Goal: Task Accomplishment & Management: Use online tool/utility

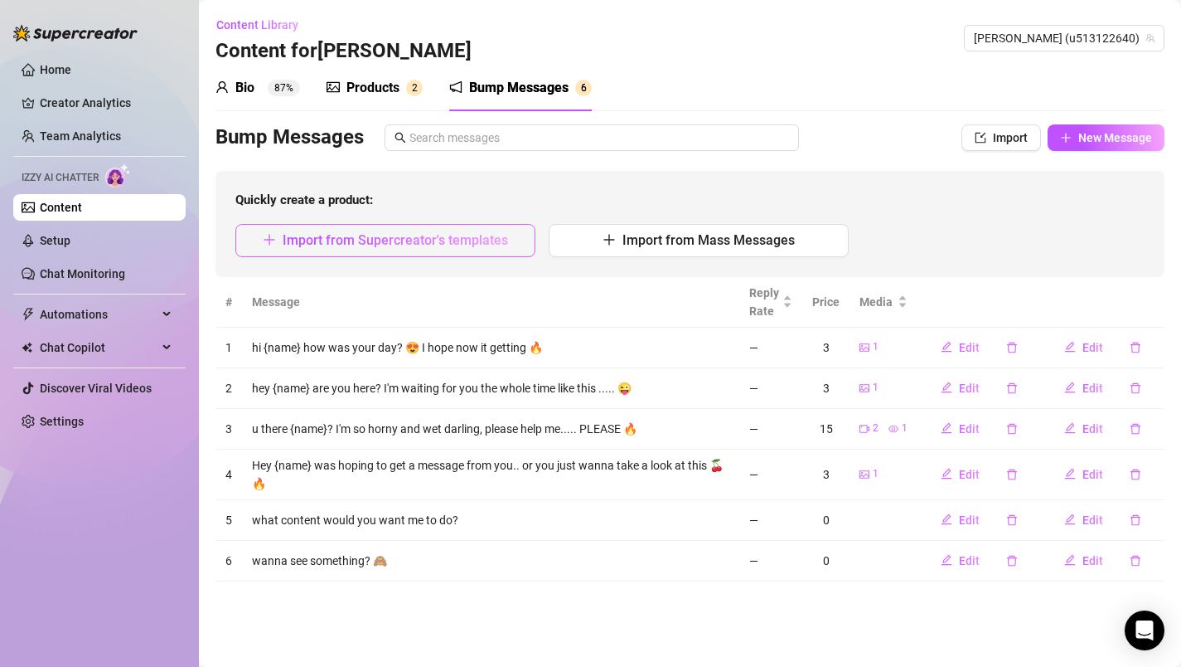
click at [454, 246] on span "Import from Supercreator's templates" at bounding box center [395, 240] width 225 height 16
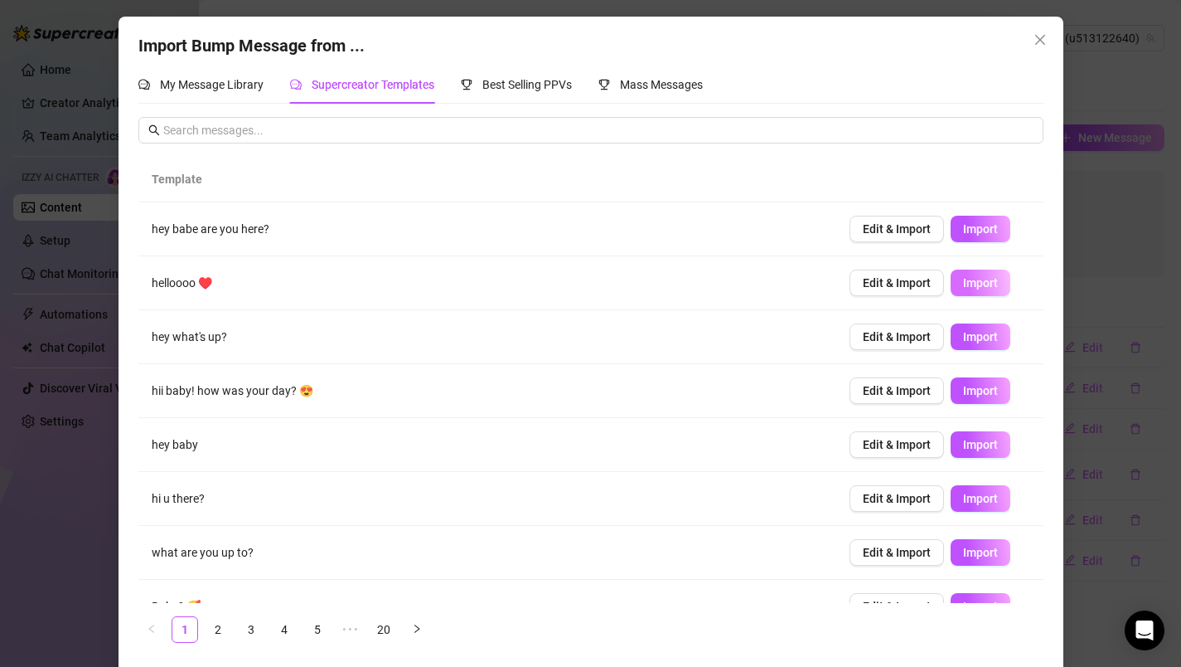
click at [963, 285] on span "Import" at bounding box center [980, 282] width 35 height 13
click at [661, 90] on span "Mass Messages" at bounding box center [661, 84] width 83 height 13
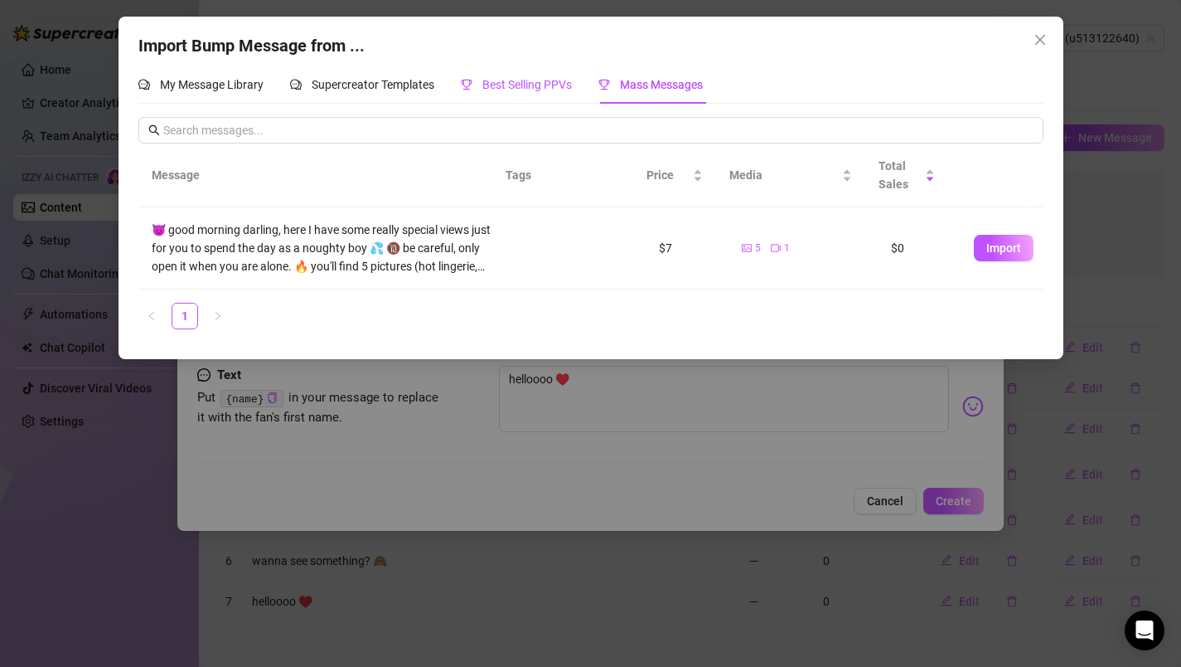
click at [531, 89] on span "Best Selling PPVs" at bounding box center [527, 84] width 90 height 13
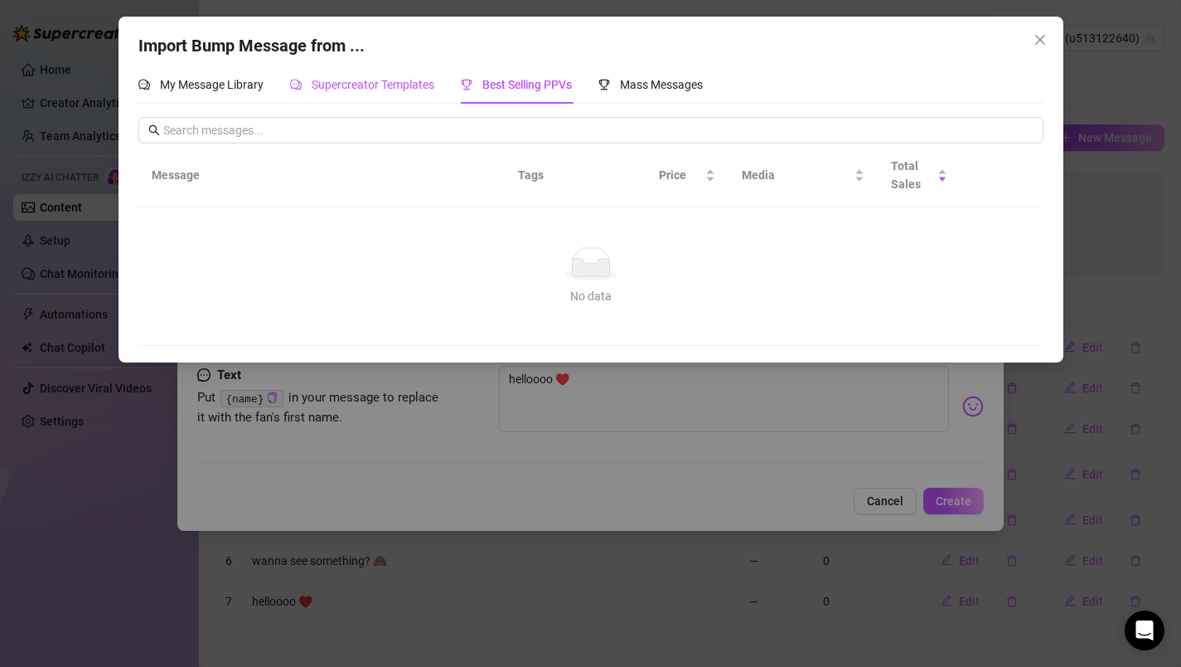
click at [378, 82] on span "Supercreator Templates" at bounding box center [373, 84] width 123 height 13
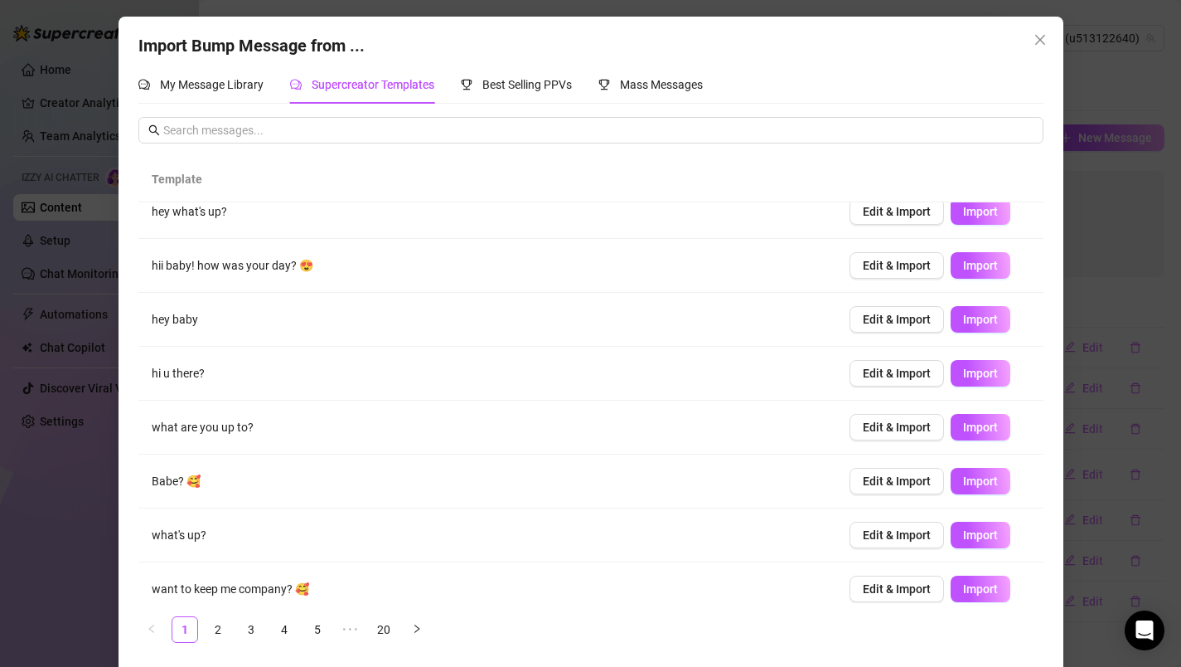
scroll to position [130, 0]
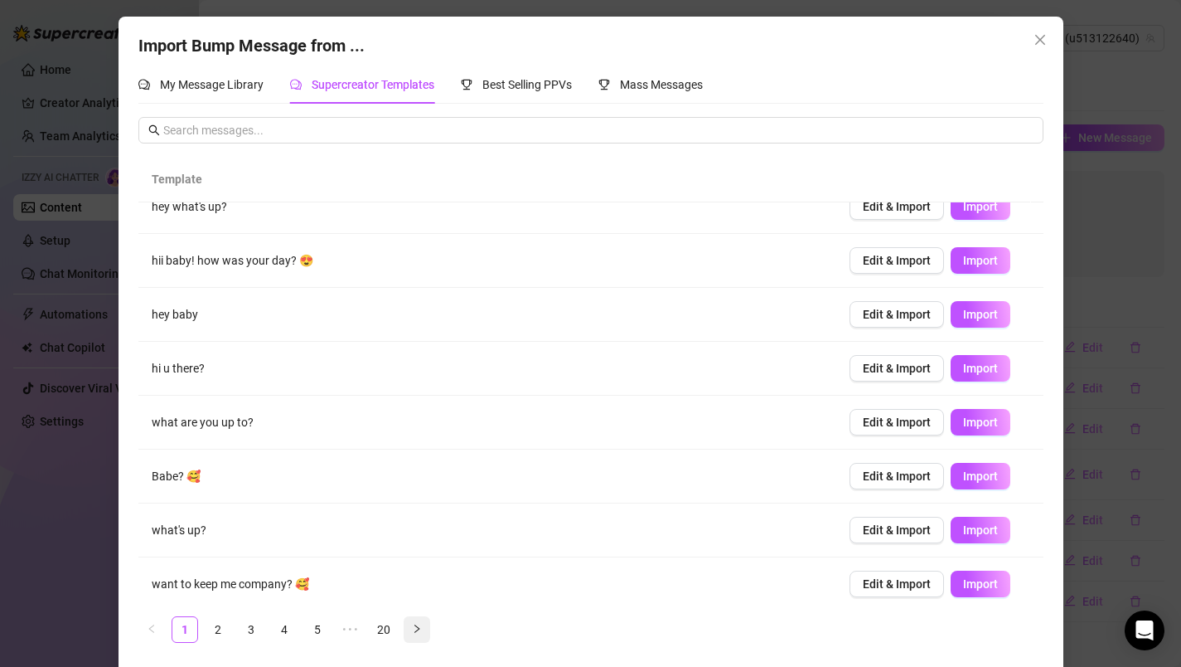
click at [412, 625] on icon "right" at bounding box center [417, 628] width 10 height 10
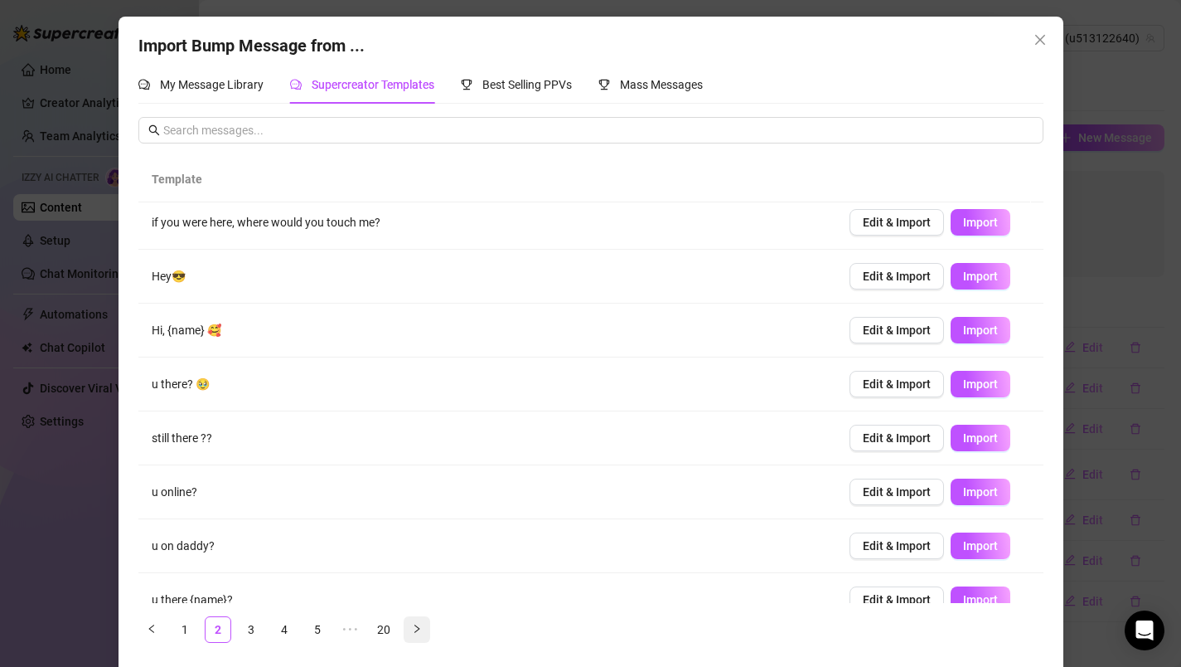
scroll to position [0, 0]
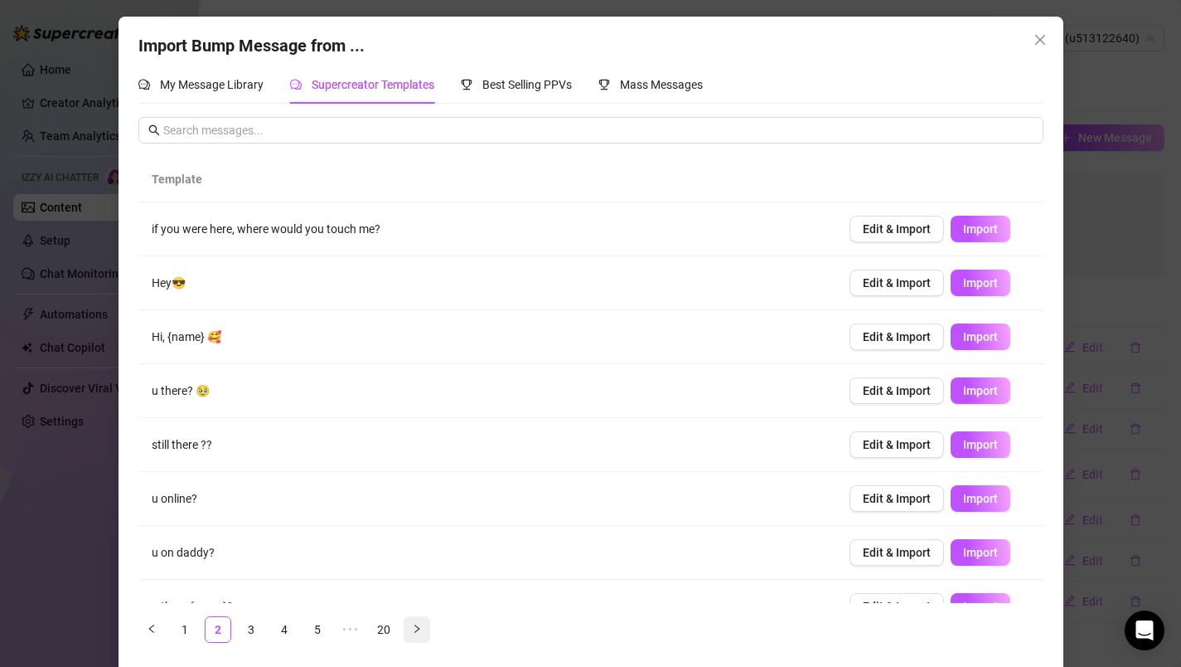
click at [412, 628] on icon "right" at bounding box center [417, 628] width 10 height 10
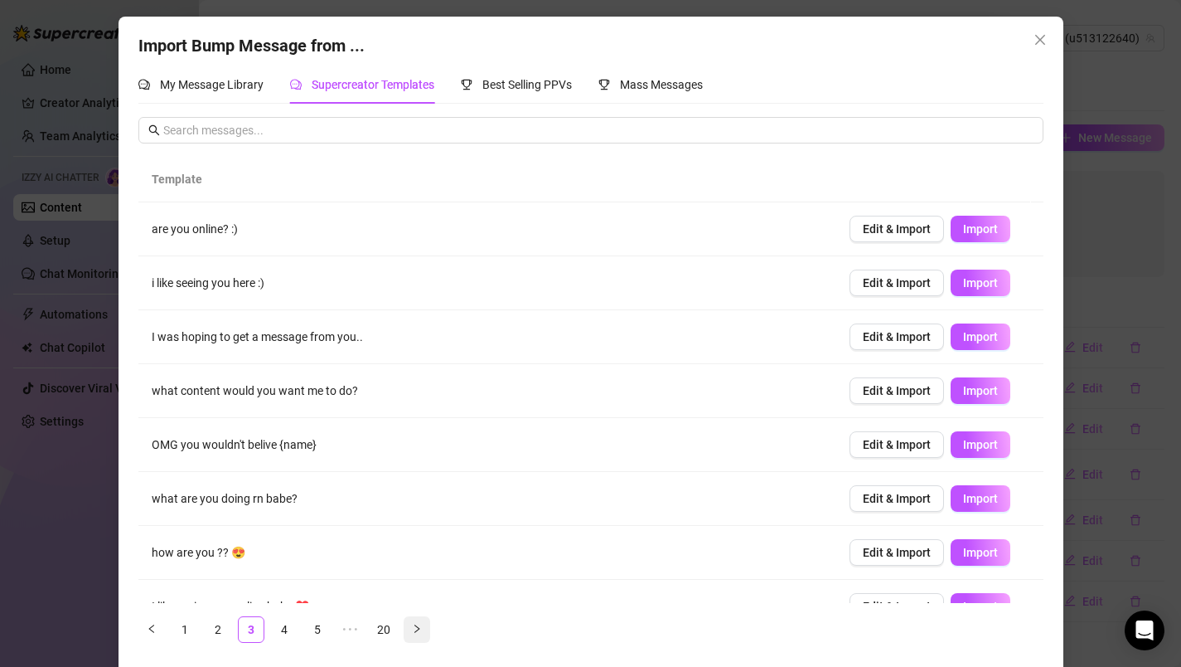
click at [412, 628] on icon "right" at bounding box center [417, 628] width 10 height 10
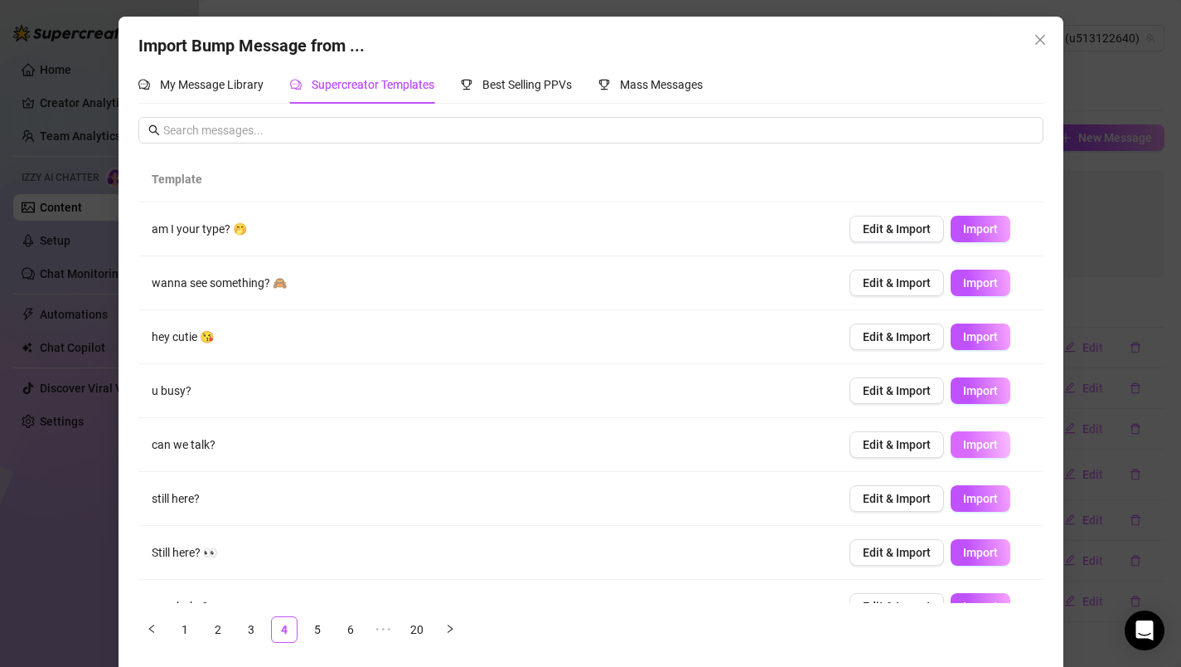
click at [971, 444] on span "Import" at bounding box center [980, 444] width 35 height 13
click at [448, 629] on icon "right" at bounding box center [450, 628] width 5 height 8
click at [970, 445] on span "Import" at bounding box center [980, 444] width 35 height 13
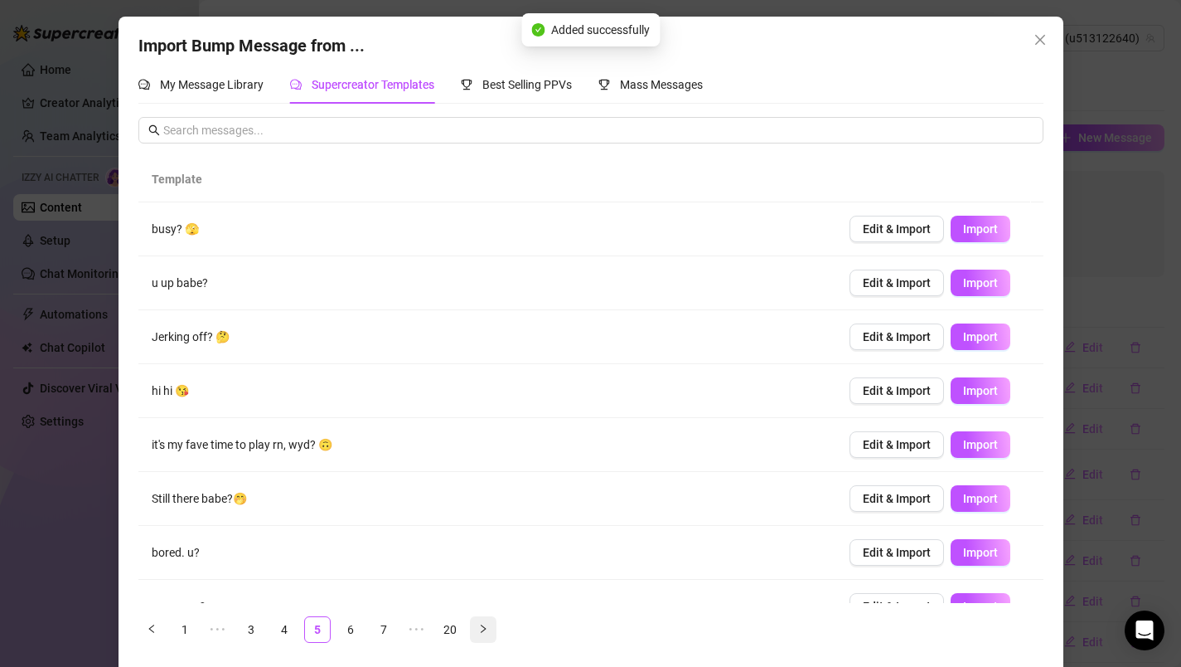
click at [478, 627] on icon "right" at bounding box center [483, 628] width 10 height 10
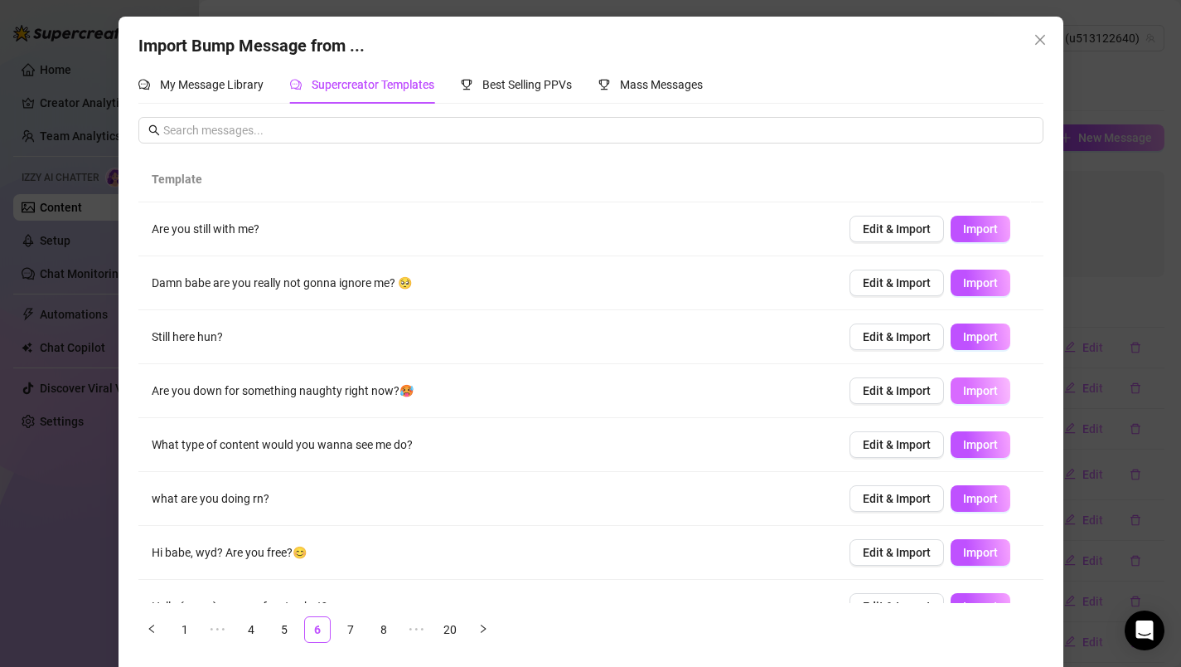
click at [982, 393] on button "Import" at bounding box center [981, 390] width 60 height 27
click at [478, 626] on icon "right" at bounding box center [483, 628] width 10 height 10
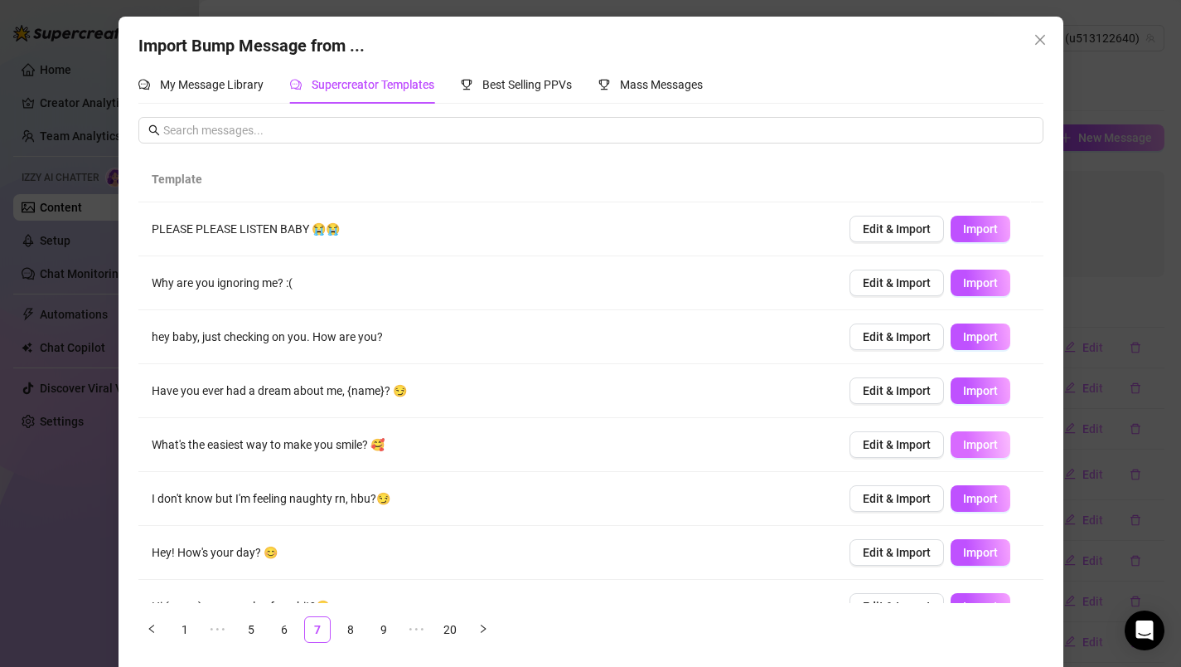
click at [963, 444] on span "Import" at bounding box center [980, 444] width 35 height 13
click at [967, 495] on span "Import" at bounding box center [980, 498] width 35 height 13
click at [478, 626] on icon "right" at bounding box center [483, 628] width 10 height 10
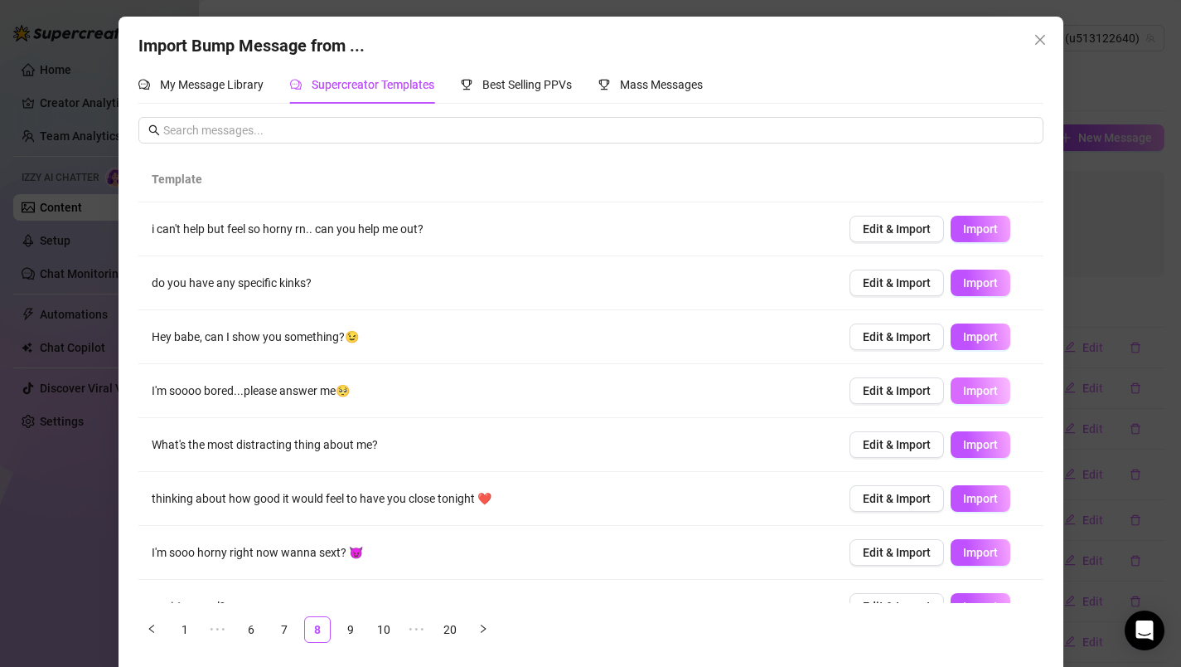
click at [963, 396] on span "Import" at bounding box center [980, 390] width 35 height 13
click at [963, 495] on span "Import" at bounding box center [980, 498] width 35 height 13
click at [478, 628] on icon "right" at bounding box center [483, 628] width 10 height 10
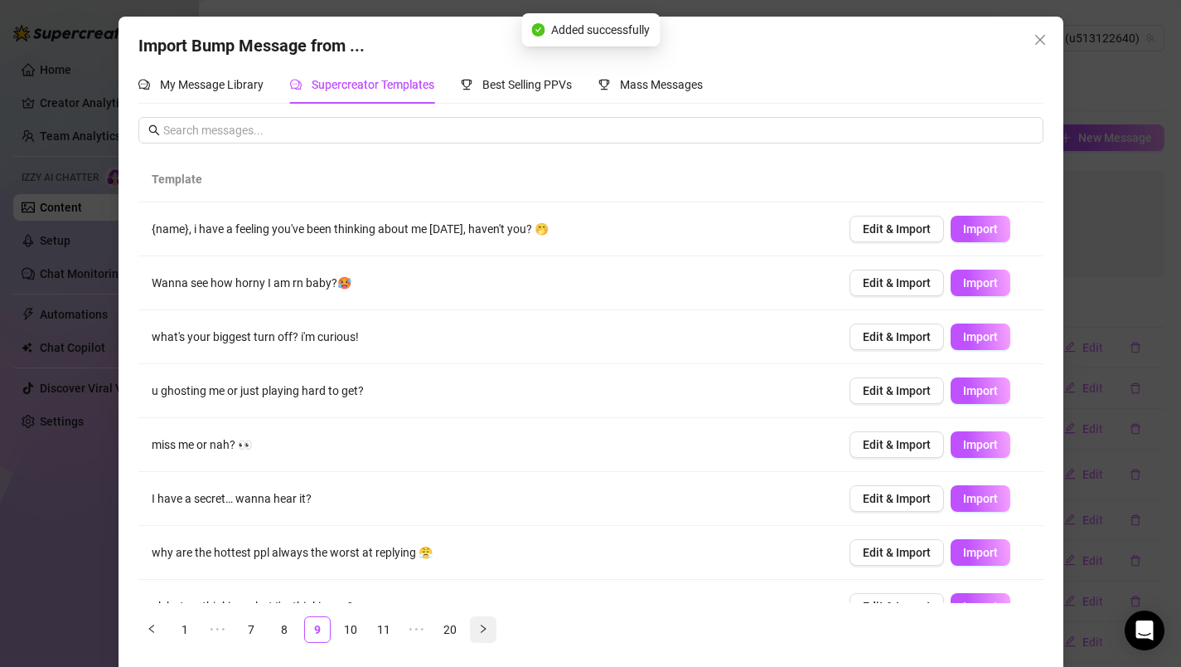
click at [478, 628] on icon "right" at bounding box center [483, 628] width 10 height 10
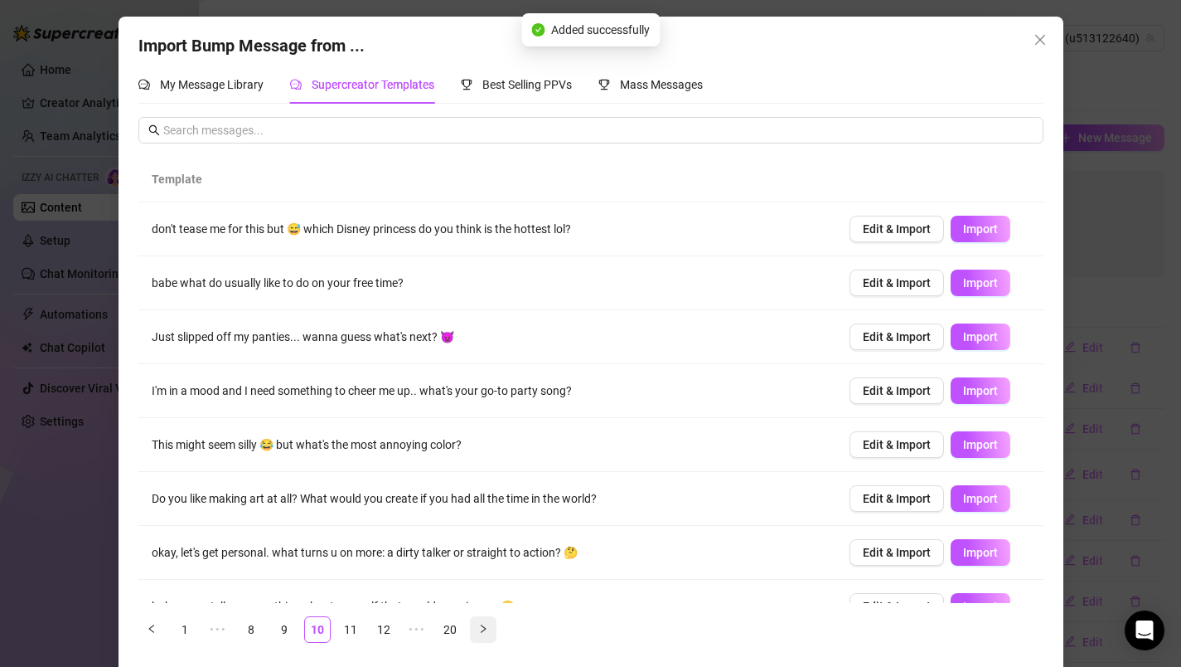
click at [478, 628] on icon "right" at bounding box center [483, 628] width 10 height 10
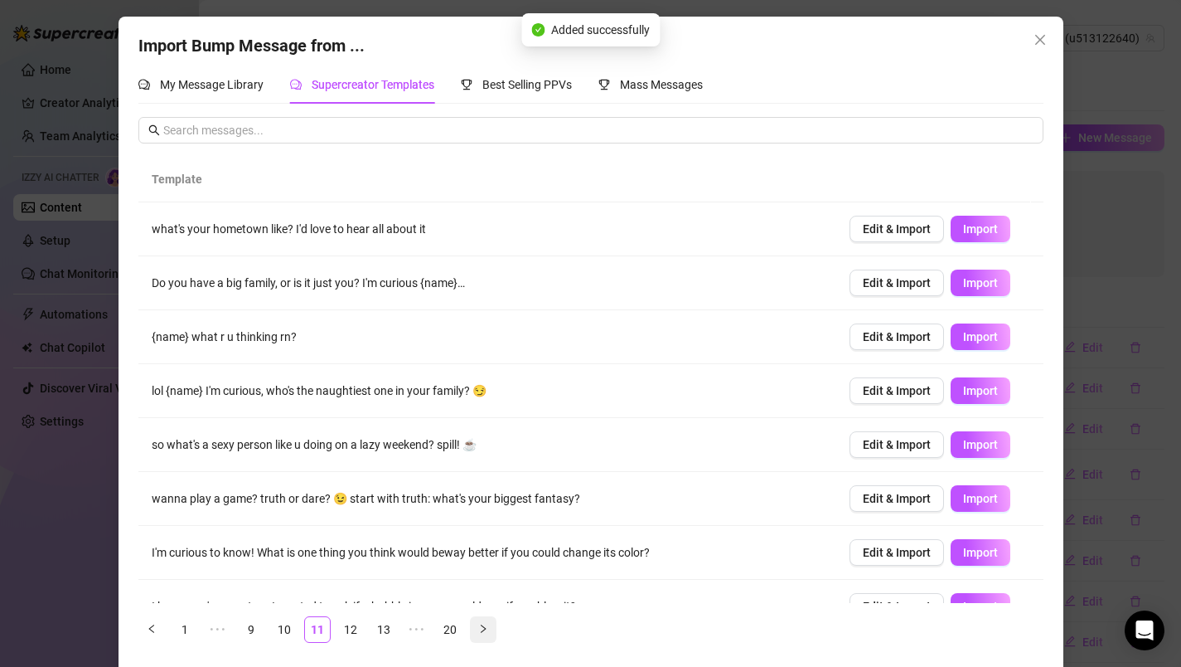
click at [478, 628] on icon "right" at bounding box center [483, 628] width 10 height 10
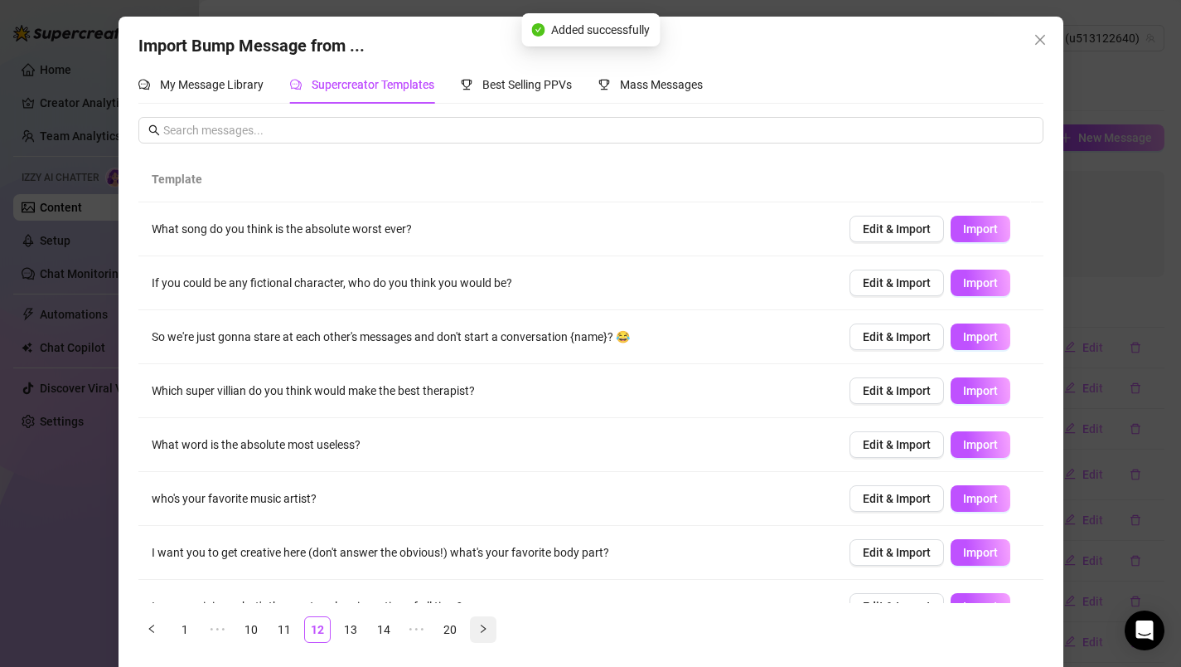
click at [478, 628] on icon "right" at bounding box center [483, 628] width 10 height 10
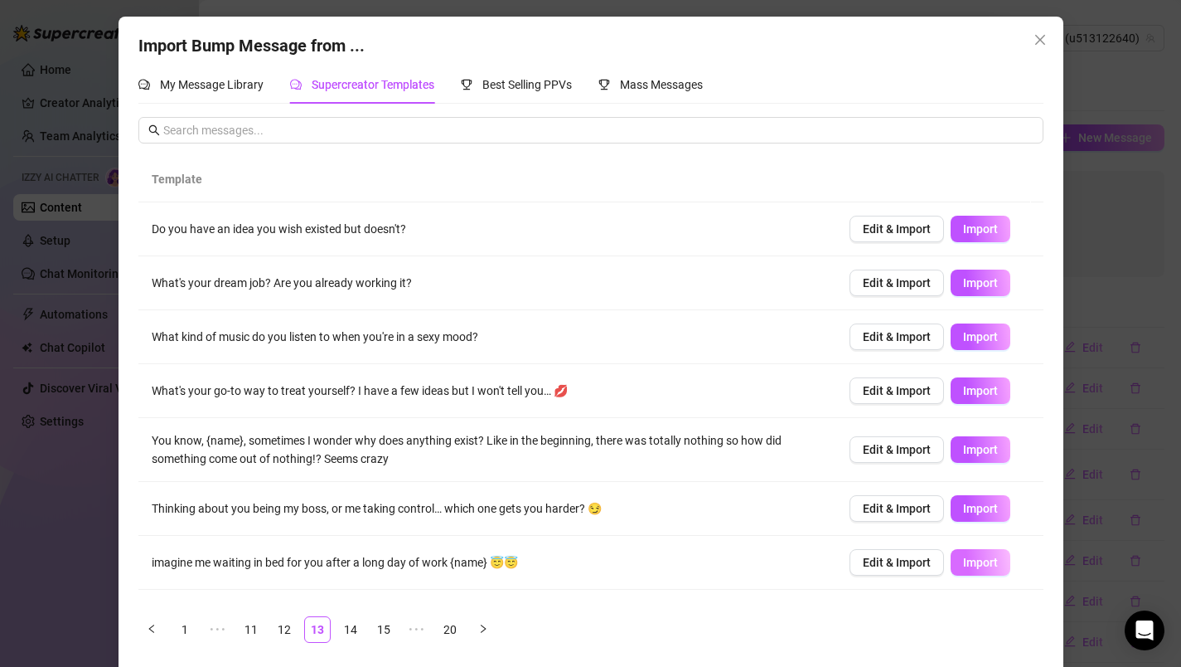
click at [966, 557] on span "Import" at bounding box center [980, 561] width 35 height 13
click at [967, 505] on span "Import" at bounding box center [980, 508] width 35 height 13
click at [480, 629] on icon "right" at bounding box center [483, 628] width 10 height 10
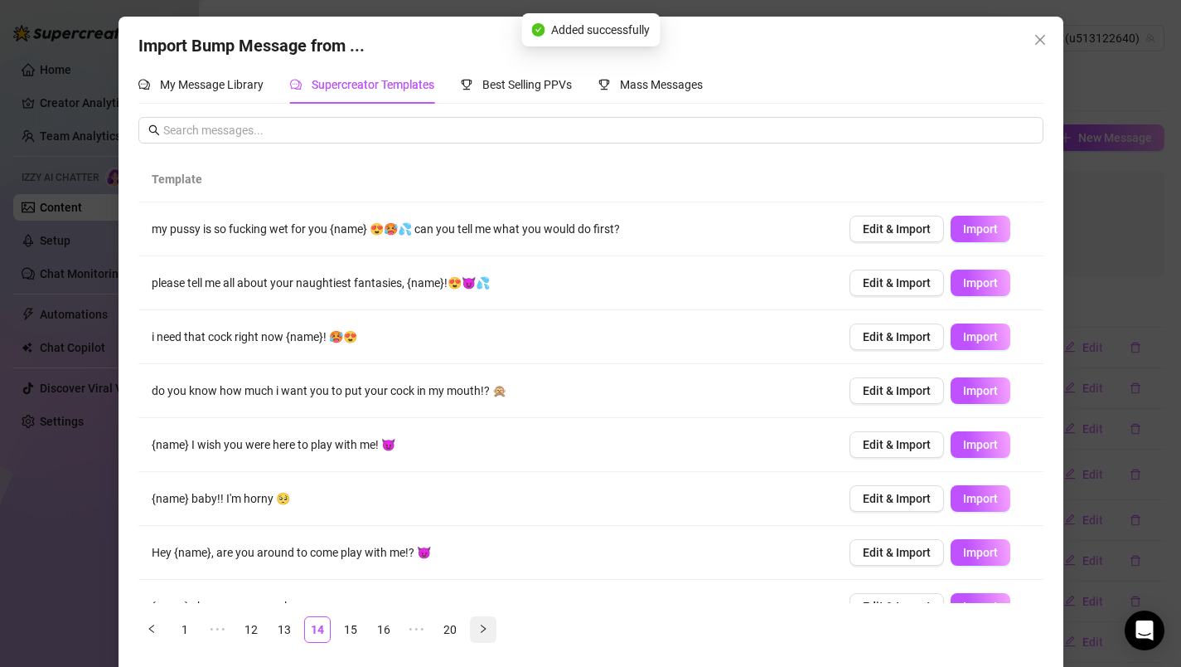
click at [480, 629] on icon "right" at bounding box center [483, 628] width 10 height 10
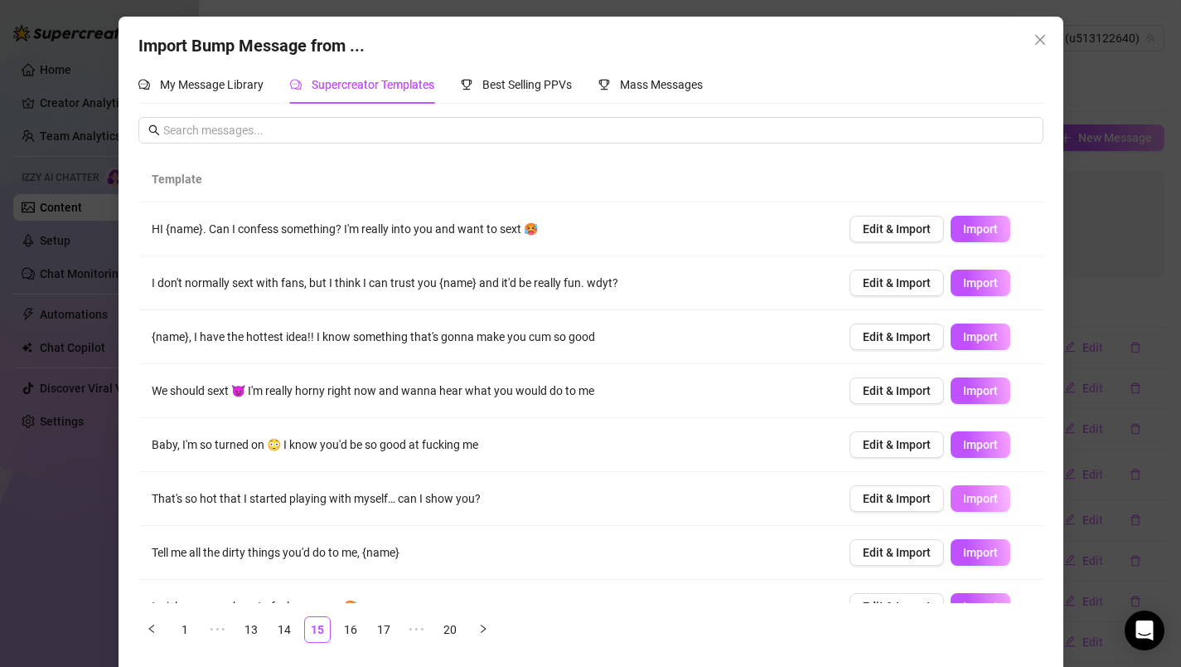
click at [963, 500] on span "Import" at bounding box center [980, 498] width 35 height 13
click at [984, 444] on button "Import" at bounding box center [981, 444] width 60 height 27
click at [977, 396] on span "Import" at bounding box center [980, 390] width 35 height 13
click at [478, 625] on icon "right" at bounding box center [483, 628] width 10 height 10
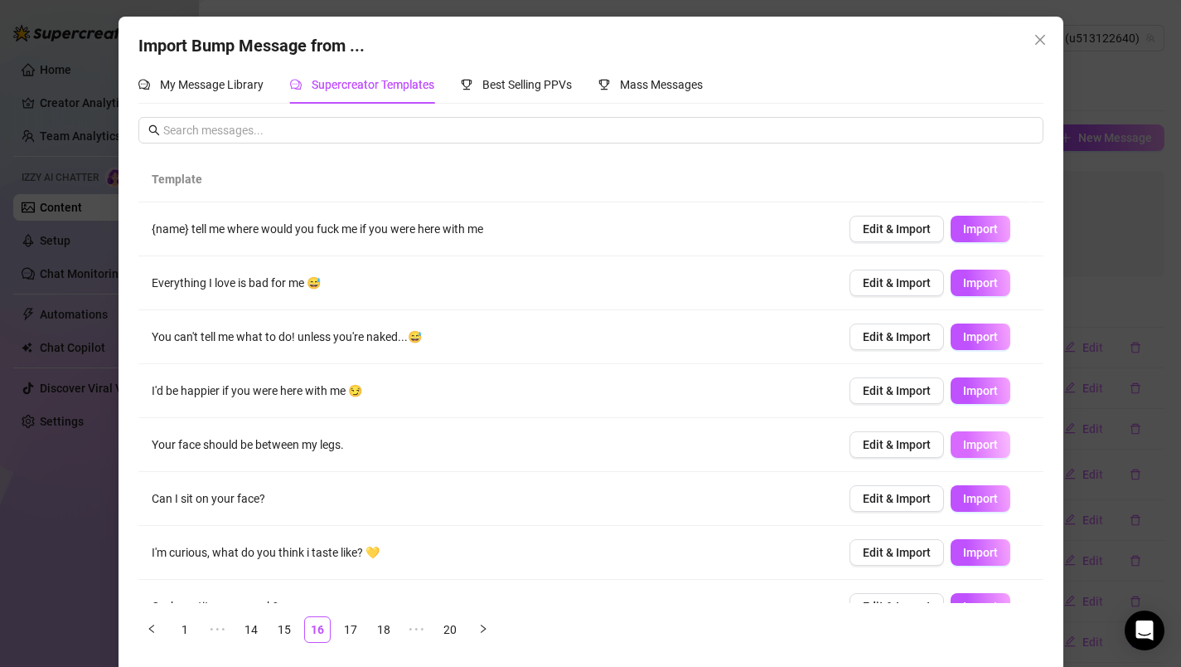
click at [972, 444] on span "Import" at bounding box center [980, 444] width 35 height 13
click at [963, 545] on button "Import" at bounding box center [981, 552] width 60 height 27
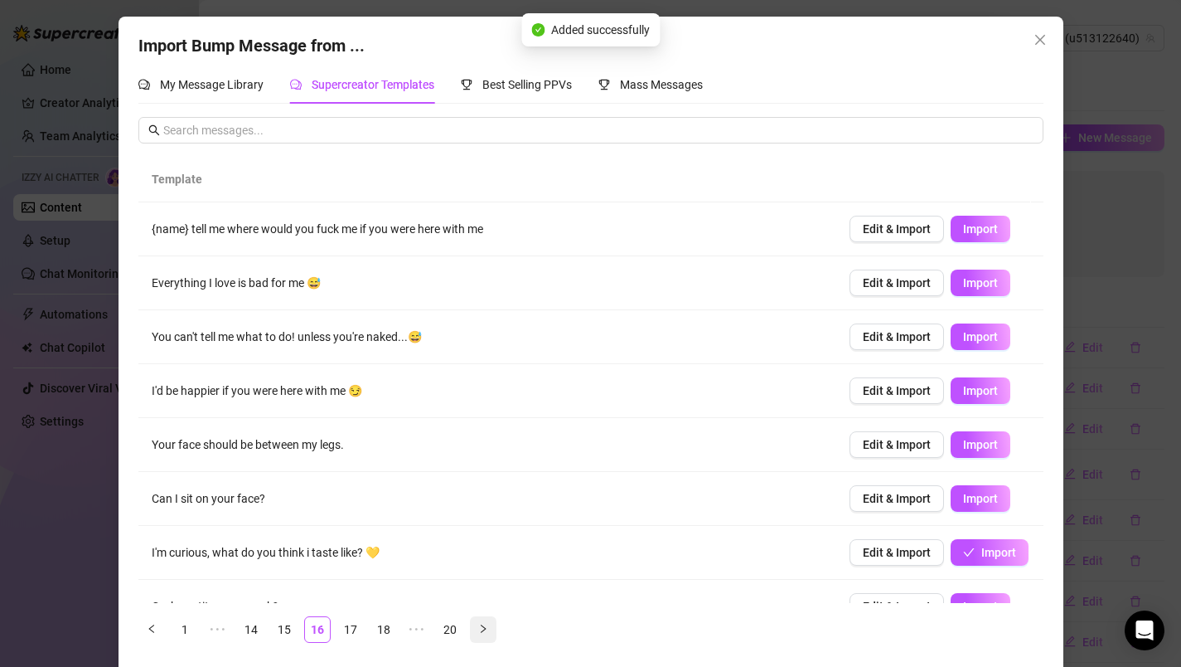
click at [478, 626] on icon "right" at bounding box center [483, 628] width 10 height 10
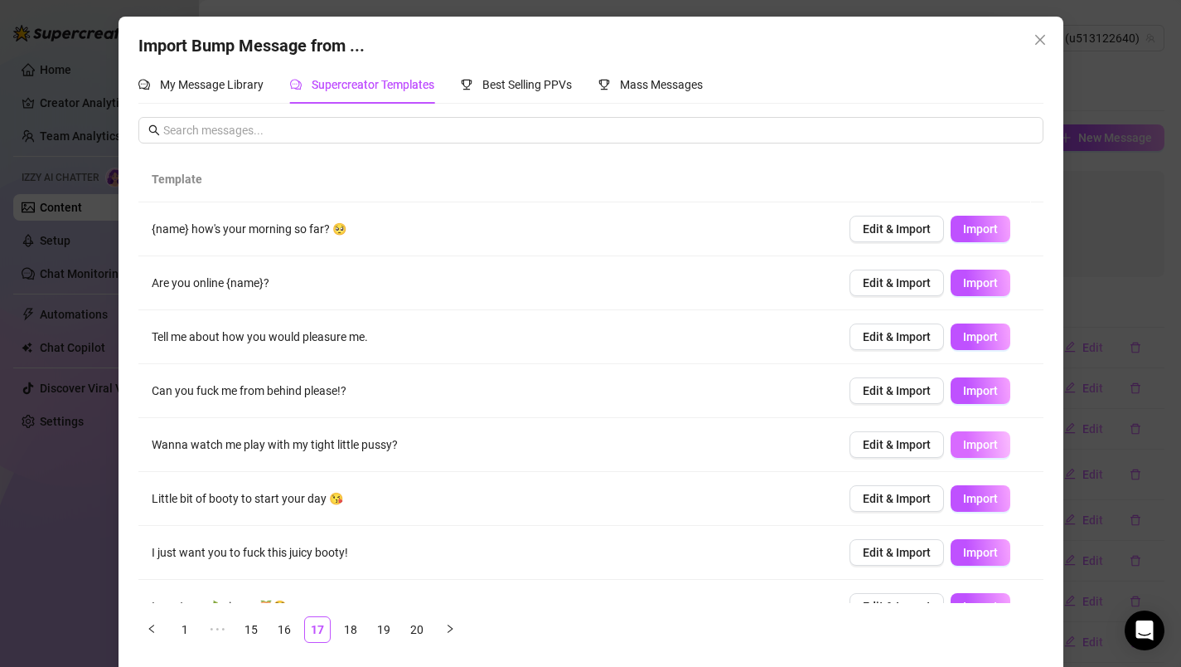
click at [963, 449] on span "Import" at bounding box center [980, 444] width 35 height 13
click at [345, 624] on link "18" at bounding box center [350, 629] width 25 height 25
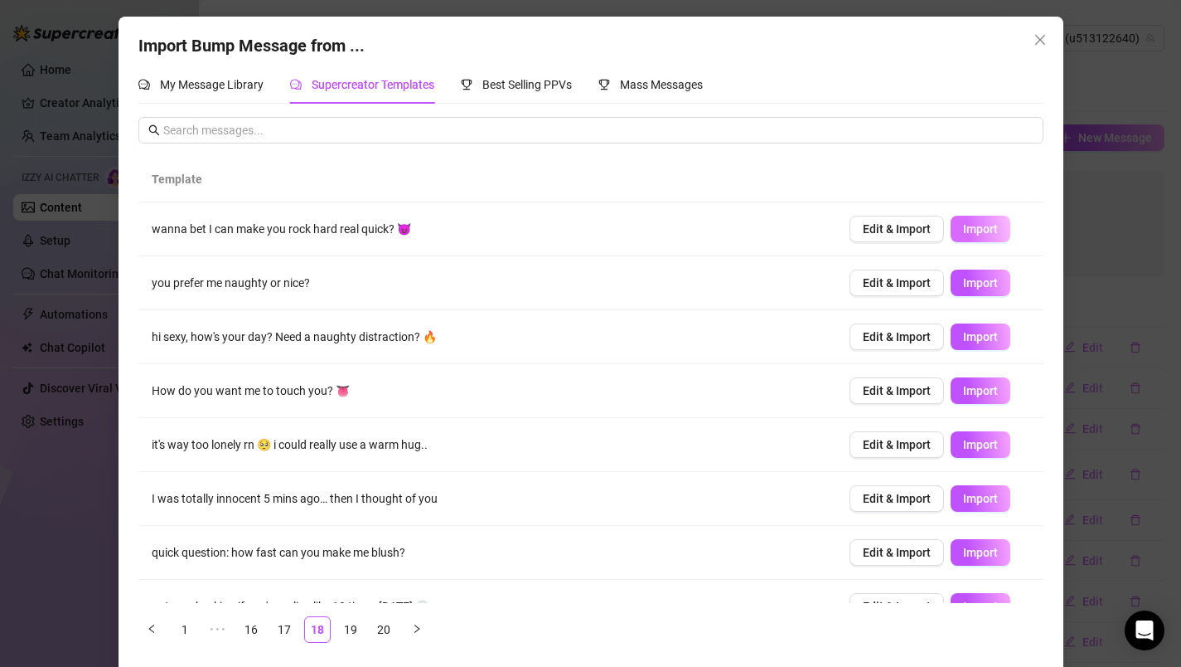
click at [963, 229] on span "Import" at bounding box center [980, 228] width 35 height 13
click at [956, 344] on button "Import" at bounding box center [981, 336] width 60 height 27
type textarea "hi sexy, how's your day? Need a naughty distraction? 🔥"
click at [374, 625] on link "20" at bounding box center [383, 629] width 25 height 25
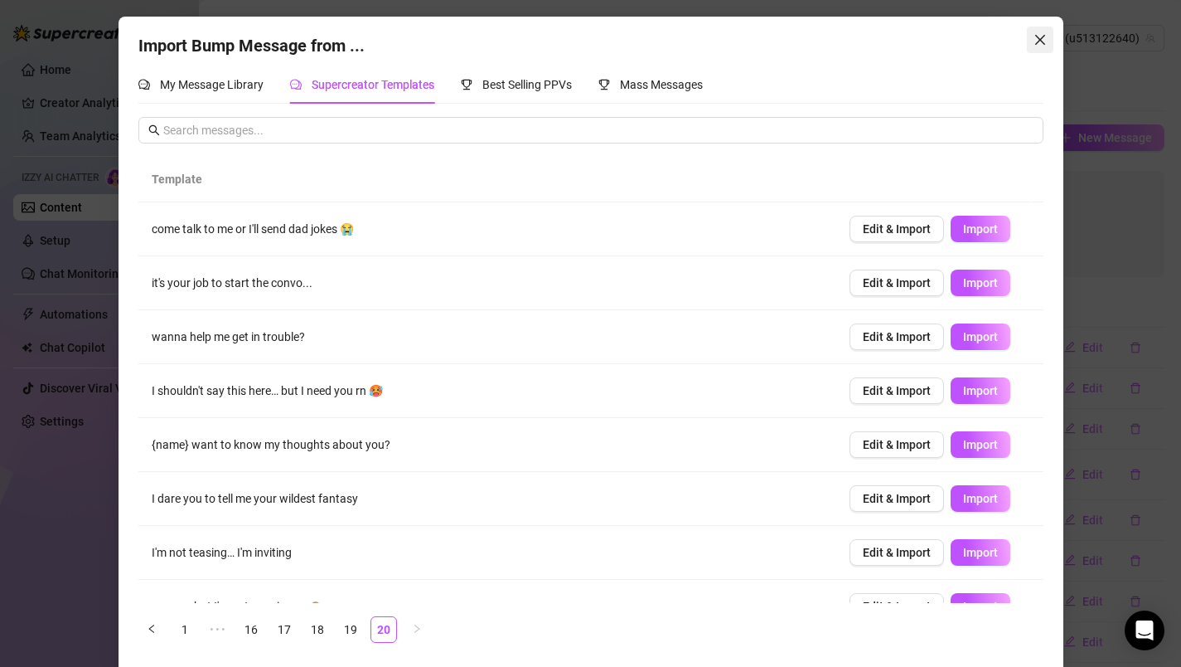
click at [1036, 37] on icon "close" at bounding box center [1040, 40] width 10 height 10
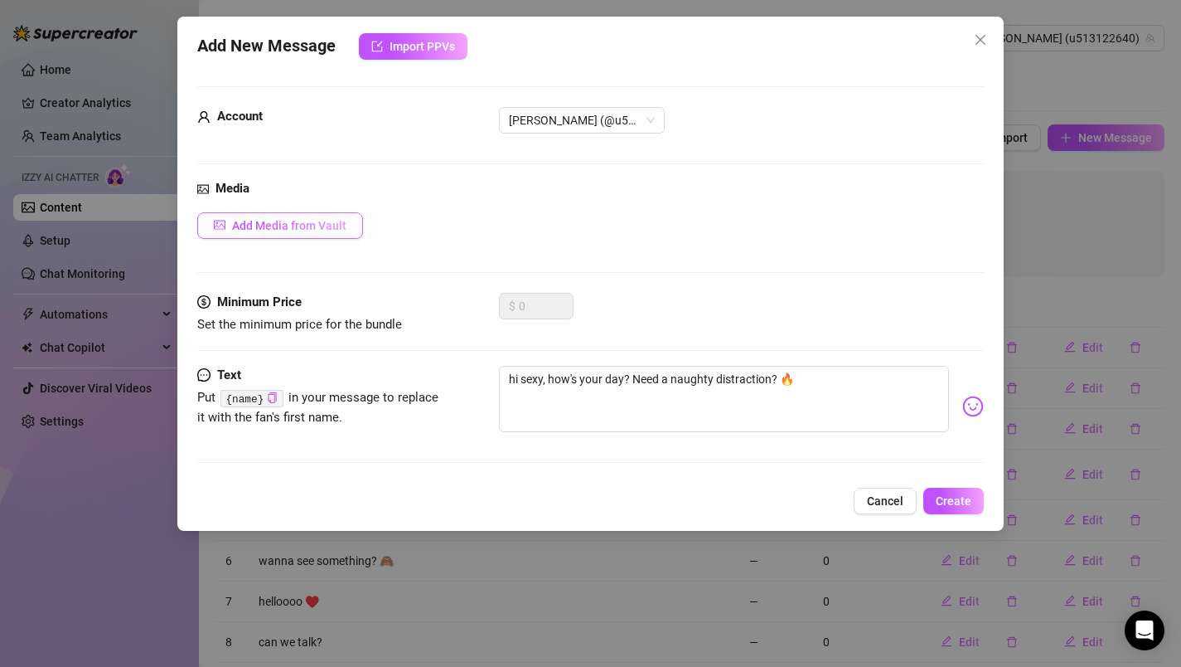
click at [341, 225] on span "Add Media from Vault" at bounding box center [289, 225] width 114 height 13
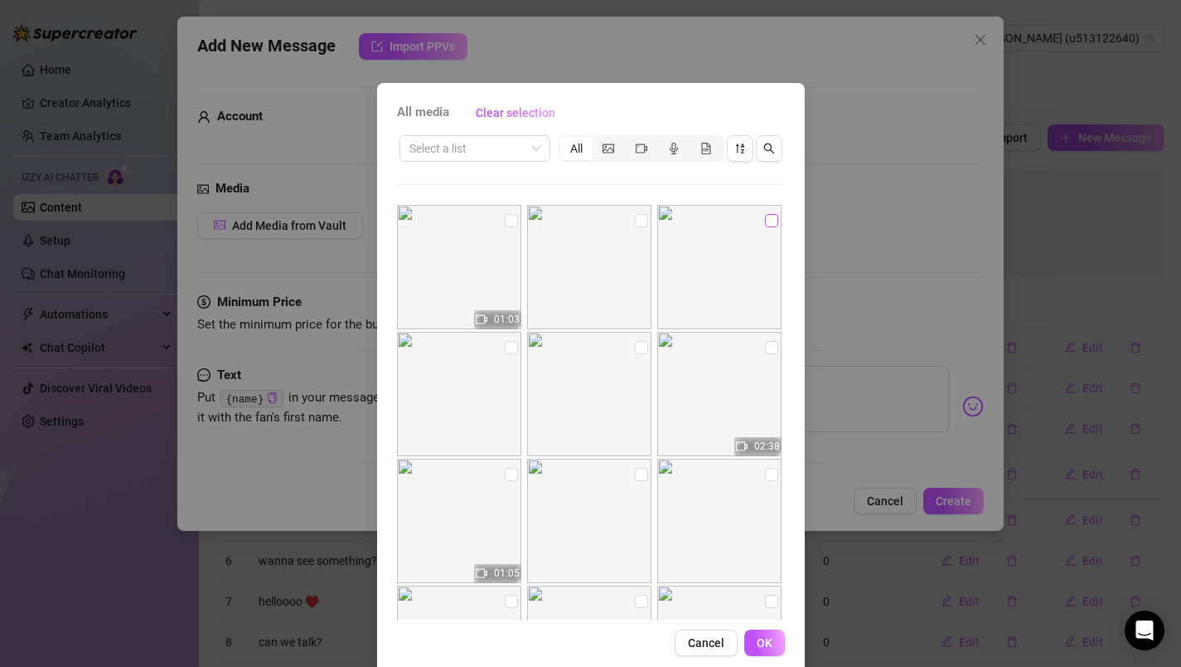
click at [765, 221] on input "checkbox" at bounding box center [771, 220] width 13 height 13
checkbox input "true"
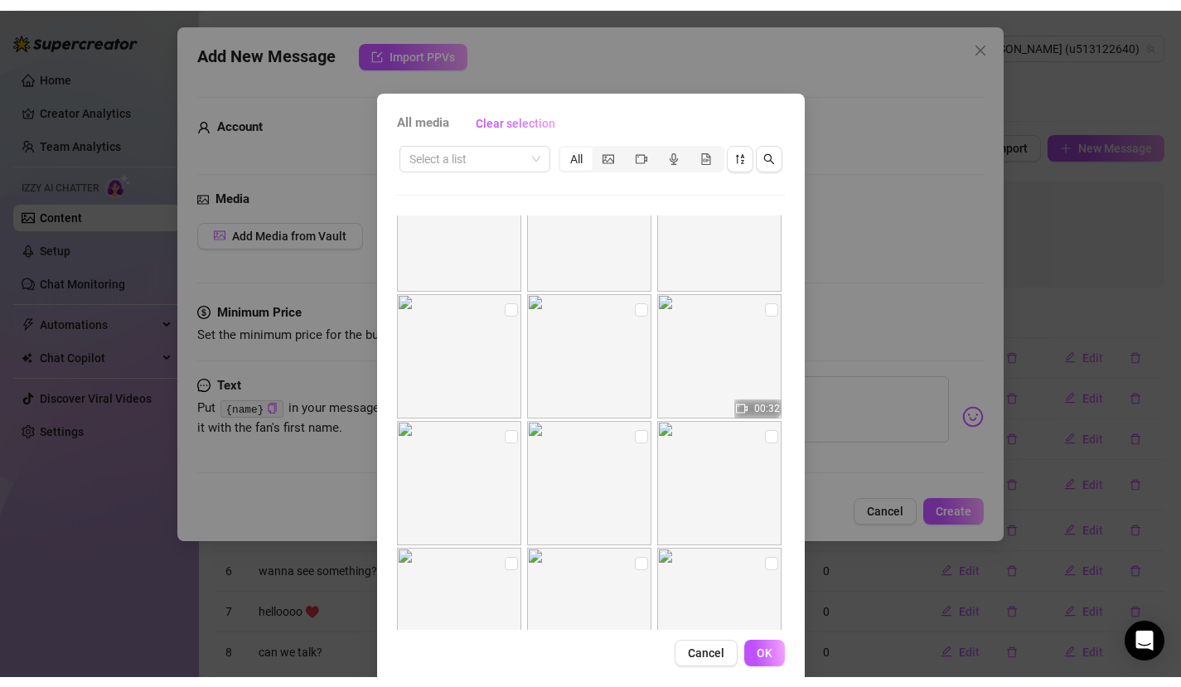
scroll to position [625, 0]
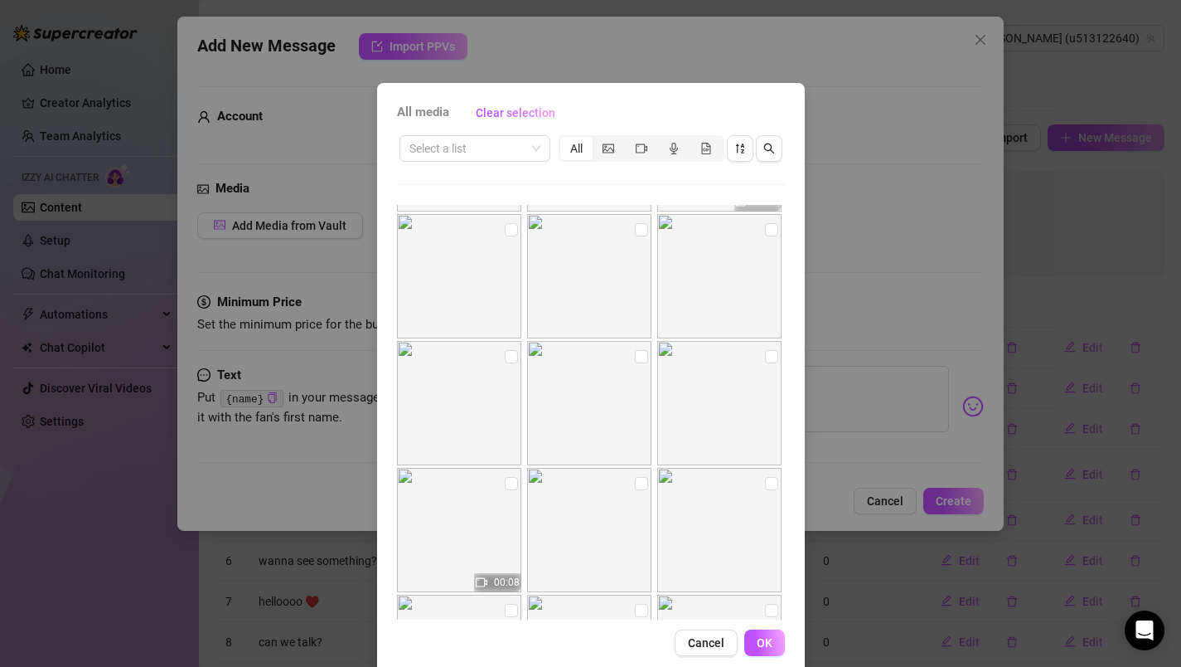
drag, startPoint x: 599, startPoint y: 105, endPoint x: 532, endPoint y: 59, distance: 81.6
click at [531, 57] on div "All media Clear selection Select a list All 01:03 02:38 01:05 00:32 00:08 00:20…" at bounding box center [590, 333] width 1181 height 667
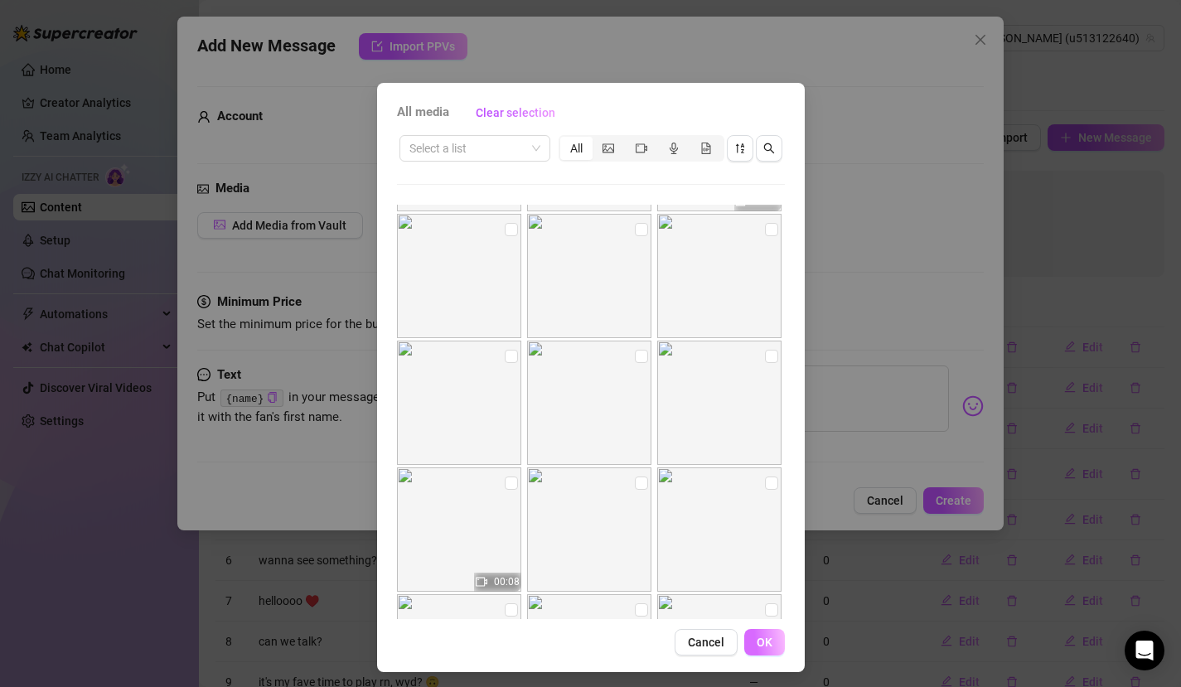
click at [771, 647] on button "OK" at bounding box center [764, 642] width 41 height 27
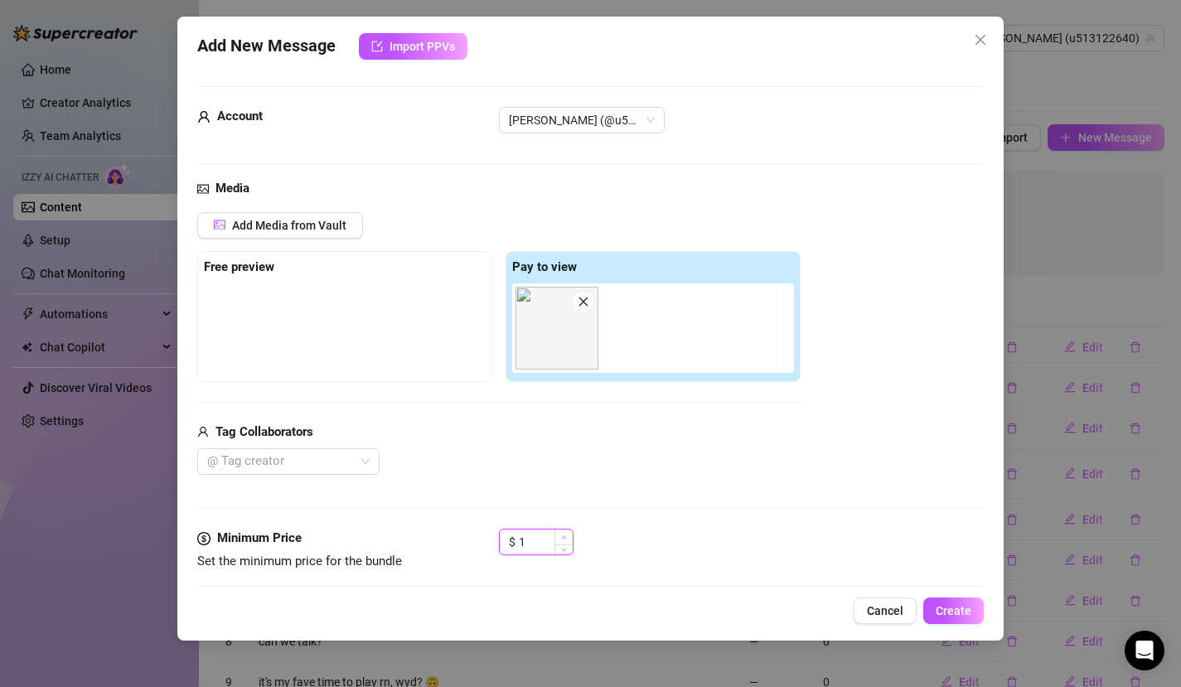
click at [570, 540] on span "Increase Value" at bounding box center [564, 537] width 18 height 15
type input "4"
click at [570, 540] on span "Increase Value" at bounding box center [564, 537] width 18 height 15
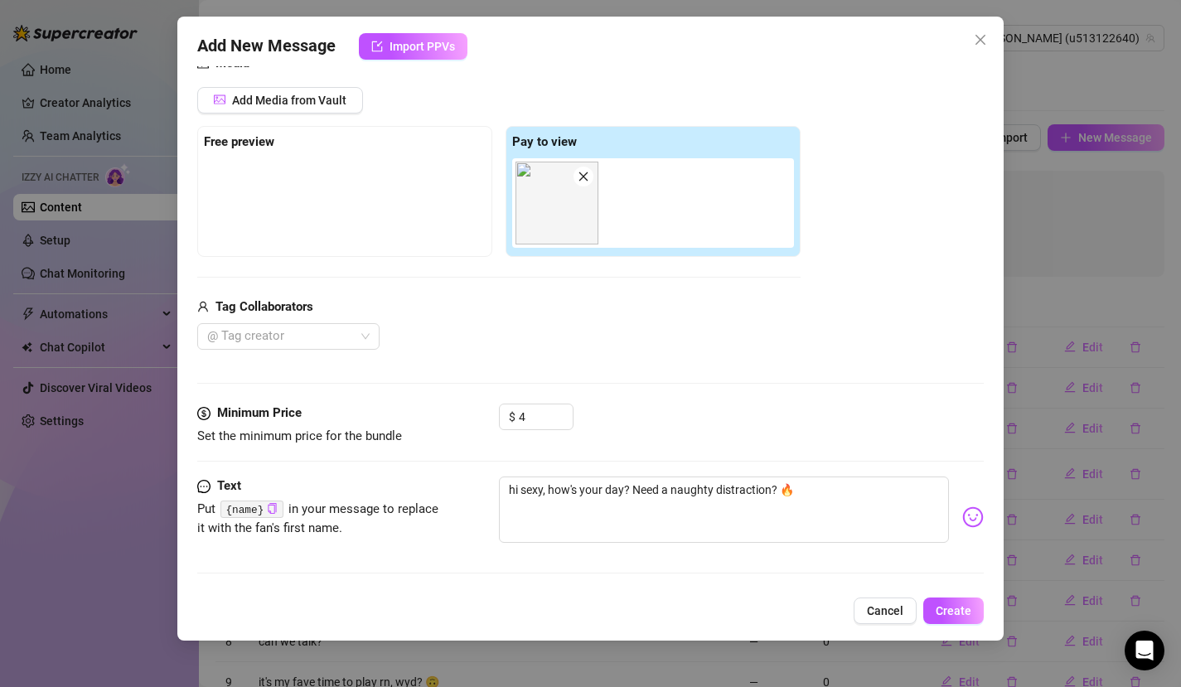
scroll to position [126, 0]
click at [957, 606] on span "Create" at bounding box center [954, 610] width 36 height 13
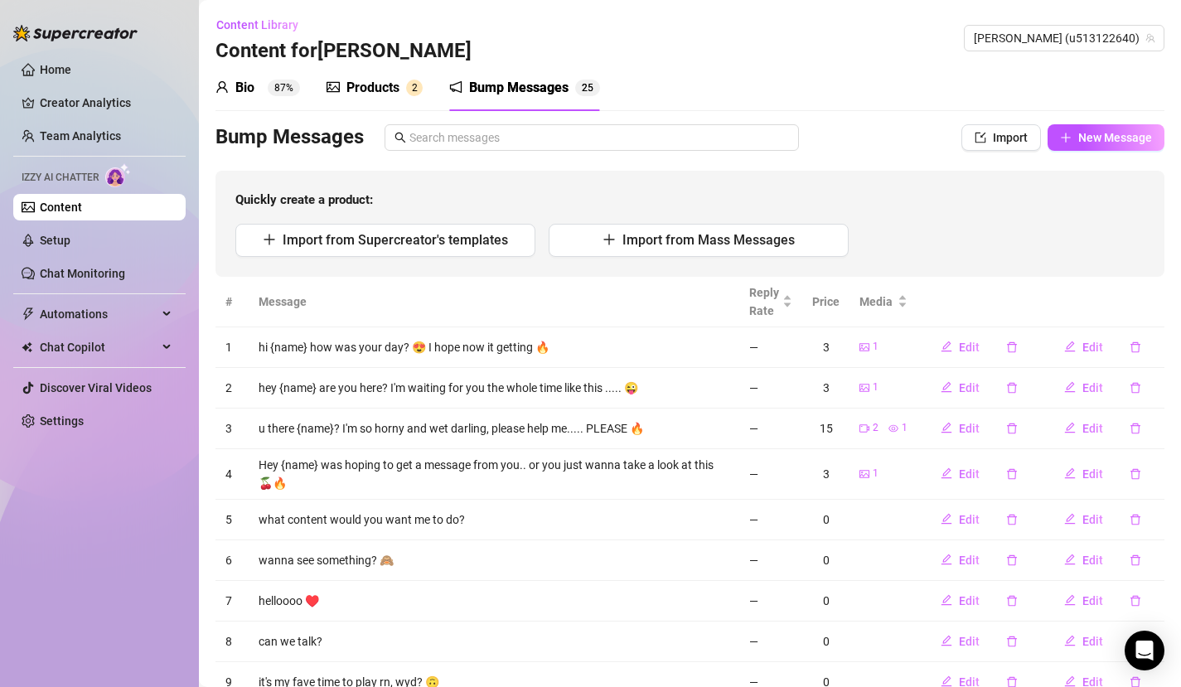
scroll to position [0, 0]
click at [544, 95] on div "Bump Messages" at bounding box center [518, 88] width 99 height 20
click at [942, 557] on icon "edit" at bounding box center [947, 560] width 11 height 11
type textarea "wanna see something? 🙈"
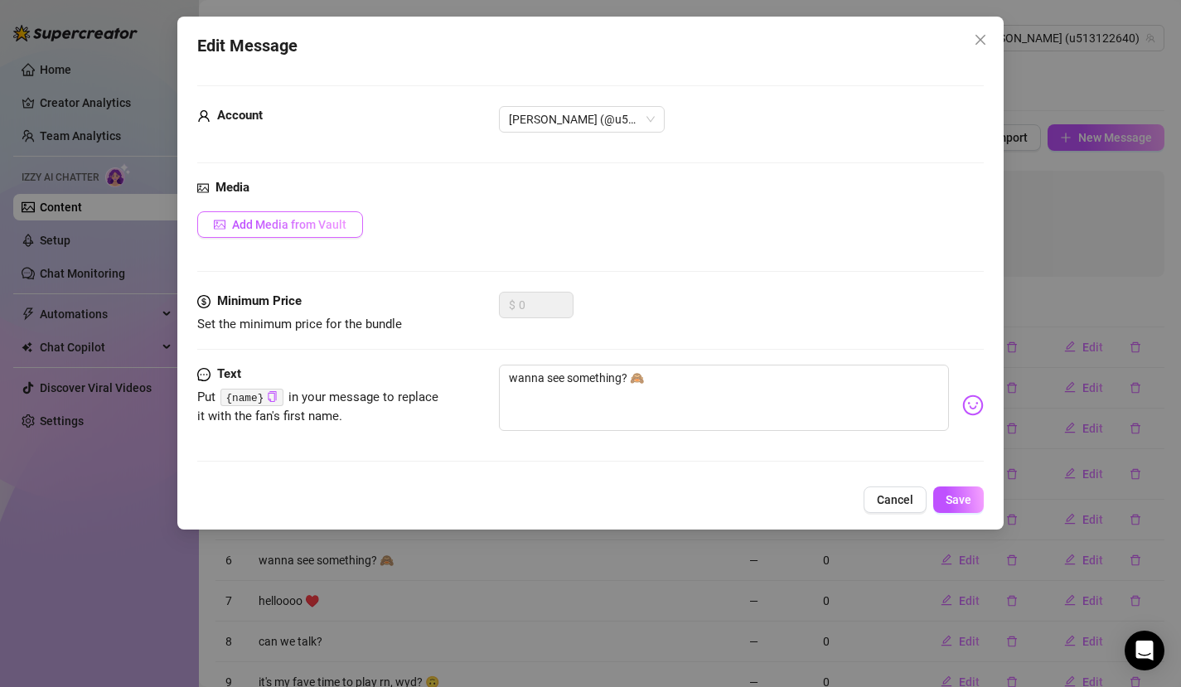
click at [337, 225] on span "Add Media from Vault" at bounding box center [289, 224] width 114 height 13
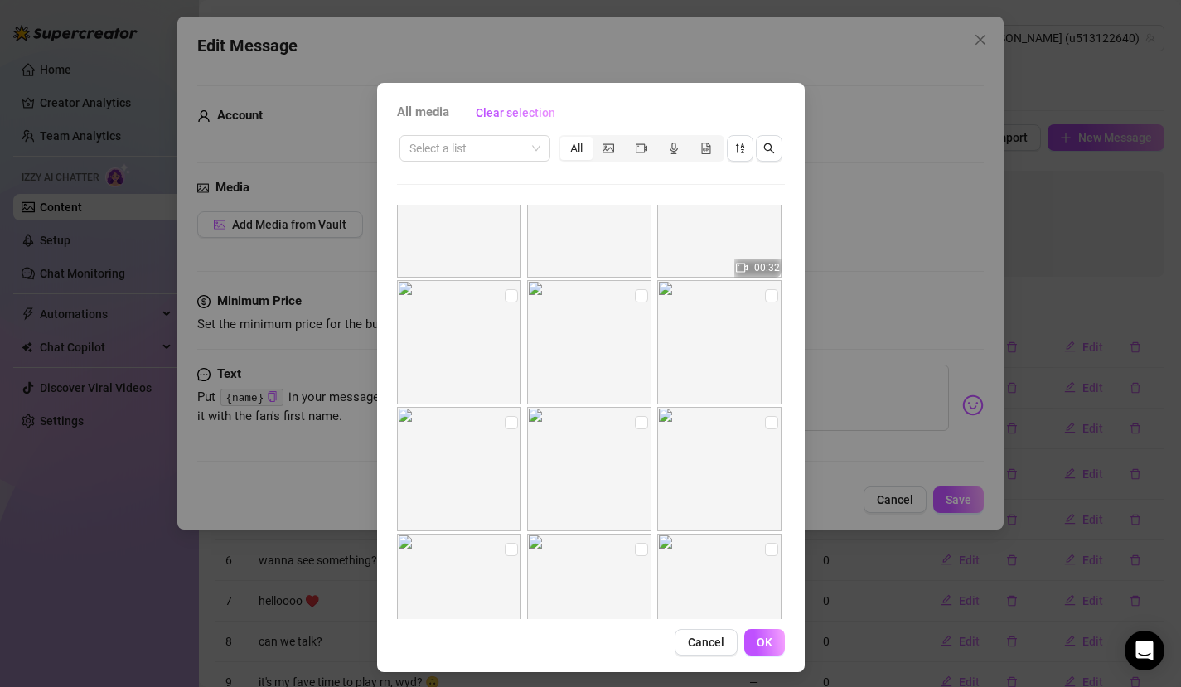
scroll to position [581, 0]
click at [635, 406] on input "checkbox" at bounding box center [641, 400] width 13 height 13
checkbox input "true"
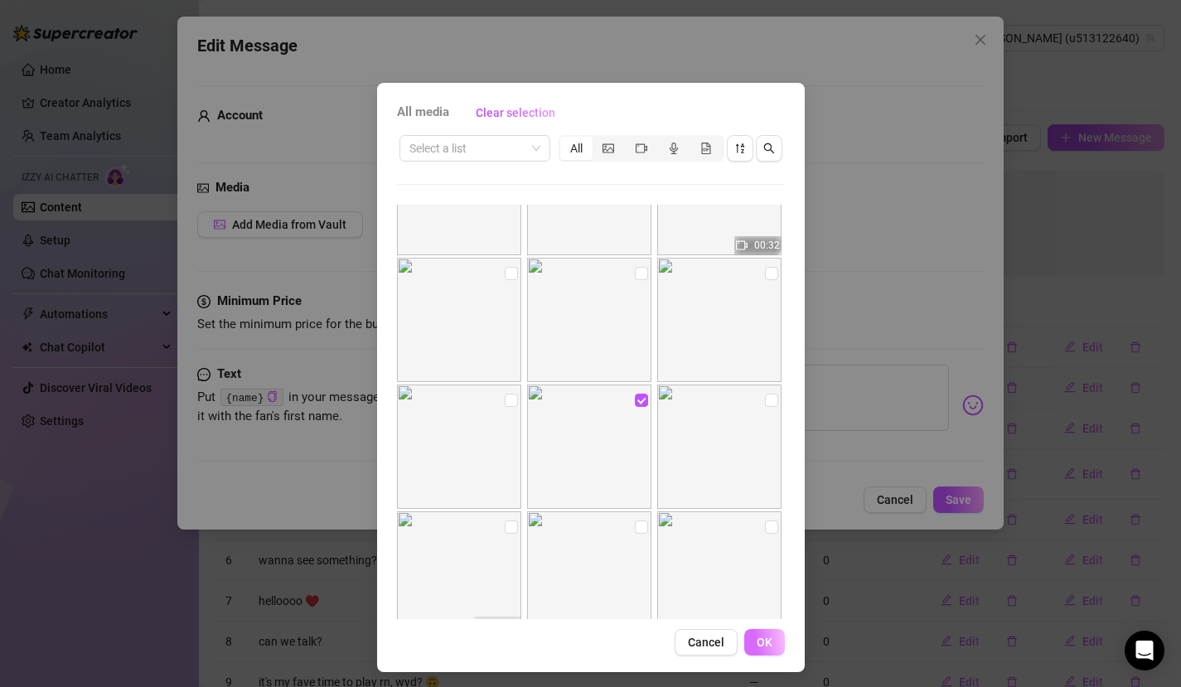
click at [765, 640] on span "OK" at bounding box center [765, 642] width 16 height 13
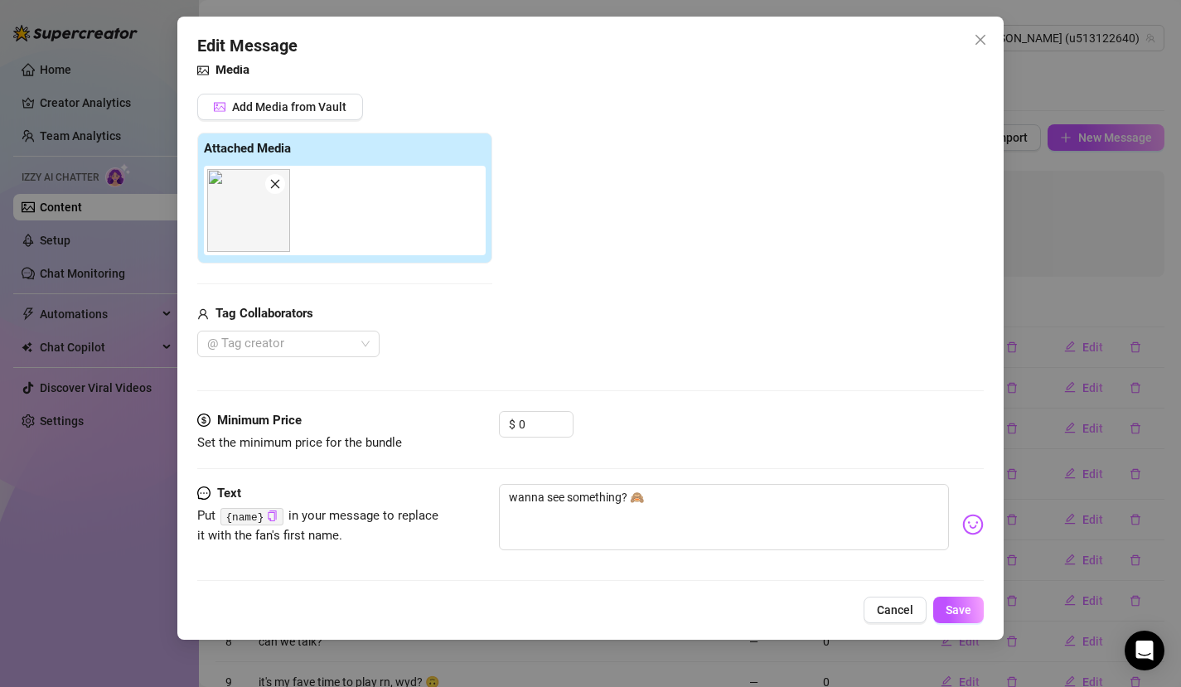
scroll to position [126, 0]
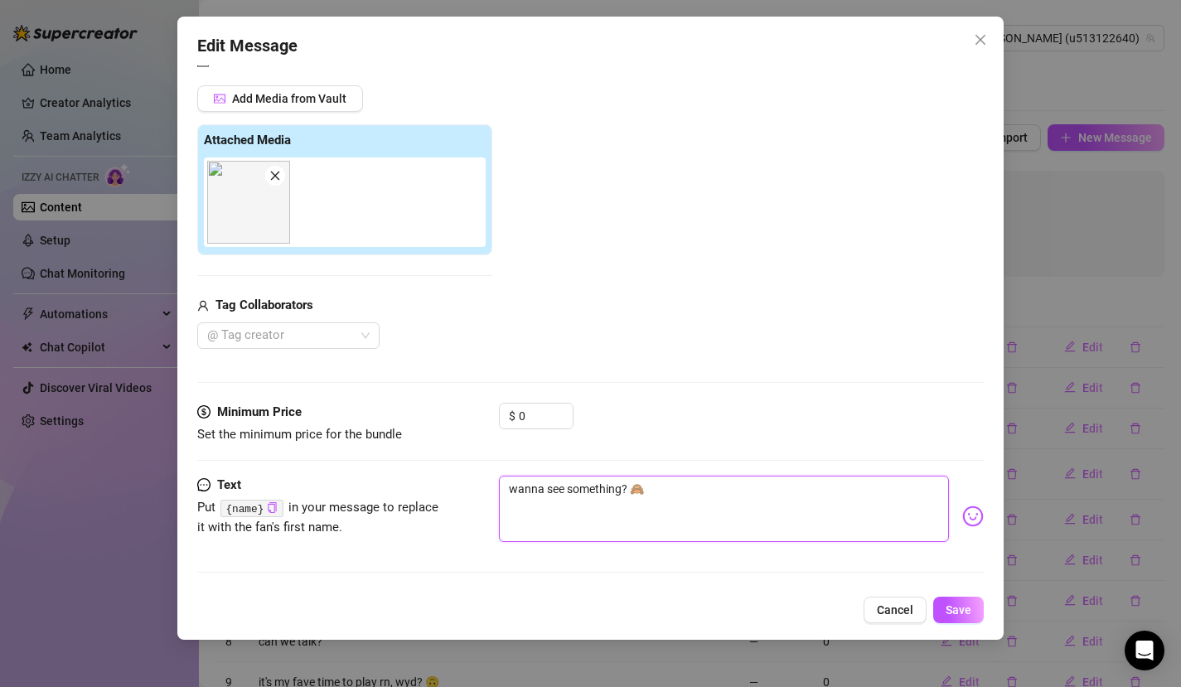
click at [689, 494] on textarea "wanna see something? 🙈" at bounding box center [724, 509] width 451 height 66
type textarea "wanna see something? 🙈"
type textarea "wanna see something? 🙈 R"
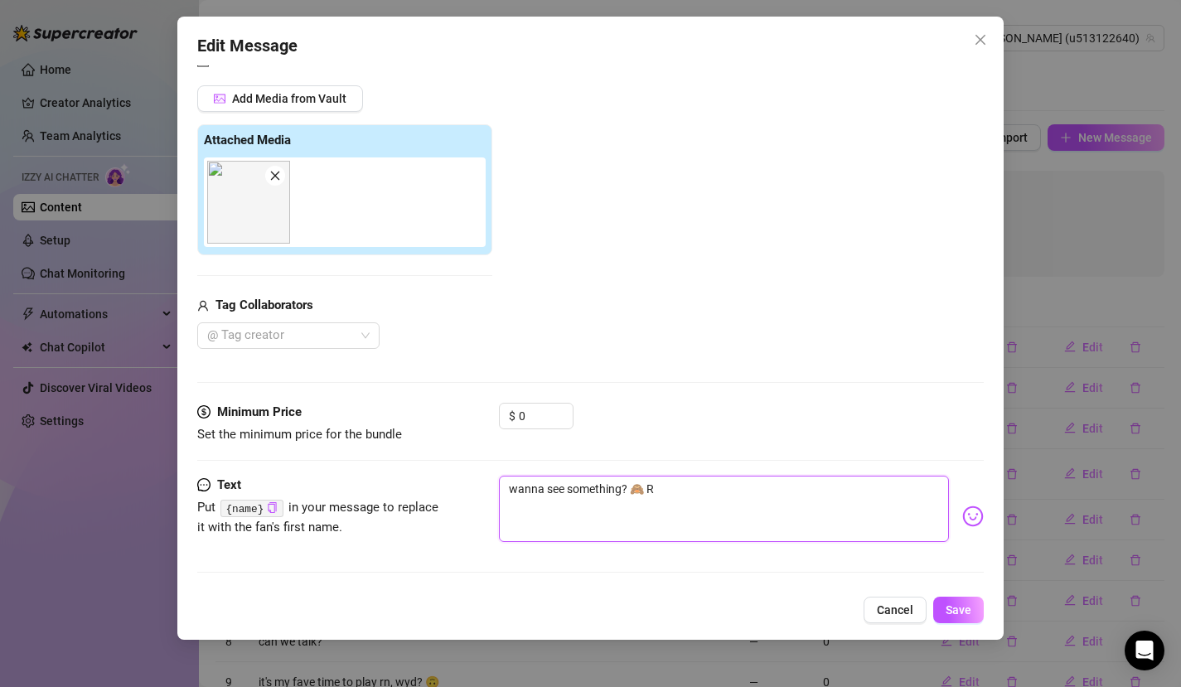
type textarea "wanna see something? 🙈 Re"
type textarea "wanna see something? 🙈 Rel"
type textarea "wanna see something? 🙈 Rell"
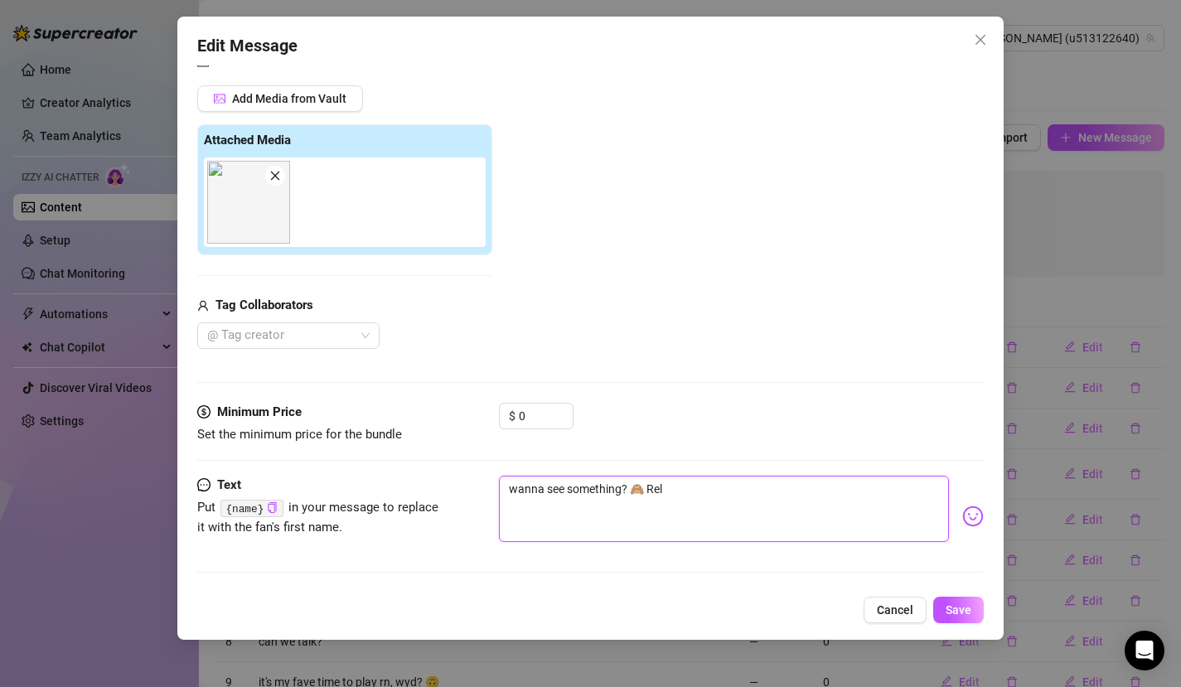
type textarea "wanna see something? 🙈 Rell"
type textarea "wanna see something? 🙈 Relly"
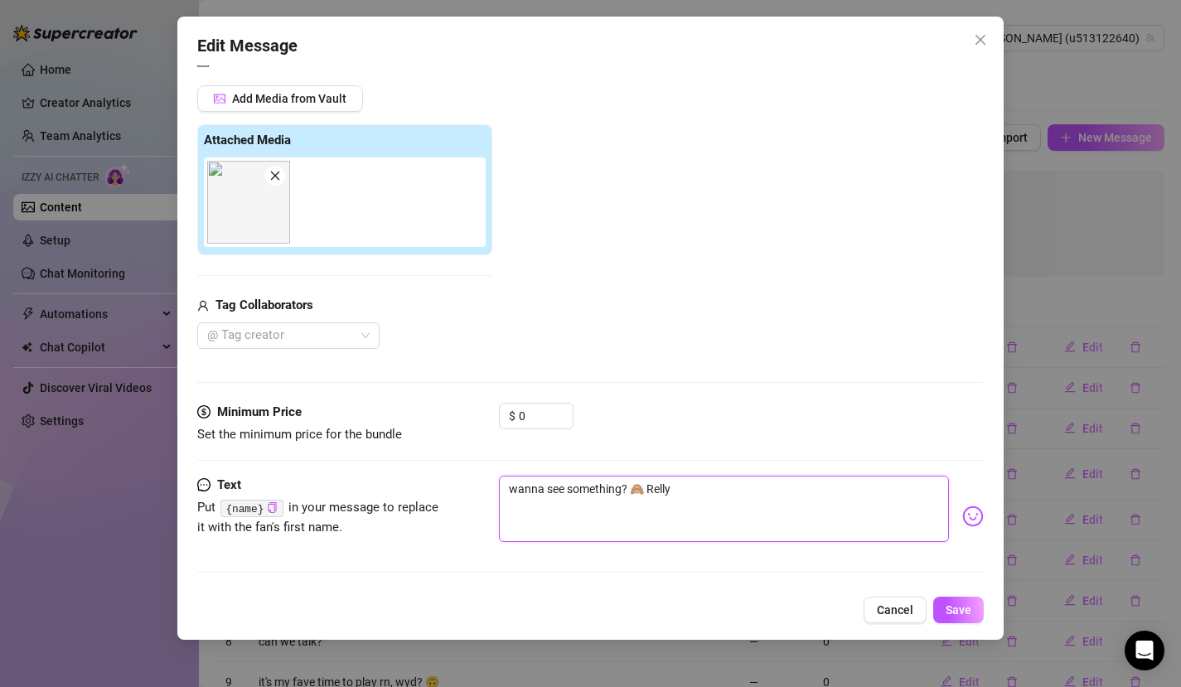
type textarea "wanna see something? 🙈 Relly"
type textarea "wanna see something? 🙈 Rell"
type textarea "wanna see something? 🙈 Rel"
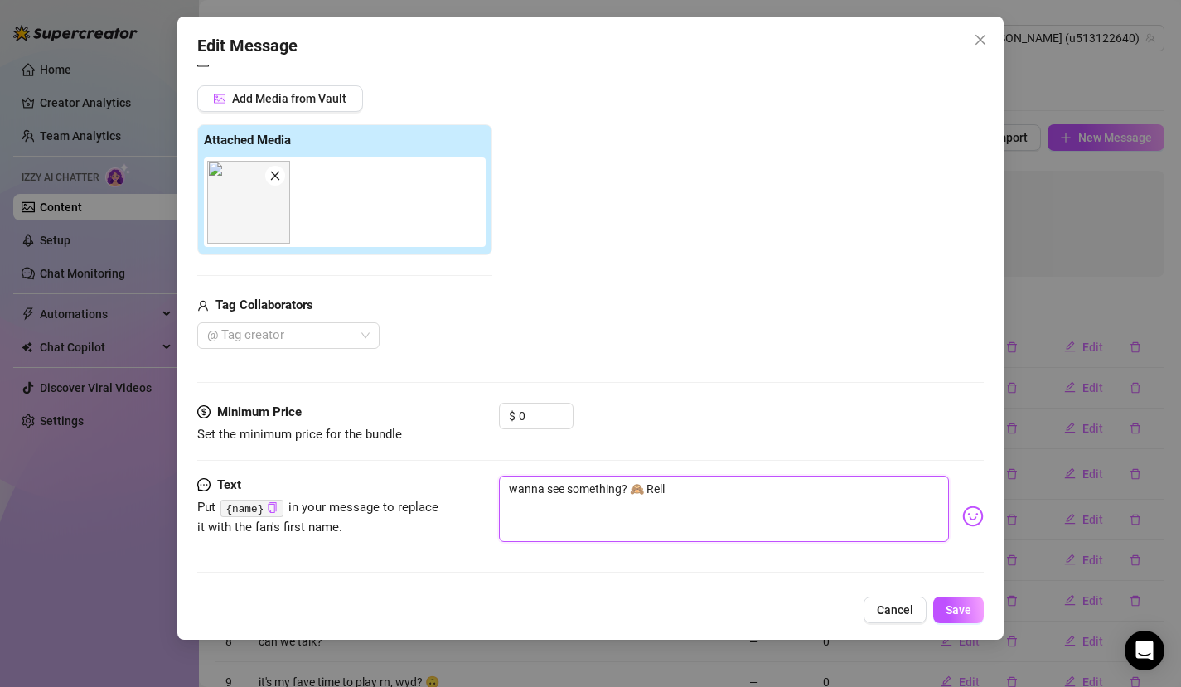
type textarea "wanna see something? 🙈 Rel"
type textarea "wanna see something? 🙈 Re"
type textarea "wanna see something? 🙈 Rea"
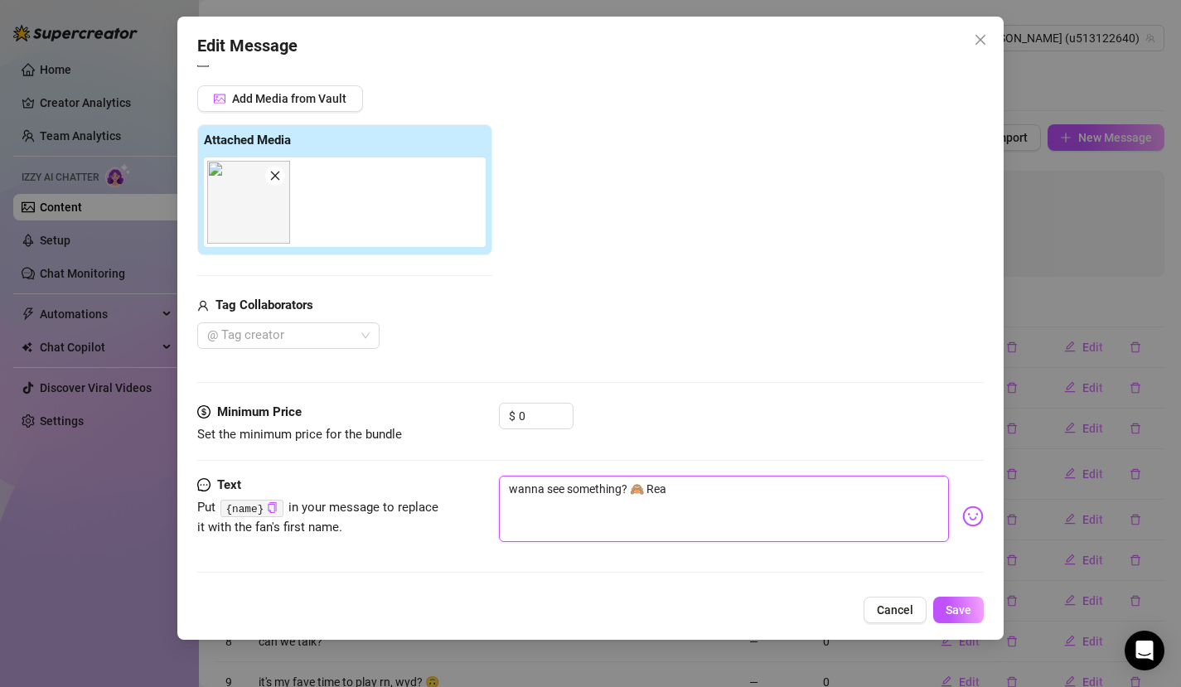
type textarea "wanna see something? 🙈 Real"
type textarea "wanna see something? 🙈 Reall"
type textarea "wanna see something? 🙈 Really"
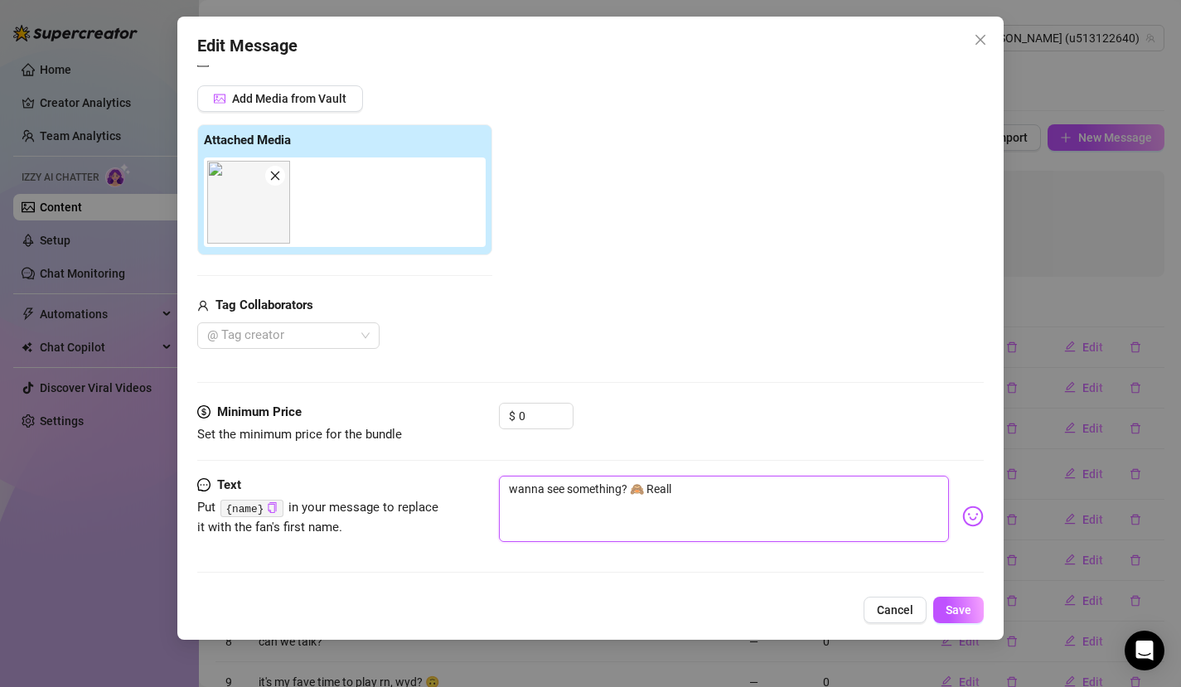
type textarea "wanna see something? 🙈 Really"
type textarea "wanna see something? 🙈 Really f"
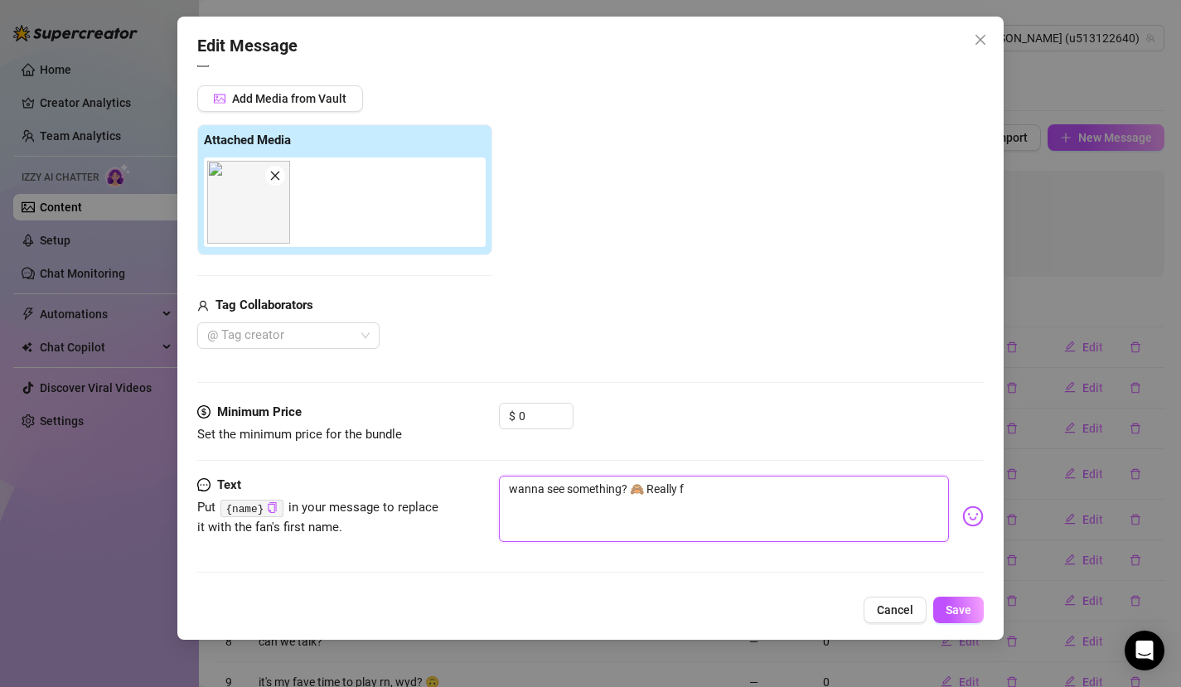
type textarea "wanna see something? 🙈 Really fo"
type textarea "wanna see something? 🙈 Really for"
type textarea "wanna see something? 🙈 Really forb"
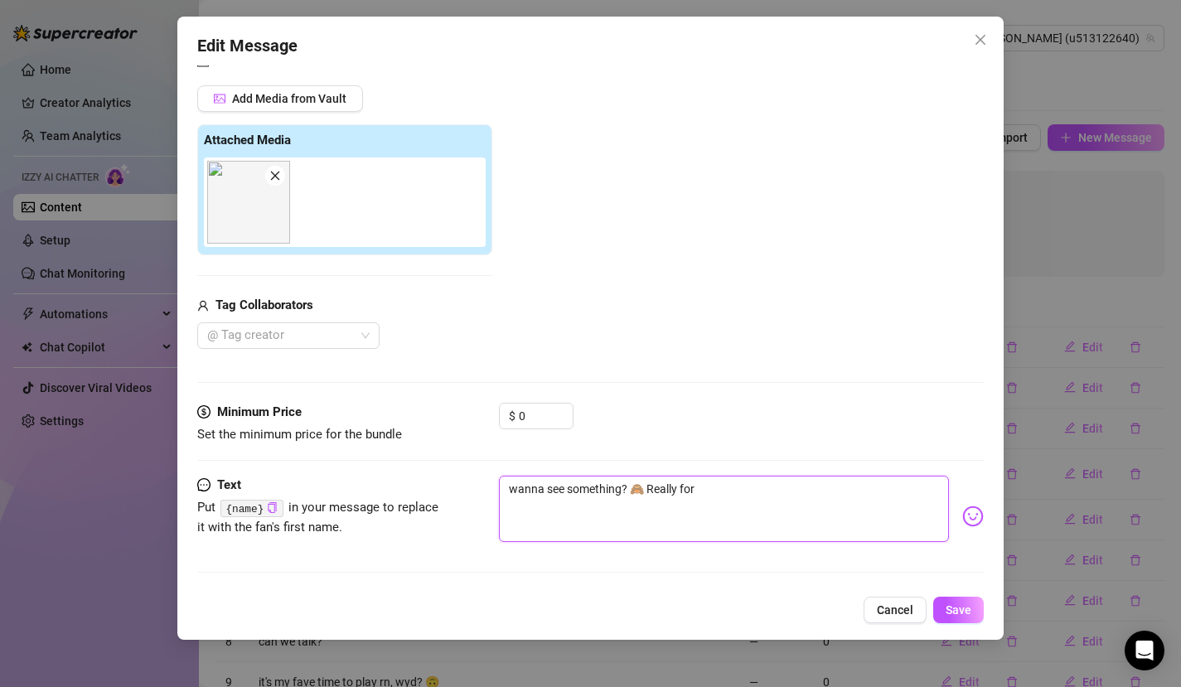
type textarea "wanna see something? 🙈 Really forb"
type textarea "wanna see something? 🙈 Really forbi"
type textarea "wanna see something? 🙈 Really forbid"
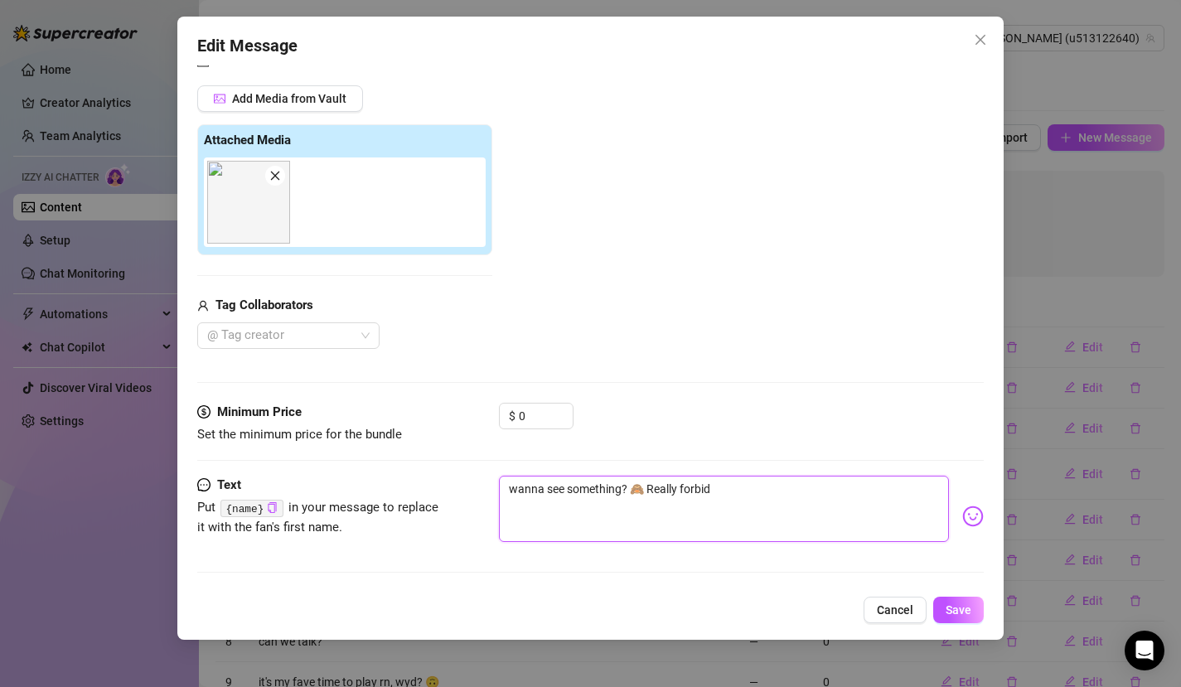
type textarea "wanna see something? 🙈 Really forbidd"
type textarea "wanna see something? 🙈 Really forbidde"
type textarea "wanna see something? 🙈 Really forbidden"
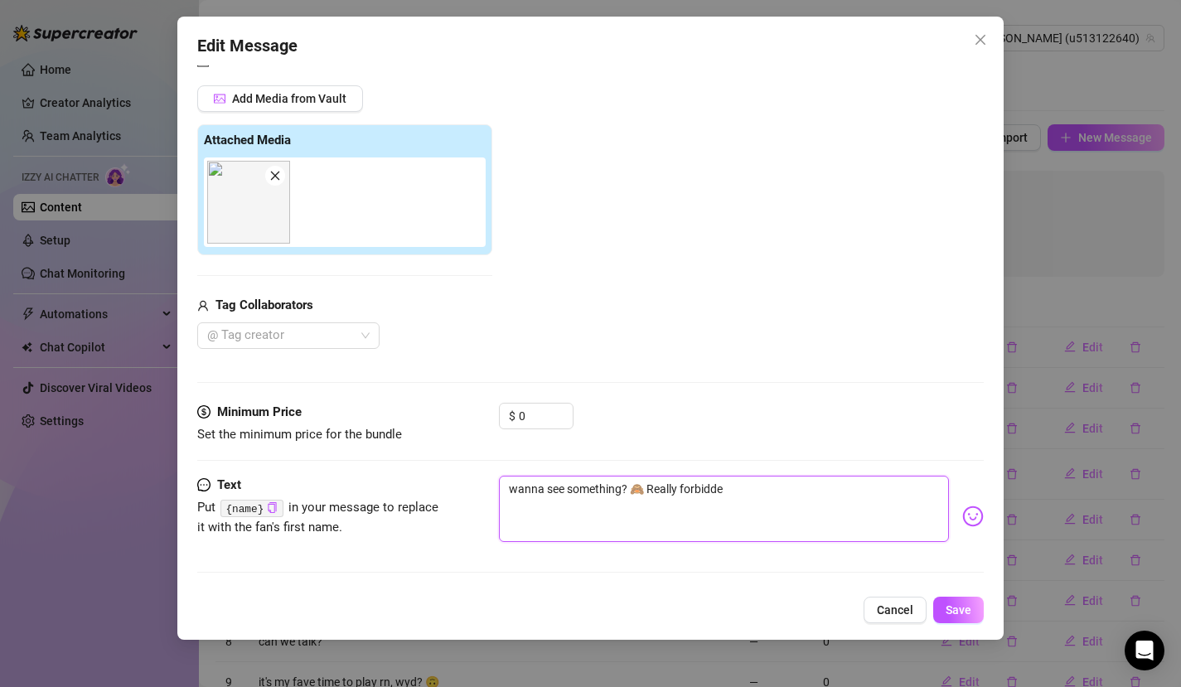
type textarea "wanna see something? 🙈 Really forbidden"
type textarea "wanna see something? 🙈 Really forbidden 🍆"
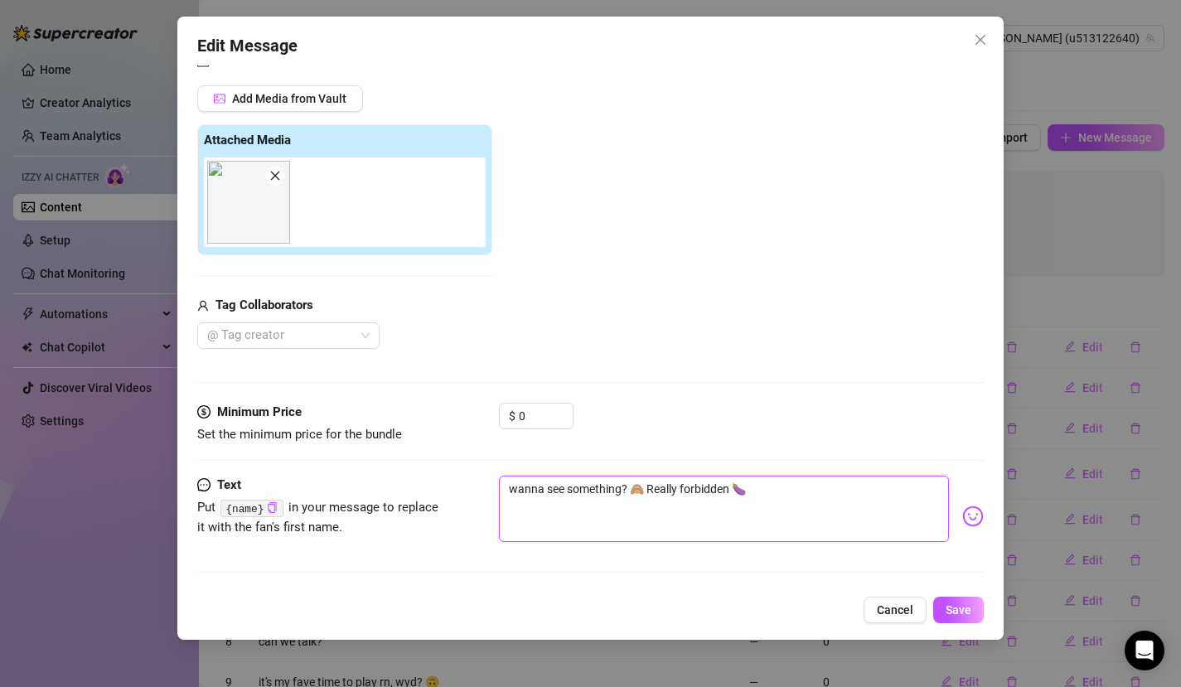
type textarea "wanna see something? 🙈 Really forbidden 🍆🍑"
type textarea "wanna see something? 🙈 Really forbidden 🍆🍑🔞"
click at [559, 411] on span "Increase Value" at bounding box center [564, 411] width 18 height 15
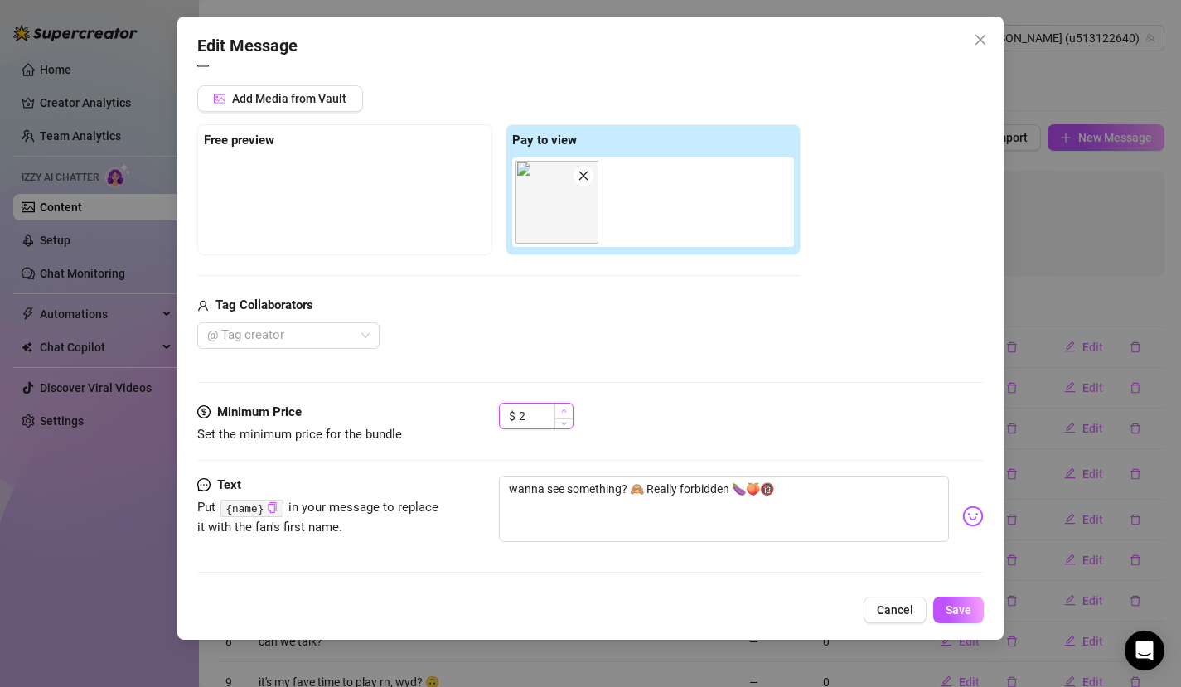
click at [568, 412] on span "Increase Value" at bounding box center [564, 411] width 18 height 15
type input "5"
click at [568, 412] on span "Increase Value" at bounding box center [564, 411] width 18 height 15
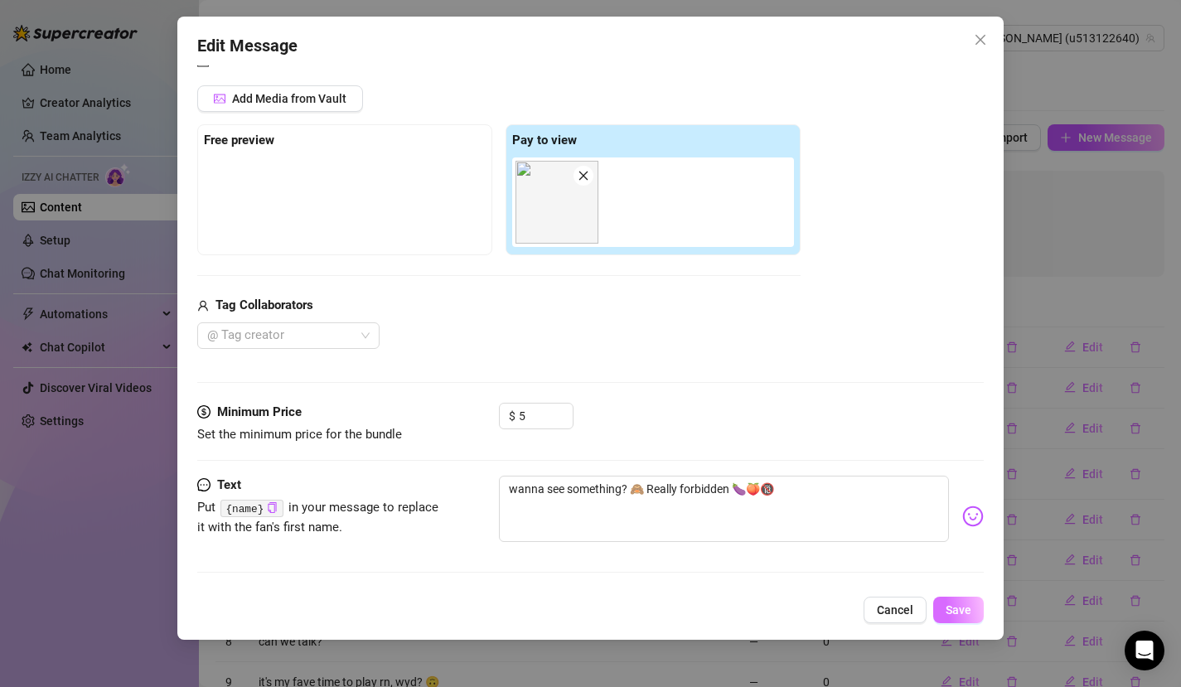
click at [962, 610] on span "Save" at bounding box center [959, 610] width 26 height 13
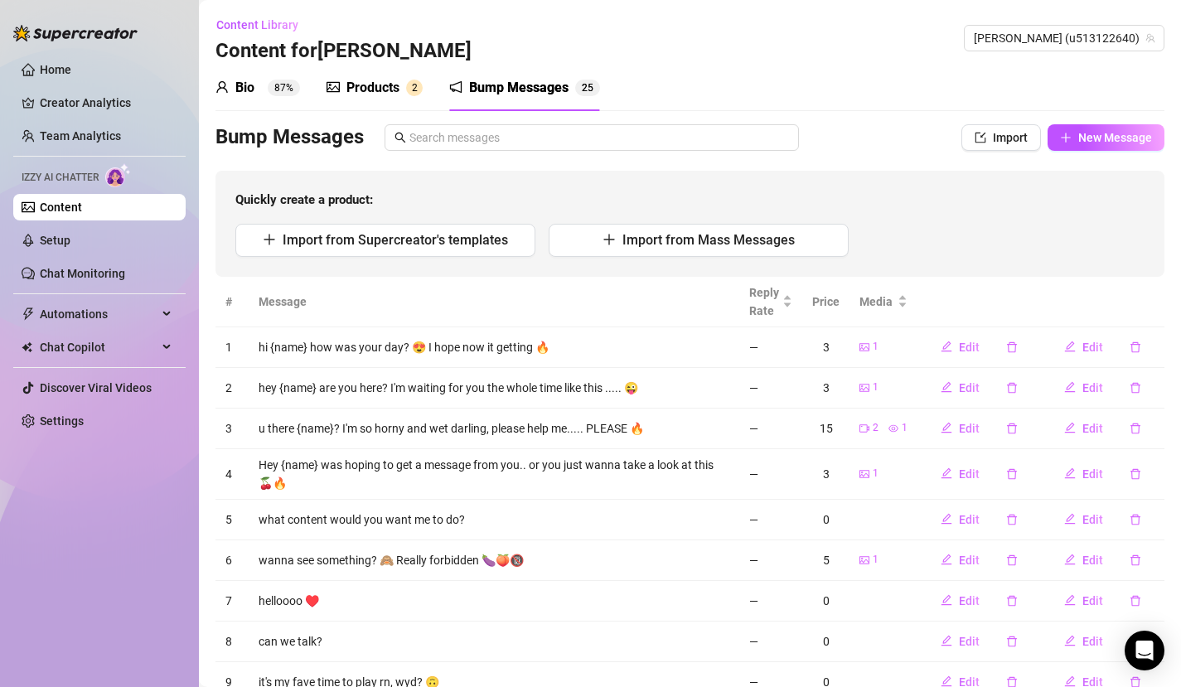
scroll to position [152, 0]
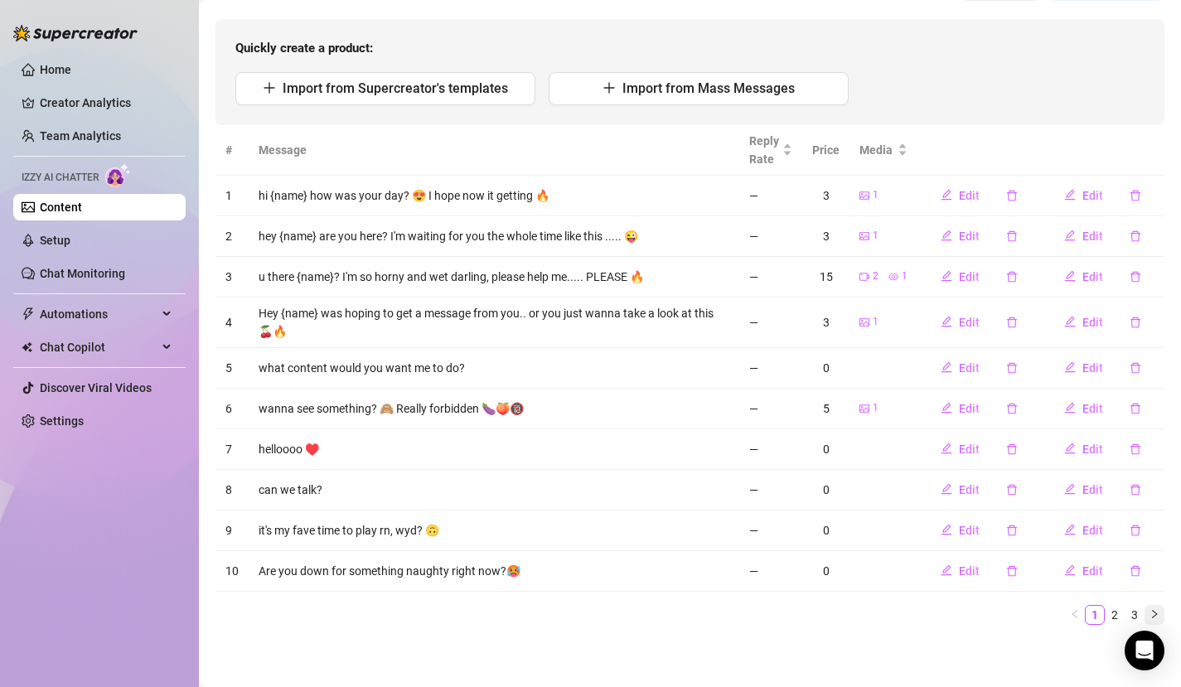
click at [1150, 610] on icon "right" at bounding box center [1155, 614] width 10 height 10
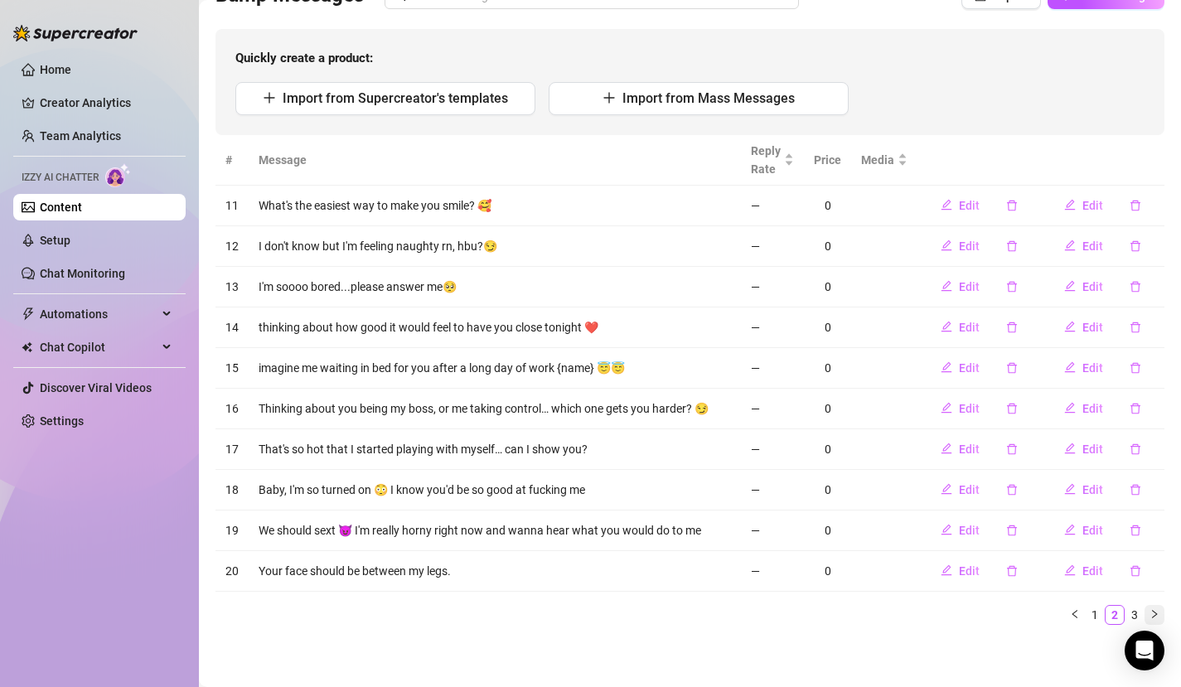
click at [1150, 610] on icon "right" at bounding box center [1155, 614] width 10 height 10
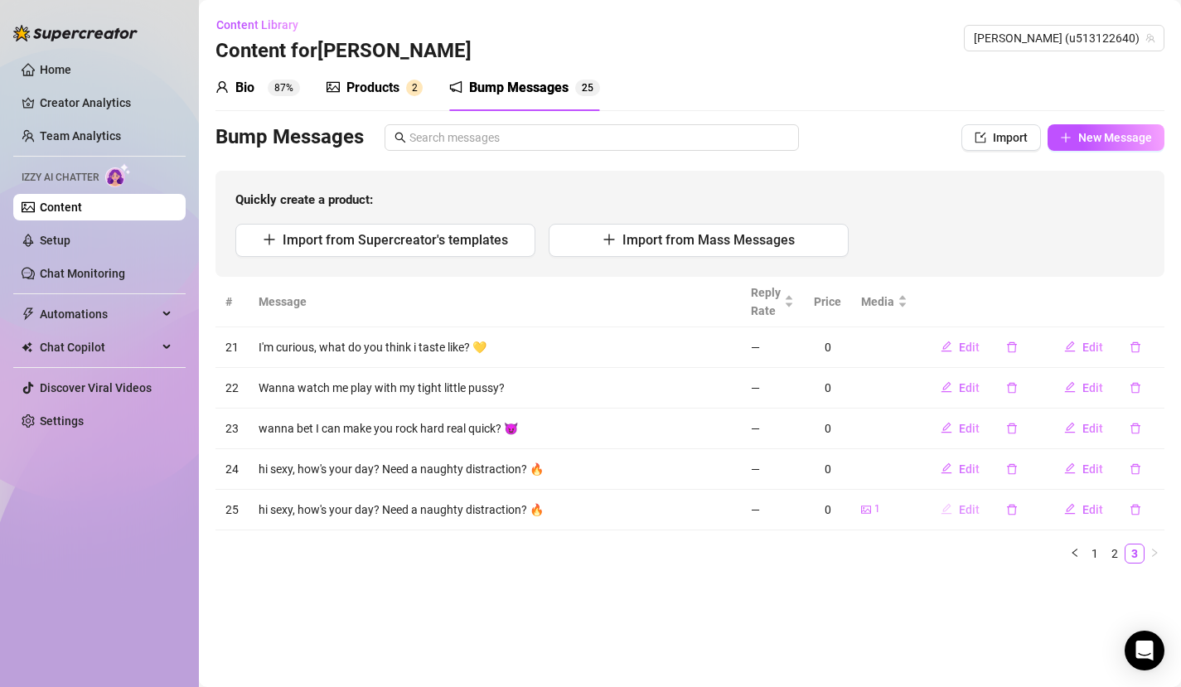
click at [962, 507] on span "Edit" at bounding box center [969, 509] width 21 height 13
type textarea "hi sexy, how's your day? Need a naughty distraction? 🔥"
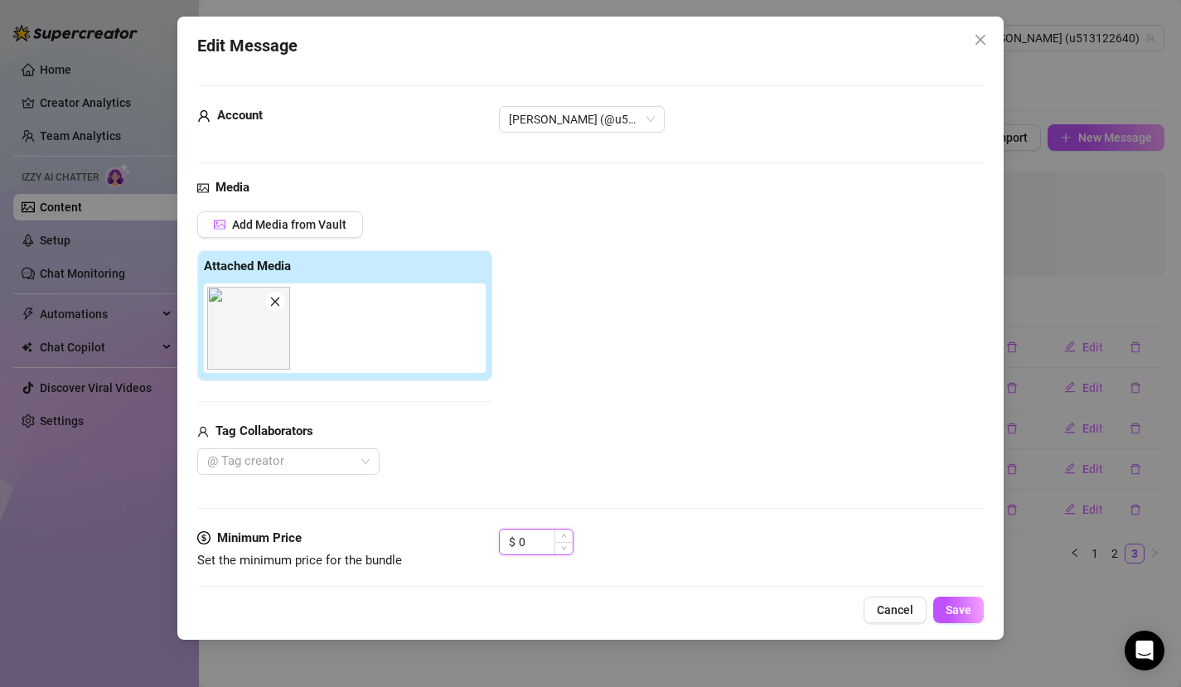
click at [548, 549] on input "0" at bounding box center [546, 542] width 54 height 25
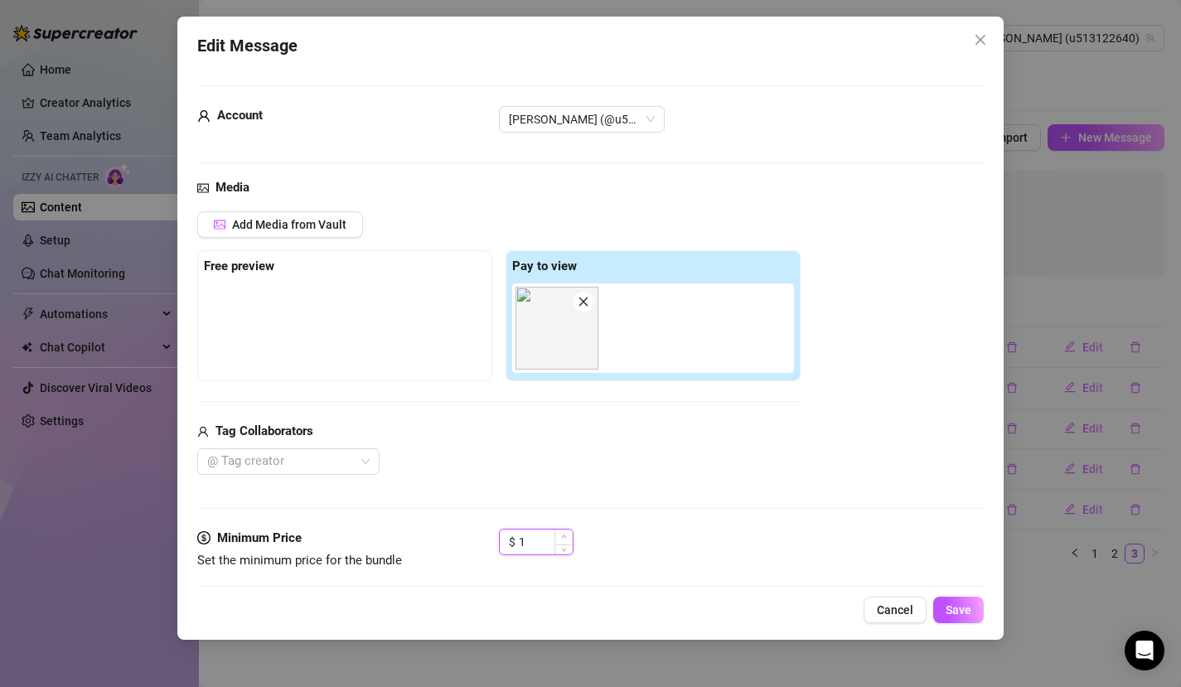
click at [566, 537] on icon "up" at bounding box center [564, 537] width 6 height 6
click at [566, 537] on span "Increase Value" at bounding box center [564, 537] width 18 height 15
type input "3"
click at [568, 537] on span "Increase Value" at bounding box center [564, 537] width 18 height 15
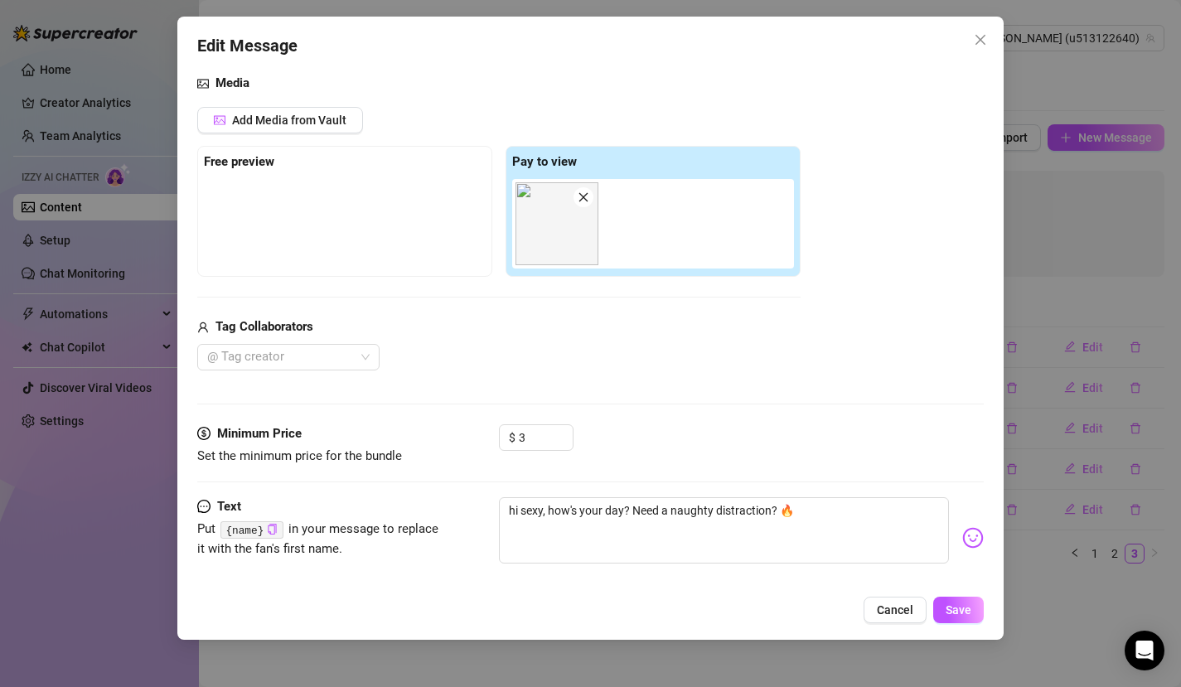
scroll to position [126, 0]
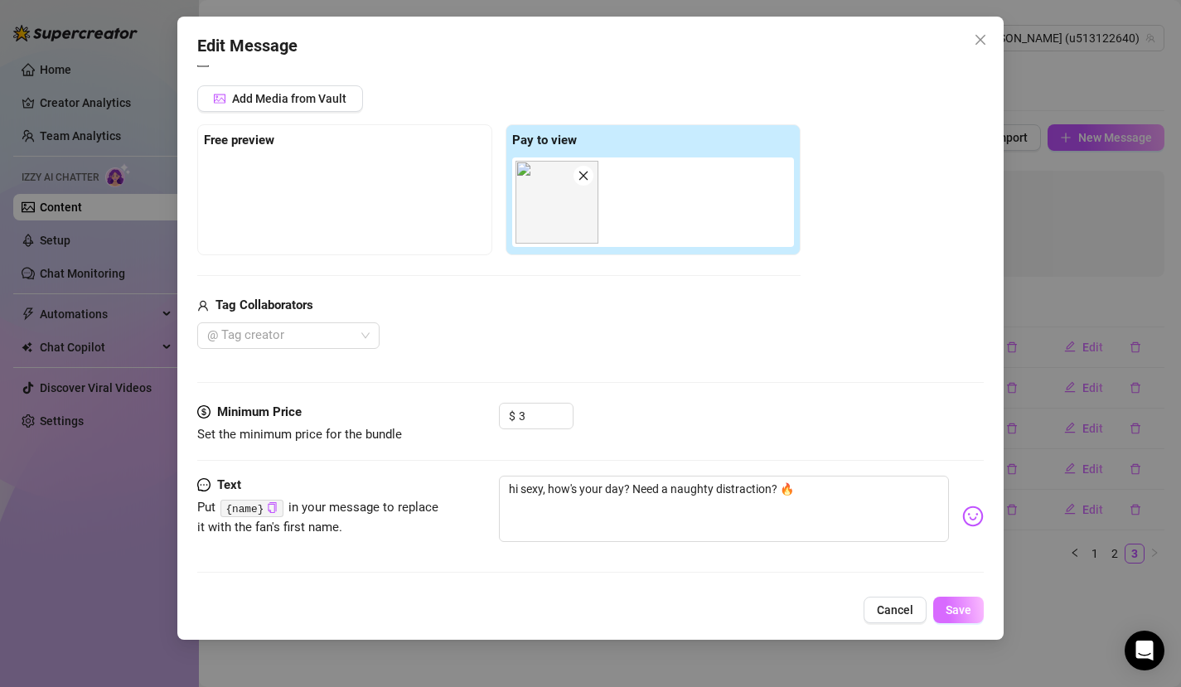
click at [968, 605] on span "Save" at bounding box center [959, 610] width 26 height 13
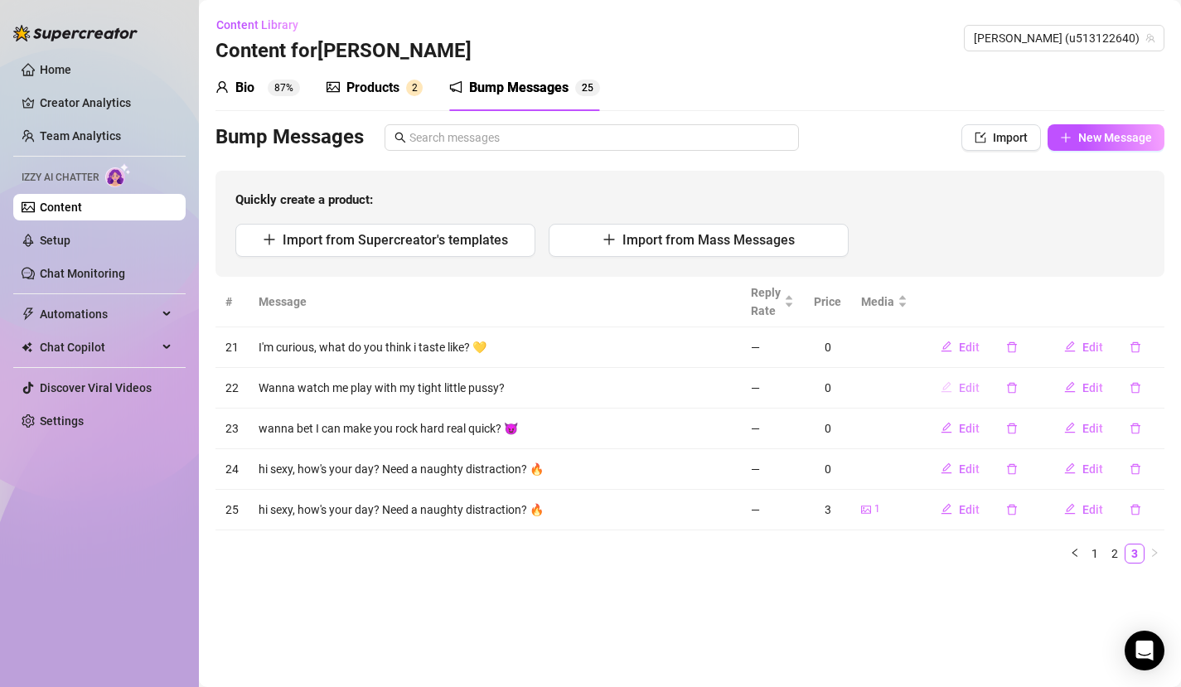
click at [958, 389] on button "Edit" at bounding box center [960, 388] width 65 height 27
type textarea "Wanna watch me play with my tight little pussy?"
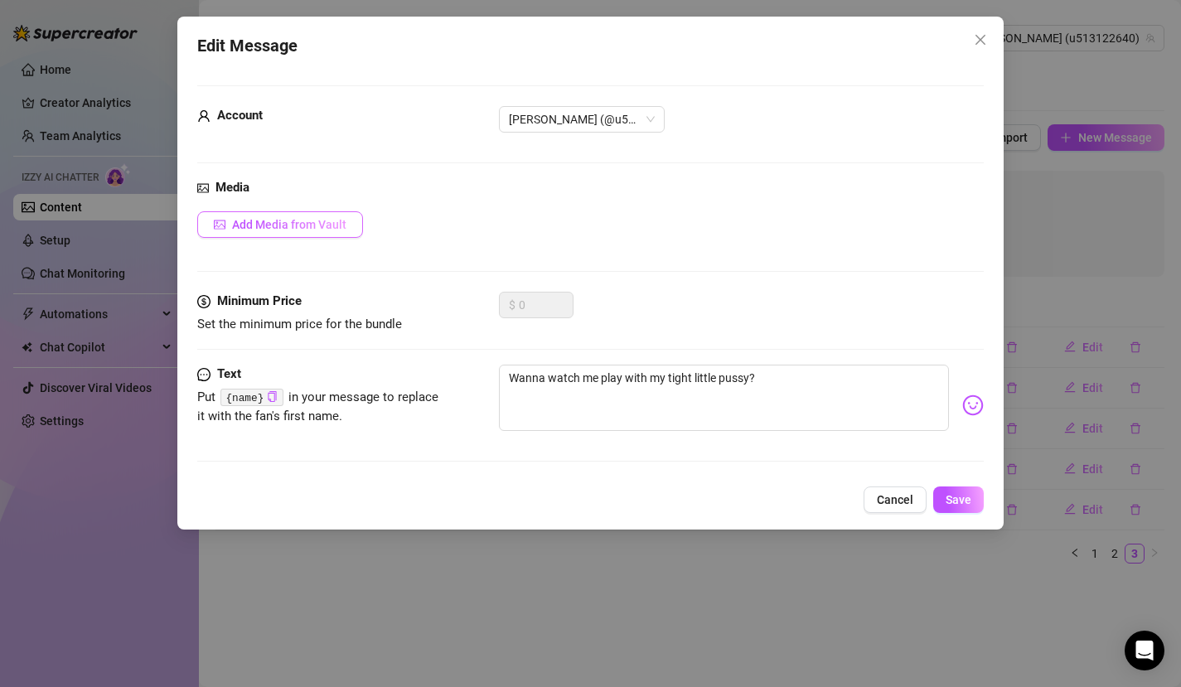
click at [313, 224] on span "Add Media from Vault" at bounding box center [289, 224] width 114 height 13
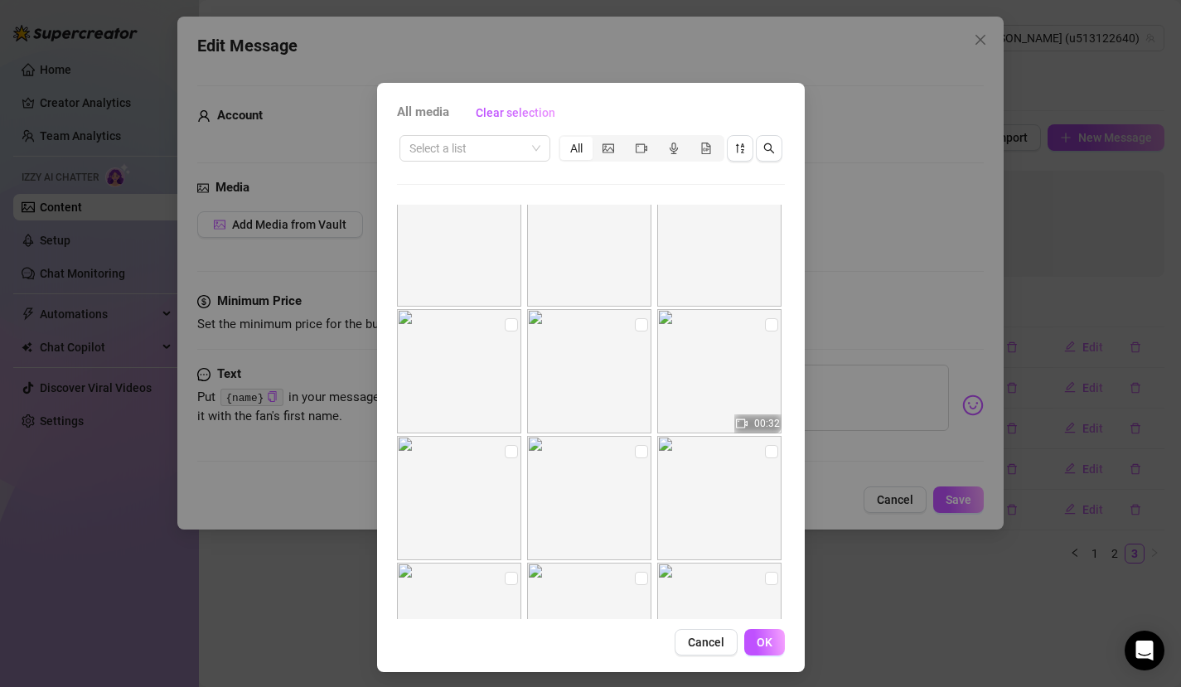
scroll to position [409, 0]
click at [635, 445] on input "checkbox" at bounding box center [641, 445] width 13 height 13
checkbox input "true"
click at [769, 642] on button "OK" at bounding box center [764, 642] width 41 height 27
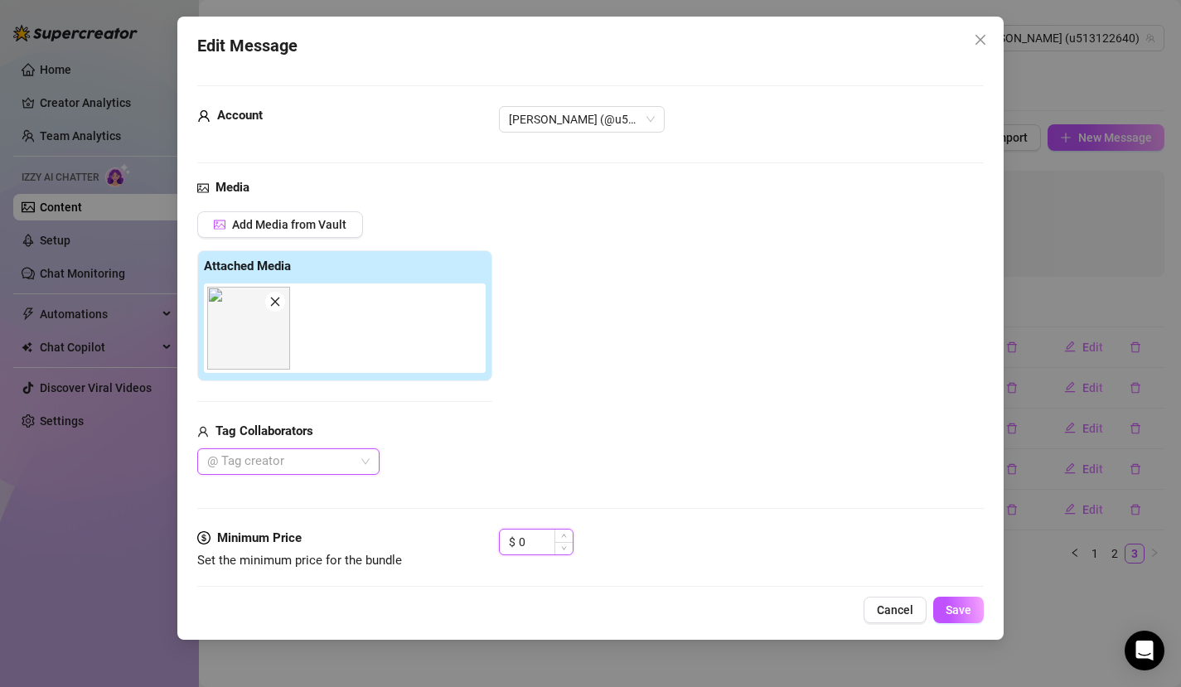
click at [544, 550] on input "0" at bounding box center [546, 542] width 54 height 25
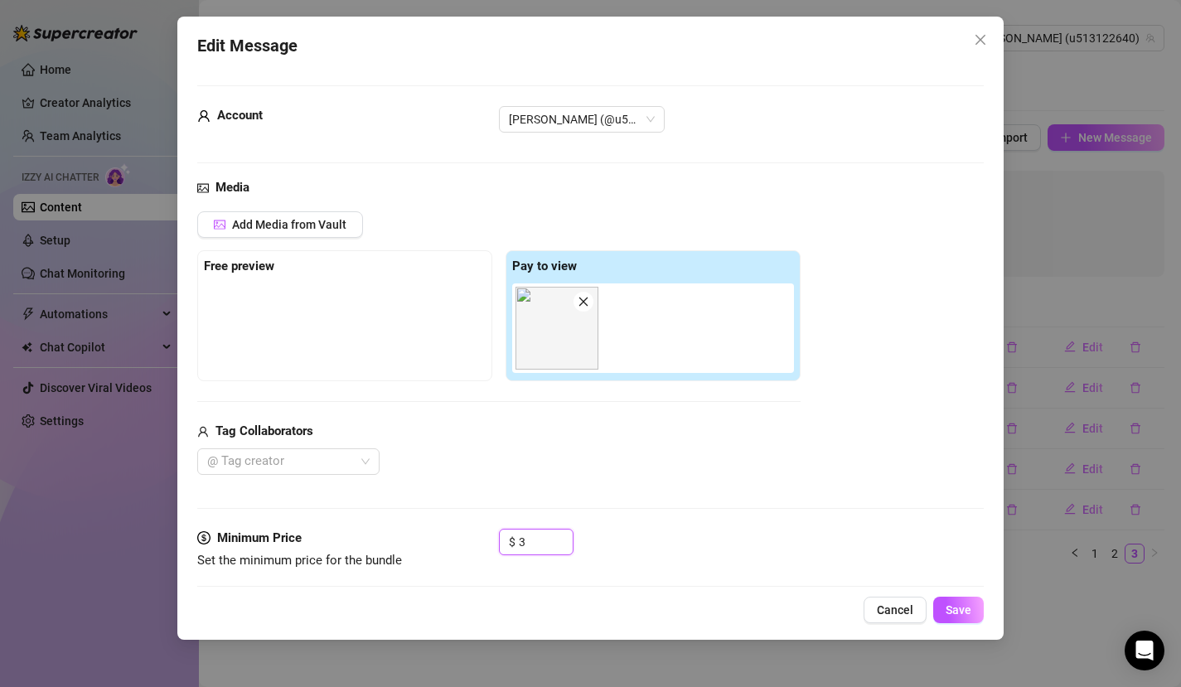
type input "3"
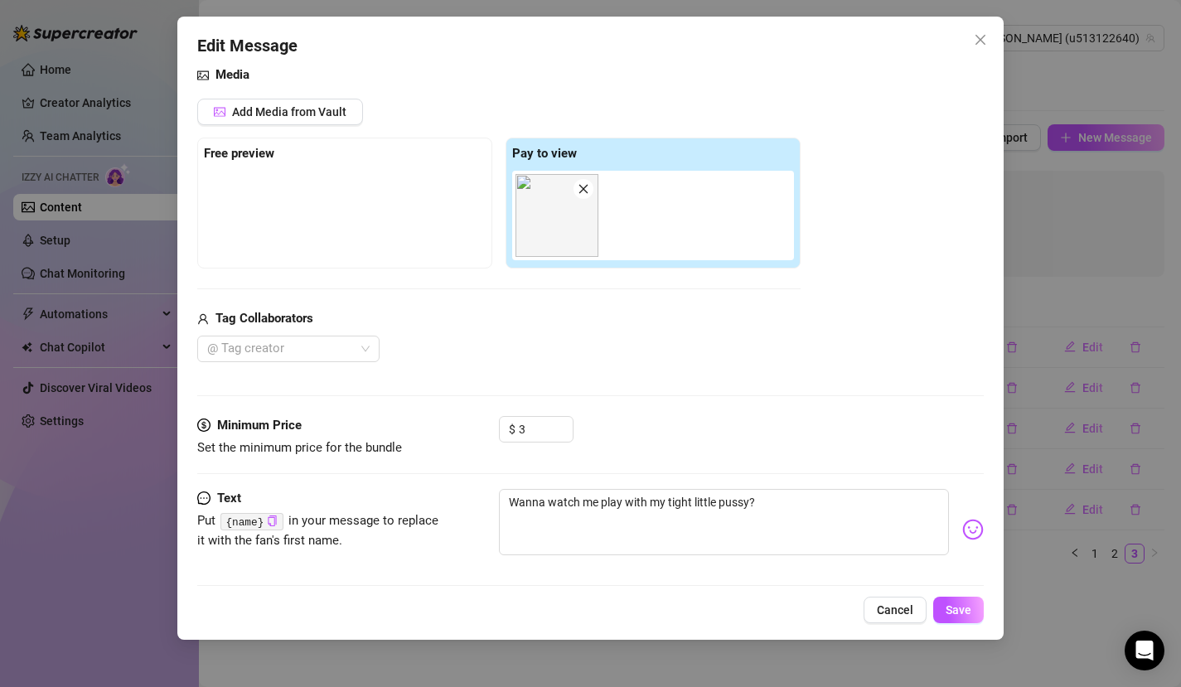
scroll to position [126, 0]
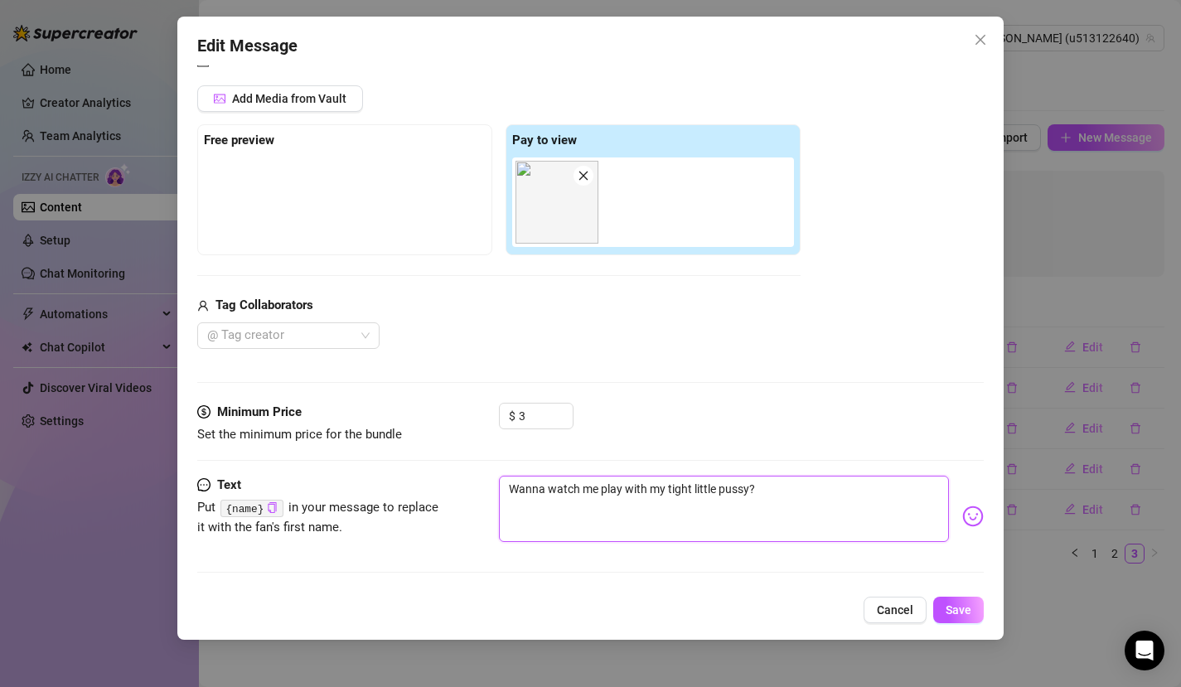
click at [786, 491] on textarea "Wanna watch me play with my tight little pussy?" at bounding box center [724, 509] width 451 height 66
type textarea "Wanna watch me play with my tight little pussy?"
type textarea "Wanna watch me play with my tight little pussy? T"
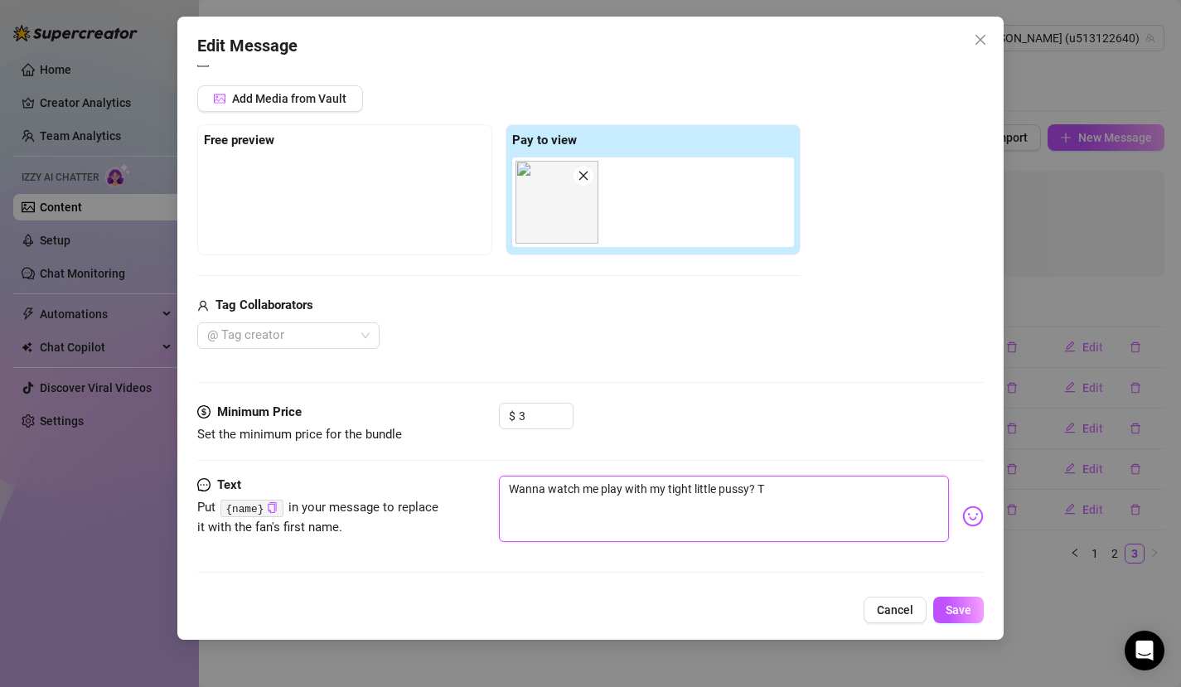
type textarea "Wanna watch me play with my tight little pussy? Th"
type textarea "Wanna watch me play with my tight little pussy? The"
type textarea "Wanna watch me play with my tight little pussy? Then"
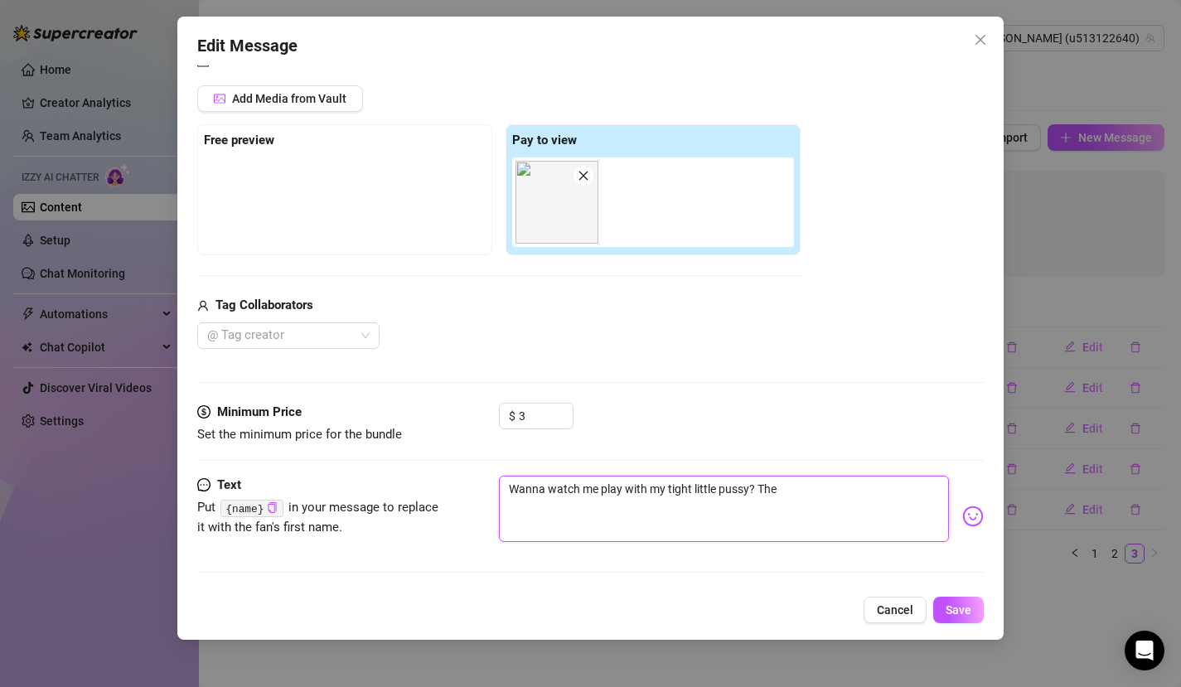
type textarea "Wanna watch me play with my tight little pussy? Then"
type textarea "Wanna watch me play with my tight little pussy? Then c"
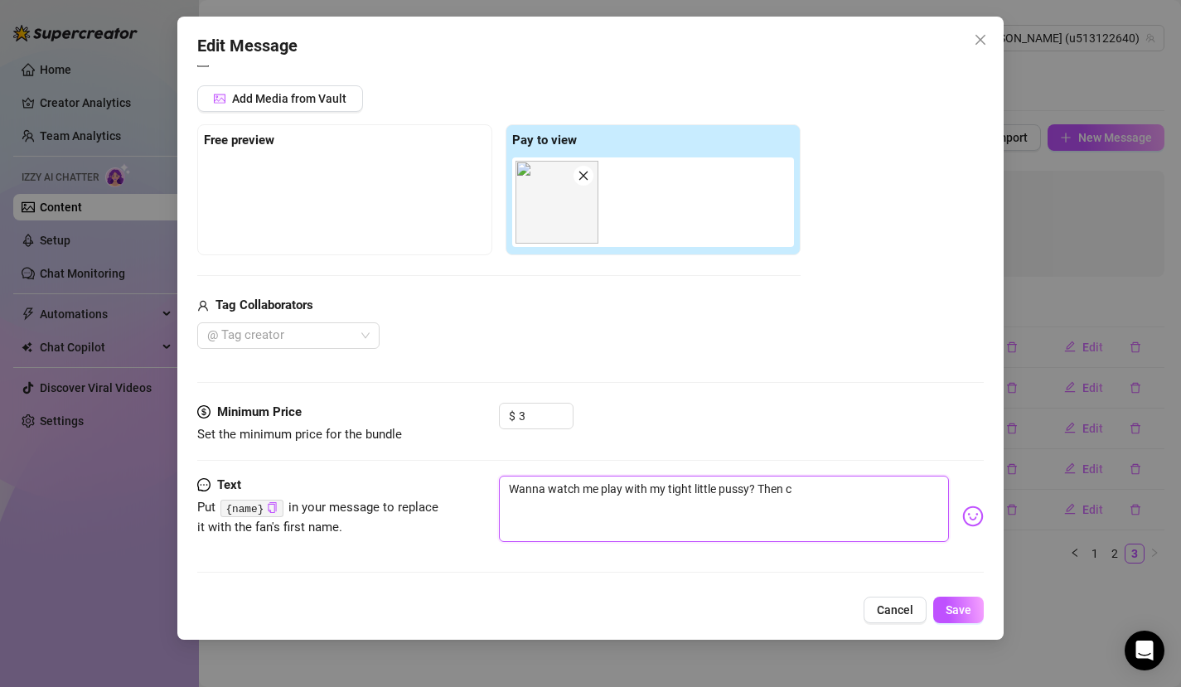
type textarea "Wanna watch me play with my tight little pussy? Then co"
type textarea "Wanna watch me play with my tight little pussy? Then com"
type textarea "Wanna watch me play with my tight little pussy? Then come"
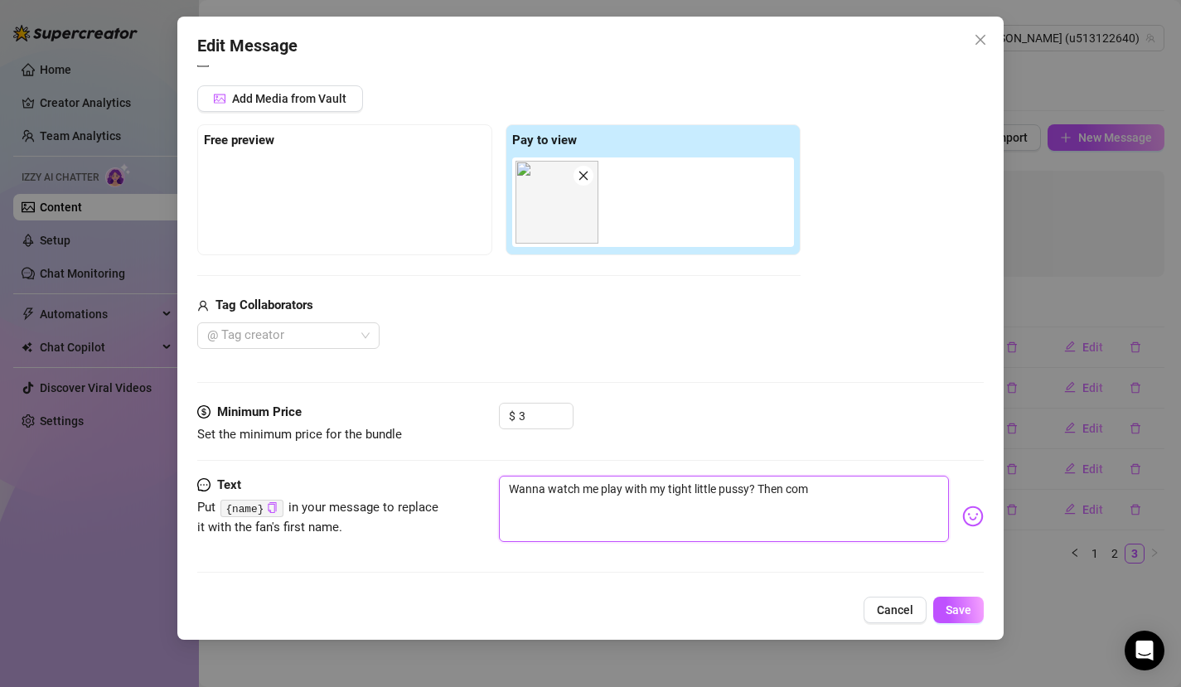
type textarea "Wanna watch me play with my tight little pussy? Then come"
type textarea "Wanna watch me play with my tight little pussy? Then come a"
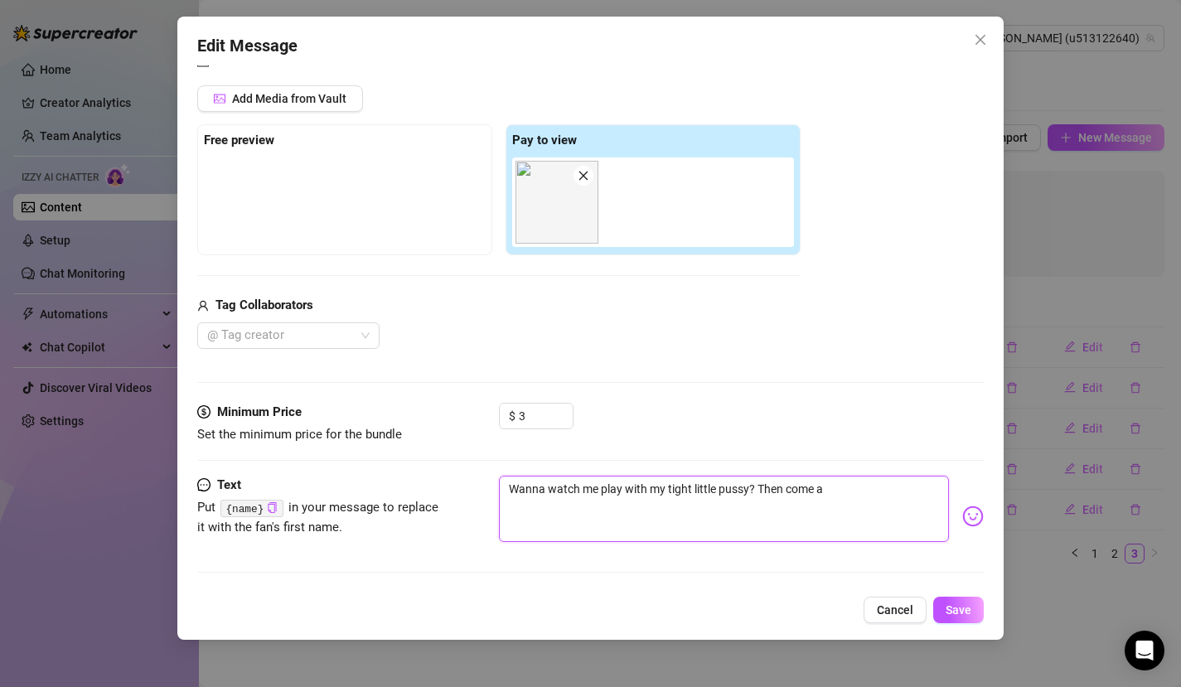
type textarea "Wanna watch me play with my tight little pussy? Then come an"
type textarea "Wanna watch me play with my tight little pussy? Then come and"
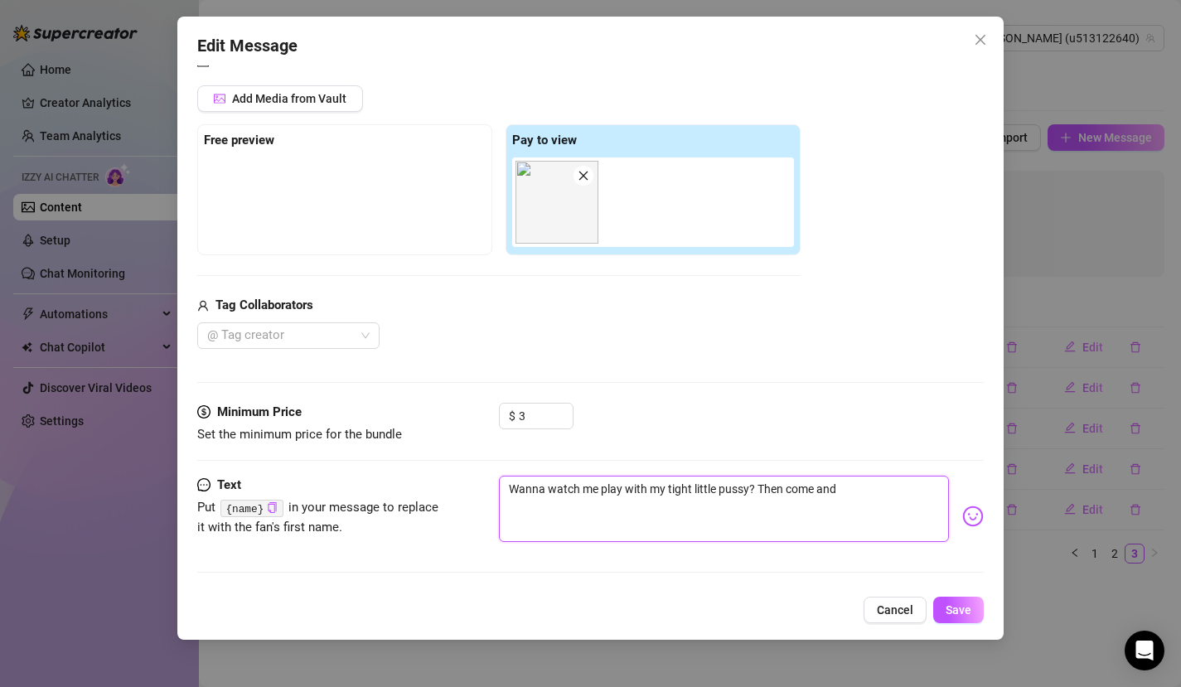
type textarea "Wanna watch me play with my tight little pussy? Then come and"
type textarea "Wanna watch me play with my tight little pussy? Then come and w"
type textarea "Wanna watch me play with my tight little pussy? Then come and wr"
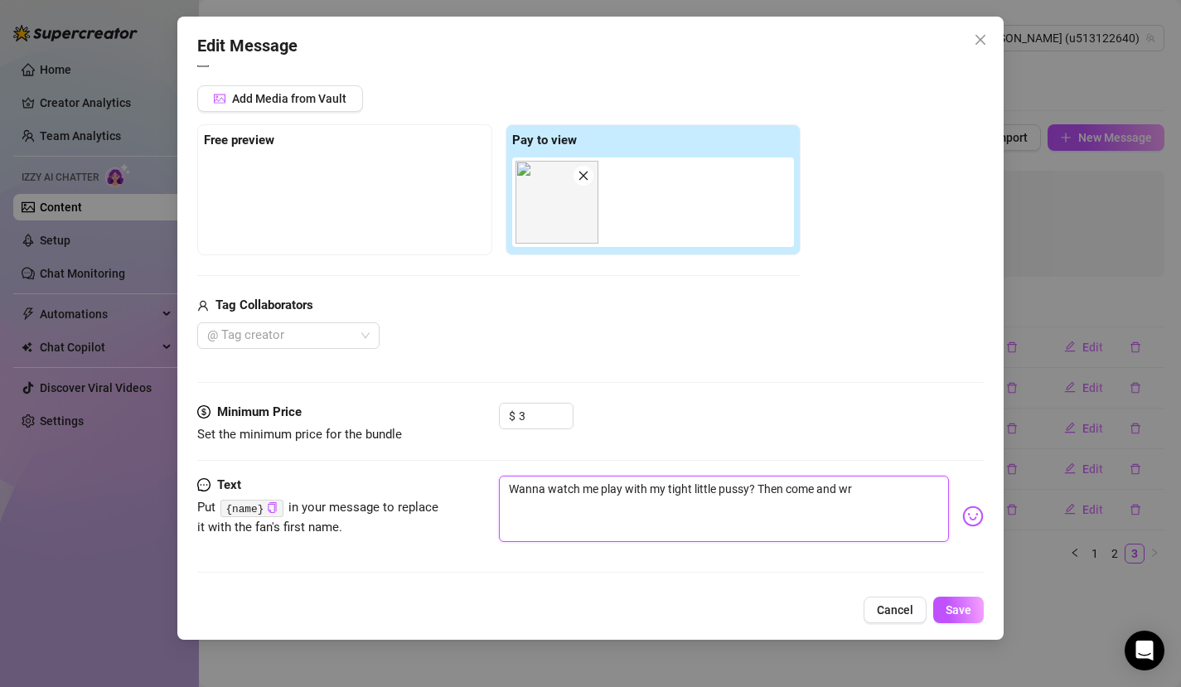
type textarea "Wanna watch me play with my tight little pussy? Then come and wrt"
type textarea "Wanna watch me play with my tight little pussy? Then come and wr"
type textarea "Wanna watch me play with my tight little pussy? Then come and wri"
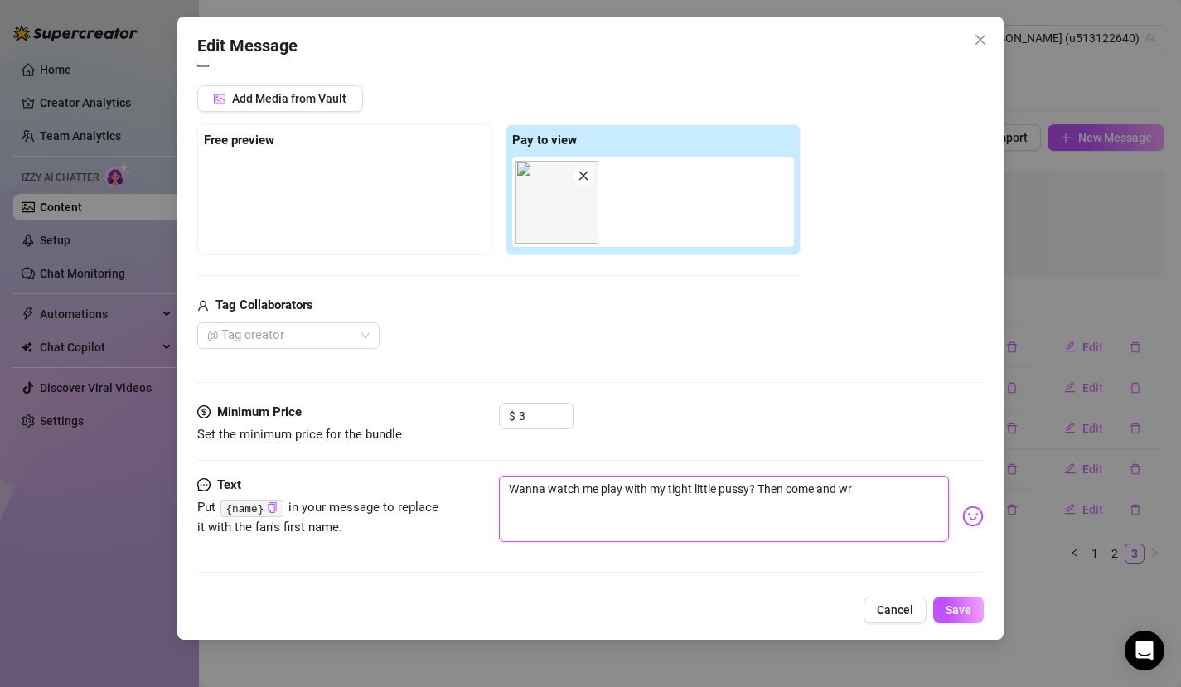
type textarea "Wanna watch me play with my tight little pussy? Then come and wri"
type textarea "Wanna watch me play with my tight little pussy? Then come and writ"
type textarea "Wanna watch me play with my tight little pussy? Then come and write"
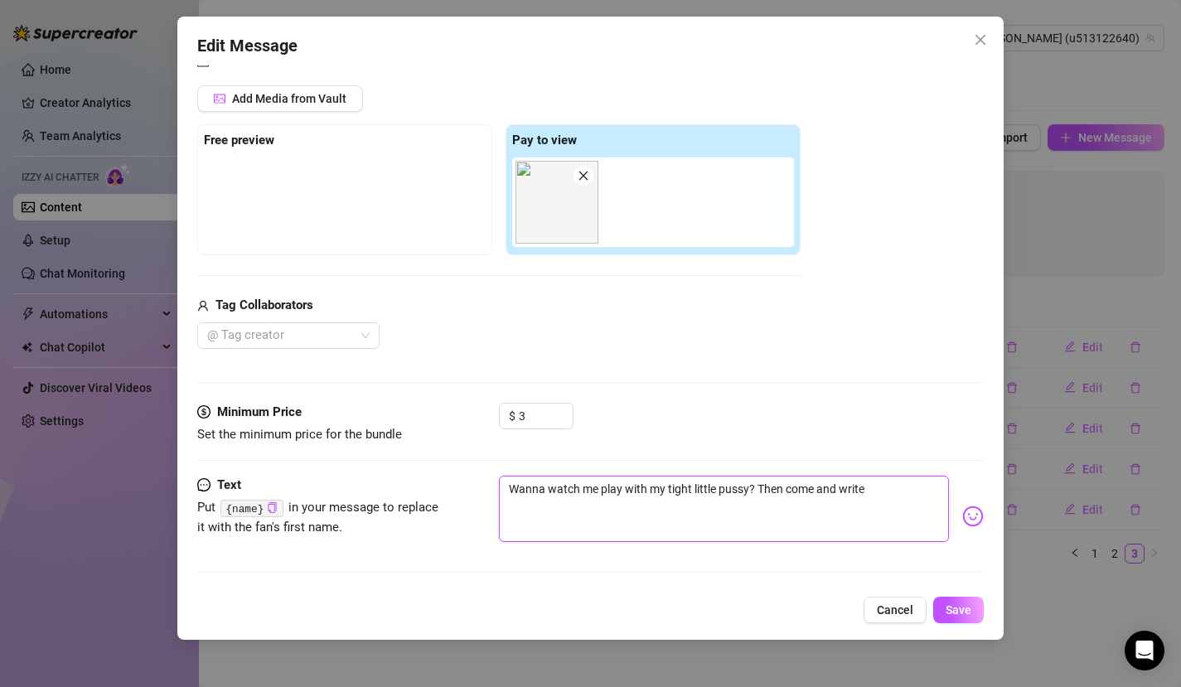
type textarea "Wanna watch me play with my tight little pussy? Then come and write"
type textarea "Wanna watch me play with my tight little pussy? Then come and write m"
type textarea "Wanna watch me play with my tight little pussy? Then come and write me"
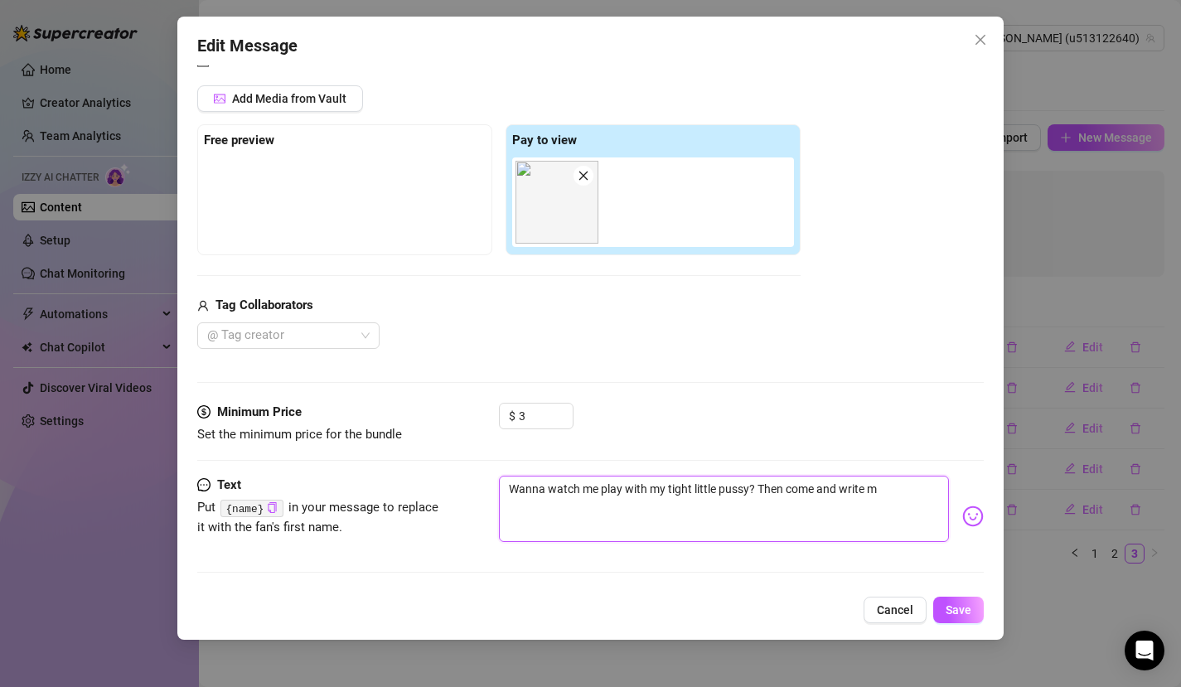
type textarea "Wanna watch me play with my tight little pussy? Then come and write me"
type textarea "Wanna watch me play with my tight little pussy? Then come and write me,"
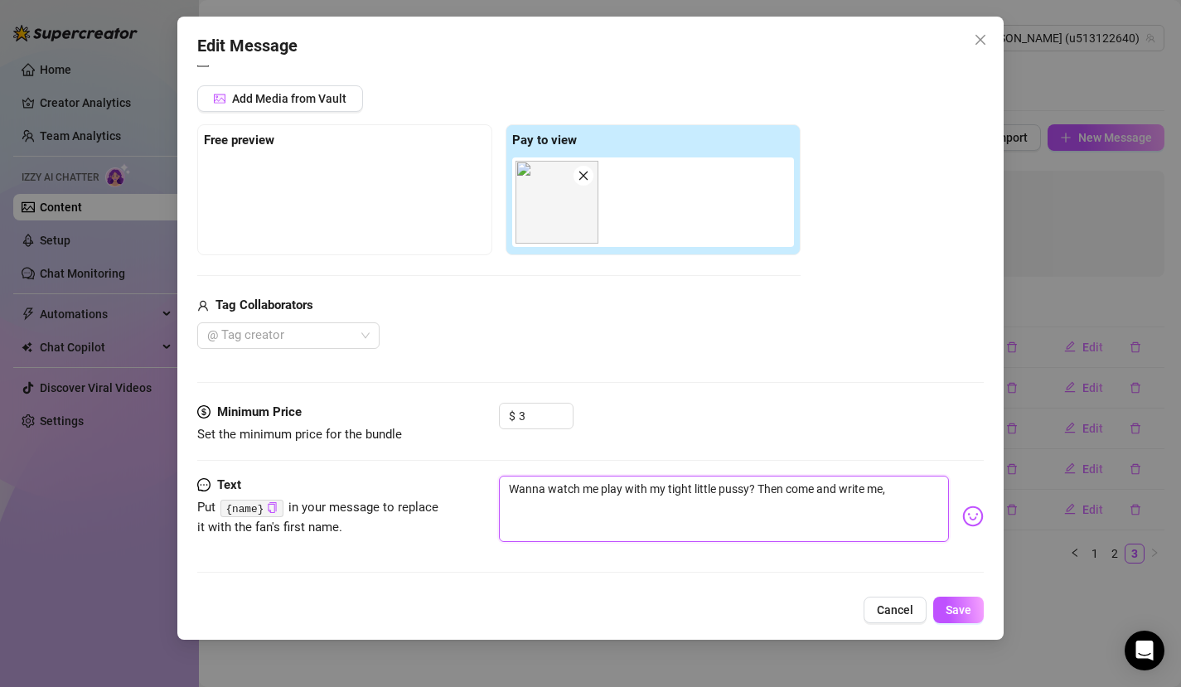
type textarea "Wanna watch me play with my tight little pussy? Then come and write me, w"
type textarea "Wanna watch me play with my tight little pussy? Then come and write me, wa"
type textarea "Wanna watch me play with my tight little pussy? Then come and write me, wan"
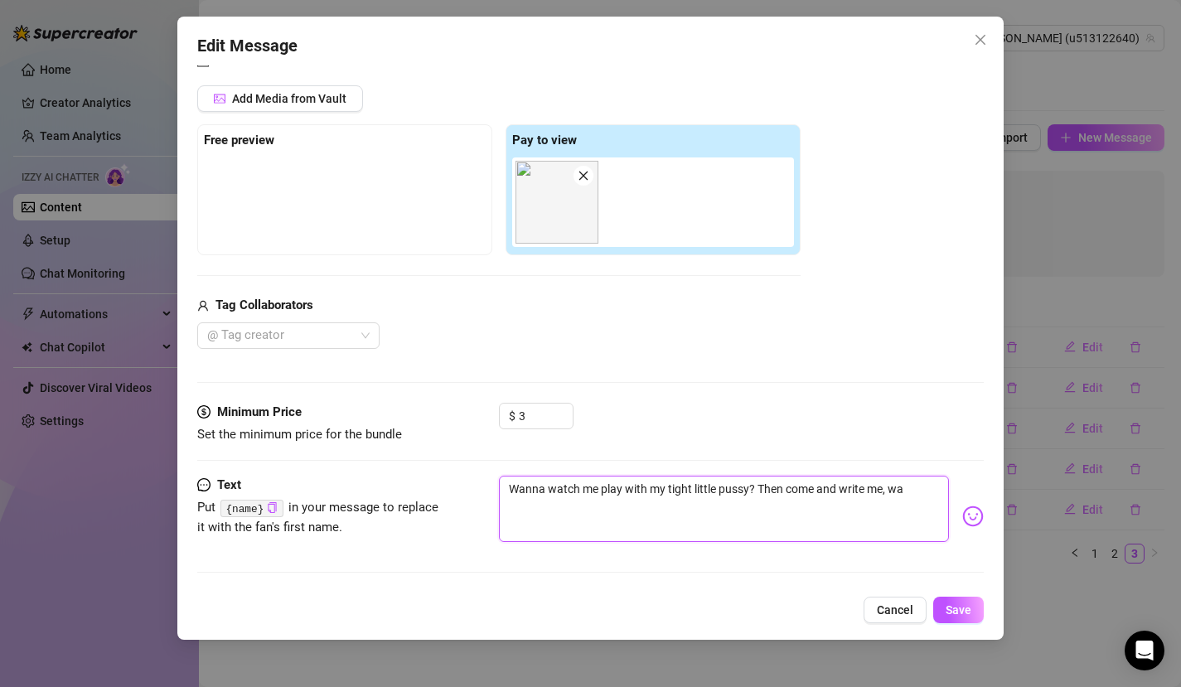
type textarea "Wanna watch me play with my tight little pussy? Then come and write me, wan"
type textarea "Wanna watch me play with my tight little pussy? Then come and write me, want"
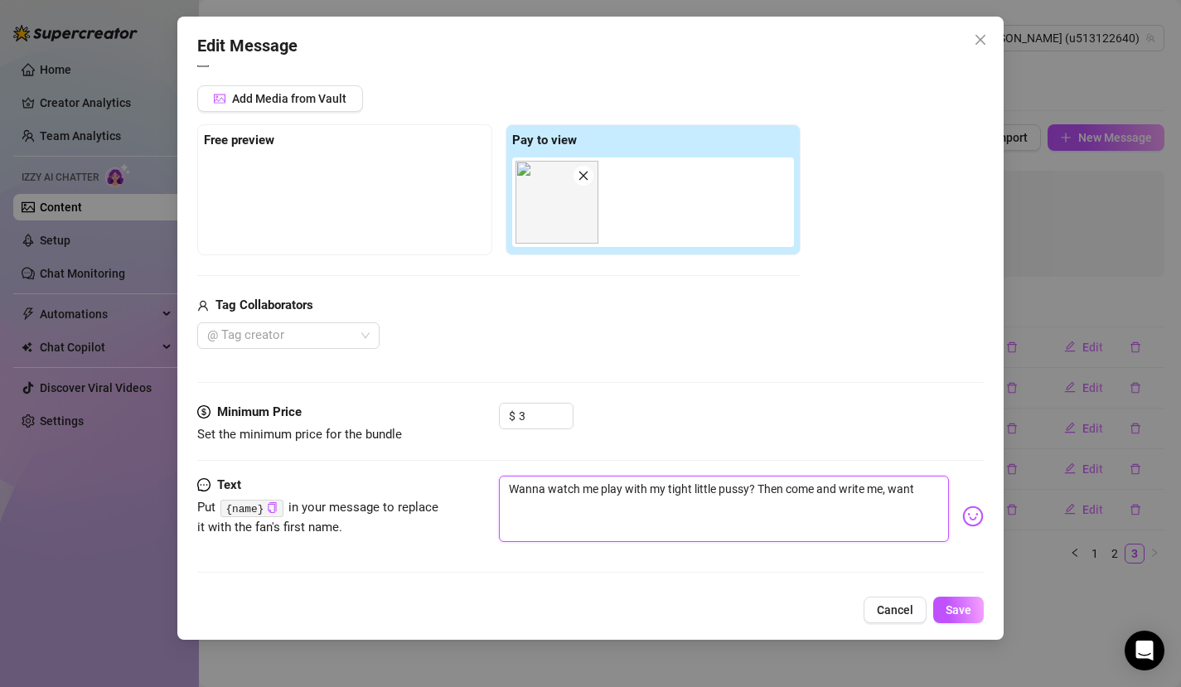
type textarea "Wanna watch me play with my tight little pussy? Then come and write me, want y"
type textarea "Wanna watch me play with my tight little pussy? Then come and write me, want yo"
type textarea "Wanna watch me play with my tight little pussy? Then come and write me, want you"
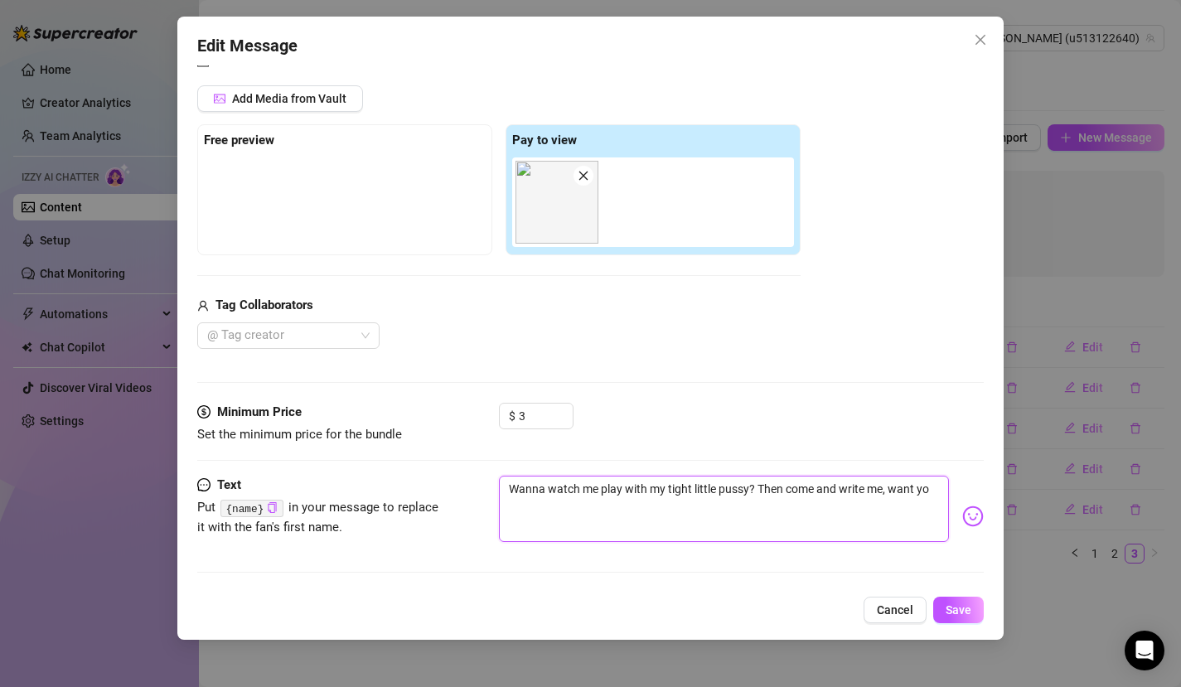
type textarea "Wanna watch me play with my tight little pussy? Then come and write me, want you"
type textarea "Wanna watch me play with my tight little pussy? Then come and write me, want yo…"
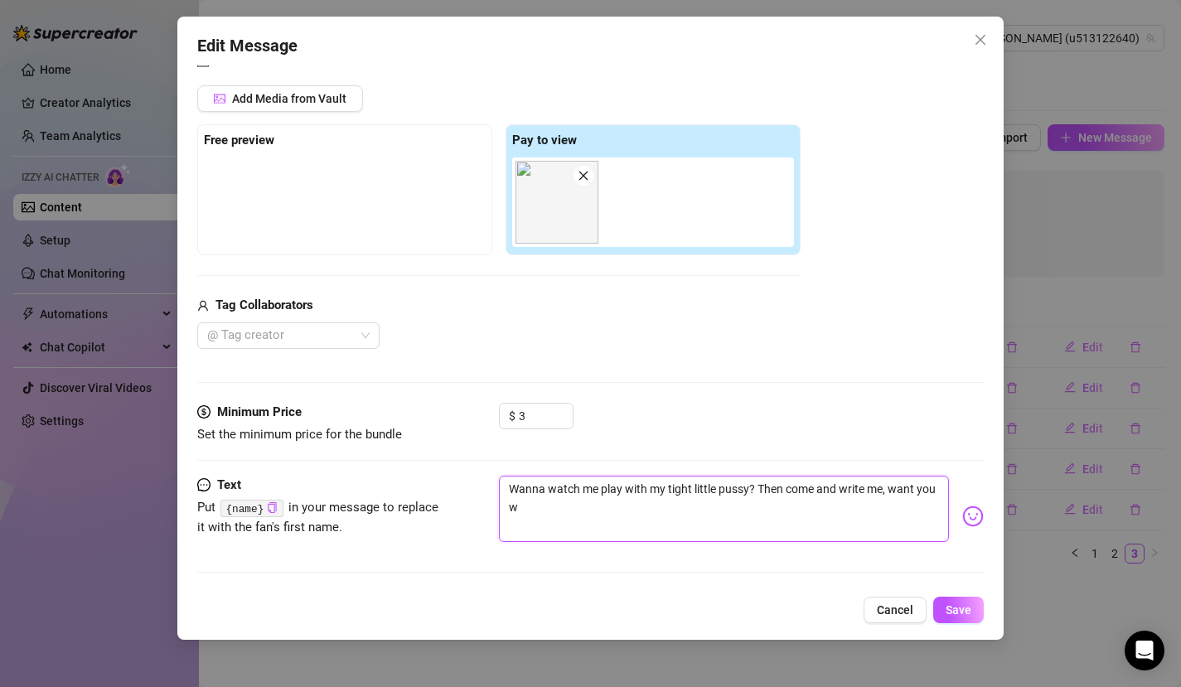
type textarea "Wanna watch me play with my tight little pussy? Then come and write me, want yo…"
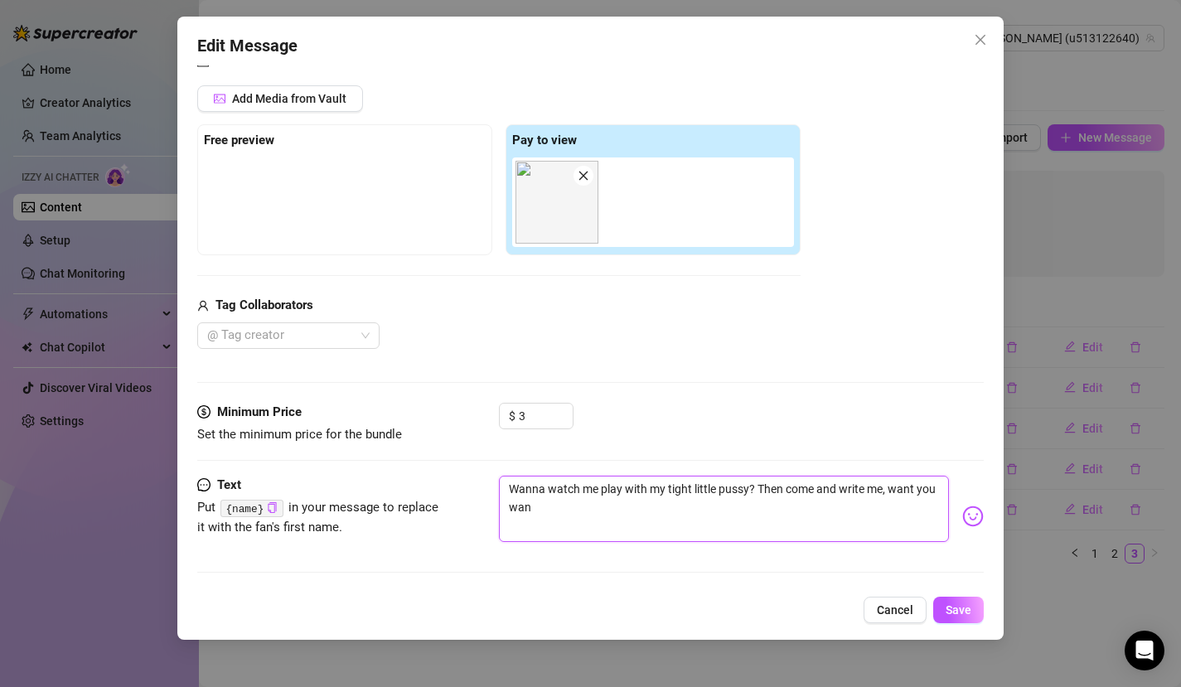
type textarea "Wanna watch me play with my tight little pussy? Then come and write me, want yo…"
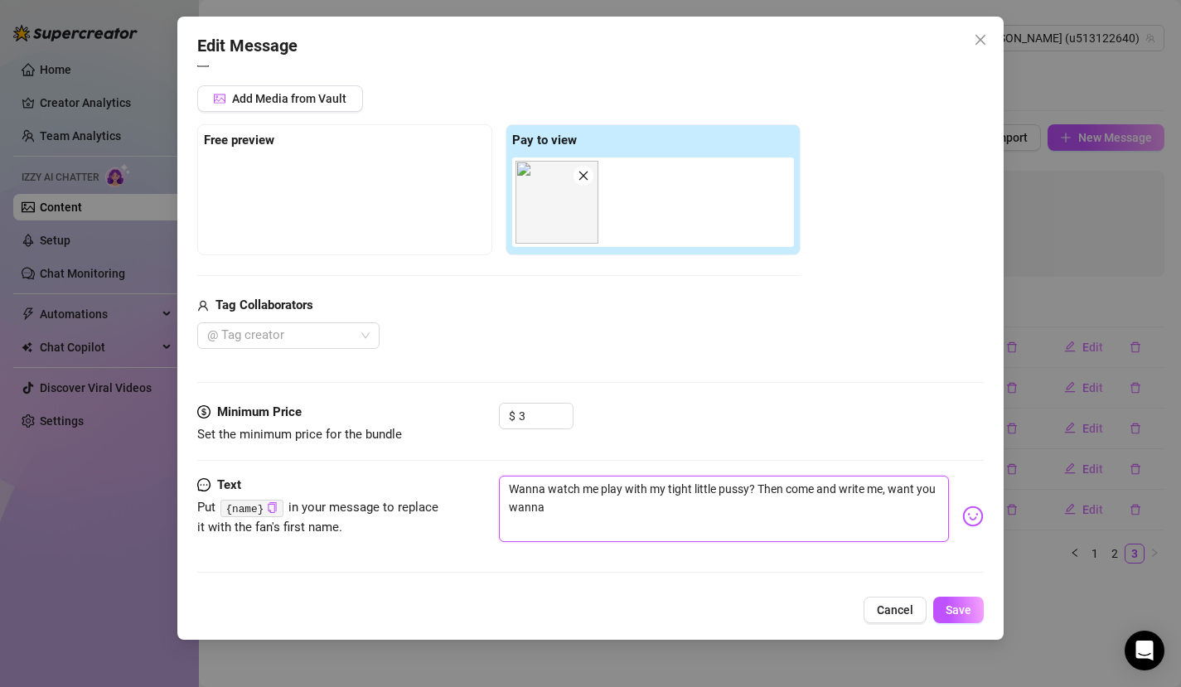
type textarea "Wanna watch me play with my tight little pussy? Then come and write me, want yo…"
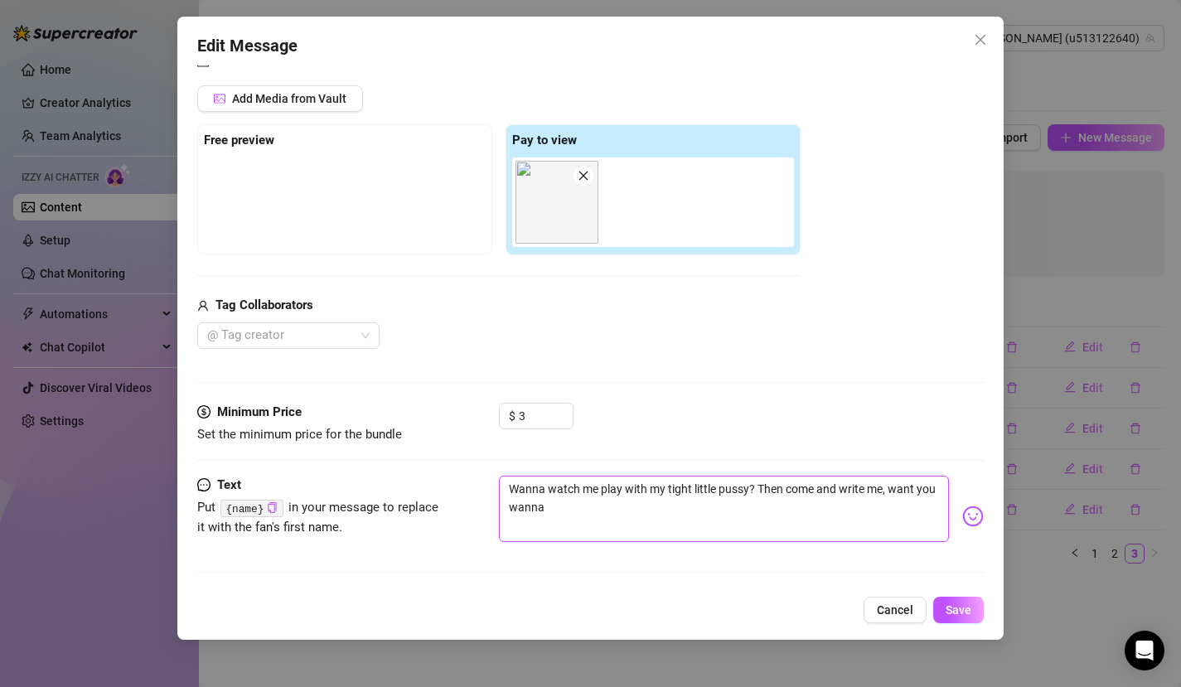
type textarea "Wanna watch me play with my tight little pussy? Then come and write me, want yo…"
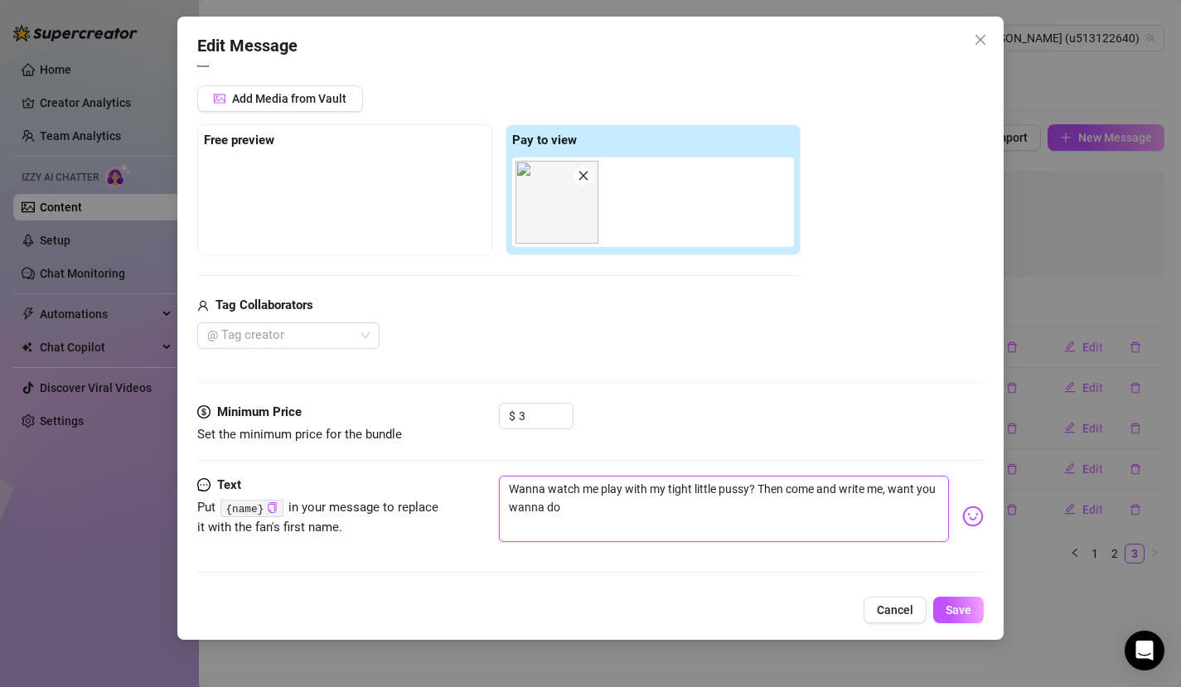
type textarea "Wanna watch me play with my tight little pussy? Then come and write me, want yo…"
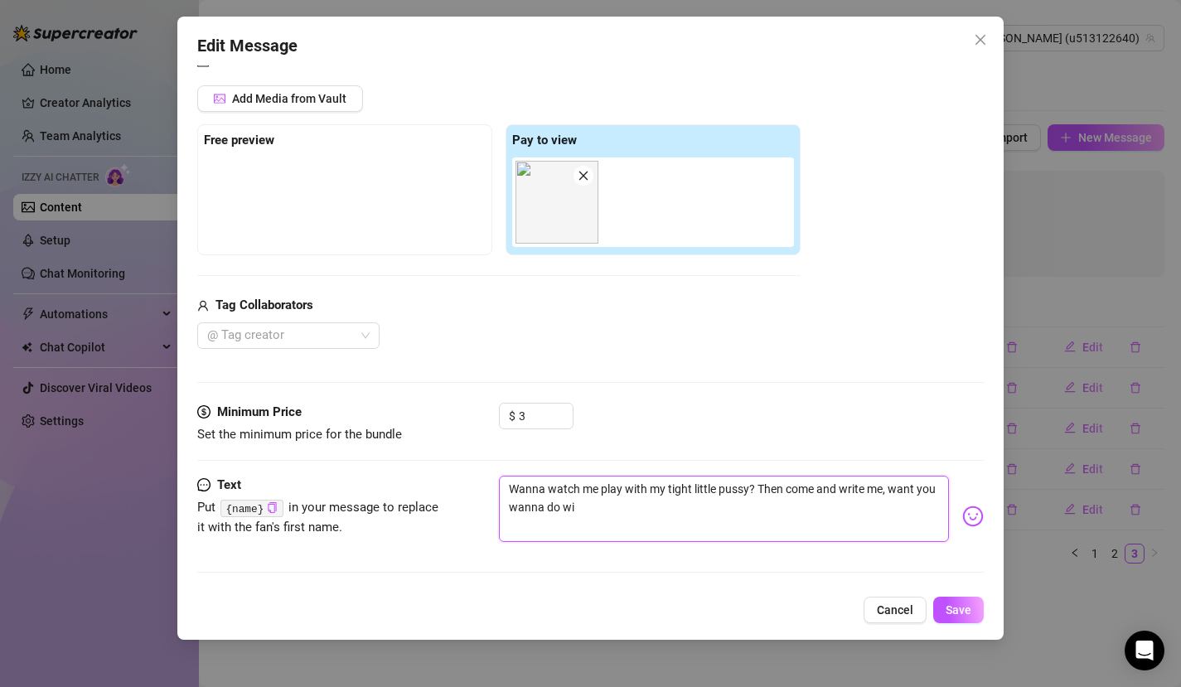
type textarea "Wanna watch me play with my tight little pussy? Then come and write me, want yo…"
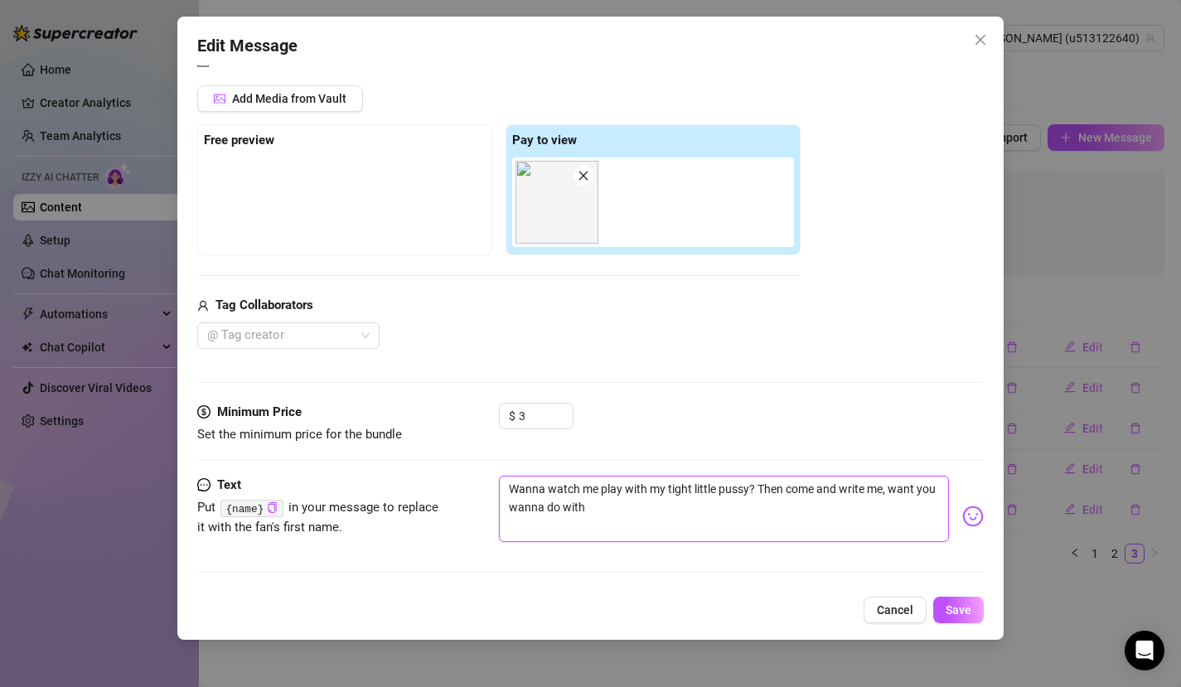
type textarea "Wanna watch me play with my tight little pussy? Then come and write me, want yo…"
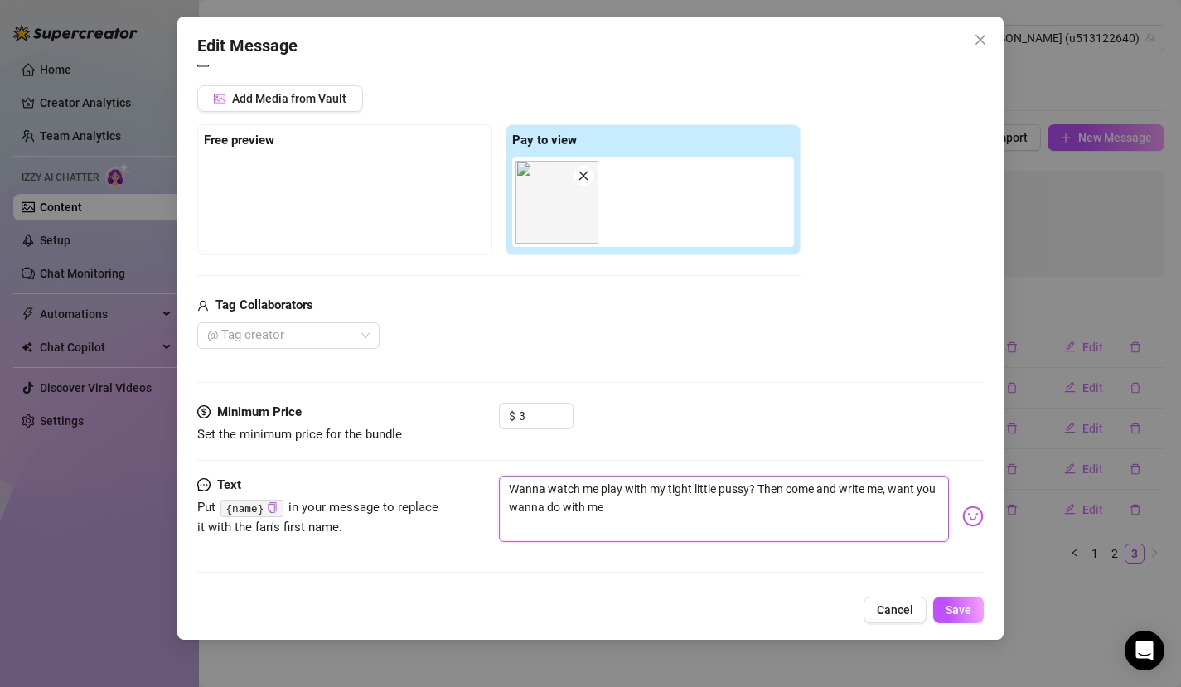
type textarea "Wanna watch me play with my tight little pussy? Then come and write me, want yo…"
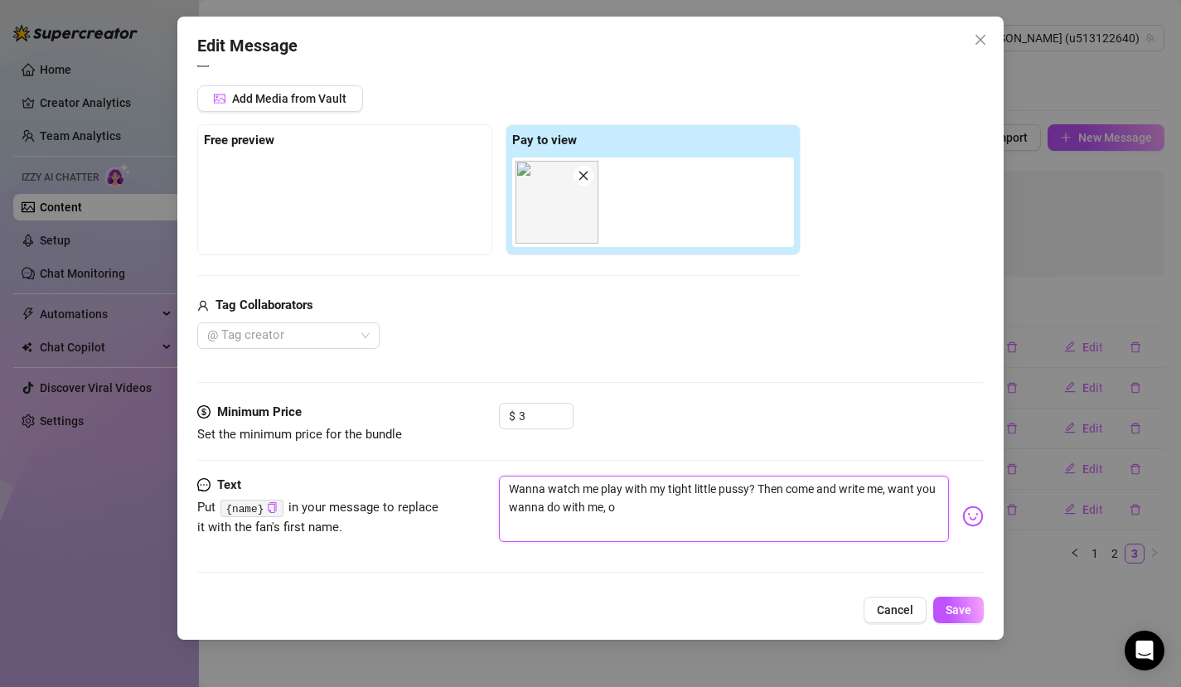
type textarea "Wanna watch me play with my tight little pussy? Then come and write me, want yo…"
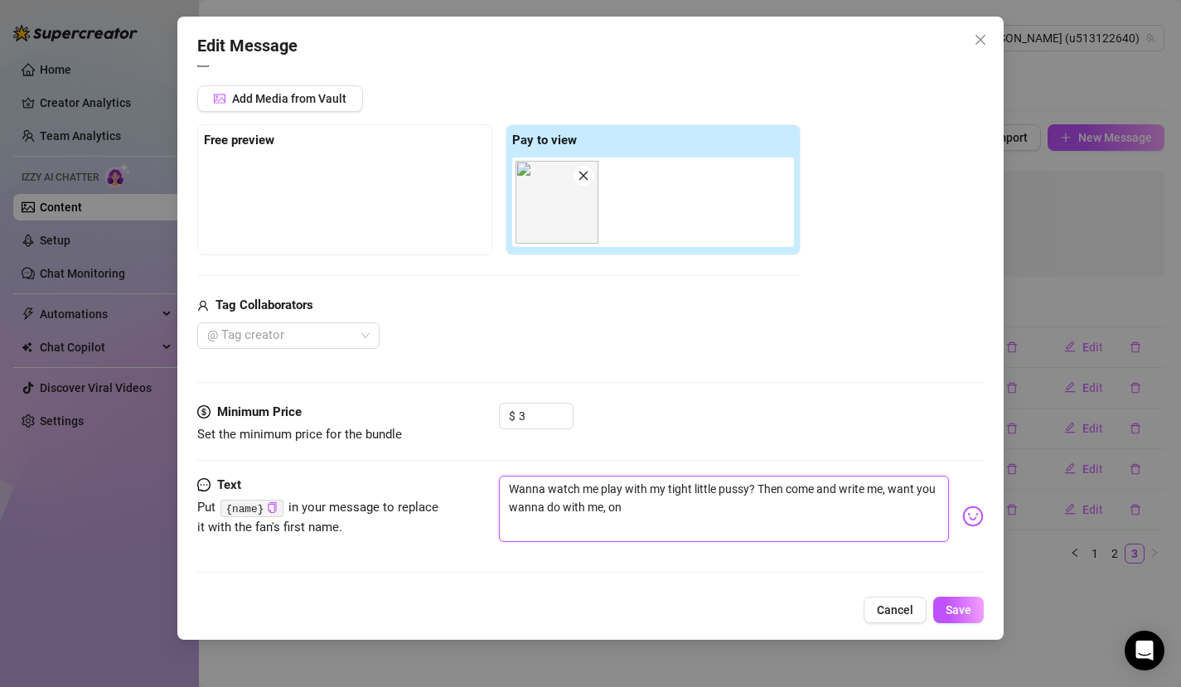
type textarea "Wanna watch me play with my tight little pussy? Then come and write me, want yo…"
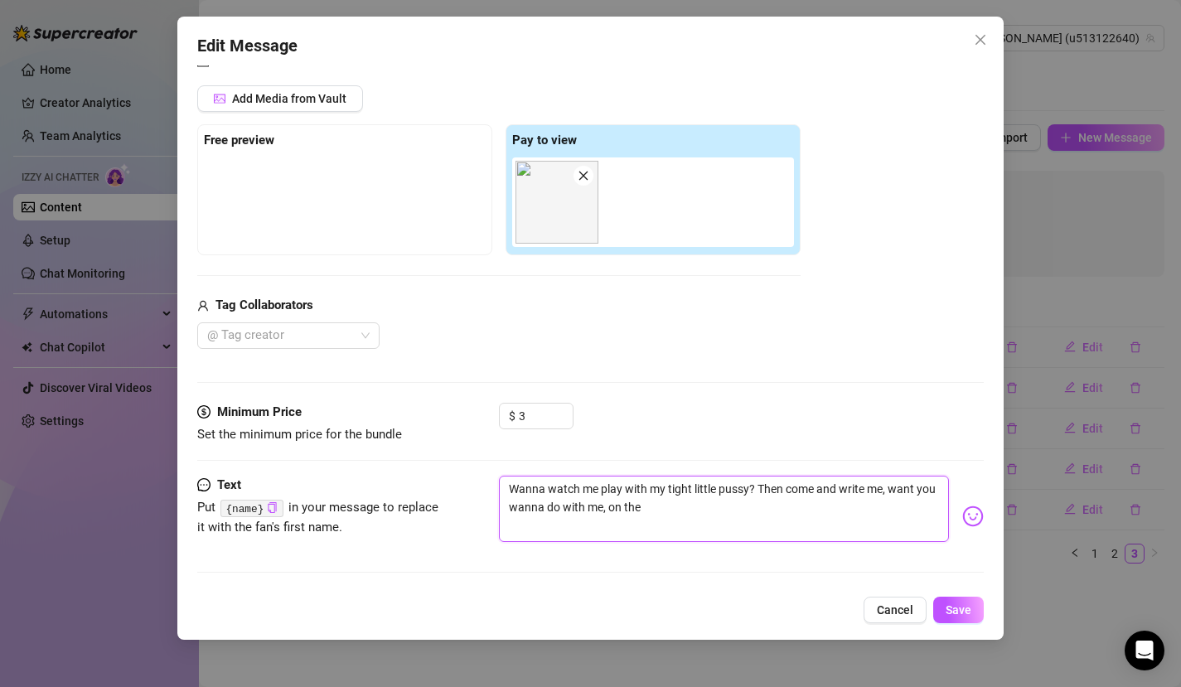
type textarea "Wanna watch me play with my tight little pussy? Then come and write me, want yo…"
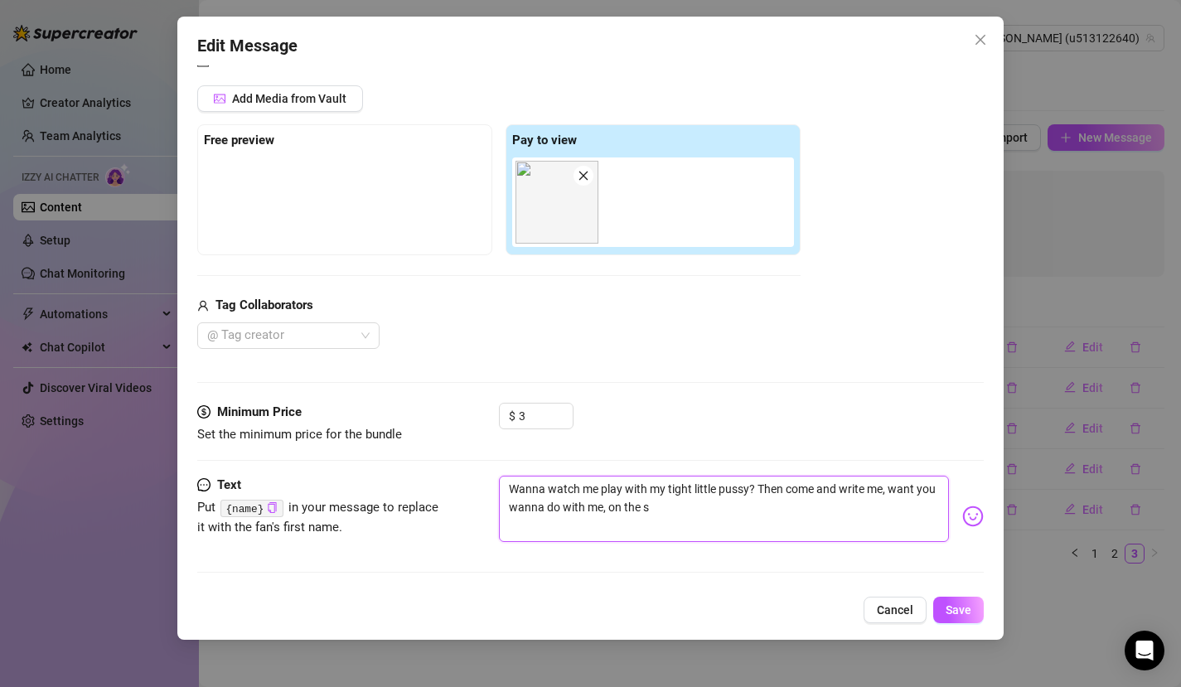
type textarea "Wanna watch me play with my tight little pussy? Then come and write me, want yo…"
click at [757, 486] on textarea "Wanna watch me play with my tight little pussy? Then come and write me, want yo…" at bounding box center [724, 509] width 451 height 66
click at [953, 608] on span "Save" at bounding box center [959, 610] width 26 height 13
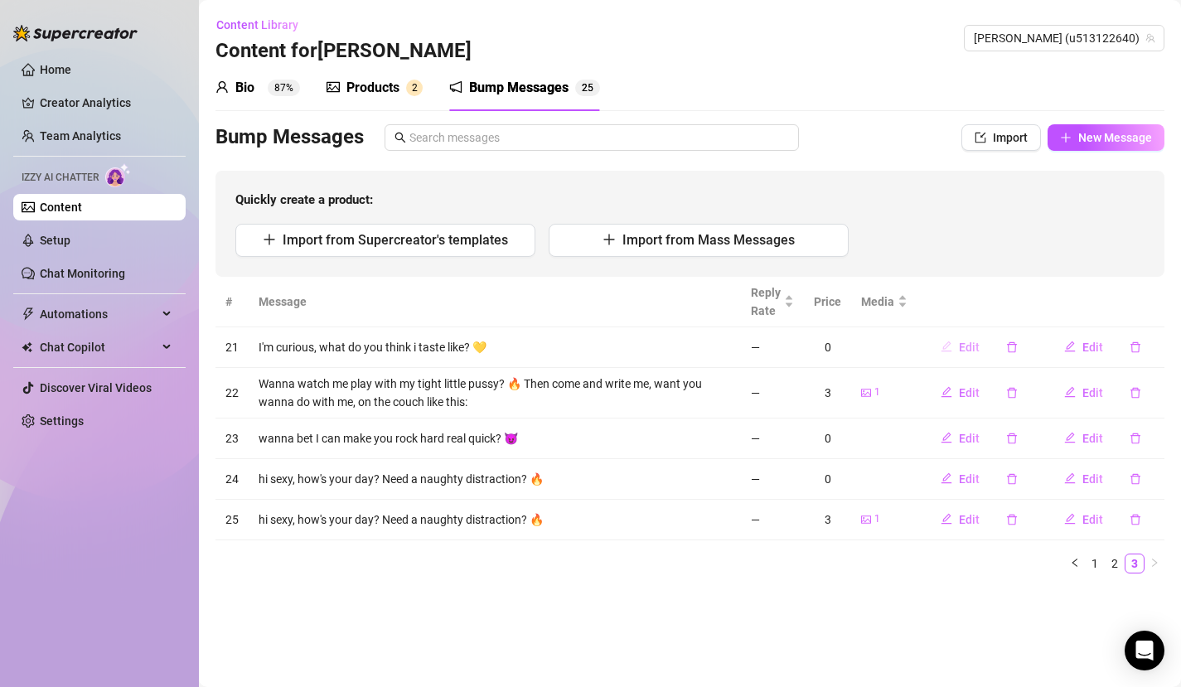
click at [957, 347] on button "Edit" at bounding box center [960, 347] width 65 height 27
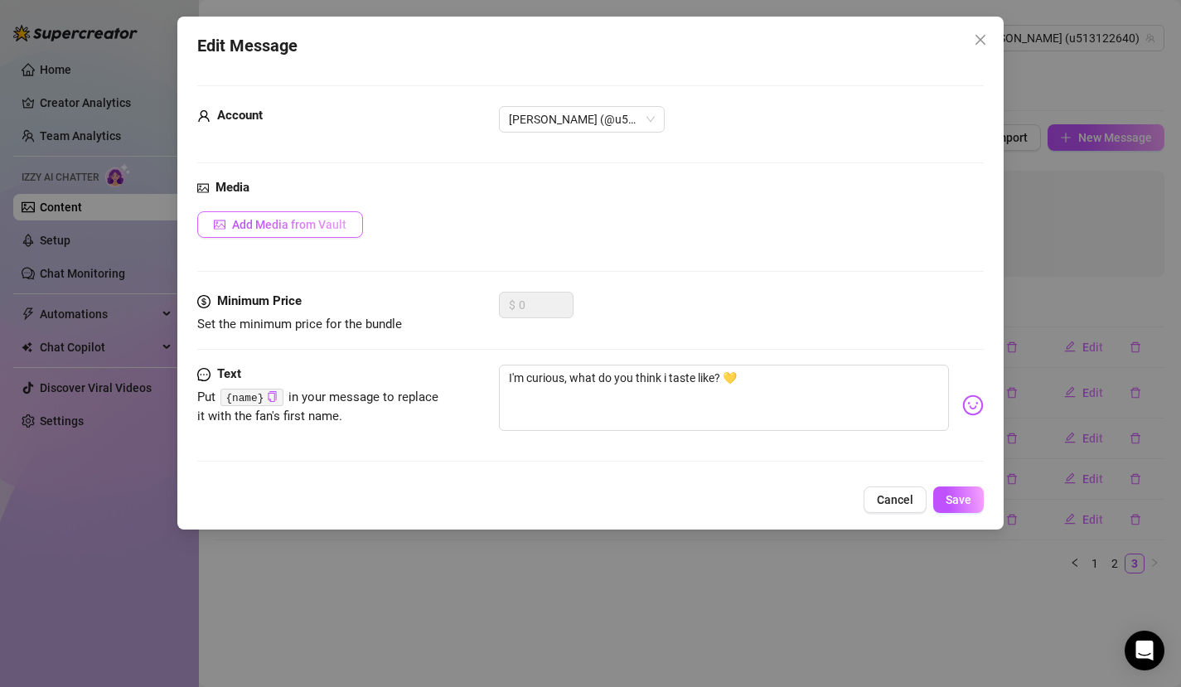
click at [355, 229] on button "Add Media from Vault" at bounding box center [280, 224] width 166 height 27
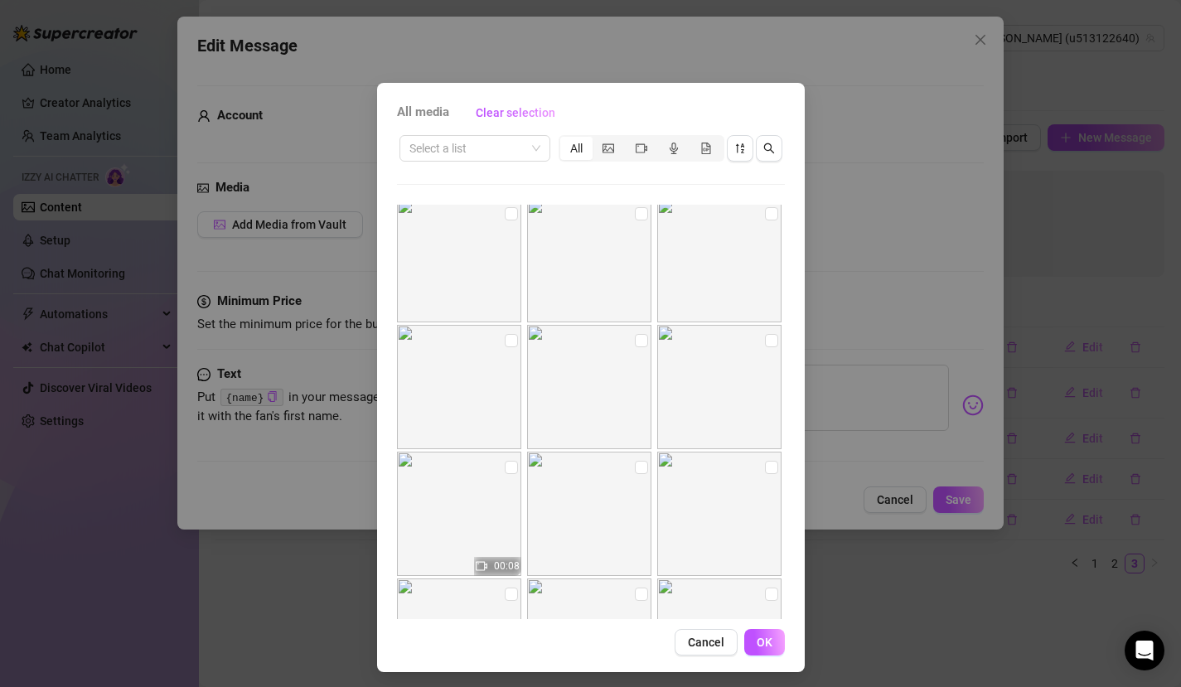
scroll to position [642, 0]
click at [765, 342] on input "checkbox" at bounding box center [771, 338] width 13 height 13
click at [768, 641] on button "OK" at bounding box center [764, 642] width 41 height 27
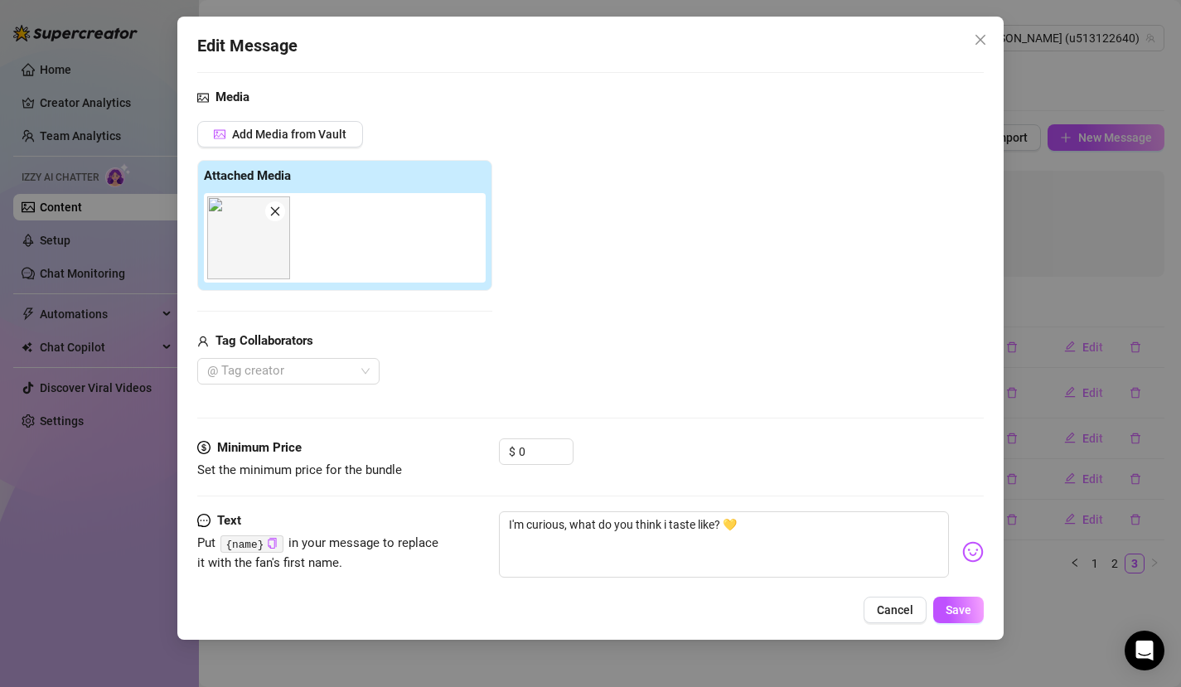
scroll to position [126, 0]
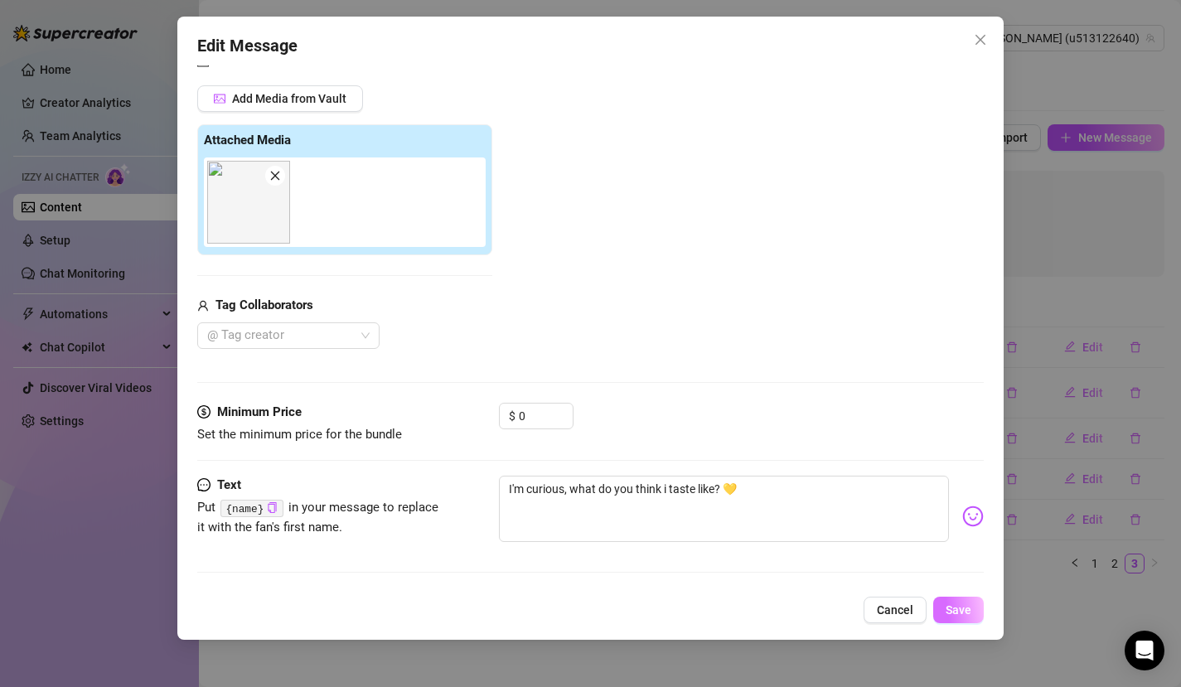
click at [959, 610] on span "Save" at bounding box center [959, 610] width 26 height 13
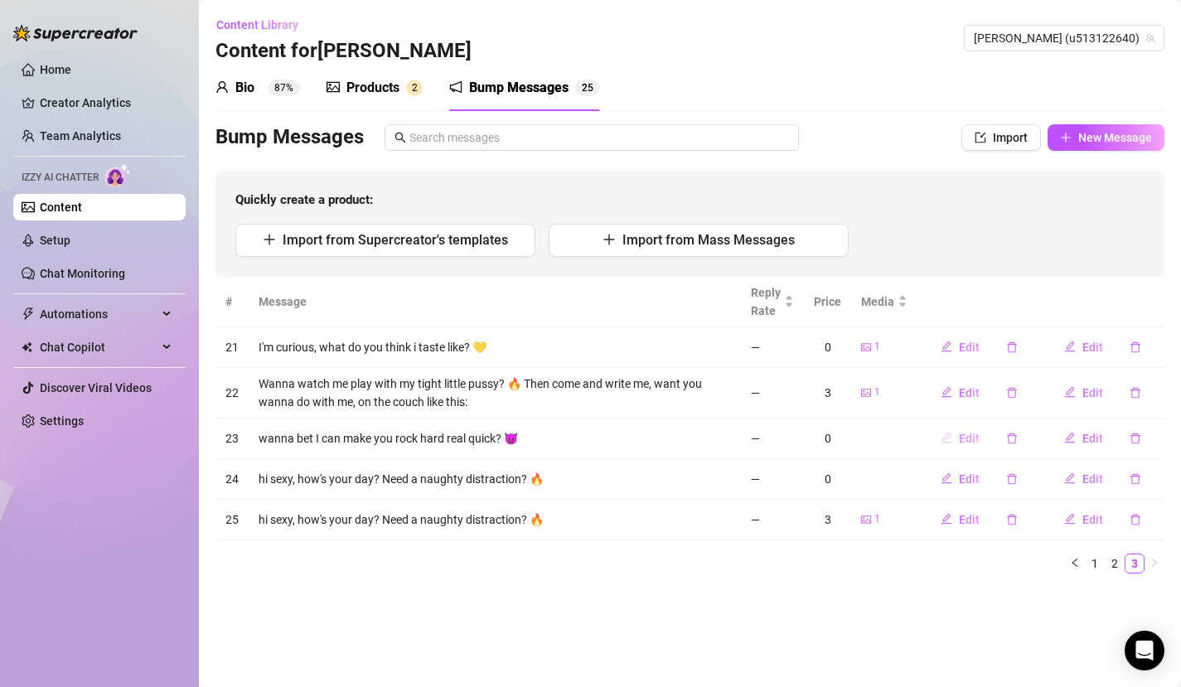
click at [949, 439] on icon "edit" at bounding box center [947, 438] width 12 height 12
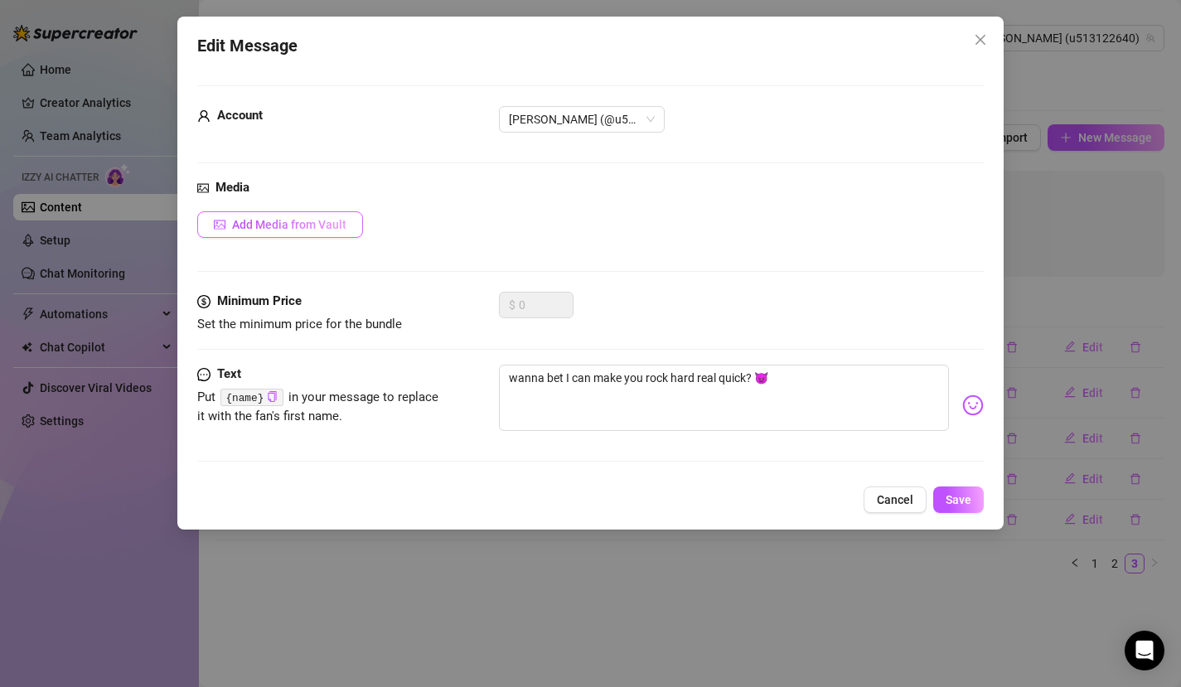
click at [331, 216] on button "Add Media from Vault" at bounding box center [280, 224] width 166 height 27
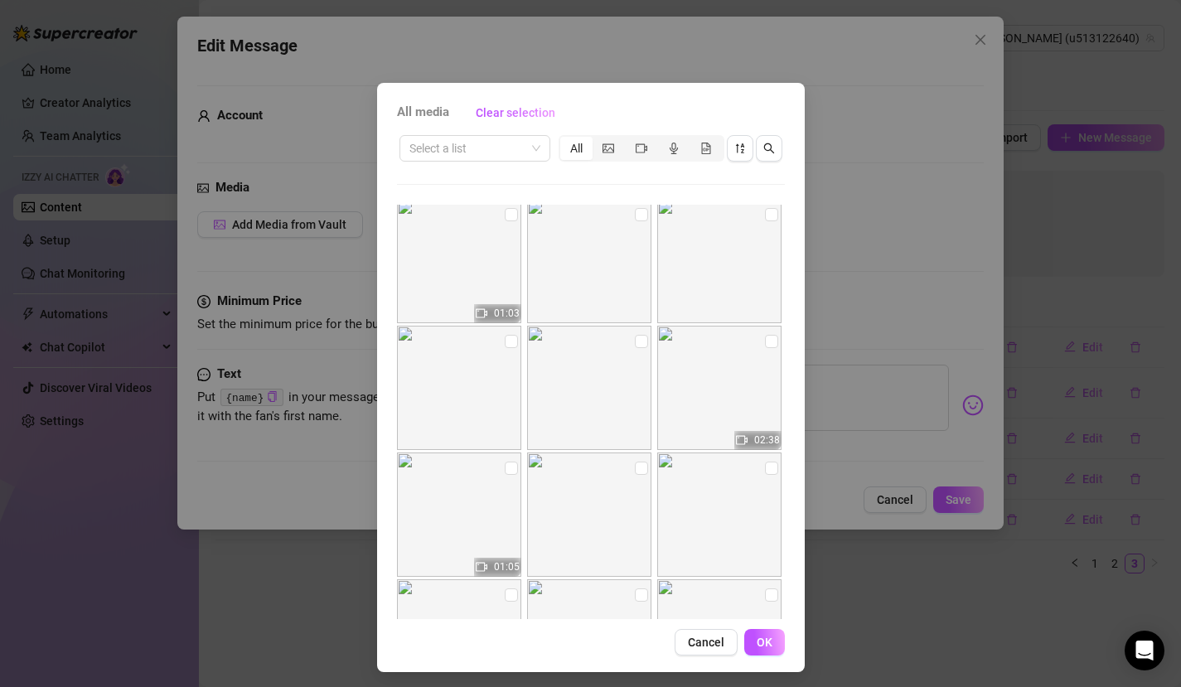
scroll to position [9, 0]
click at [505, 217] on input "checkbox" at bounding box center [511, 211] width 13 height 13
click at [771, 654] on button "OK" at bounding box center [764, 642] width 41 height 27
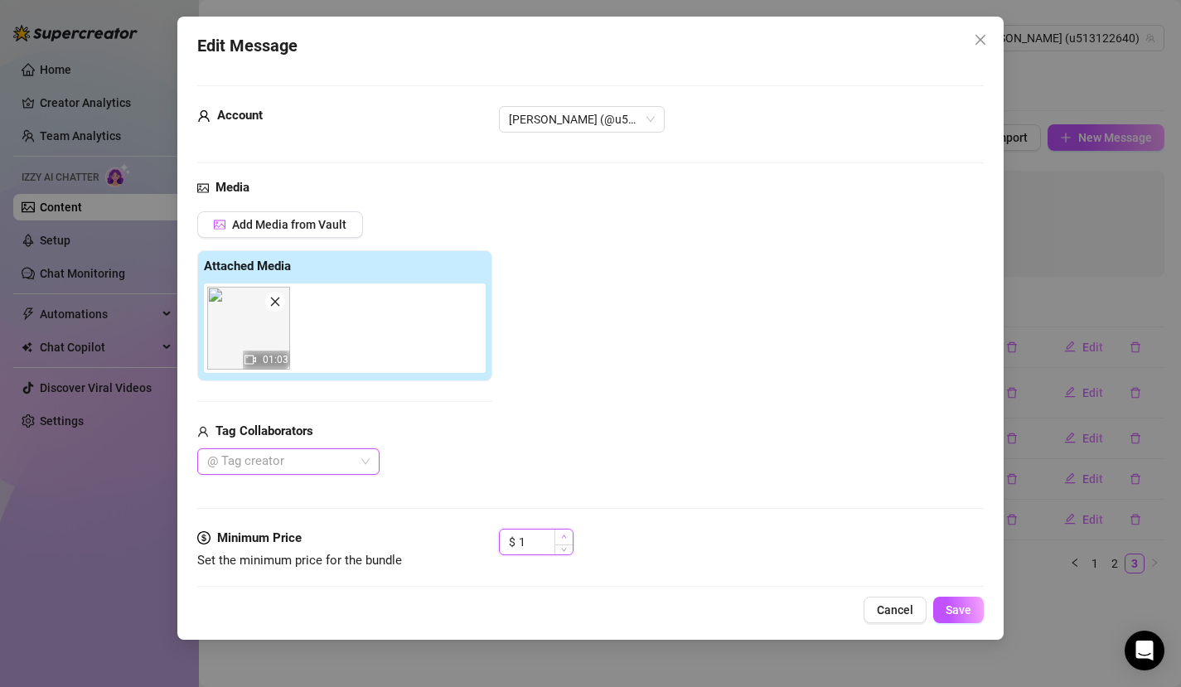
click at [564, 536] on icon "up" at bounding box center [563, 537] width 5 height 3
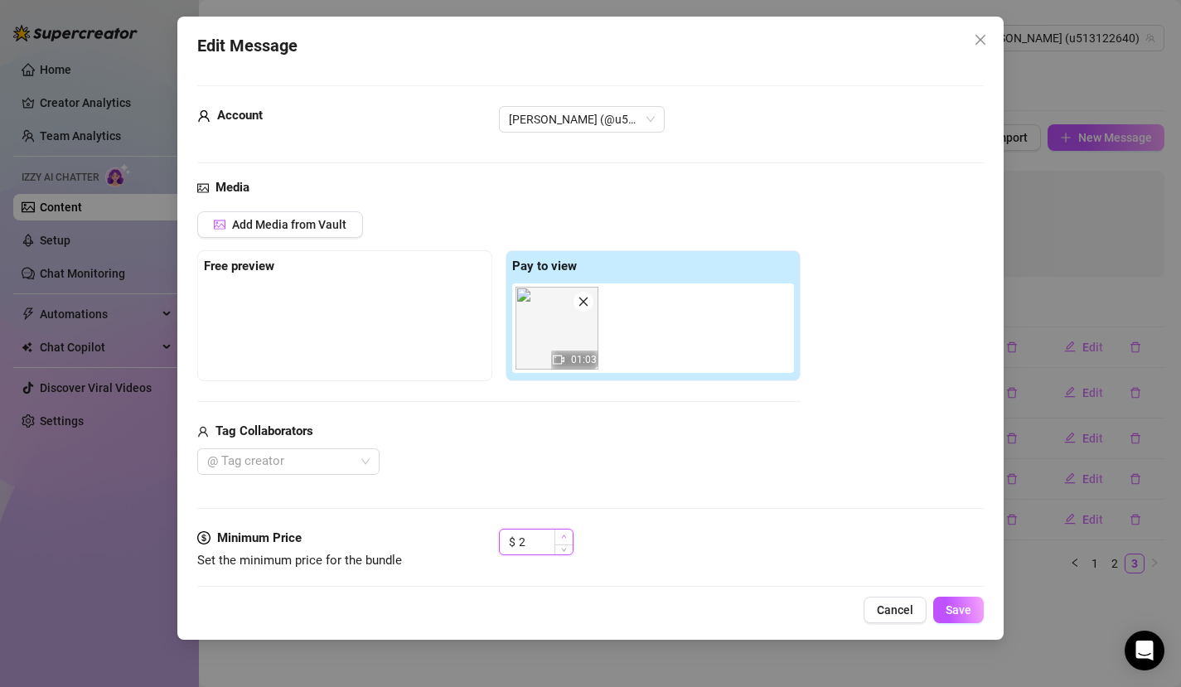
click at [564, 536] on icon "up" at bounding box center [563, 537] width 5 height 3
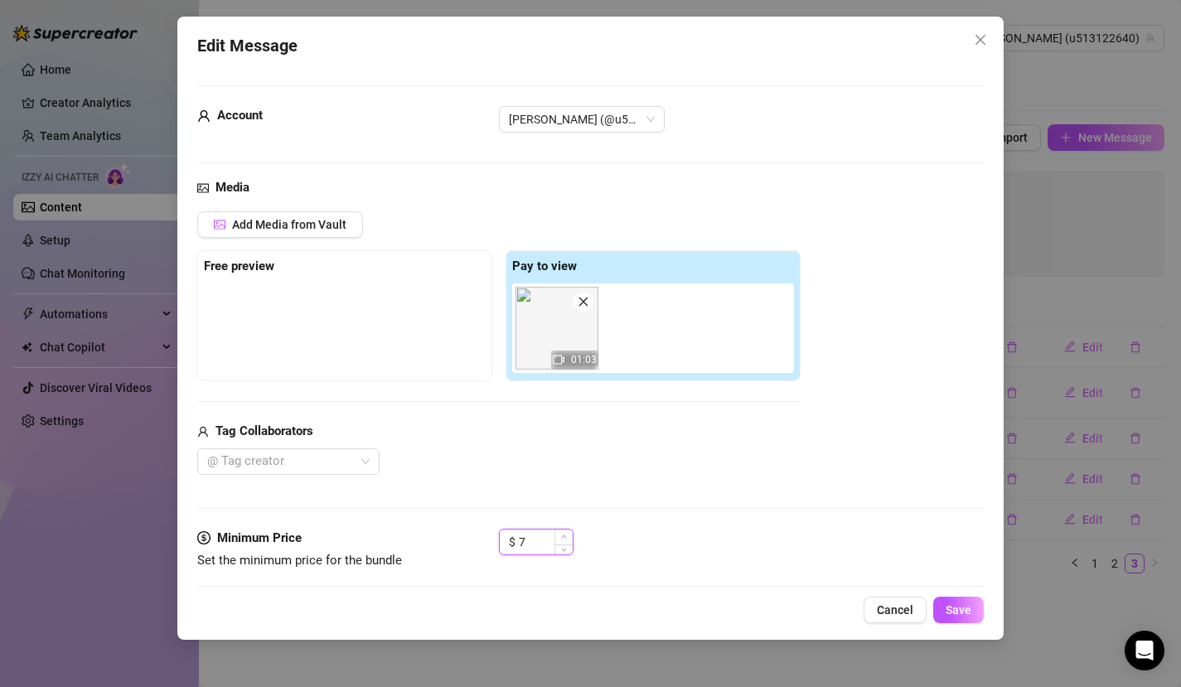
click at [564, 536] on icon "up" at bounding box center [563, 537] width 5 height 3
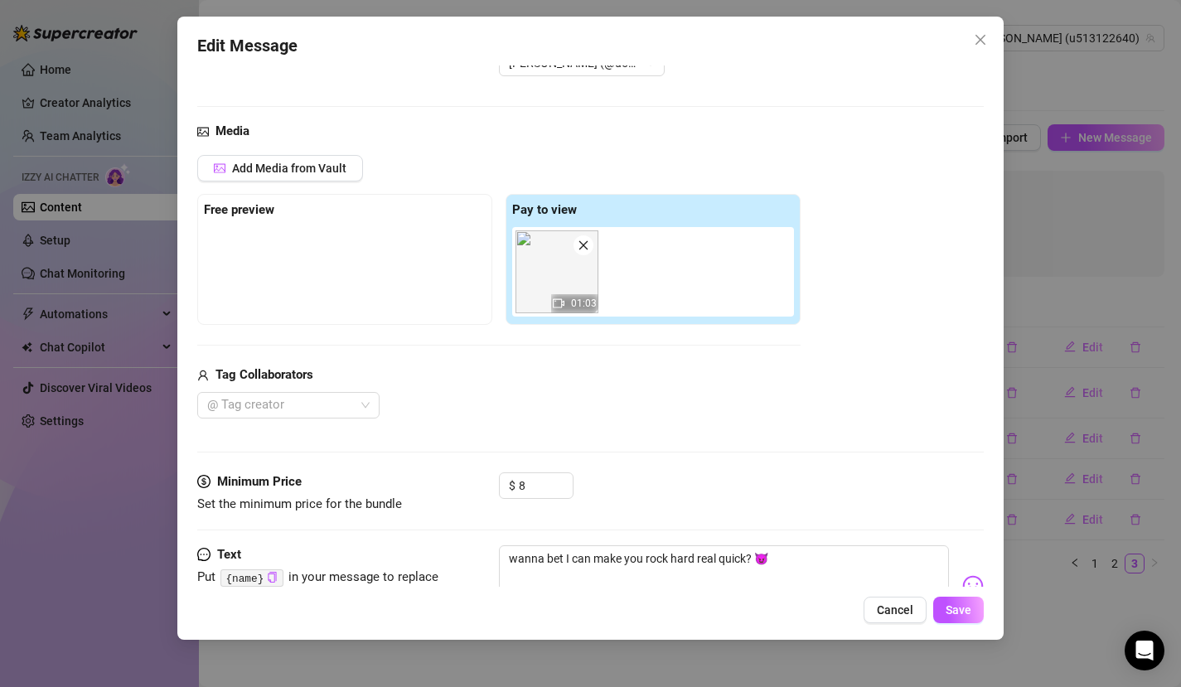
scroll to position [126, 0]
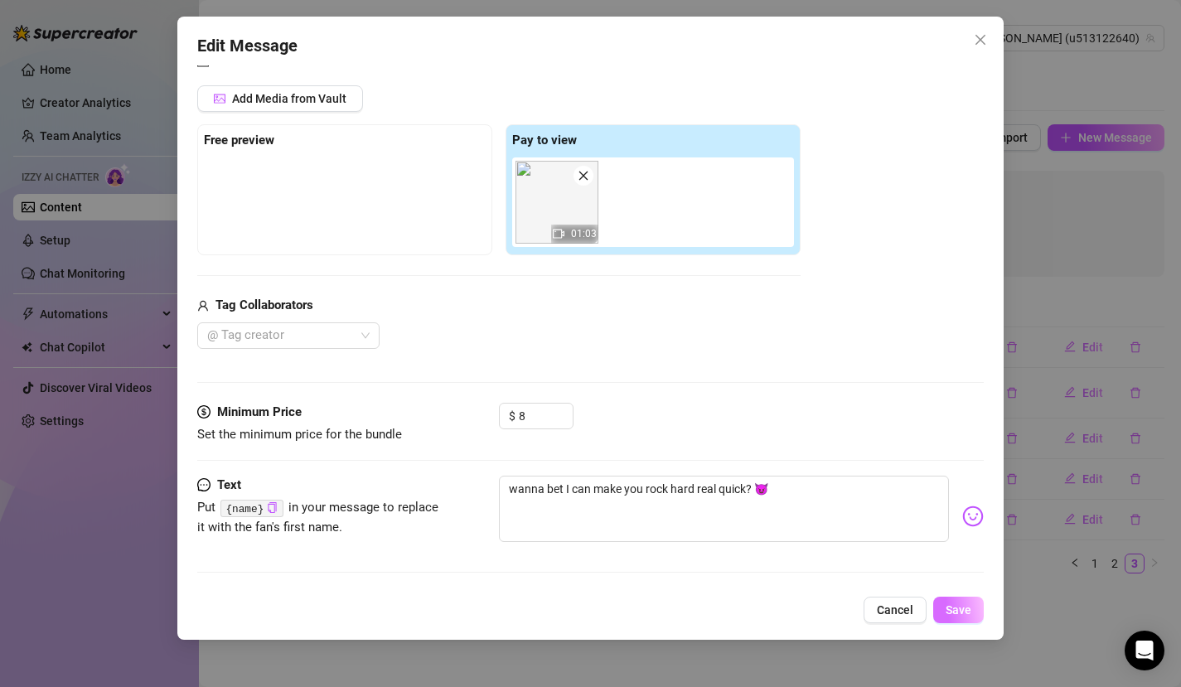
click at [962, 607] on span "Save" at bounding box center [959, 610] width 26 height 13
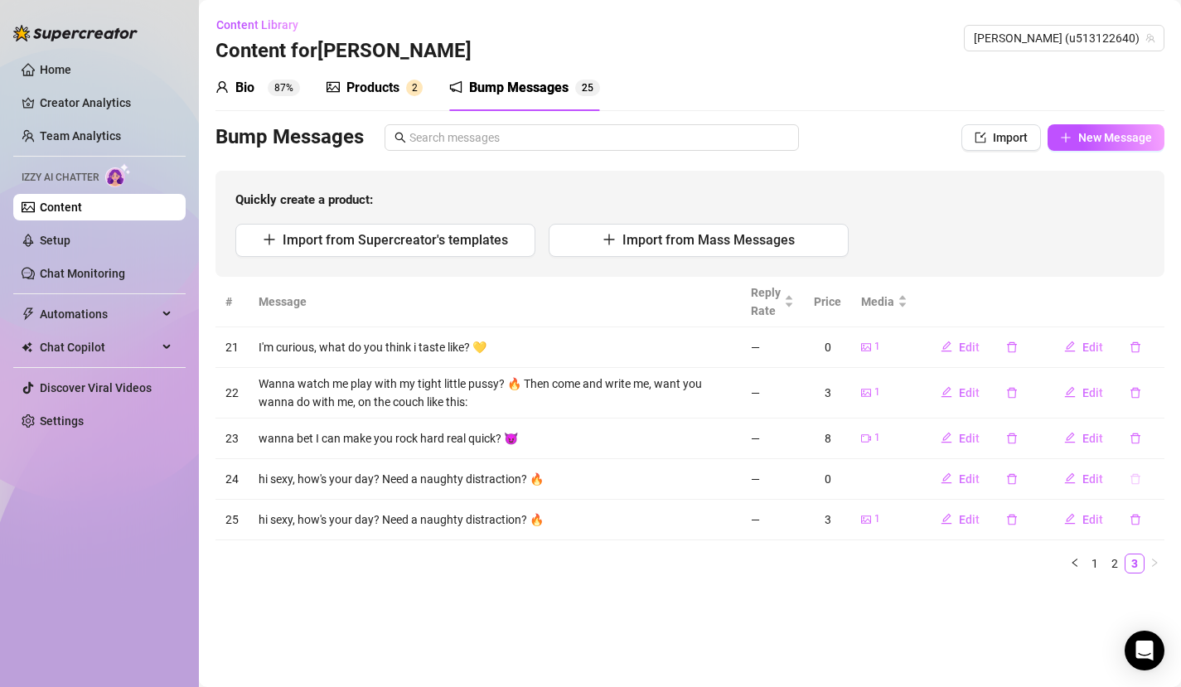
click at [1141, 478] on icon "delete" at bounding box center [1136, 479] width 12 height 12
click at [1158, 439] on span "Yes" at bounding box center [1153, 435] width 20 height 13
click at [1113, 521] on link "2" at bounding box center [1115, 523] width 18 height 18
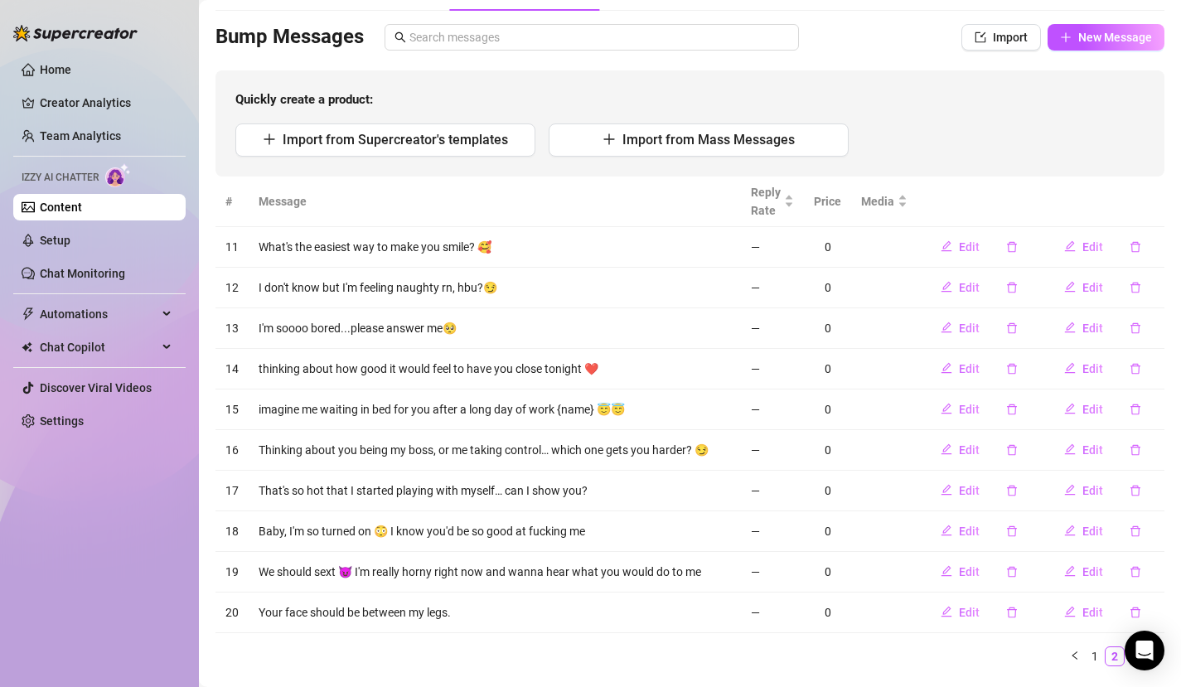
scroll to position [142, 0]
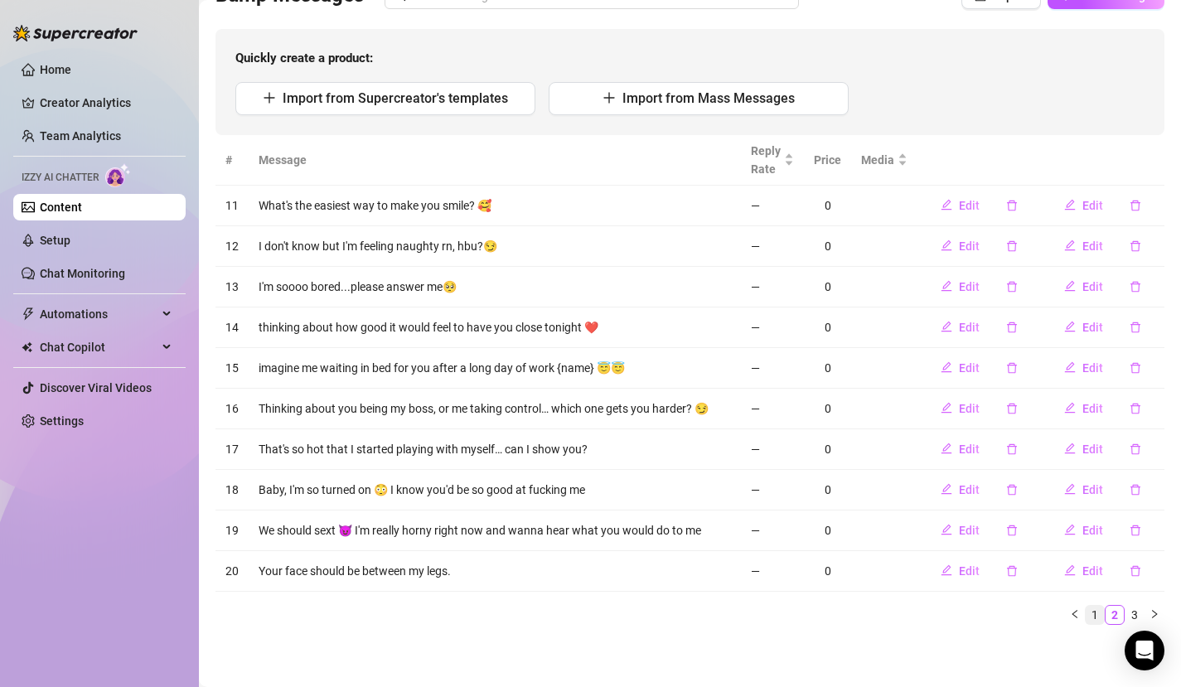
click at [1086, 615] on link "1" at bounding box center [1095, 615] width 18 height 18
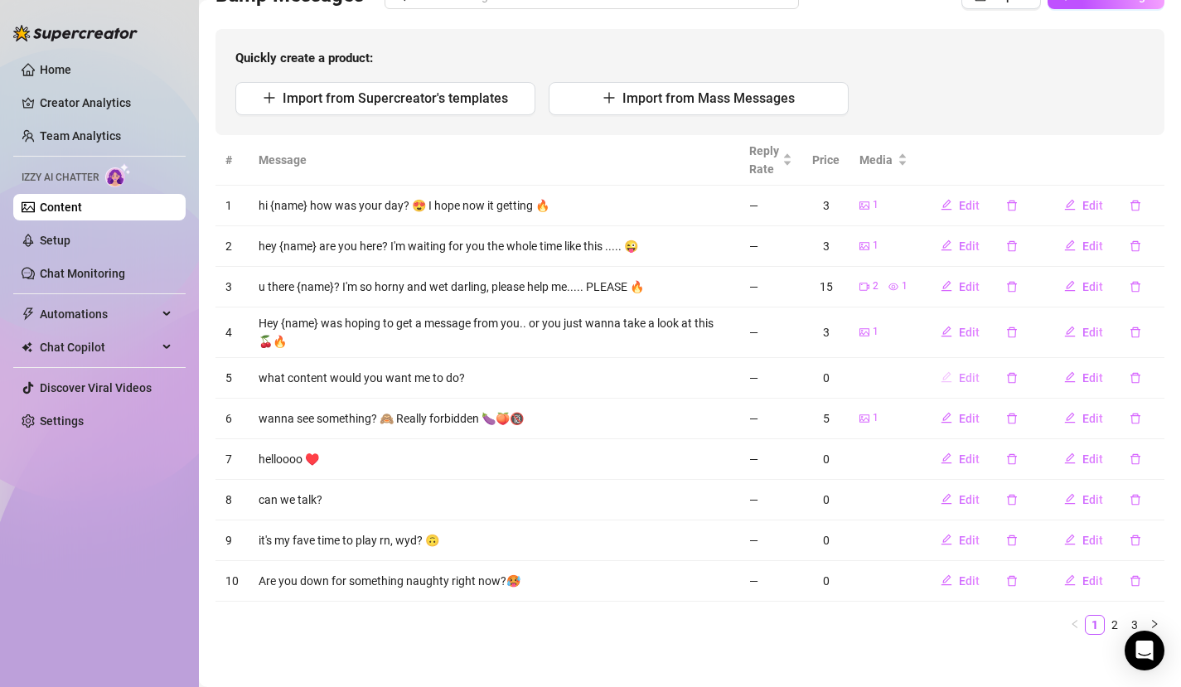
click at [941, 382] on icon "edit" at bounding box center [947, 377] width 12 height 12
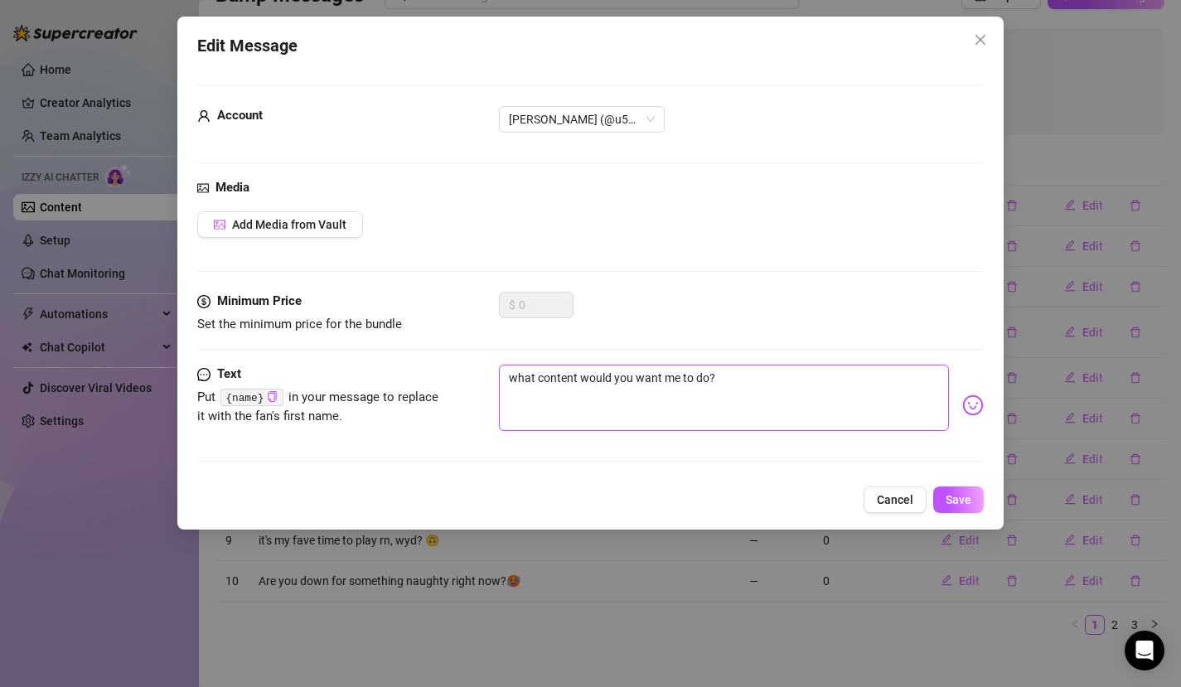
click at [827, 392] on textarea "what content would you want me to do?" at bounding box center [724, 398] width 451 height 66
click at [327, 228] on span "Add Media from Vault" at bounding box center [289, 224] width 114 height 13
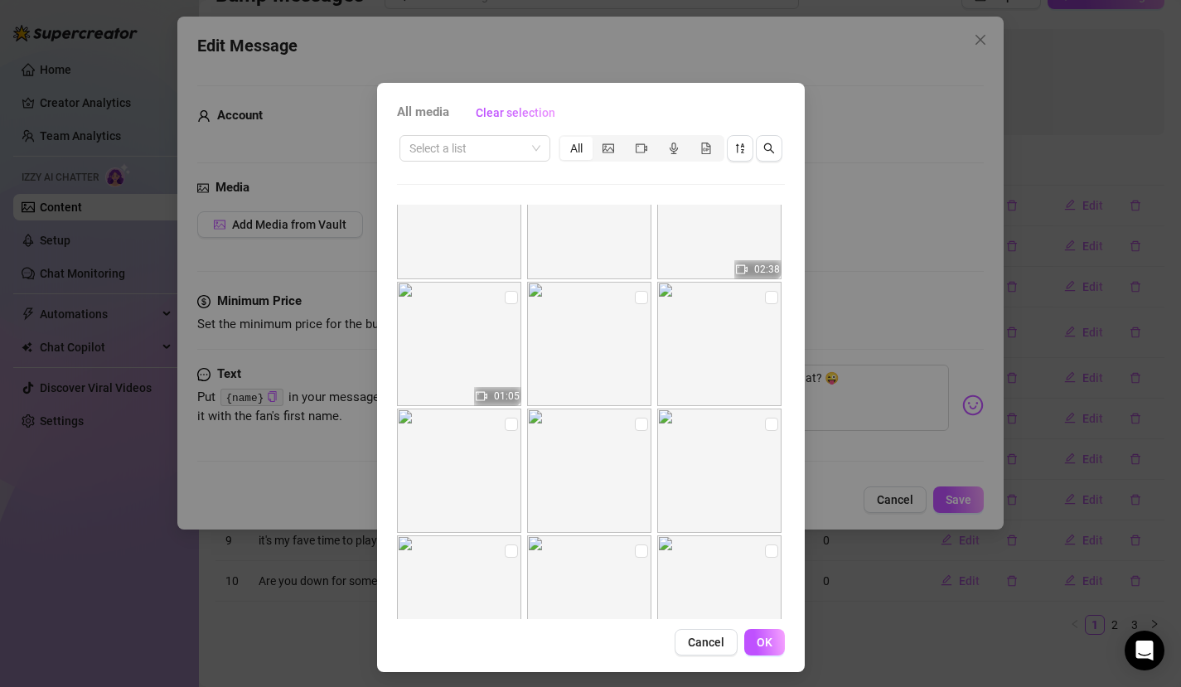
scroll to position [181, 0]
click at [505, 298] on input "checkbox" at bounding box center [511, 293] width 13 height 13
click at [759, 639] on span "OK" at bounding box center [765, 642] width 16 height 13
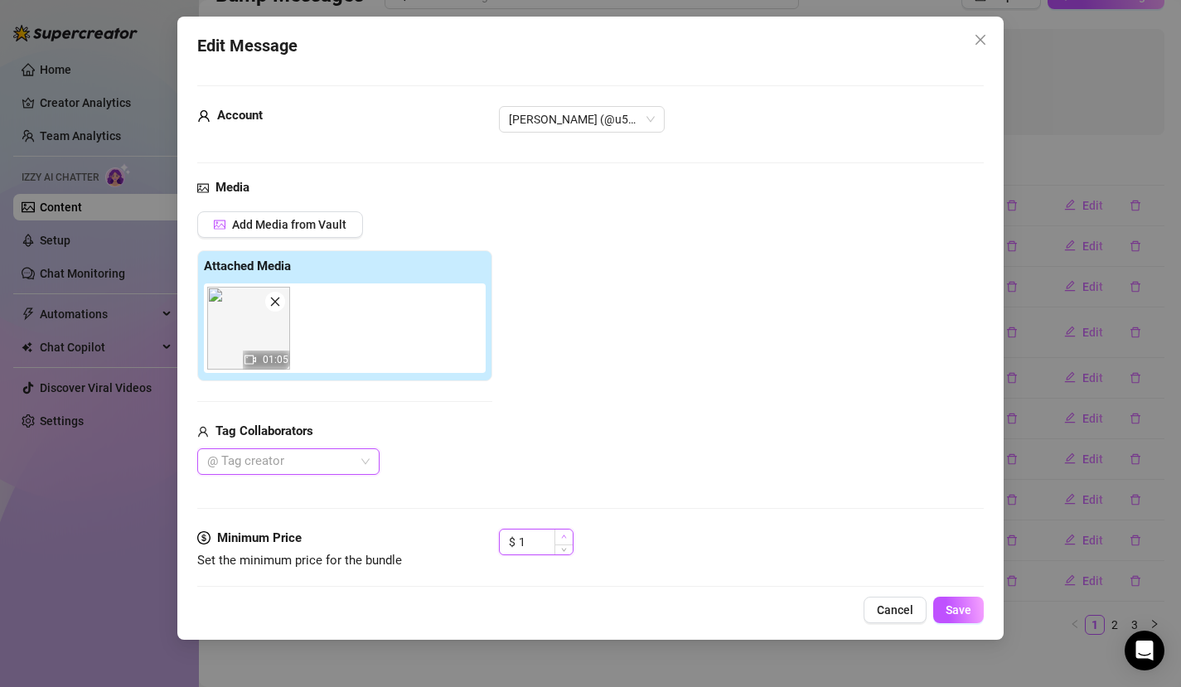
click at [562, 537] on icon "up" at bounding box center [563, 537] width 5 height 3
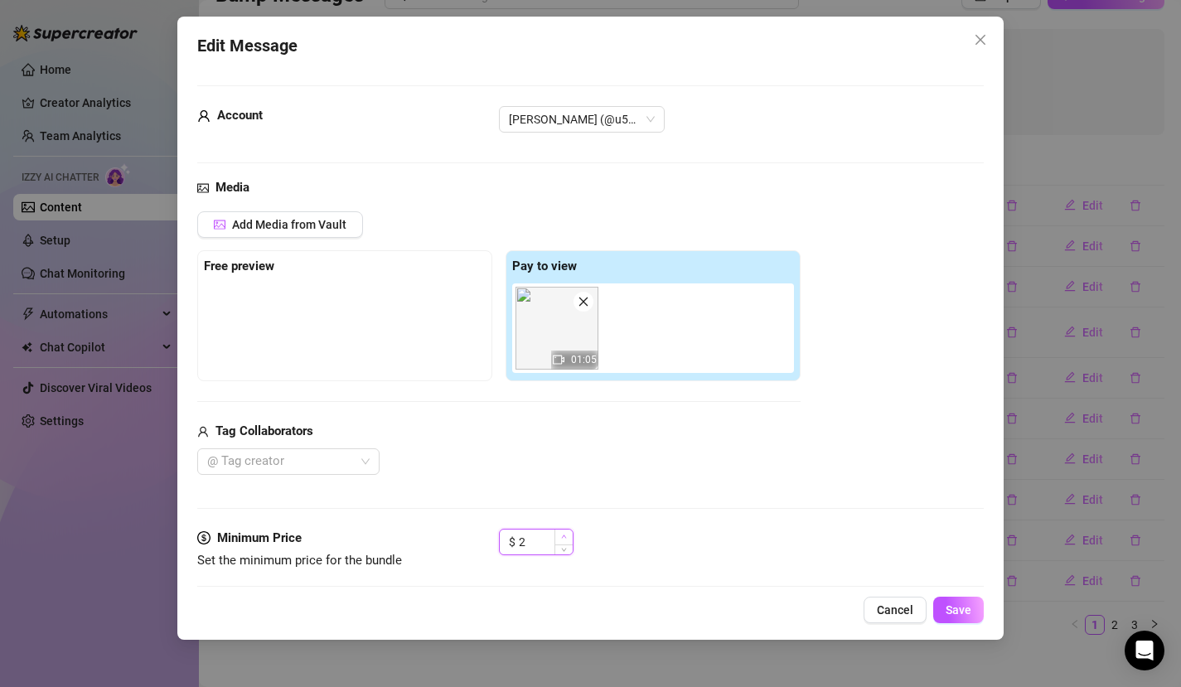
click at [562, 537] on icon "up" at bounding box center [563, 537] width 5 height 3
click at [562, 536] on icon "up" at bounding box center [563, 537] width 5 height 3
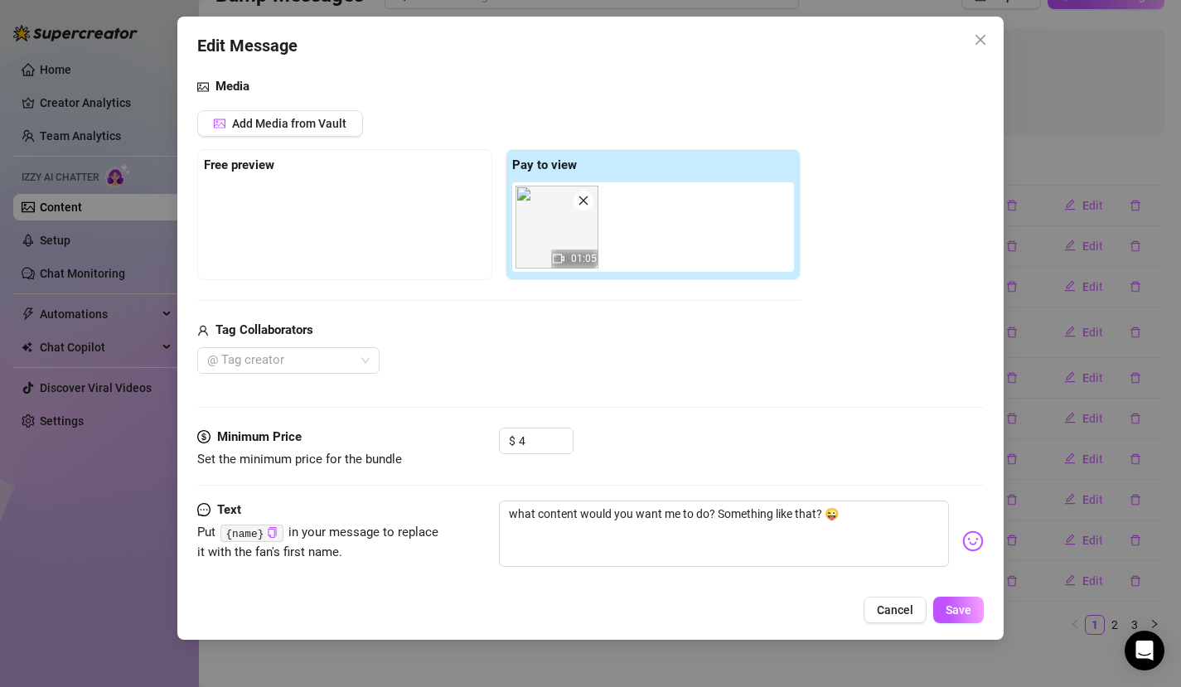
scroll to position [126, 0]
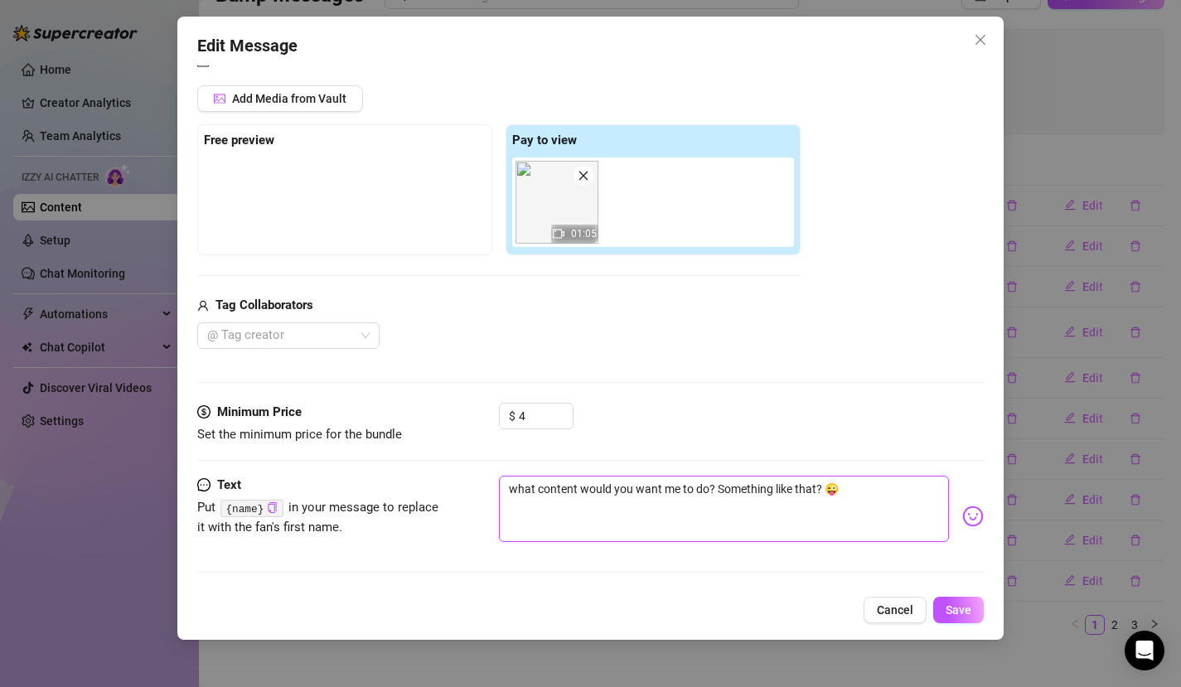
click at [901, 507] on textarea "what content would you want me to do? Something like that? 😜" at bounding box center [724, 509] width 451 height 66
click at [920, 495] on textarea "what content would you want me to do? Something like that? 😜 Let me know if I c…" at bounding box center [724, 509] width 451 height 66
click at [919, 494] on textarea "what content would you want me to do? Something like that? 😜 Let me know if I c…" at bounding box center [724, 509] width 451 height 66
click at [634, 504] on textarea "what content would you want me to do? Something like that? 😜 Let me know if you…" at bounding box center [724, 509] width 451 height 66
click at [694, 523] on textarea "what content would you want me to do? Something like that? 😜 Let me know if you…" at bounding box center [724, 509] width 451 height 66
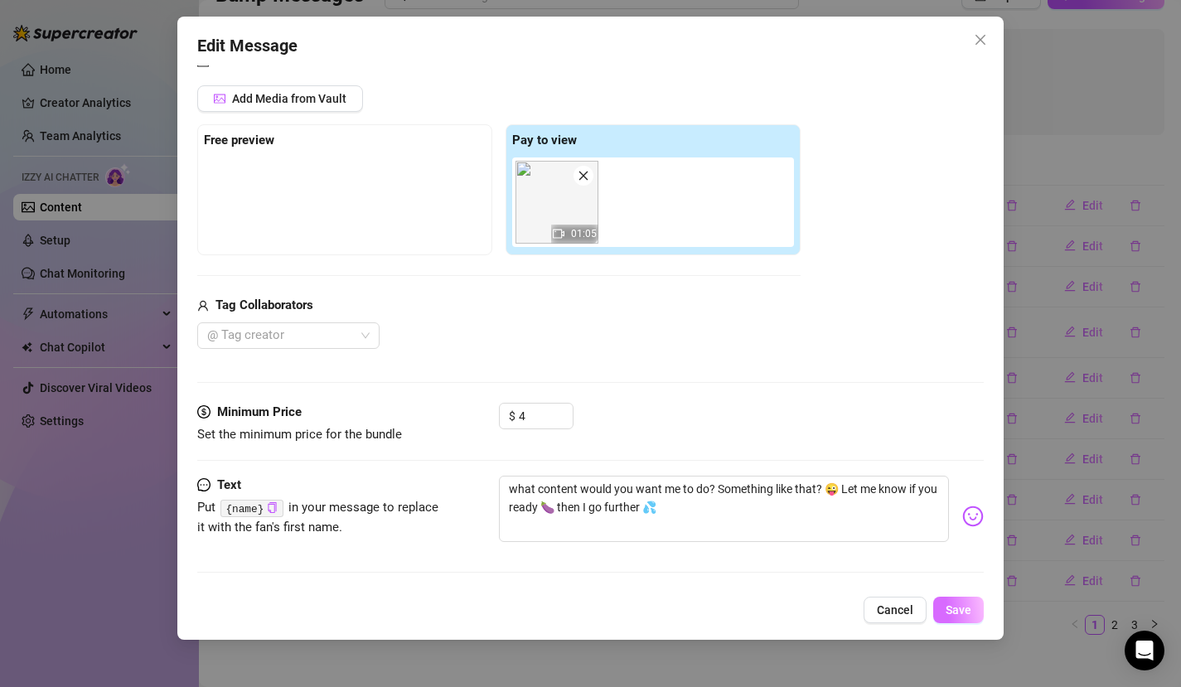
click at [970, 607] on span "Save" at bounding box center [959, 610] width 26 height 13
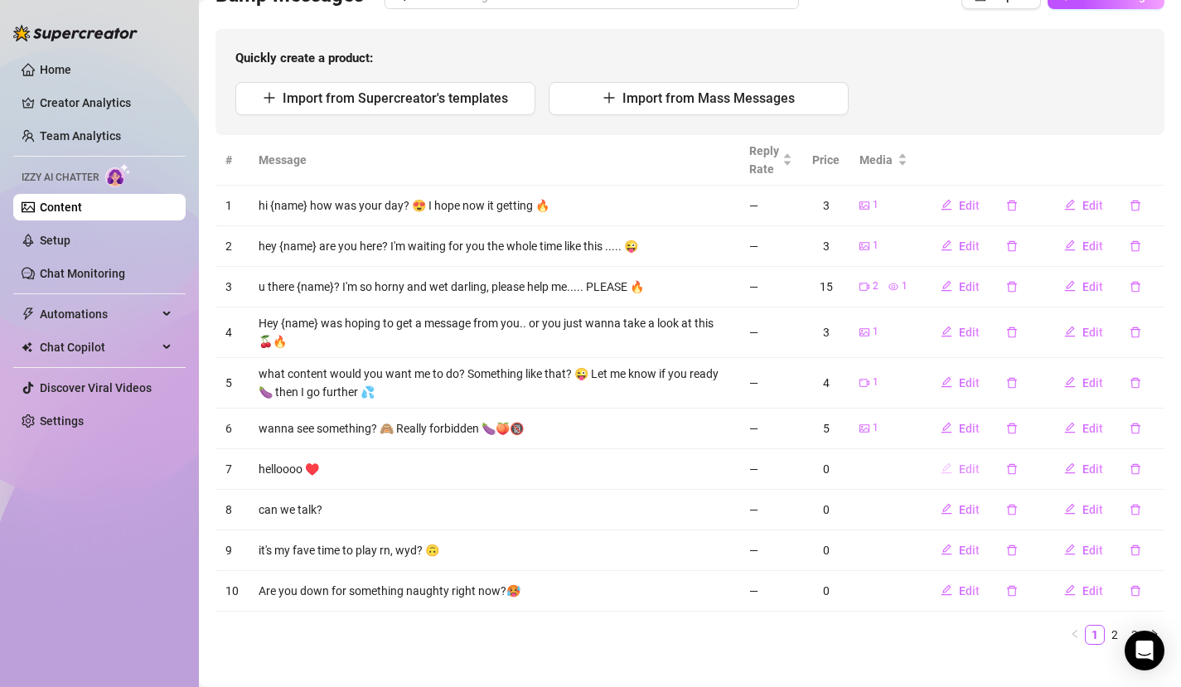
click at [941, 468] on icon "edit" at bounding box center [947, 469] width 12 height 12
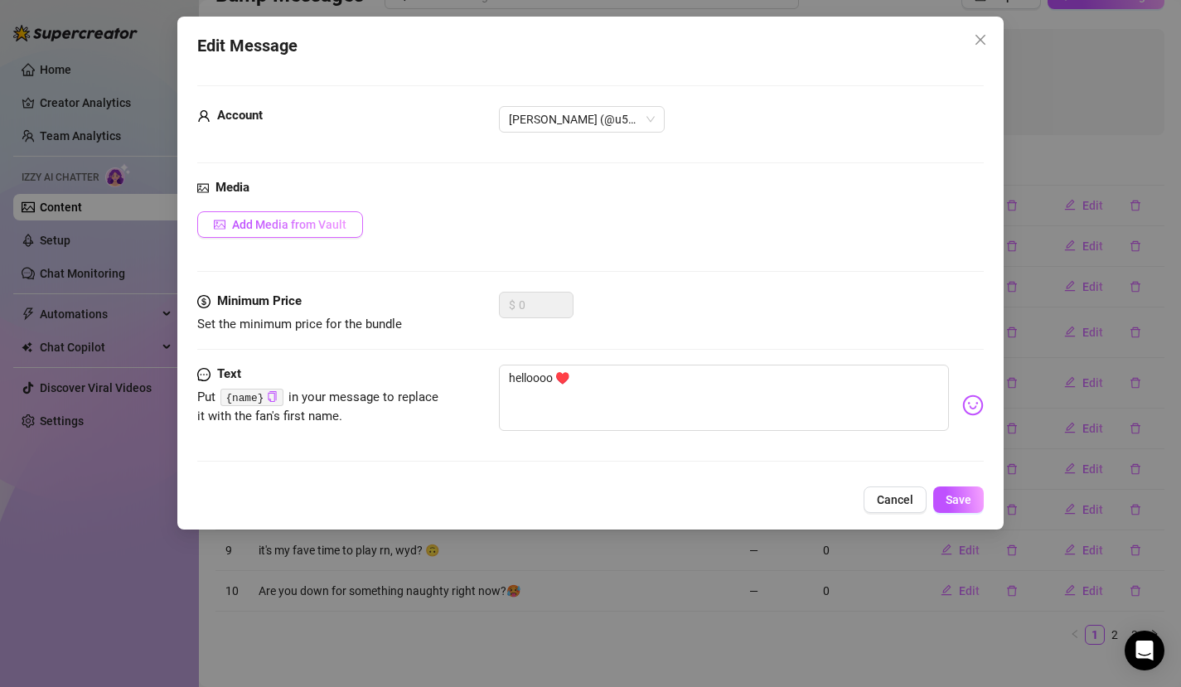
click at [318, 225] on span "Add Media from Vault" at bounding box center [289, 224] width 114 height 13
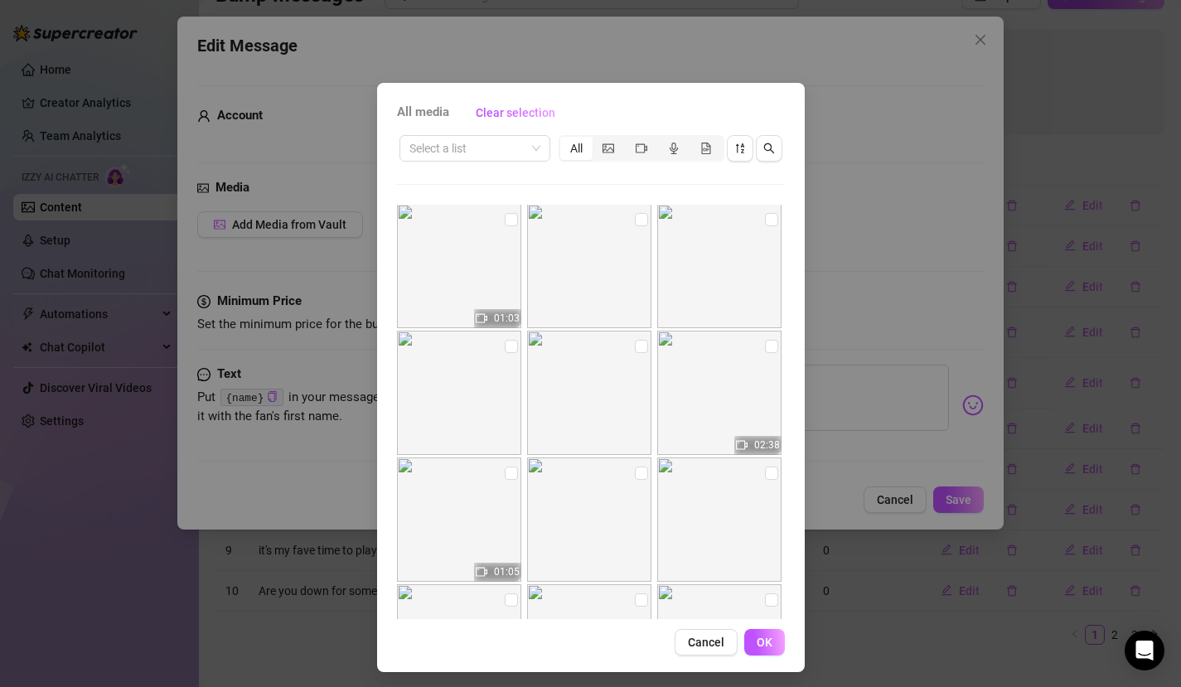
scroll to position [0, 0]
click at [584, 244] on img at bounding box center [589, 267] width 124 height 124
click at [635, 221] on input "checkbox" at bounding box center [641, 220] width 13 height 13
click at [768, 643] on button "OK" at bounding box center [764, 642] width 41 height 27
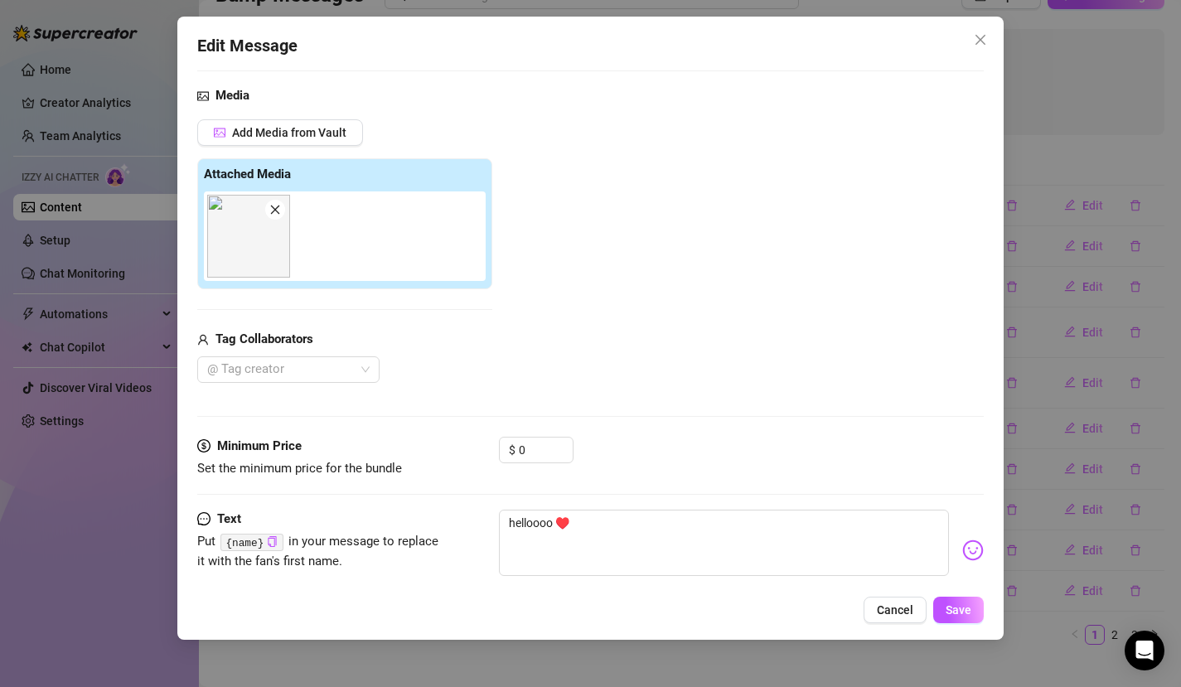
scroll to position [126, 0]
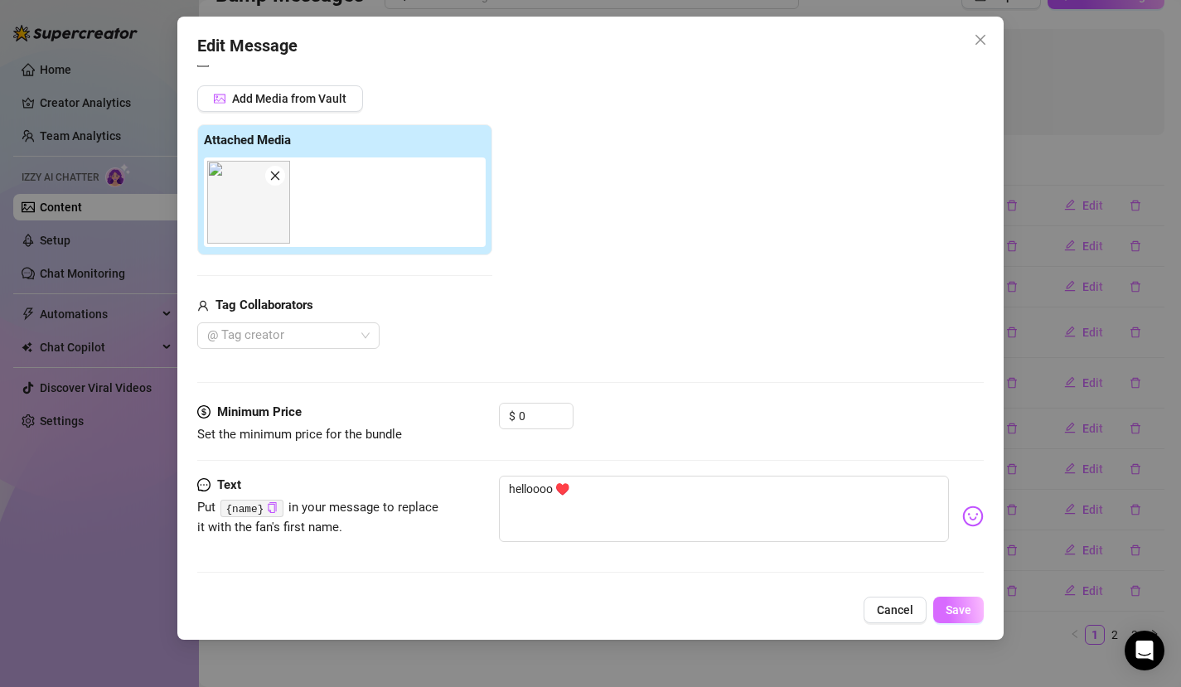
click at [962, 613] on span "Save" at bounding box center [959, 610] width 26 height 13
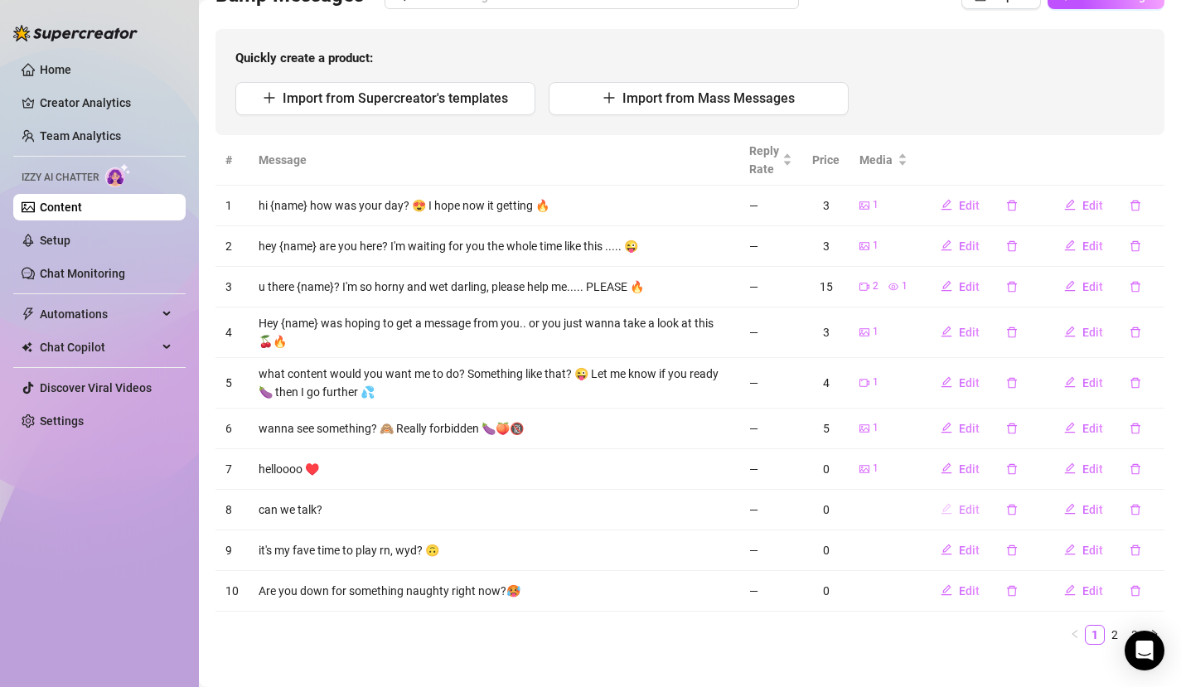
click at [940, 516] on button "Edit" at bounding box center [960, 510] width 65 height 27
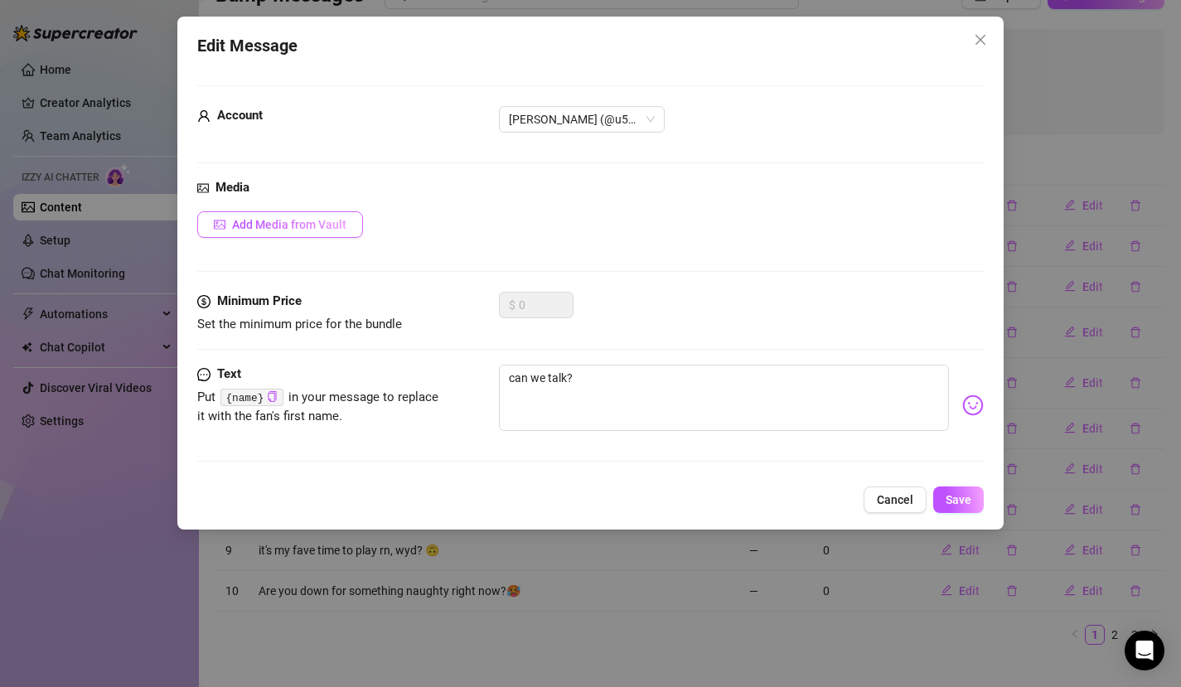
click at [337, 227] on span "Add Media from Vault" at bounding box center [289, 224] width 114 height 13
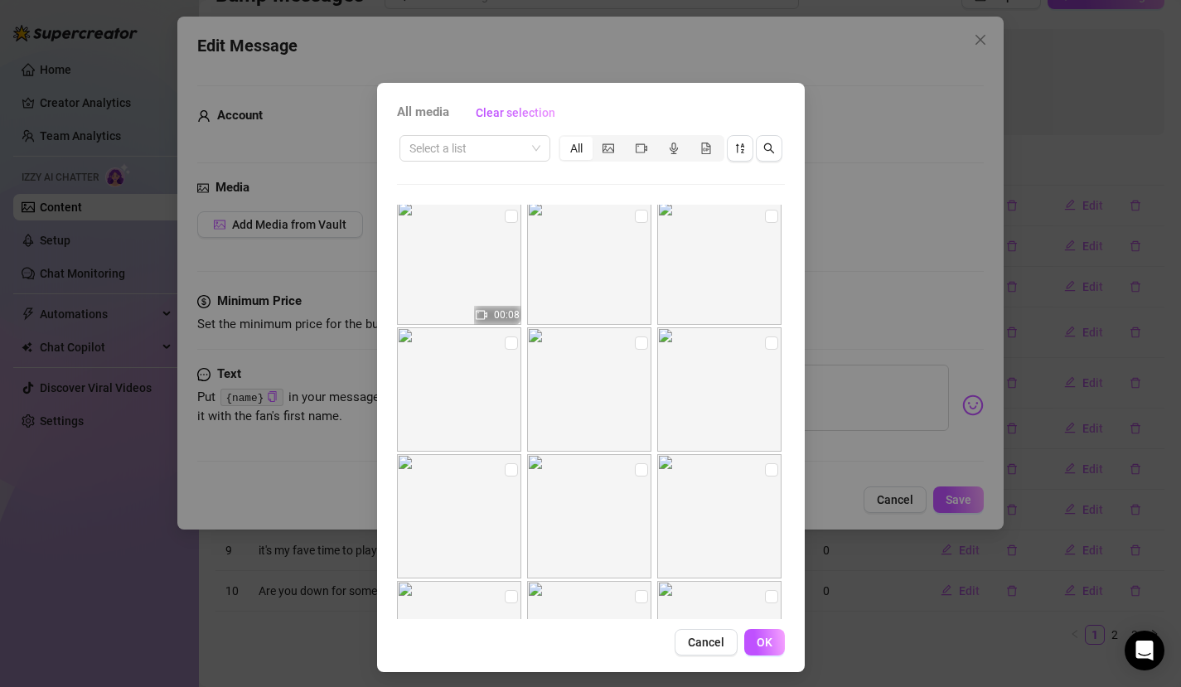
scroll to position [894, 0]
click at [506, 218] on input "checkbox" at bounding box center [511, 213] width 13 height 13
click at [759, 638] on span "OK" at bounding box center [765, 642] width 16 height 13
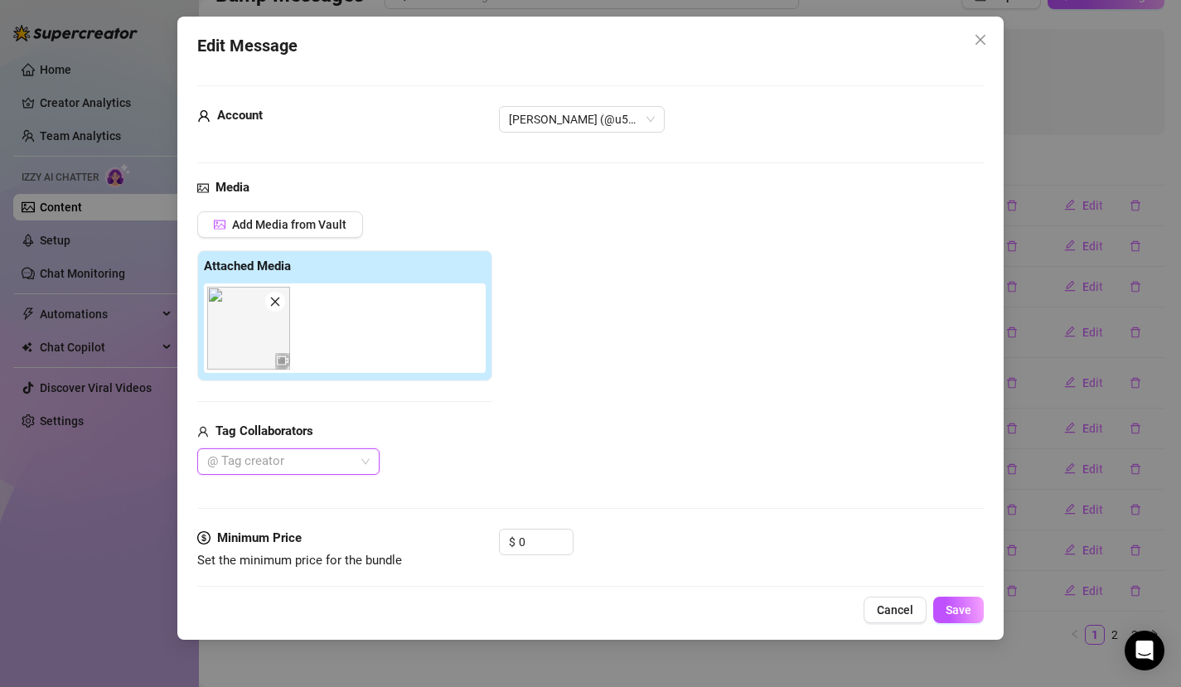
click at [248, 337] on img at bounding box center [248, 328] width 83 height 83
click at [283, 364] on icon "video-camera" at bounding box center [283, 360] width 12 height 9
click at [258, 342] on img at bounding box center [248, 328] width 83 height 83
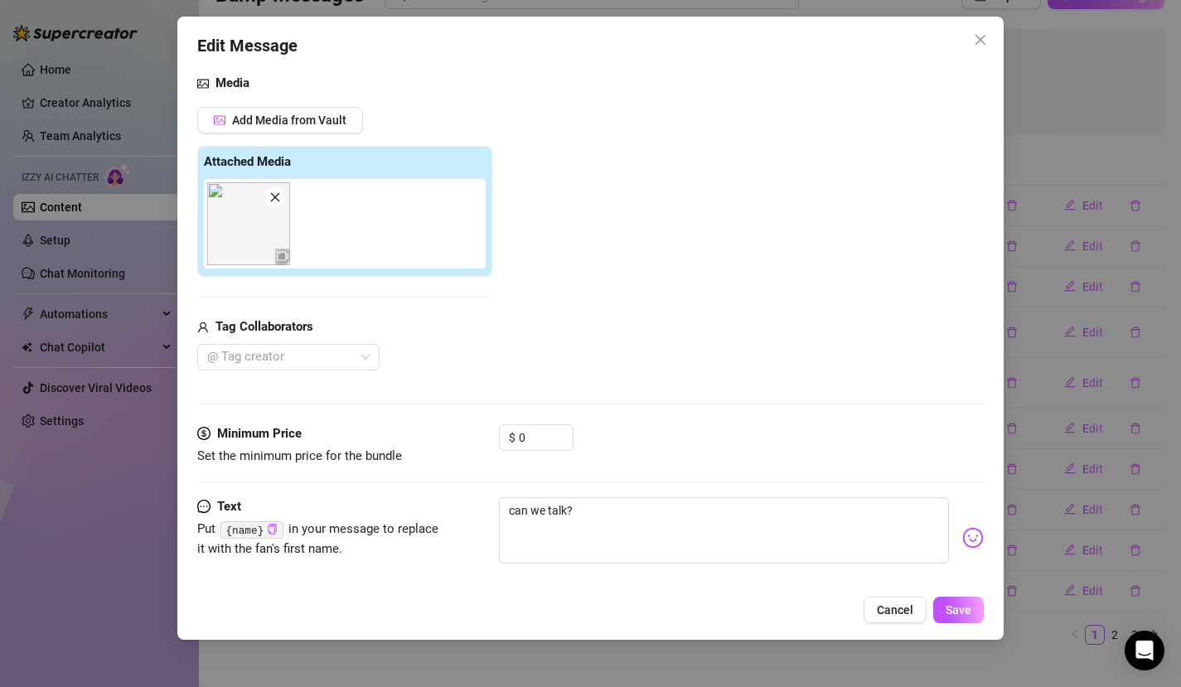
scroll to position [126, 0]
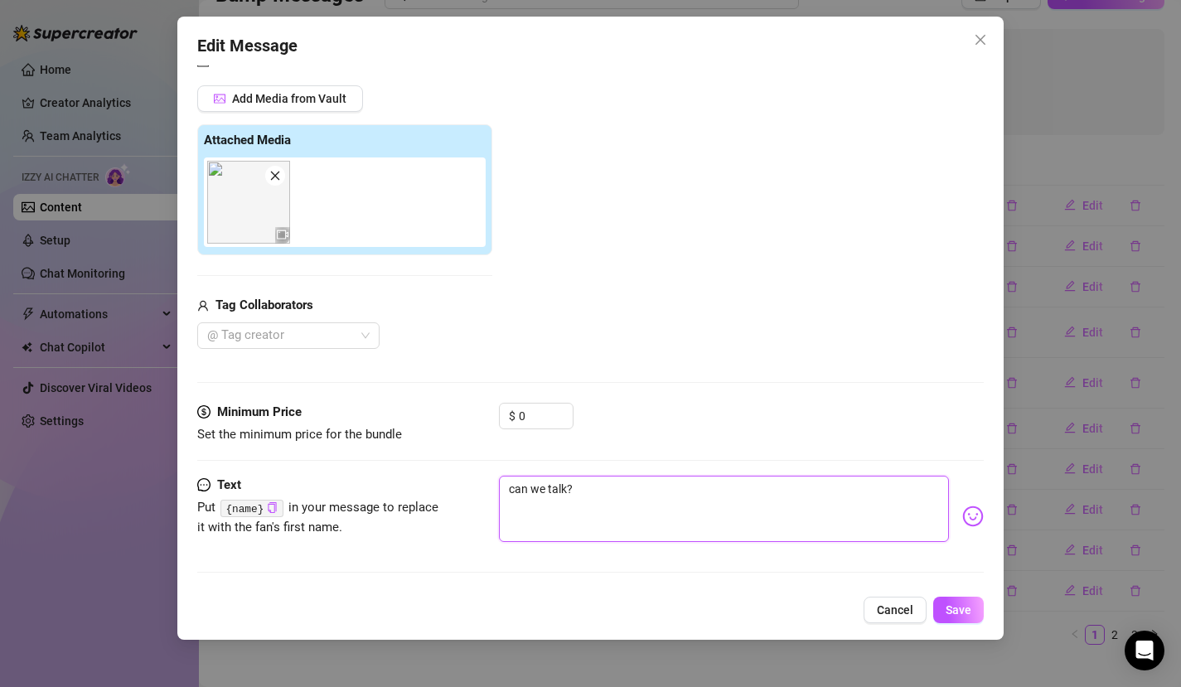
click at [674, 494] on textarea "can we talk?" at bounding box center [724, 509] width 451 height 66
click at [960, 608] on span "Save" at bounding box center [959, 610] width 26 height 13
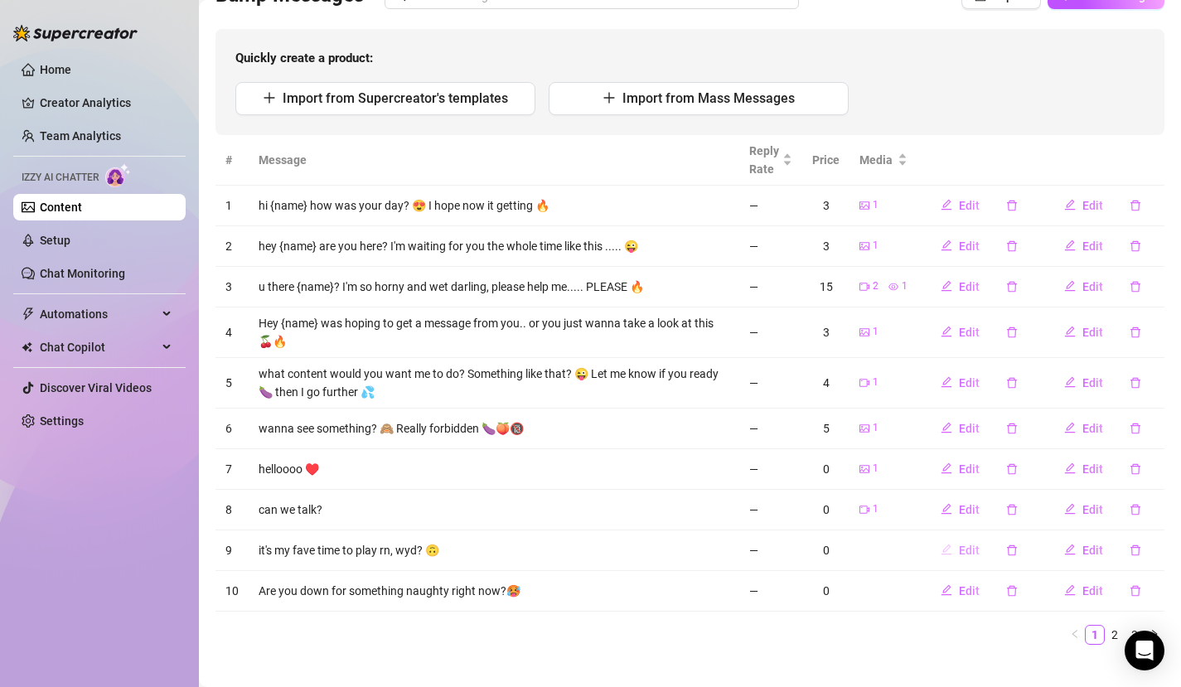
click at [941, 548] on icon "edit" at bounding box center [947, 550] width 12 height 12
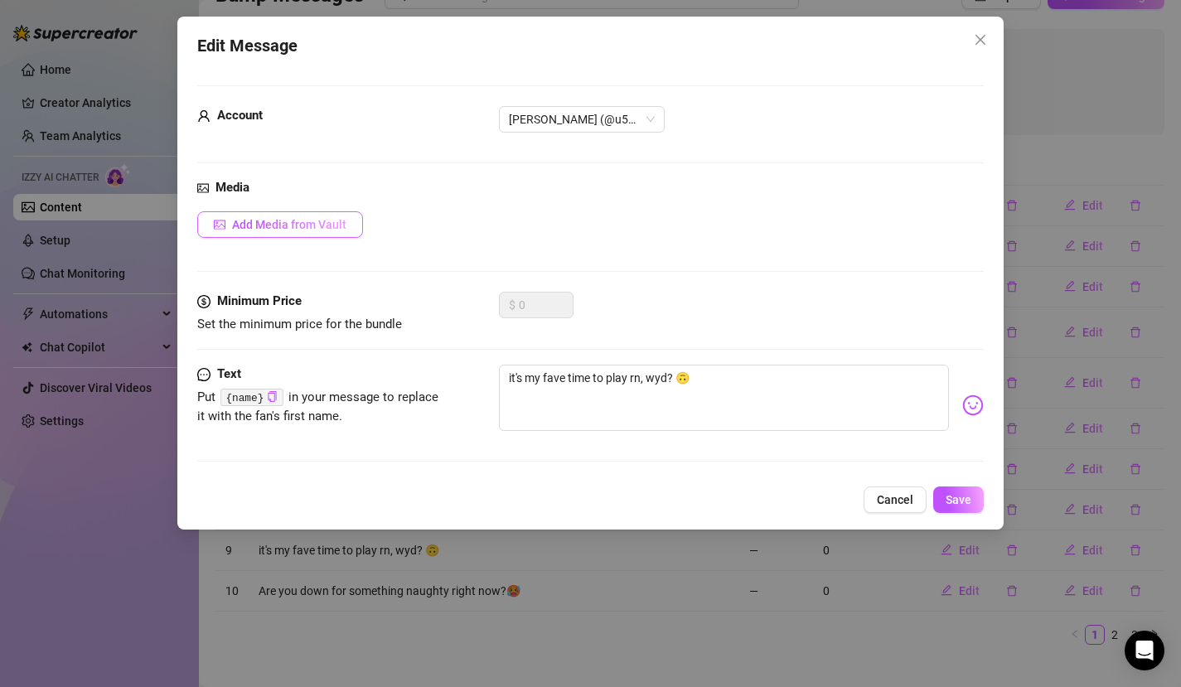
click at [258, 221] on span "Add Media from Vault" at bounding box center [289, 224] width 114 height 13
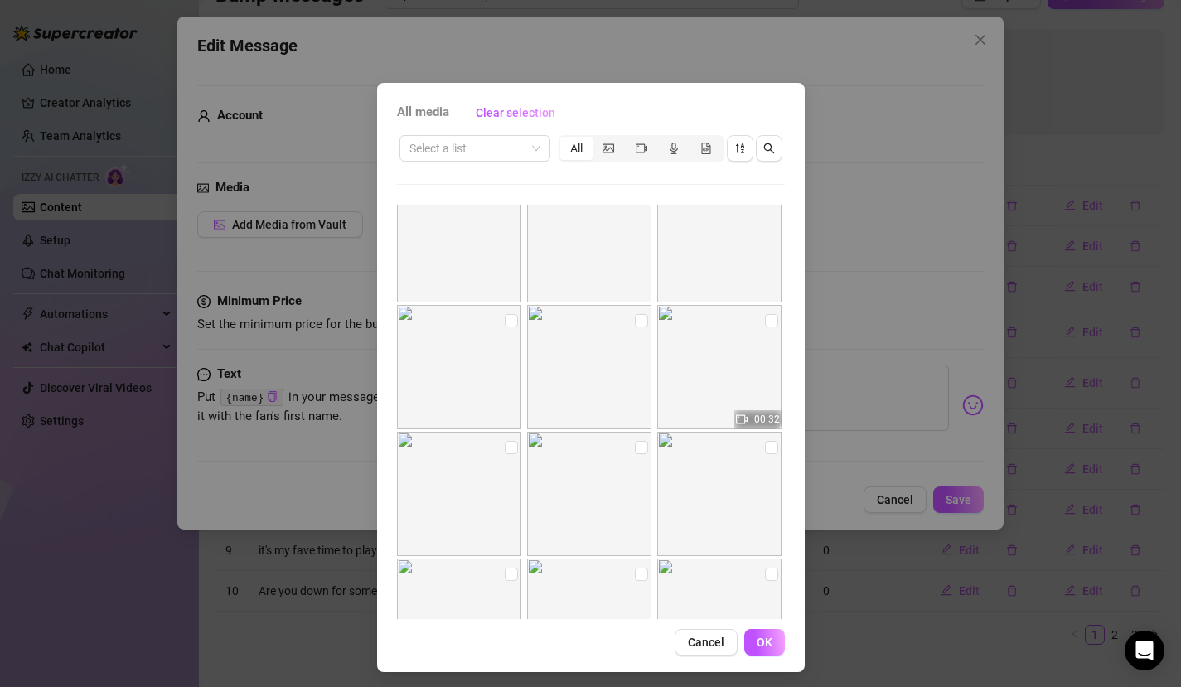
scroll to position [409, 0]
click at [765, 323] on input "checkbox" at bounding box center [771, 319] width 13 height 13
click at [961, 494] on div "All media Clear selection Select a list All 01:03 02:38 01:05 00:32 00:08 00:20…" at bounding box center [590, 343] width 1181 height 687
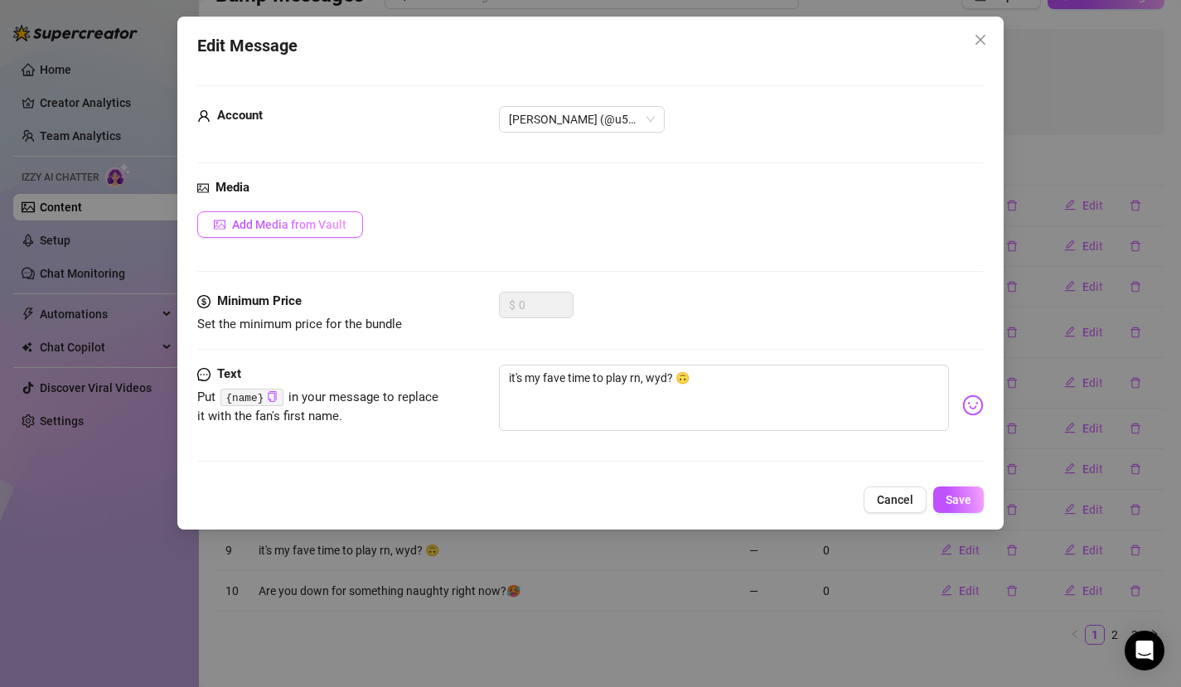
click at [312, 224] on span "Add Media from Vault" at bounding box center [289, 224] width 114 height 13
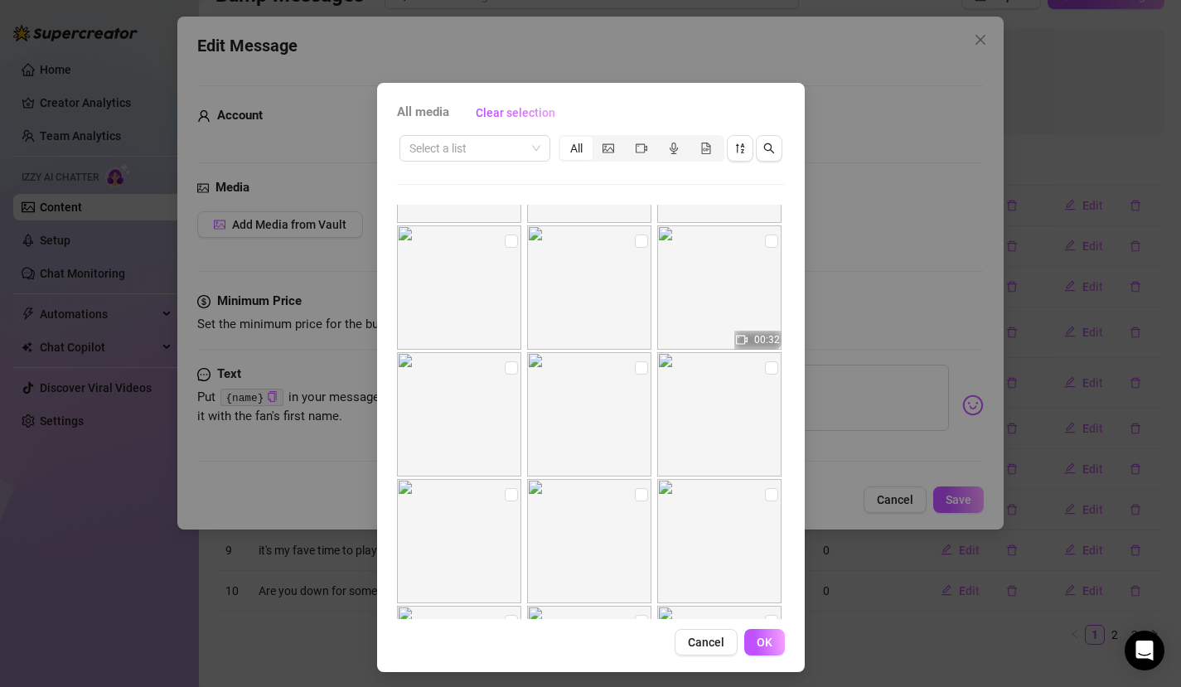
scroll to position [489, 0]
click at [765, 243] on input "checkbox" at bounding box center [771, 238] width 13 height 13
click at [772, 647] on button "OK" at bounding box center [764, 642] width 41 height 27
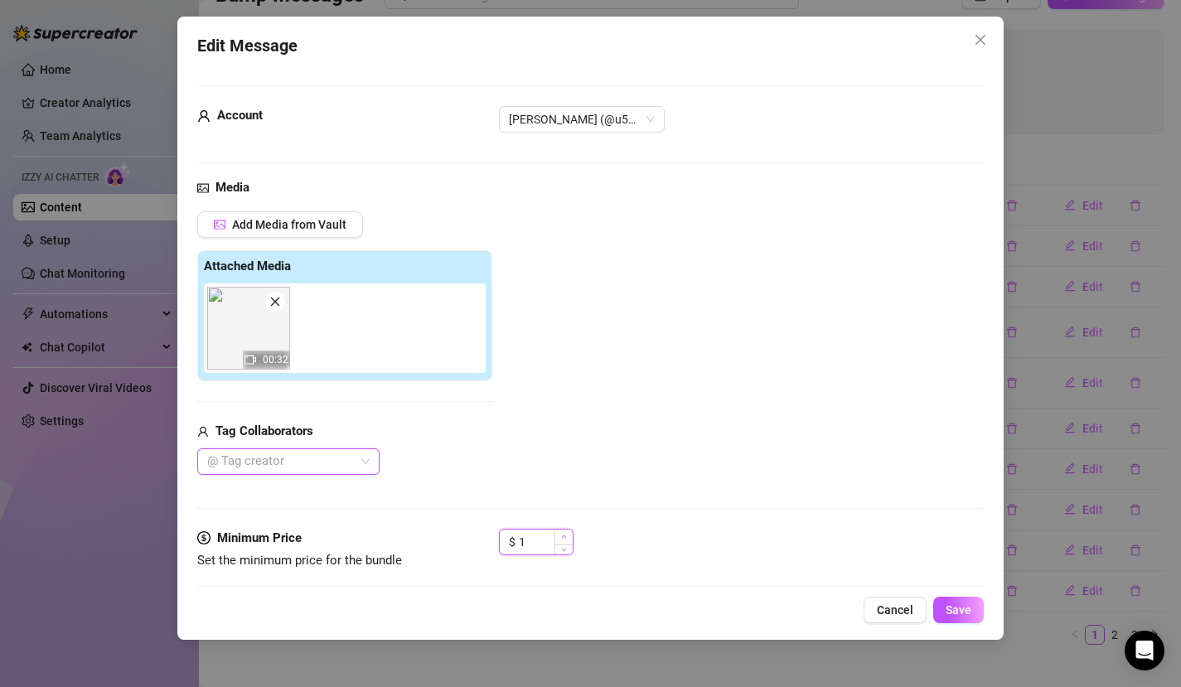
click at [563, 534] on icon "up" at bounding box center [564, 537] width 6 height 6
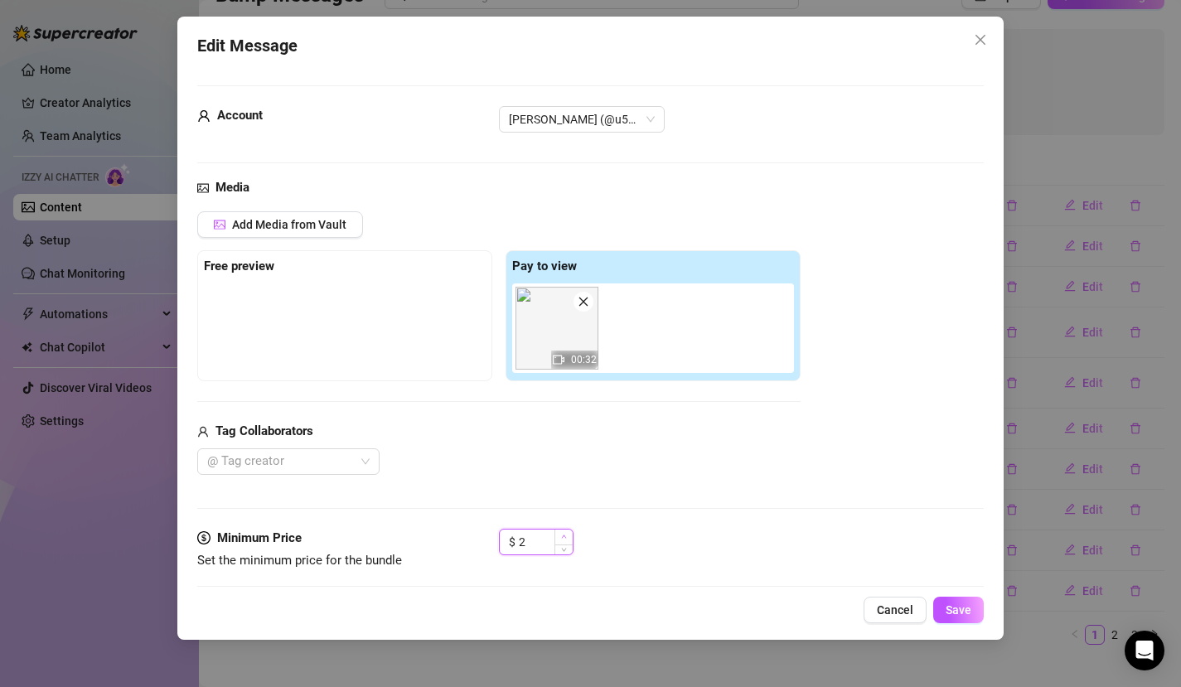
click at [563, 534] on icon "up" at bounding box center [564, 537] width 6 height 6
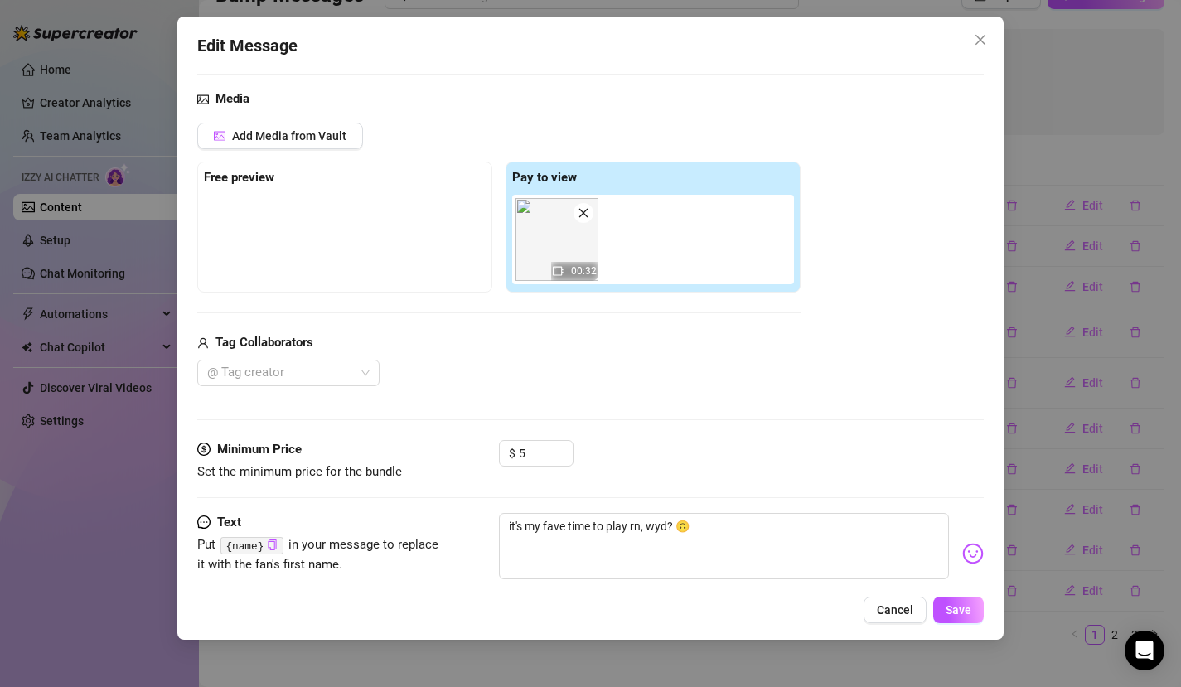
scroll to position [126, 0]
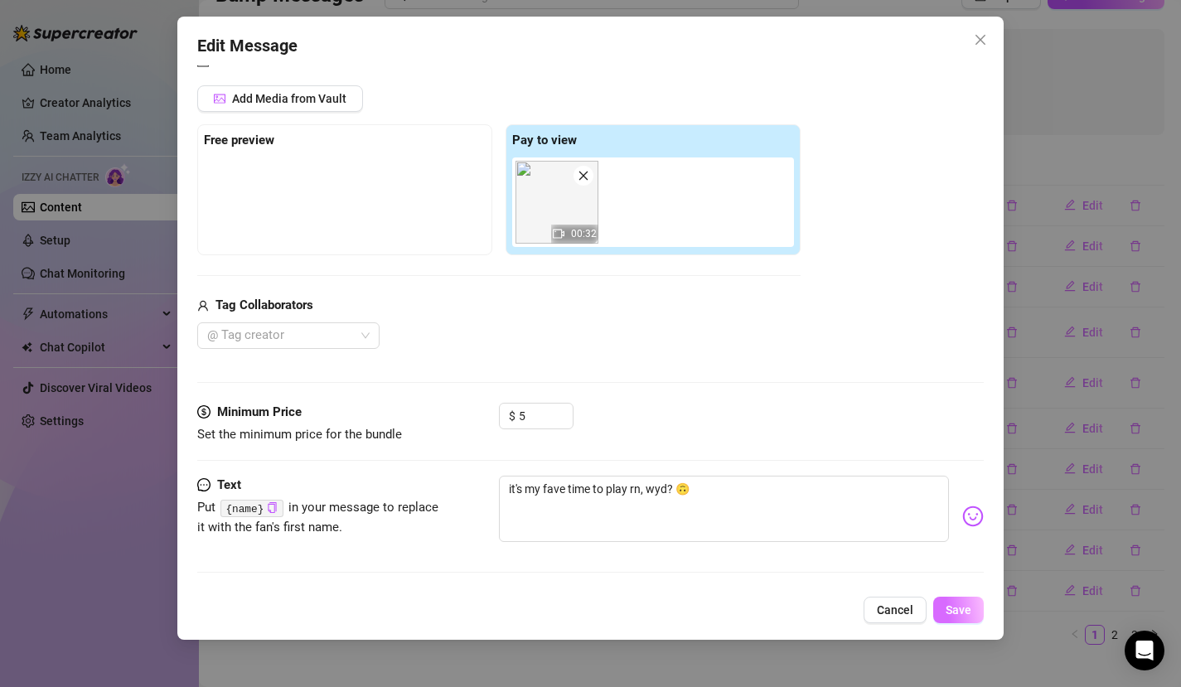
click at [971, 613] on span "Save" at bounding box center [959, 610] width 26 height 13
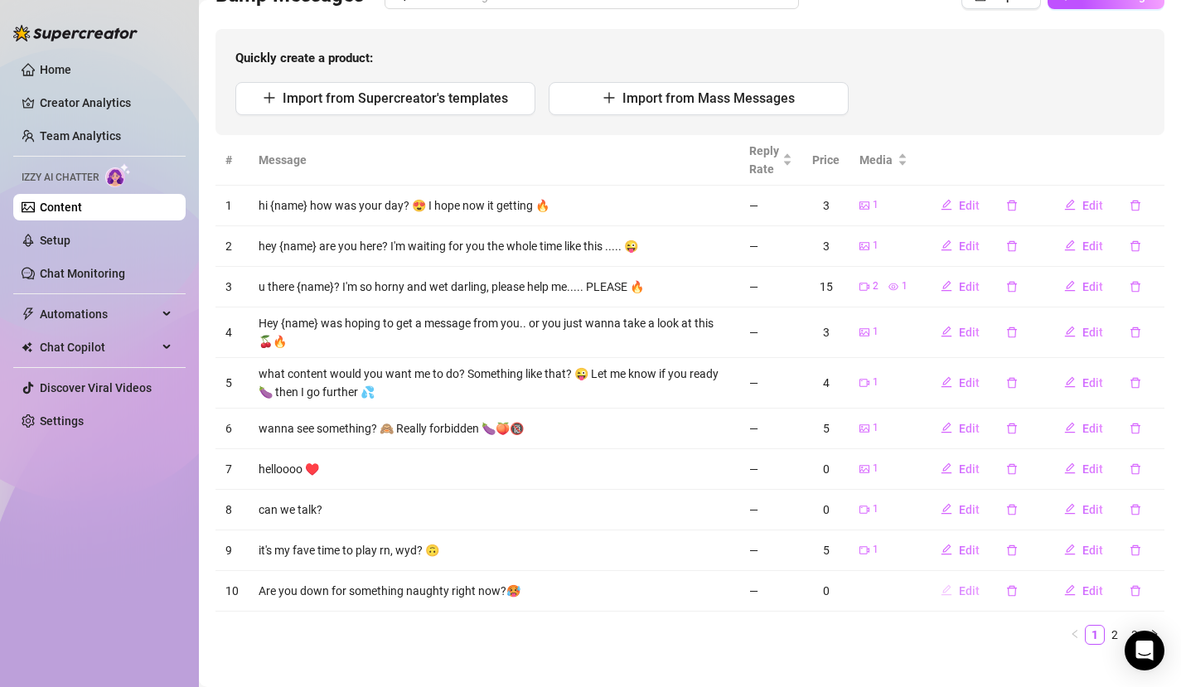
click at [941, 584] on icon "edit" at bounding box center [947, 590] width 12 height 12
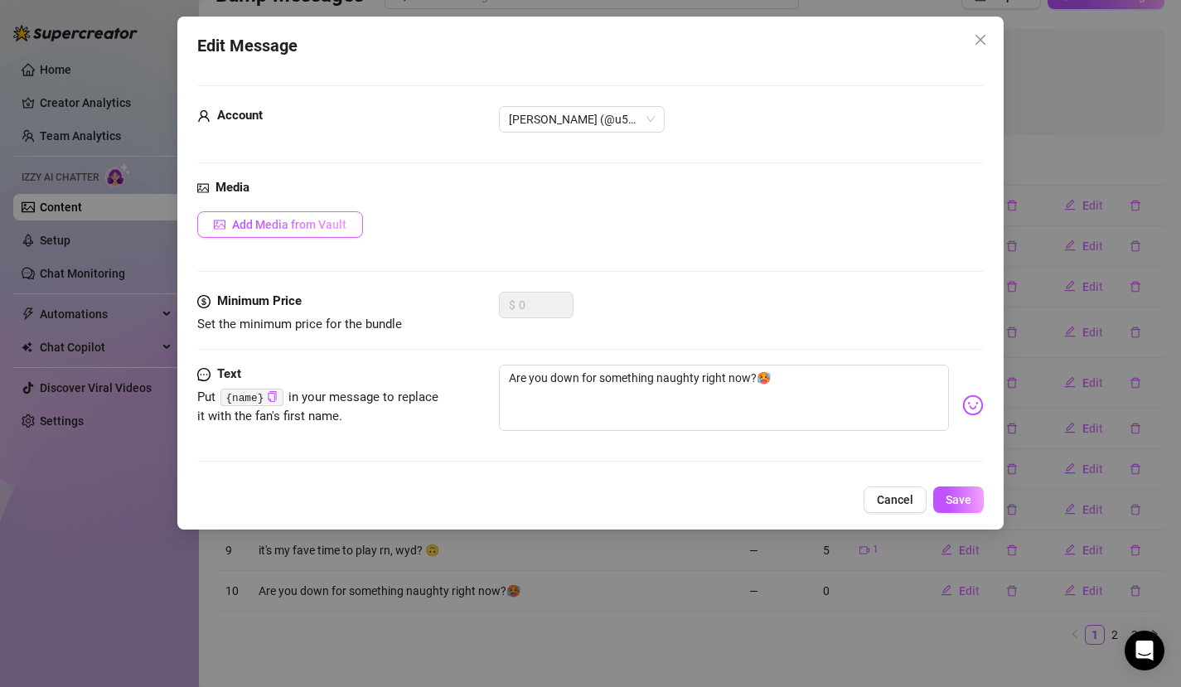
click at [342, 222] on span "Add Media from Vault" at bounding box center [289, 224] width 114 height 13
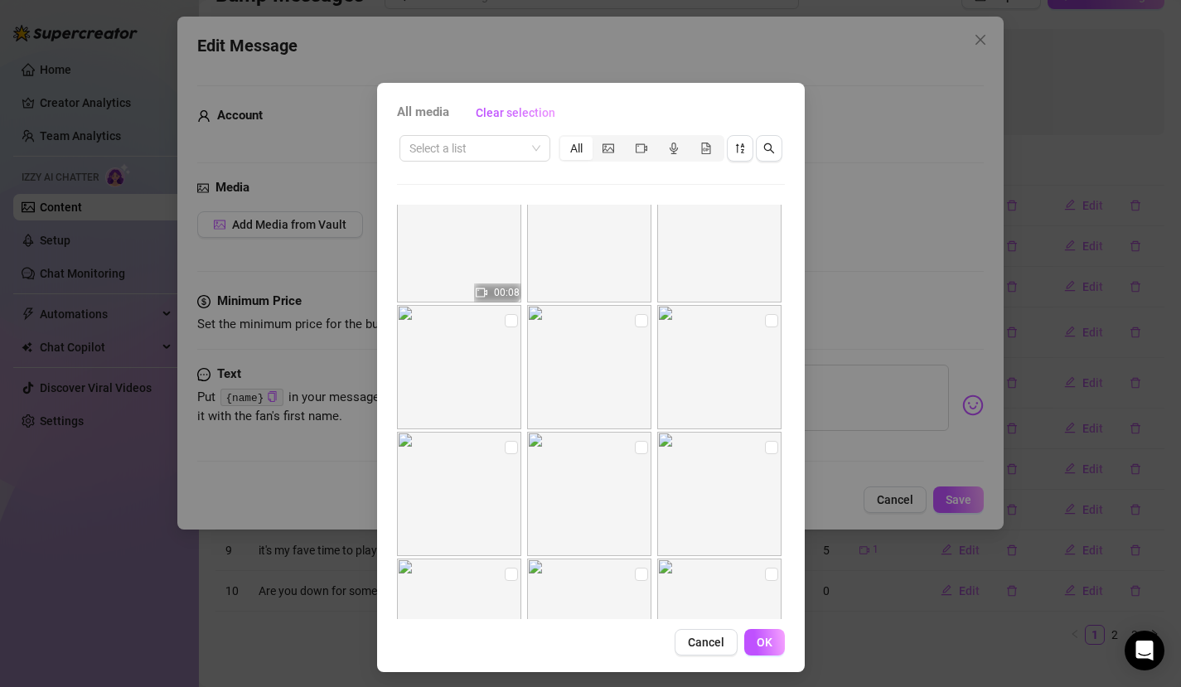
scroll to position [919, 0]
click at [505, 447] on input "checkbox" at bounding box center [511, 443] width 13 height 13
click at [635, 309] on label at bounding box center [641, 303] width 13 height 18
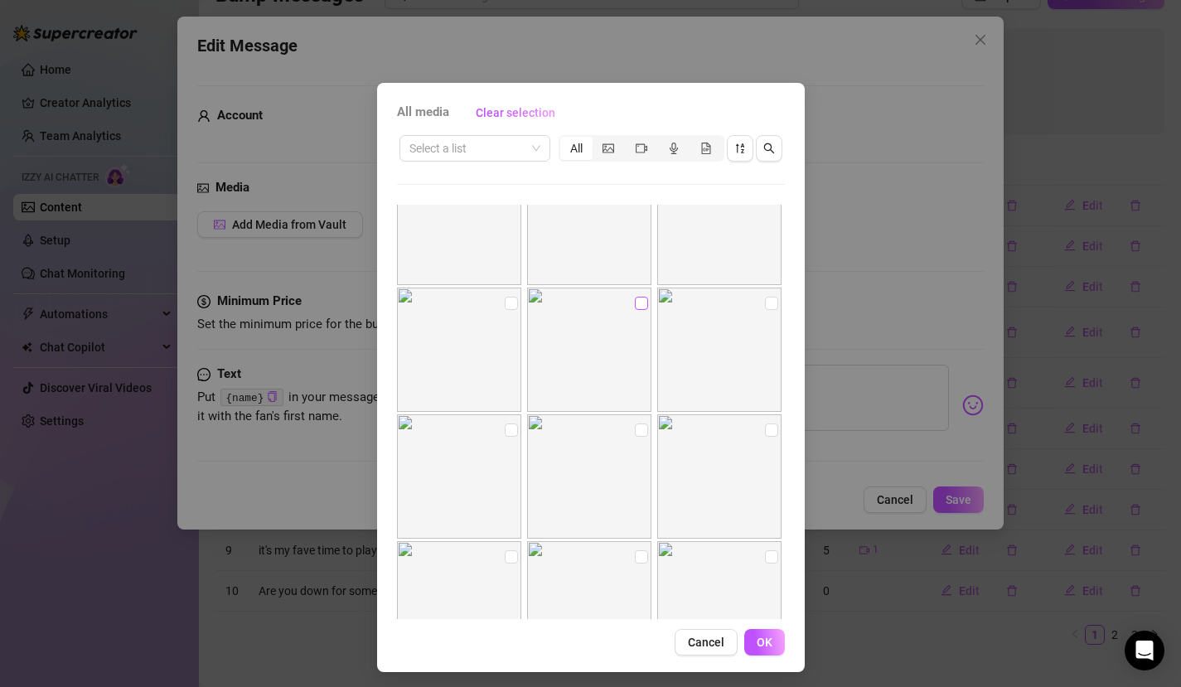
click at [635, 309] on input "checkbox" at bounding box center [641, 303] width 13 height 13
click at [508, 332] on img at bounding box center [459, 371] width 124 height 124
click at [505, 327] on input "checkbox" at bounding box center [511, 324] width 13 height 13
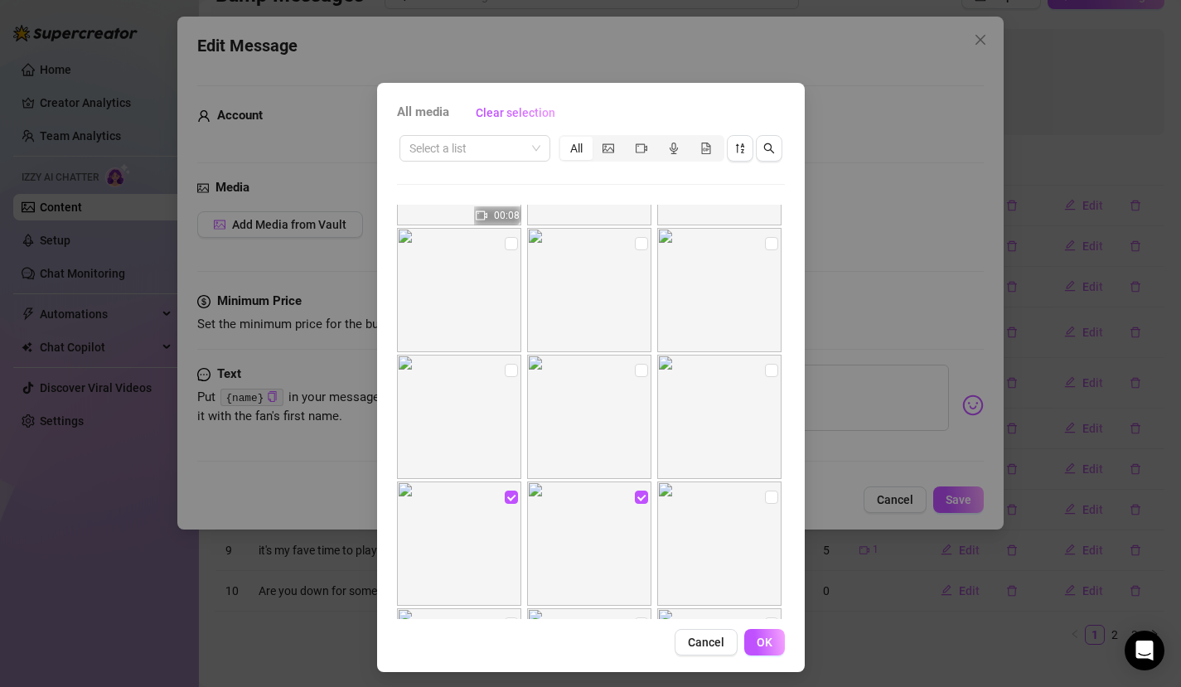
scroll to position [979, 0]
click at [765, 388] on input "checkbox" at bounding box center [771, 382] width 13 height 13
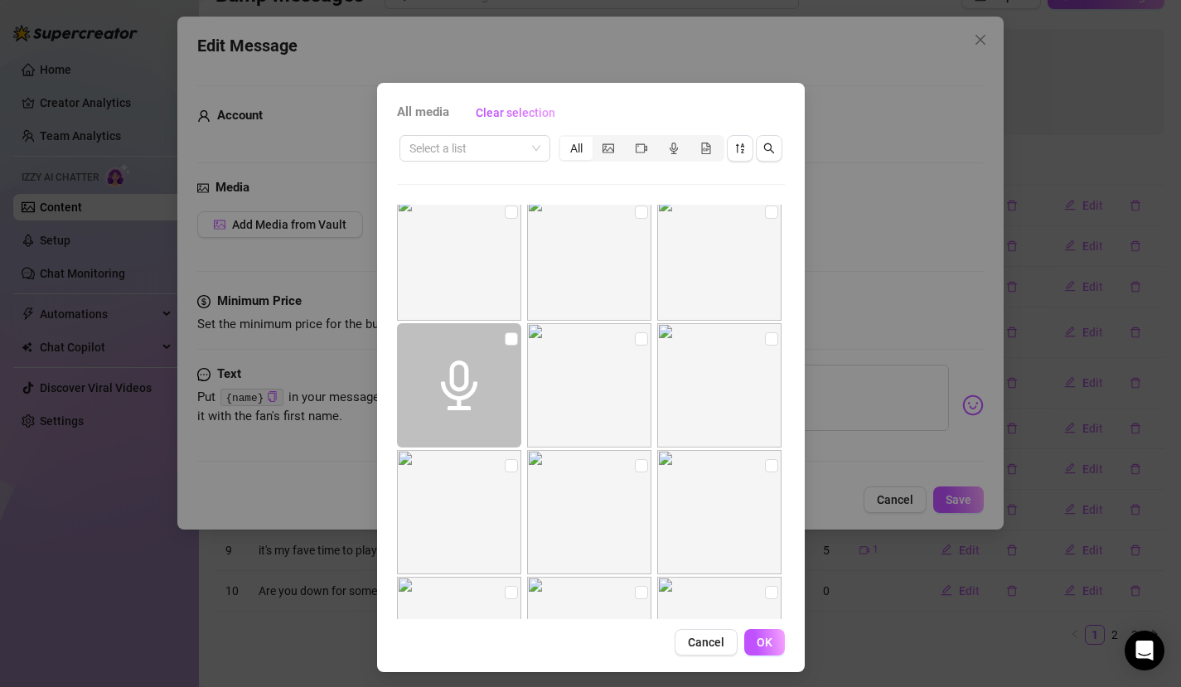
scroll to position [2048, 0]
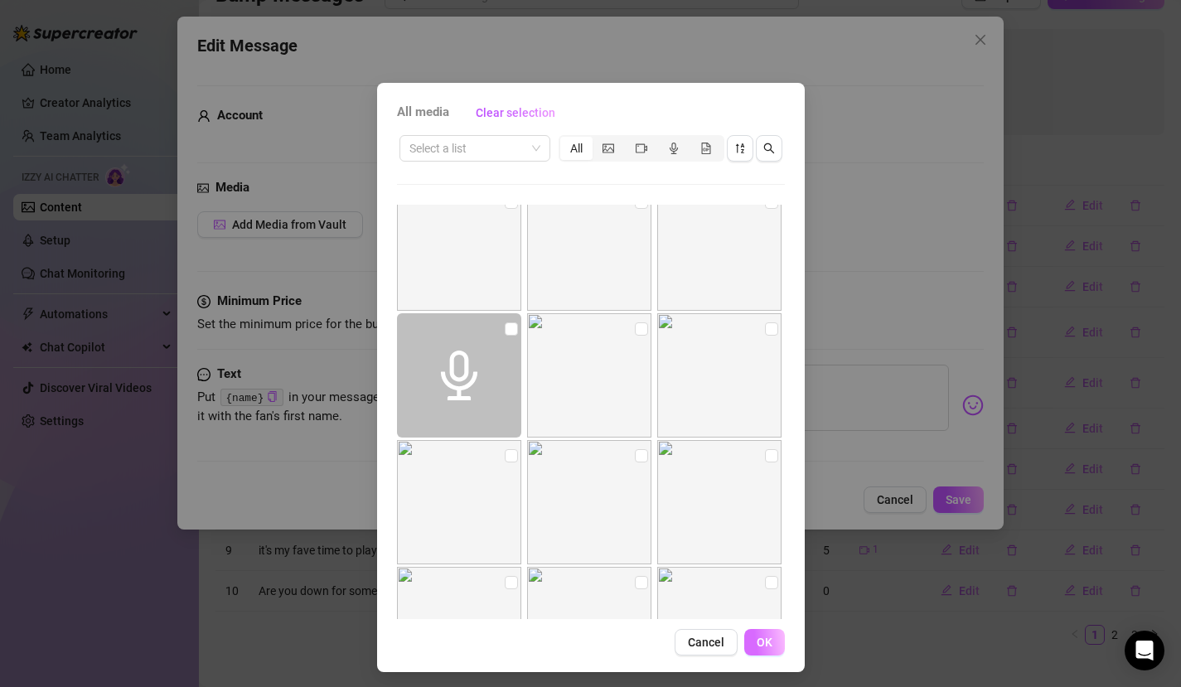
click at [757, 637] on span "OK" at bounding box center [765, 642] width 16 height 13
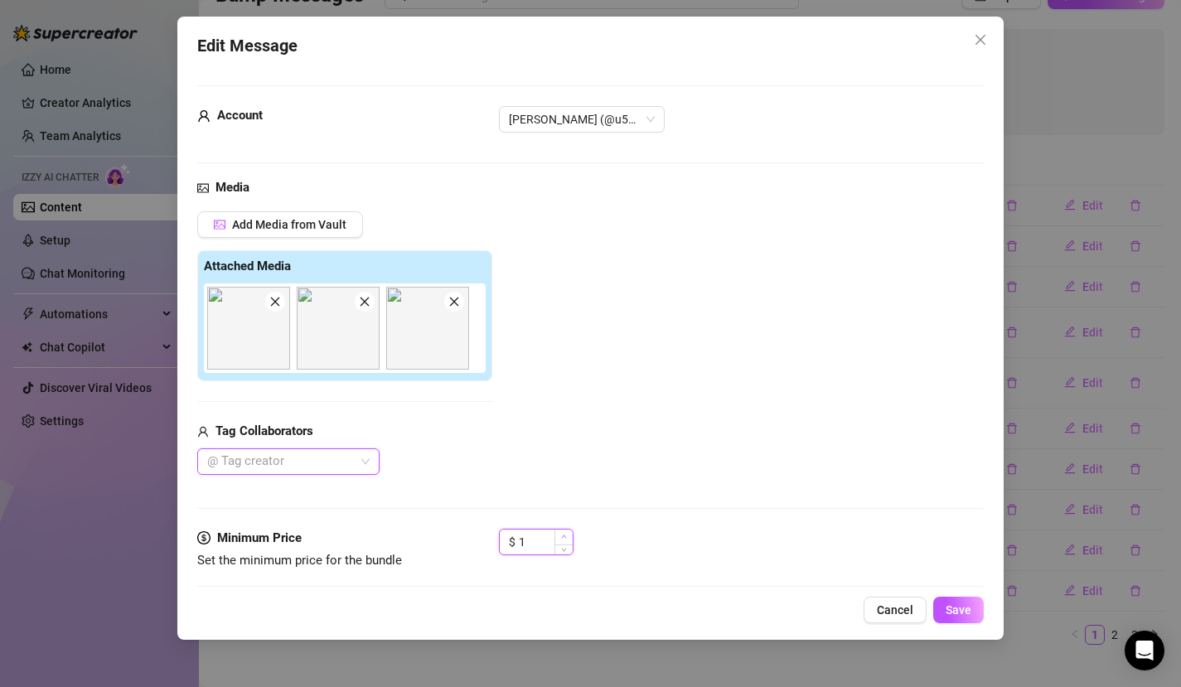
click at [567, 534] on span "Increase Value" at bounding box center [564, 537] width 18 height 15
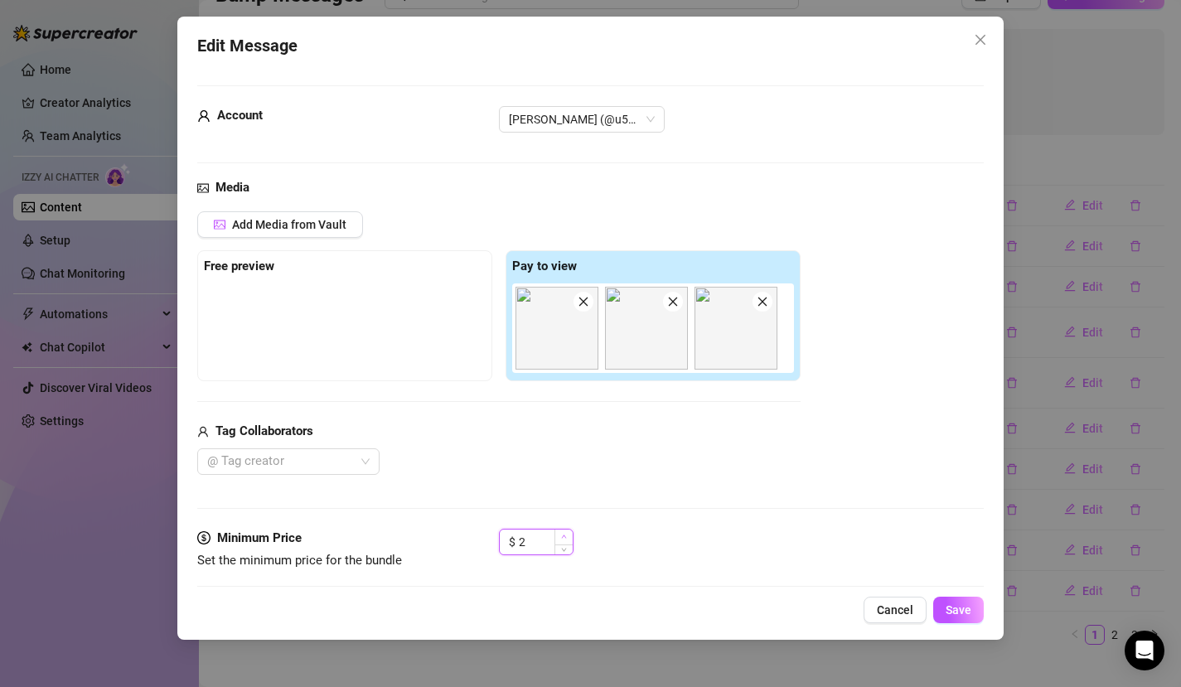
click at [567, 534] on span "Increase Value" at bounding box center [564, 537] width 18 height 15
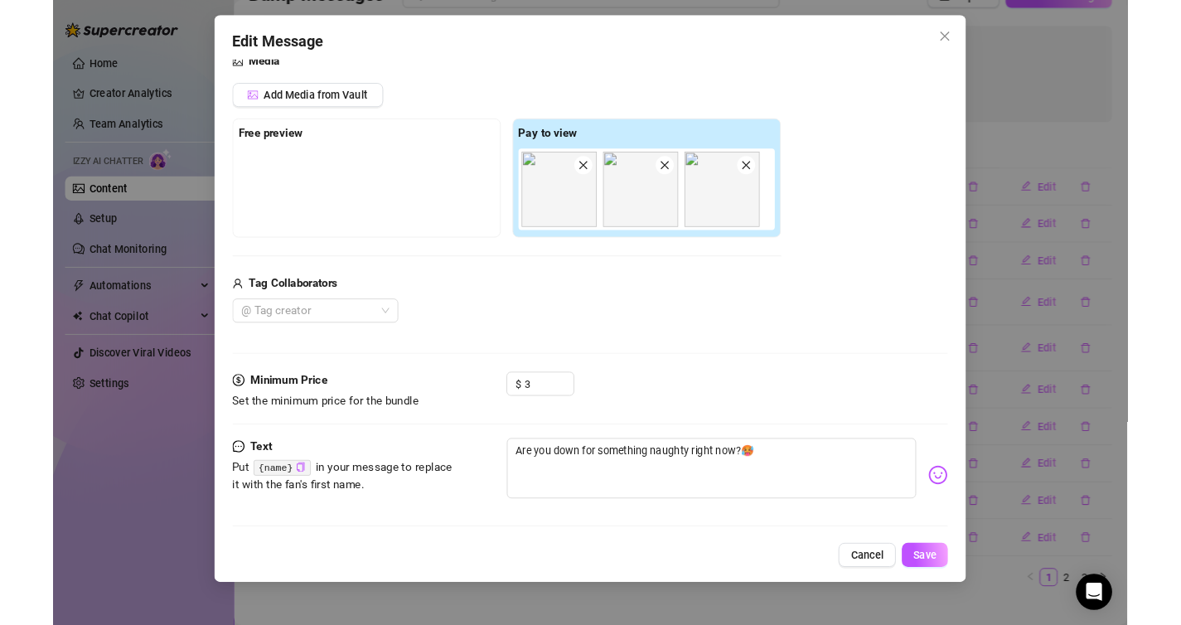
scroll to position [126, 0]
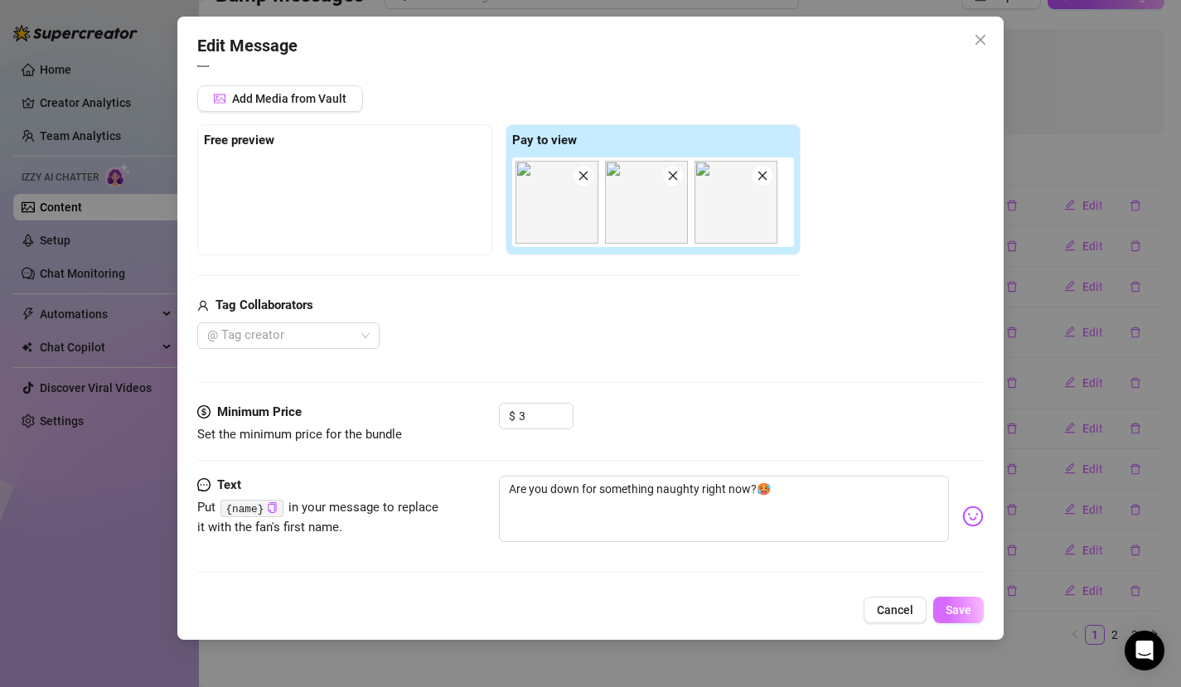
click at [950, 605] on span "Save" at bounding box center [959, 610] width 26 height 13
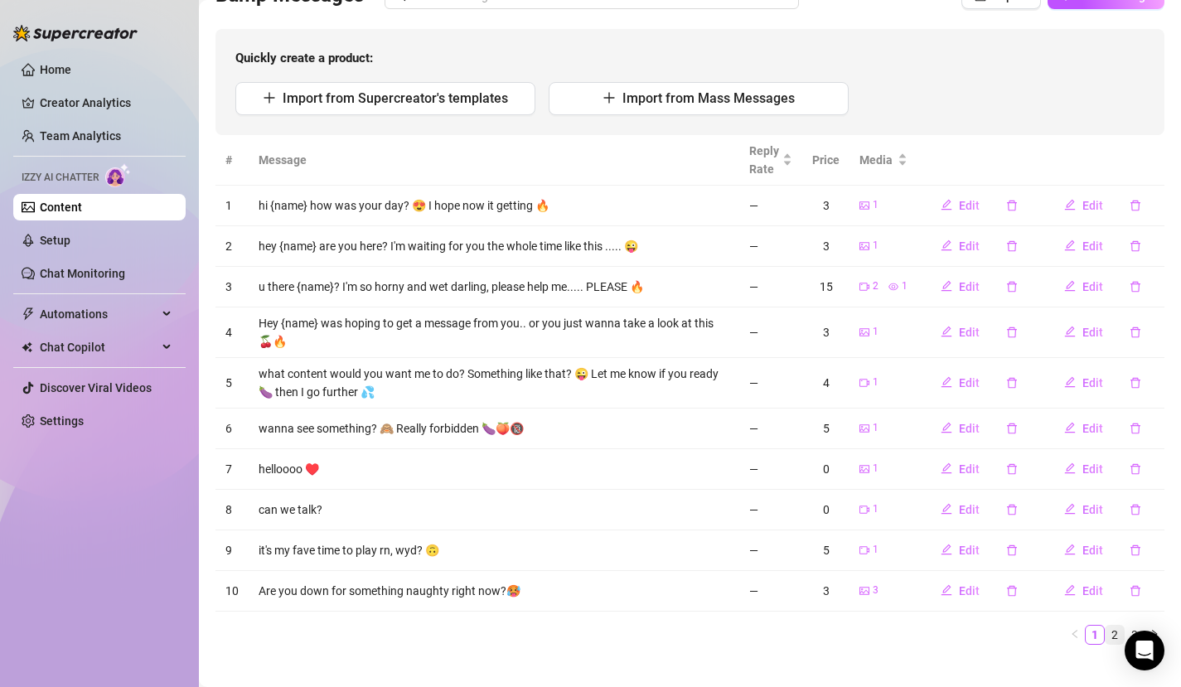
click at [1106, 638] on link "2" at bounding box center [1115, 635] width 18 height 18
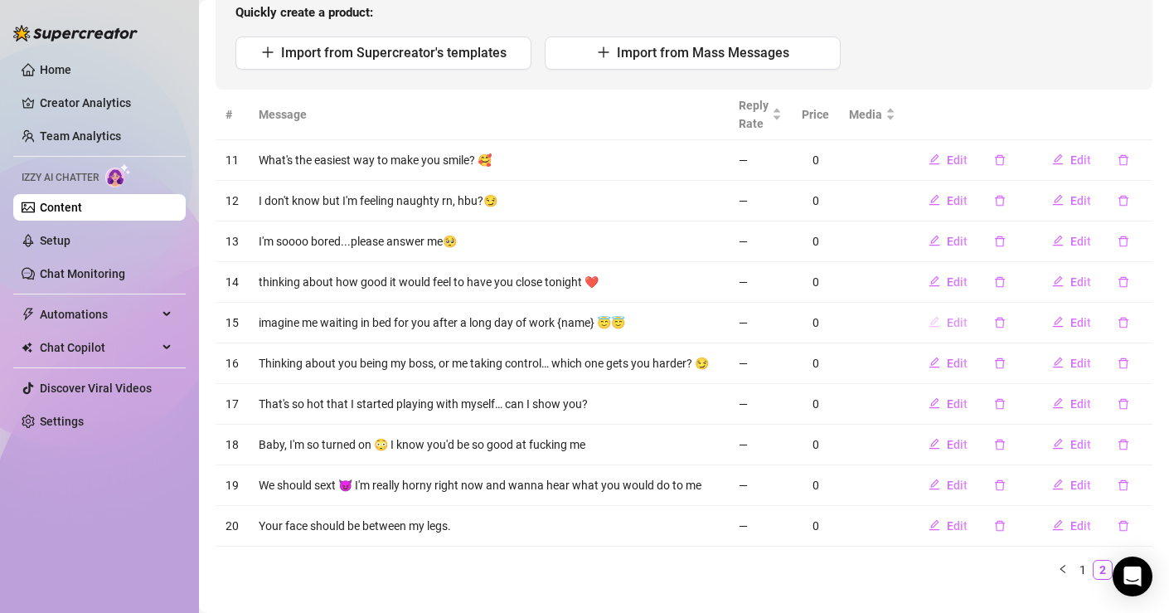
scroll to position [216, 0]
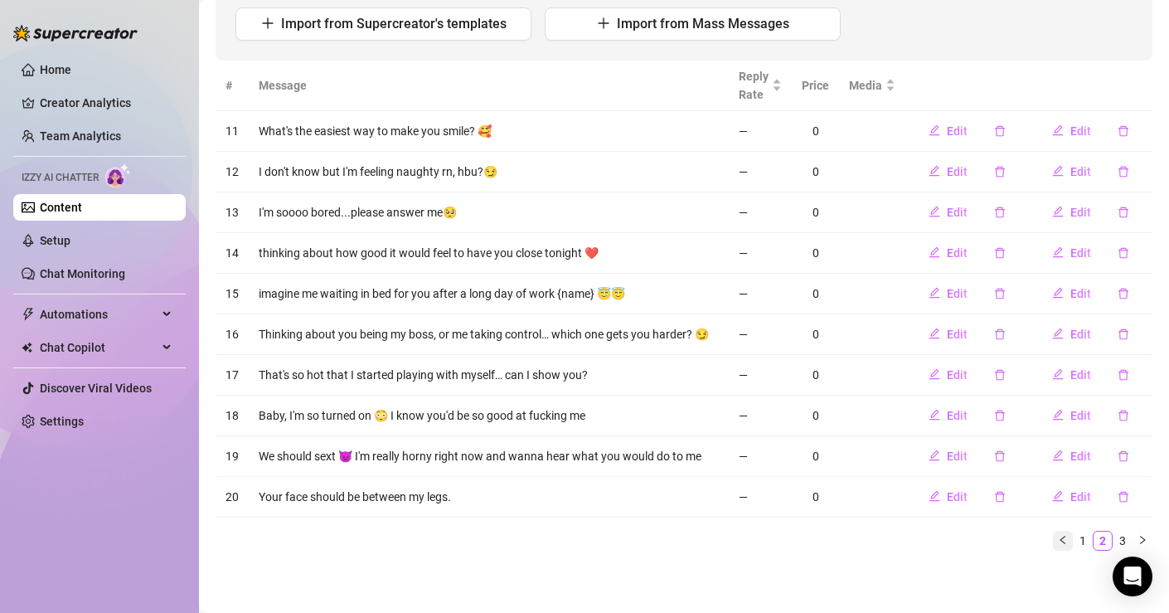
click at [1058, 544] on icon "left" at bounding box center [1063, 540] width 10 height 10
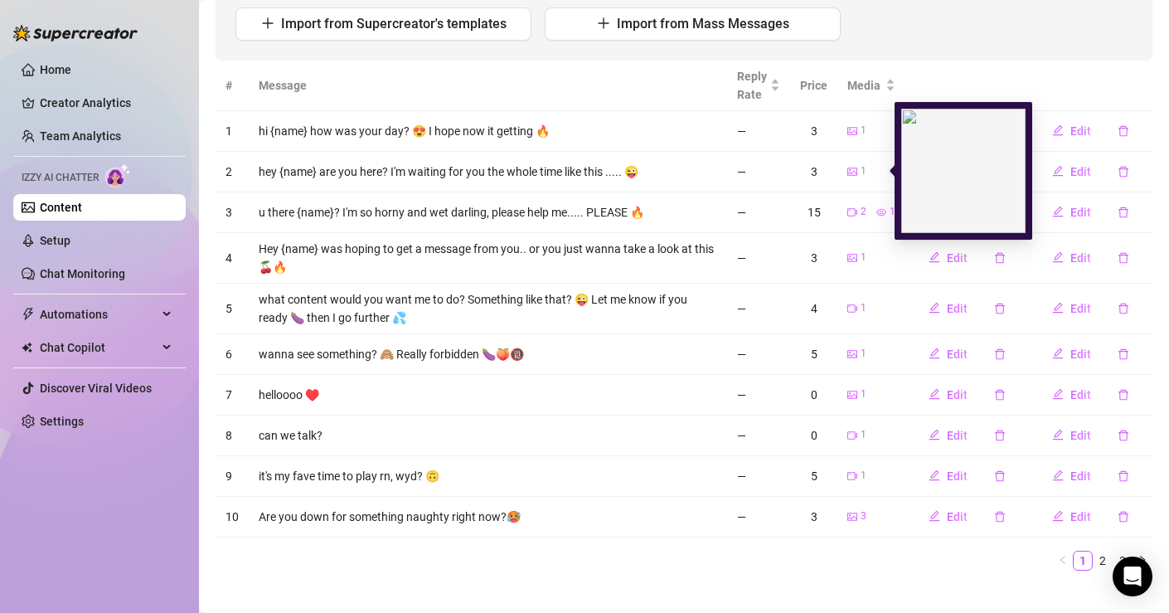
click at [847, 172] on icon "picture" at bounding box center [852, 172] width 10 height 10
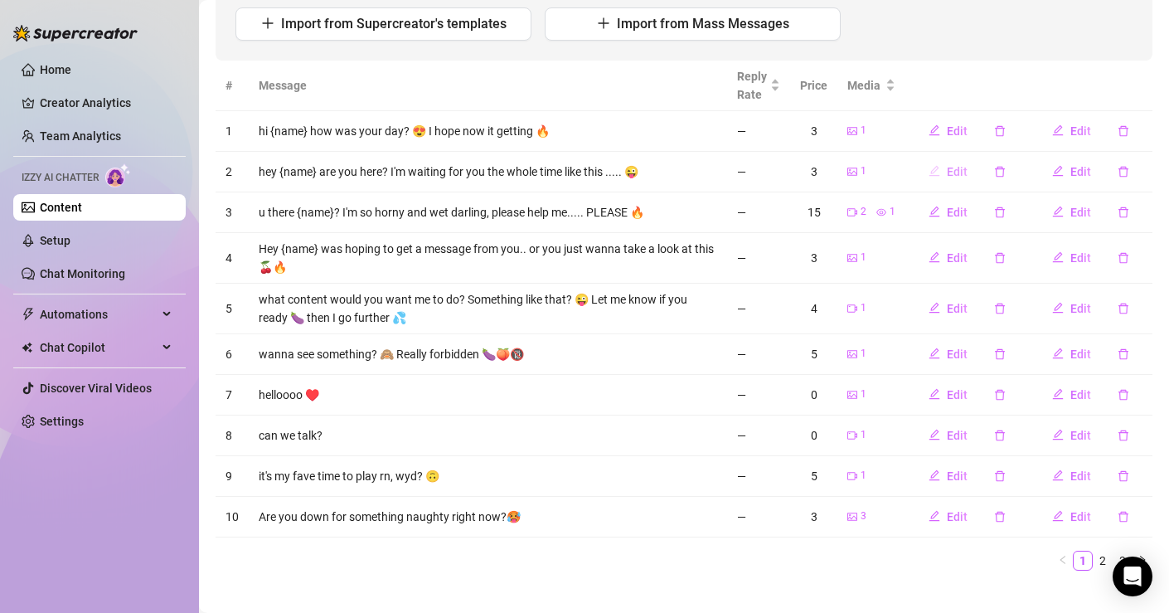
click at [928, 168] on icon "edit" at bounding box center [934, 171] width 12 height 12
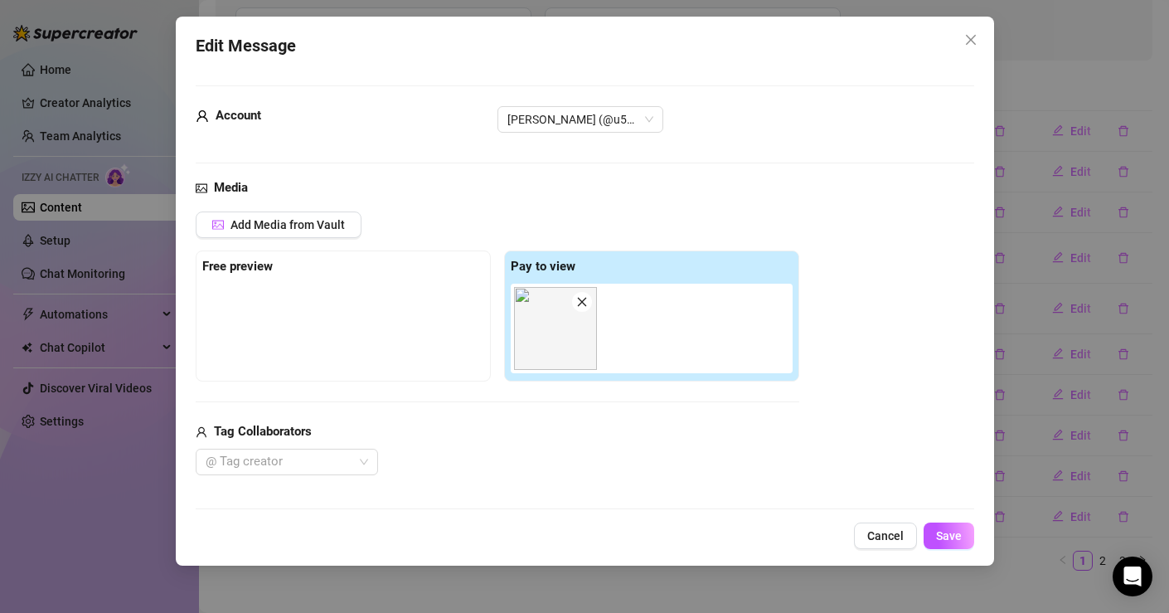
click at [579, 300] on icon "close" at bounding box center [582, 302] width 12 height 12
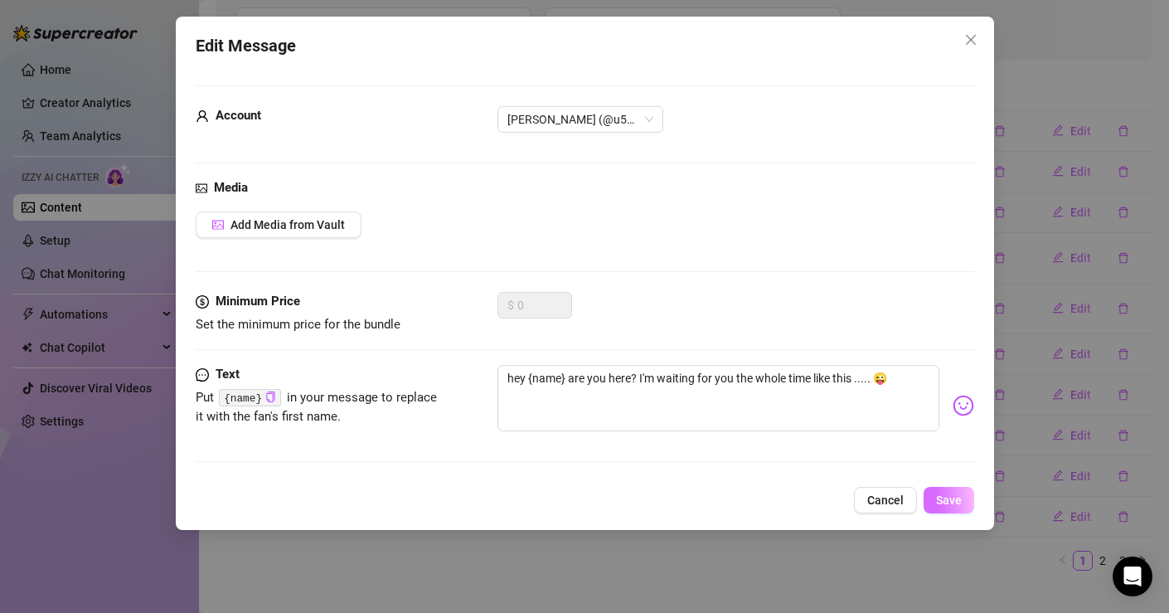
click at [945, 492] on button "Save" at bounding box center [949, 500] width 51 height 27
click at [339, 222] on span "Add Media from Vault" at bounding box center [287, 224] width 114 height 13
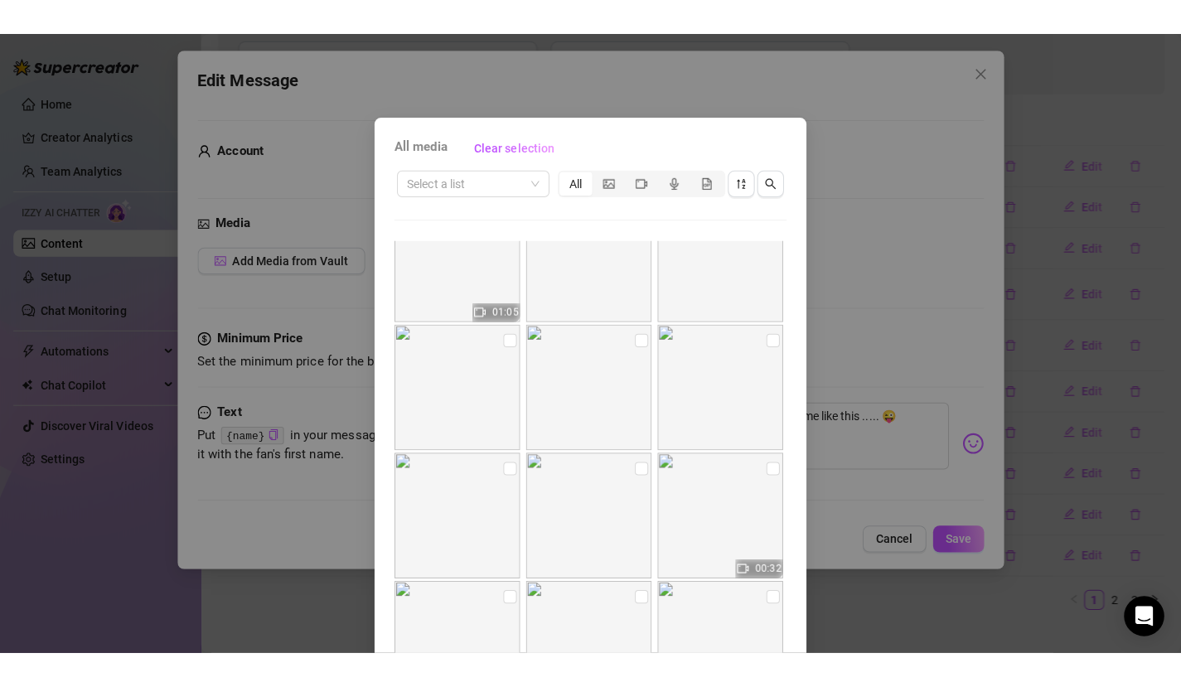
scroll to position [0, 0]
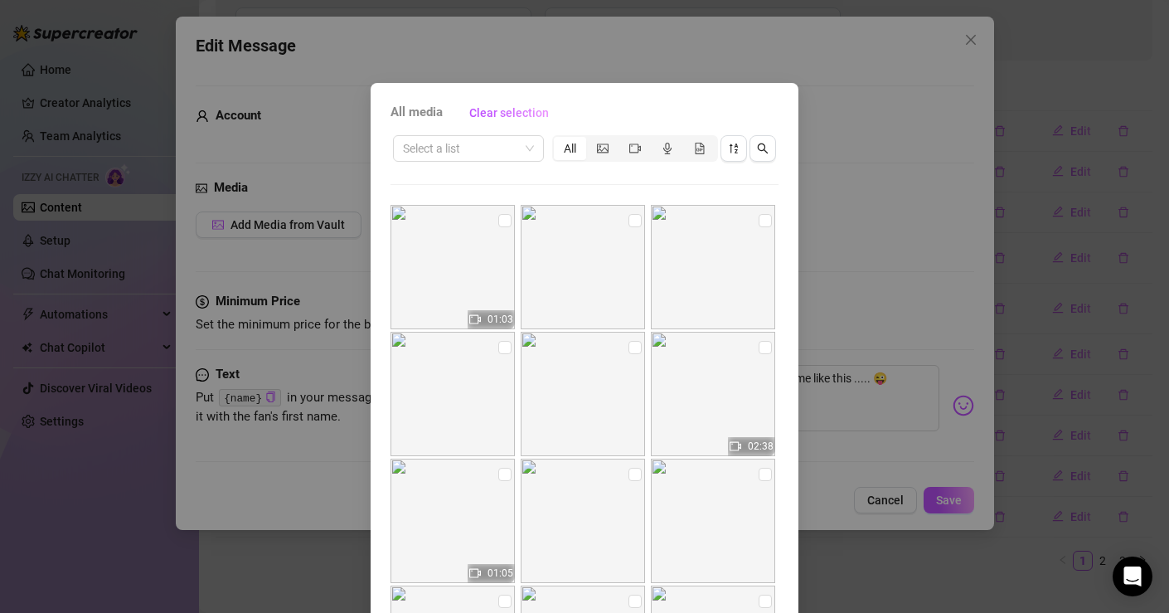
drag, startPoint x: 689, startPoint y: 102, endPoint x: 623, endPoint y: 68, distance: 73.8
click at [621, 66] on div "All media Clear selection Select a list All 01:03 02:38 01:05 00:32 00:08 00:20…" at bounding box center [584, 306] width 1169 height 613
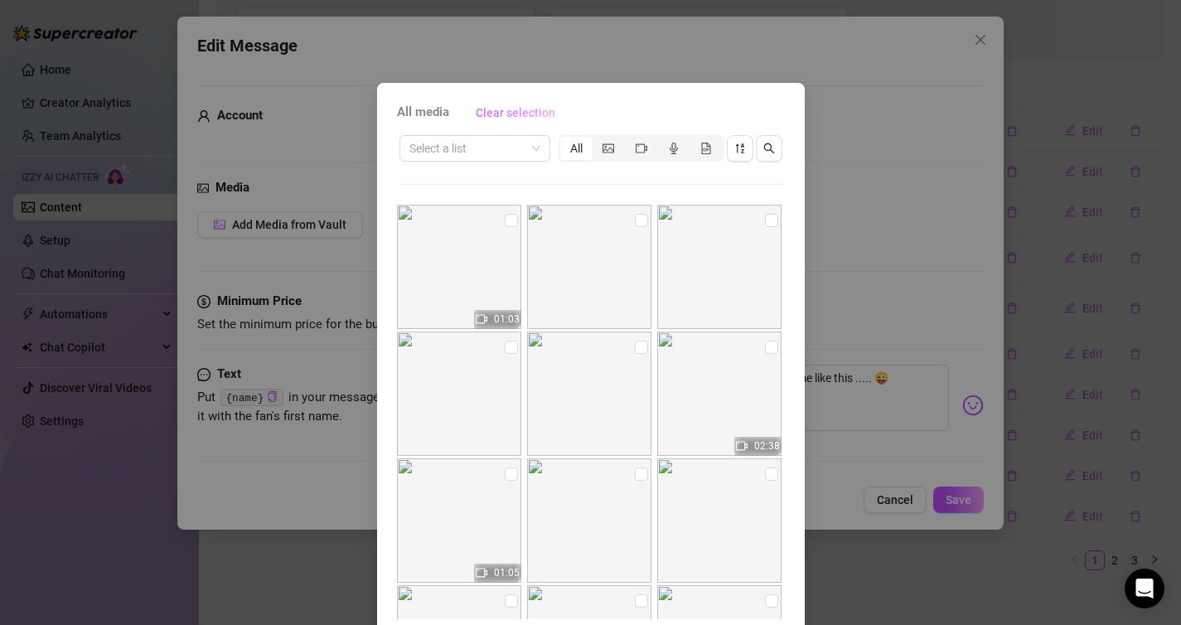
click at [536, 107] on span "Clear selection" at bounding box center [516, 112] width 80 height 13
click at [495, 110] on span "Clear selection" at bounding box center [516, 112] width 80 height 13
click at [783, 429] on div "All media Clear selection Select a list All 01:03 02:38 01:05 00:32 00:08 00:20…" at bounding box center [591, 377] width 428 height 589
drag, startPoint x: 729, startPoint y: 100, endPoint x: 730, endPoint y: 92, distance: 8.3
click at [730, 92] on div "All media Clear selection Select a list All 01:03 02:38 01:05 00:32 00:08 00:20…" at bounding box center [591, 377] width 428 height 589
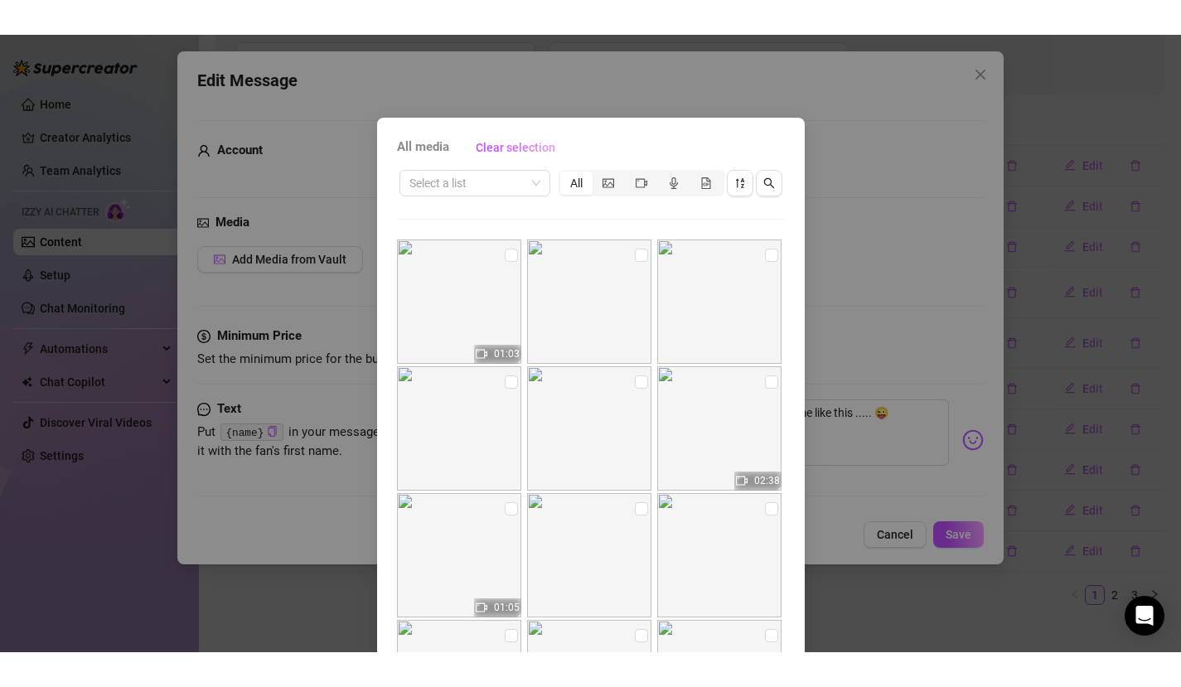
scroll to position [162, 0]
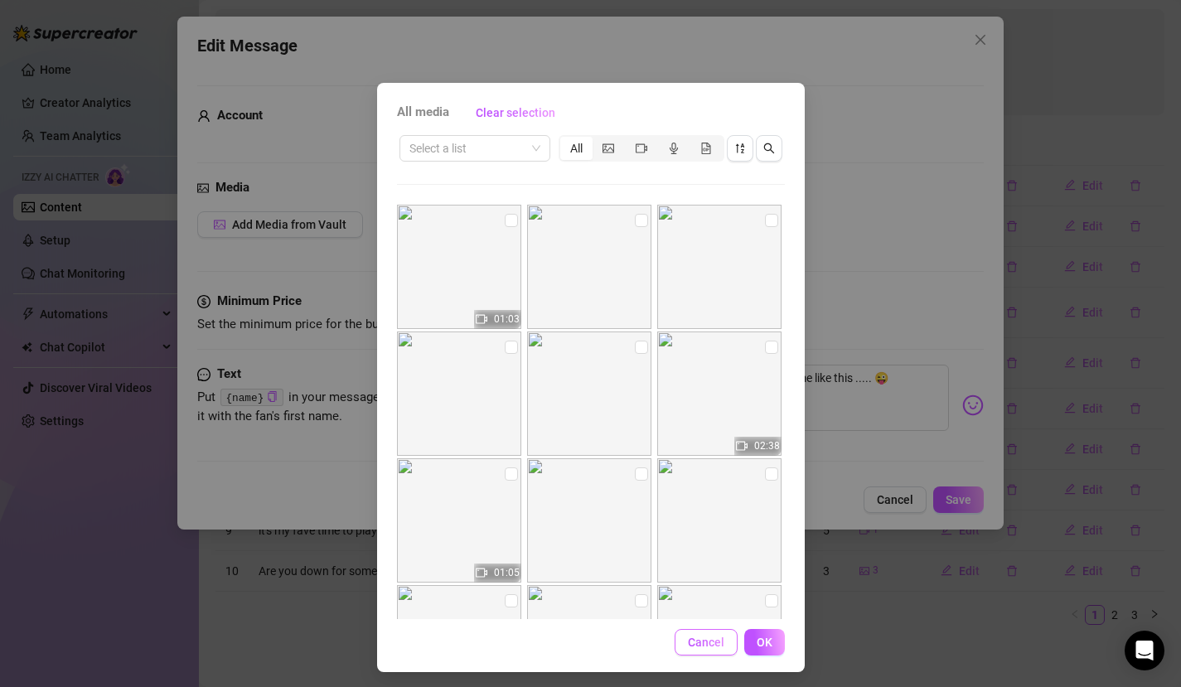
click at [715, 644] on span "Cancel" at bounding box center [706, 642] width 36 height 13
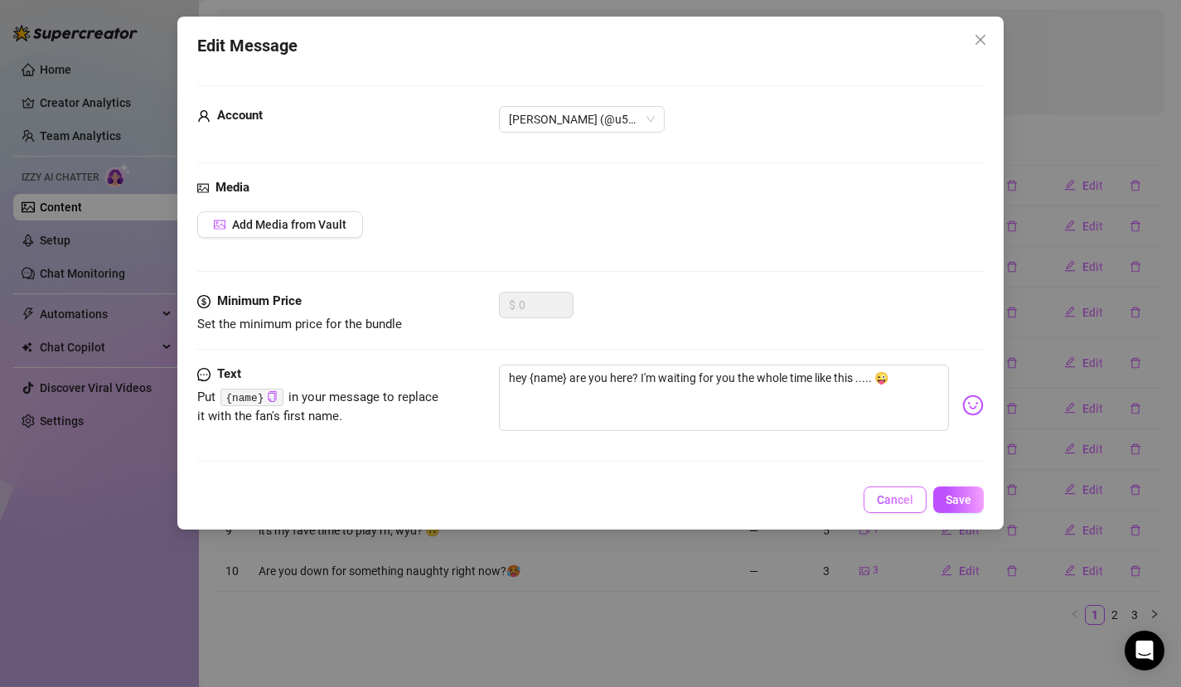
click at [886, 506] on span "Cancel" at bounding box center [895, 499] width 36 height 13
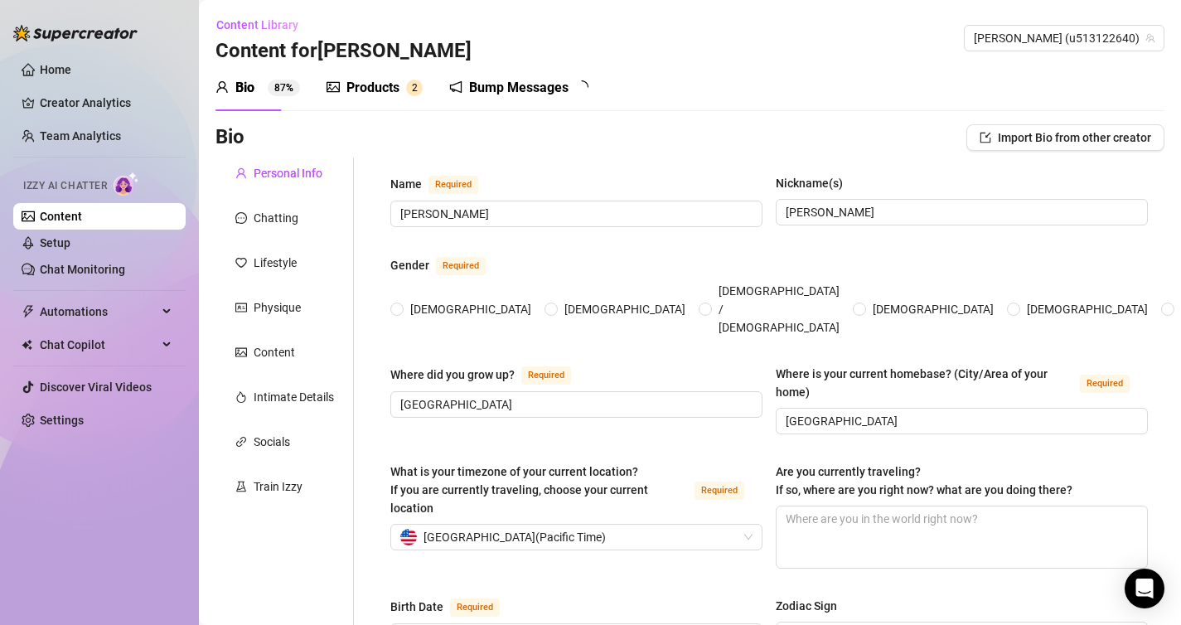
radio input "true"
type input "[DATE]"
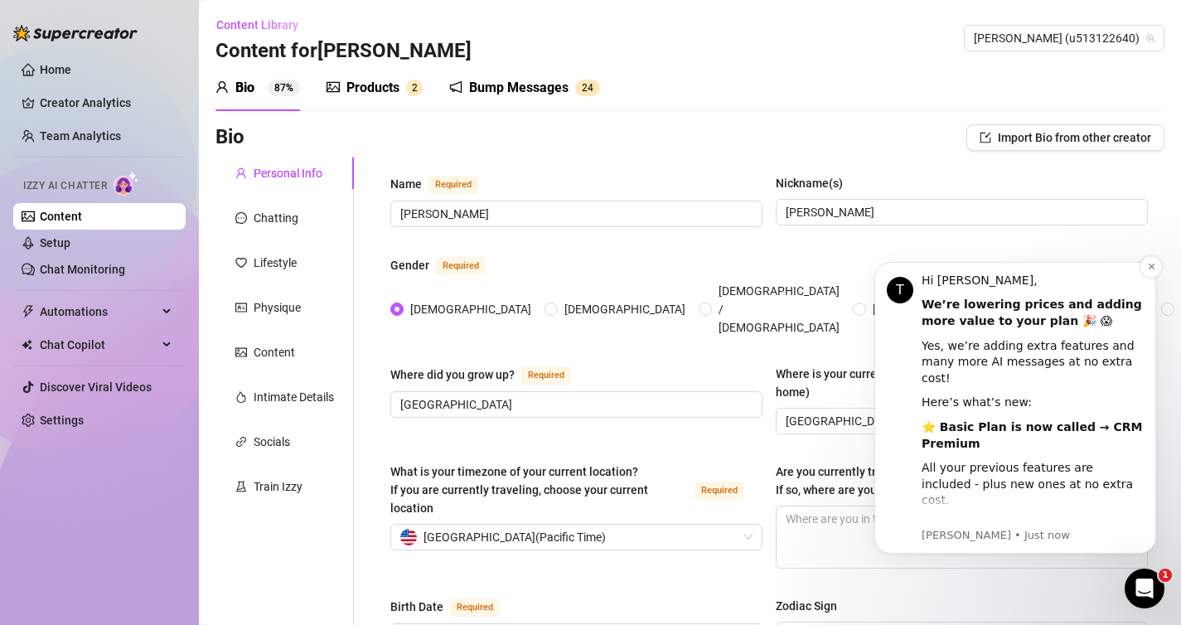
click at [1135, 328] on div "We’re lowering prices and adding more value to your plan 🎉 😱" at bounding box center [1033, 313] width 222 height 32
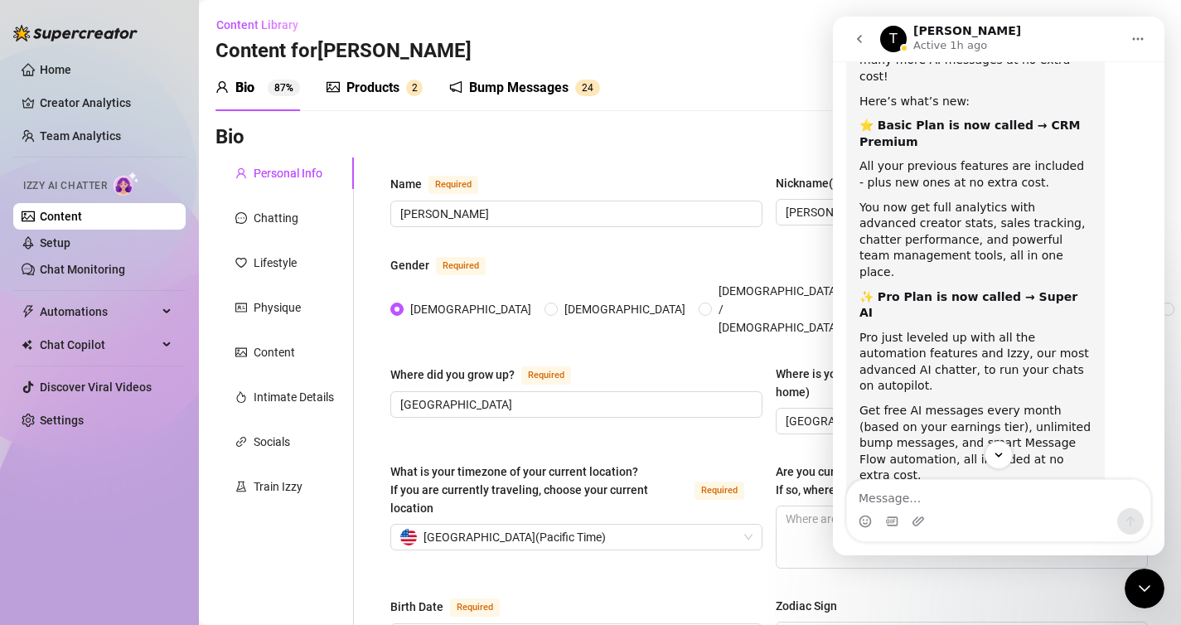
scroll to position [154, 0]
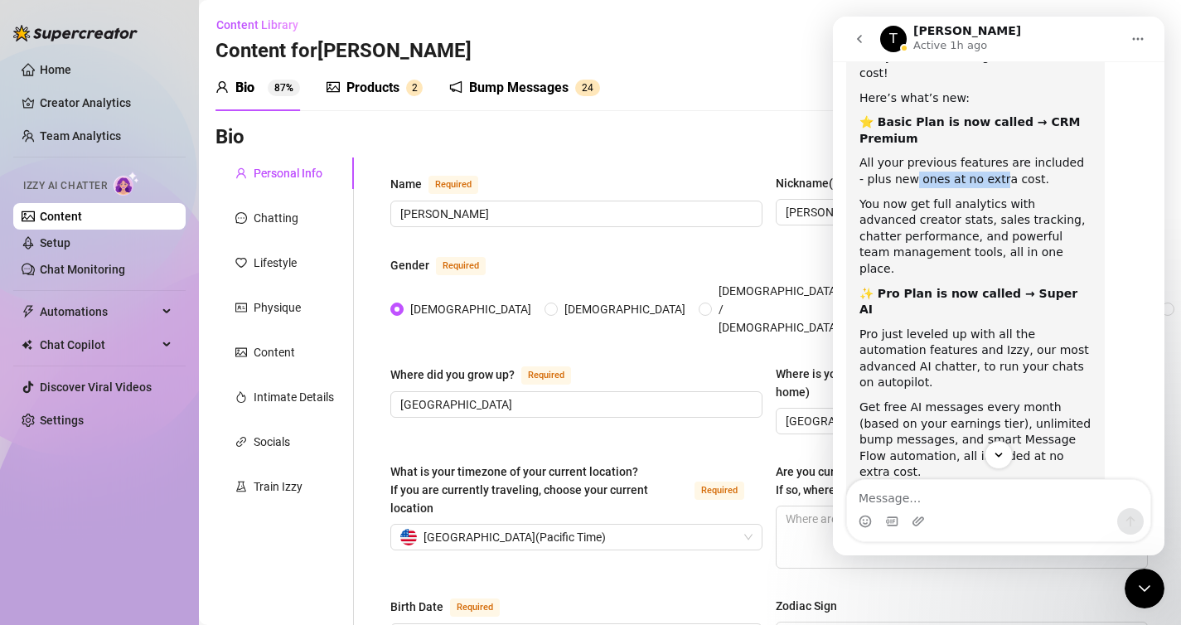
drag, startPoint x: 903, startPoint y: 169, endPoint x: 988, endPoint y: 166, distance: 85.5
click at [988, 166] on div "All your previous features are included - plus new ones at no extra cost." at bounding box center [976, 171] width 232 height 32
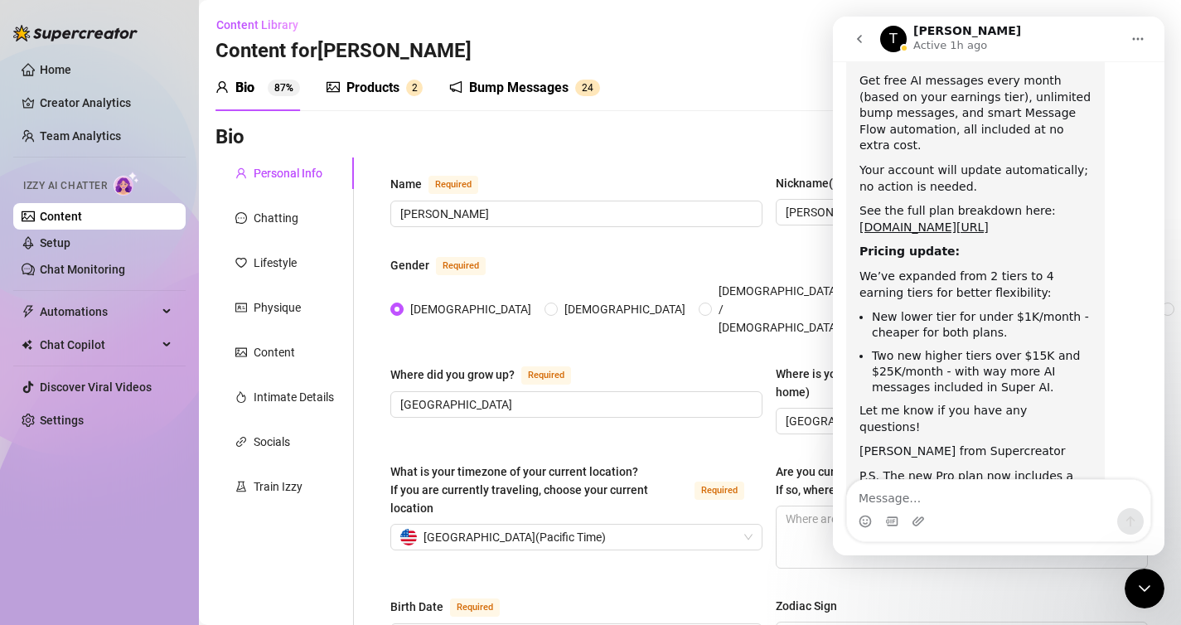
scroll to position [482, 0]
click at [858, 34] on icon "go back" at bounding box center [859, 38] width 13 height 13
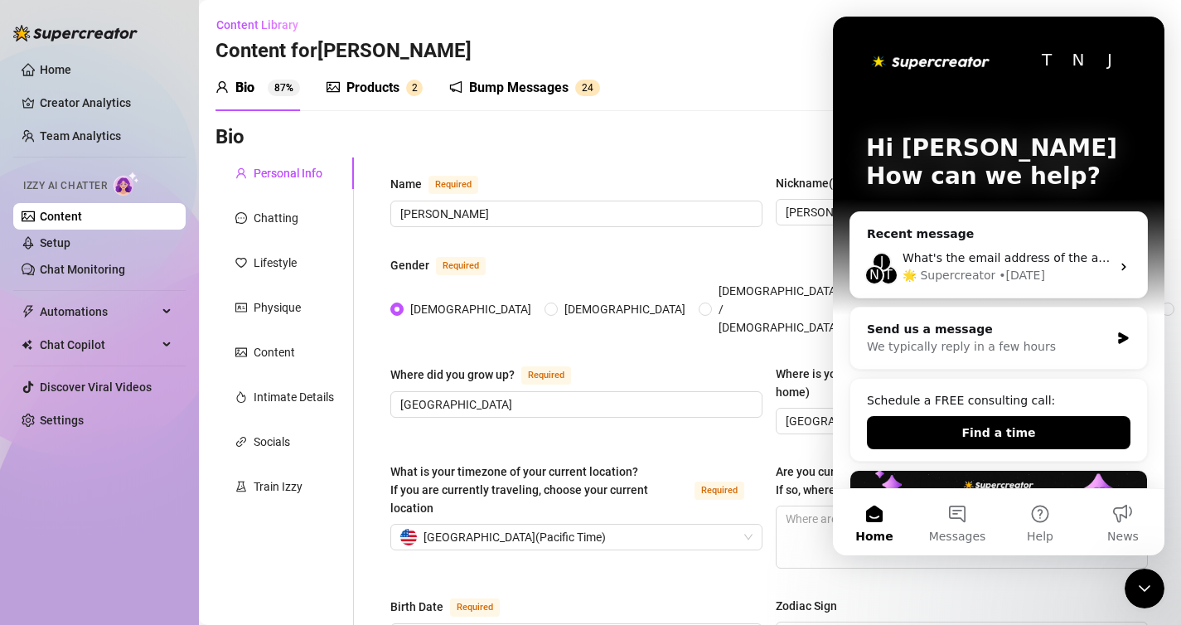
click at [802, 48] on div "Content Library Content for [PERSON_NAME] [PERSON_NAME] (u513122640)" at bounding box center [690, 38] width 949 height 53
click at [1154, 592] on icon "Close Intercom Messenger" at bounding box center [1145, 589] width 20 height 20
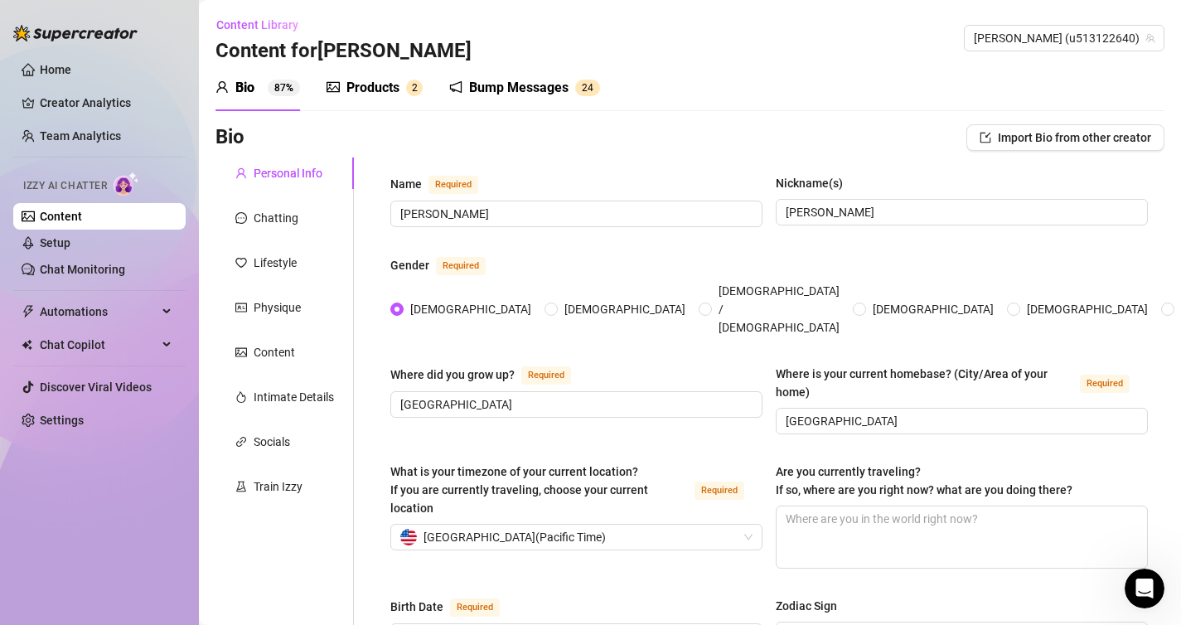
click at [503, 84] on div "Bump Messages" at bounding box center [518, 88] width 99 height 20
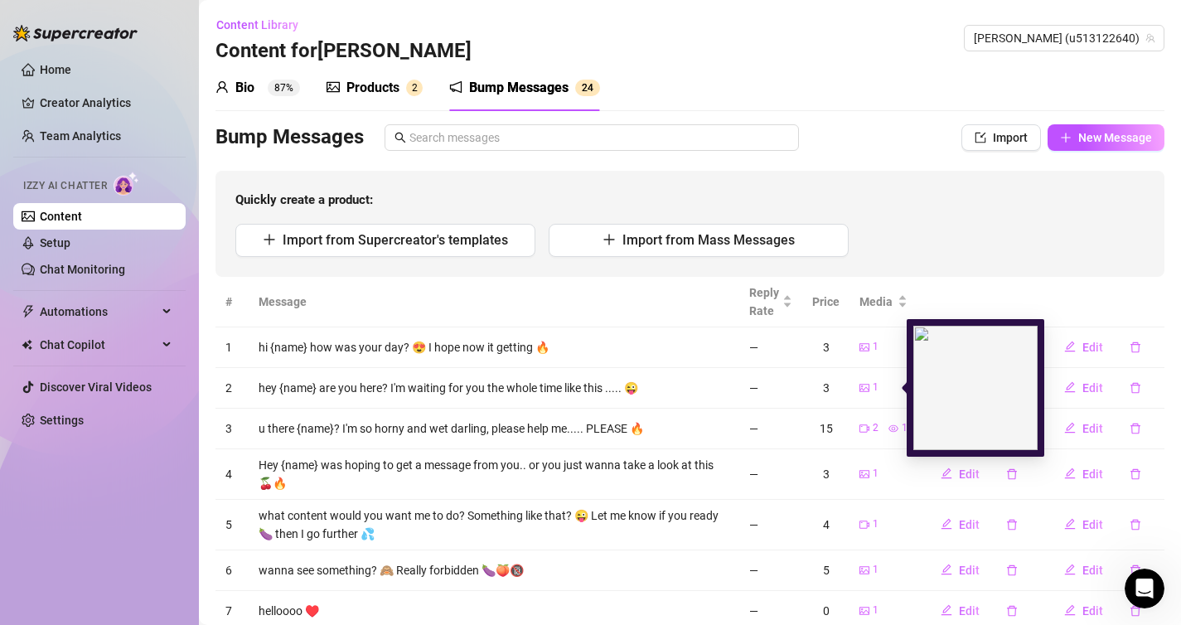
click at [887, 383] on div "1" at bounding box center [884, 388] width 48 height 16
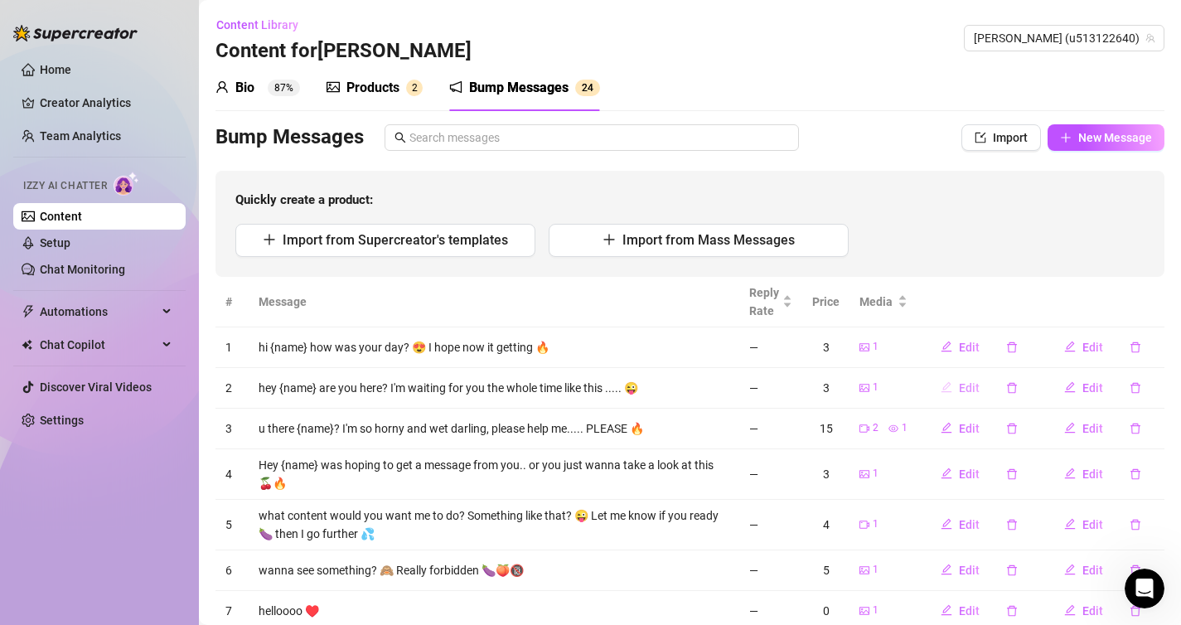
click at [941, 390] on icon "edit" at bounding box center [947, 387] width 12 height 12
type textarea "hey {name} are you here? I'm waiting for you the whole time like this ..... 😜"
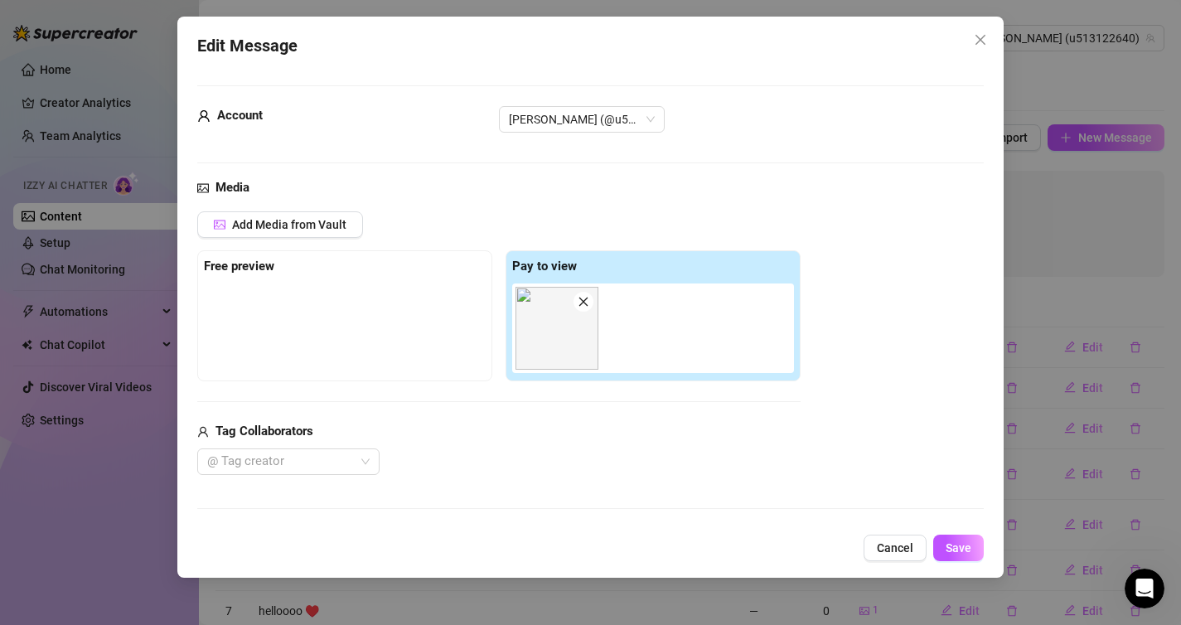
click at [586, 298] on icon "close" at bounding box center [583, 301] width 9 height 9
type input "0"
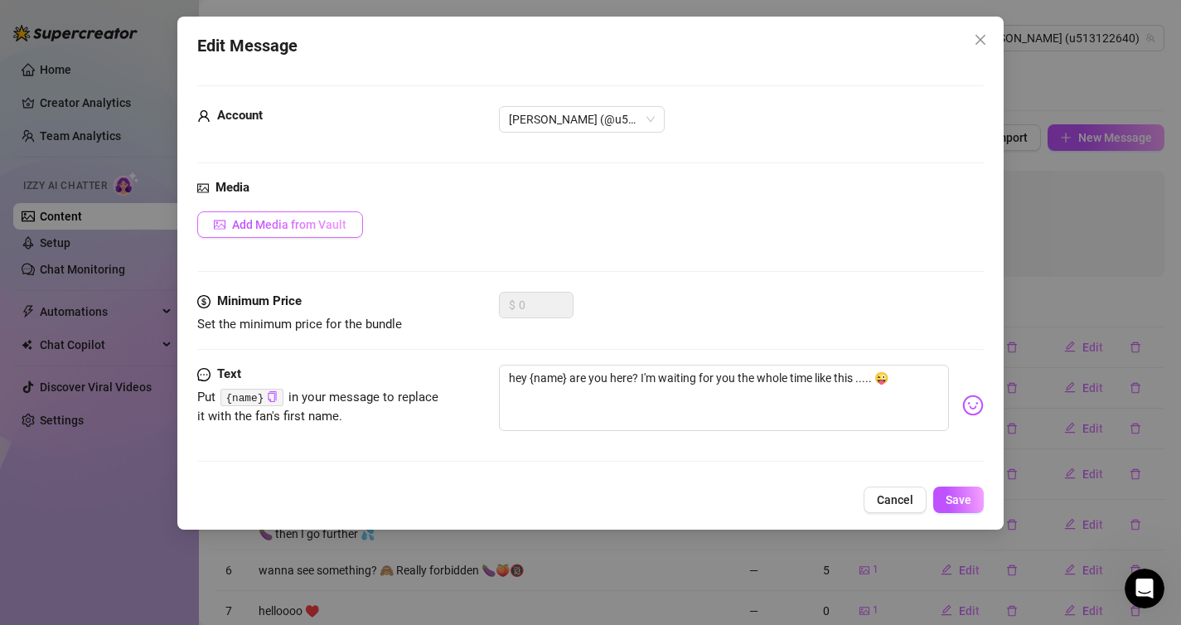
click at [319, 219] on span "Add Media from Vault" at bounding box center [289, 224] width 114 height 13
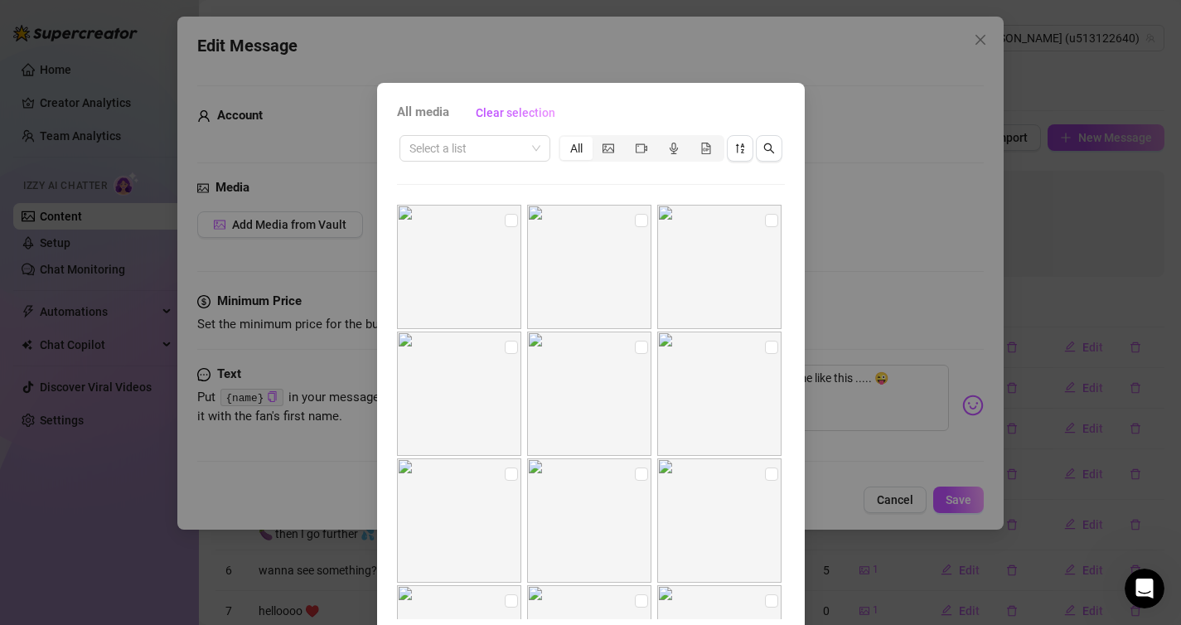
click at [706, 381] on img at bounding box center [719, 394] width 124 height 124
click at [765, 342] on input "checkbox" at bounding box center [771, 347] width 13 height 13
checkbox input "true"
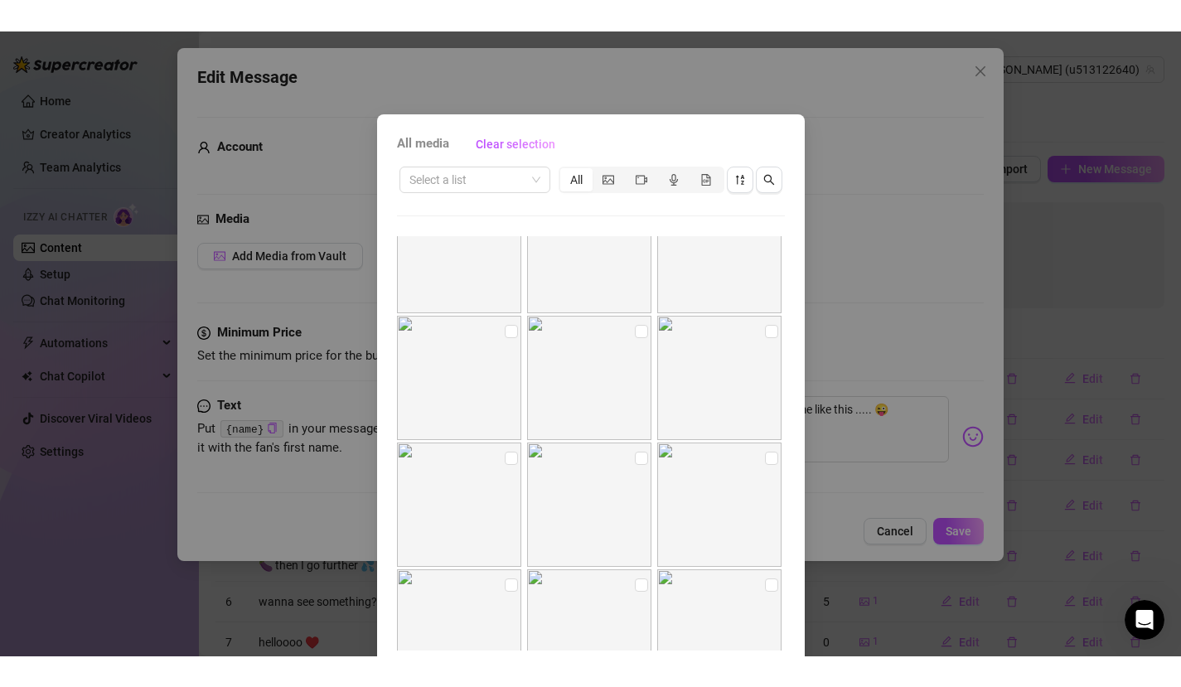
scroll to position [625, 0]
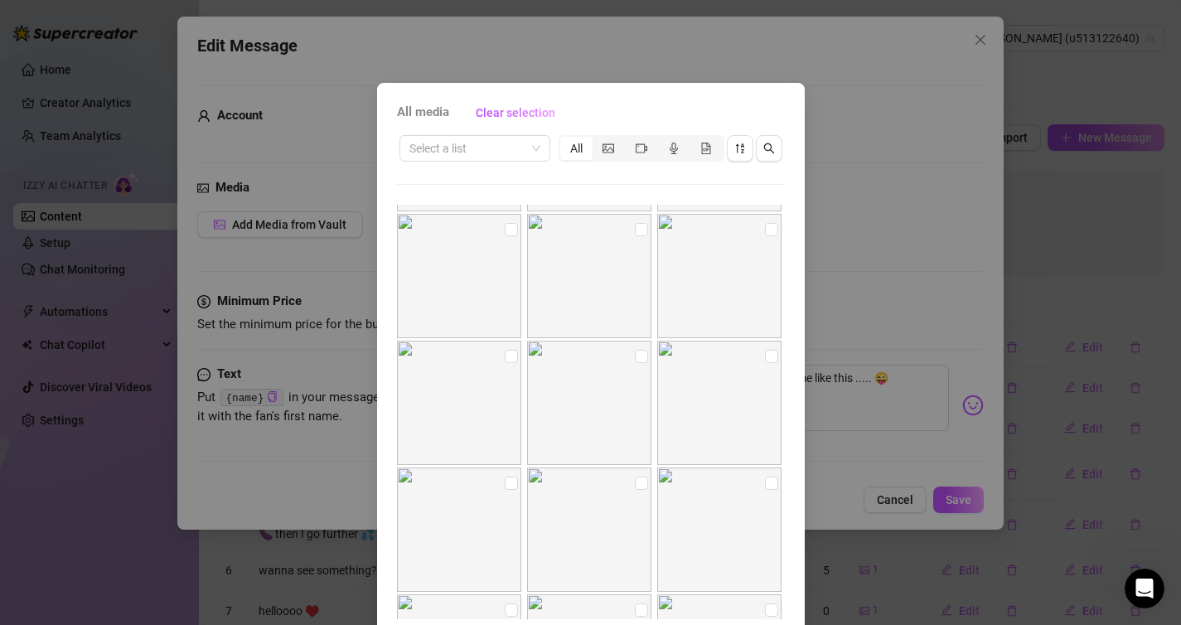
drag, startPoint x: 623, startPoint y: 113, endPoint x: 670, endPoint y: 108, distance: 47.5
click at [670, 108] on div "All media Clear selection" at bounding box center [591, 112] width 388 height 27
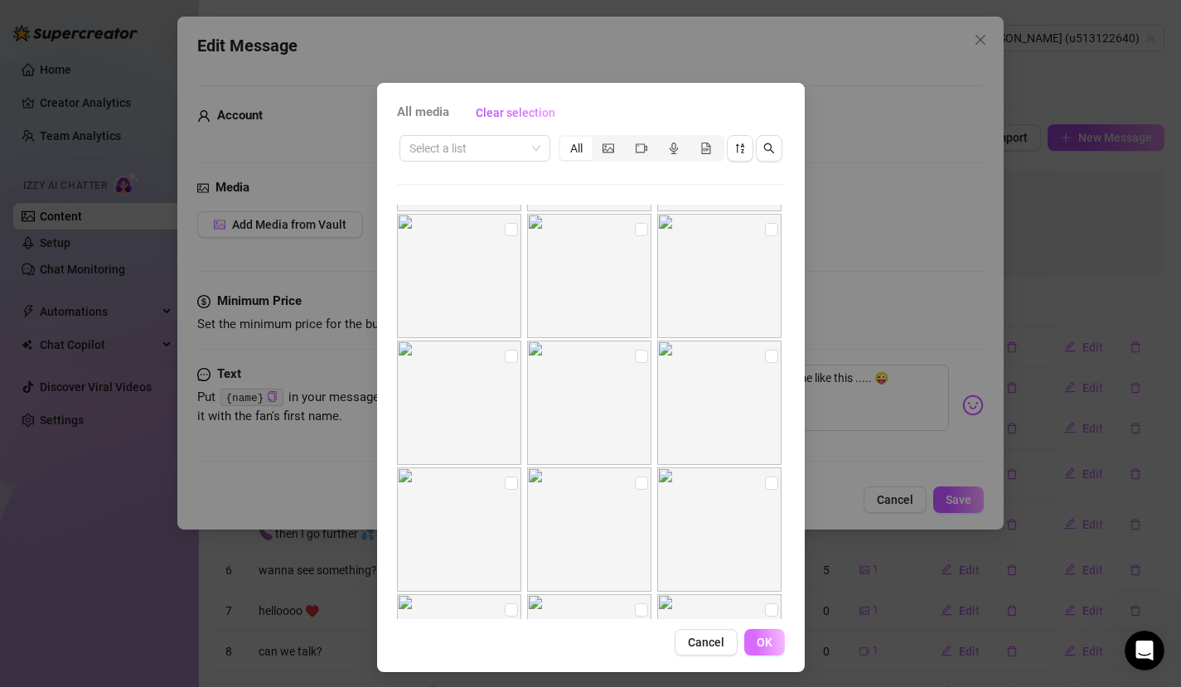
click at [761, 624] on span "OK" at bounding box center [765, 642] width 16 height 13
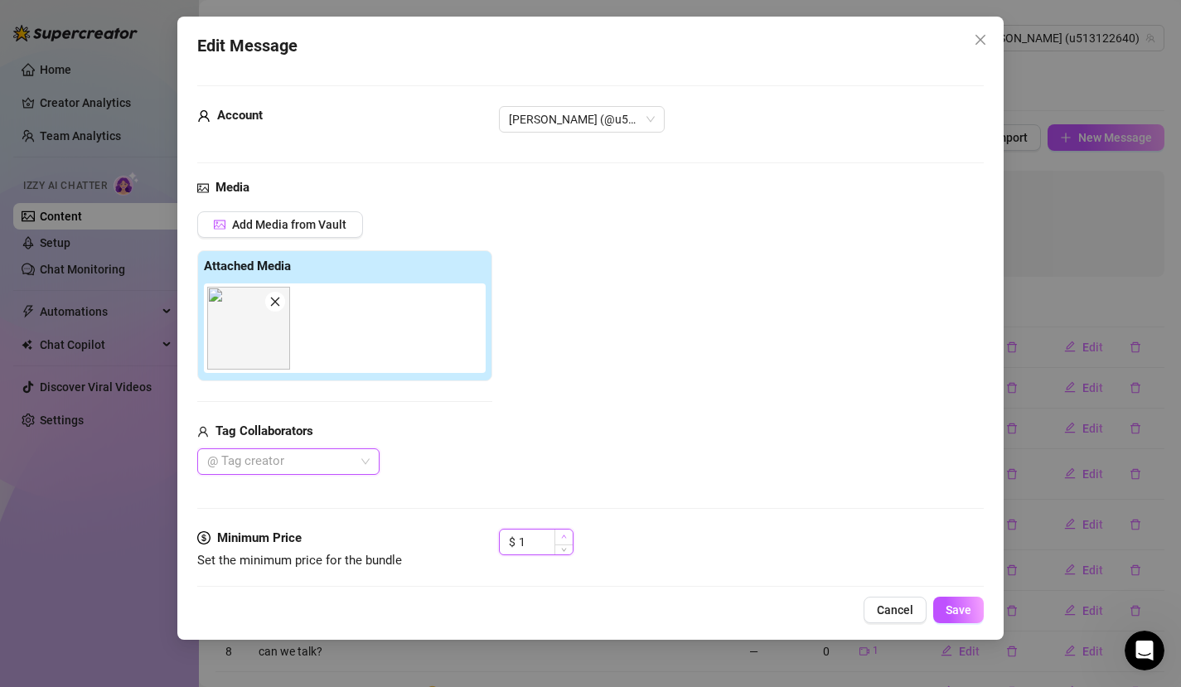
click at [565, 536] on icon "up" at bounding box center [564, 537] width 6 height 6
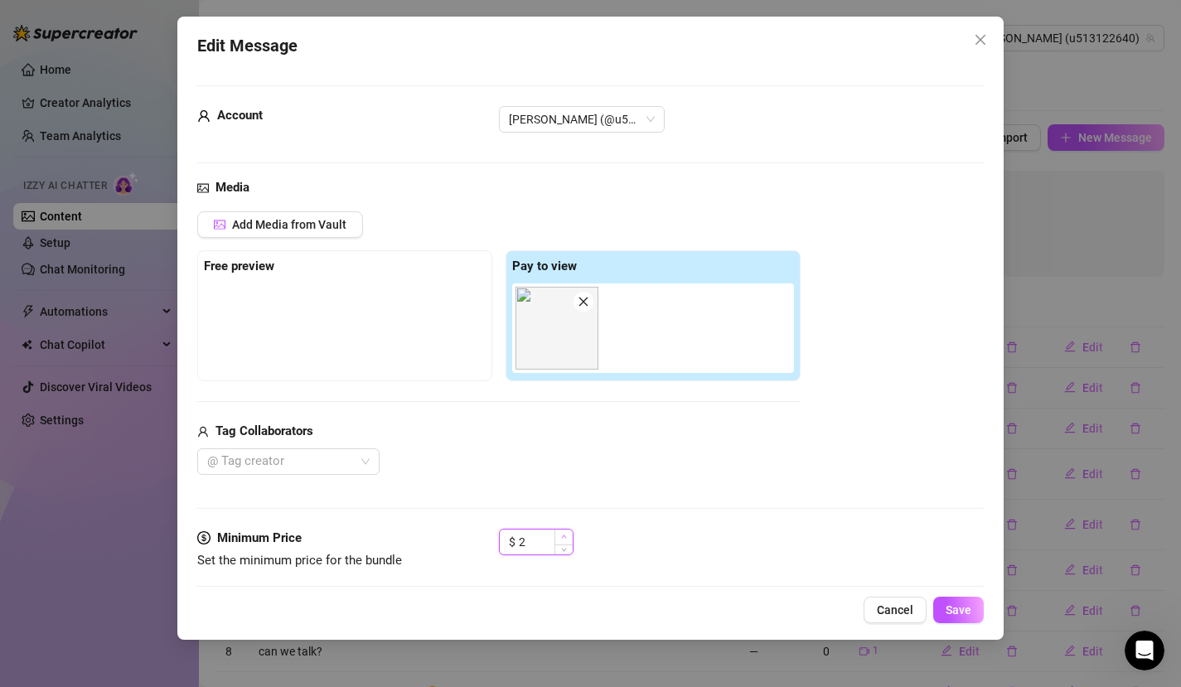
click at [567, 536] on span "Increase Value" at bounding box center [564, 537] width 18 height 15
type input "3"
click at [567, 536] on span "Increase Value" at bounding box center [564, 537] width 18 height 15
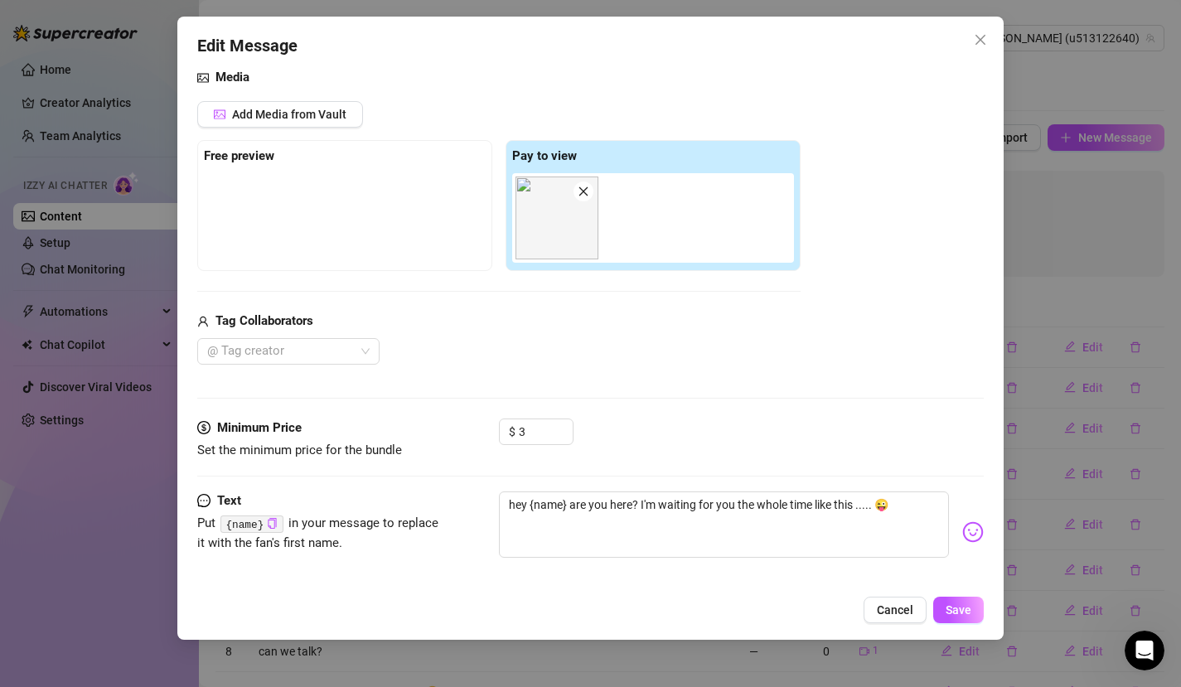
scroll to position [126, 0]
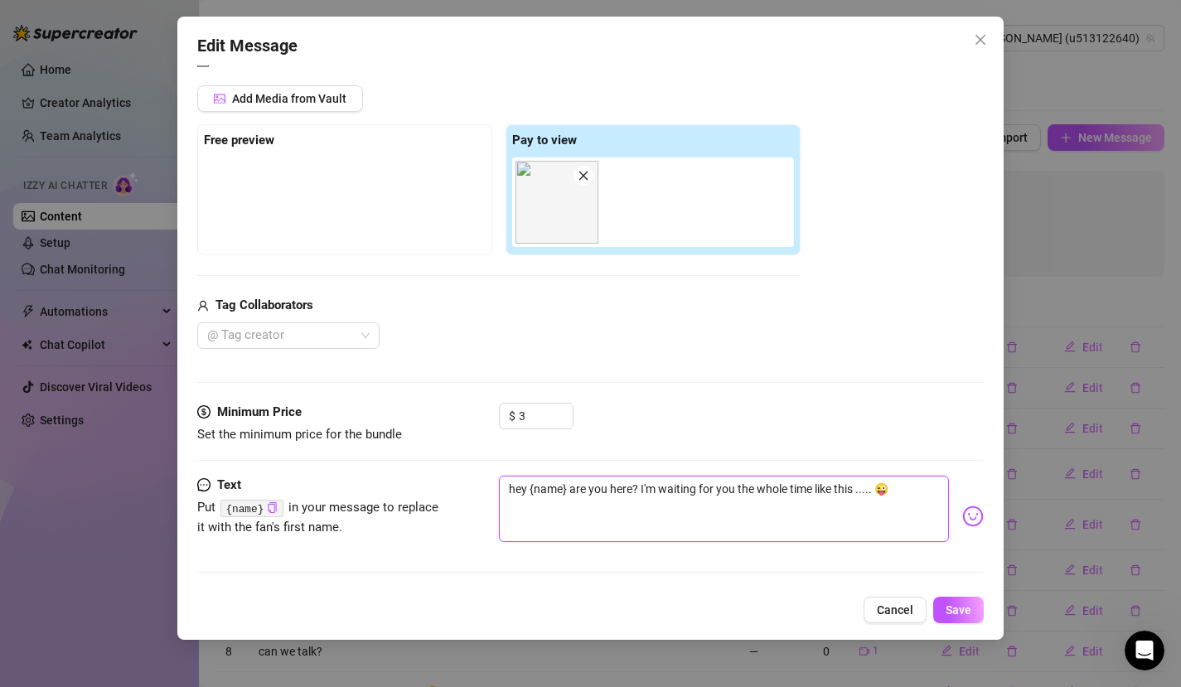
click at [815, 493] on textarea "hey {name} are you here? I'm waiting for you the whole time like this ..... 😜" at bounding box center [724, 509] width 451 height 66
type textarea "hey {name} are you here? I'm waiting for you the whole time olike this ..... 😜"
type textarea "hey {name} are you here? I'm waiting for you the whole time onlike this ..... 😜"
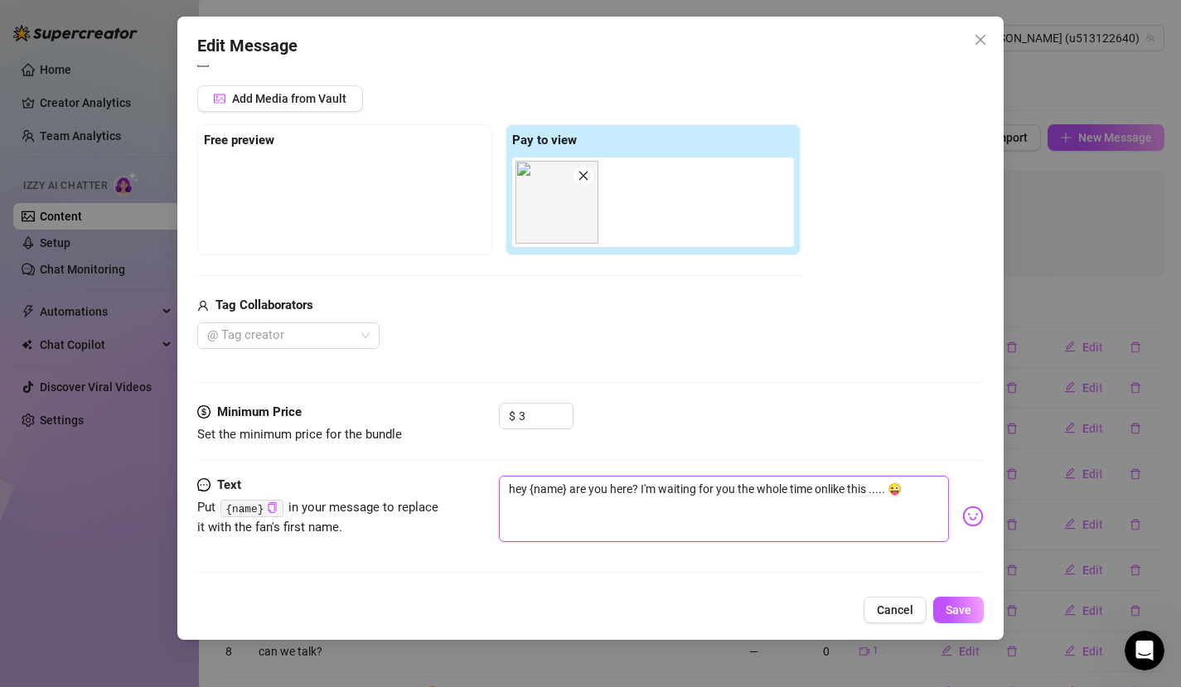
type textarea "hey {name} are you here? I'm waiting for you the whole time on like this ..... 😜"
type textarea "hey {name} are you here? I'm waiting for you the whole time on mlike this .....…"
type textarea "hey {name} are you here? I'm waiting for you the whole time on mylike this ....…"
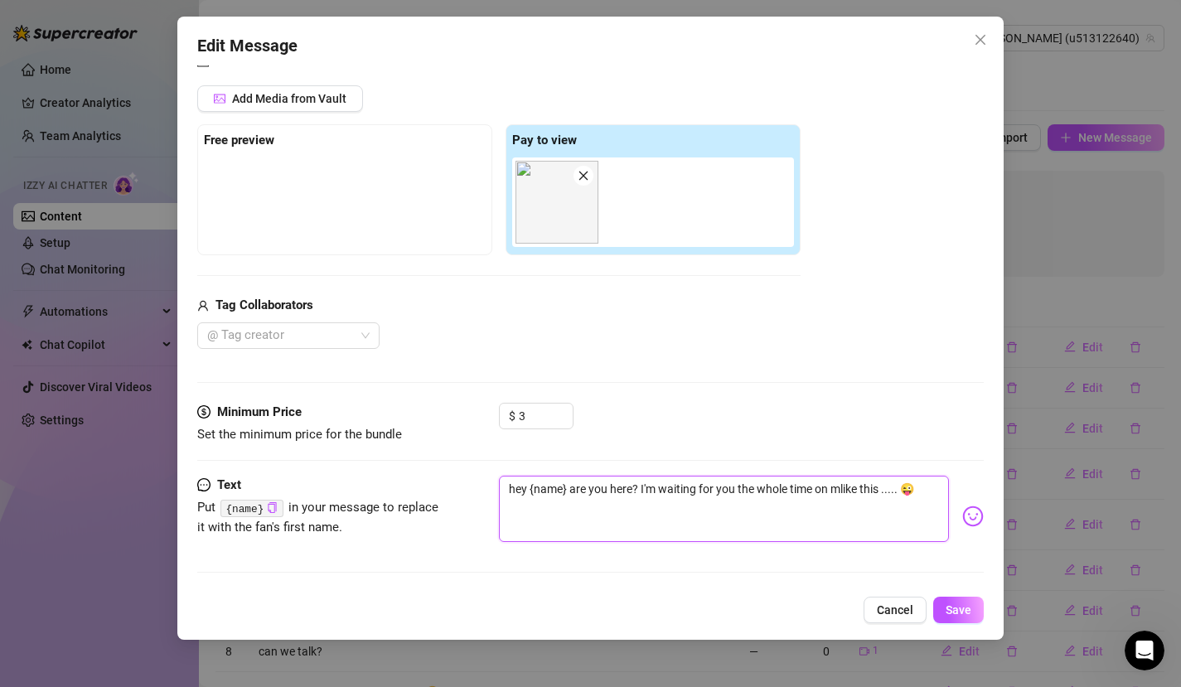
type textarea "hey {name} are you here? I'm waiting for you the whole time on mylike this ....…"
type textarea "hey {name} are you here? I'm waiting for you the whole time on my like this ...…"
type textarea "hey {name} are you here? I'm waiting for you the whole time on my blike this ..…"
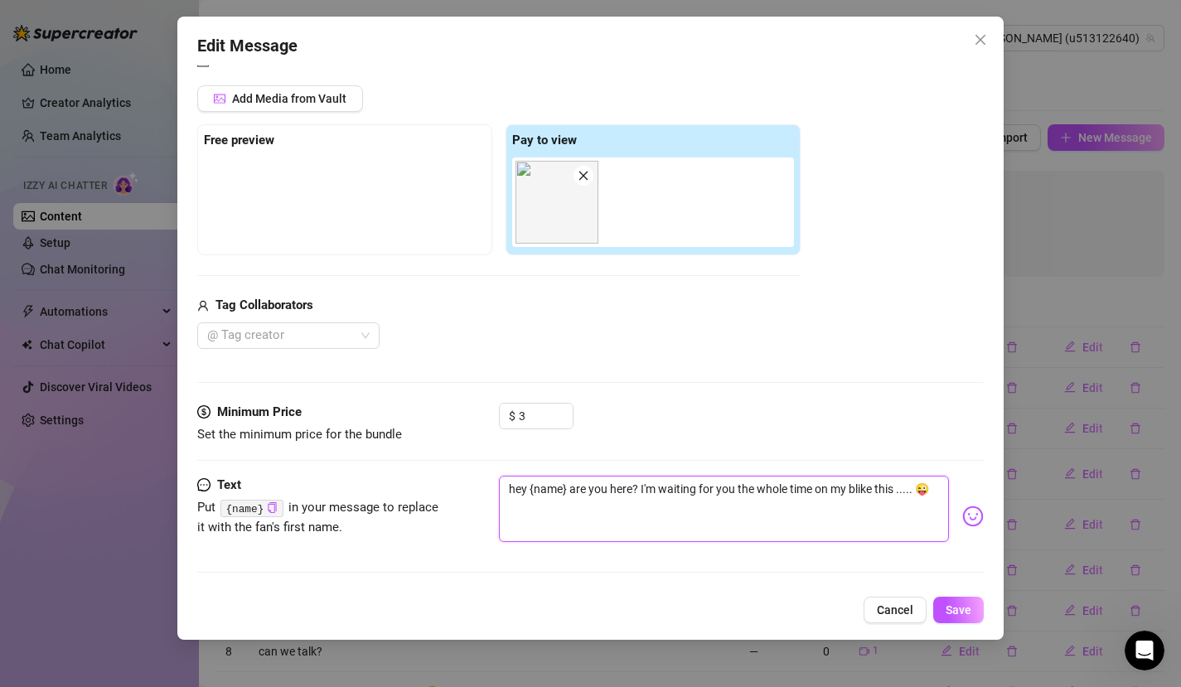
type textarea "hey {name} are you here? I'm waiting for you the whole time on my bilike this .…"
type textarea "hey {name} are you here? I'm waiting for you the whole time on my biklike this …"
type textarea "hey {name} are you here? I'm waiting for you the whole time on my bikelike this…"
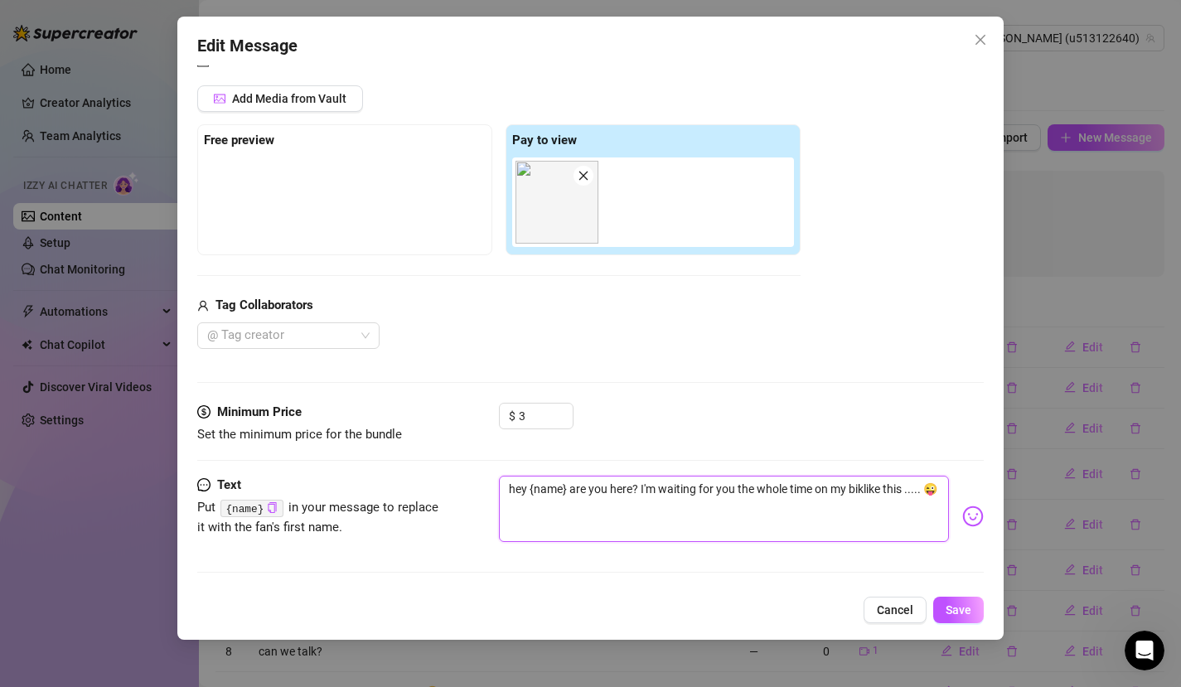
type textarea "hey {name} are you here? I'm waiting for you the whole time on my bikelike this…"
type textarea "hey {name} are you here? I'm waiting for you the whole time on my bike like thi…"
click at [953, 614] on span "Save" at bounding box center [959, 610] width 26 height 13
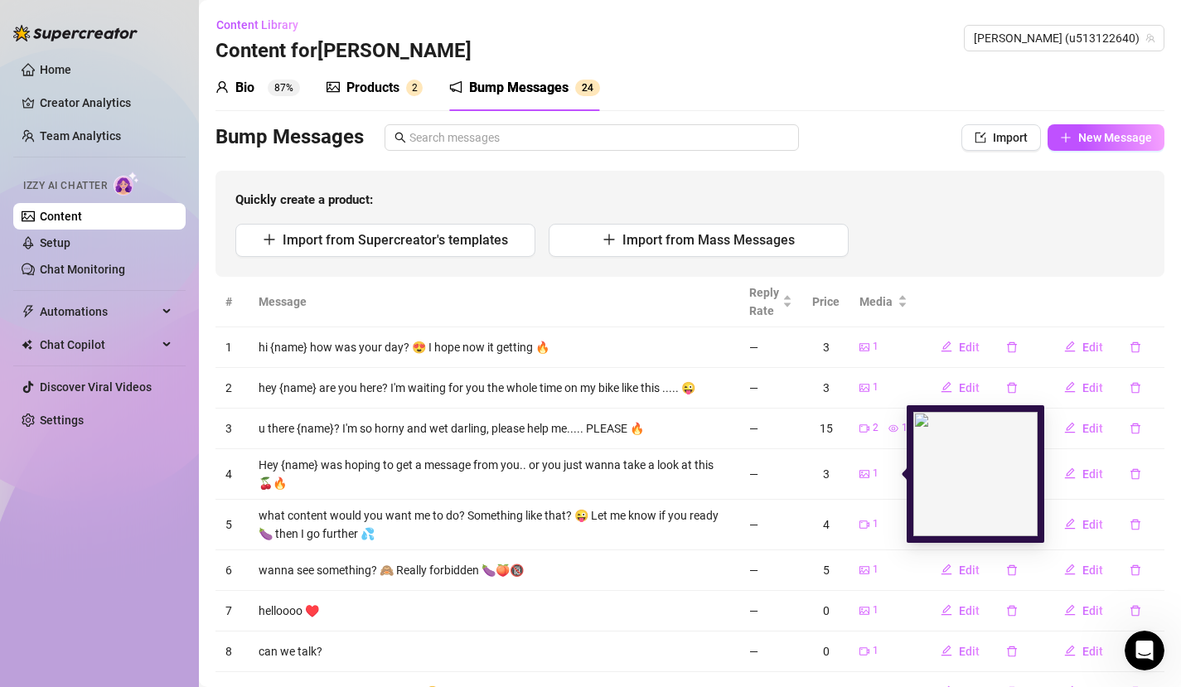
click at [868, 481] on div "1" at bounding box center [884, 474] width 48 height 16
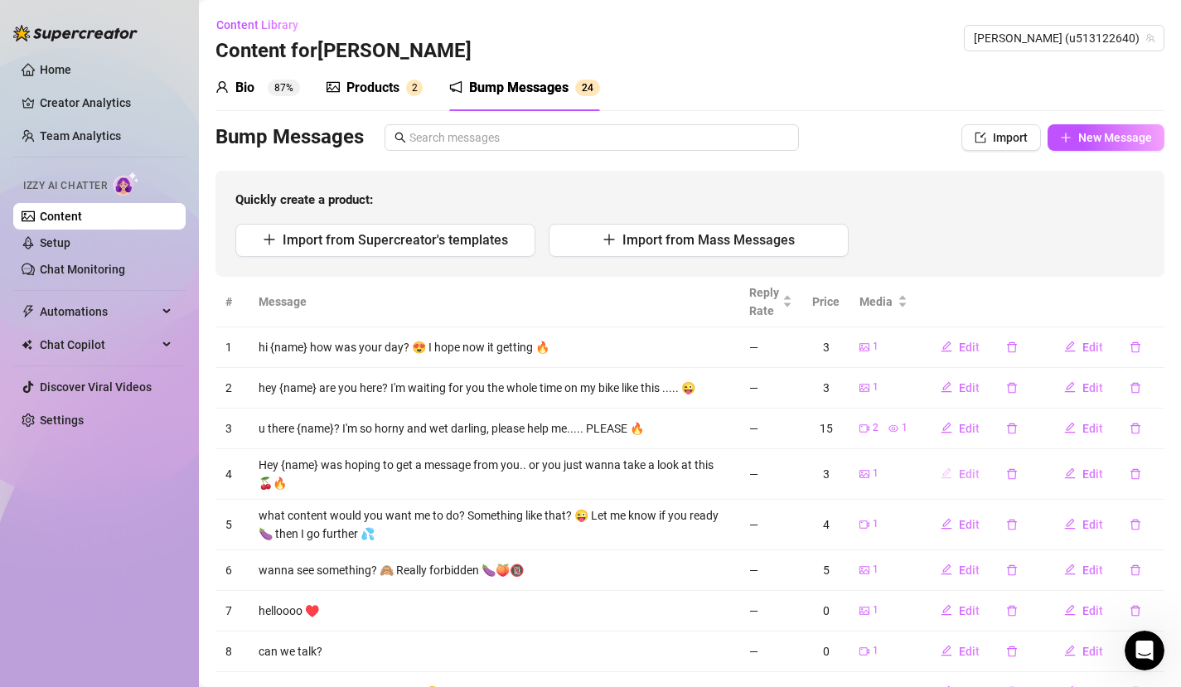
click at [941, 476] on icon "edit" at bounding box center [947, 474] width 12 height 12
type textarea "Hey {name} was hoping to get a message from you.. or you just wanna take a look…"
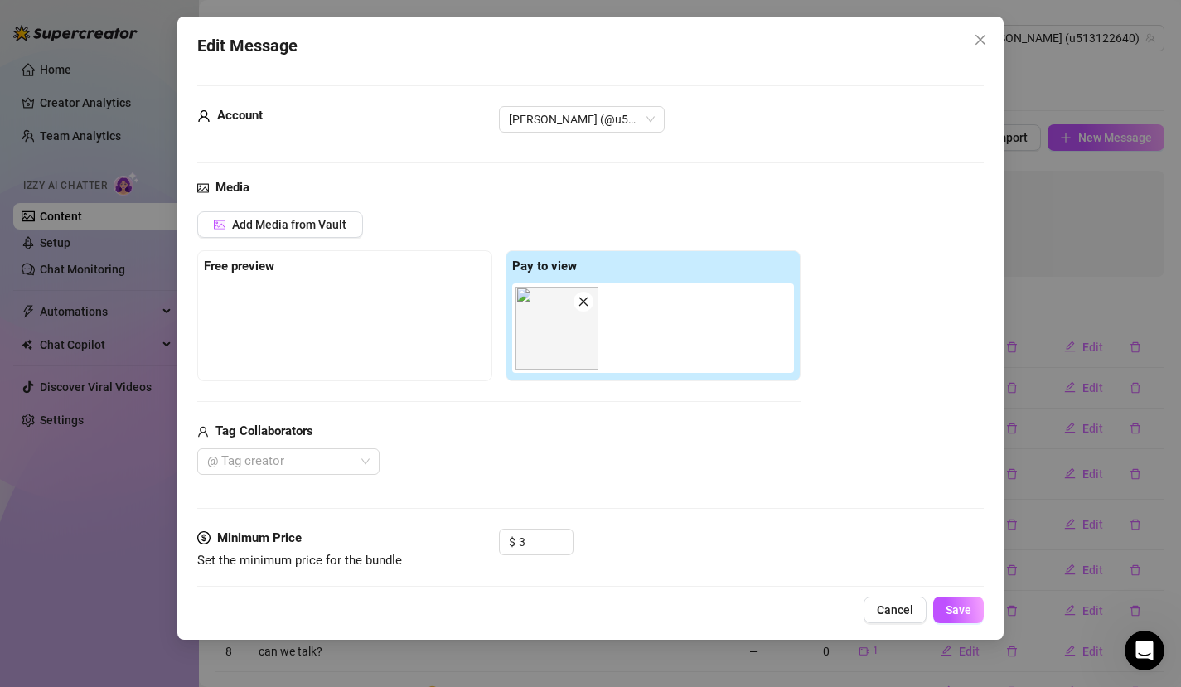
click at [589, 298] on icon "close" at bounding box center [584, 302] width 12 height 12
type input "0"
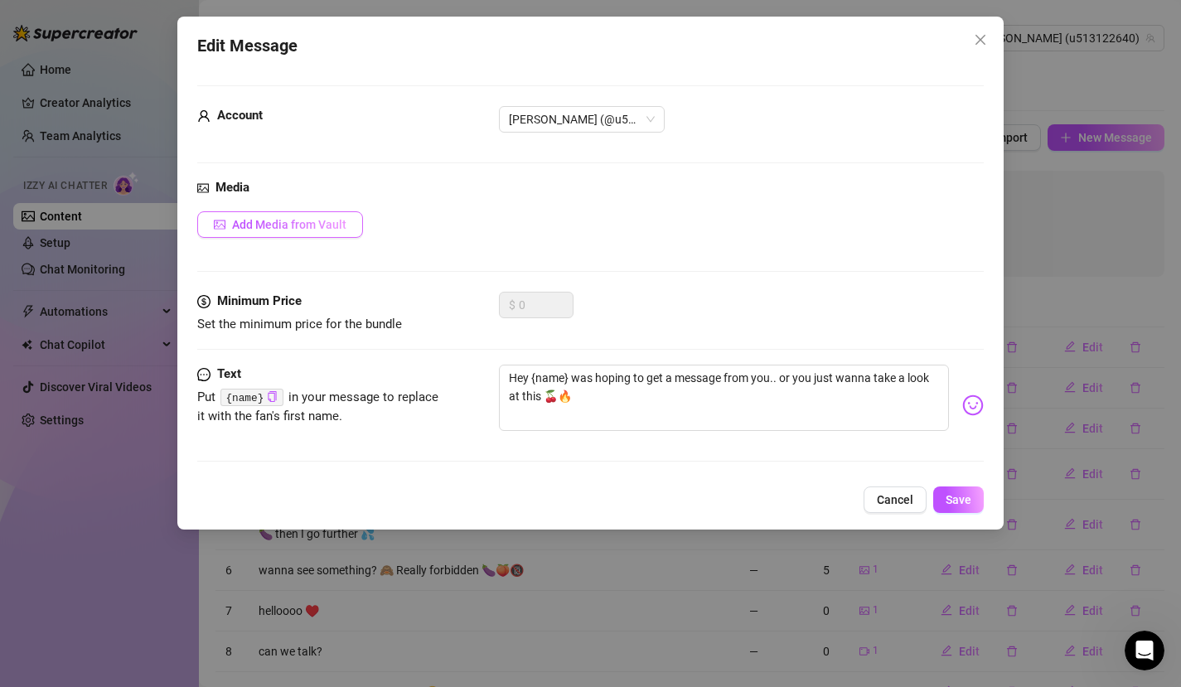
click at [321, 221] on span "Add Media from Vault" at bounding box center [289, 224] width 114 height 13
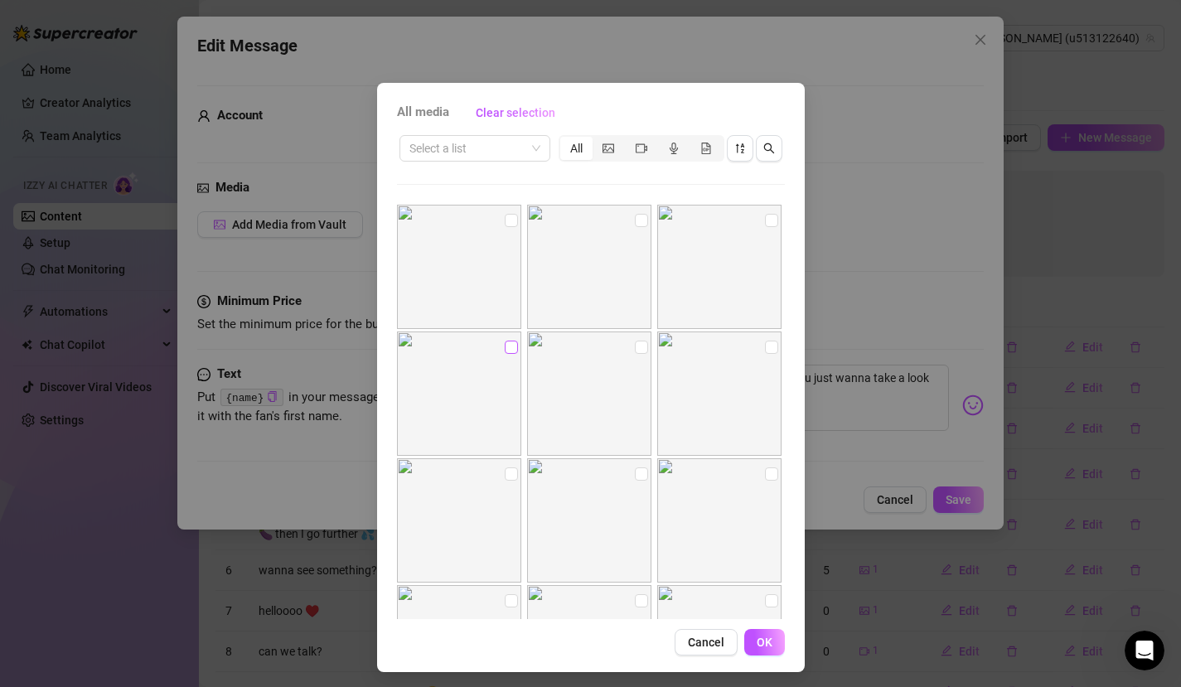
click at [505, 348] on input "checkbox" at bounding box center [511, 347] width 13 height 13
checkbox input "true"
click at [759, 624] on span "OK" at bounding box center [765, 642] width 16 height 13
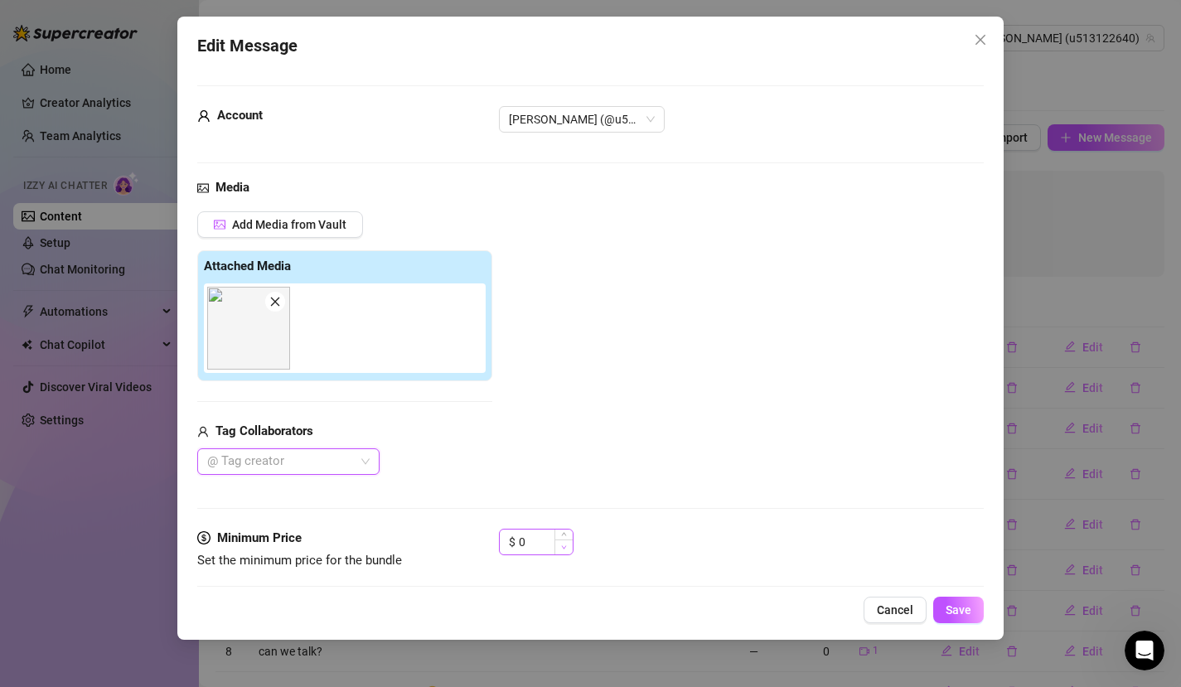
click at [567, 540] on span "Decrease Value" at bounding box center [564, 547] width 18 height 15
click at [567, 535] on span "Increase Value" at bounding box center [564, 537] width 18 height 15
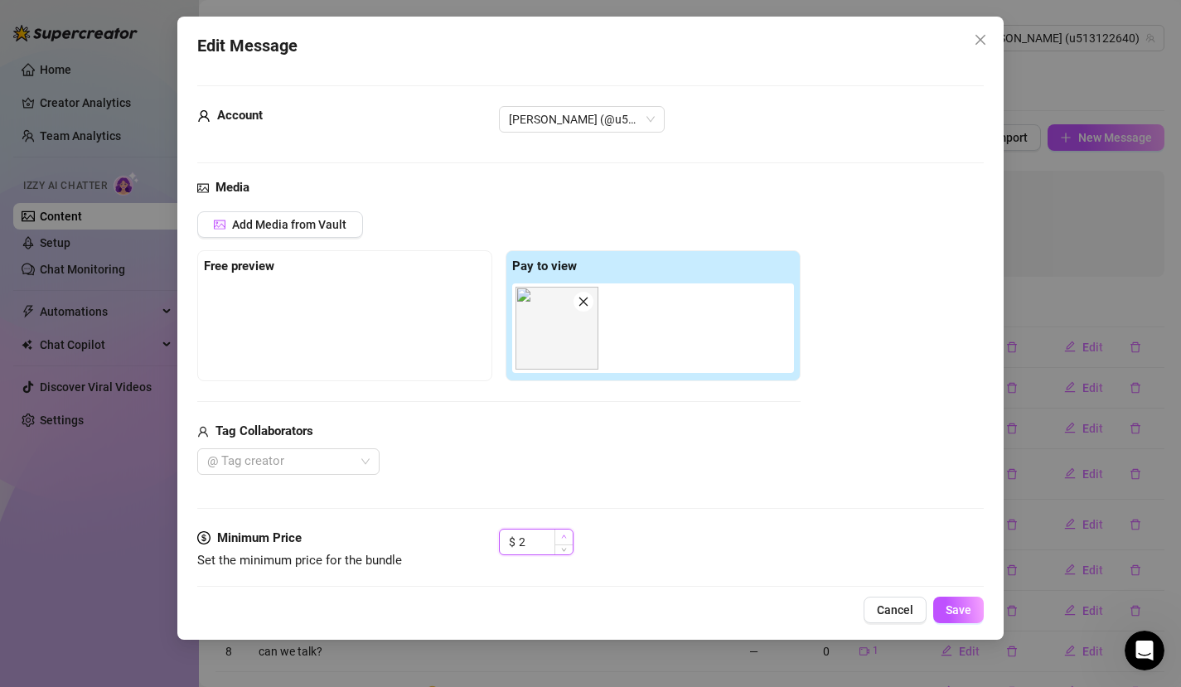
click at [567, 535] on span "Increase Value" at bounding box center [564, 537] width 18 height 15
type input "3"
click at [567, 535] on span "Increase Value" at bounding box center [564, 537] width 18 height 15
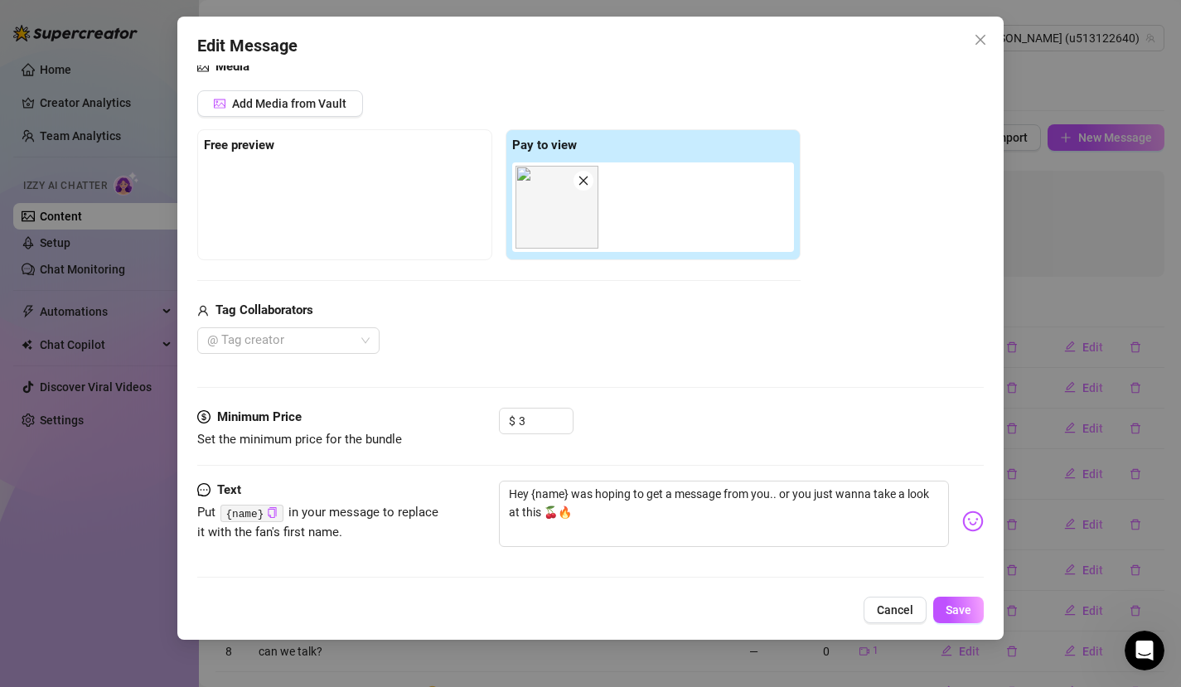
scroll to position [123, 0]
click at [960, 604] on span "Save" at bounding box center [959, 610] width 26 height 13
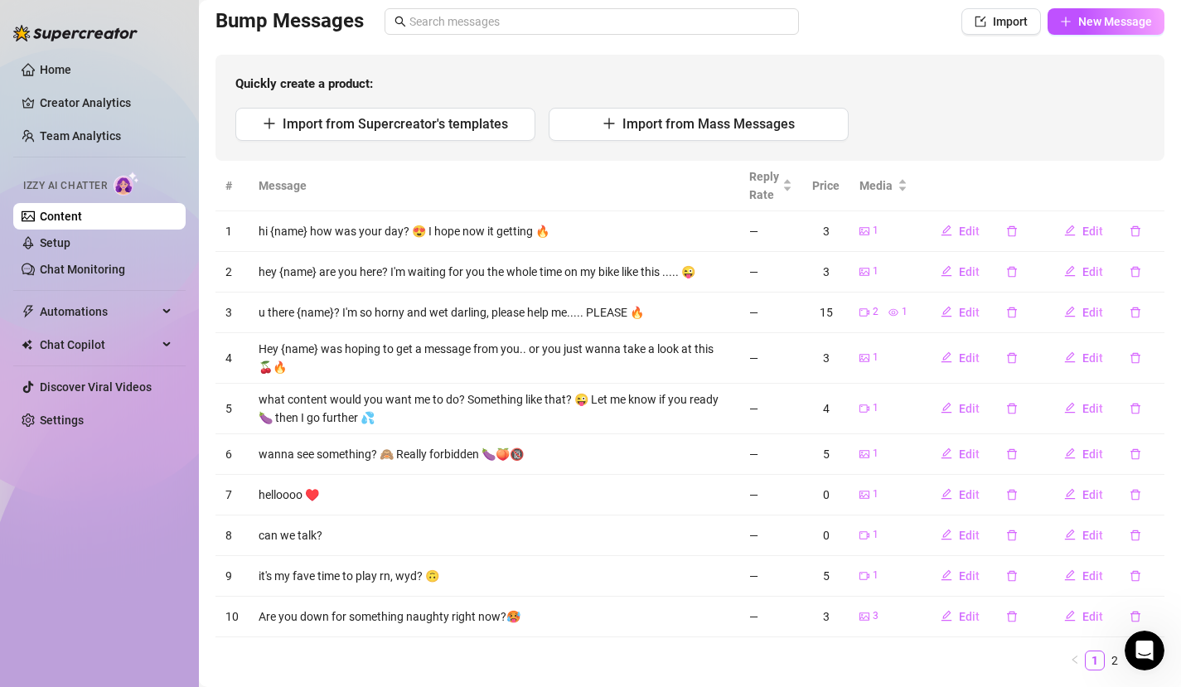
scroll to position [162, 0]
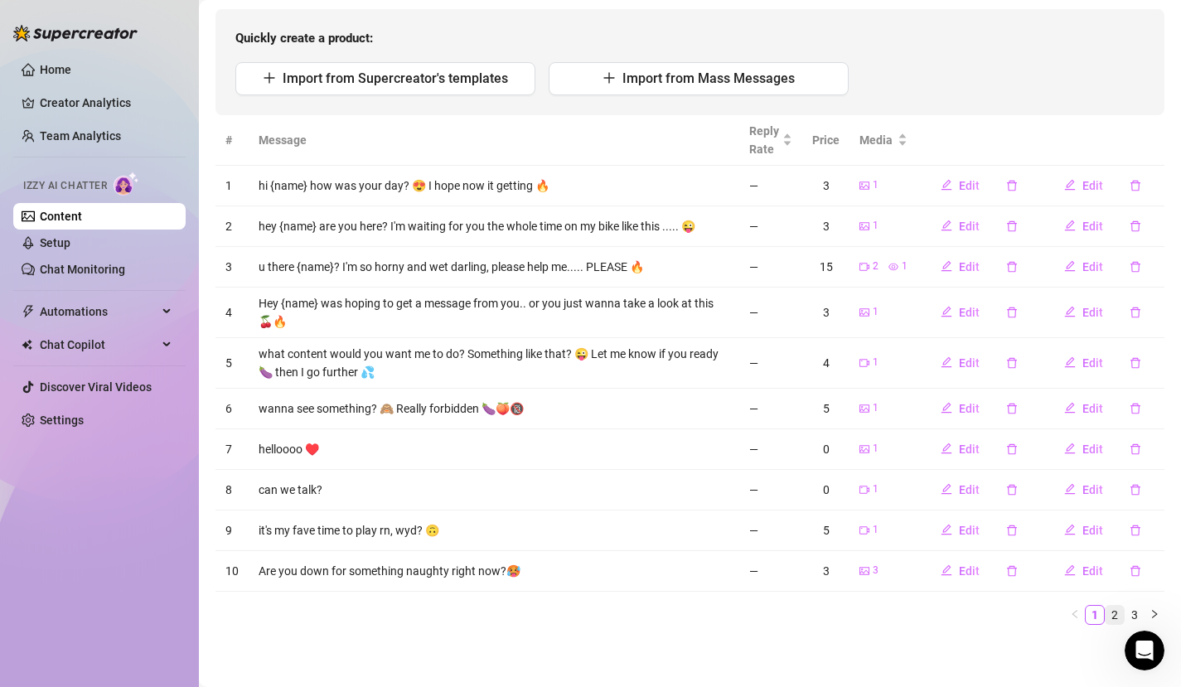
click at [1106, 612] on link "2" at bounding box center [1115, 615] width 18 height 18
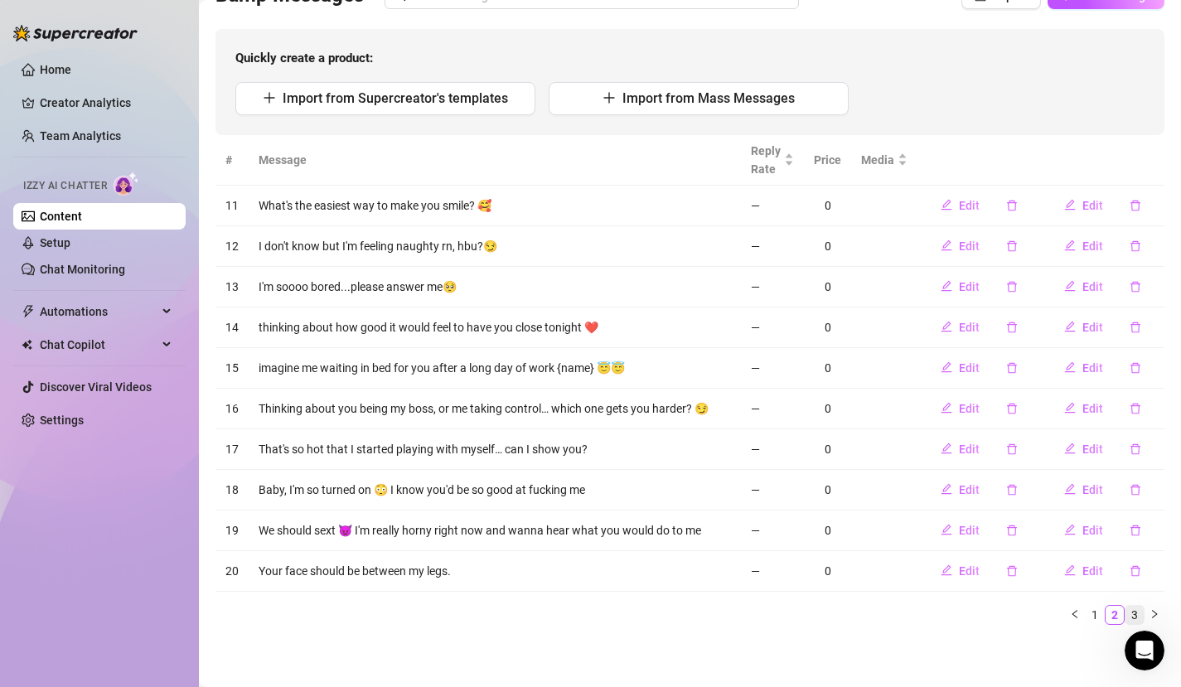
click at [1127, 612] on link "3" at bounding box center [1135, 615] width 18 height 18
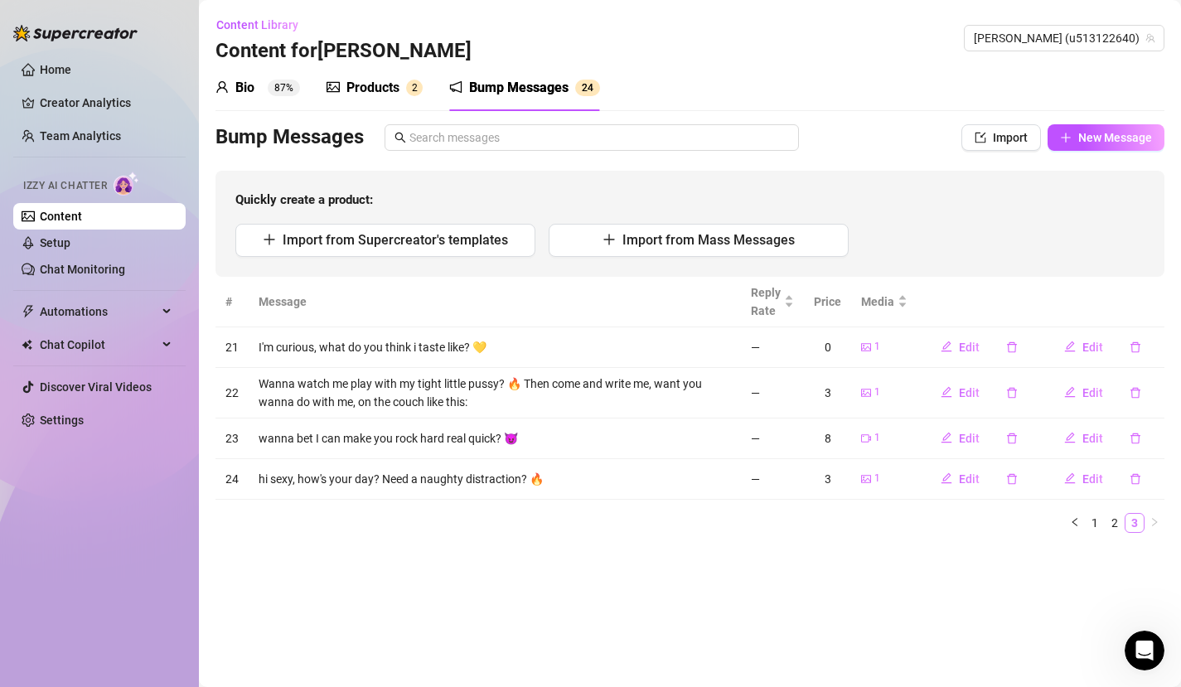
scroll to position [0, 0]
click at [1111, 521] on link "2" at bounding box center [1115, 523] width 18 height 18
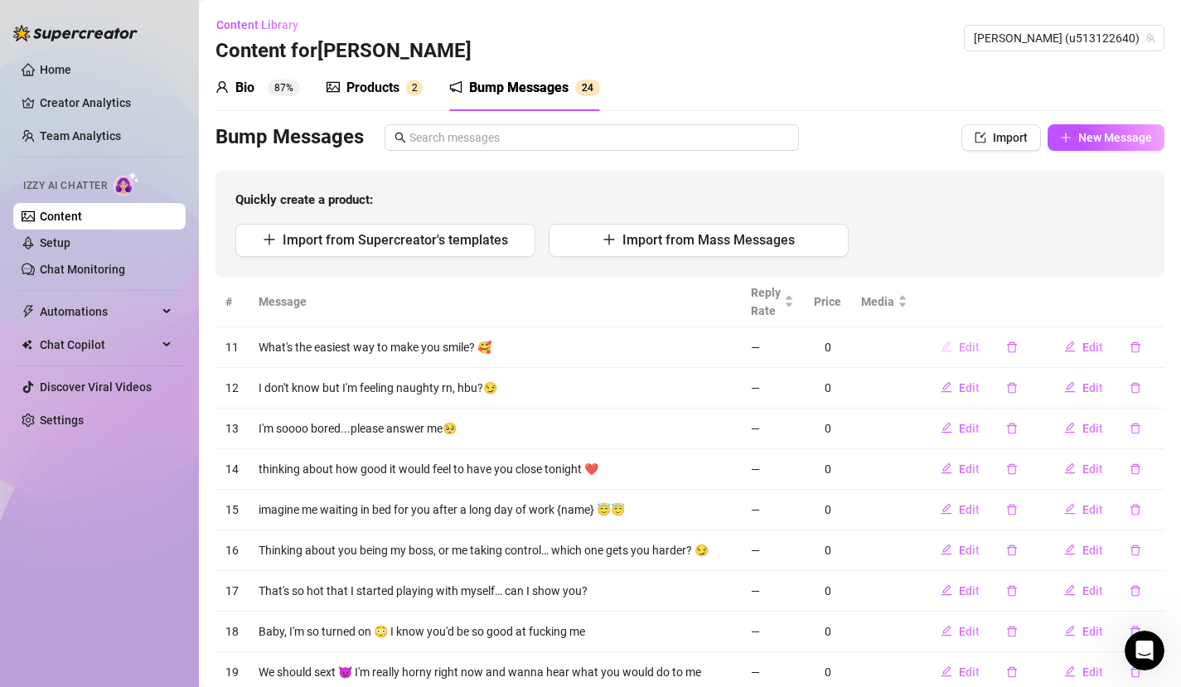
click at [941, 342] on icon "edit" at bounding box center [947, 347] width 12 height 12
type textarea "What's the easiest way to make you smile? 🥰"
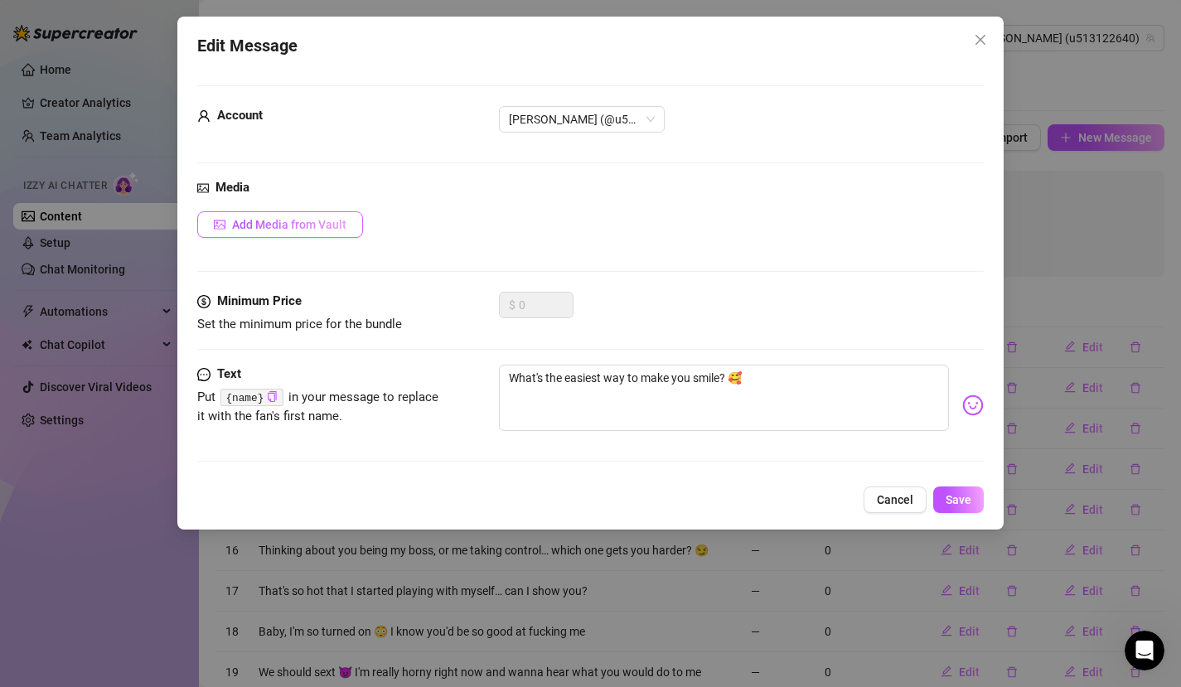
click at [342, 223] on span "Add Media from Vault" at bounding box center [289, 224] width 114 height 13
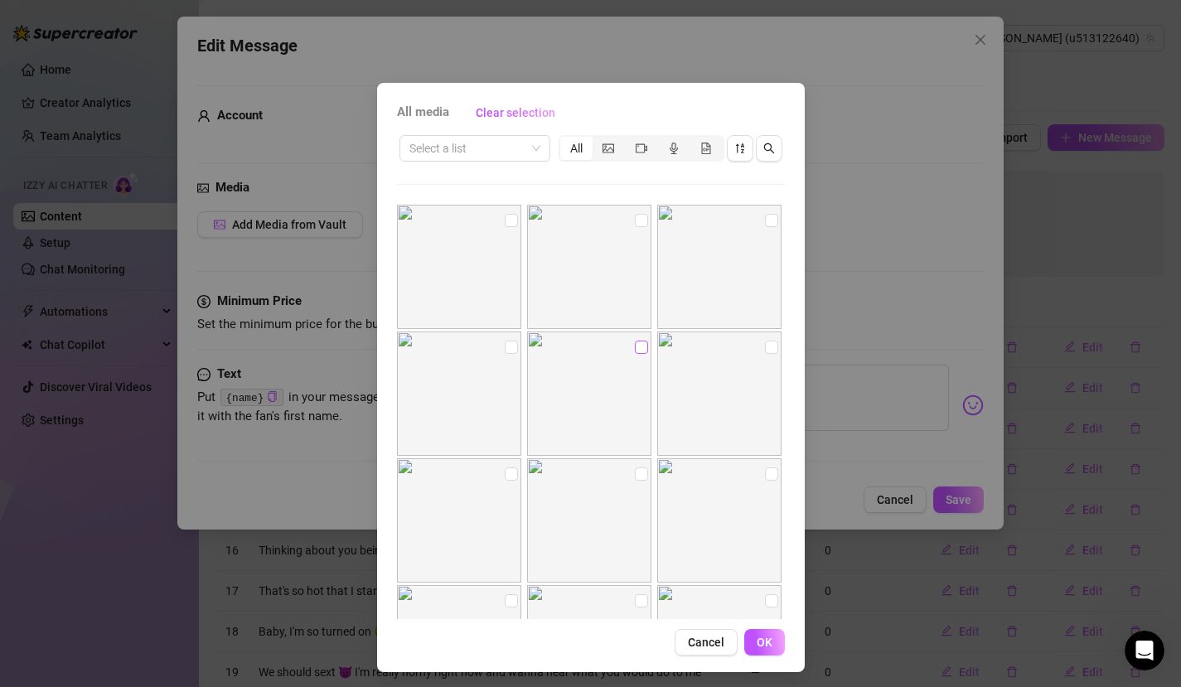
click at [635, 347] on input "checkbox" at bounding box center [641, 347] width 13 height 13
checkbox input "true"
click at [764, 624] on span "OK" at bounding box center [765, 642] width 16 height 13
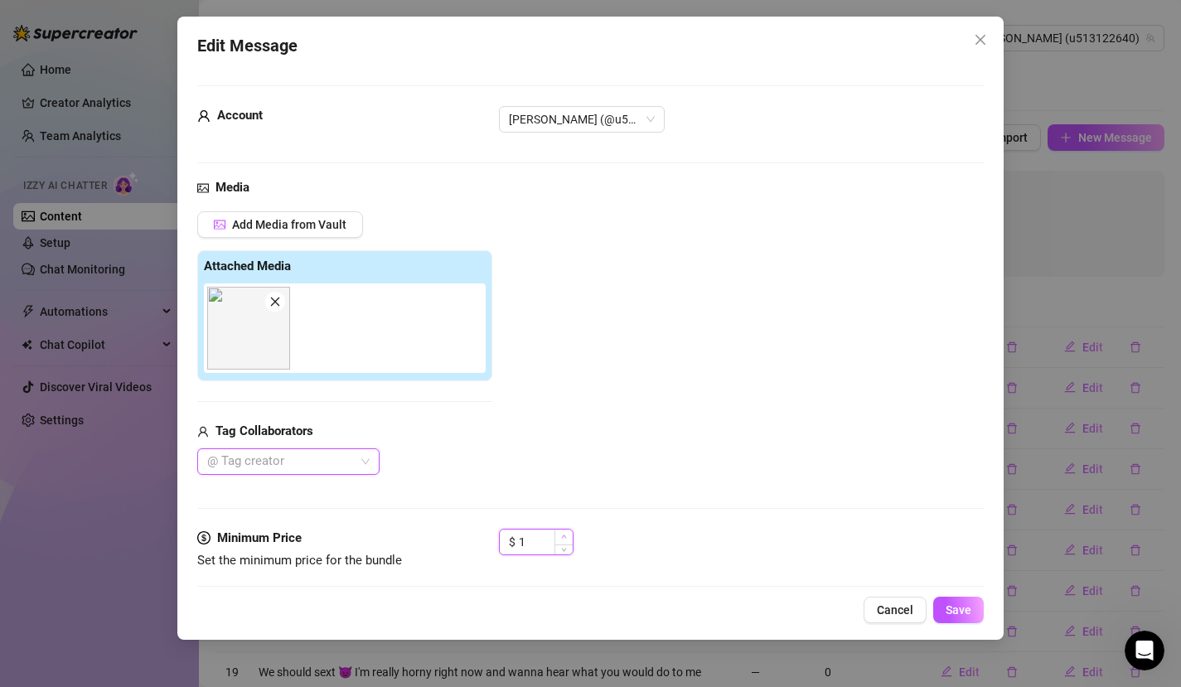
click at [569, 536] on span "Increase Value" at bounding box center [564, 537] width 18 height 15
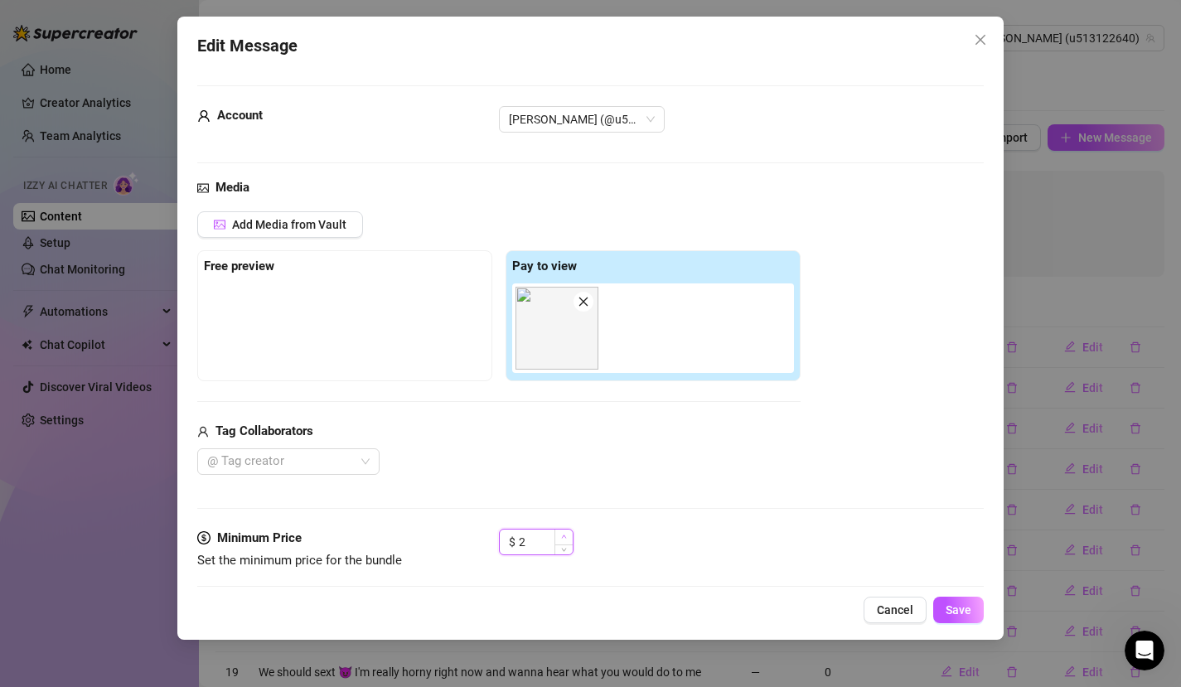
click at [569, 536] on span "Increase Value" at bounding box center [564, 537] width 18 height 15
type input "3"
click at [569, 536] on span "Increase Value" at bounding box center [564, 537] width 18 height 15
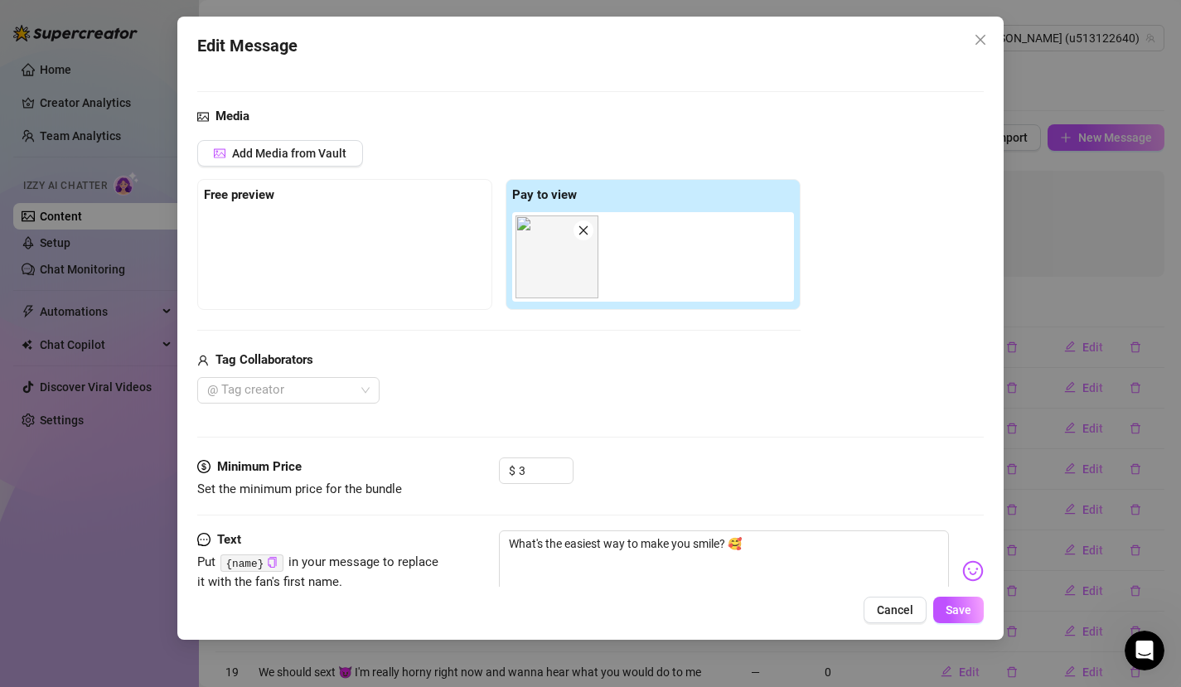
scroll to position [126, 0]
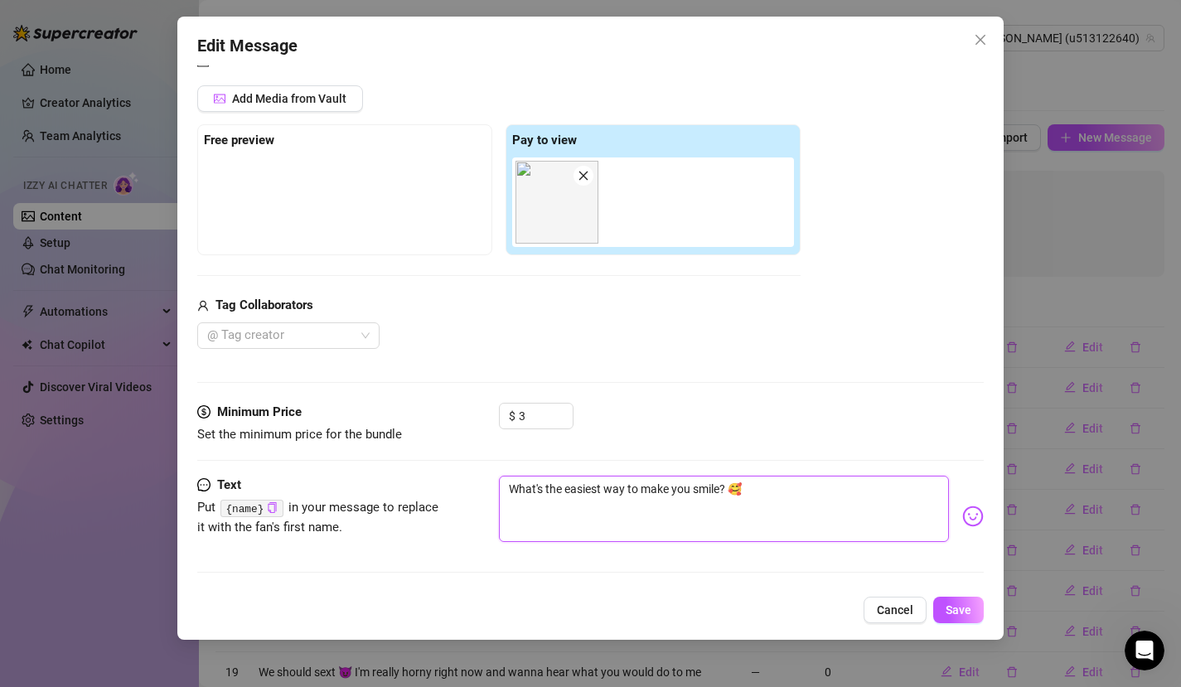
click at [833, 493] on textarea "What's the easiest way to make you smile? 🥰" at bounding box center [724, 509] width 451 height 66
type textarea "What's the easiest way to make you smile? 🥰"
type textarea "What's the easiest way to make you smile? 🥰 m"
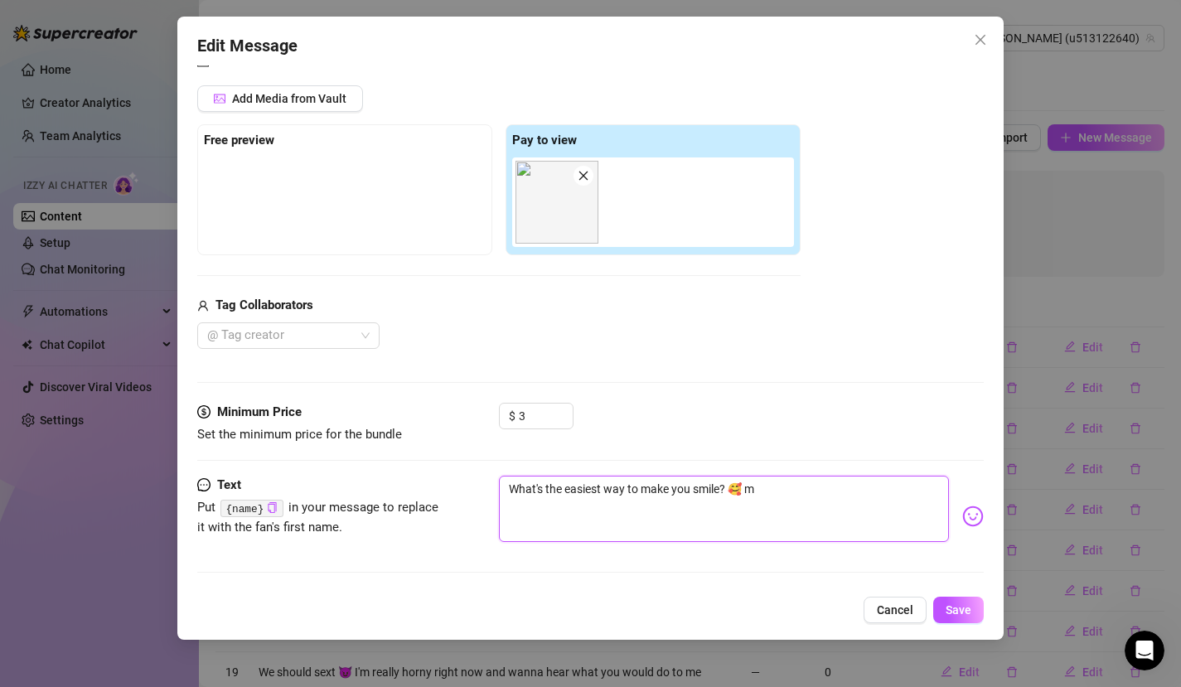
type textarea "What's the easiest way to make you smile? 🥰 me"
type textarea "What's the easiest way to make you smile? 🥰 me,"
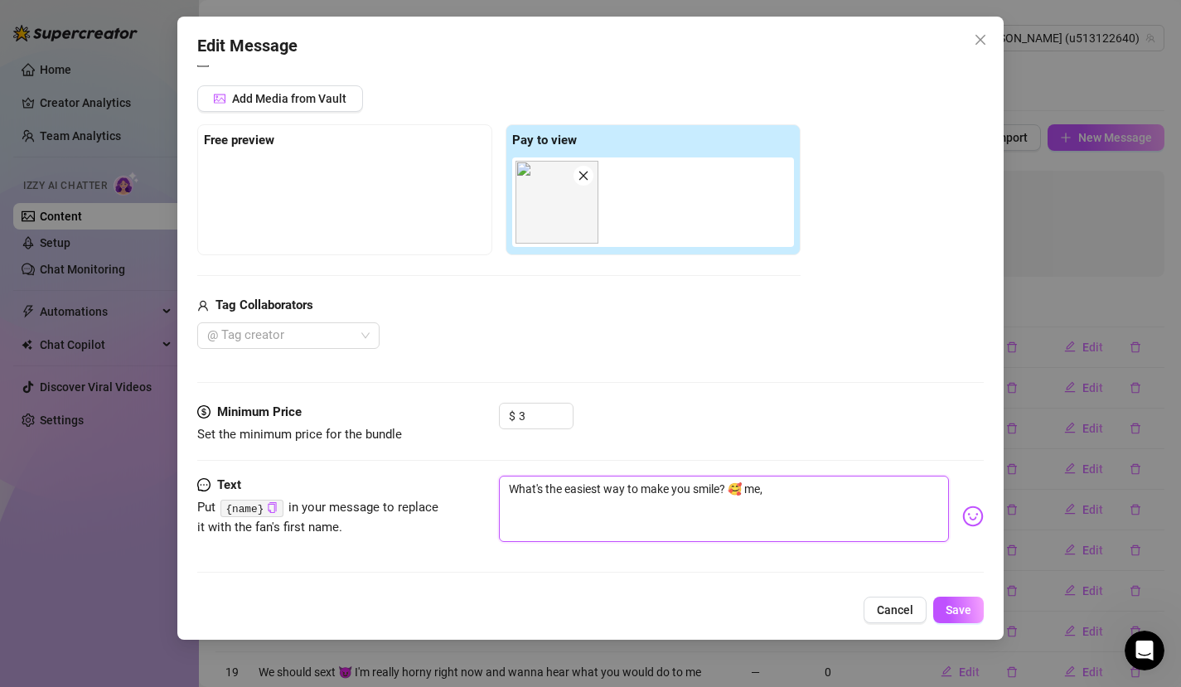
type textarea "What's the easiest way to make you smile? 🥰 me,"
type textarea "What's the easiest way to make you smile? 🥰 me, l"
type textarea "What's the easiest way to make you smile? 🥰 me, ly"
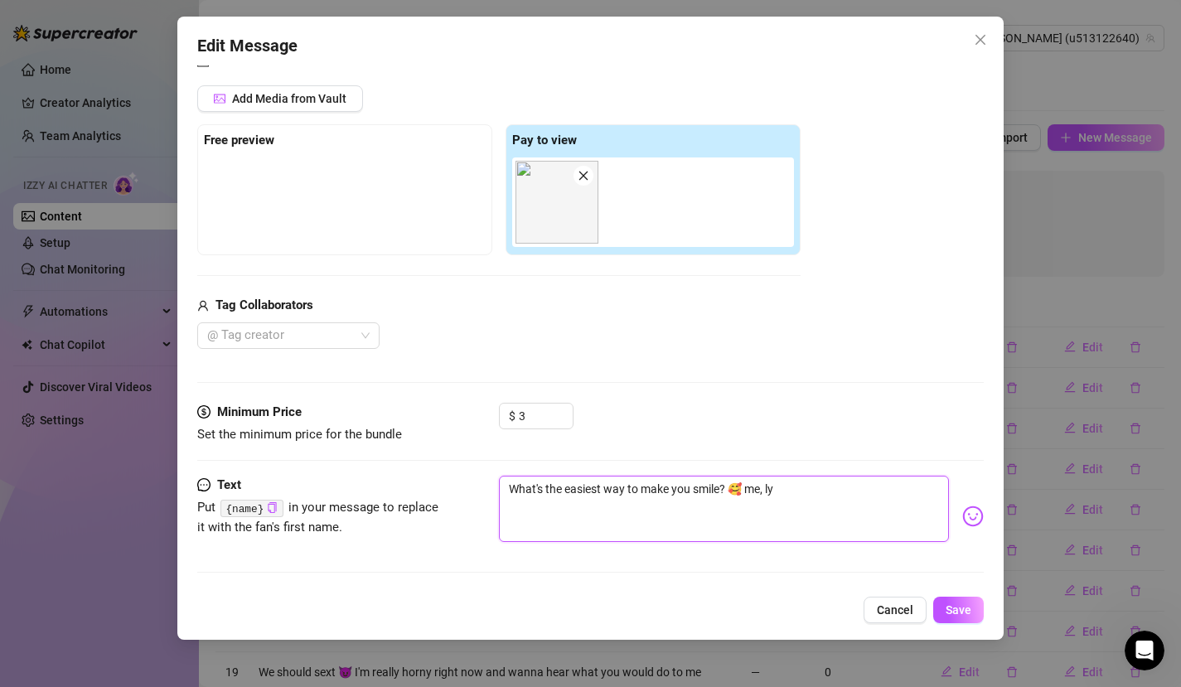
type textarea "What's the easiest way to make you smile? 🥰 me, lyi"
type textarea "What's the easiest way to make you smile? 🥰 me, lyin"
type textarea "What's the easiest way to make you smile? 🥰 me, lying"
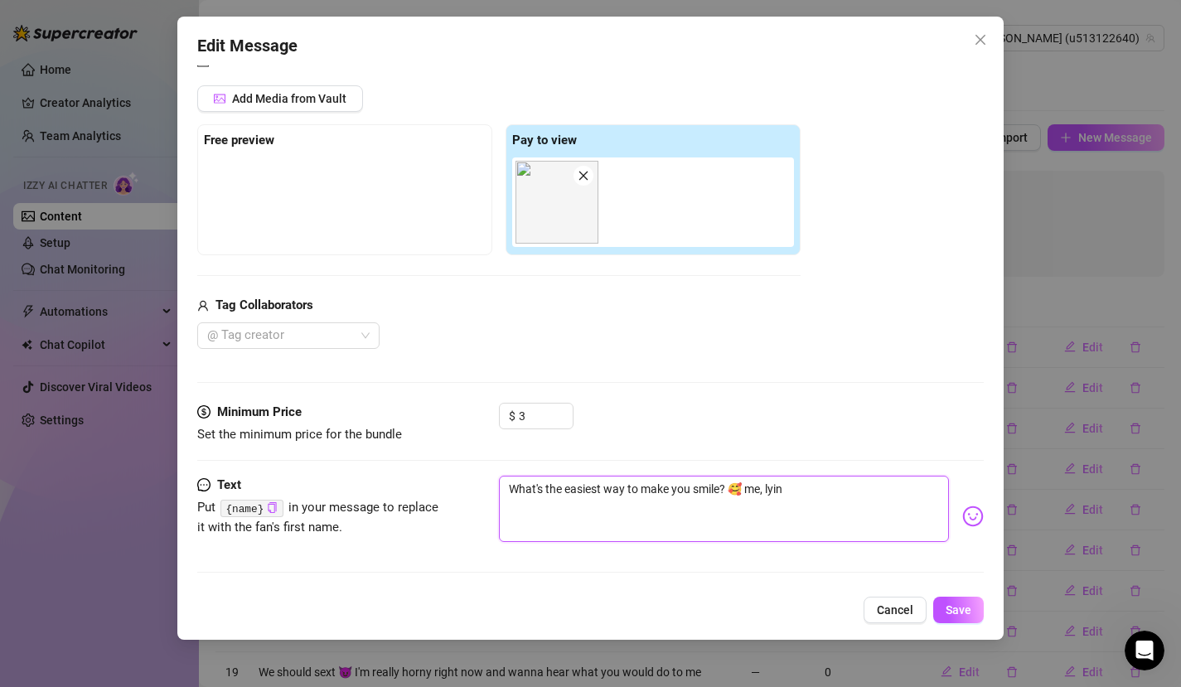
type textarea "What's the easiest way to make you smile? 🥰 me, lying"
type textarea "What's the easiest way to make you smile? 🥰 me, lyin"
type textarea "What's the easiest way to make you smile? 🥰 me, lyi"
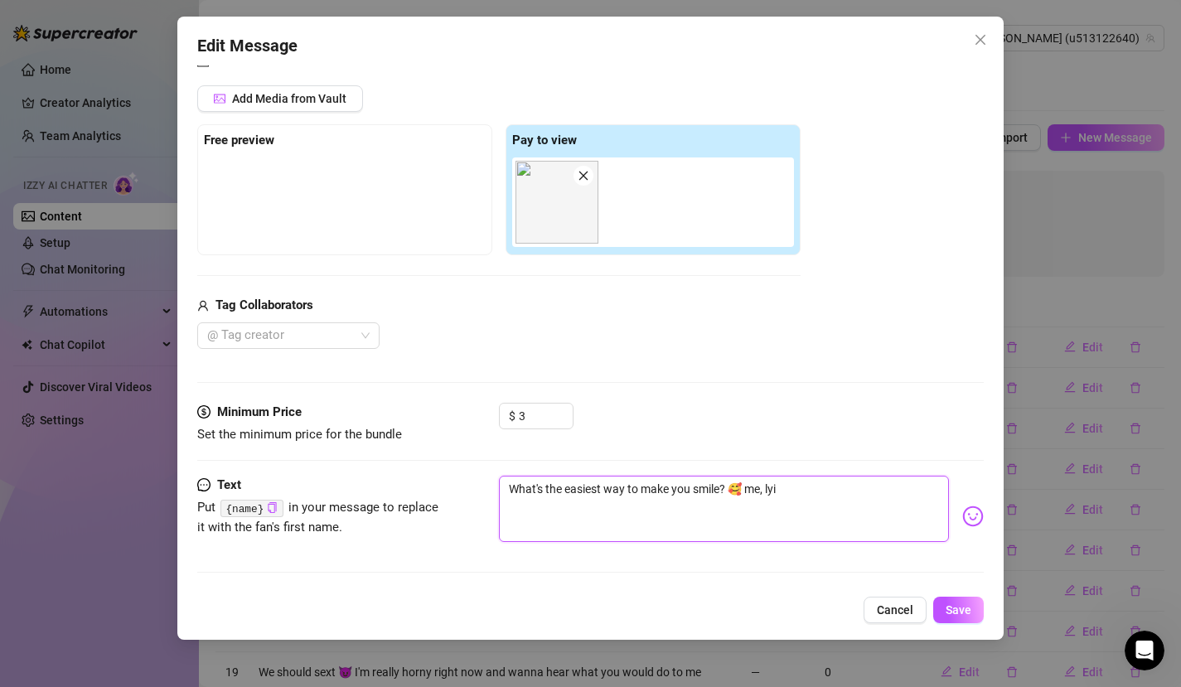
type textarea "What's the easiest way to make you smile? 🥰 me, ly"
type textarea "What's the easiest way to make you smile? 🥰 me, l"
type textarea "What's the easiest way to make you smile? 🥰 me, ly"
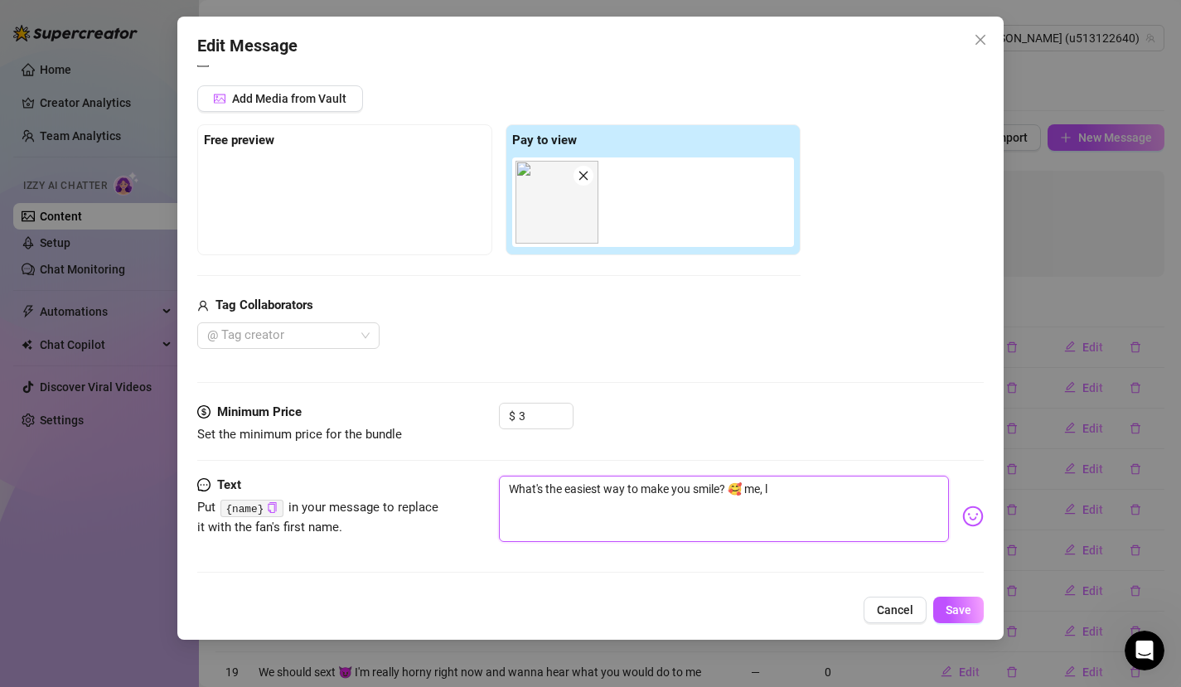
type textarea "What's the easiest way to make you smile? 🥰 me, ly"
type textarea "What's the easiest way to make you smile? 🥰 me, lyi"
type textarea "What's the easiest way to make you smile? 🥰 me, lyin"
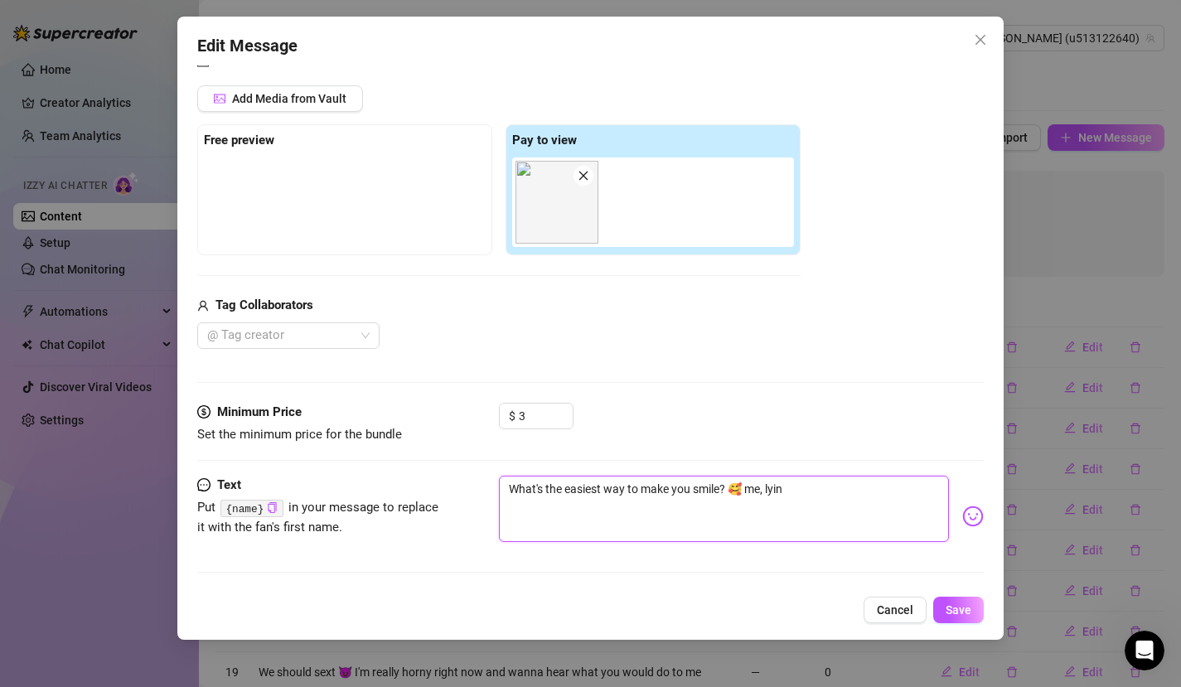
type textarea "What's the easiest way to make you smile? 🥰 me, lying"
type textarea "What's the easiest way to make you smile? 🥰 me, lying d"
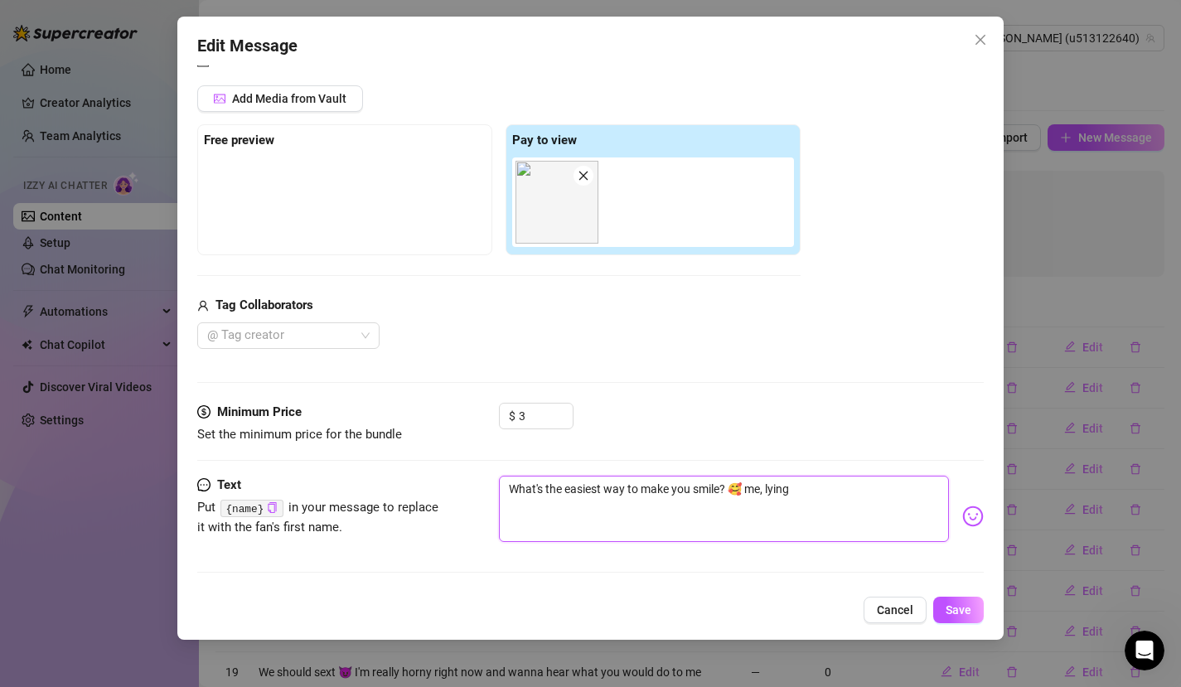
type textarea "What's the easiest way to make you smile? 🥰 me, lying d"
type textarea "What's the easiest way to make you smile? 🥰 me, lying do"
type textarea "What's the easiest way to make you smile? 🥰 me, lying dow"
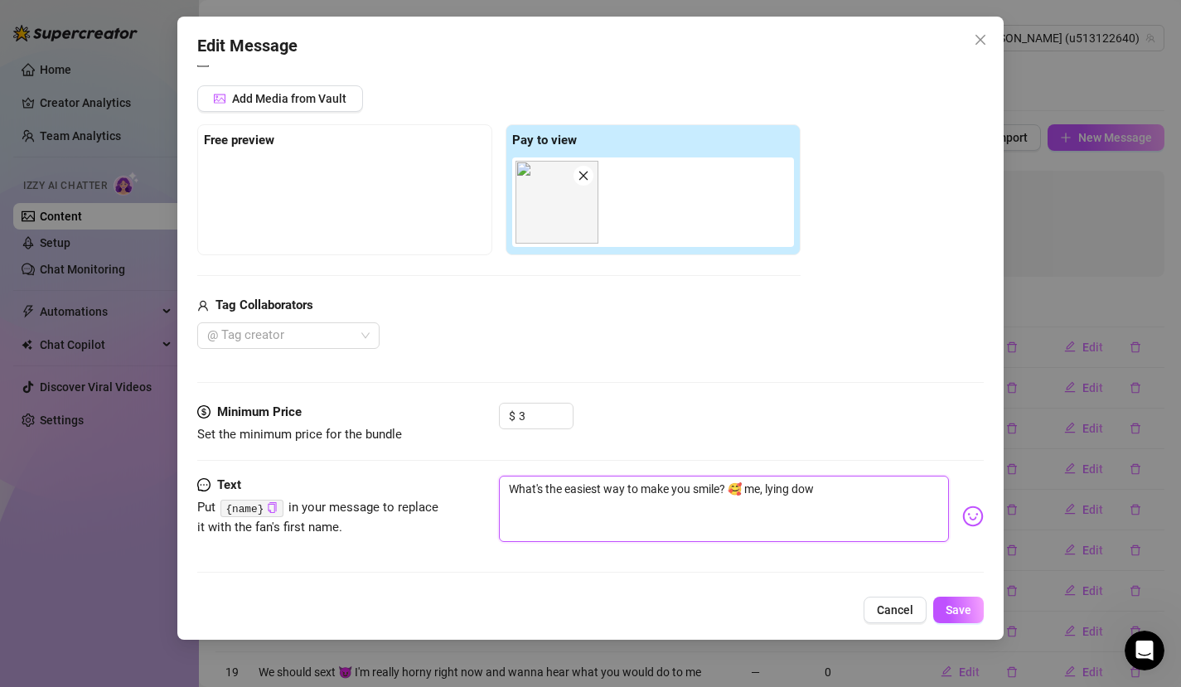
type textarea "What's the easiest way to make you smile? 🥰 me, lying down"
type textarea "What's the easiest way to make you smile? 🥰 me, lying down o"
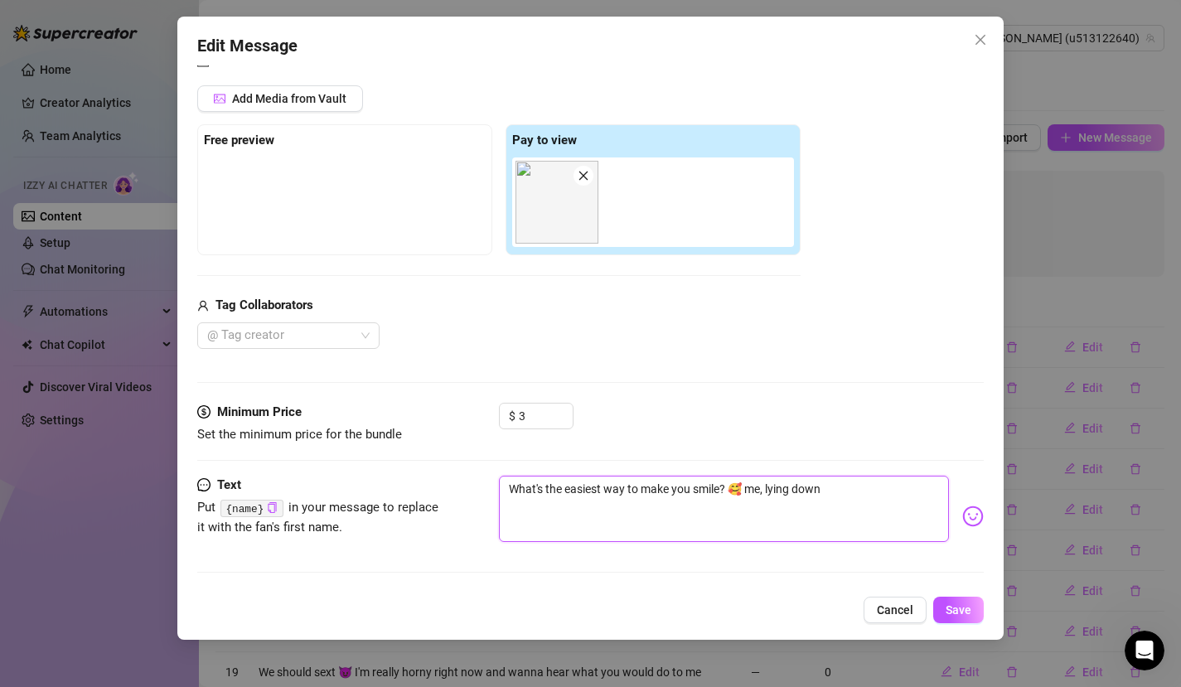
type textarea "What's the easiest way to make you smile? 🥰 me, lying down o"
type textarea "What's the easiest way to make you smile? 🥰 me, lying down on"
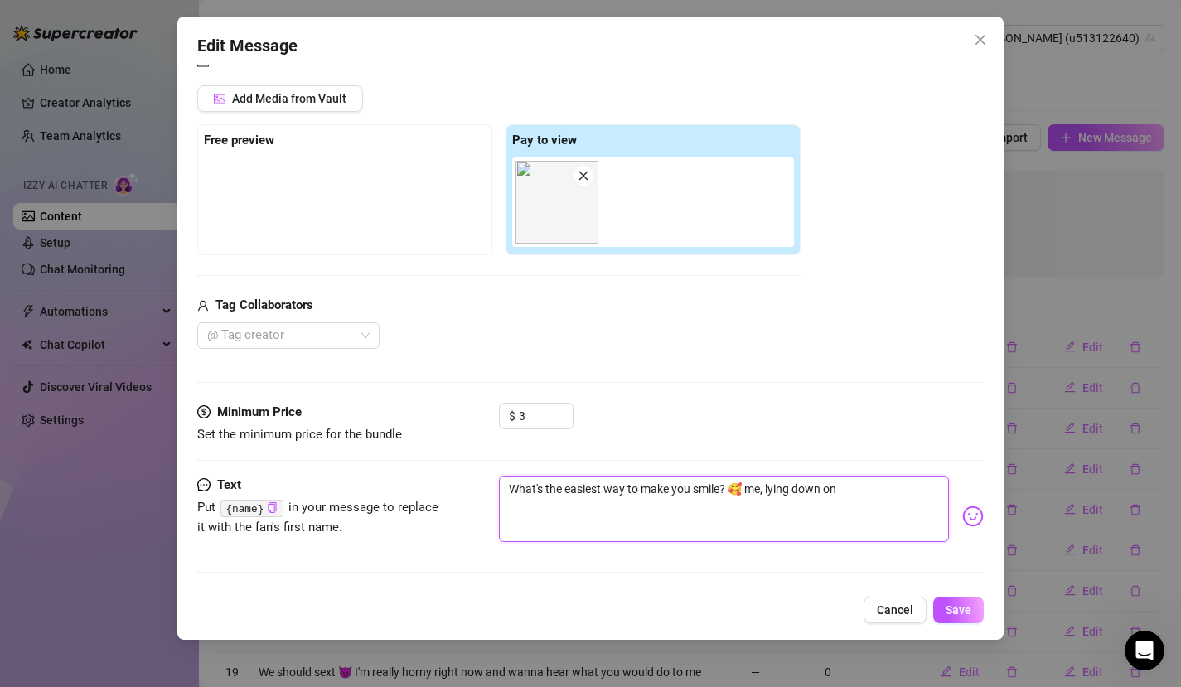
type textarea "What's the easiest way to make you smile? 🥰 me, lying down on a"
type textarea "What's the easiest way to make you smile? 🥰 me, lying down on a m"
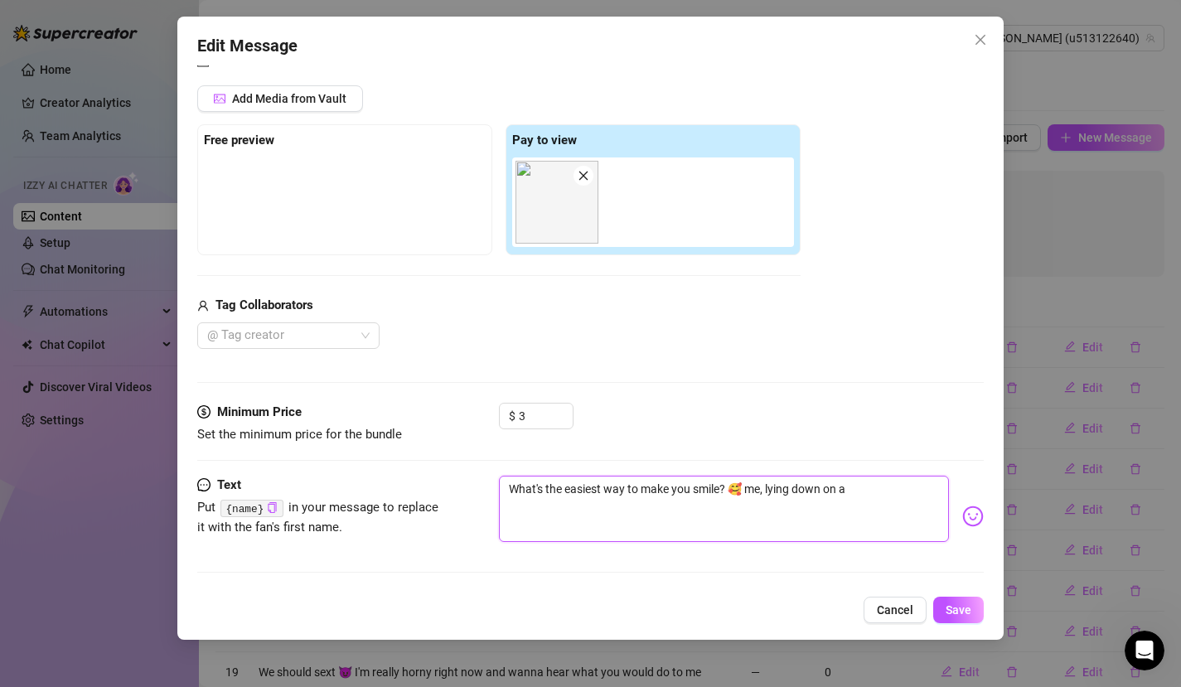
type textarea "What's the easiest way to make you smile? 🥰 me, lying down on a m"
type textarea "What's the easiest way to make you smile? 🥰 me, lying down on a mo"
type textarea "What's the easiest way to make you smile? 🥰 me, lying down on a mor"
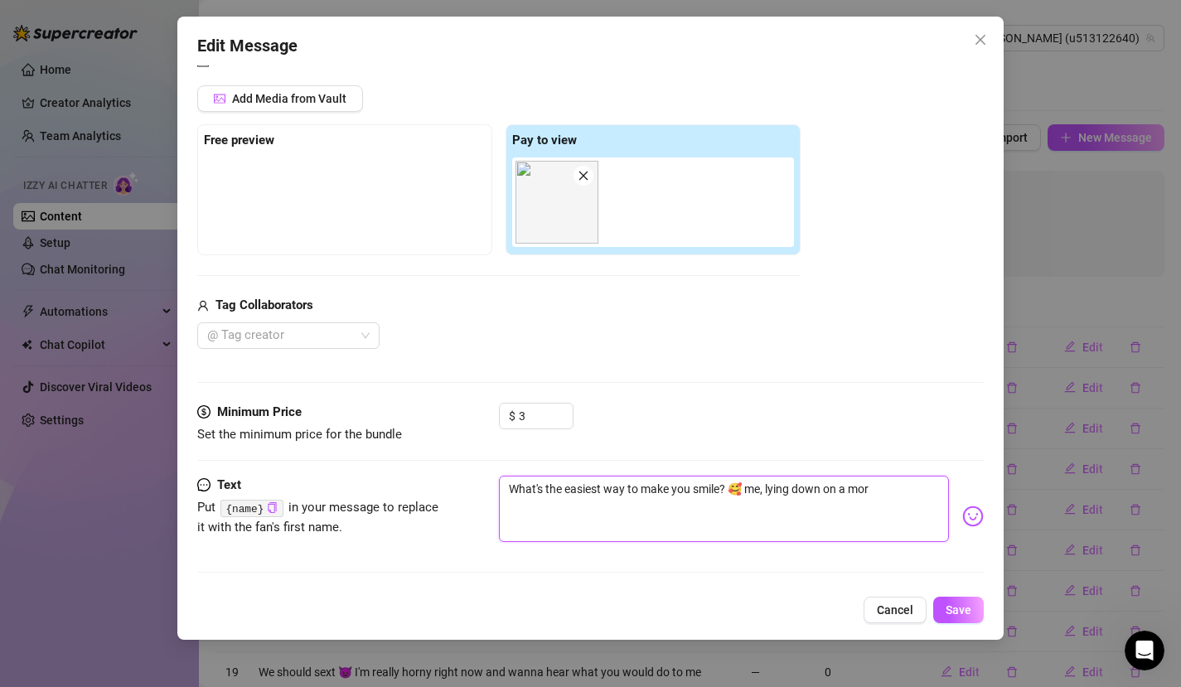
type textarea "What's the easiest way to make you smile? 🥰 me, lying down on a mo"
type textarea "What's the easiest way to make you smile? 🥰 me, lying down on a mot"
type textarea "What's the easiest way to make you smile? 🥰 me, lying down on a moto"
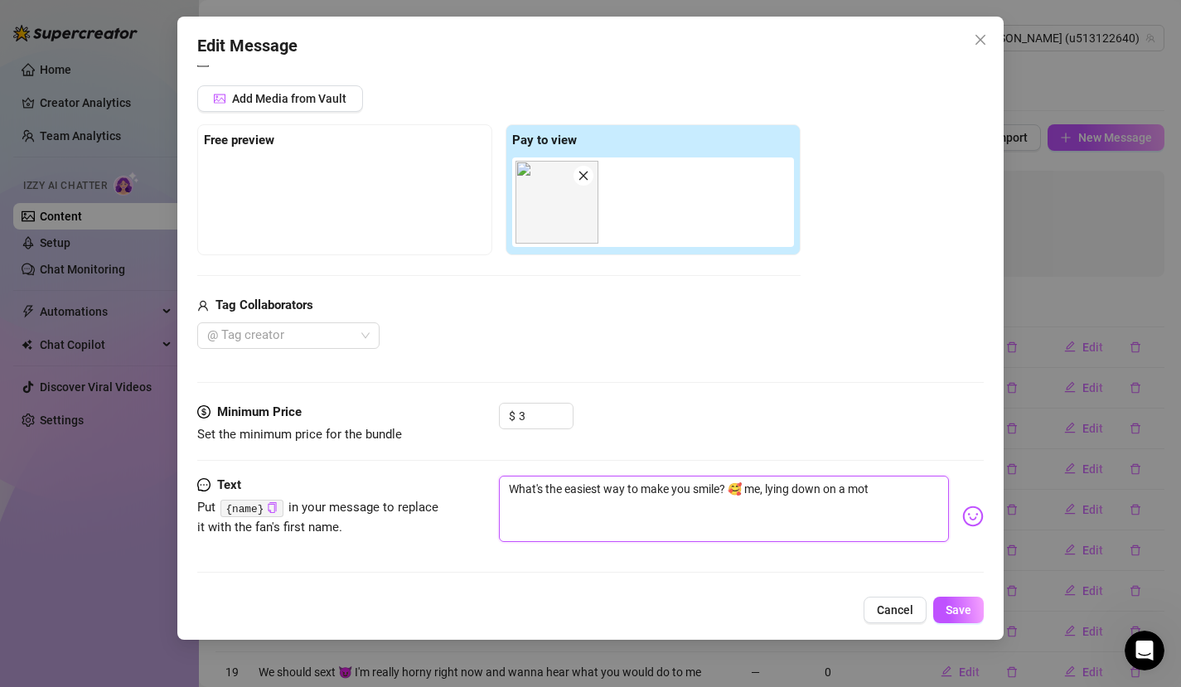
type textarea "What's the easiest way to make you smile? 🥰 me, lying down on a moto"
type textarea "What's the easiest way to make you smile? 🥰 me, lying down on a motor"
type textarea "What's the easiest way to make you smile? 🥰 me, lying down on a motor b"
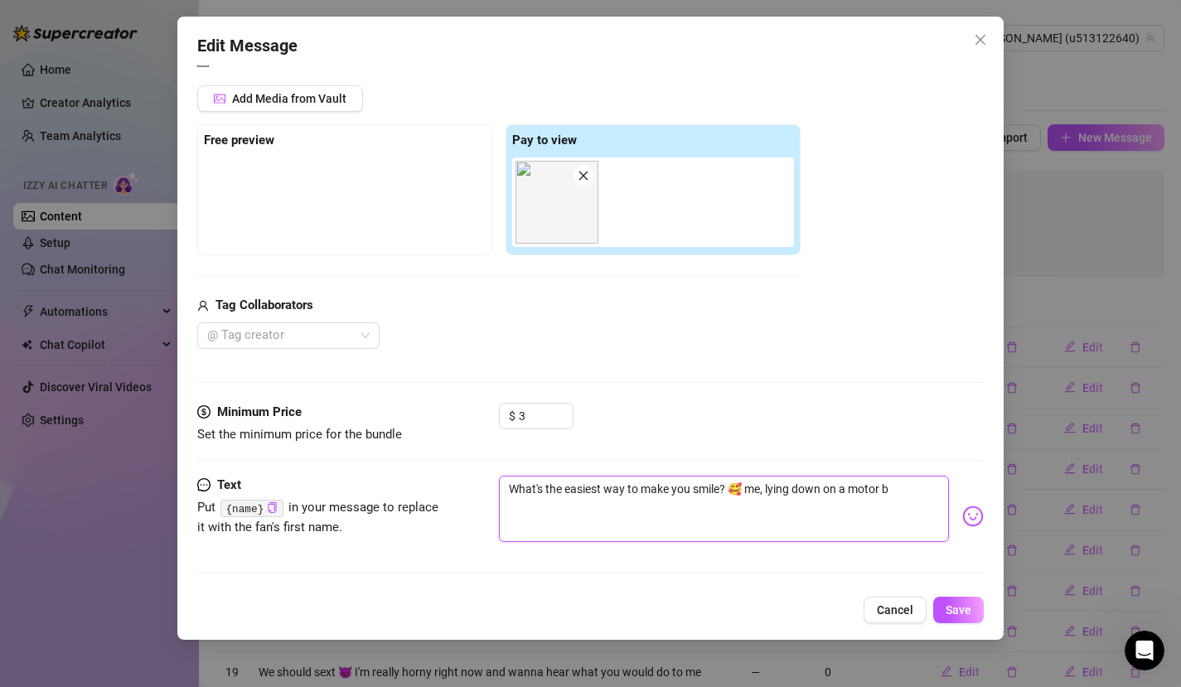
type textarea "What's the easiest way to make you smile? 🥰 me, lying down on a motor bi"
type textarea "What's the easiest way to make you smile? 🥰 me, lying down on a motor bik"
type textarea "What's the easiest way to make you smile? 🥰 me, lying down on a motor bike"
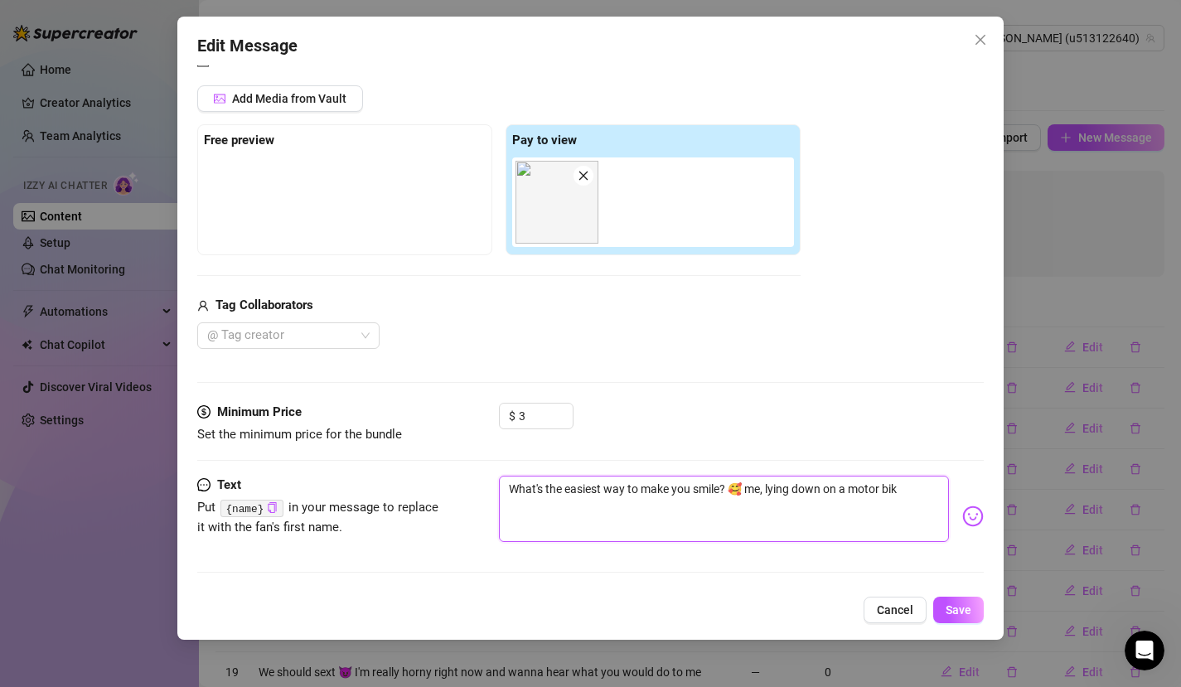
type textarea "What's the easiest way to make you smile? 🥰 me, lying down on a motor bike"
type textarea "What's the easiest way to make you smile? 🥰 me, lying down on a motor bike 😜"
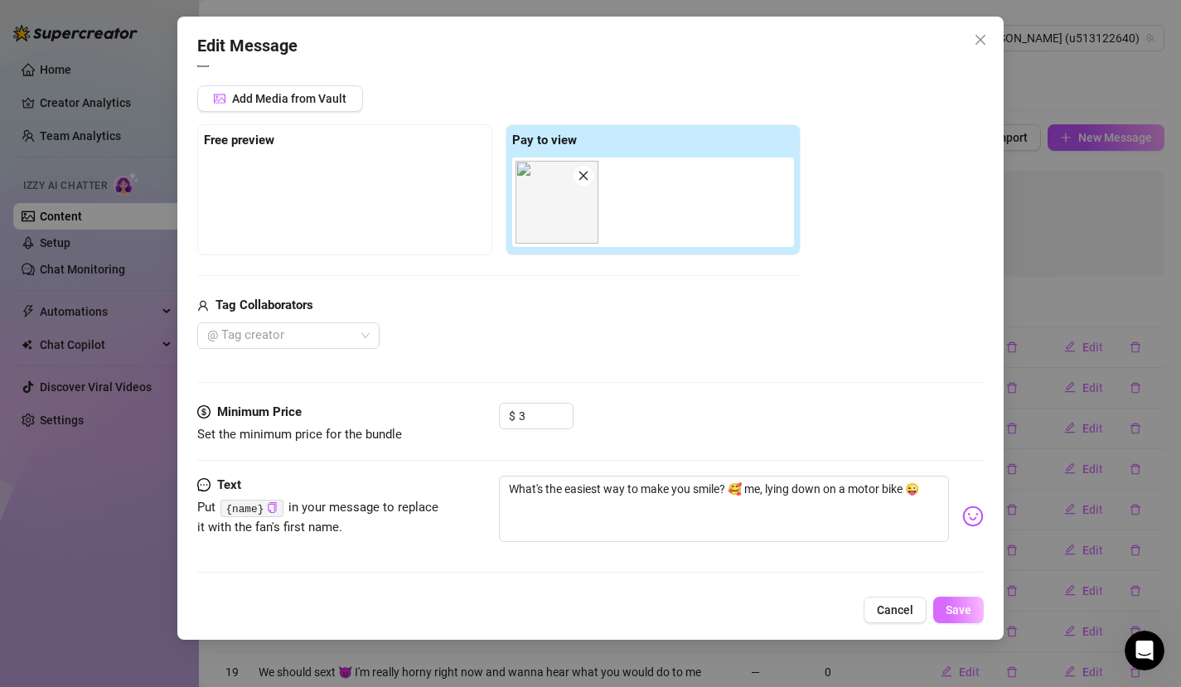
click at [964, 608] on span "Save" at bounding box center [959, 610] width 26 height 13
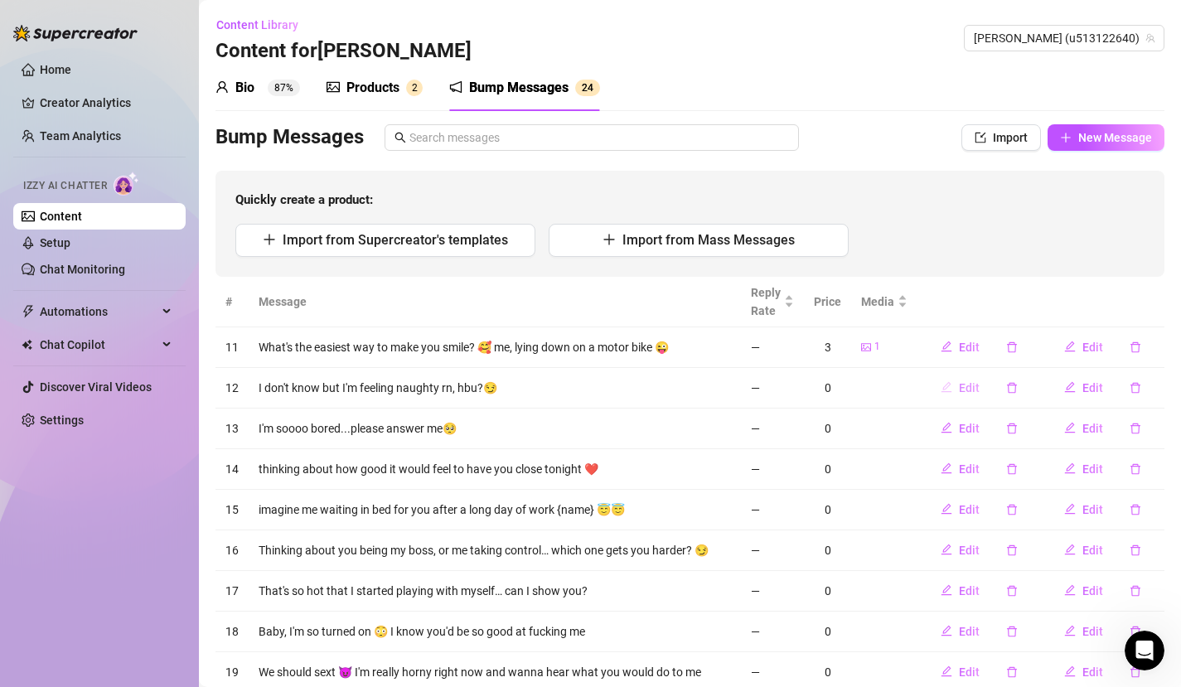
click at [941, 387] on icon "edit" at bounding box center [947, 387] width 12 height 12
type textarea "I don't know but I'm feeling naughty rn, hbu?😏"
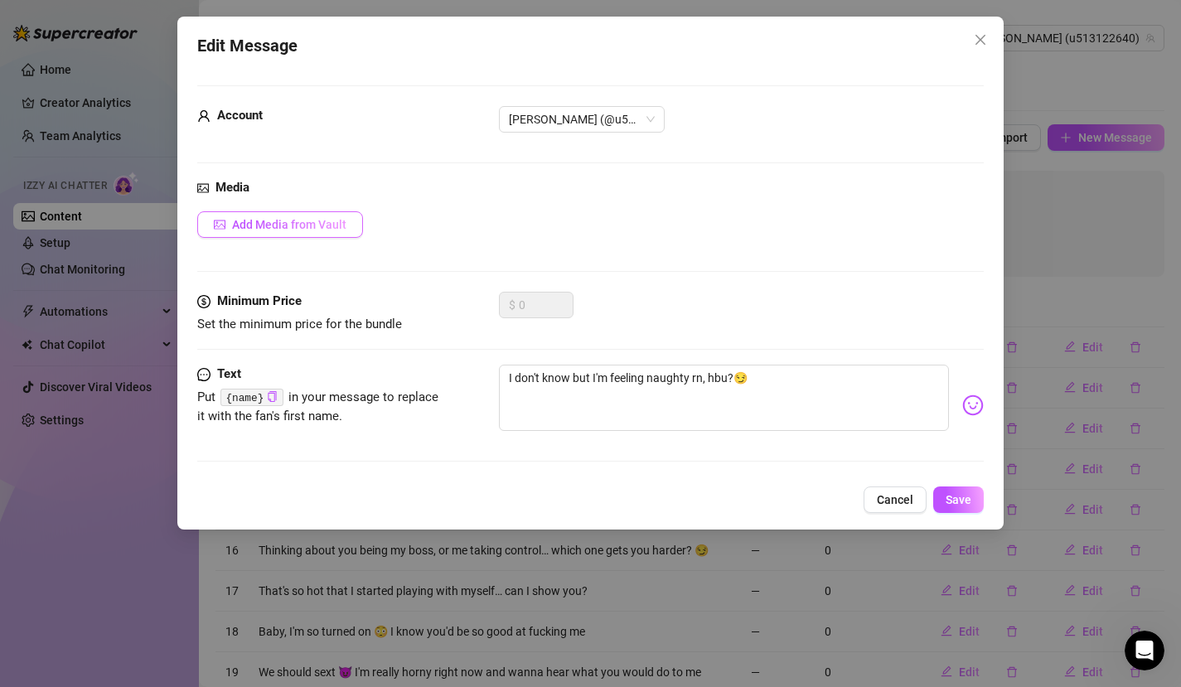
click at [306, 227] on span "Add Media from Vault" at bounding box center [289, 224] width 114 height 13
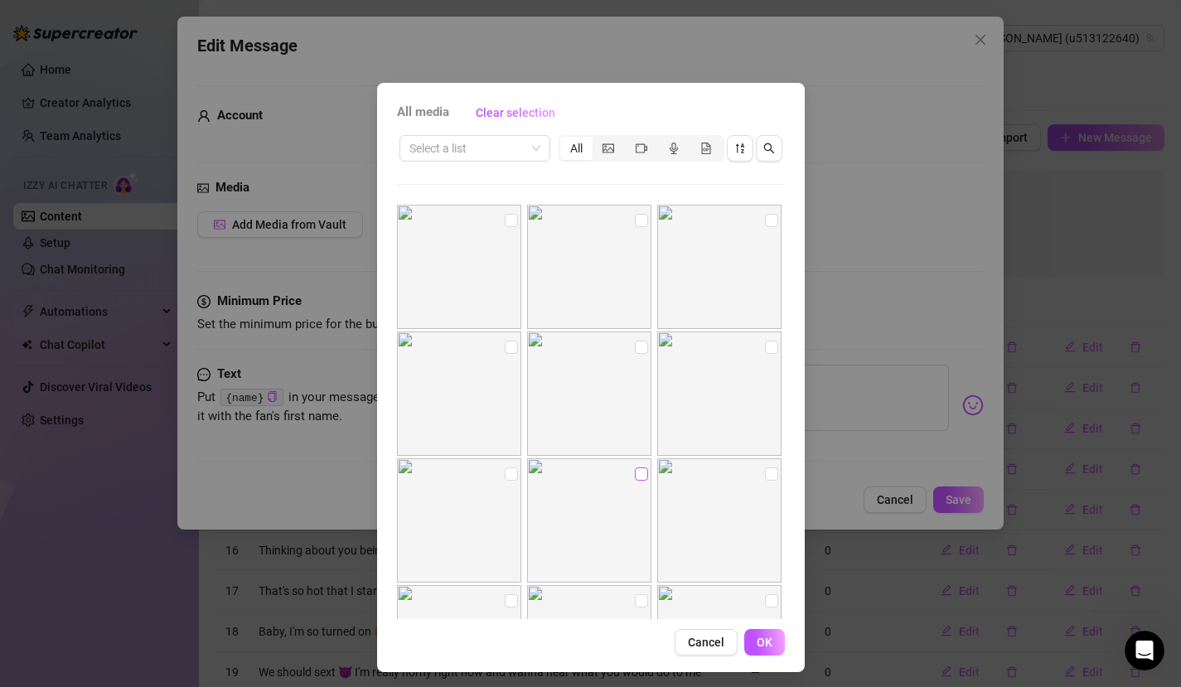
click at [635, 476] on input "checkbox" at bounding box center [641, 474] width 13 height 13
checkbox input "true"
click at [635, 441] on input "checkbox" at bounding box center [641, 435] width 13 height 13
checkbox input "true"
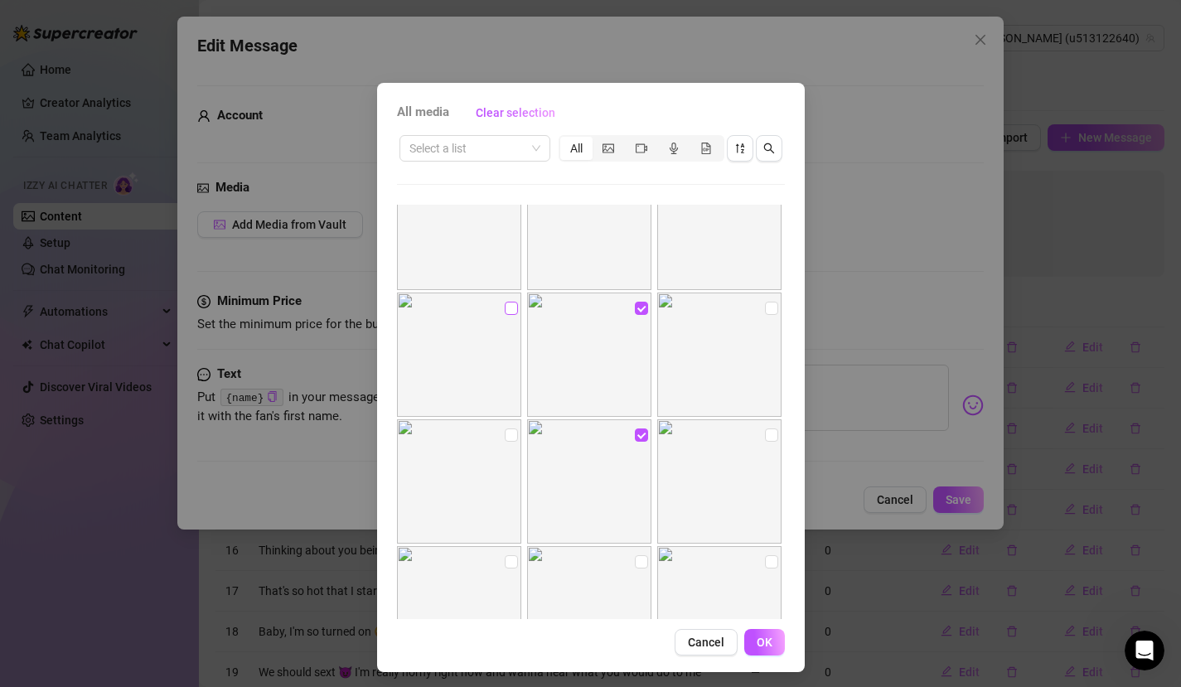
click at [507, 304] on input "checkbox" at bounding box center [511, 308] width 13 height 13
checkbox input "true"
click at [505, 430] on input "checkbox" at bounding box center [511, 435] width 13 height 13
checkbox input "true"
click at [757, 624] on span "OK" at bounding box center [765, 642] width 16 height 13
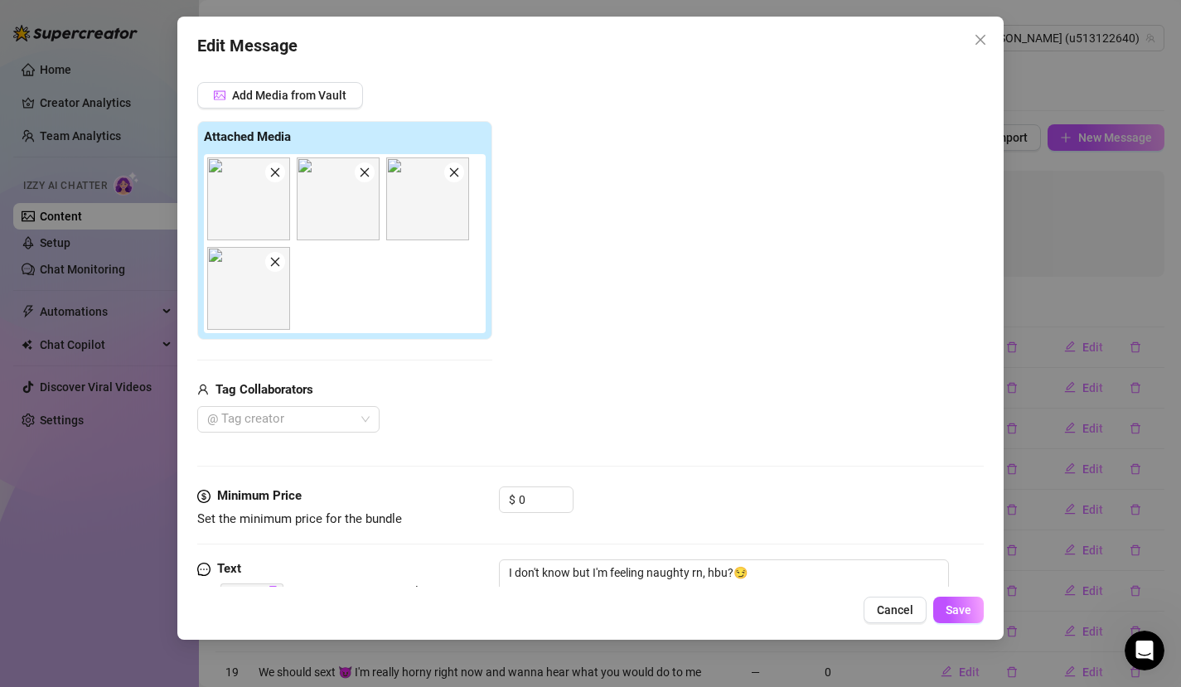
scroll to position [176, 0]
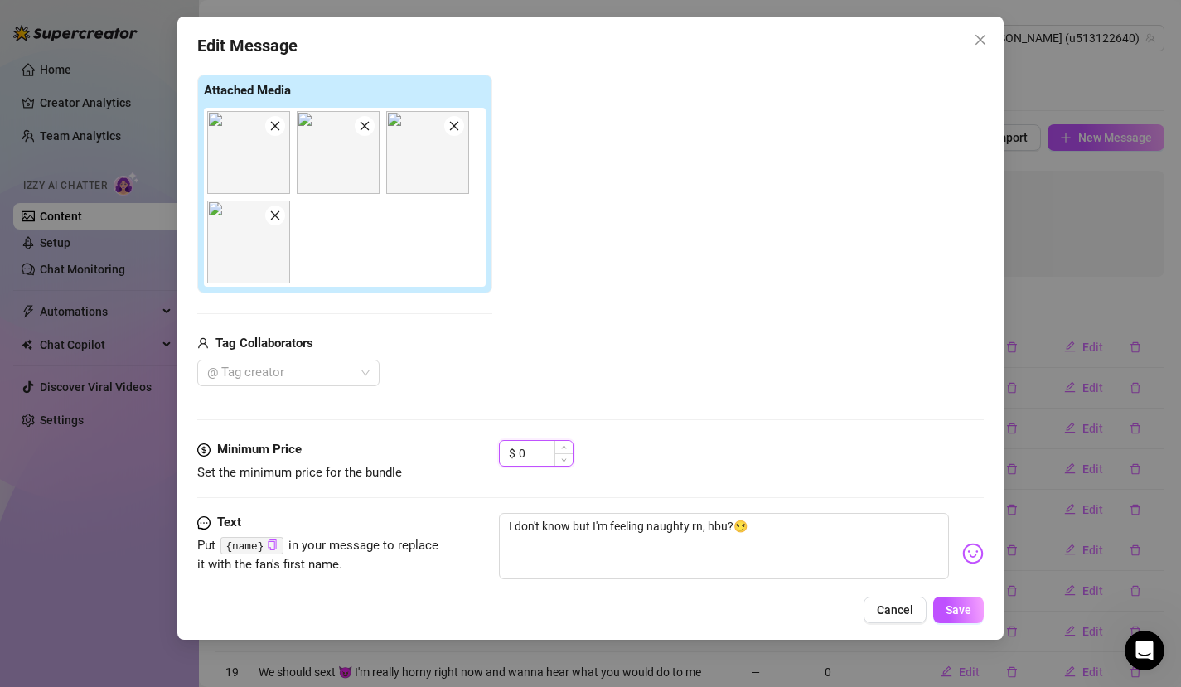
click at [540, 458] on input "0" at bounding box center [546, 453] width 54 height 25
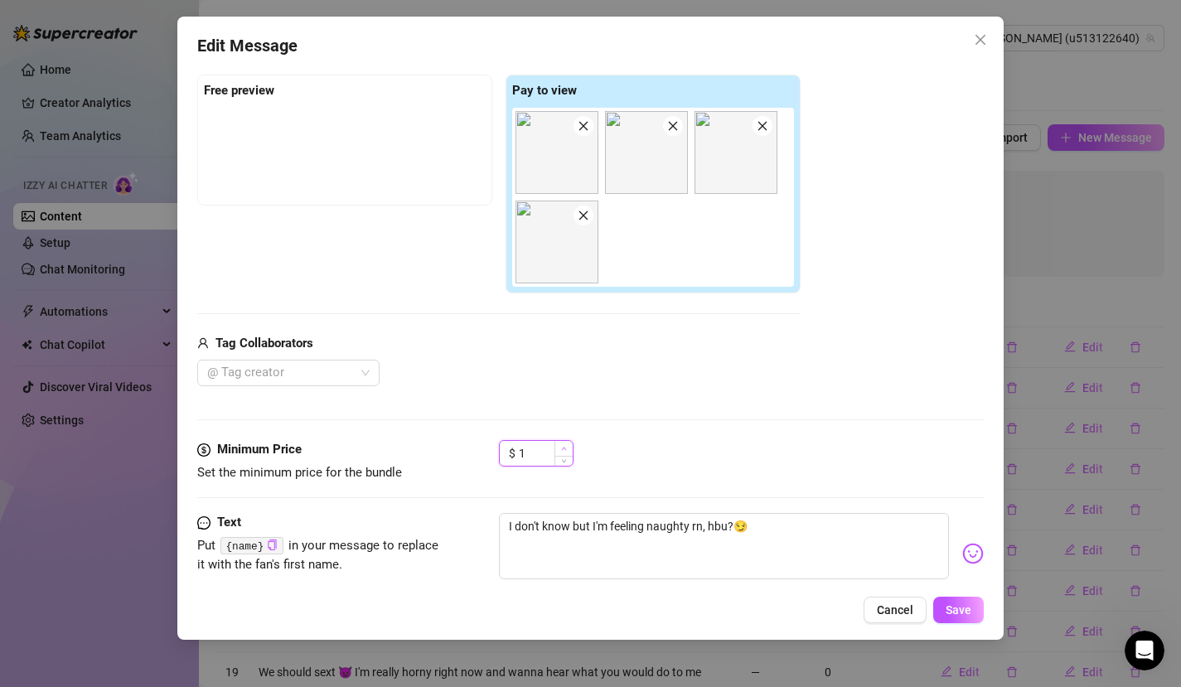
click at [566, 450] on span "Increase Value" at bounding box center [564, 448] width 18 height 15
type input "5"
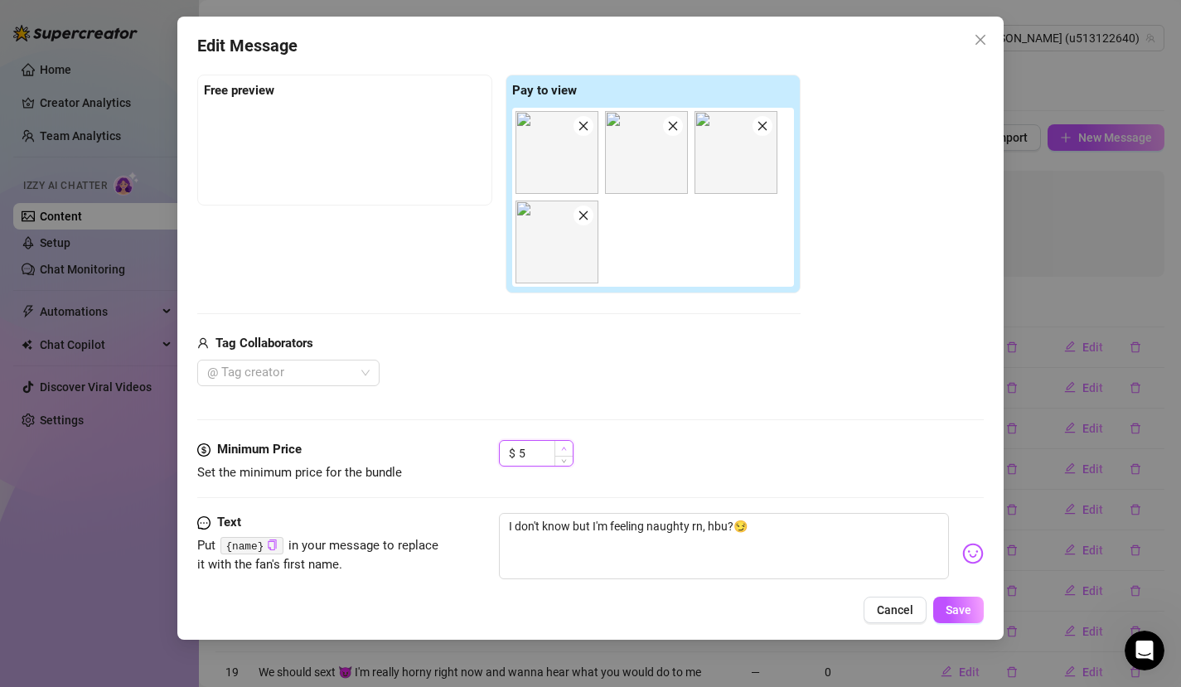
click at [566, 450] on span "Increase Value" at bounding box center [564, 448] width 18 height 15
click at [709, 543] on textarea "I don't know but I'm feeling naughty rn, hbu?😏" at bounding box center [724, 546] width 451 height 66
type textarea "I don't know but I'm feeling naughty rn, hbu?😏"
type textarea "I don't know but I'm feeling naughty rn, hbu?😏 c"
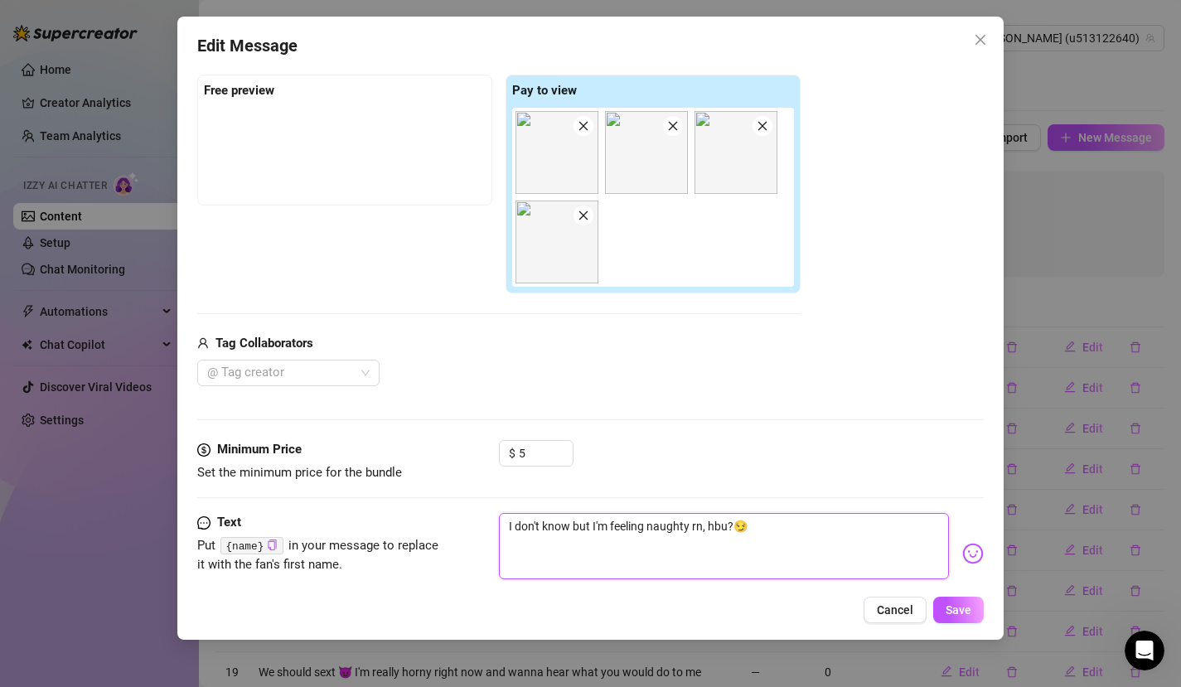
type textarea "I don't know but I'm feeling naughty rn, hbu?😏 c"
type textarea "I don't know but I'm feeling naughty rn, hbu?😏 co"
type textarea "I don't know but I'm feeling naughty rn, hbu?😏 com"
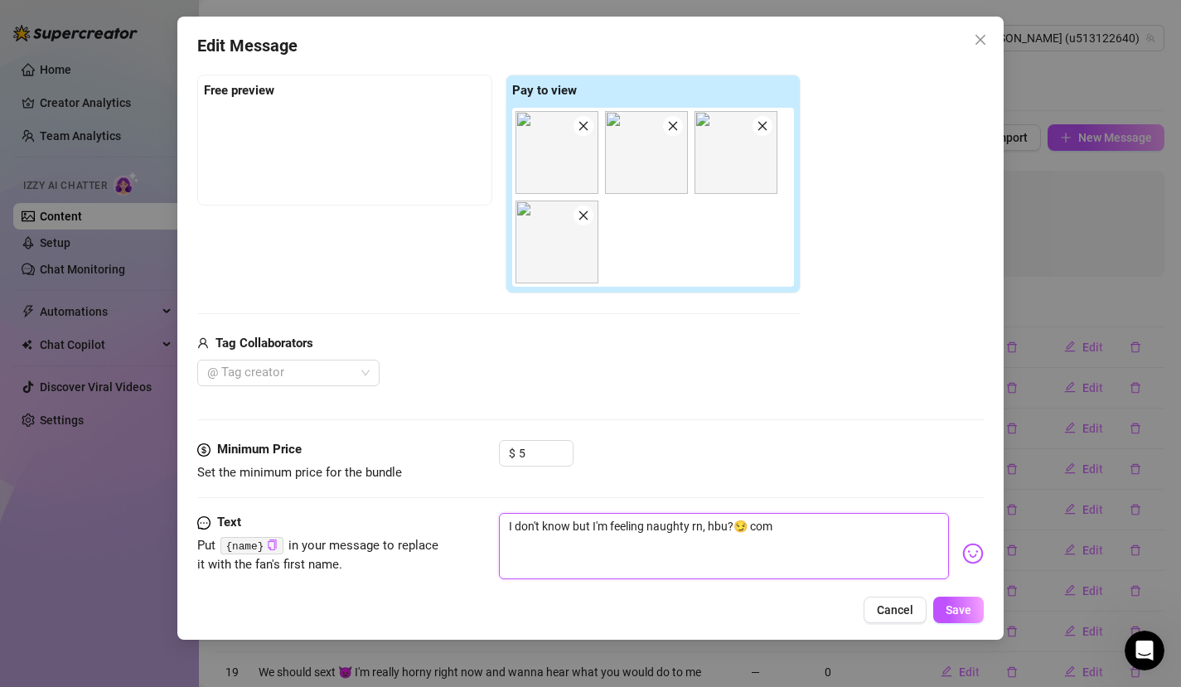
type textarea "I don't know but I'm feeling naughty rn, hbu?😏 come"
type textarea "I don't know but I'm feeling naughty rn, hbu?😏 come a"
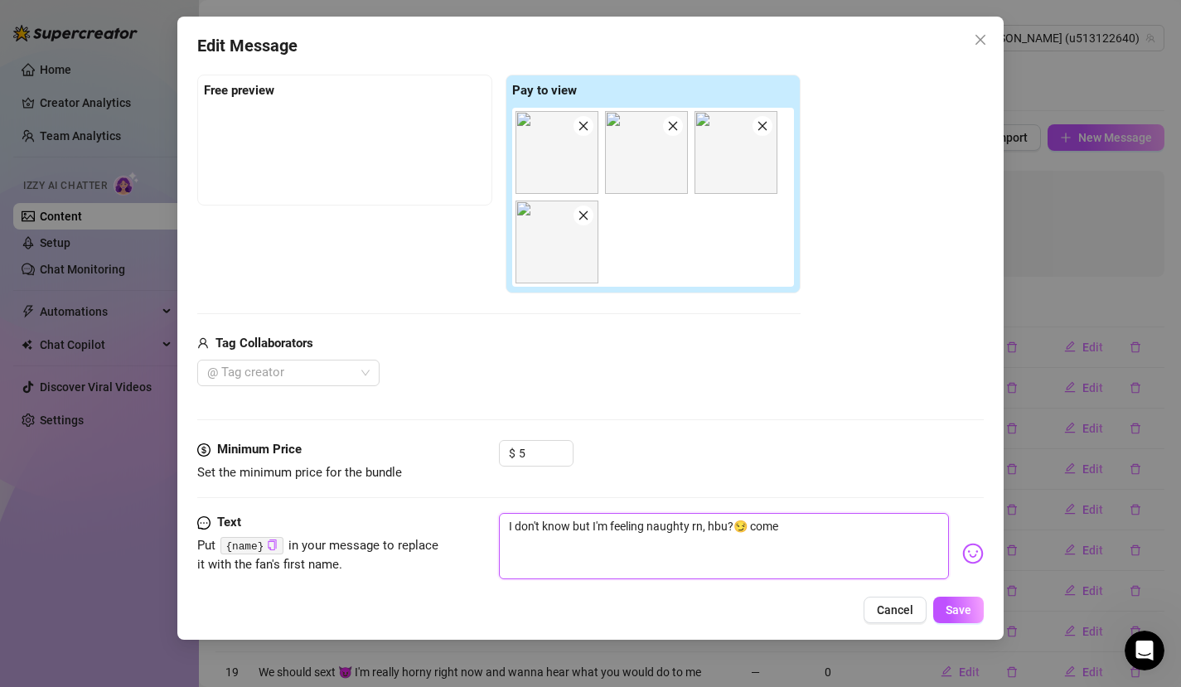
type textarea "I don't know but I'm feeling naughty rn, hbu?😏 come a"
type textarea "I don't know but I'm feeling naughty rn, hbu?😏 come an"
type textarea "I don't know but I'm feeling naughty rn, hbu?😏 come and"
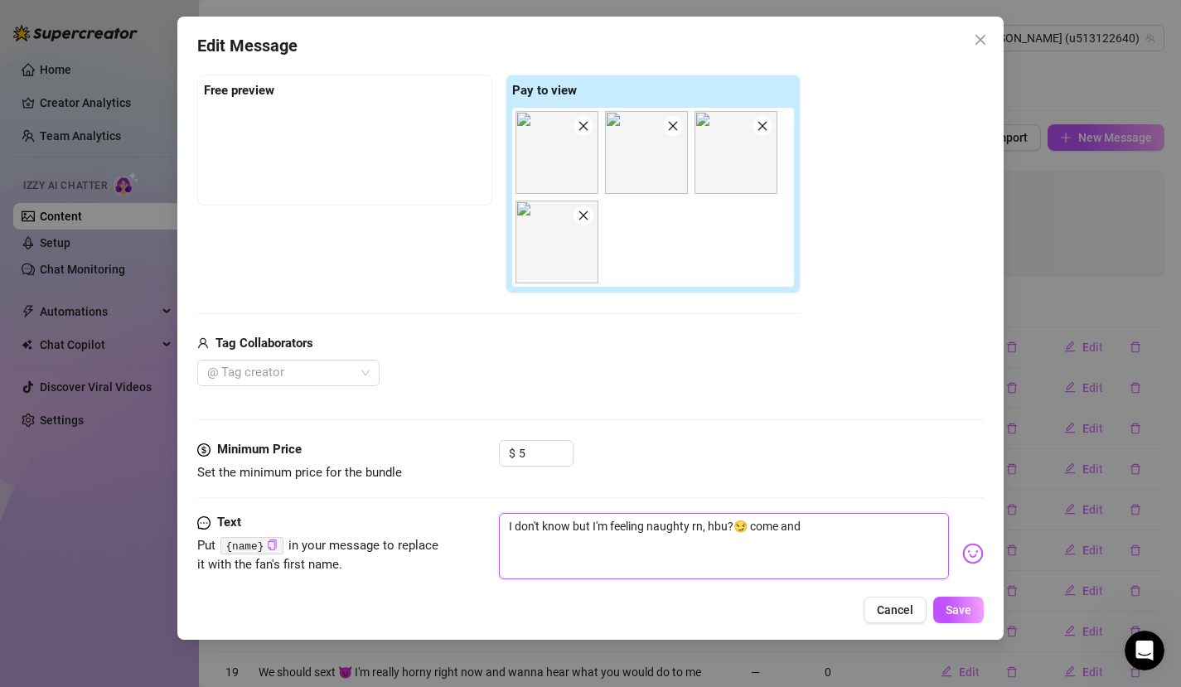
type textarea "I don't know but I'm feeling naughty rn, hbu?😏 come and"
type textarea "I don't know but I'm feeling naughty rn, hbu?😏 come and j"
type textarea "I don't know but I'm feeling naughty rn, hbu?😏 come and jo"
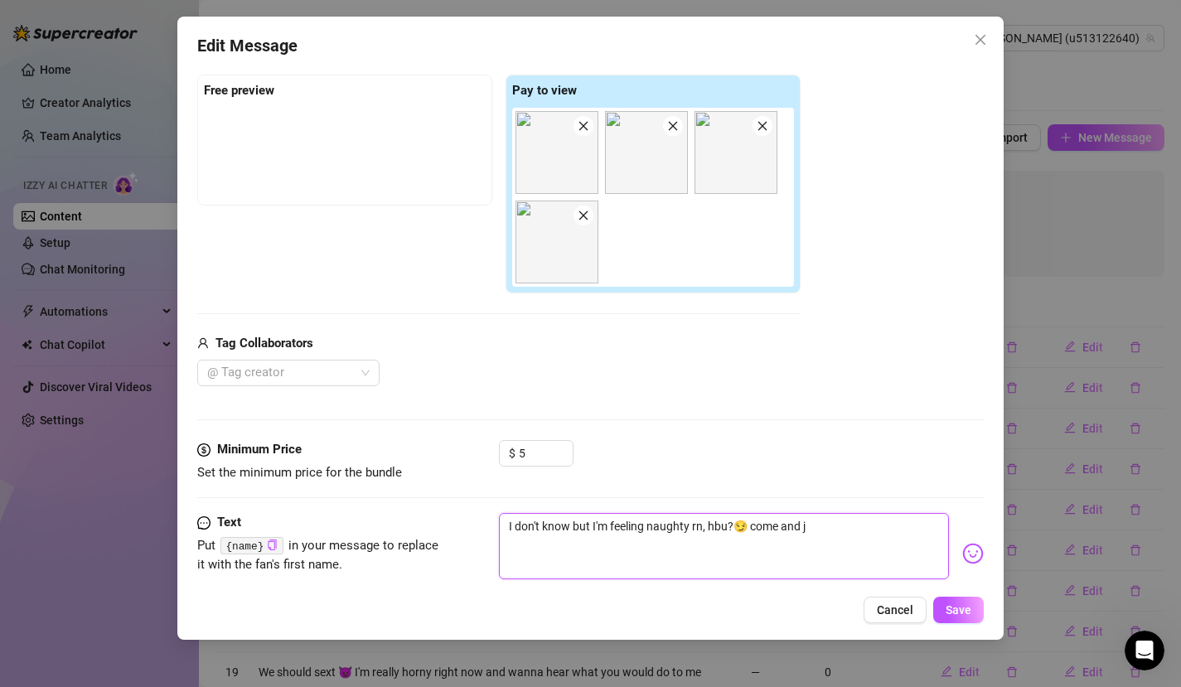
type textarea "I don't know but I'm feeling naughty rn, hbu?😏 come and jo"
type textarea "I don't know but I'm feeling naughty rn, hbu?😏 come and joi"
type textarea "I don't know but I'm feeling naughty rn, hbu?😏 come and join"
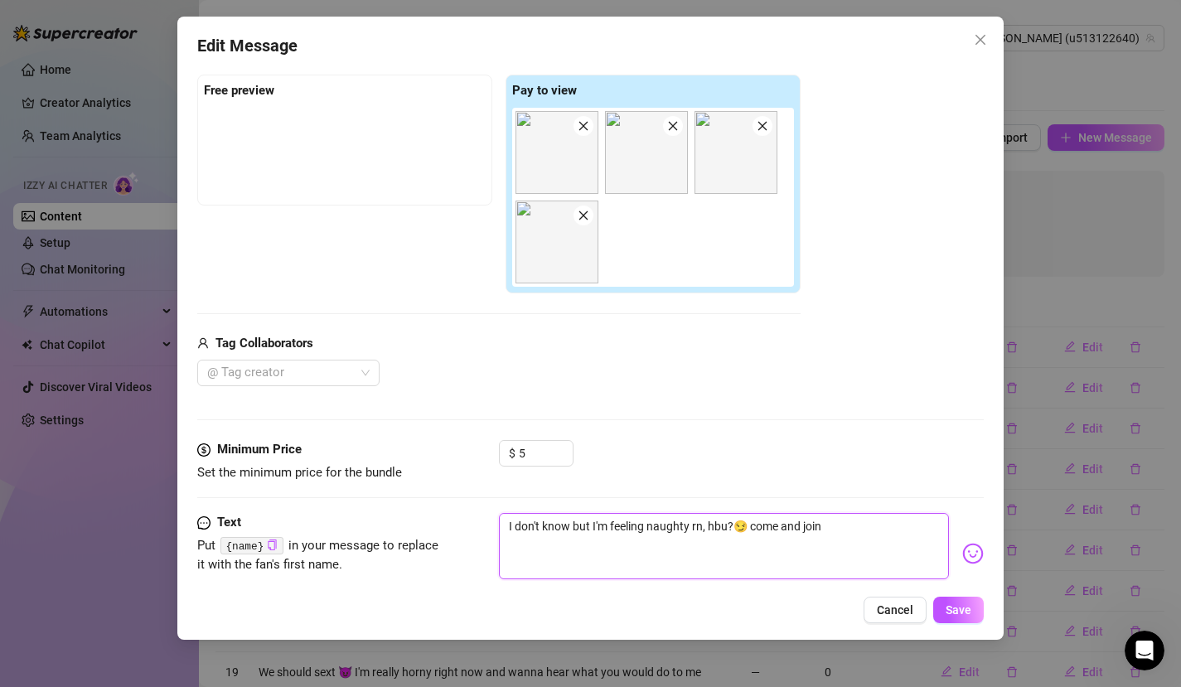
type textarea "I don't know but I'm feeling naughty rn, hbu?😏 come and join"
type textarea "I don't know but I'm feeling naughty rn, hbu?😏 come and join m"
type textarea "I don't know but I'm feeling naughty rn, hbu?😏 come and join me"
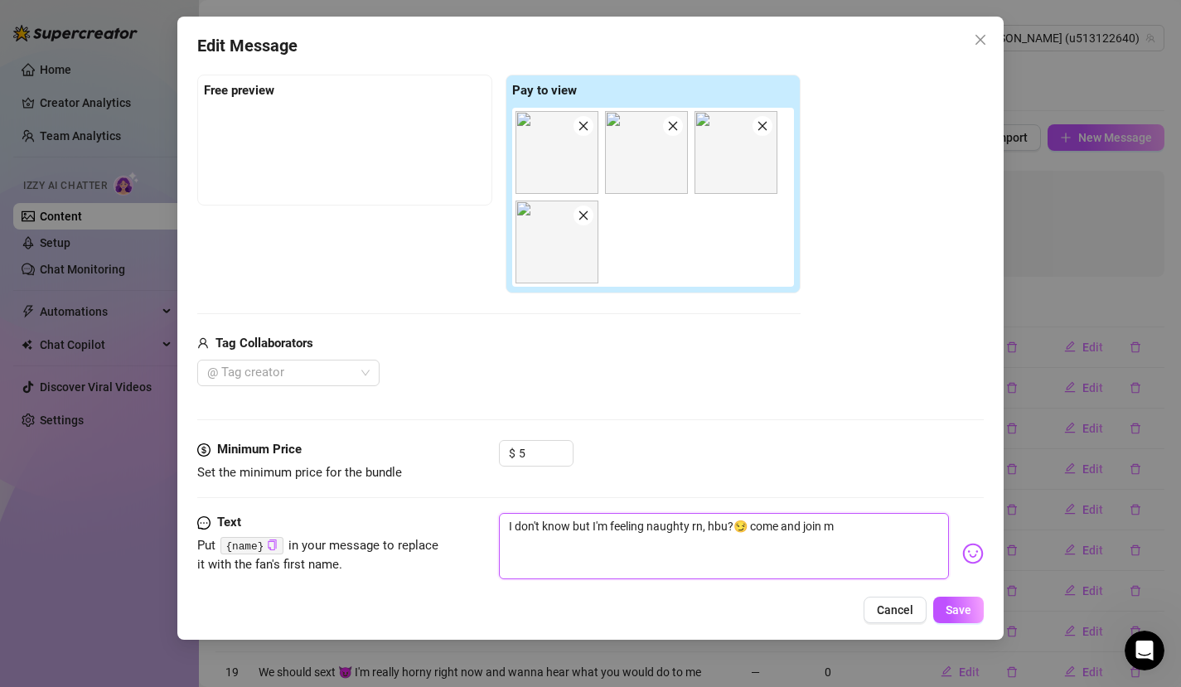
type textarea "I don't know but I'm feeling naughty rn, hbu?😏 come and join me"
type textarea "I don't know but I'm feeling naughty rn, hbu?😏 come and join me i"
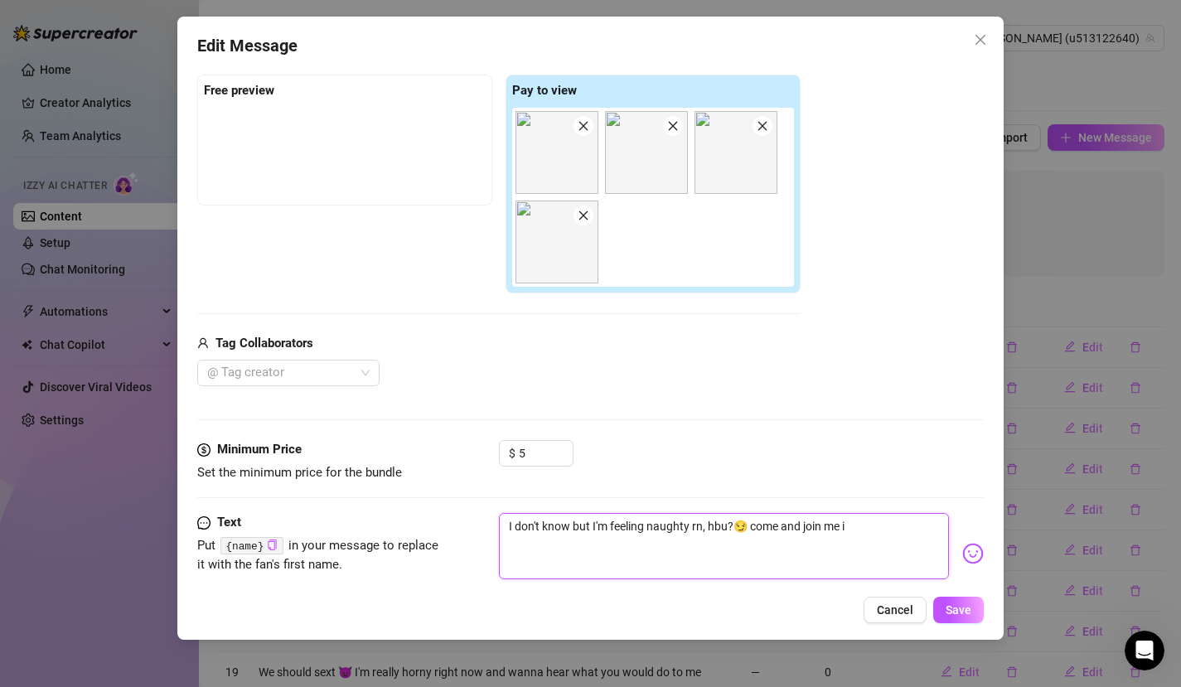
type textarea "I don't know but I'm feeling naughty rn, hbu?😏 come and join me in"
type textarea "I don't know but I'm feeling naughty rn, hbu?😏 come and join me in t"
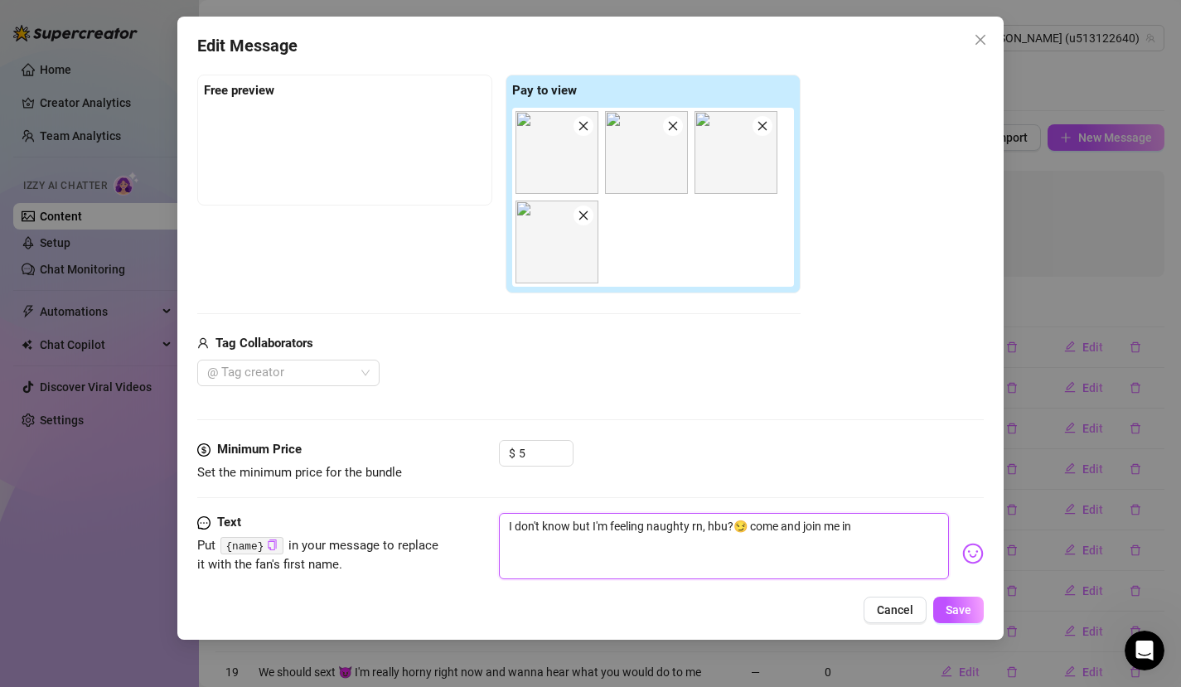
type textarea "I don't know but I'm feeling naughty rn, hbu?😏 come and join me in t"
type textarea "I don't know but I'm feeling naughty rn, hbu?😏 come and join me in th"
type textarea "I don't know but I'm feeling naughty rn, hbu?😏 come and join me in the"
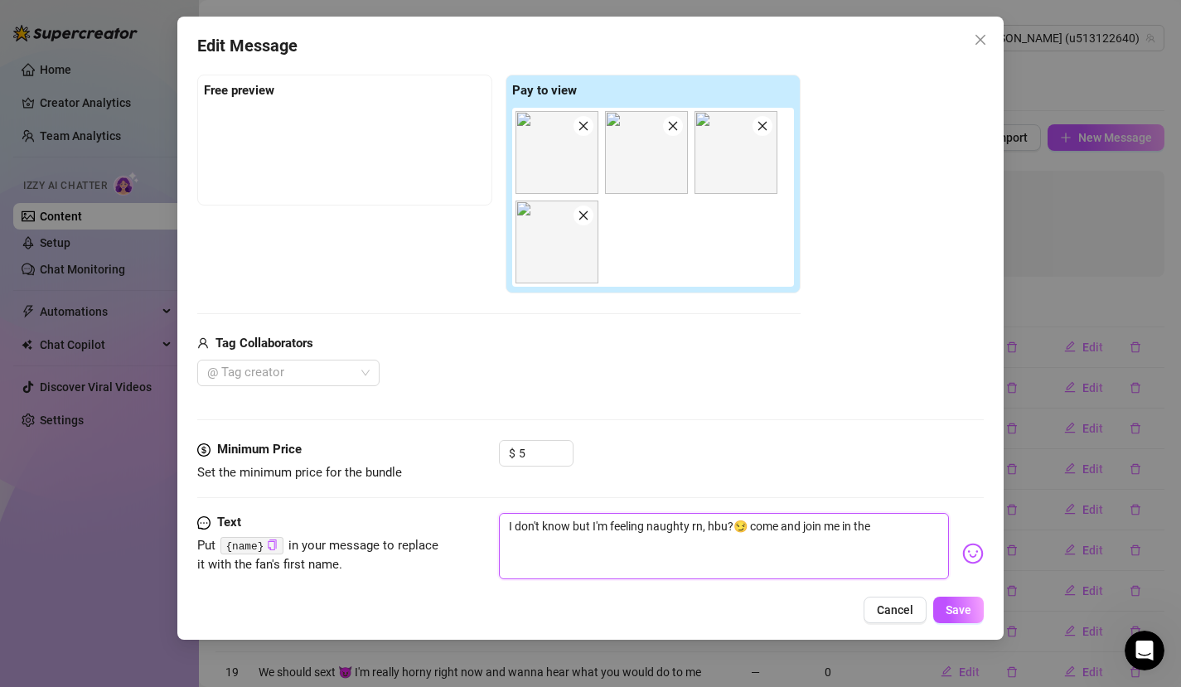
type textarea "I don't know but I'm feeling naughty rn, hbu?😏 come and join me in the"
type textarea "I don't know but I'm feeling naughty rn, hbu?😏 come and join me in the b"
type textarea "I don't know but I'm feeling naughty rn, hbu?😏 come and join me in the ba"
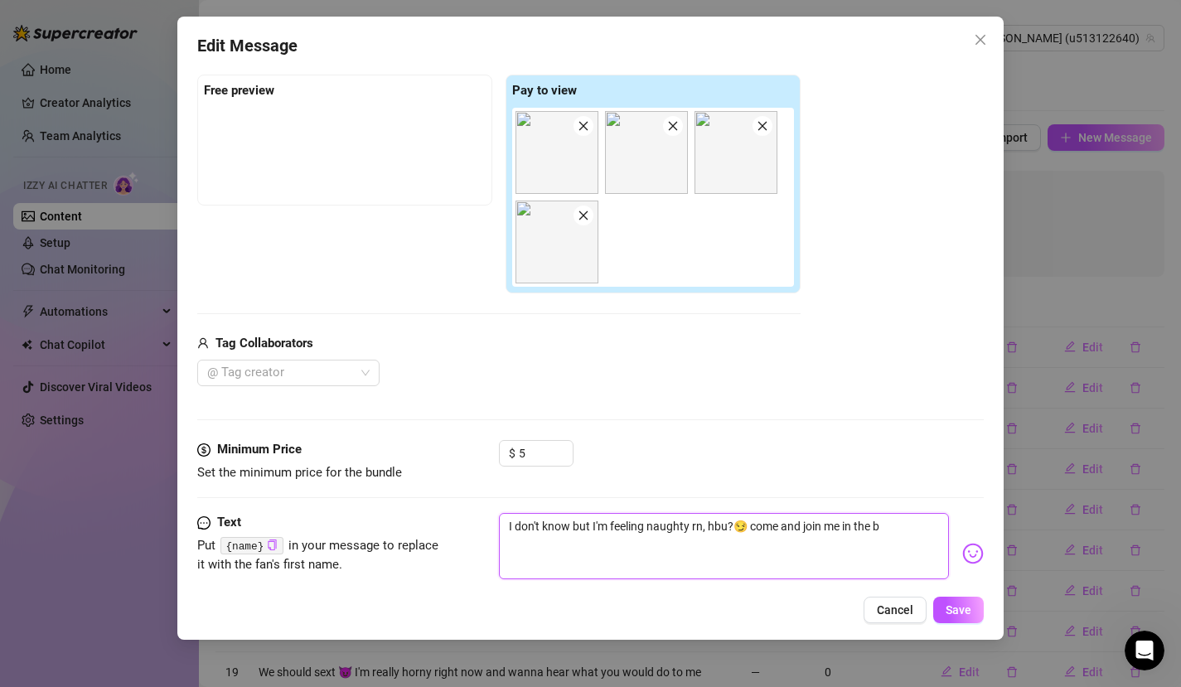
type textarea "I don't know but I'm feeling naughty rn, hbu?😏 come and join me in the ba"
type textarea "I don't know but I'm feeling naughty rn, hbu?😏 come and join me in the bat"
type textarea "I don't know but I'm feeling naughty rn, hbu?😏 come and join me in the bath"
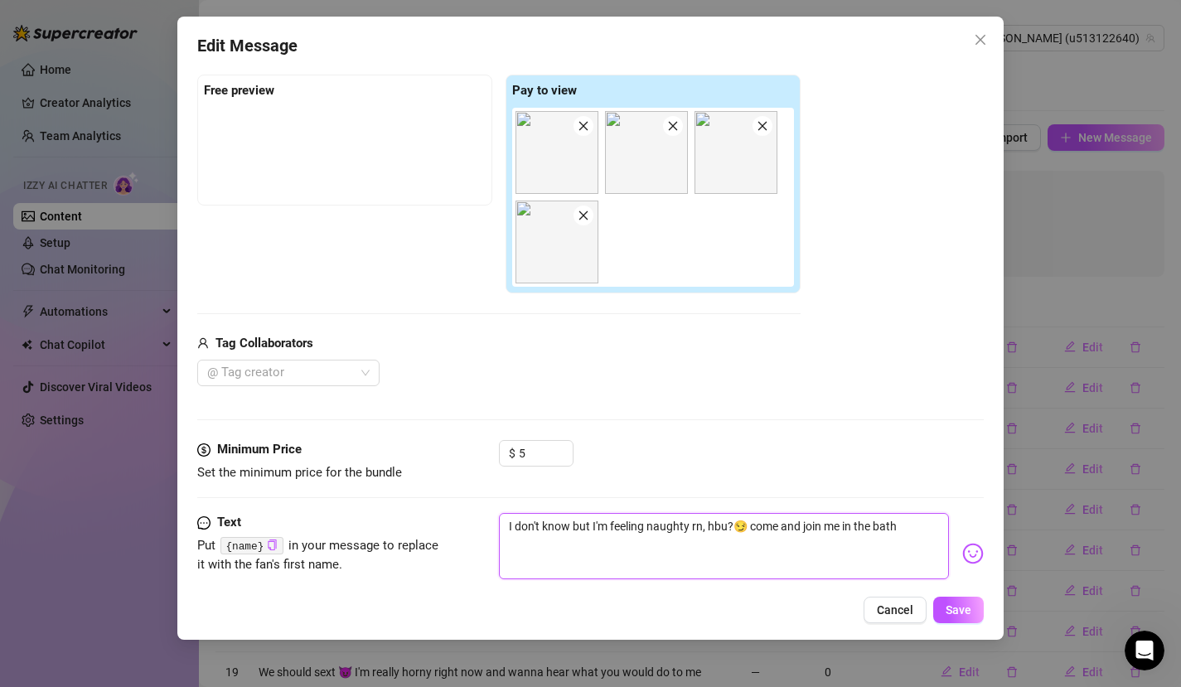
type textarea "I don't know but I'm feeling naughty rn, hbu?😏 come and join me in the batht"
type textarea "I don't know but I'm feeling naughty rn, hbu?😏 come and join me in the bathtu"
type textarea "I don't know but I'm feeling naughty rn, hbu?😏 come and join me in the bathtub"
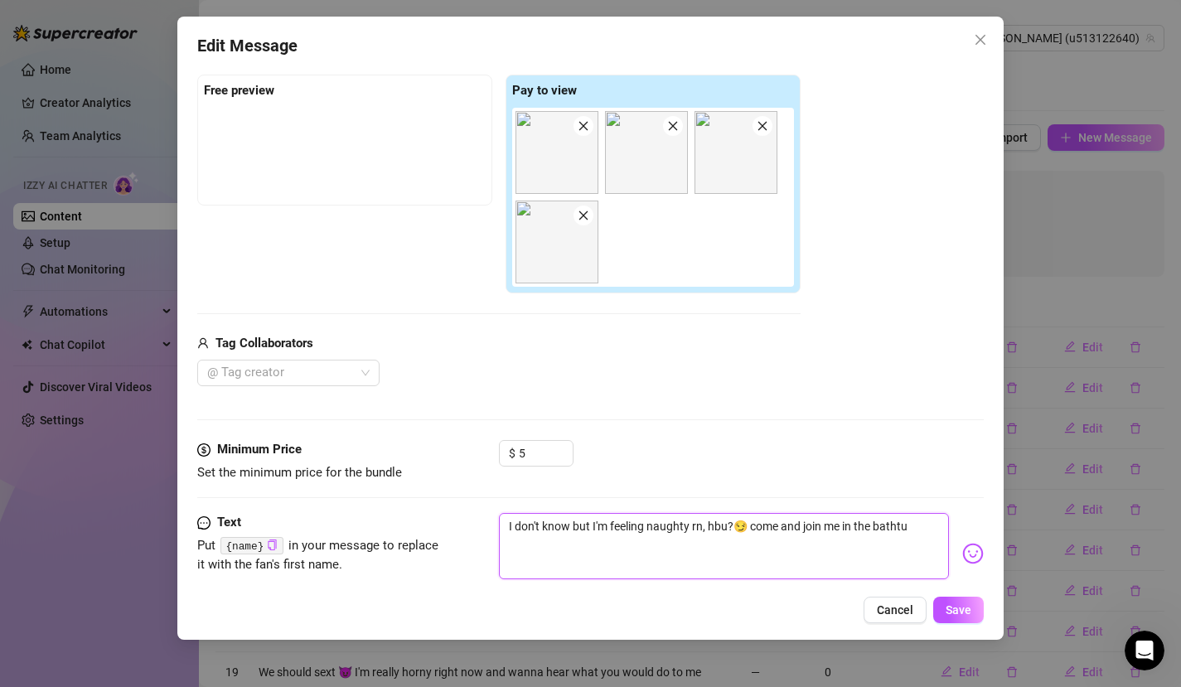
type textarea "I don't know but I'm feeling naughty rn, hbu?😏 come and join me in the bathtub"
type textarea "I don't know but I'm feeling naughty rn, hbu?😏 come and join me in the bathtub 💦"
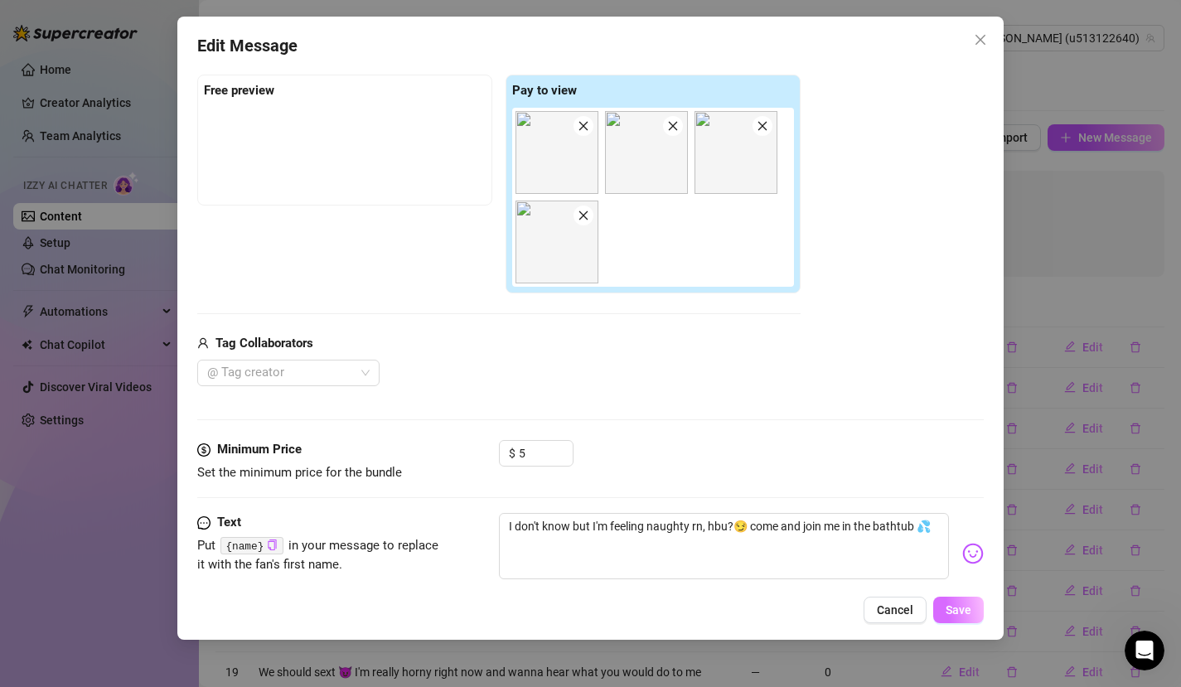
click at [955, 610] on span "Save" at bounding box center [959, 610] width 26 height 13
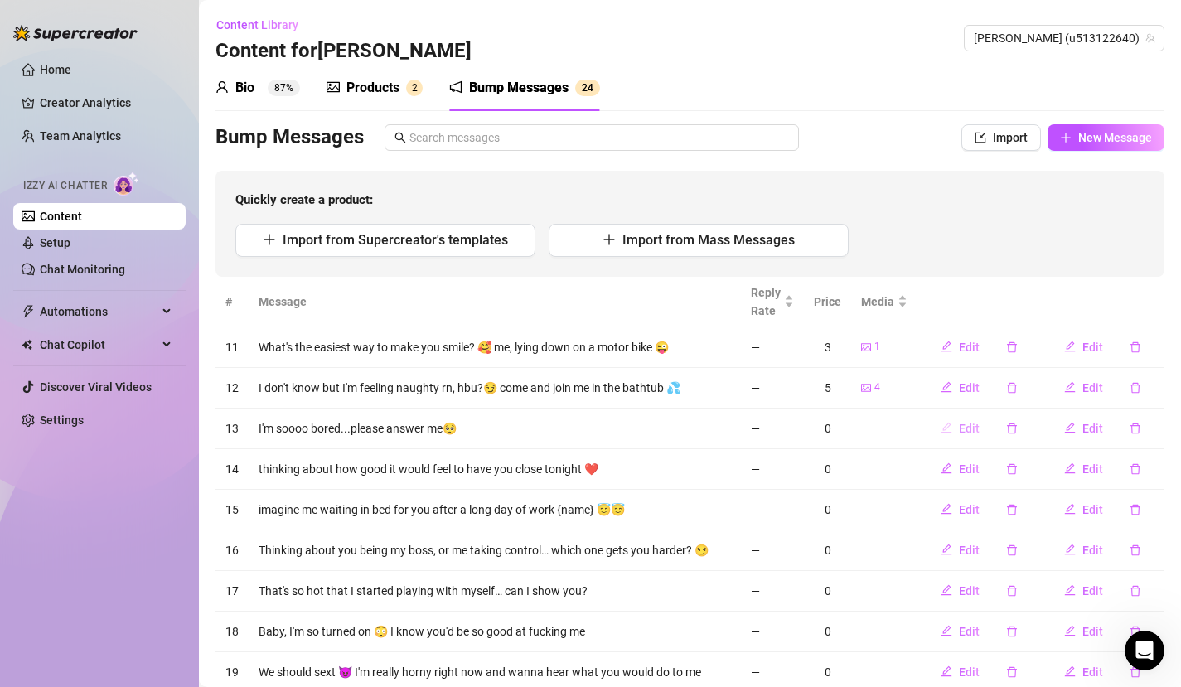
click at [941, 428] on icon "edit" at bounding box center [947, 428] width 12 height 12
type textarea "I'm soooo bored...please answer me🥺"
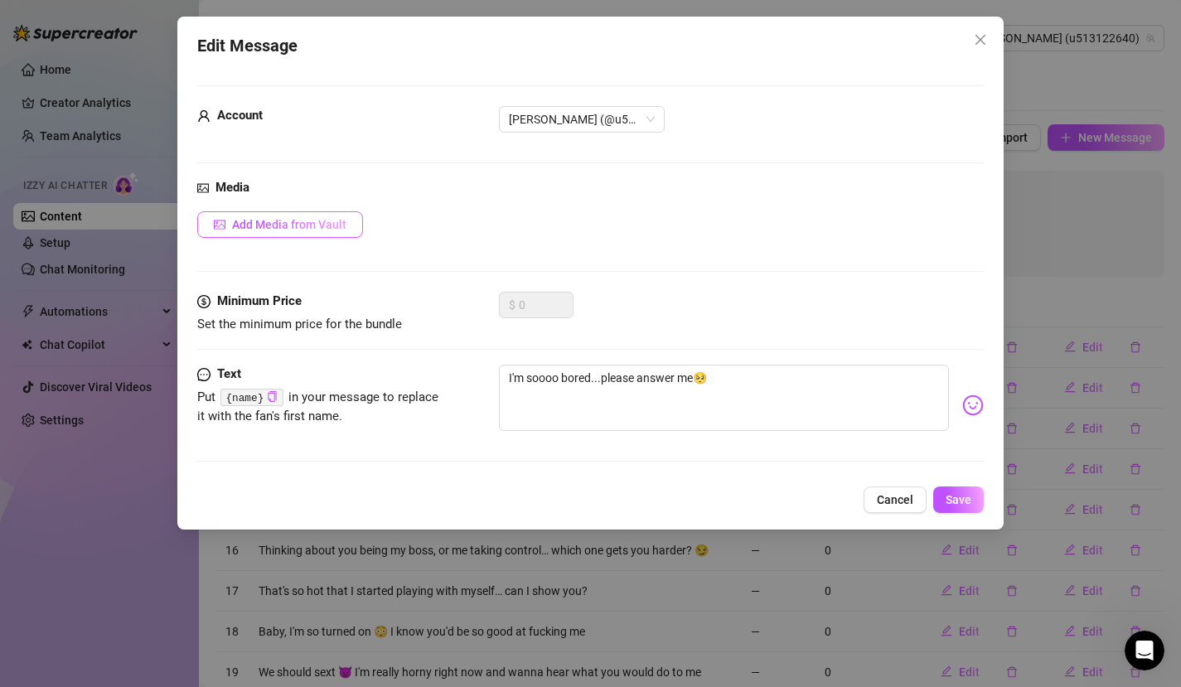
click at [313, 228] on span "Add Media from Vault" at bounding box center [289, 224] width 114 height 13
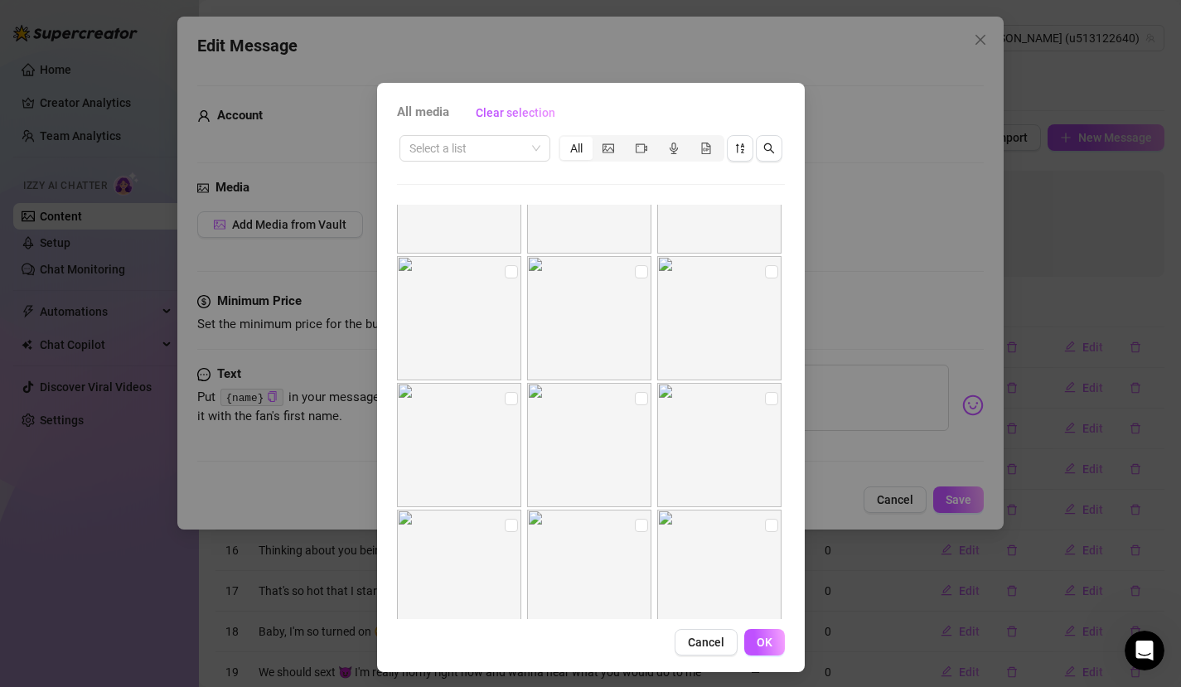
scroll to position [335, 0]
click at [765, 269] on input "checkbox" at bounding box center [771, 265] width 13 height 13
checkbox input "true"
click at [507, 397] on input "checkbox" at bounding box center [511, 392] width 13 height 13
checkbox input "true"
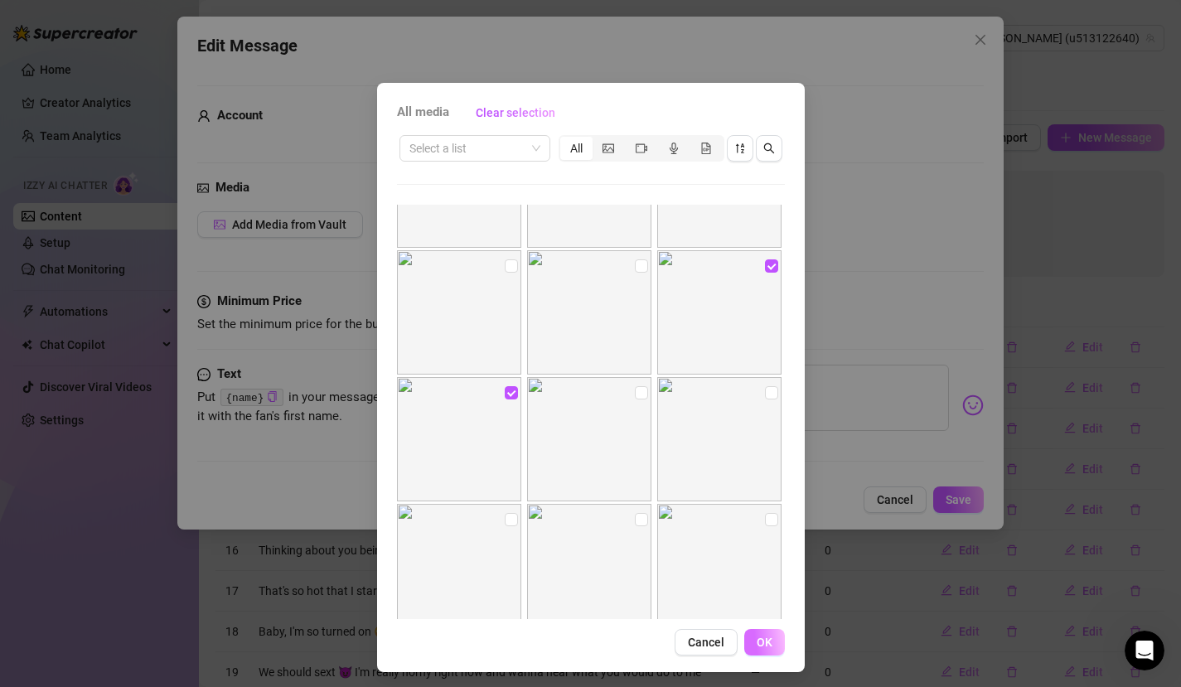
click at [760, 624] on span "OK" at bounding box center [765, 642] width 16 height 13
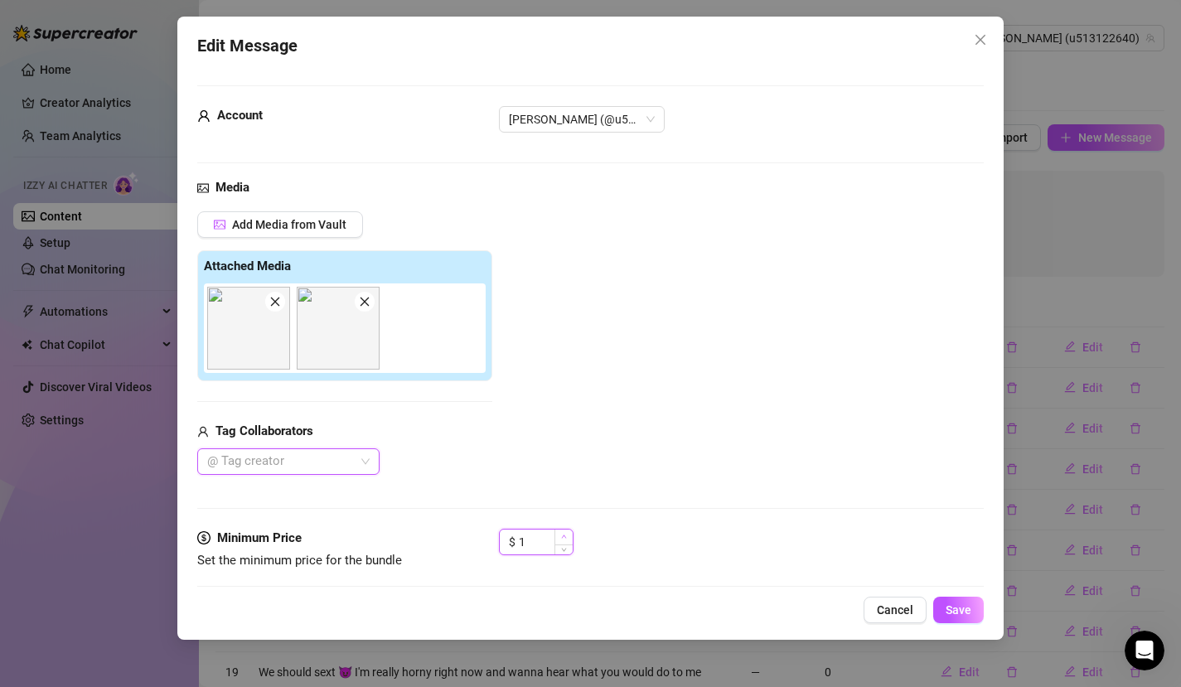
click at [566, 536] on icon "up" at bounding box center [564, 537] width 6 height 6
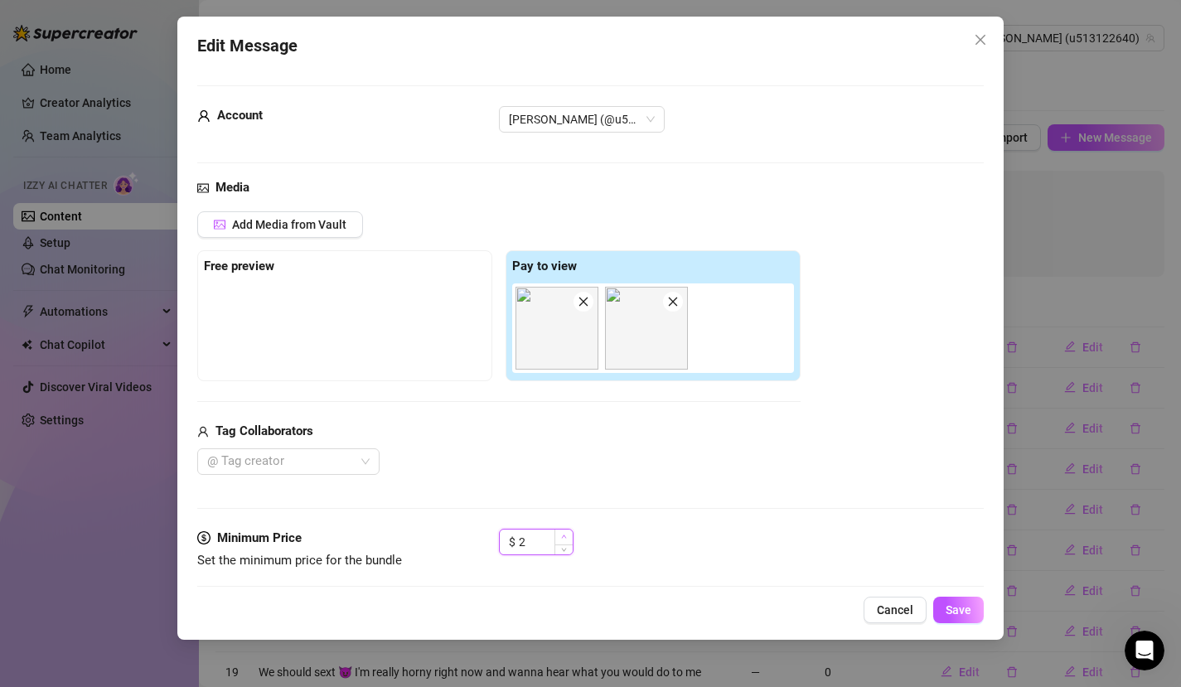
click at [566, 536] on icon "up" at bounding box center [564, 537] width 6 height 6
type input "4"
click at [566, 536] on icon "up" at bounding box center [564, 537] width 6 height 6
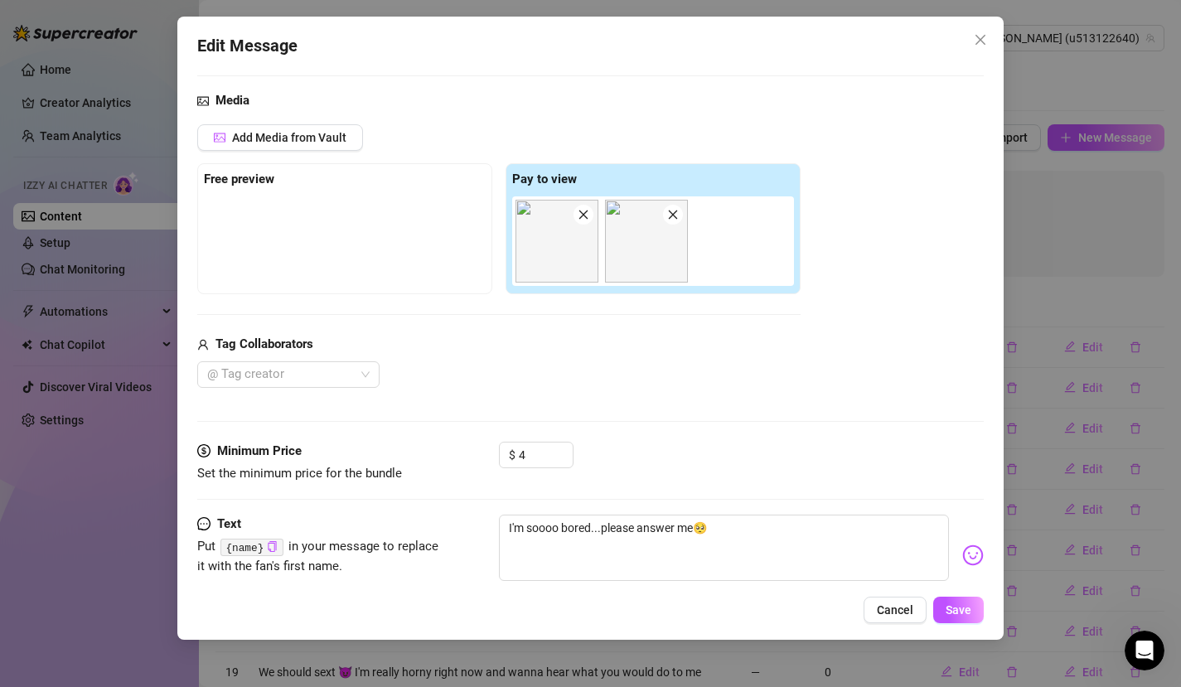
scroll to position [126, 0]
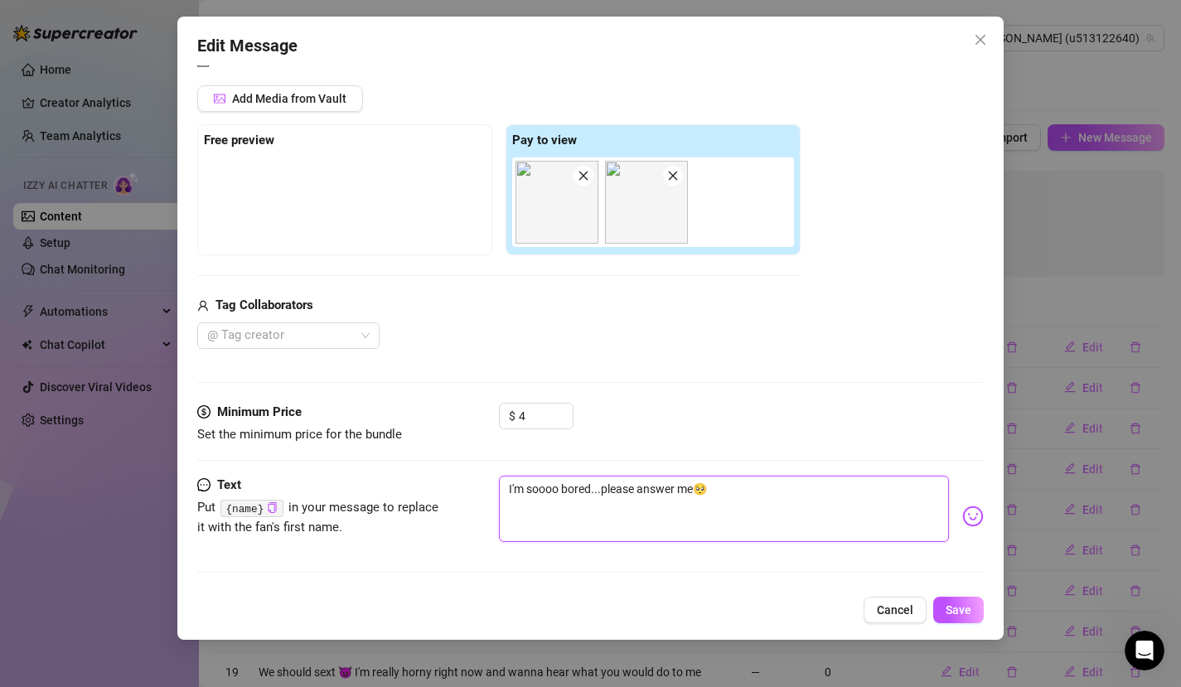
click at [744, 495] on textarea "I'm soooo bored...please answer me🥺" at bounding box center [724, 509] width 451 height 66
type textarea "I'm soooo bored...please answer me🥺"
drag, startPoint x: 709, startPoint y: 495, endPoint x: 739, endPoint y: 494, distance: 30.7
click at [739, 494] on textarea "I'm soooo bored...please answer me🥺 sitting here naked on a" at bounding box center [724, 509] width 451 height 66
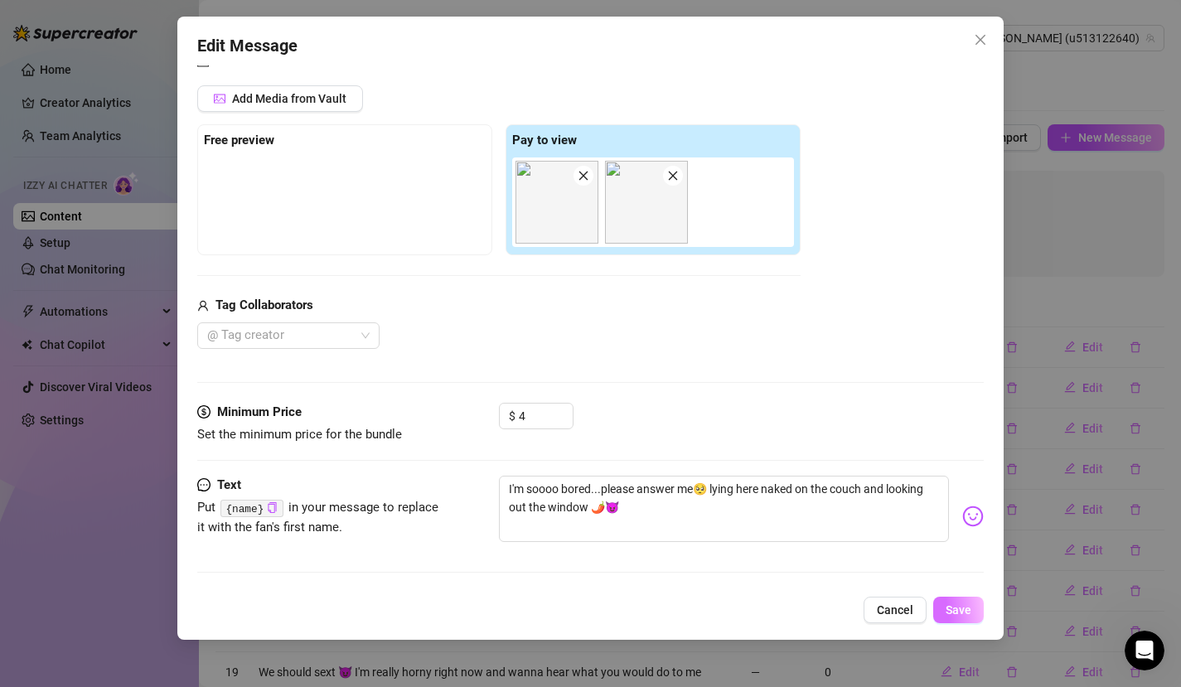
click at [960, 609] on span "Save" at bounding box center [959, 610] width 26 height 13
click at [570, 513] on textarea "I'm soooo bored...please answer me🥺 lying here naked on the couch and looking o…" at bounding box center [724, 509] width 451 height 66
drag, startPoint x: 554, startPoint y: 515, endPoint x: 574, endPoint y: 514, distance: 19.9
click at [574, 514] on textarea "I'm soooo bored...please answer me🥺 lying here naked on the couch and looking o…" at bounding box center [724, 509] width 451 height 66
drag, startPoint x: 584, startPoint y: 515, endPoint x: 550, endPoint y: 514, distance: 33.2
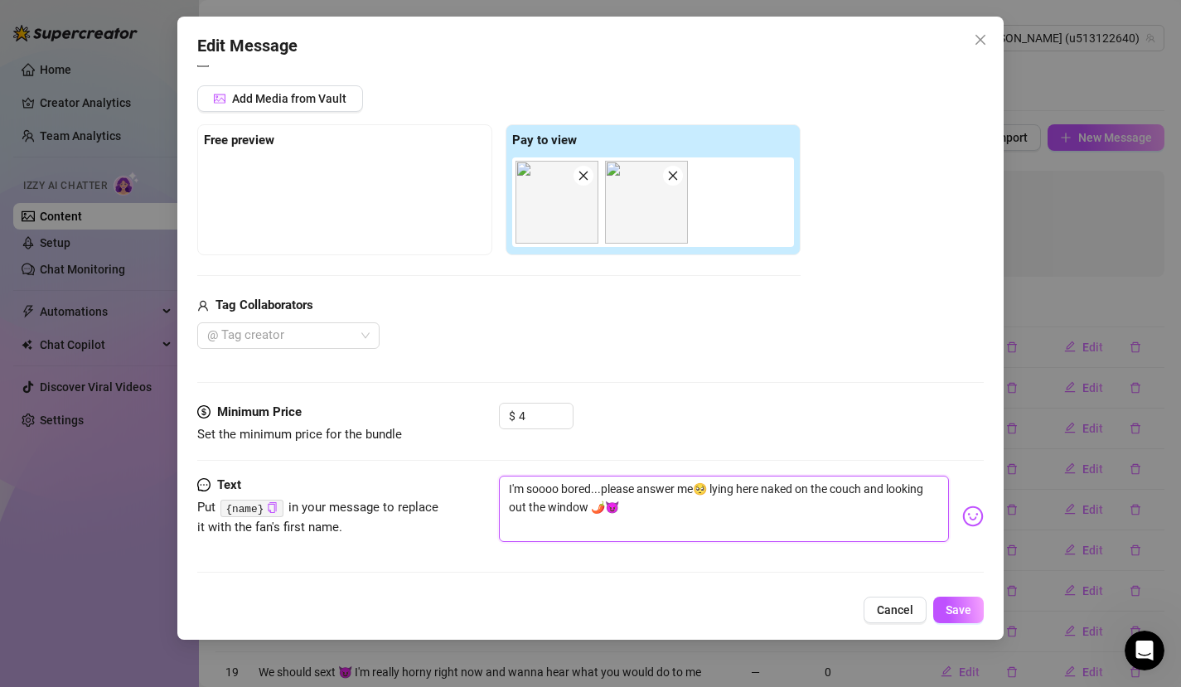
click at [550, 514] on textarea "I'm soooo bored...please answer me🥺 lying here naked on the couch and looking o…" at bounding box center [724, 509] width 451 height 66
click at [679, 507] on textarea "I'm soooo bored...please answer me🥺 lying here naked on the couch and looking o…" at bounding box center [724, 509] width 451 height 66
click at [961, 609] on span "Save" at bounding box center [959, 610] width 26 height 13
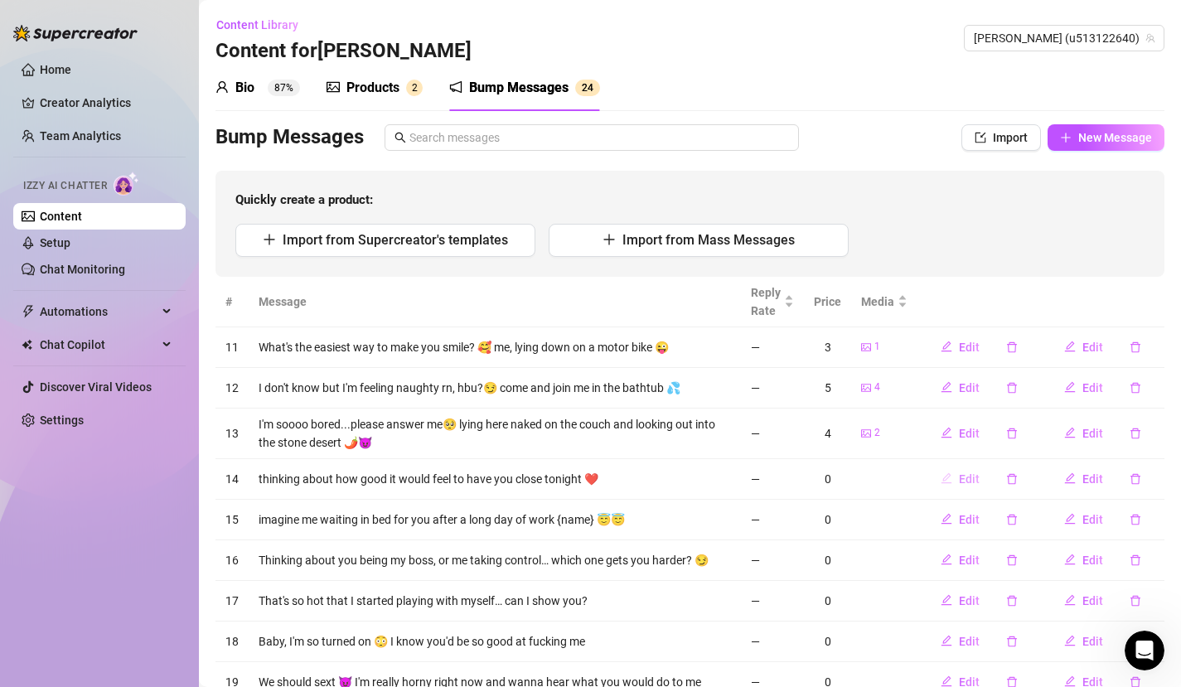
click at [942, 477] on icon "edit" at bounding box center [947, 478] width 11 height 11
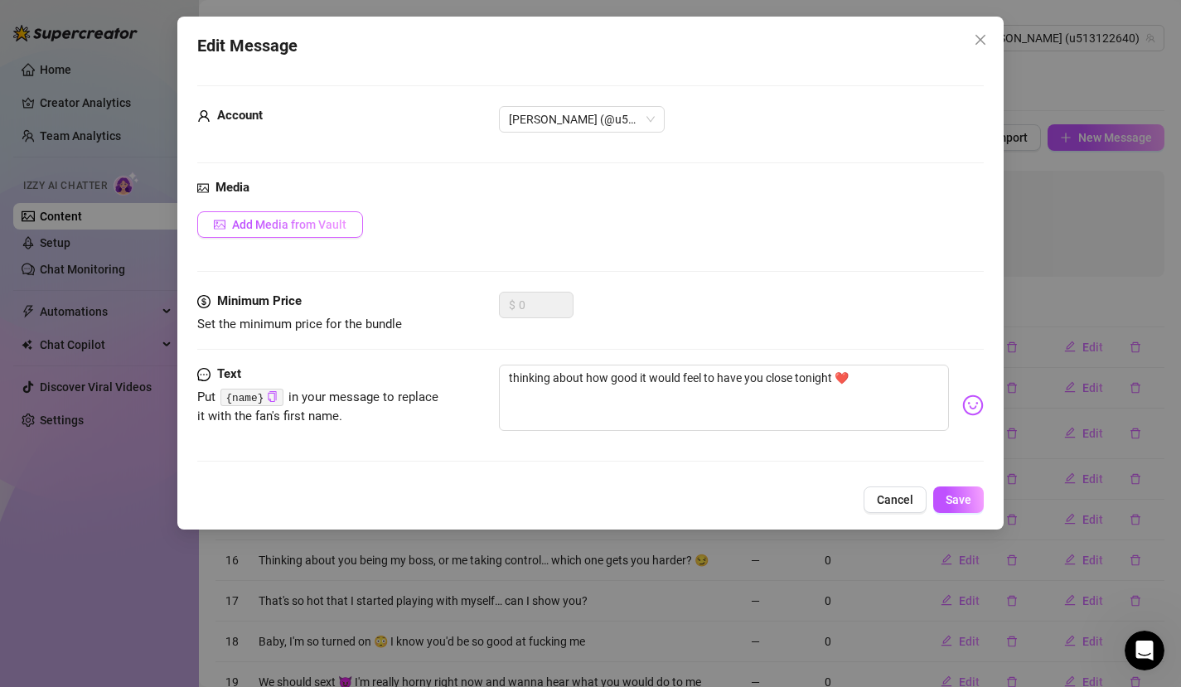
click at [308, 226] on span "Add Media from Vault" at bounding box center [289, 224] width 114 height 13
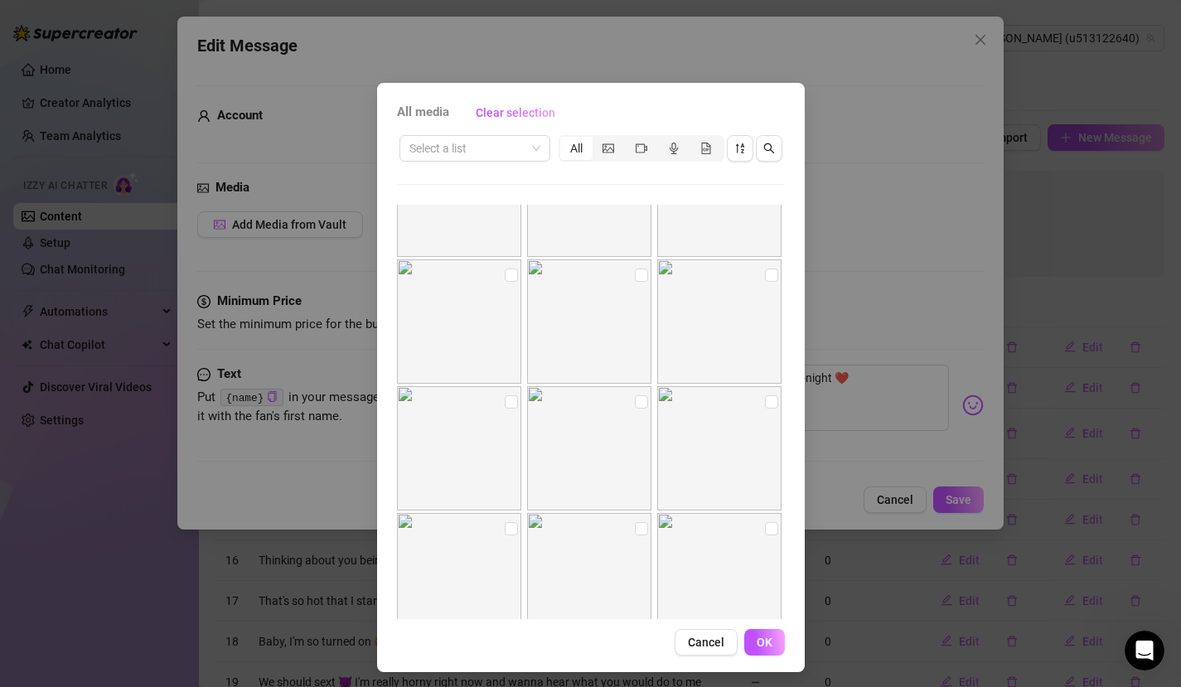
scroll to position [473, 0]
click at [765, 259] on input "checkbox" at bounding box center [771, 255] width 13 height 13
click at [635, 384] on input "checkbox" at bounding box center [641, 382] width 13 height 13
click at [767, 624] on button "OK" at bounding box center [764, 642] width 41 height 27
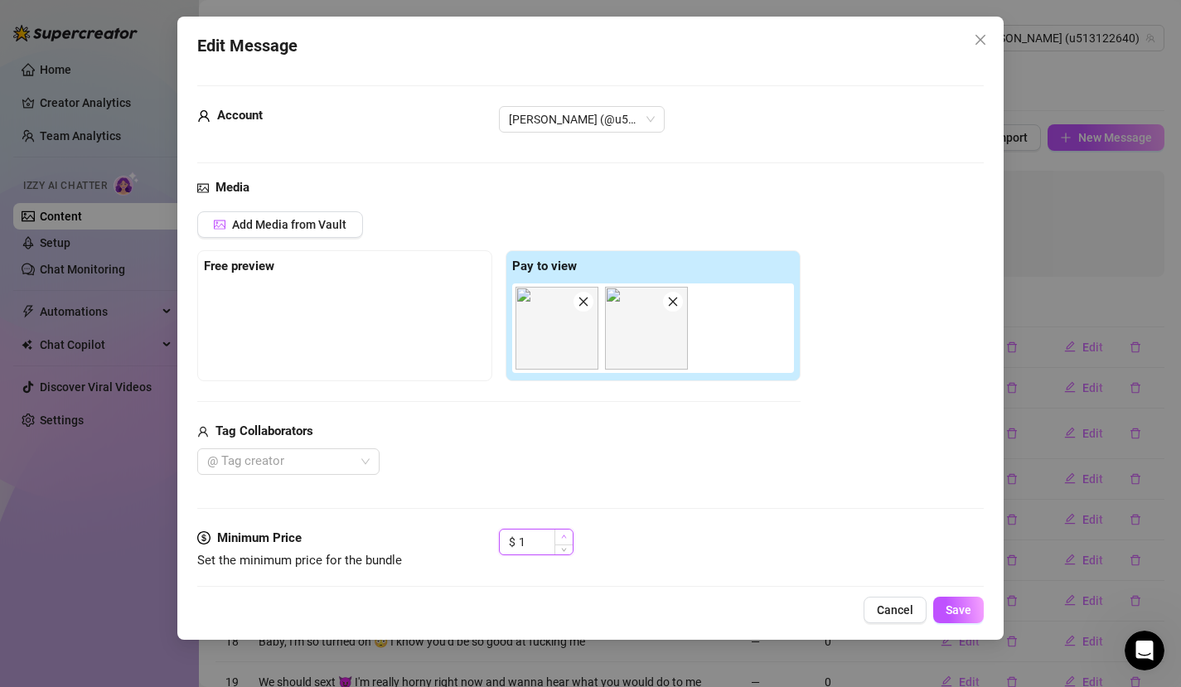
click at [565, 538] on icon "up" at bounding box center [563, 537] width 5 height 3
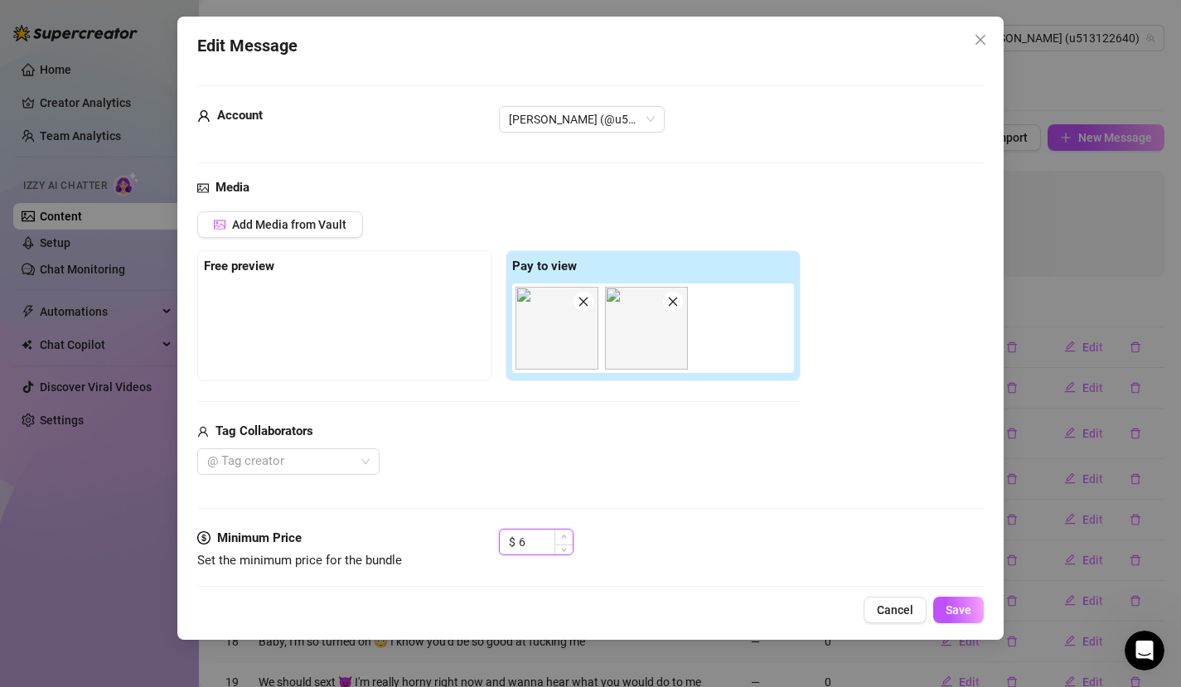
click at [565, 538] on icon "up" at bounding box center [563, 537] width 5 height 3
click at [948, 613] on span "Save" at bounding box center [959, 610] width 26 height 13
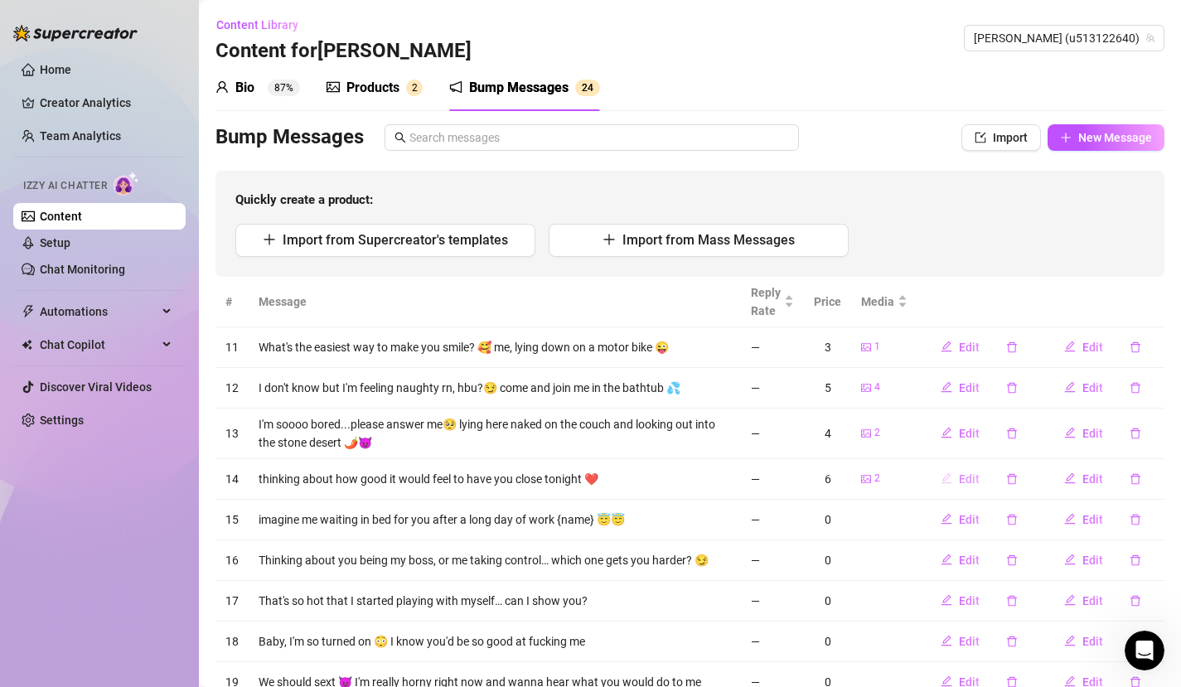
click at [941, 478] on icon "edit" at bounding box center [947, 479] width 12 height 12
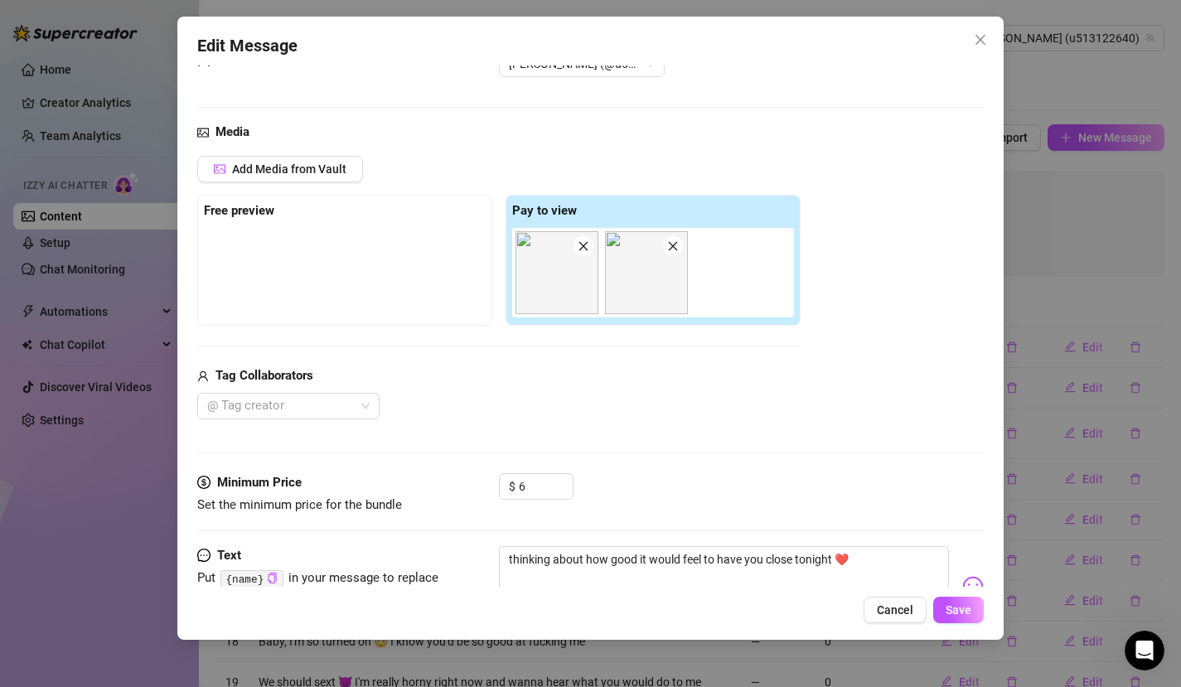
scroll to position [126, 0]
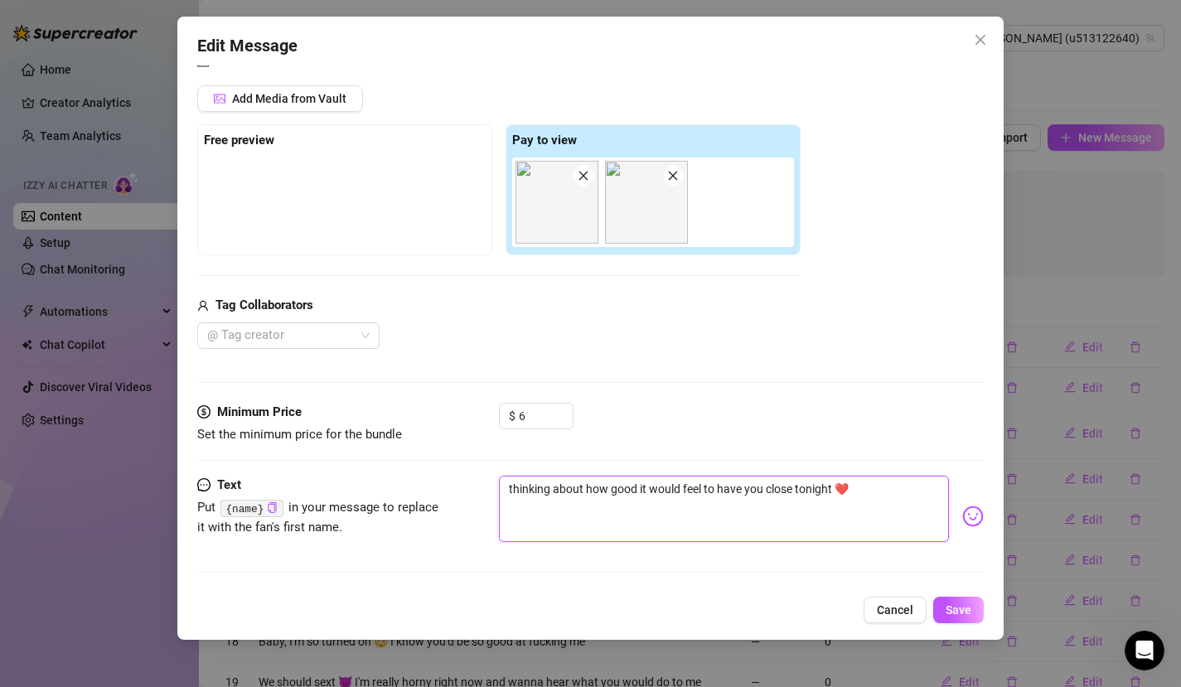
click at [869, 490] on textarea "thinking about how good it would feel to have you close tonight ❤️" at bounding box center [724, 509] width 451 height 66
click at [953, 608] on span "Save" at bounding box center [959, 610] width 26 height 13
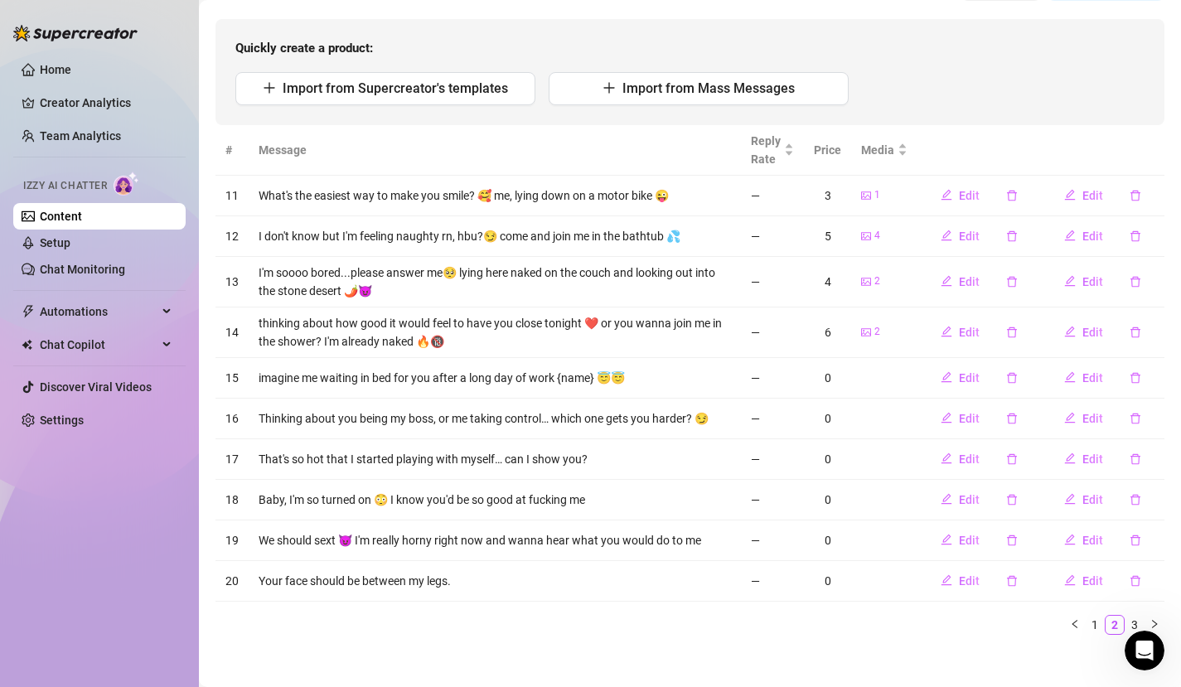
scroll to position [162, 0]
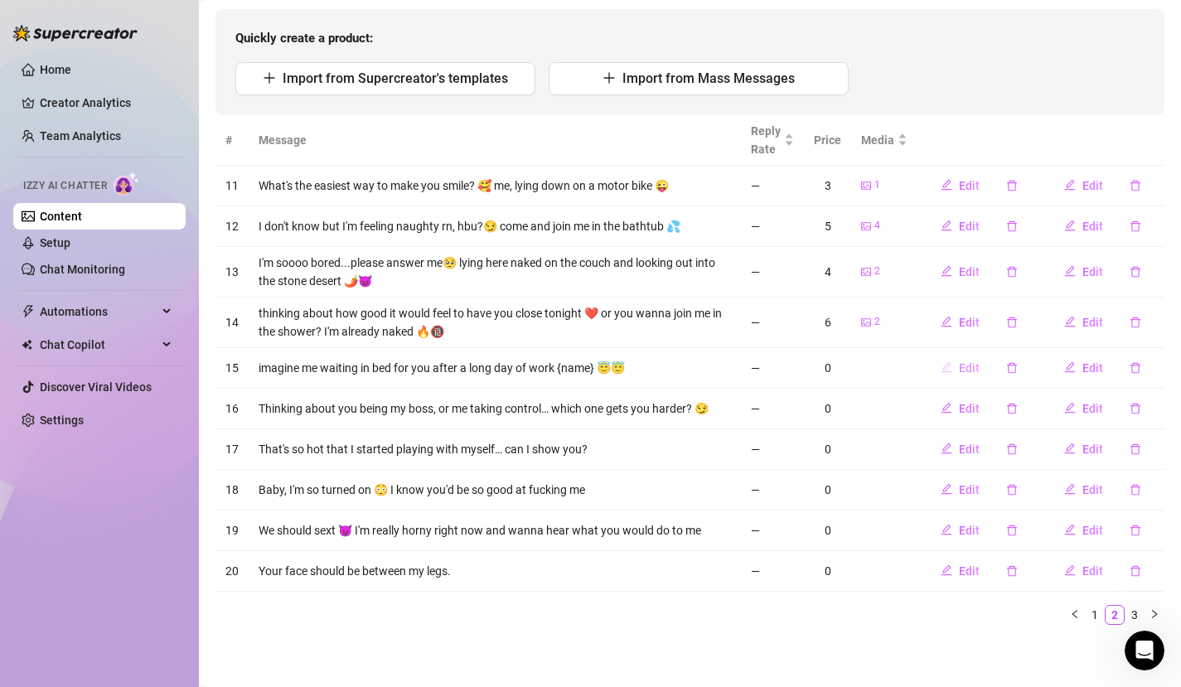
click at [941, 366] on icon "edit" at bounding box center [947, 367] width 12 height 12
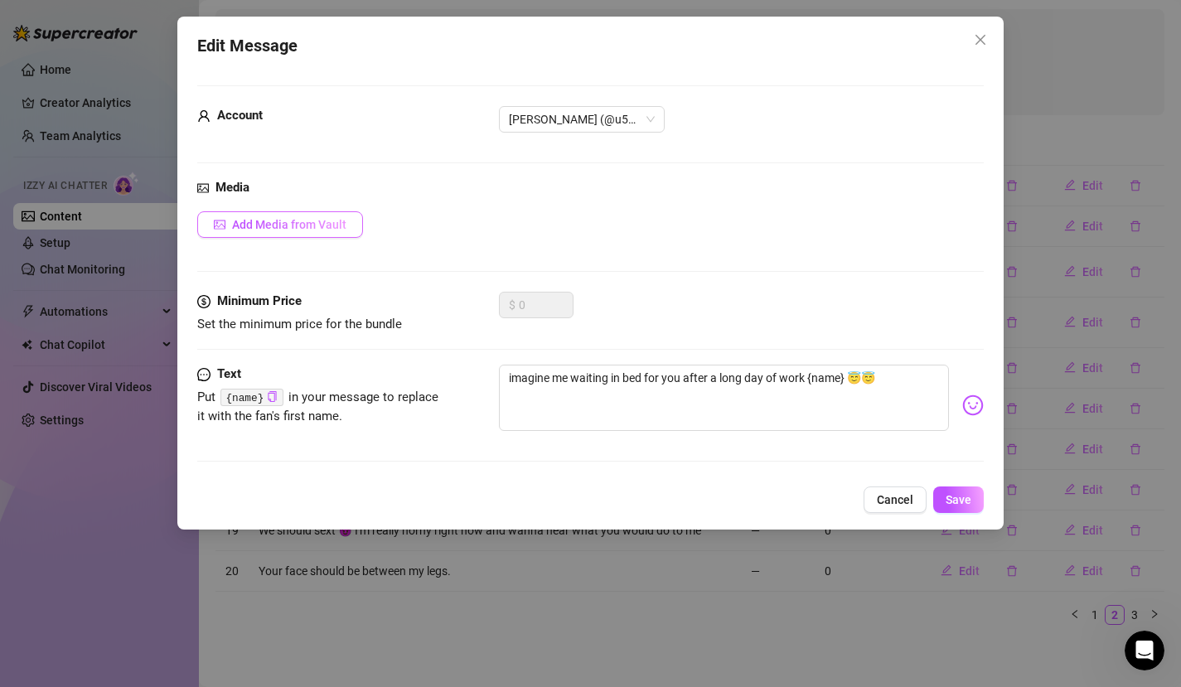
click at [263, 221] on span "Add Media from Vault" at bounding box center [289, 224] width 114 height 13
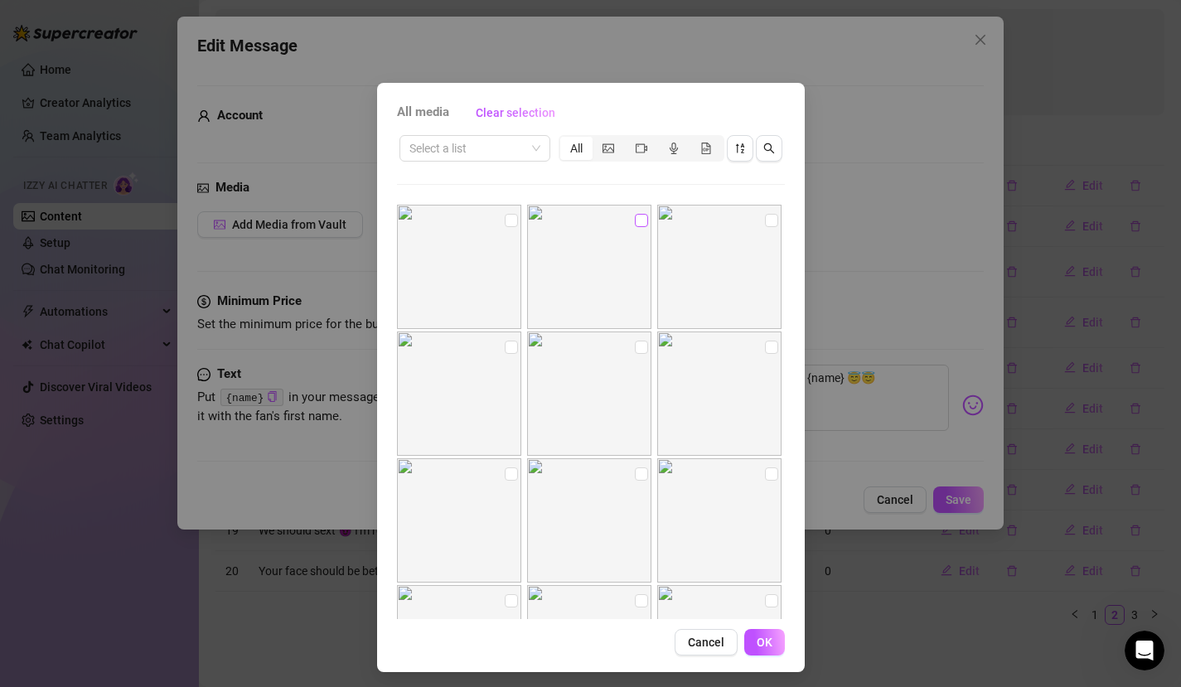
click at [635, 225] on input "checkbox" at bounding box center [641, 220] width 13 height 13
click at [765, 221] on input "checkbox" at bounding box center [771, 220] width 13 height 13
click at [505, 223] on input "checkbox" at bounding box center [511, 220] width 13 height 13
click at [757, 624] on span "OK" at bounding box center [765, 642] width 16 height 13
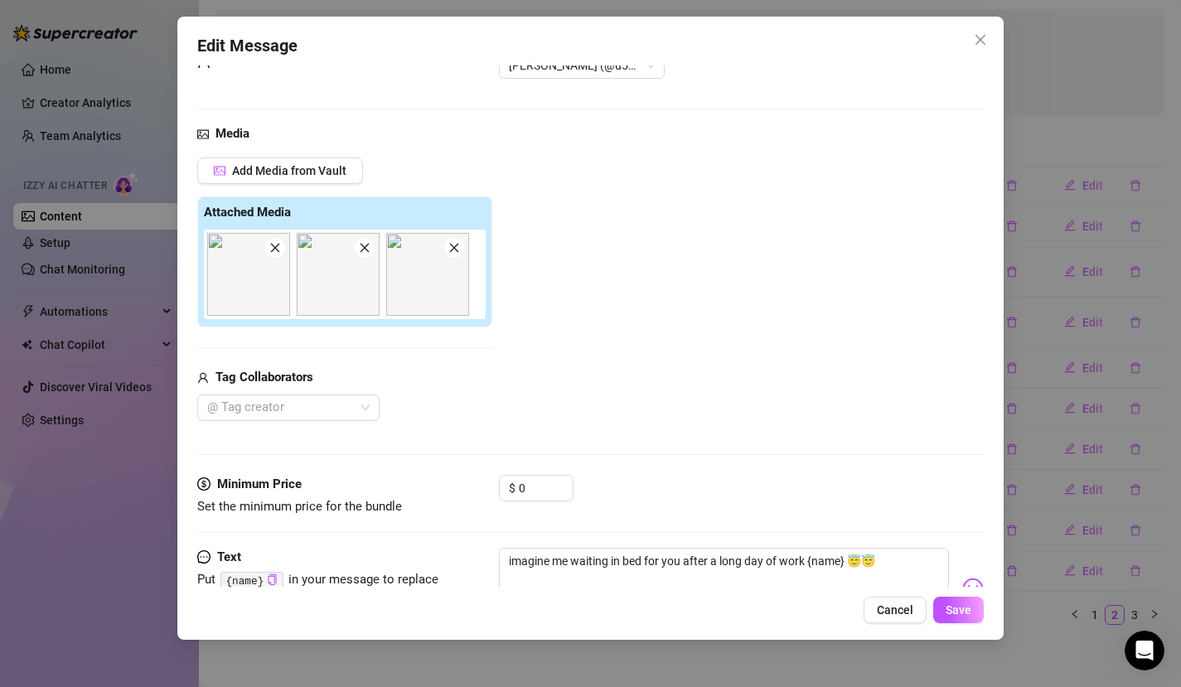
scroll to position [126, 0]
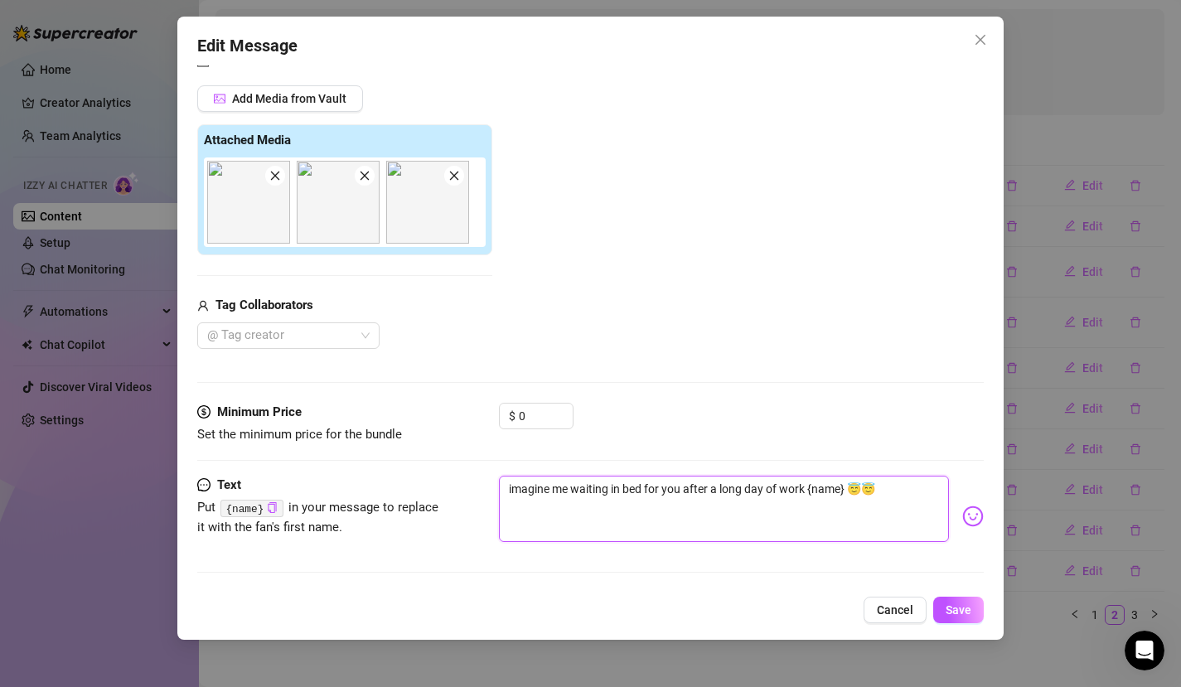
click at [896, 488] on textarea "imagine me waiting in bed for you after a long day of work {name} 😇😇" at bounding box center [724, 509] width 451 height 66
click at [684, 511] on textarea "imagine me waiting in bed for you after a long day of work {name} 😇😇 or no, sor…" at bounding box center [724, 509] width 451 height 66
click at [914, 505] on textarea "imagine me waiting in bed for you after a long day of work {name} 😇😇 or no, sor…" at bounding box center [724, 509] width 451 height 66
click at [565, 411] on icon "up" at bounding box center [564, 411] width 6 height 6
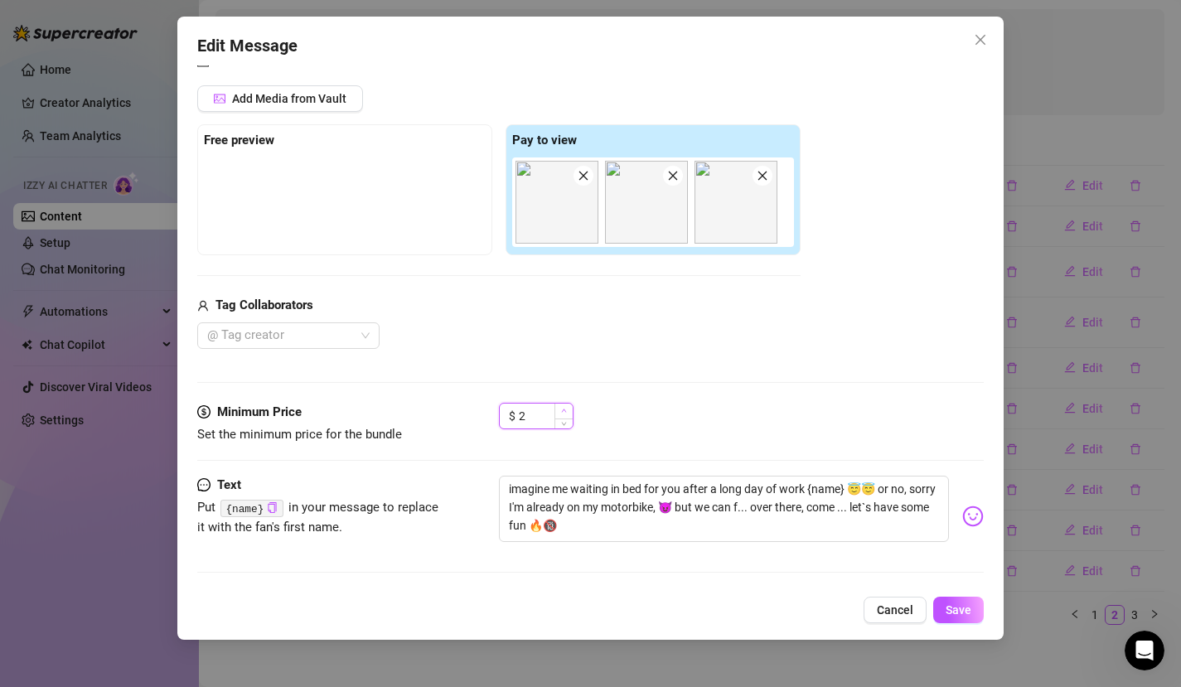
click at [565, 411] on icon "up" at bounding box center [564, 411] width 6 height 6
click at [567, 420] on span "Decrease Value" at bounding box center [564, 421] width 18 height 15
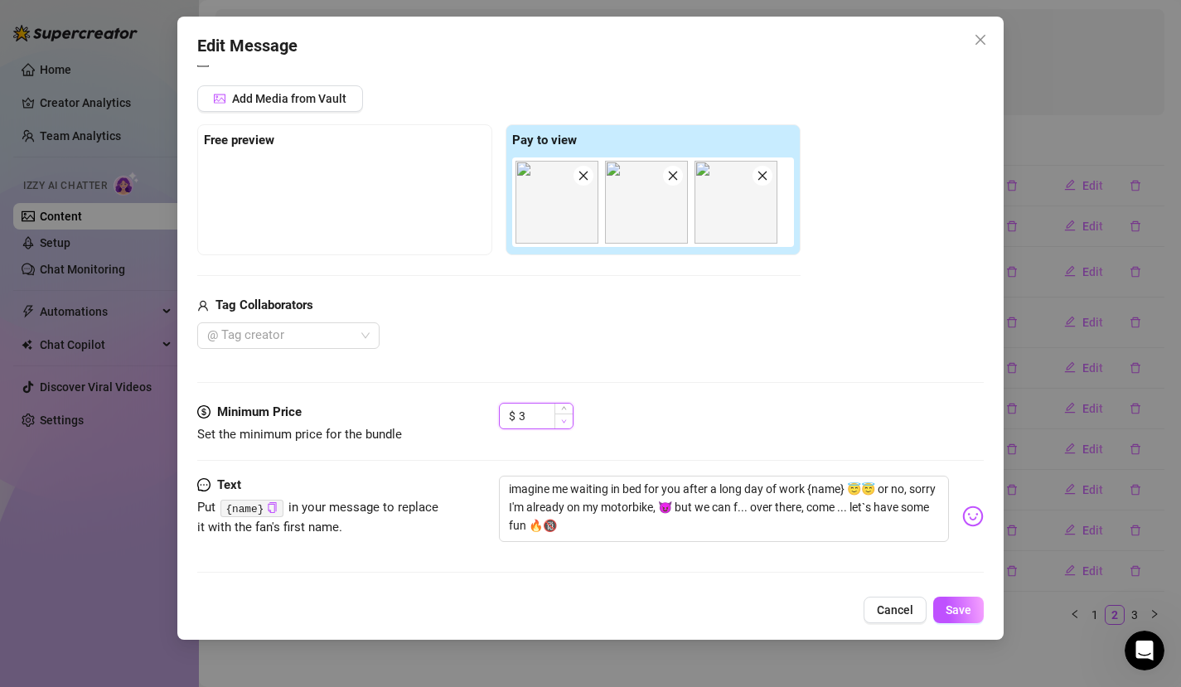
click at [567, 420] on span "Decrease Value" at bounding box center [564, 421] width 18 height 15
click at [950, 611] on span "Save" at bounding box center [959, 610] width 26 height 13
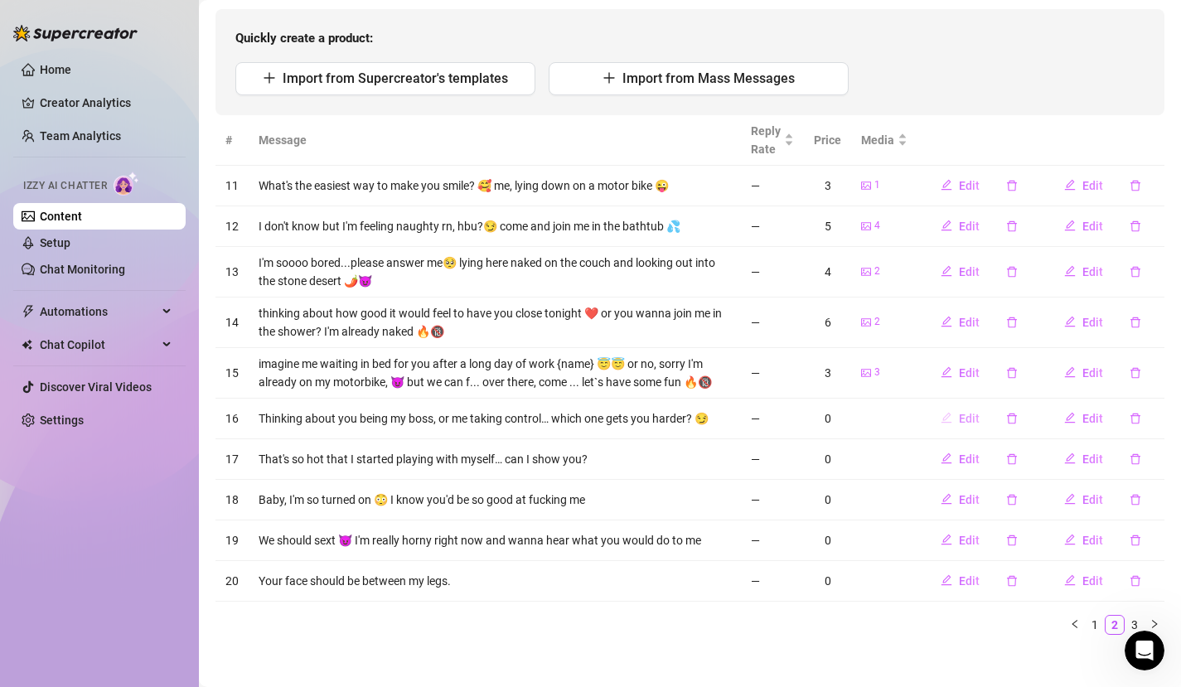
click at [941, 417] on icon "edit" at bounding box center [947, 418] width 12 height 12
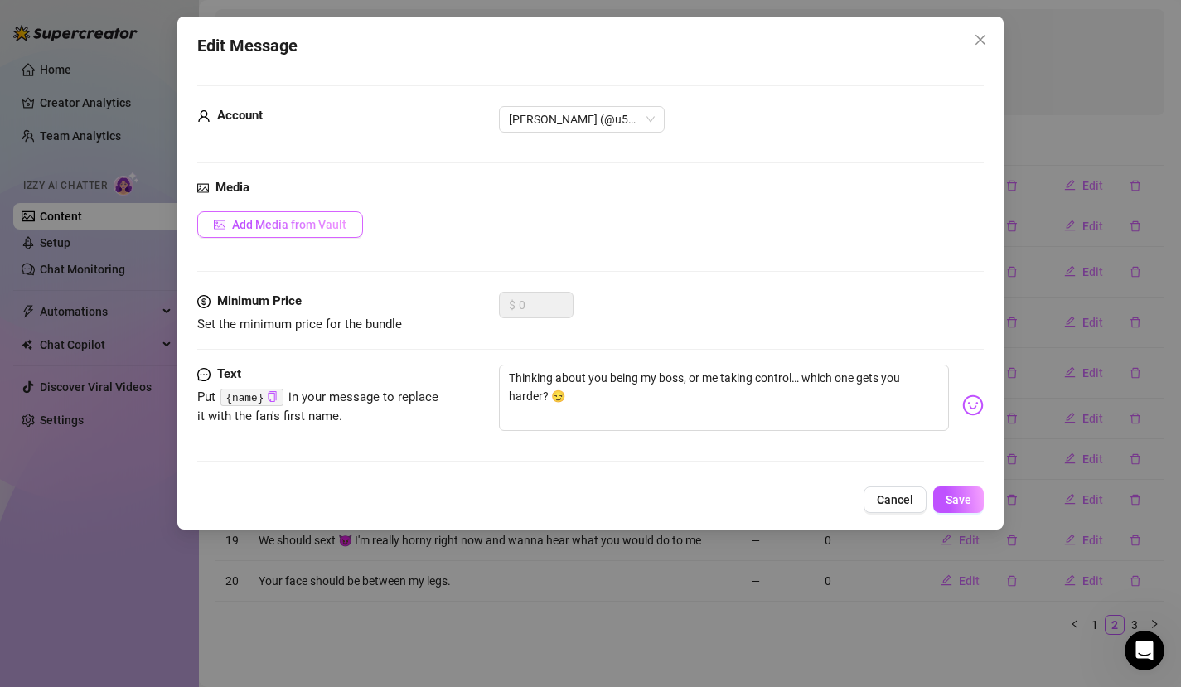
click at [346, 222] on button "Add Media from Vault" at bounding box center [280, 224] width 166 height 27
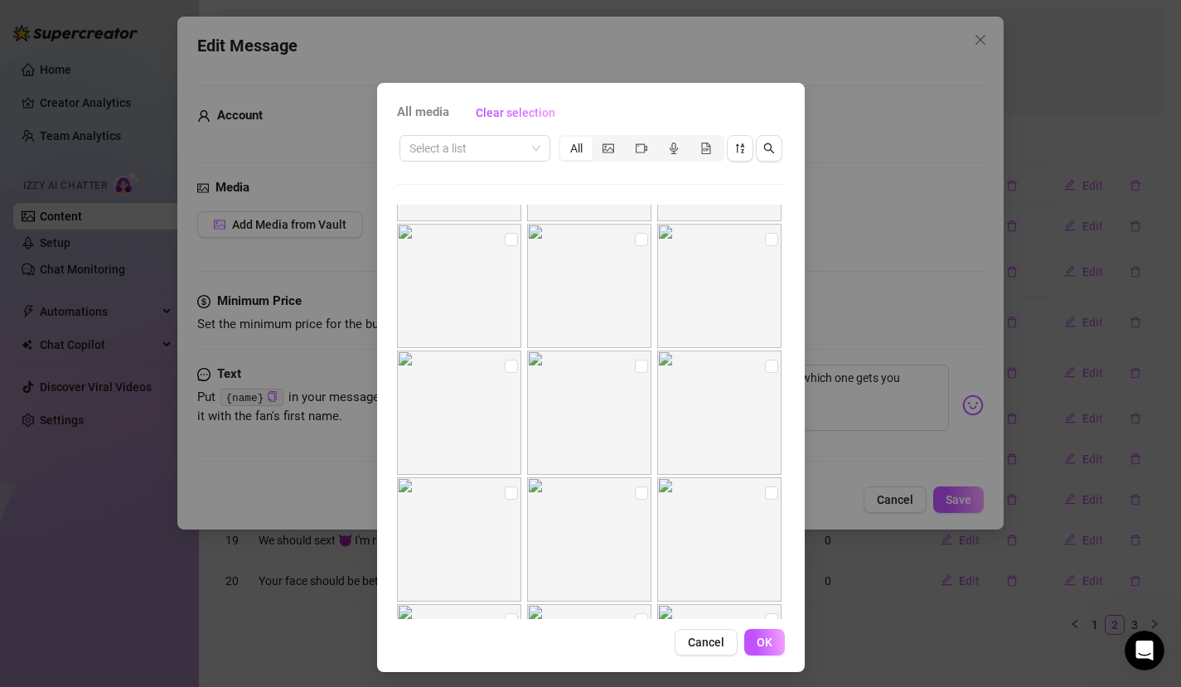
scroll to position [613, 0]
click at [505, 371] on input "checkbox" at bounding box center [511, 367] width 13 height 13
click at [635, 499] on input "checkbox" at bounding box center [641, 494] width 13 height 13
click at [765, 370] on input "checkbox" at bounding box center [771, 367] width 13 height 13
click at [765, 496] on input "checkbox" at bounding box center [771, 494] width 13 height 13
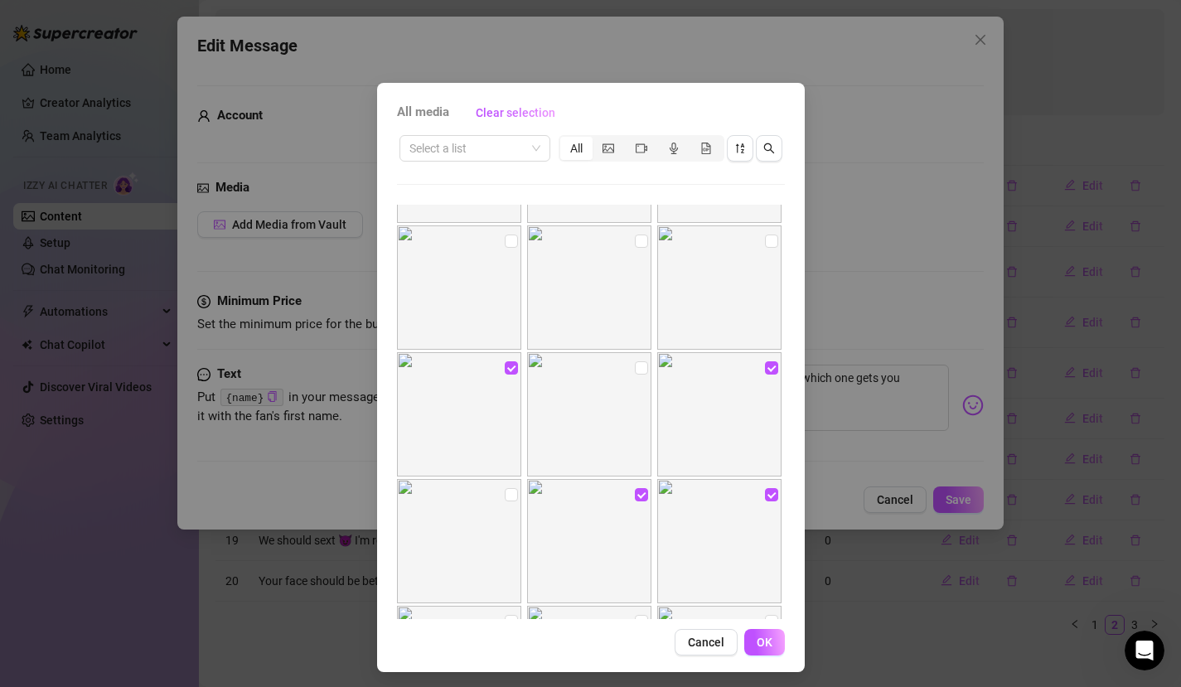
click at [635, 374] on img at bounding box center [589, 414] width 124 height 124
click at [635, 371] on input "checkbox" at bounding box center [641, 367] width 13 height 13
click at [765, 244] on input "checkbox" at bounding box center [771, 241] width 13 height 13
click at [505, 497] on input "checkbox" at bounding box center [511, 494] width 13 height 13
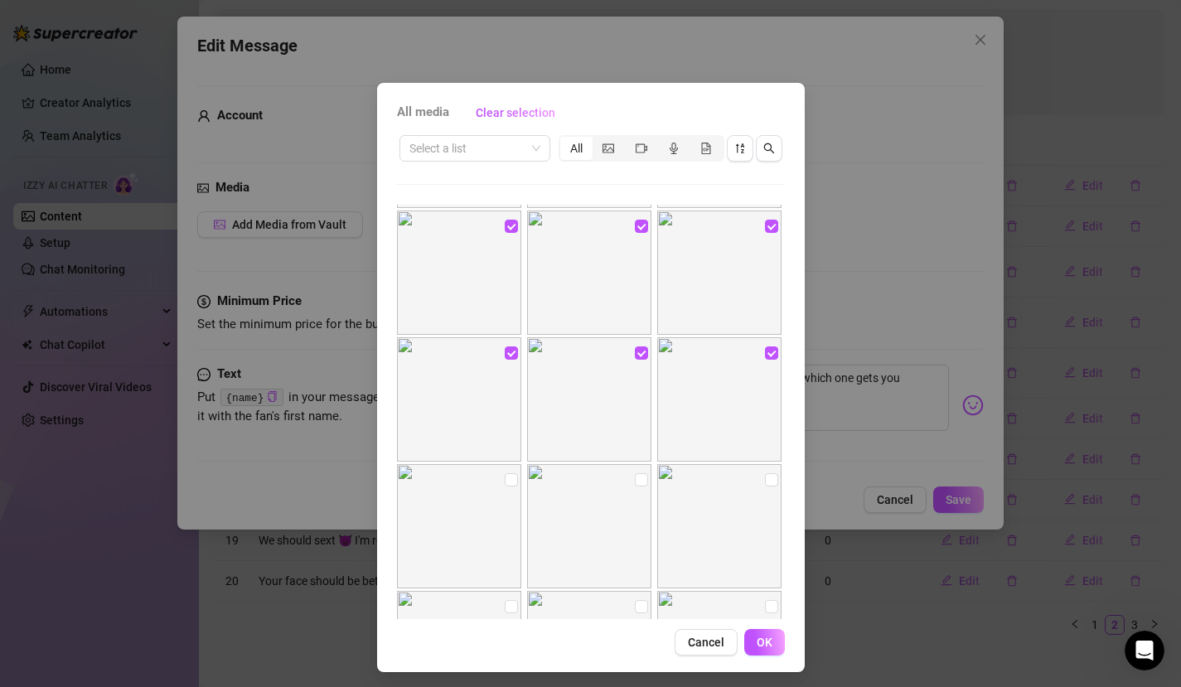
scroll to position [758, 0]
click at [757, 624] on span "OK" at bounding box center [765, 642] width 16 height 13
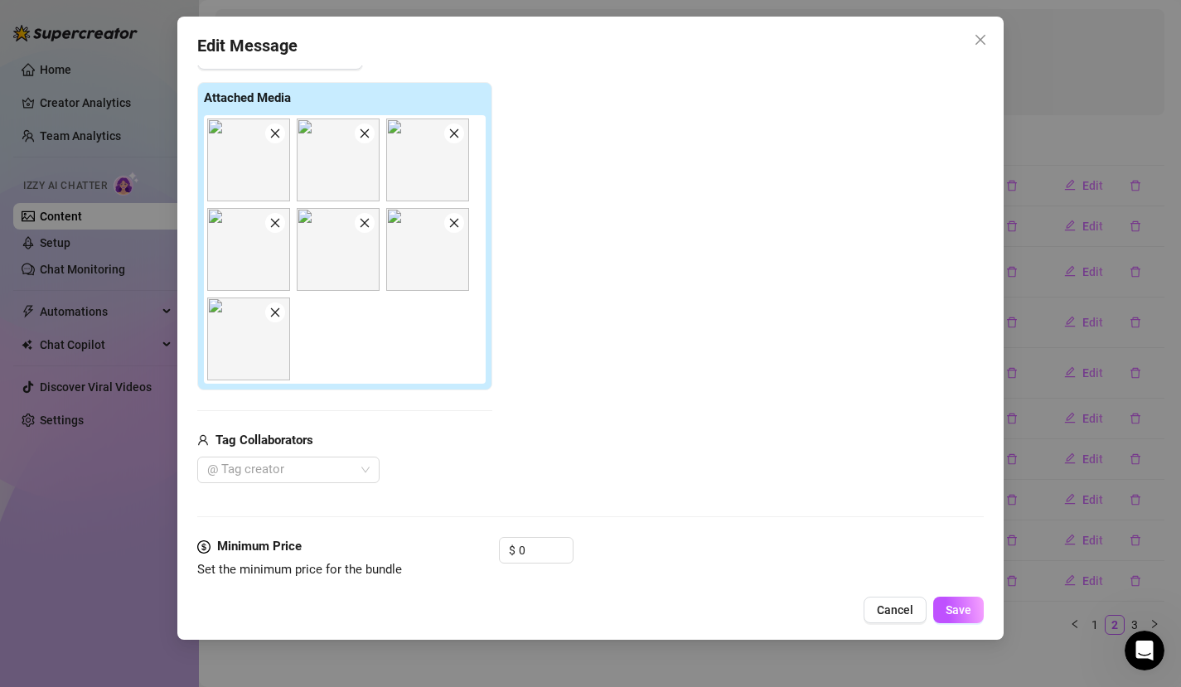
scroll to position [240, 0]
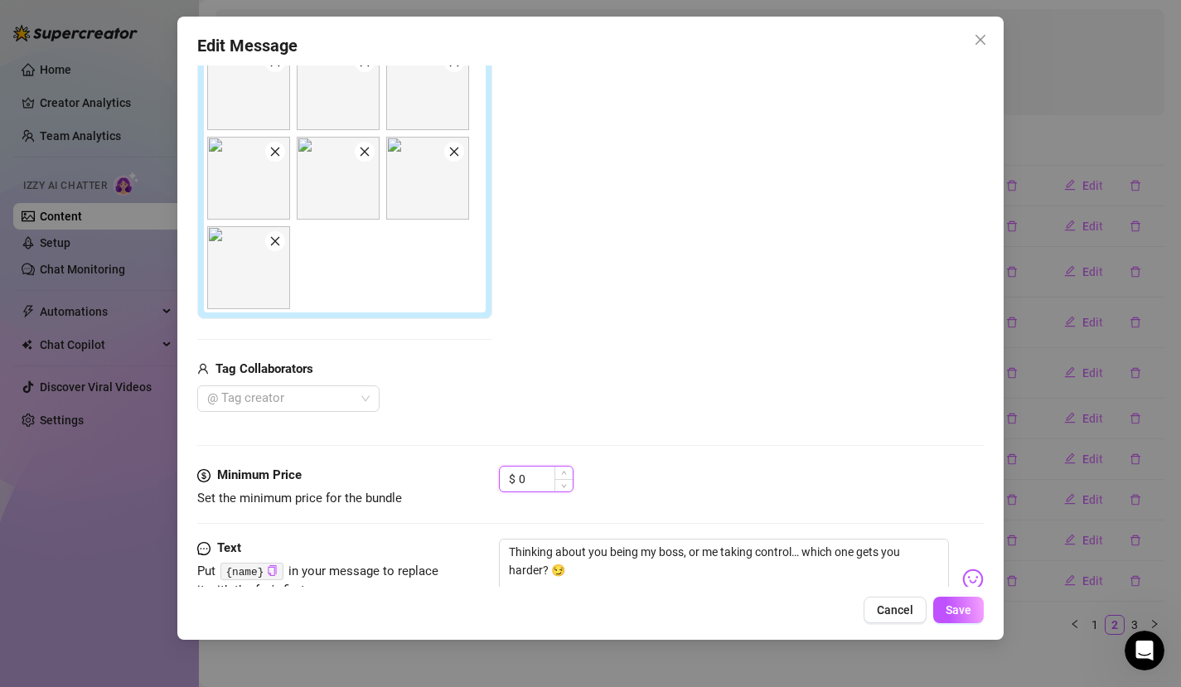
click at [541, 483] on input "0" at bounding box center [546, 479] width 54 height 25
click at [565, 473] on icon "up" at bounding box center [564, 475] width 6 height 6
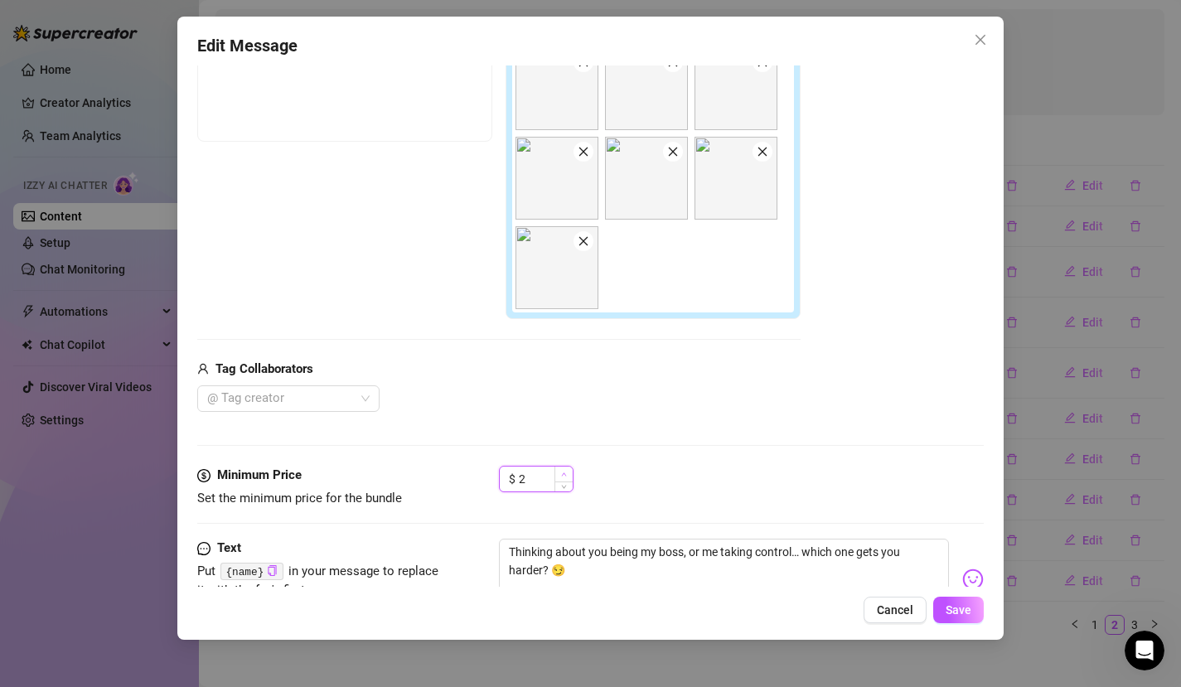
click at [565, 473] on icon "up" at bounding box center [564, 475] width 6 height 6
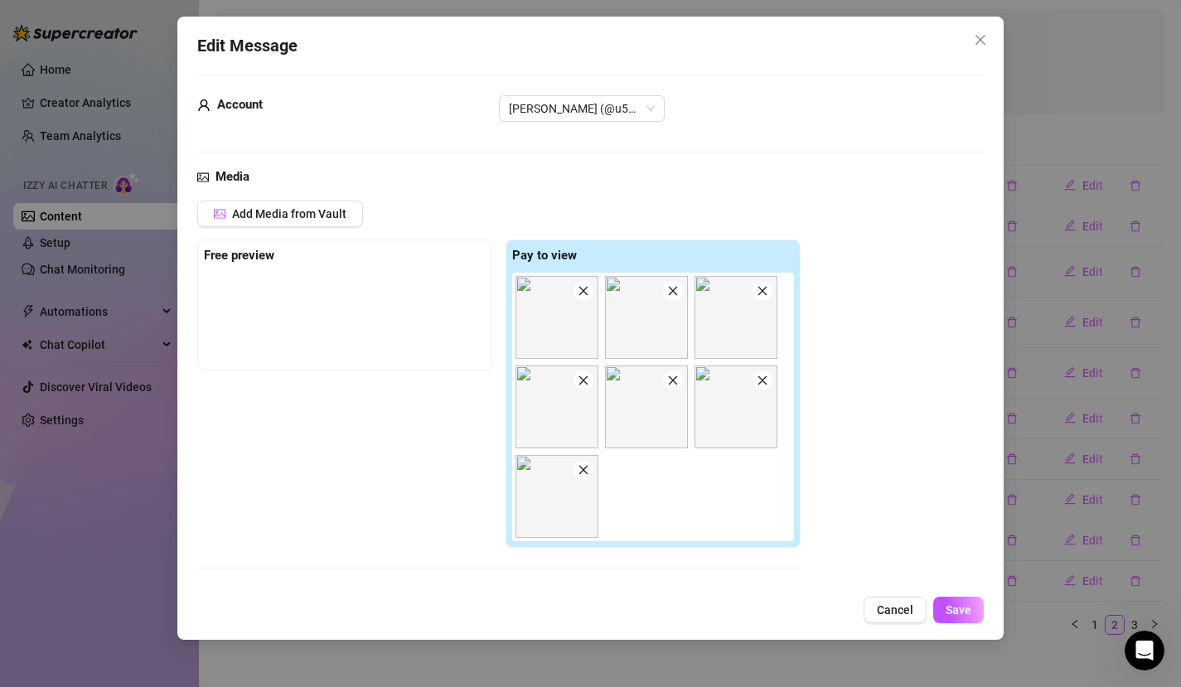
scroll to position [3, 0]
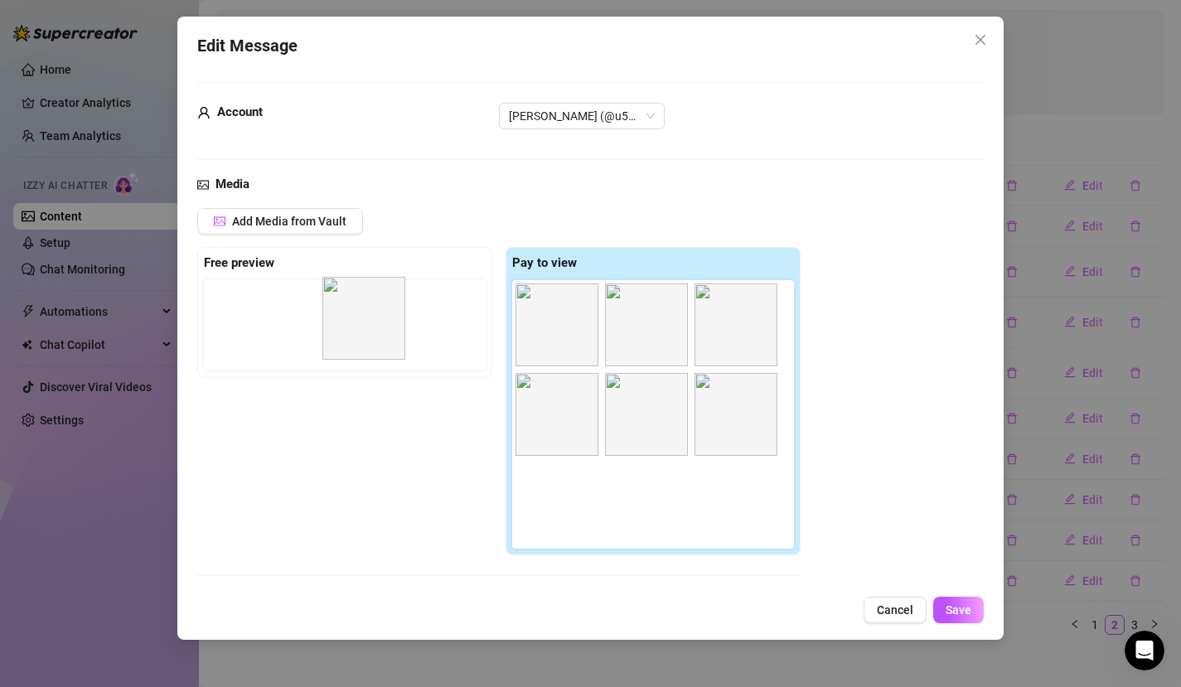
drag, startPoint x: 651, startPoint y: 404, endPoint x: 362, endPoint y: 312, distance: 302.8
click at [362, 312] on div "Free preview Pay to view" at bounding box center [499, 401] width 604 height 308
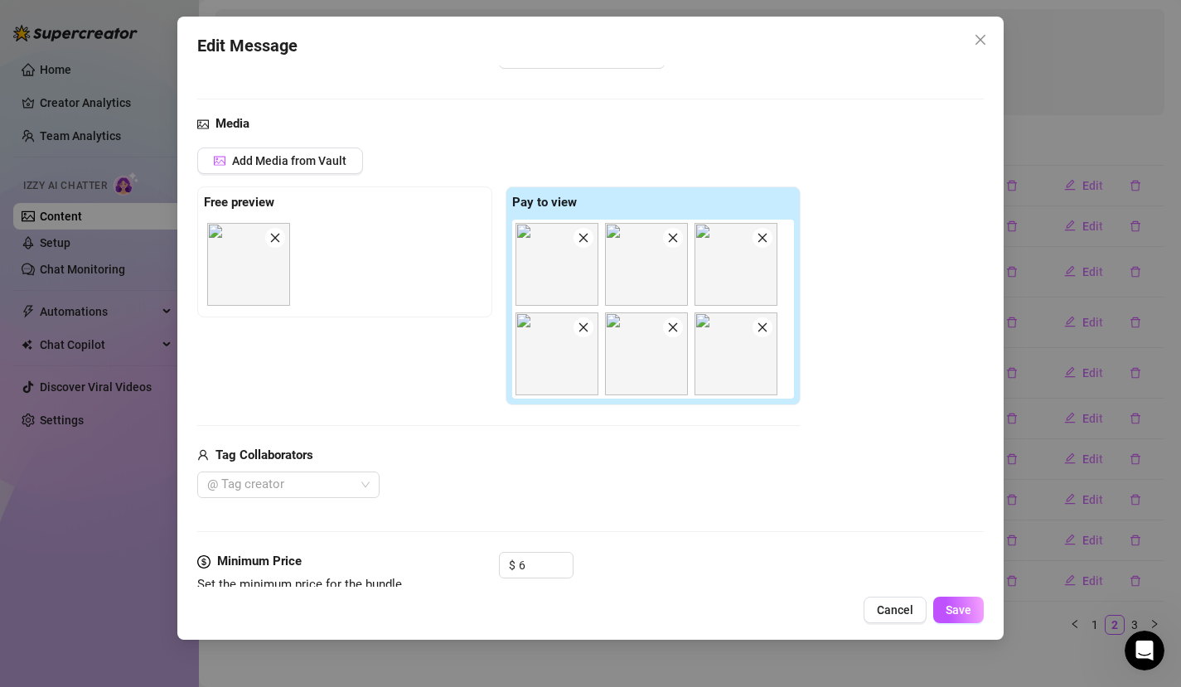
scroll to position [70, 0]
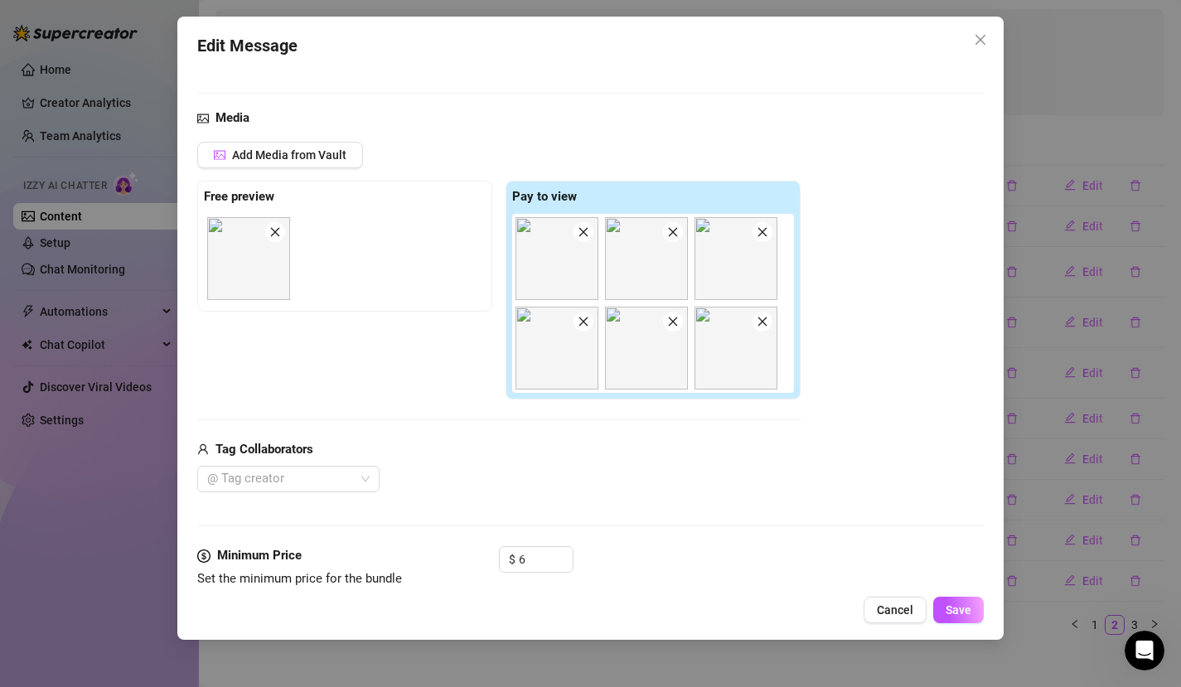
click at [281, 236] on span at bounding box center [275, 232] width 20 height 20
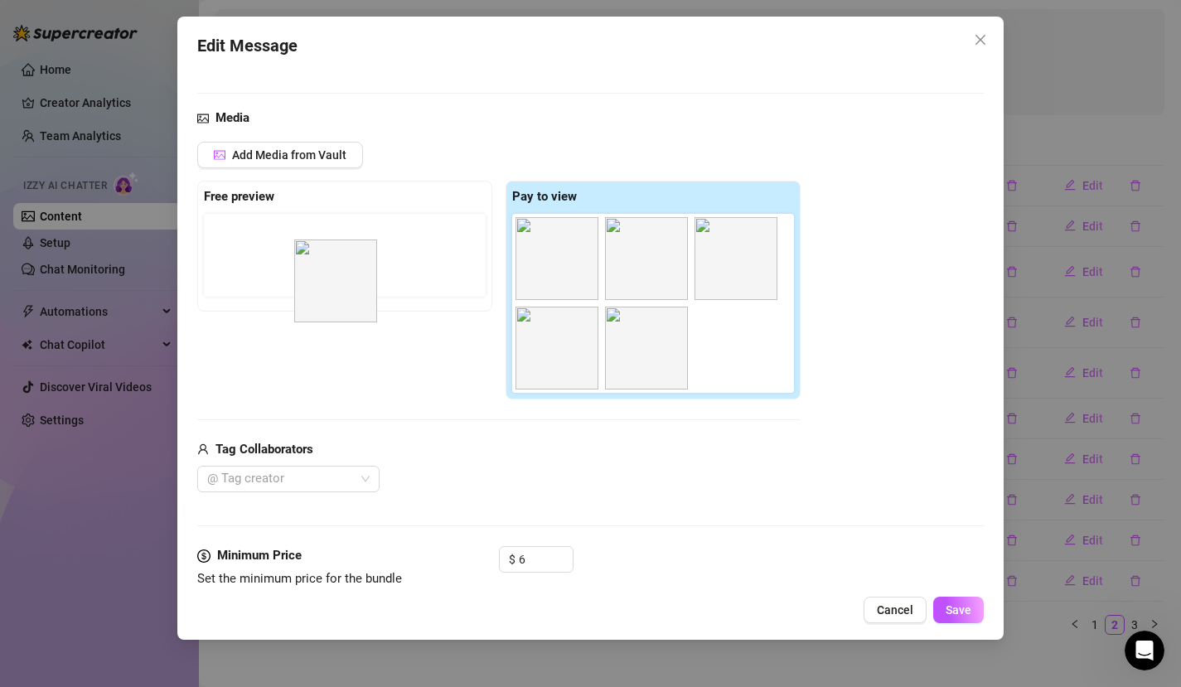
drag, startPoint x: 643, startPoint y: 347, endPoint x: 325, endPoint y: 281, distance: 325.2
click at [325, 281] on div "Free preview Pay to view" at bounding box center [499, 290] width 604 height 219
drag, startPoint x: 652, startPoint y: 339, endPoint x: 284, endPoint y: 238, distance: 382.5
click at [284, 238] on div "Free preview Pay to view" at bounding box center [499, 290] width 604 height 219
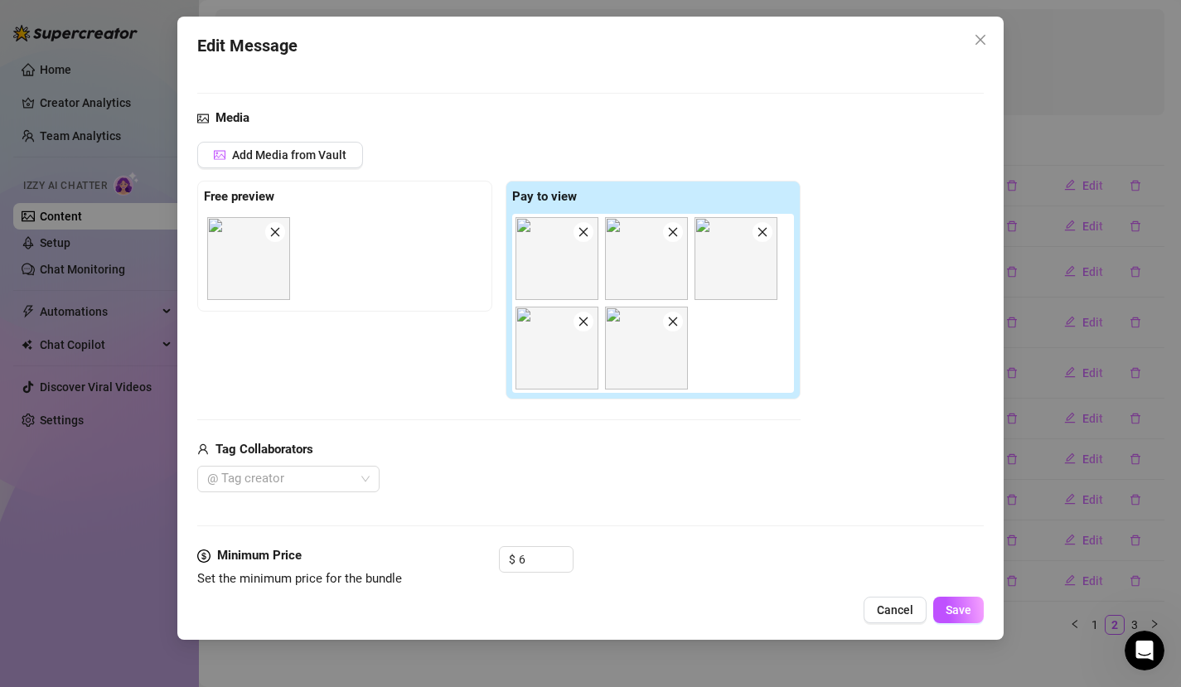
click at [743, 327] on div at bounding box center [656, 303] width 288 height 179
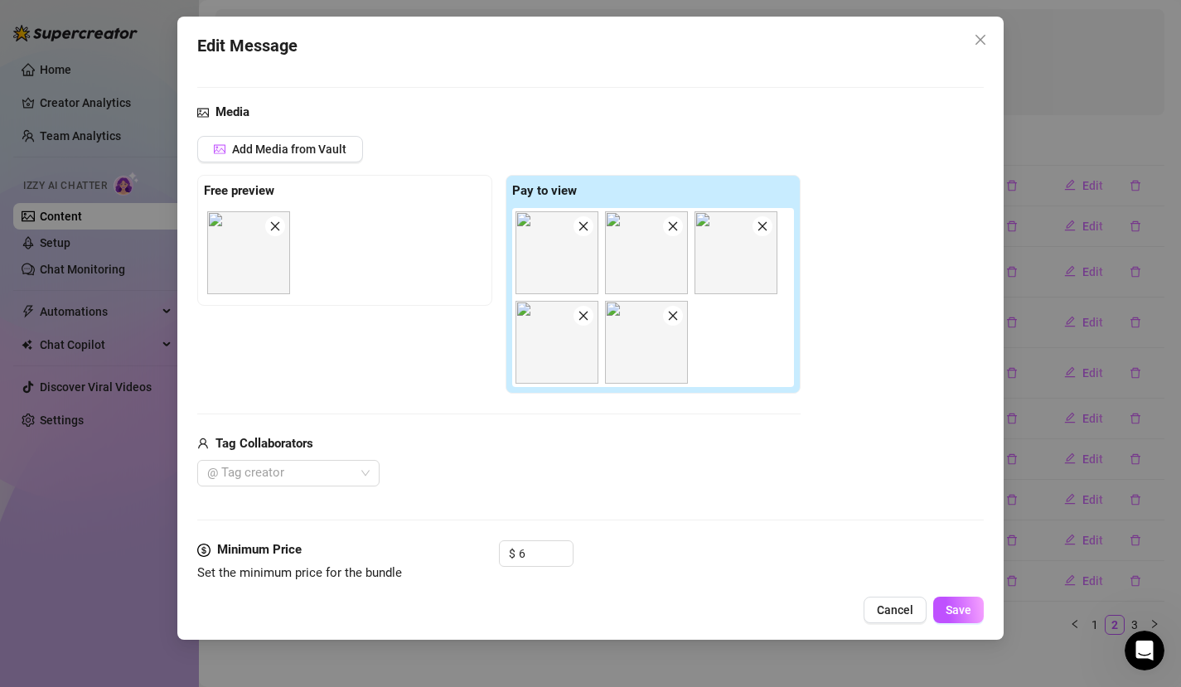
scroll to position [214, 0]
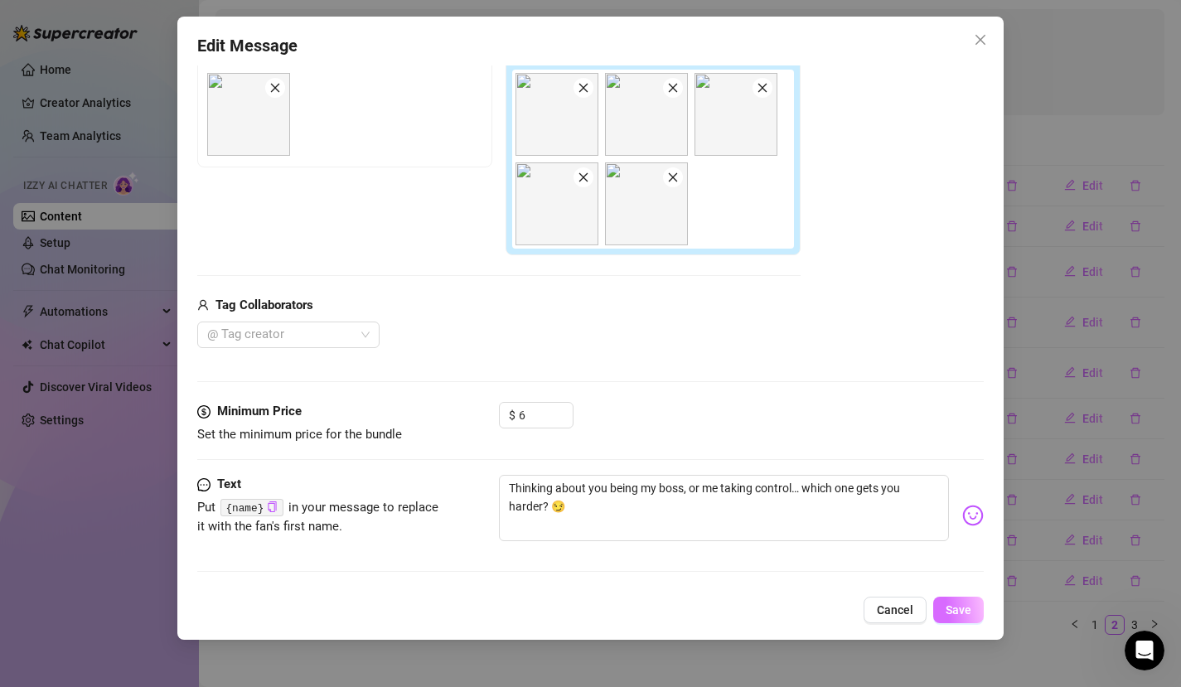
click at [963, 608] on span "Save" at bounding box center [959, 610] width 26 height 13
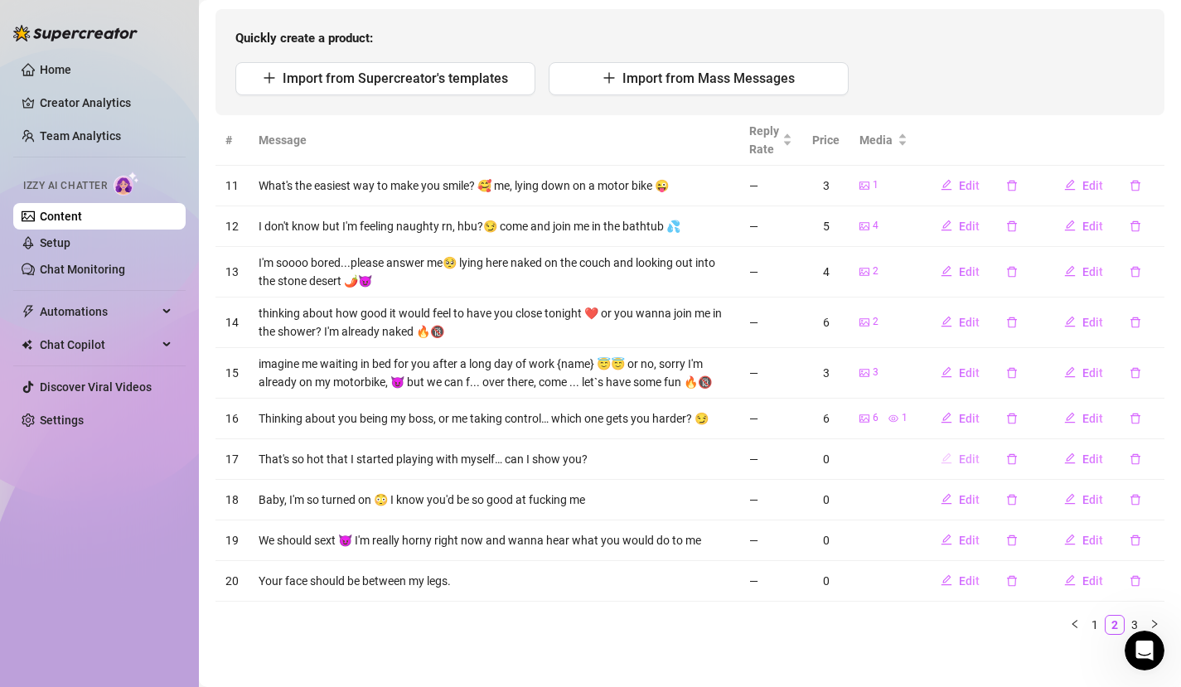
click at [941, 454] on icon "edit" at bounding box center [947, 459] width 12 height 12
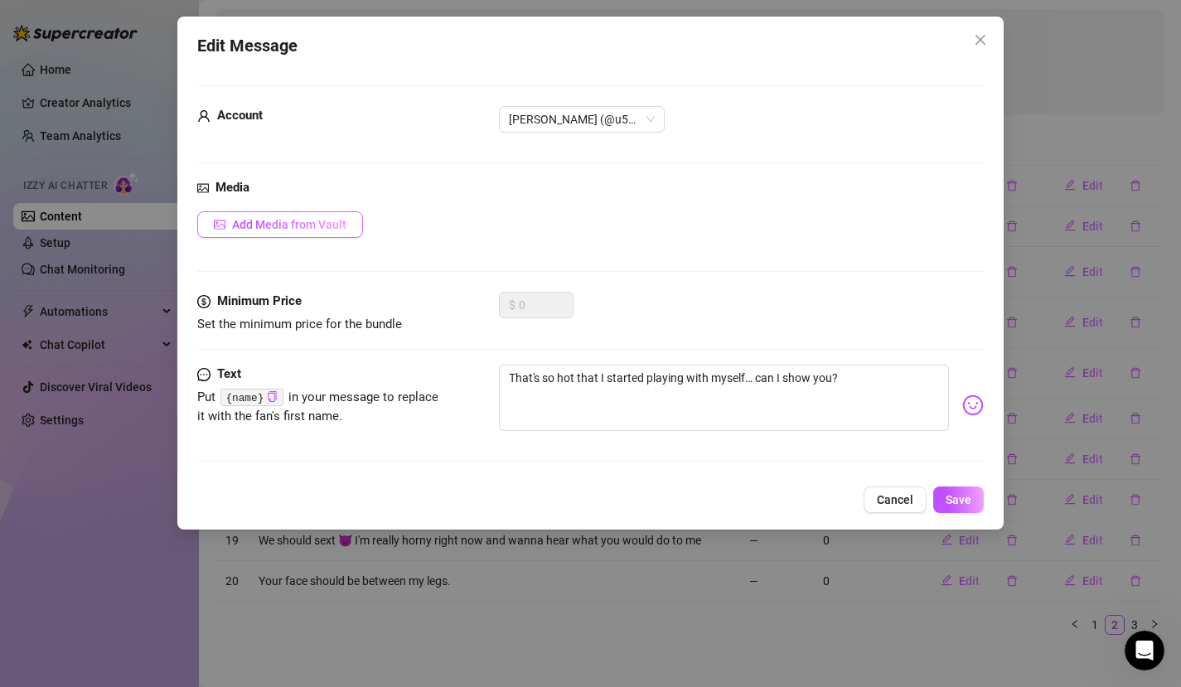
click at [322, 227] on span "Add Media from Vault" at bounding box center [289, 224] width 114 height 13
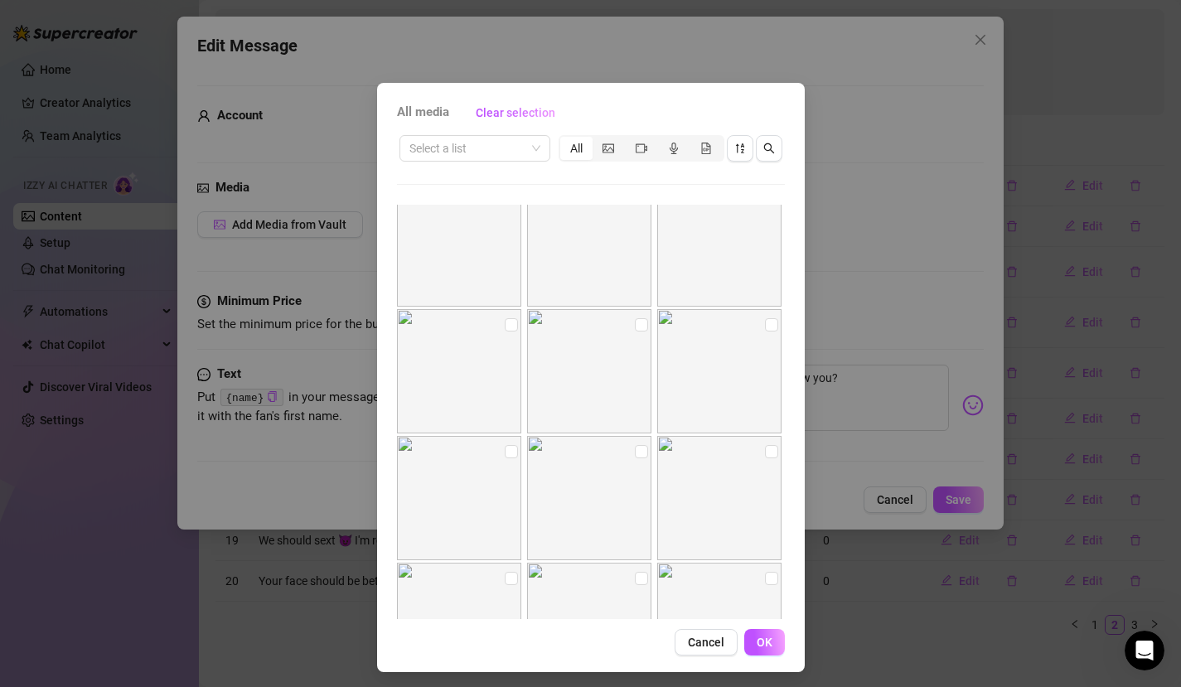
scroll to position [538, 0]
click at [635, 317] on input "checkbox" at bounding box center [641, 316] width 13 height 13
click at [505, 442] on input "checkbox" at bounding box center [511, 443] width 13 height 13
click at [758, 624] on span "OK" at bounding box center [765, 642] width 16 height 13
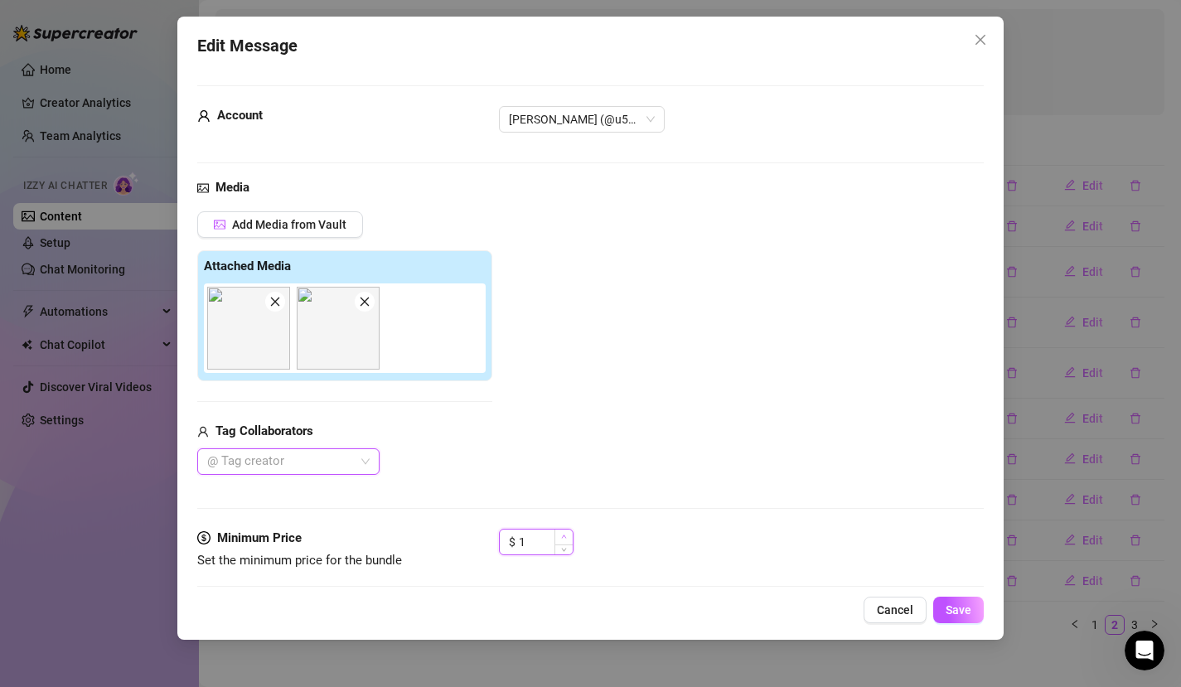
click at [563, 535] on icon "up" at bounding box center [564, 537] width 6 height 6
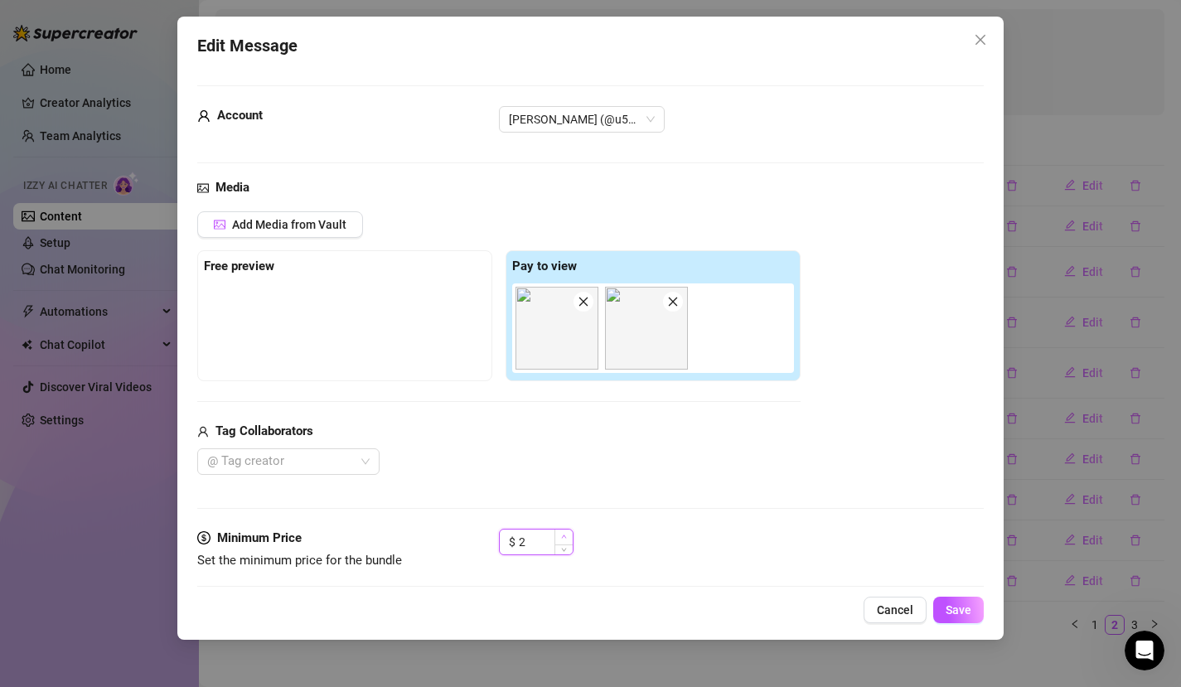
click at [563, 535] on icon "up" at bounding box center [564, 537] width 6 height 6
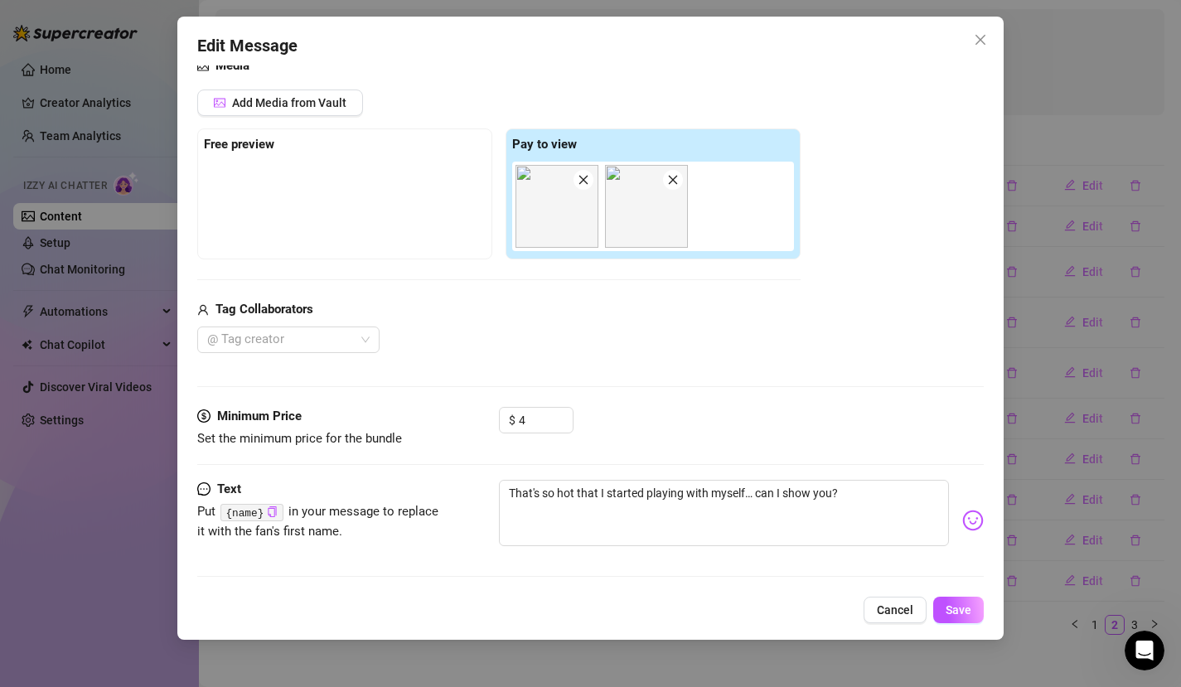
scroll to position [126, 0]
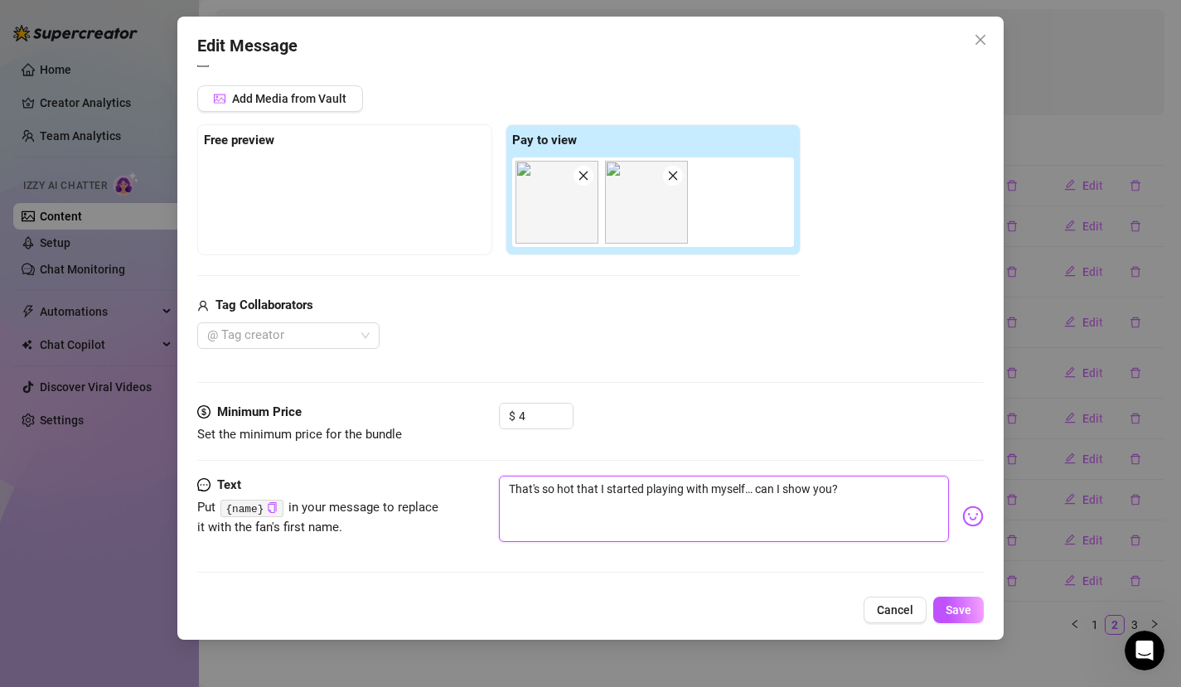
click at [872, 488] on textarea "That's so hot that I started playing with myself… can I show you?" at bounding box center [724, 509] width 451 height 66
click at [956, 610] on span "Save" at bounding box center [959, 610] width 26 height 13
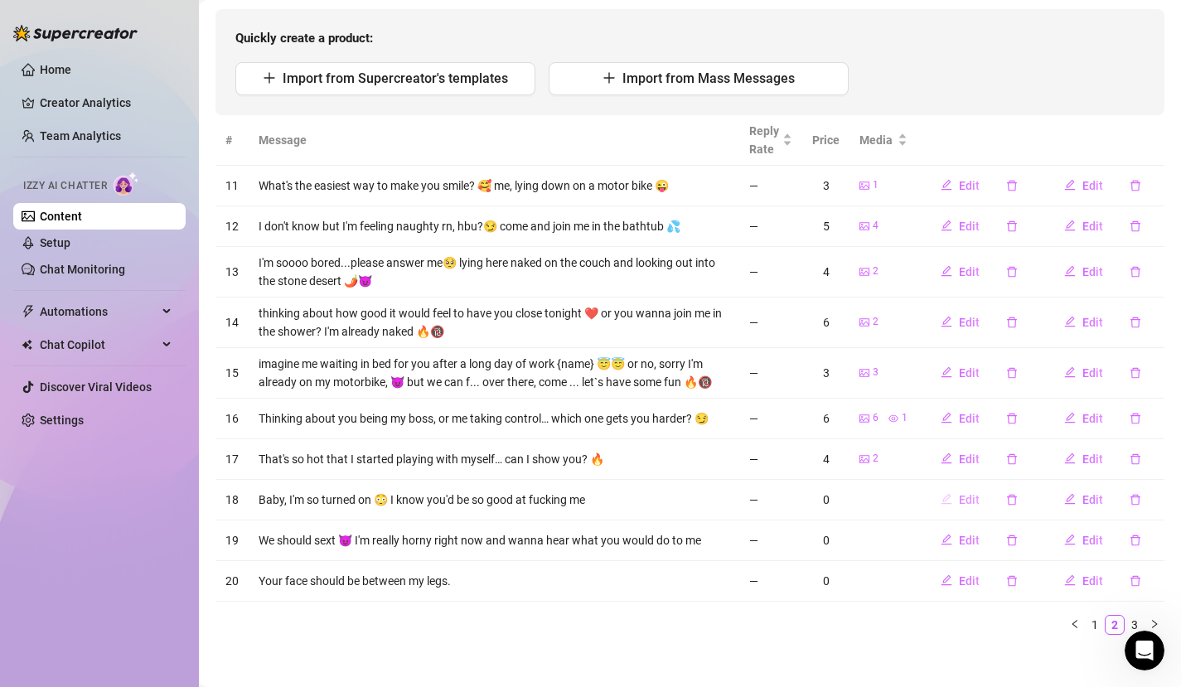
click at [941, 497] on icon "edit" at bounding box center [947, 499] width 12 height 12
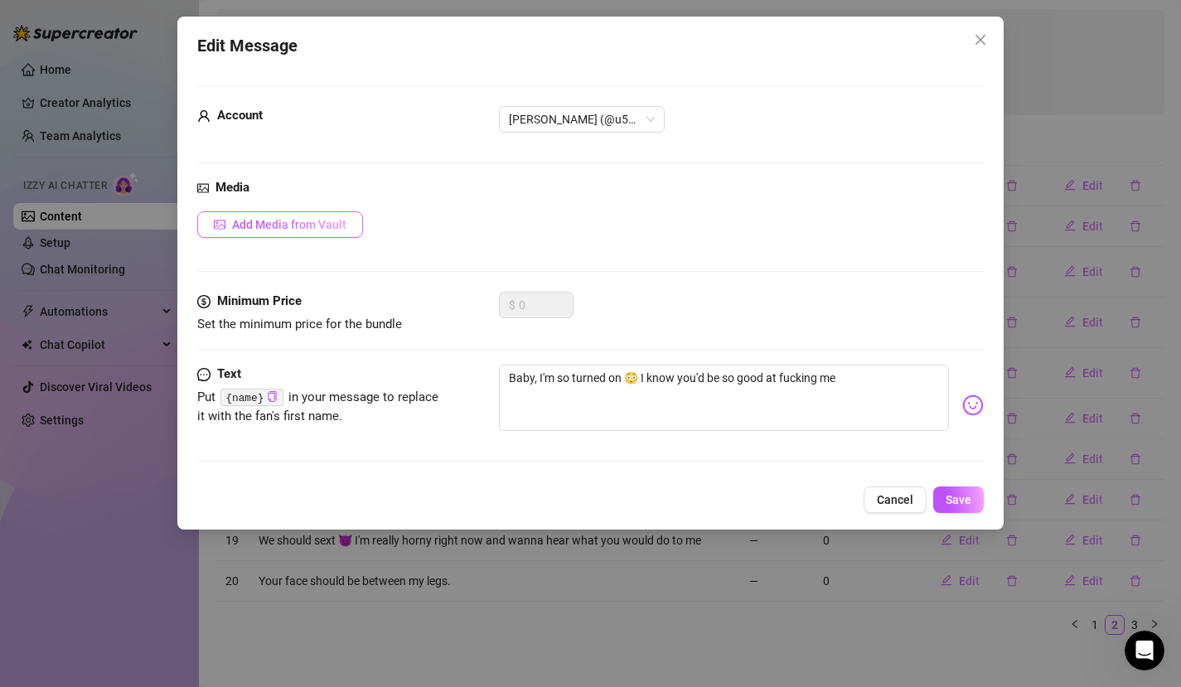
click at [332, 225] on span "Add Media from Vault" at bounding box center [289, 224] width 114 height 13
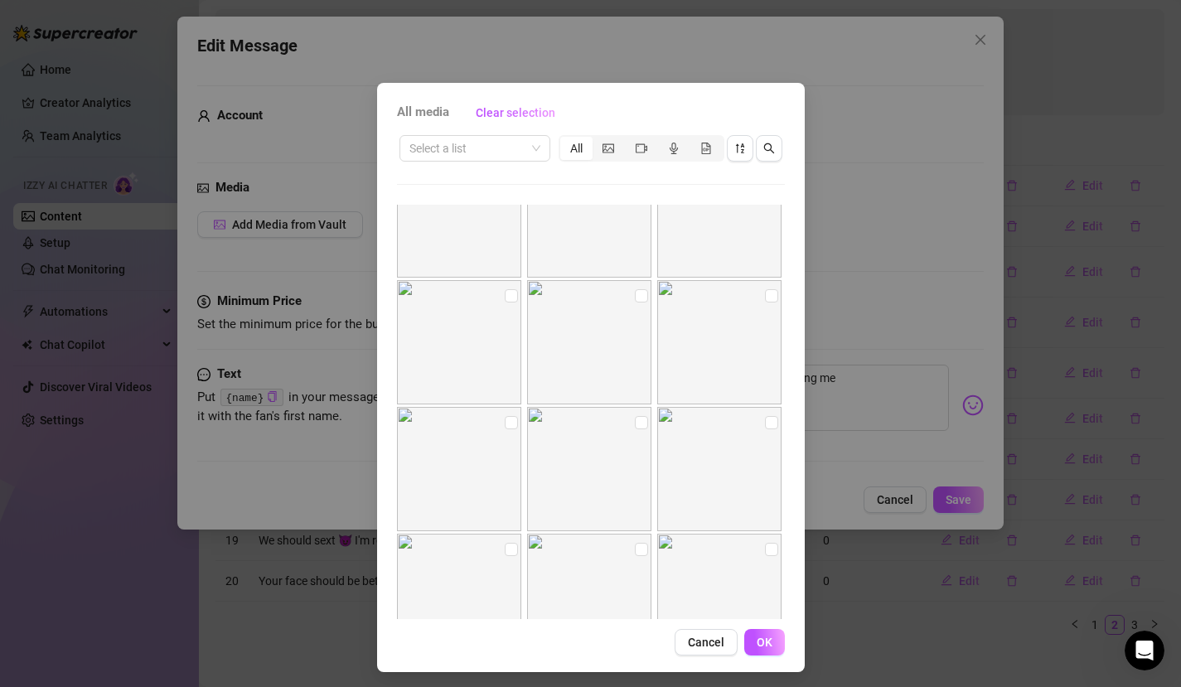
scroll to position [942, 0]
click at [506, 423] on input "checkbox" at bounding box center [511, 420] width 13 height 13
click at [635, 421] on input "checkbox" at bounding box center [641, 420] width 13 height 13
click at [765, 296] on input "checkbox" at bounding box center [771, 293] width 13 height 13
click at [765, 420] on input "checkbox" at bounding box center [771, 420] width 13 height 13
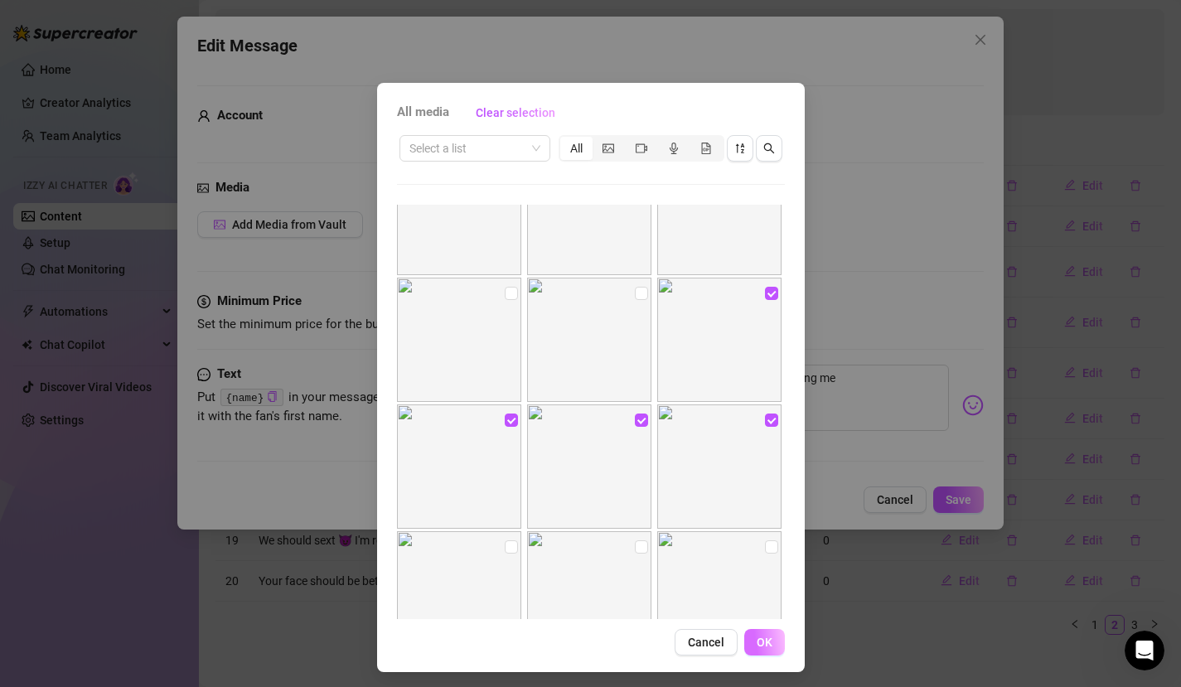
click at [762, 624] on span "OK" at bounding box center [765, 642] width 16 height 13
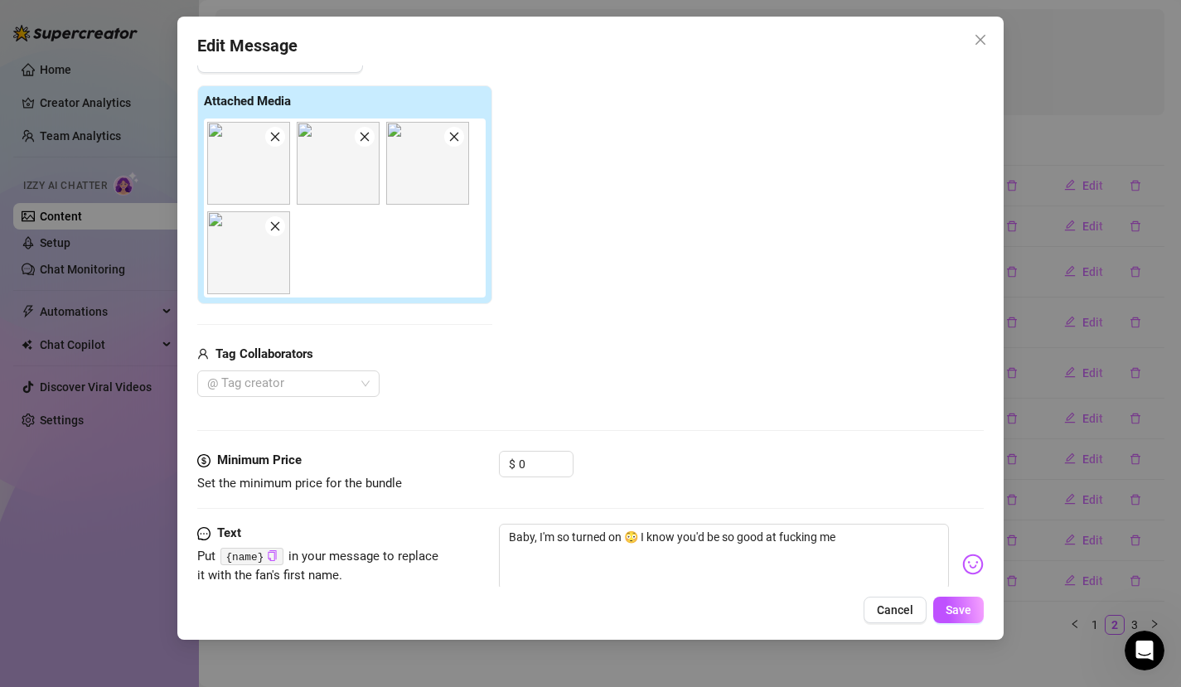
scroll to position [214, 0]
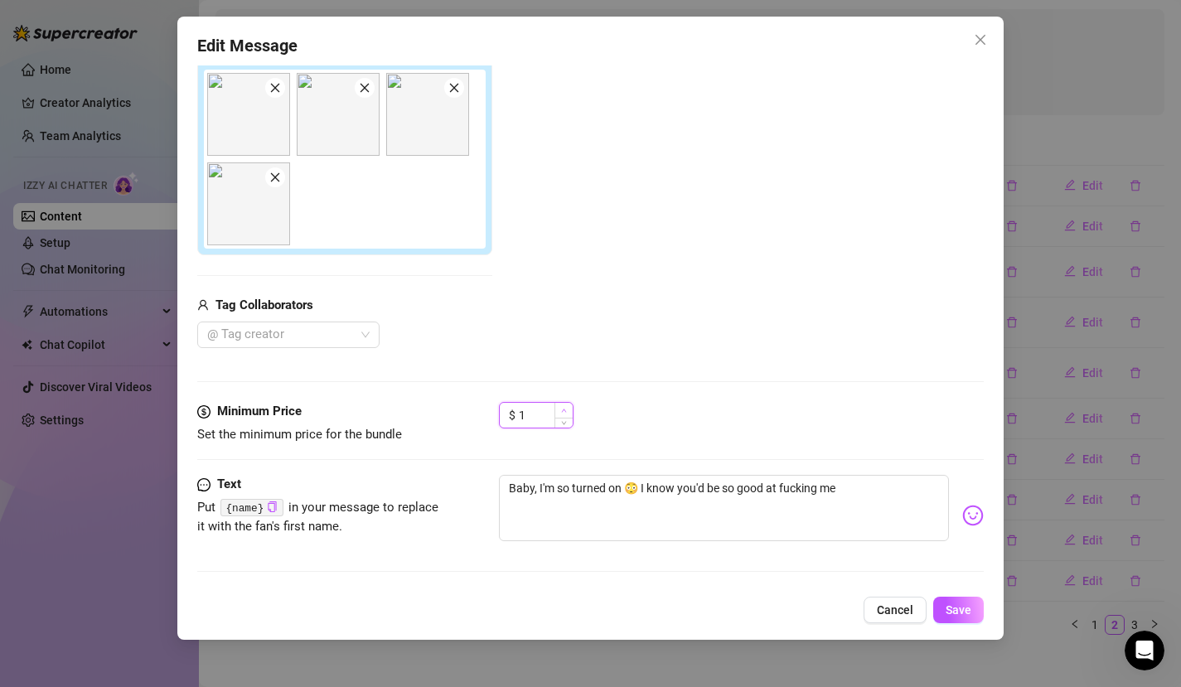
click at [565, 410] on icon "up" at bounding box center [564, 411] width 6 height 6
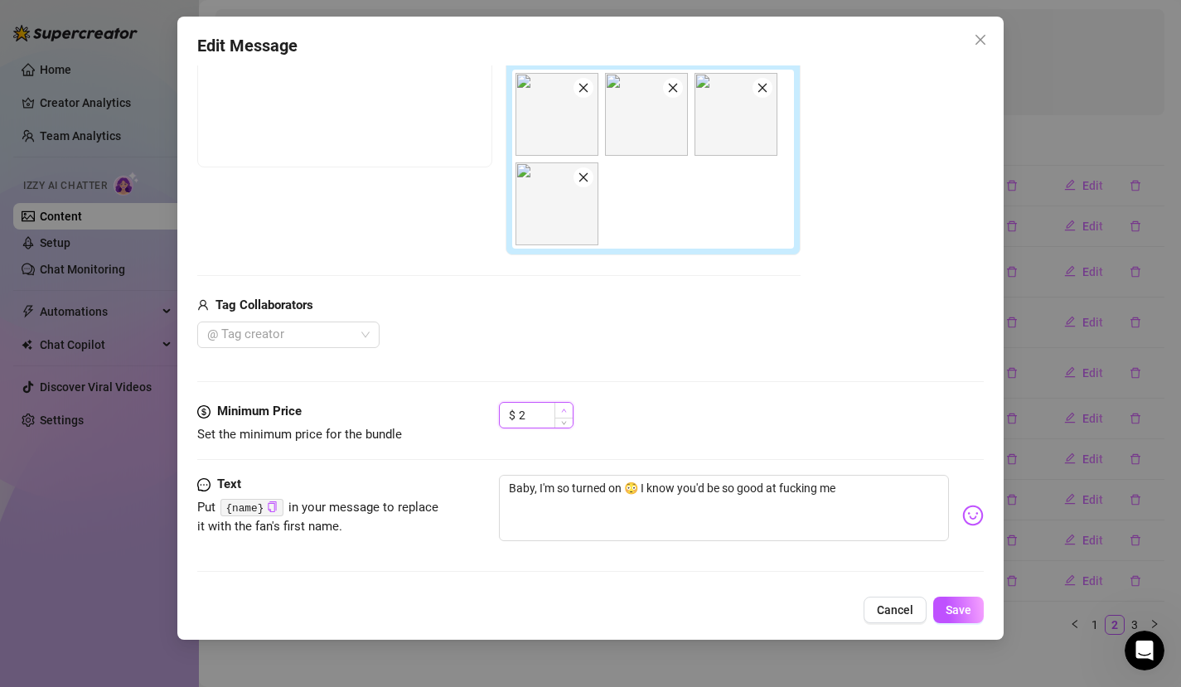
click at [565, 410] on icon "up" at bounding box center [564, 411] width 6 height 6
click at [969, 611] on span "Save" at bounding box center [959, 610] width 26 height 13
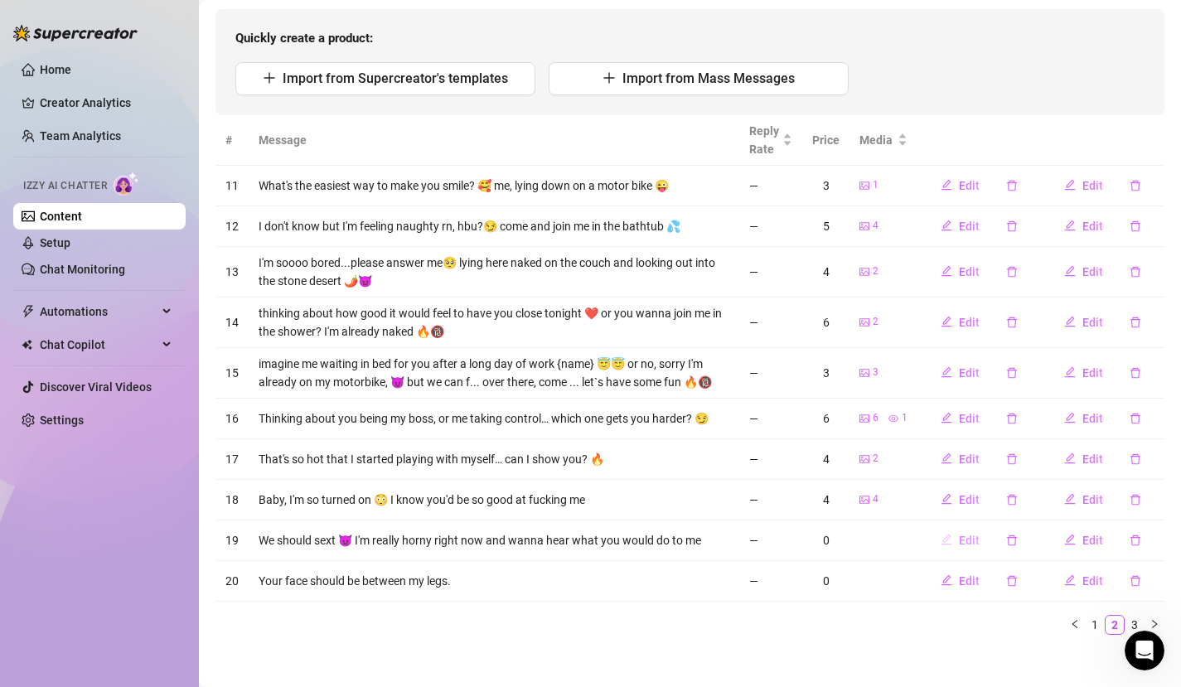
click at [941, 538] on icon "edit" at bounding box center [947, 540] width 12 height 12
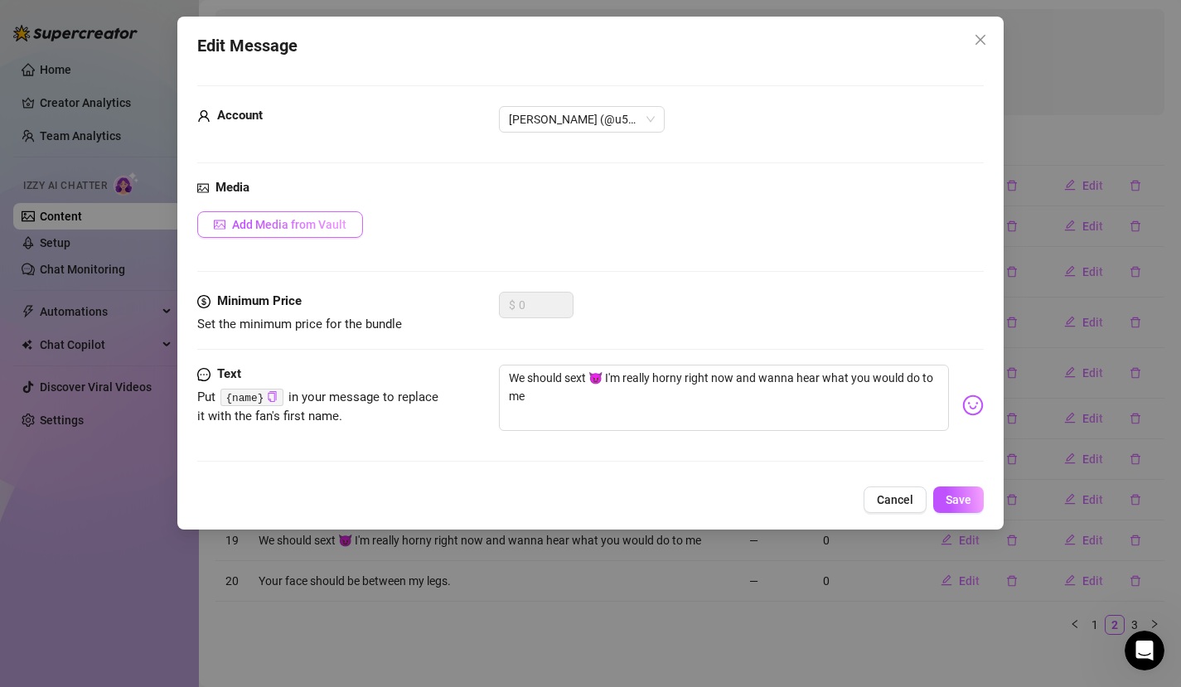
click at [308, 218] on span "Add Media from Vault" at bounding box center [289, 224] width 114 height 13
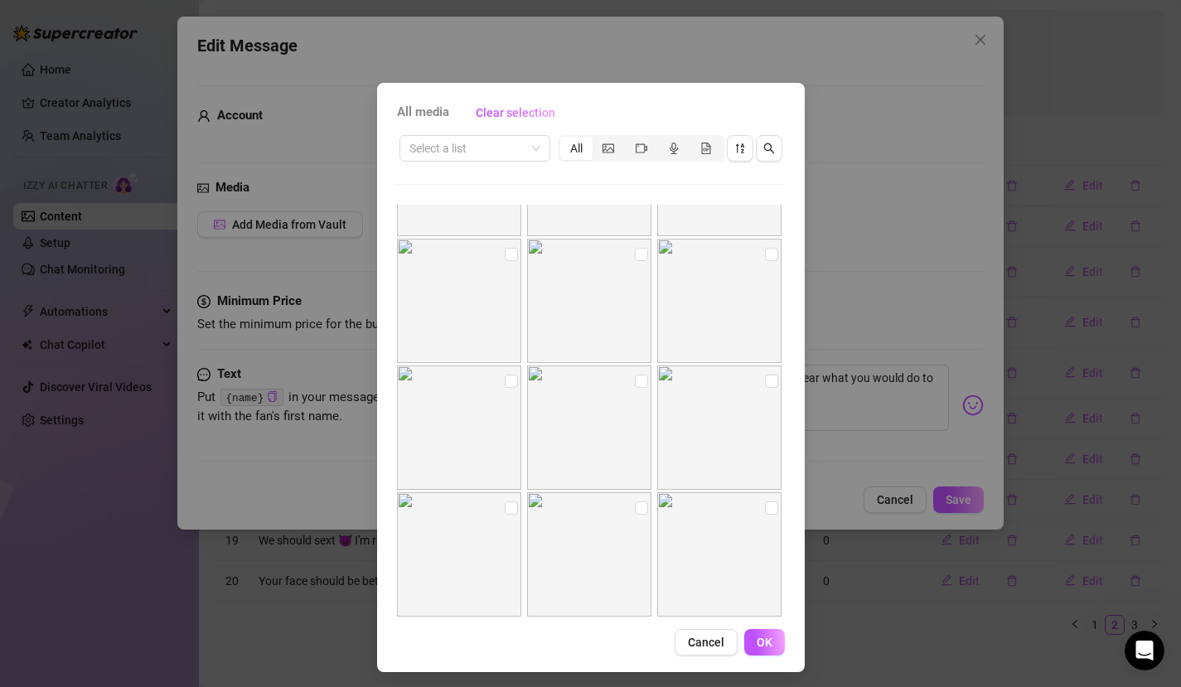
scroll to position [983, 0]
click at [505, 255] on input "checkbox" at bounding box center [511, 251] width 13 height 13
click at [635, 256] on input "checkbox" at bounding box center [641, 251] width 13 height 13
click at [759, 624] on span "OK" at bounding box center [765, 642] width 16 height 13
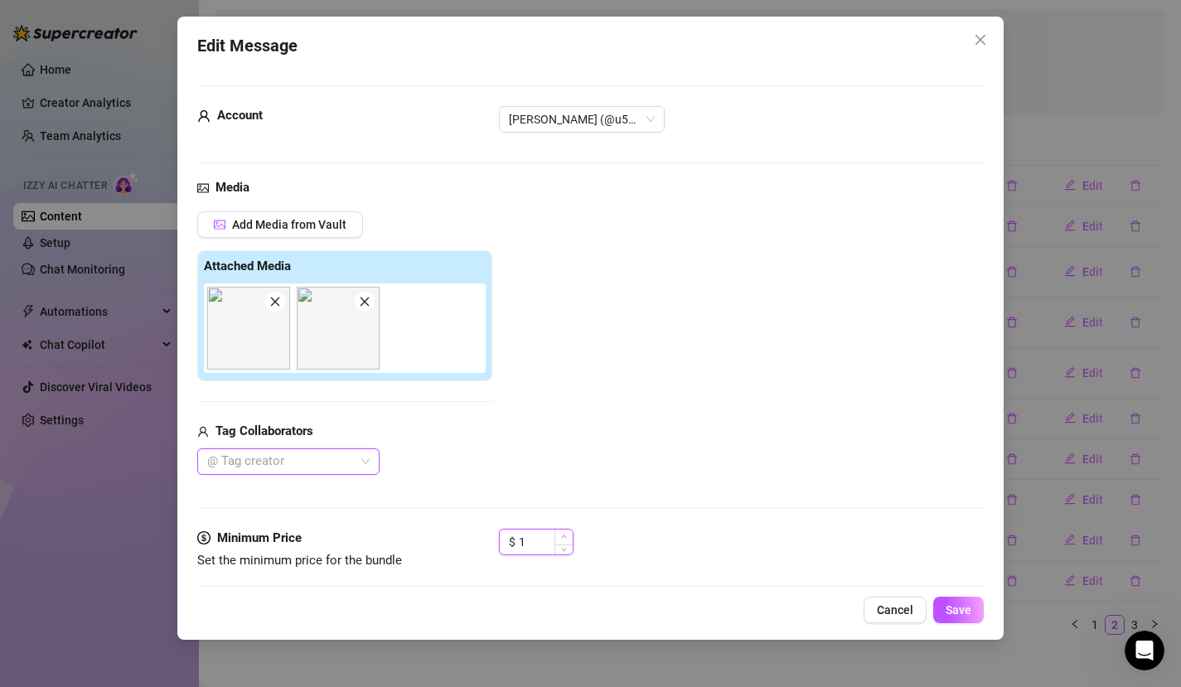
click at [561, 535] on icon "up" at bounding box center [564, 537] width 6 height 6
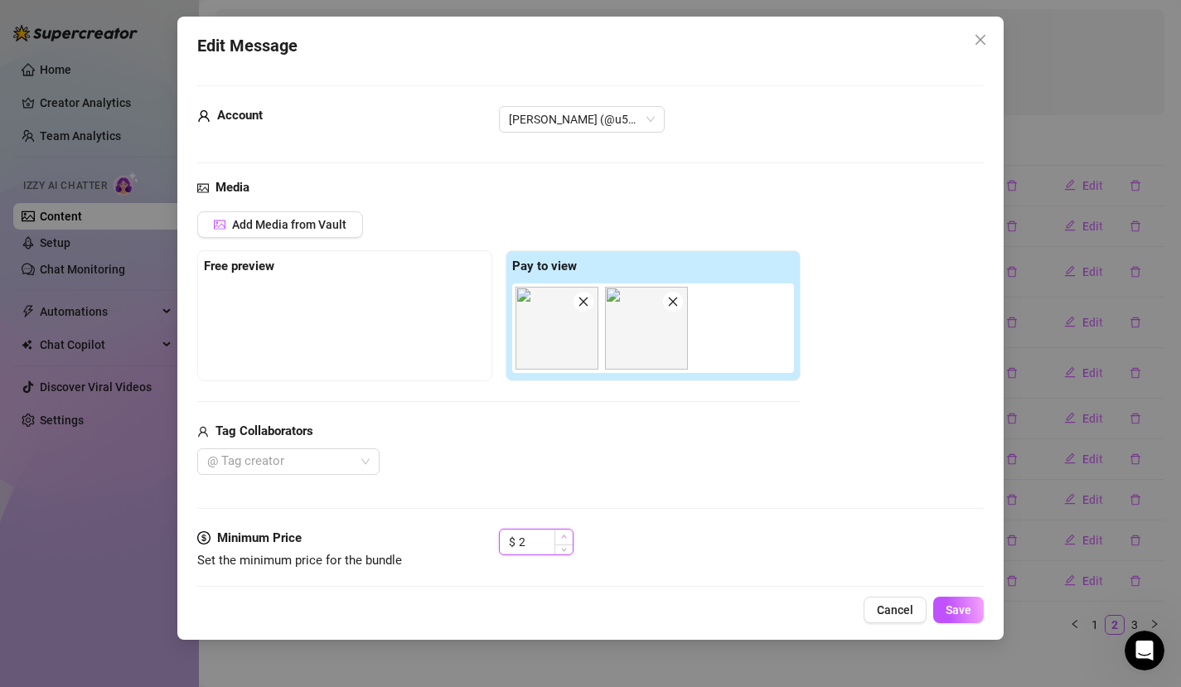
click at [561, 535] on icon "up" at bounding box center [564, 537] width 6 height 6
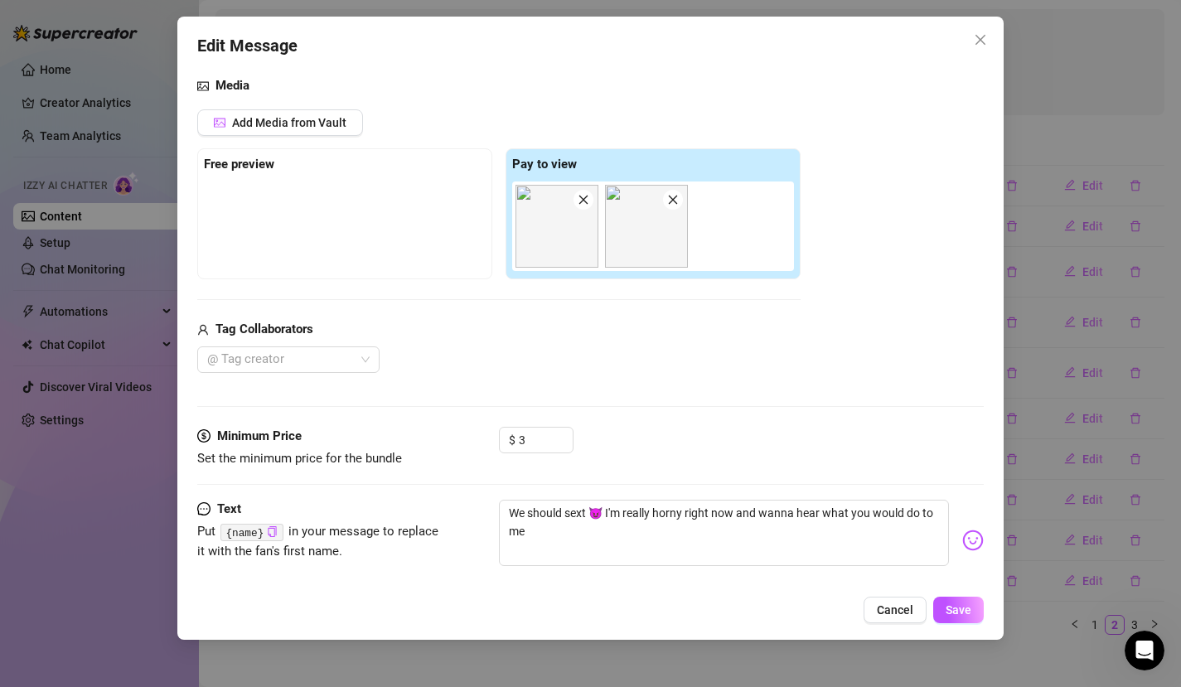
scroll to position [126, 0]
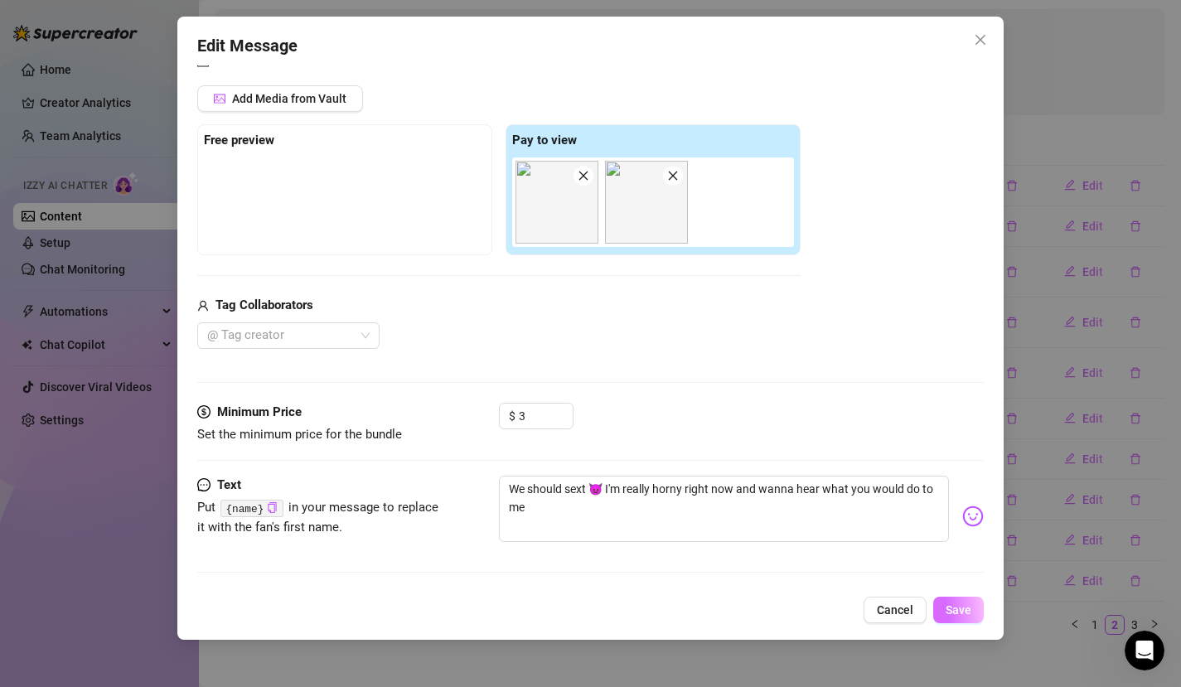
click at [962, 606] on span "Save" at bounding box center [959, 610] width 26 height 13
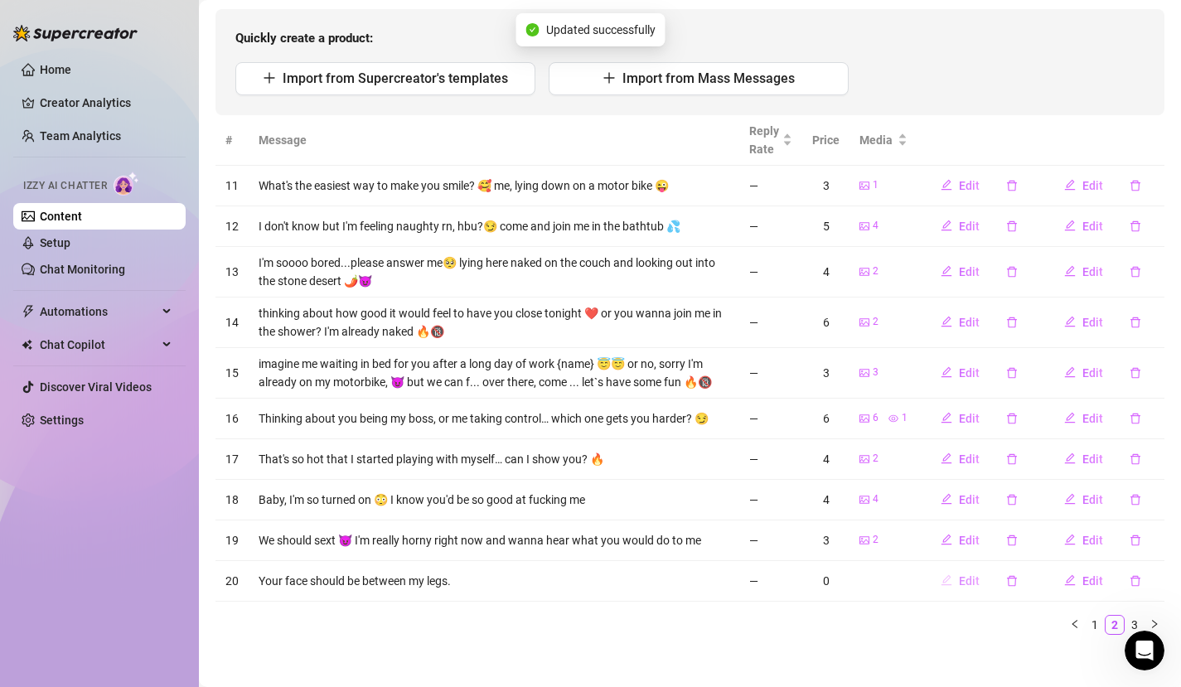
click at [941, 580] on icon "edit" at bounding box center [947, 580] width 12 height 12
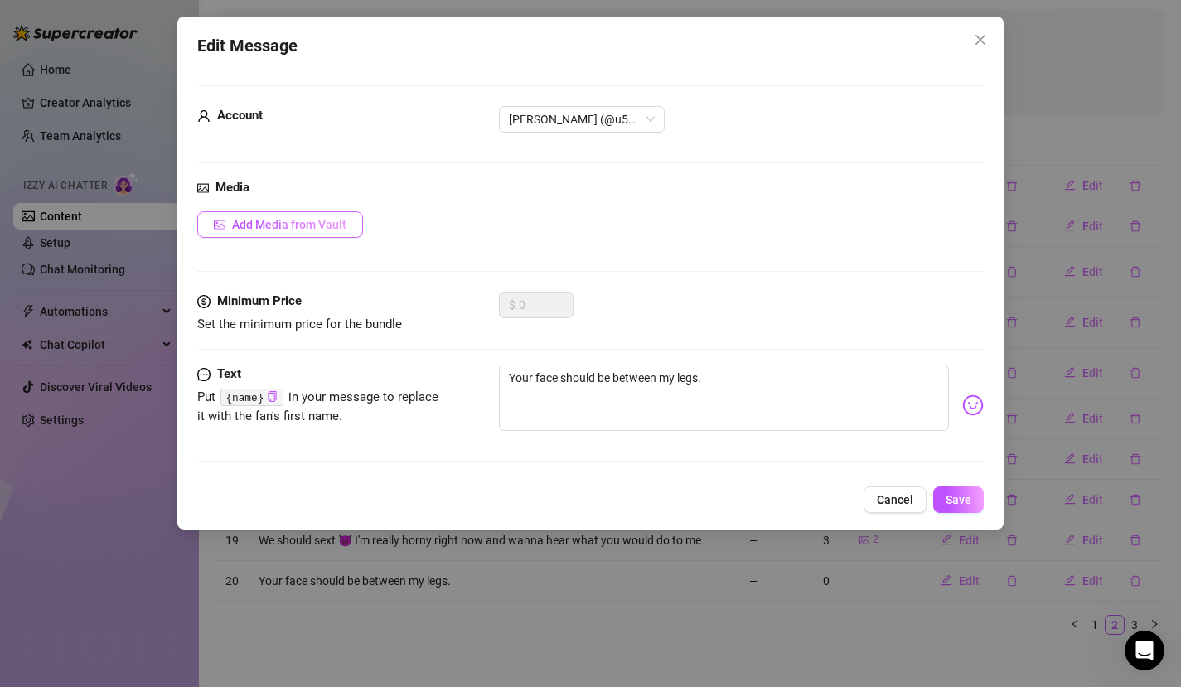
click at [288, 226] on span "Add Media from Vault" at bounding box center [289, 224] width 114 height 13
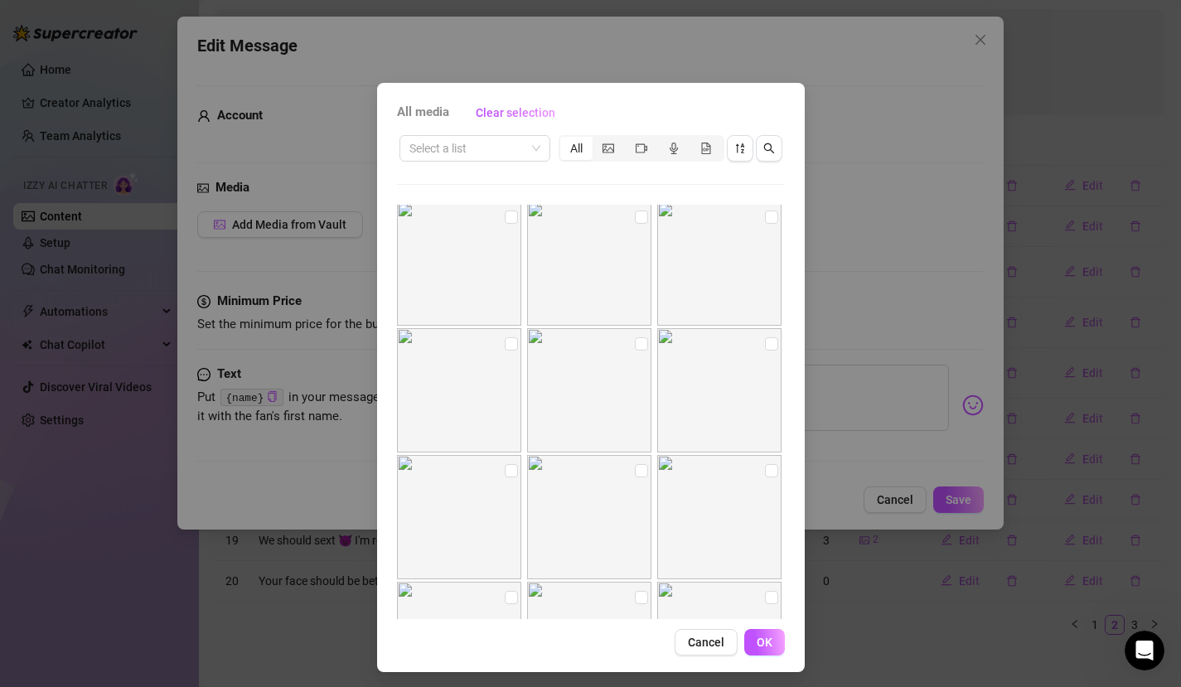
scroll to position [1151, 0]
click at [506, 340] on input "checkbox" at bounding box center [511, 338] width 13 height 13
click at [635, 338] on input "checkbox" at bounding box center [641, 338] width 13 height 13
click at [765, 340] on input "checkbox" at bounding box center [771, 338] width 13 height 13
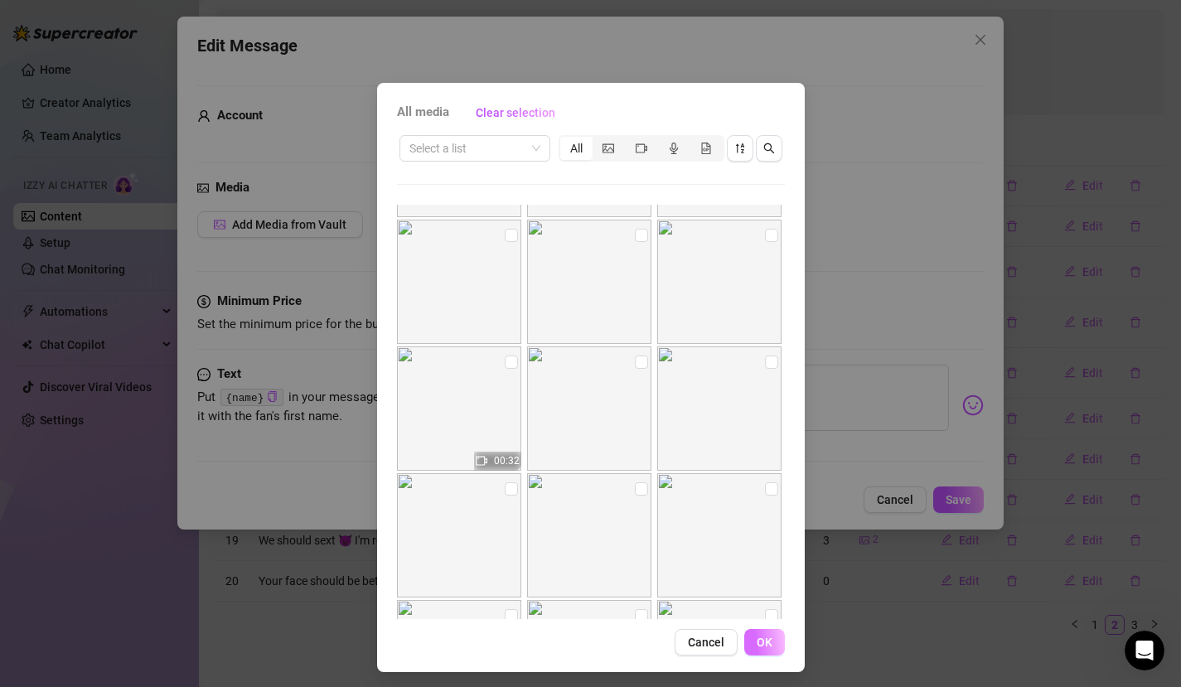
click at [767, 624] on button "OK" at bounding box center [764, 642] width 41 height 27
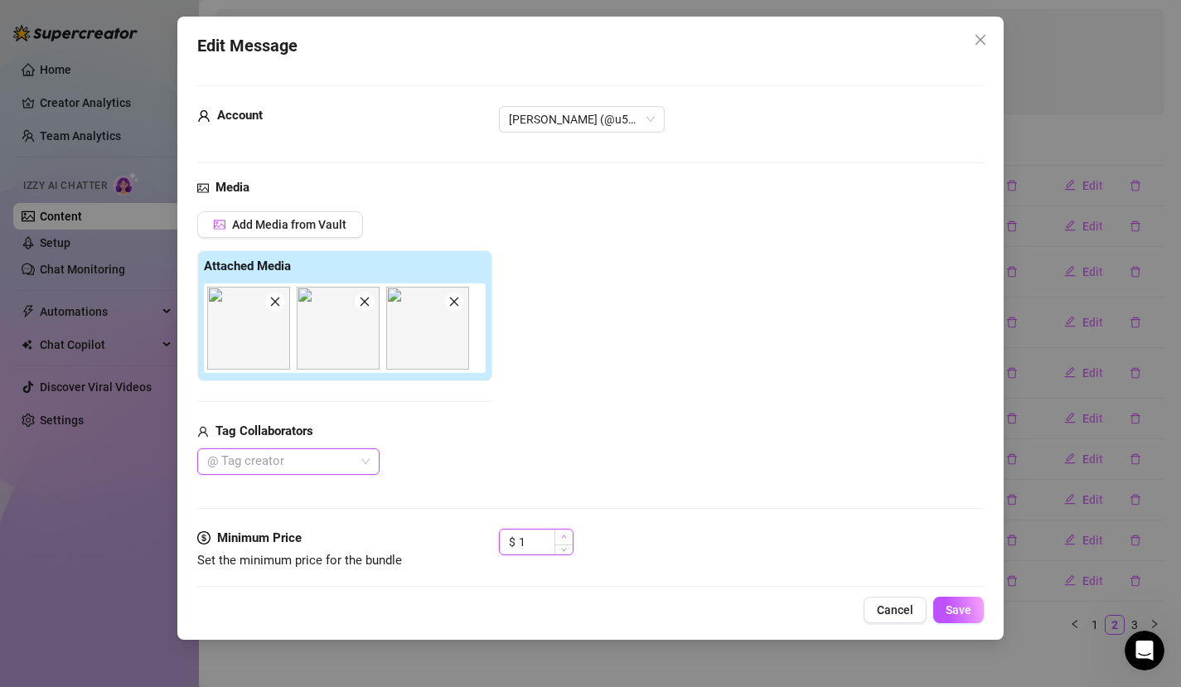
click at [565, 537] on icon "up" at bounding box center [563, 537] width 5 height 3
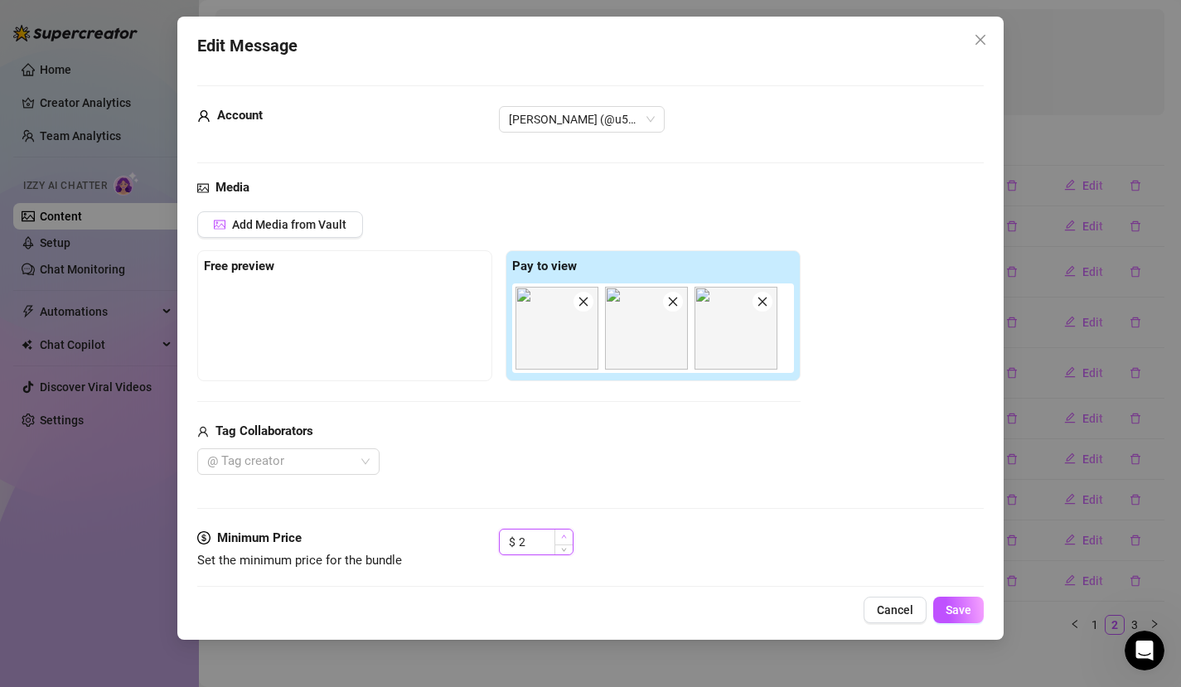
click at [565, 537] on icon "up" at bounding box center [564, 537] width 6 height 6
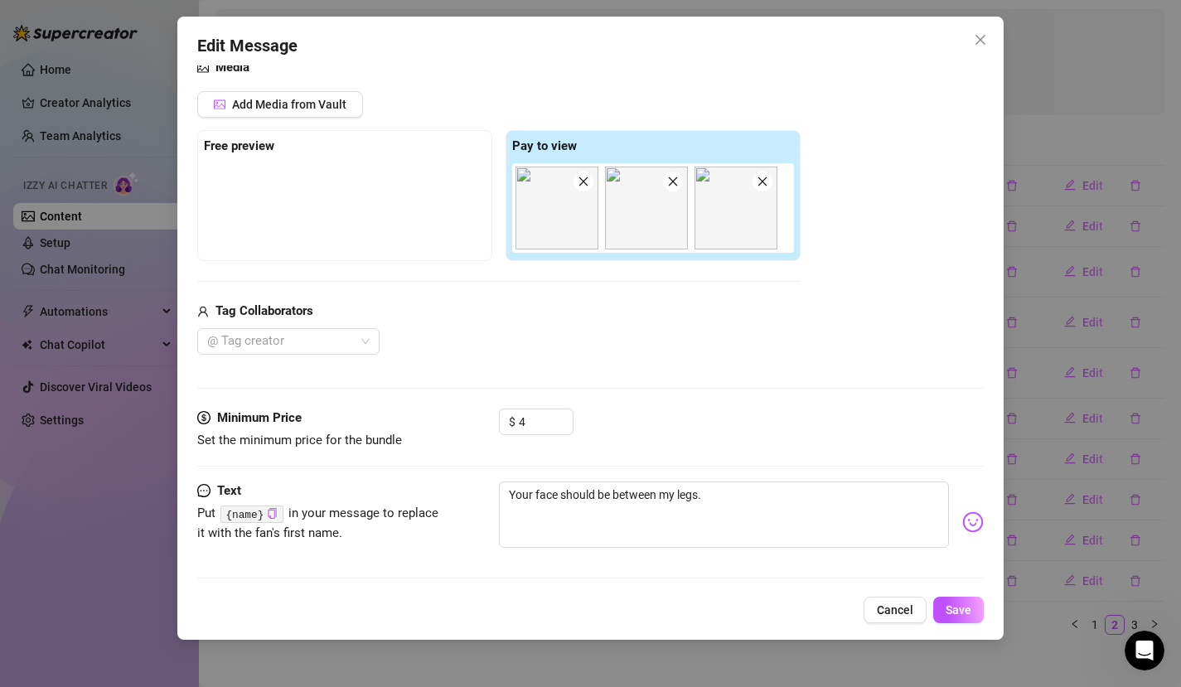
scroll to position [122, 0]
click at [756, 493] on textarea "Your face should be between my legs." at bounding box center [724, 513] width 451 height 66
click at [956, 602] on button "Save" at bounding box center [958, 610] width 51 height 27
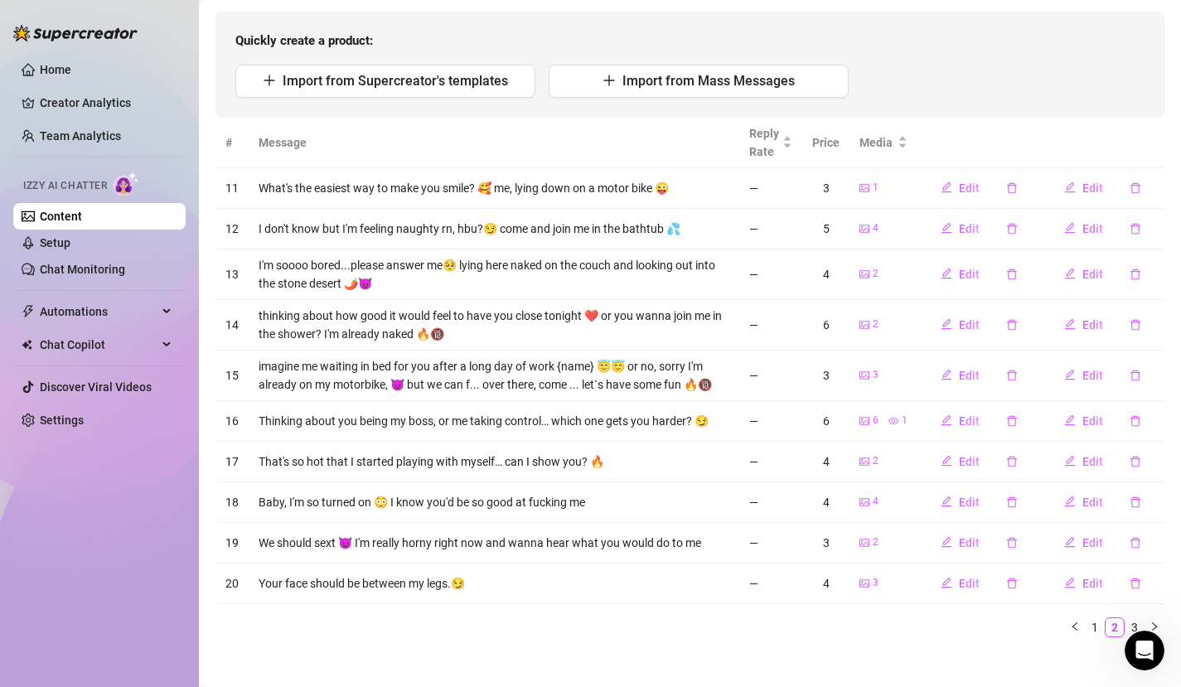
scroll to position [172, 0]
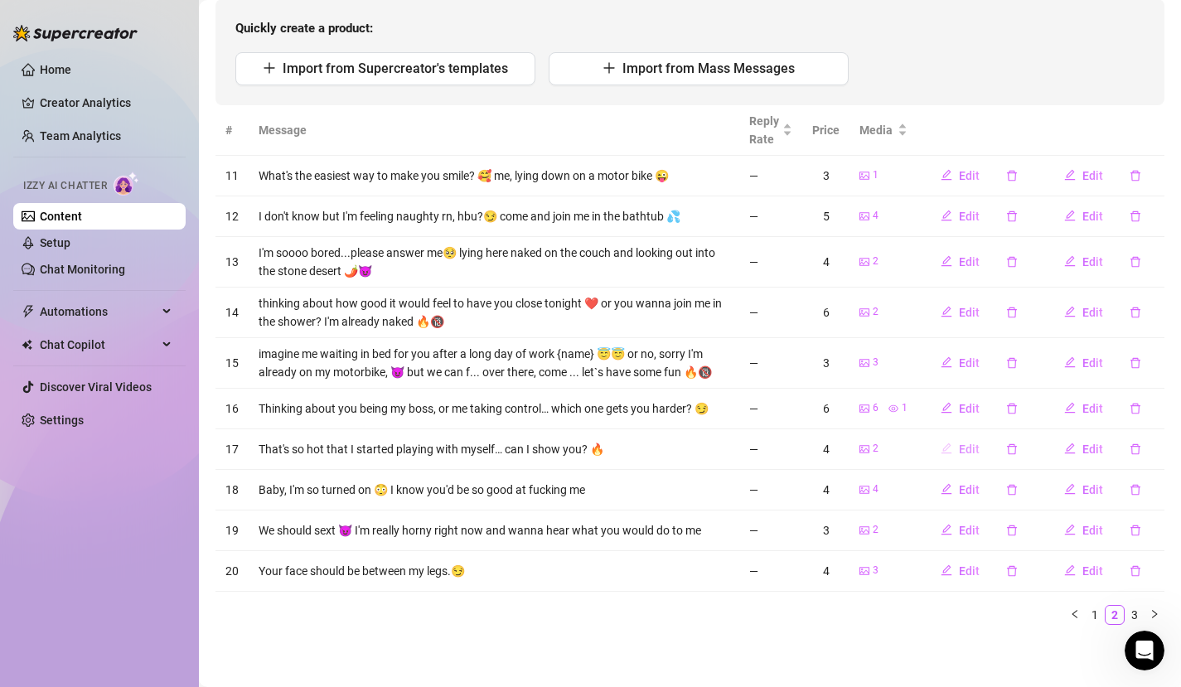
click at [941, 448] on icon "edit" at bounding box center [947, 449] width 12 height 12
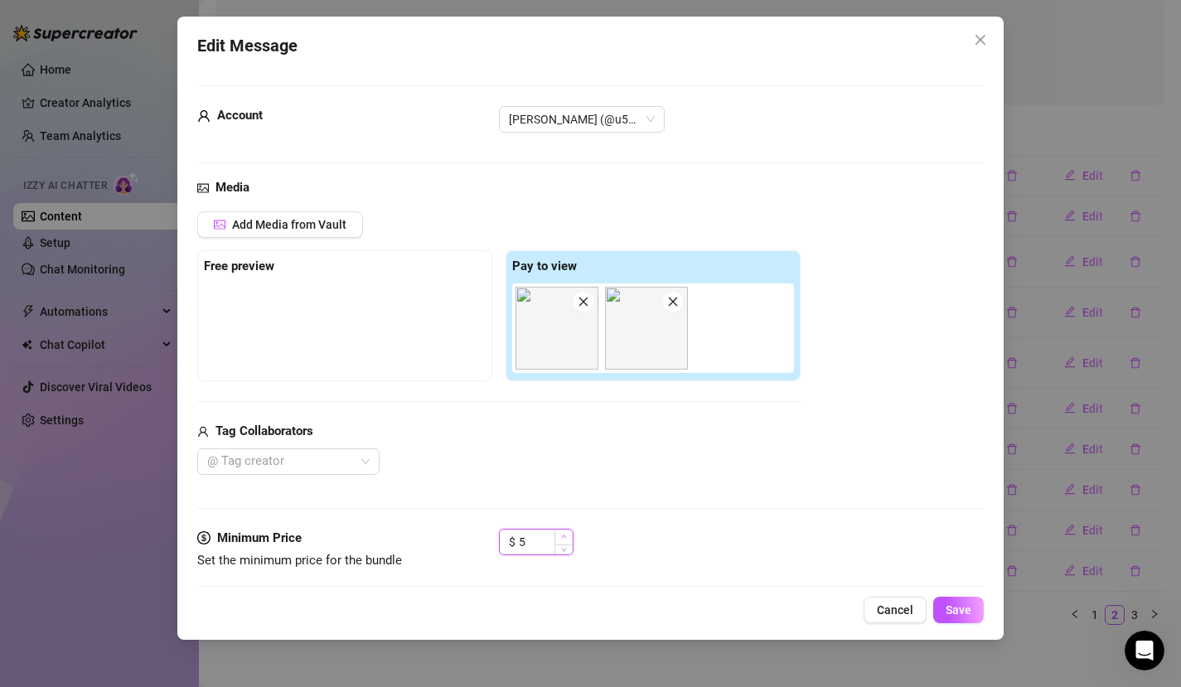
click at [566, 536] on icon "up" at bounding box center [564, 537] width 6 height 6
click at [957, 607] on span "Save" at bounding box center [959, 610] width 26 height 13
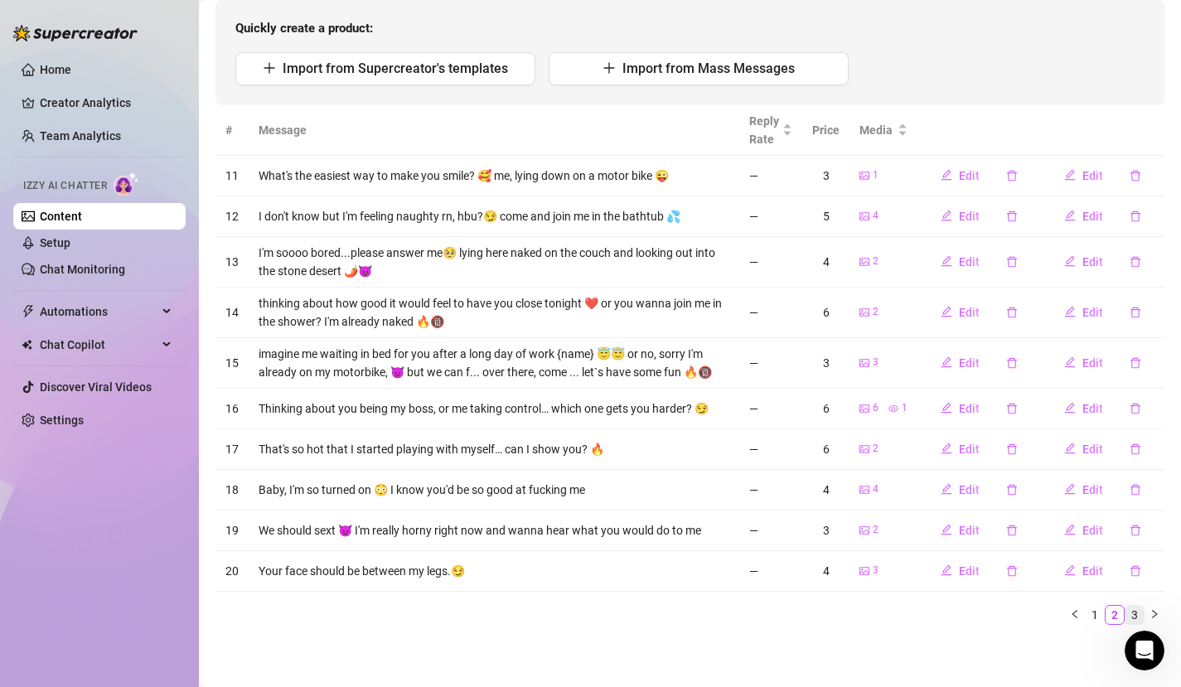
click at [1126, 614] on link "3" at bounding box center [1135, 615] width 18 height 18
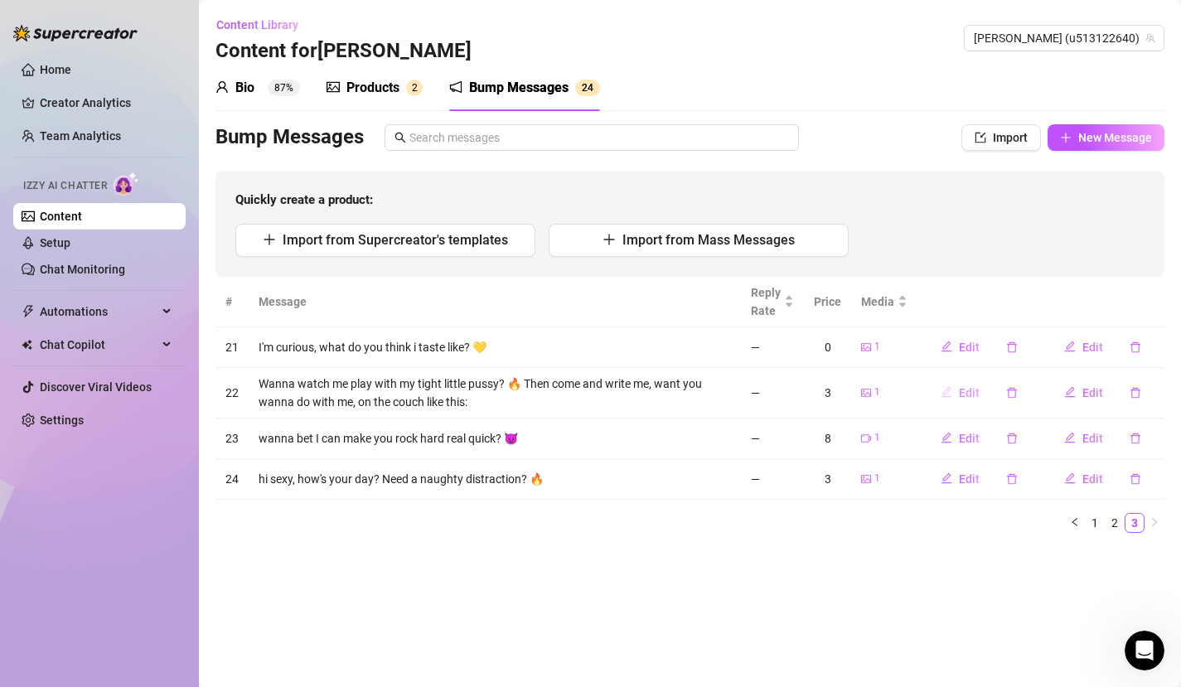
click at [949, 391] on icon "edit" at bounding box center [947, 392] width 11 height 11
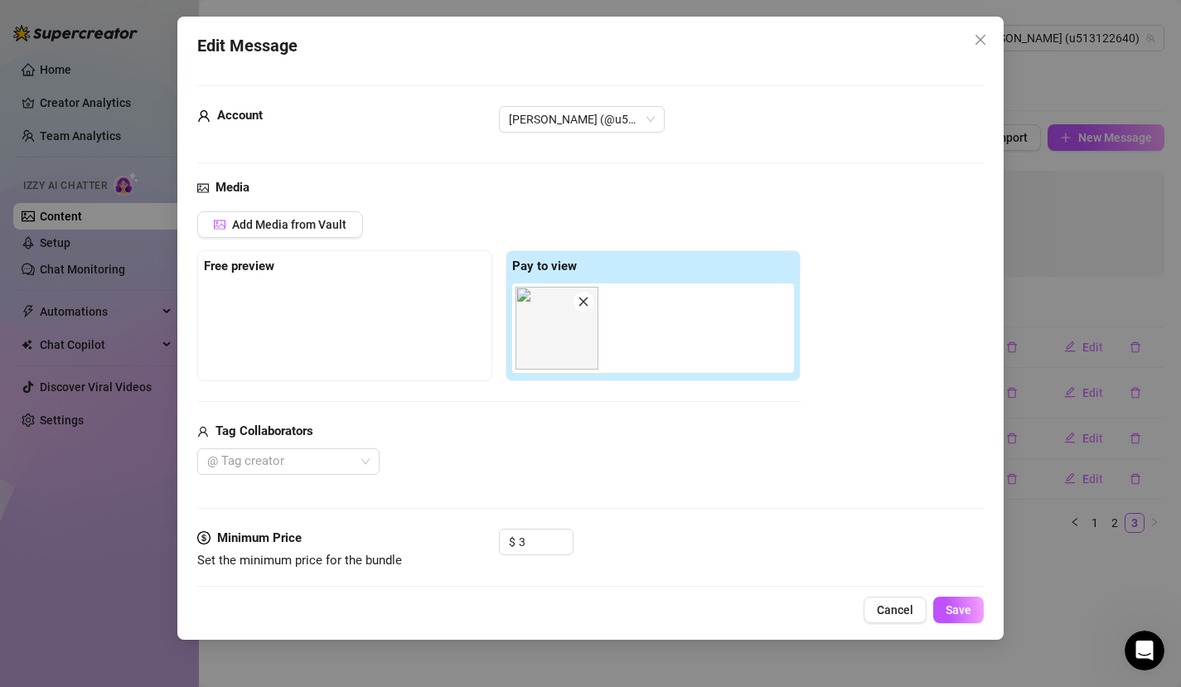
click at [579, 299] on icon "close" at bounding box center [584, 302] width 12 height 12
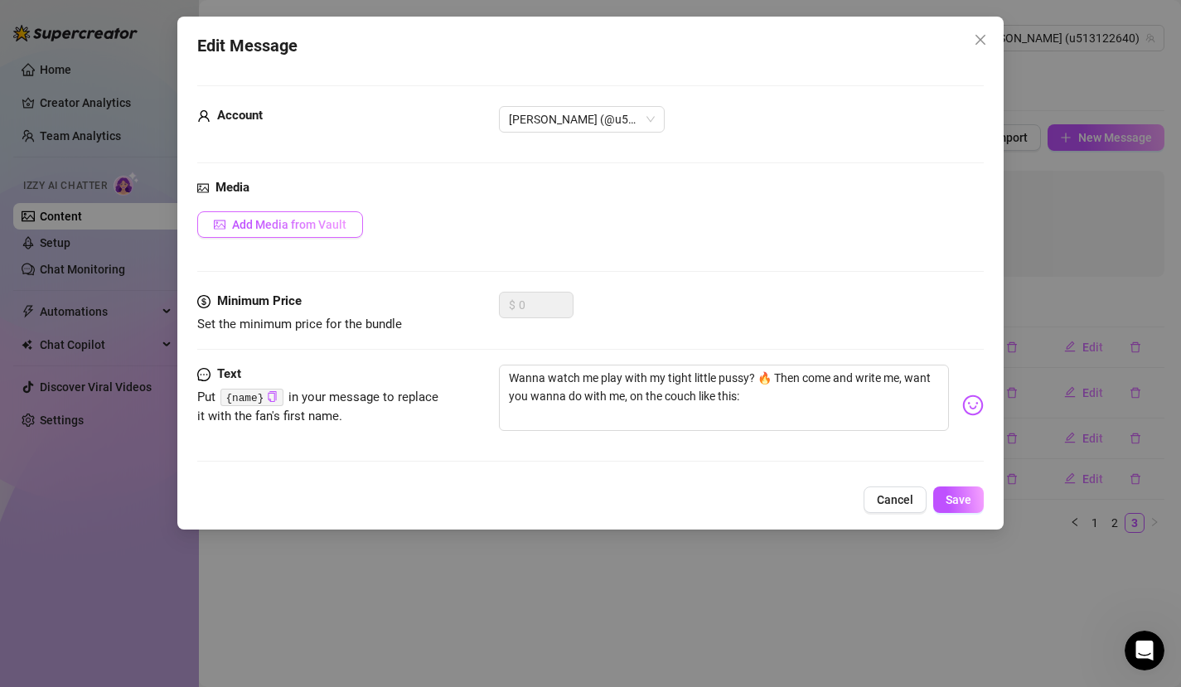
click at [282, 227] on span "Add Media from Vault" at bounding box center [289, 224] width 114 height 13
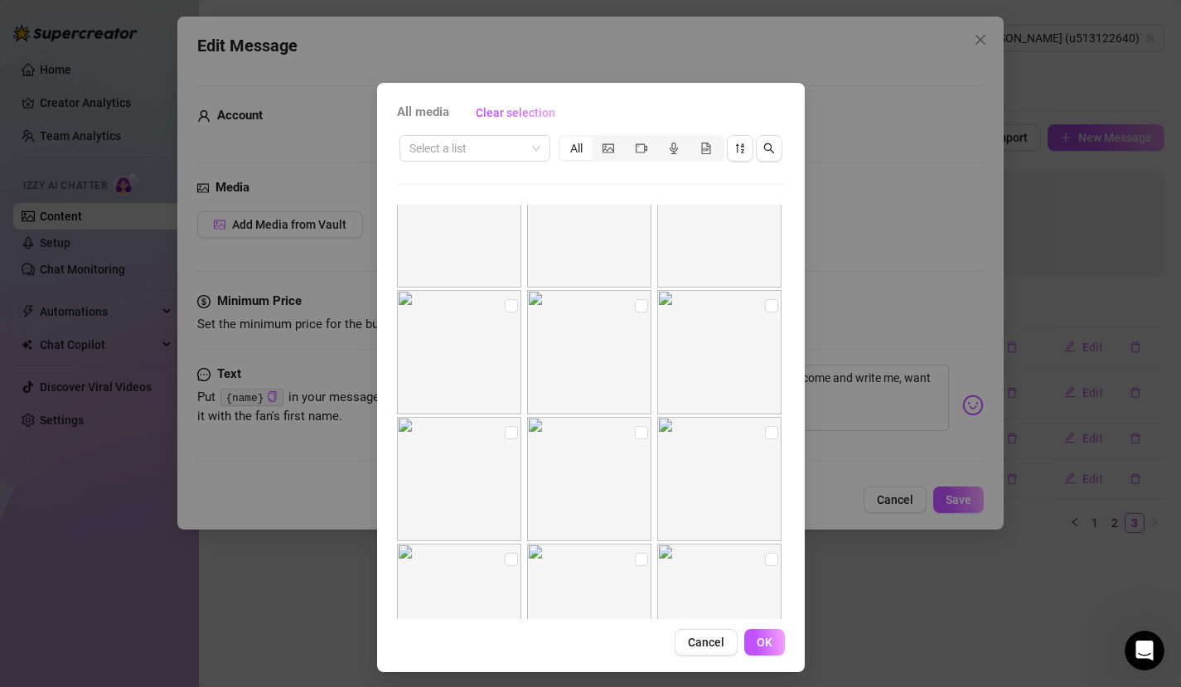
scroll to position [299, 0]
click at [765, 305] on input "checkbox" at bounding box center [771, 301] width 13 height 13
click at [763, 624] on span "OK" at bounding box center [765, 642] width 16 height 13
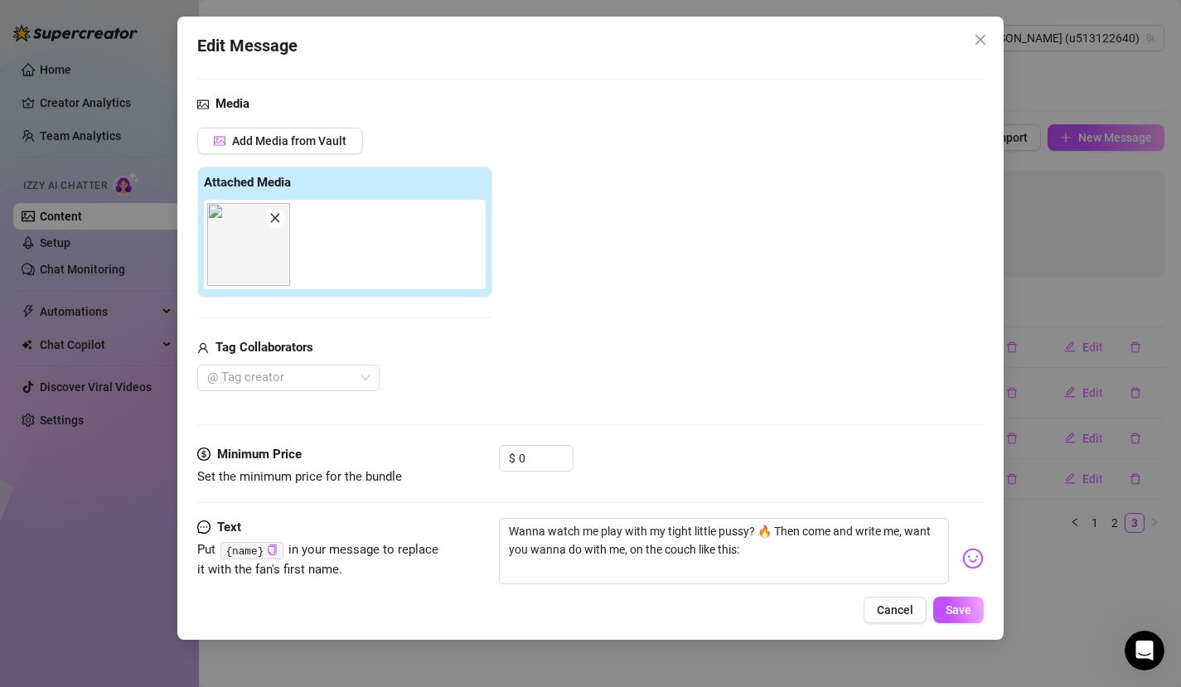
scroll to position [126, 0]
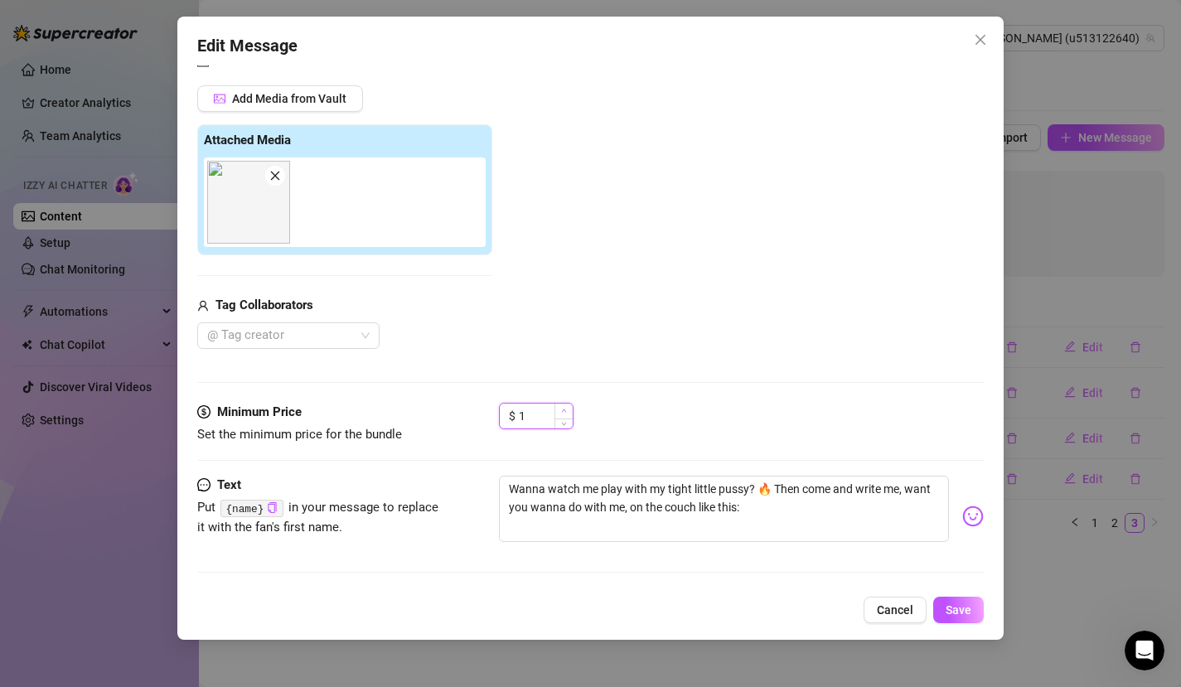
click at [562, 409] on icon "up" at bounding box center [564, 411] width 6 height 6
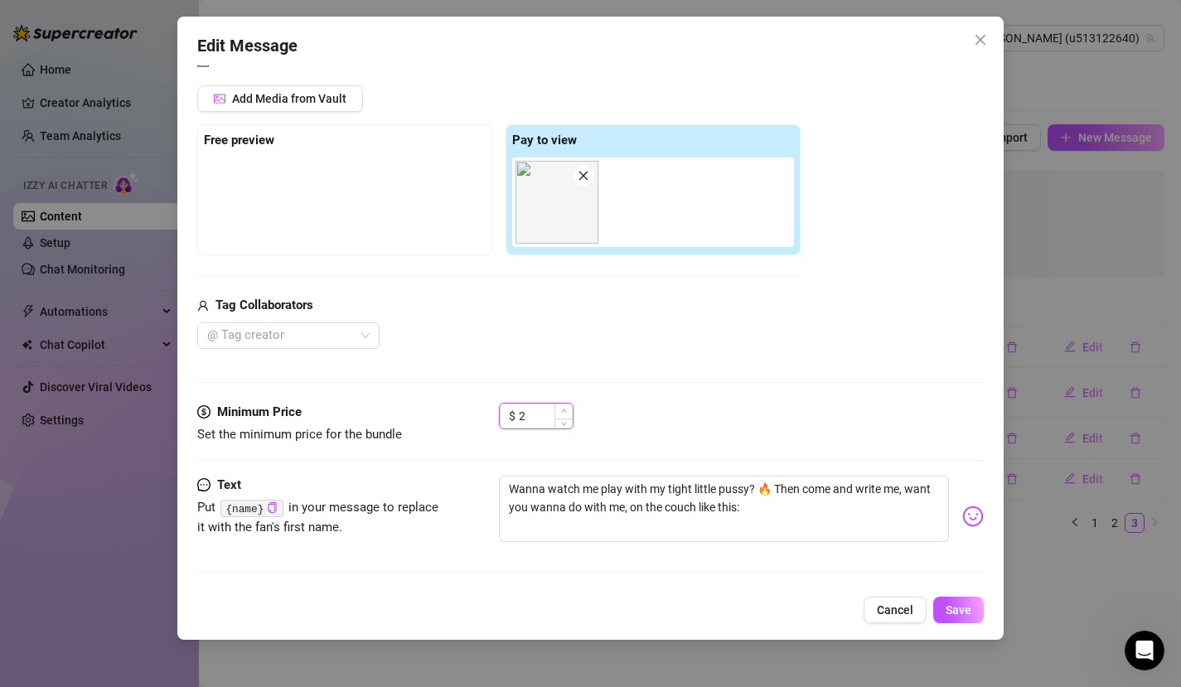
click at [562, 409] on icon "up" at bounding box center [564, 411] width 6 height 6
click at [960, 609] on span "Save" at bounding box center [959, 610] width 26 height 13
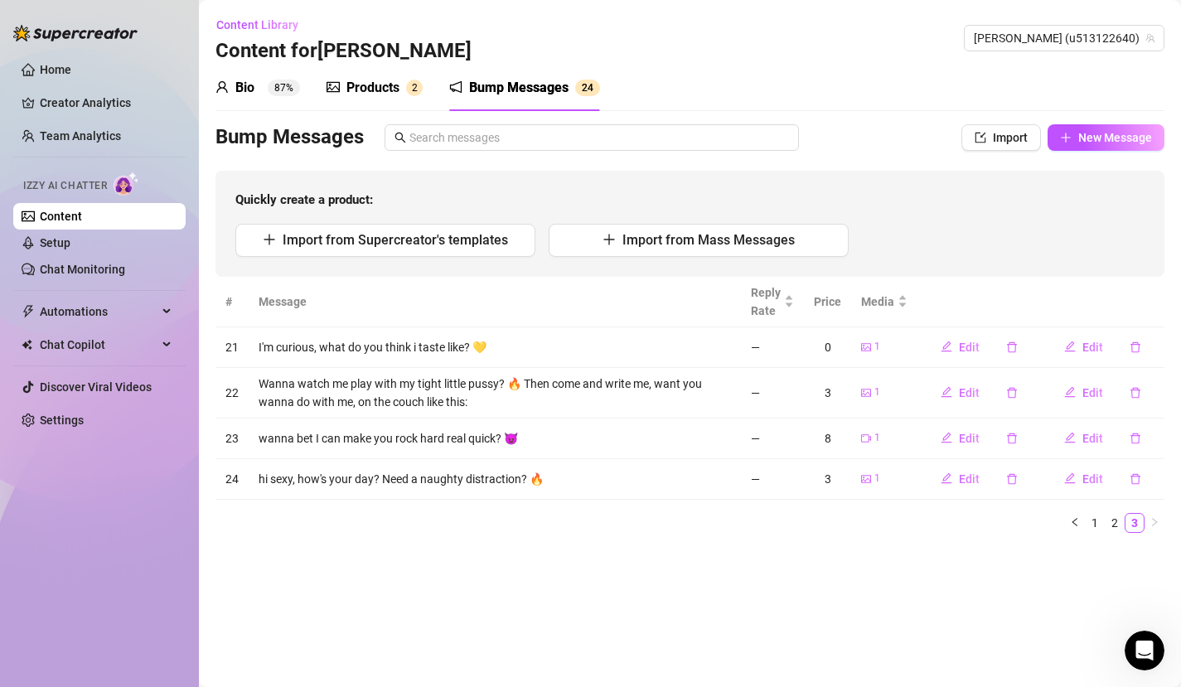
click at [365, 92] on div "Products" at bounding box center [373, 88] width 53 height 20
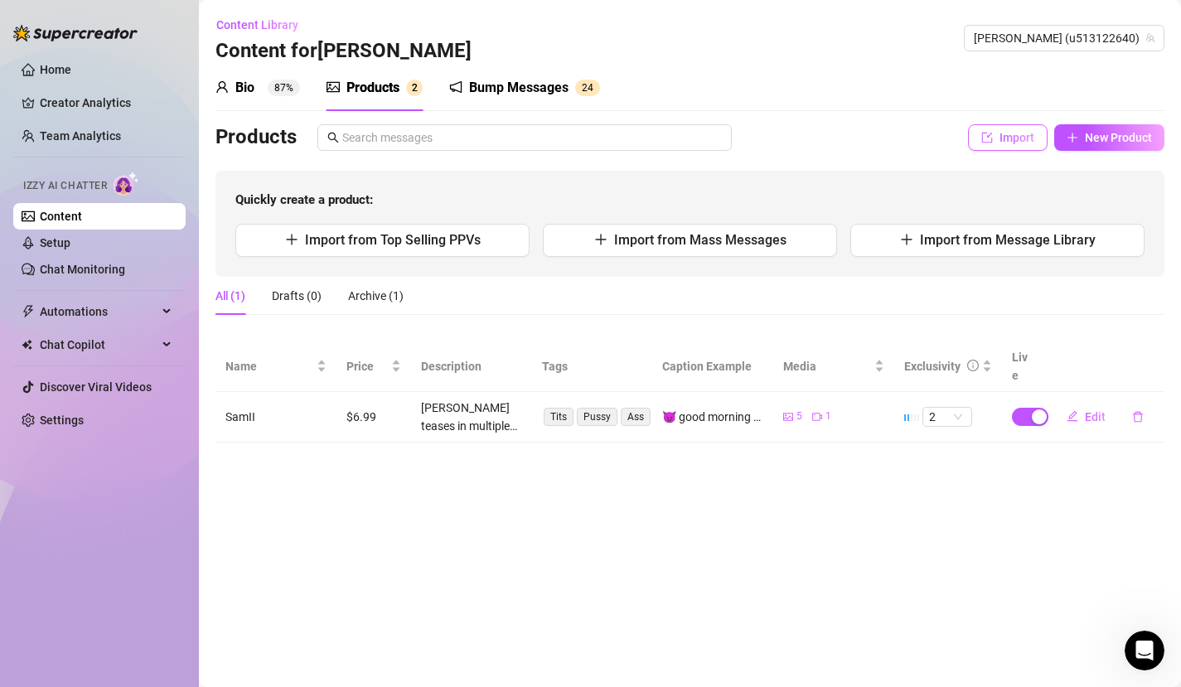
click at [1017, 140] on span "Import" at bounding box center [1017, 137] width 35 height 13
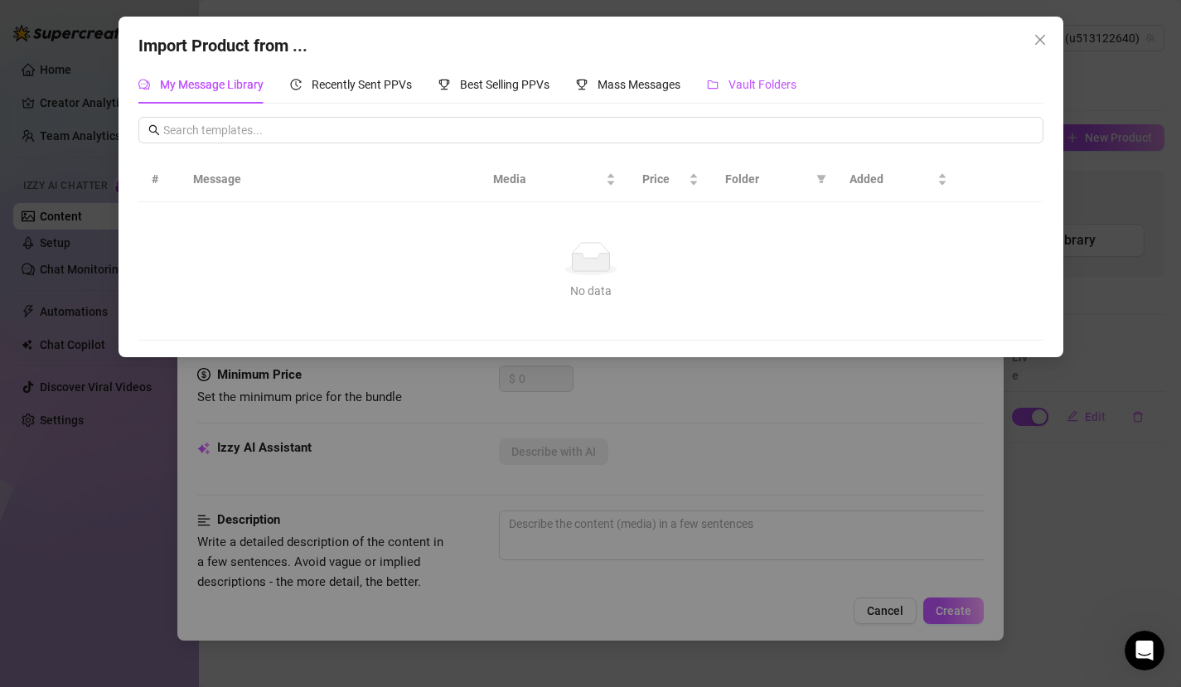
click at [767, 84] on span "Vault Folders" at bounding box center [763, 84] width 68 height 13
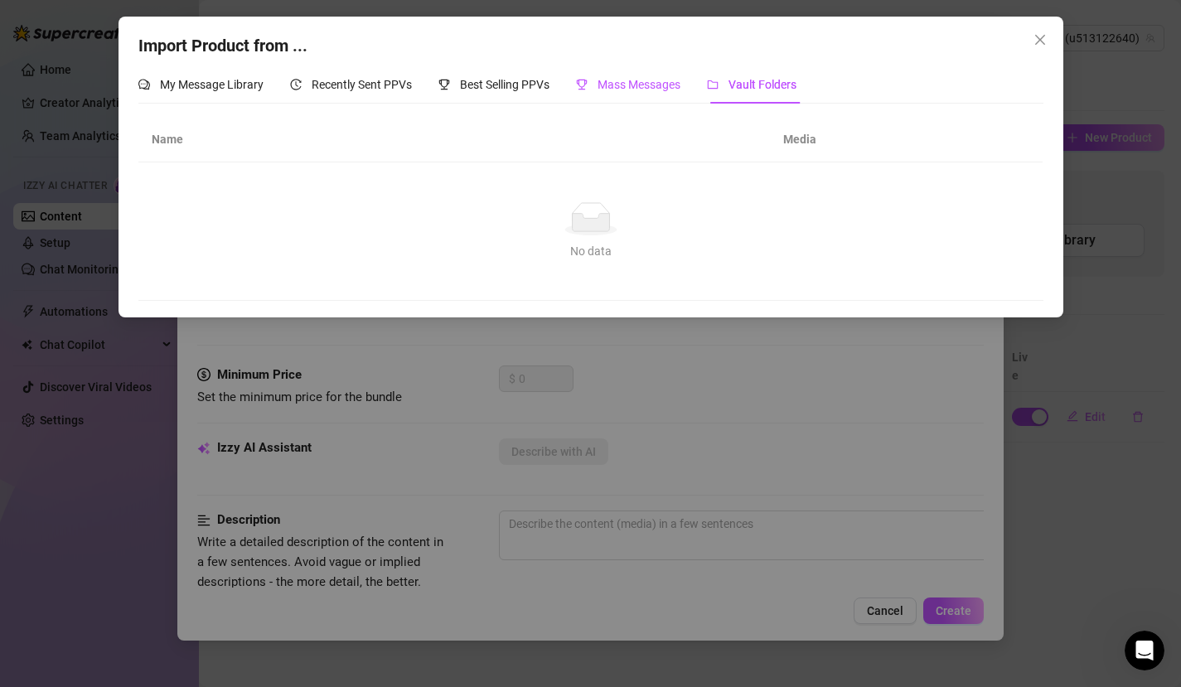
click at [636, 83] on span "Mass Messages" at bounding box center [639, 84] width 83 height 13
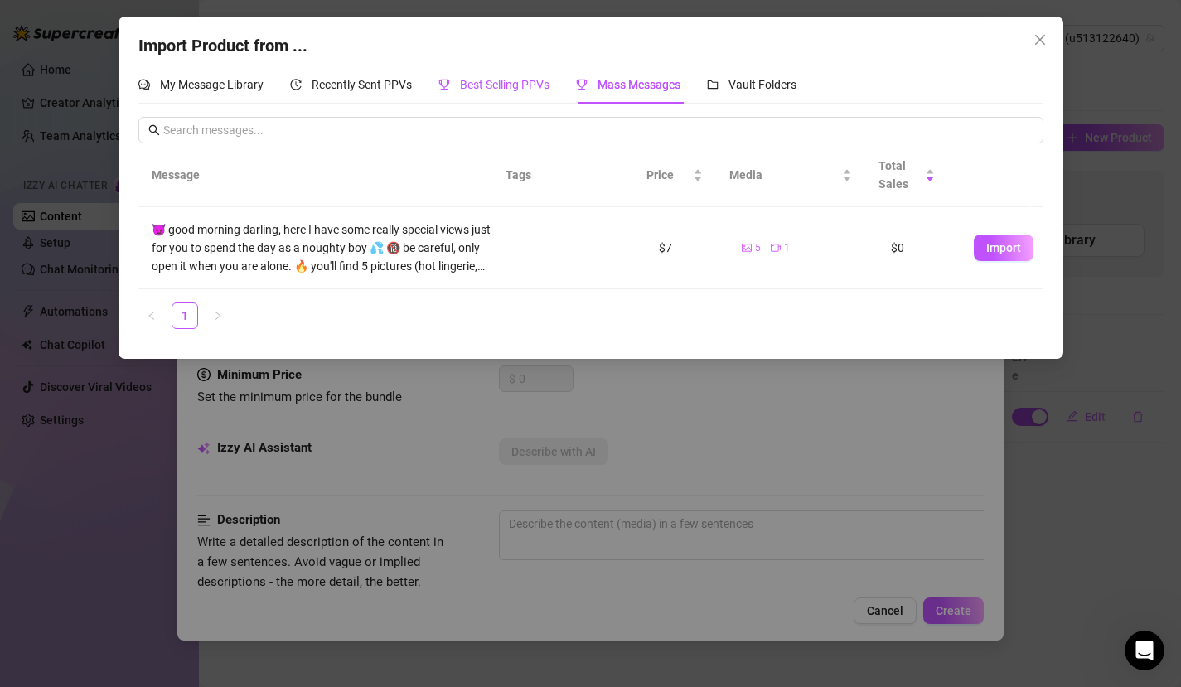
click at [509, 85] on span "Best Selling PPVs" at bounding box center [505, 84] width 90 height 13
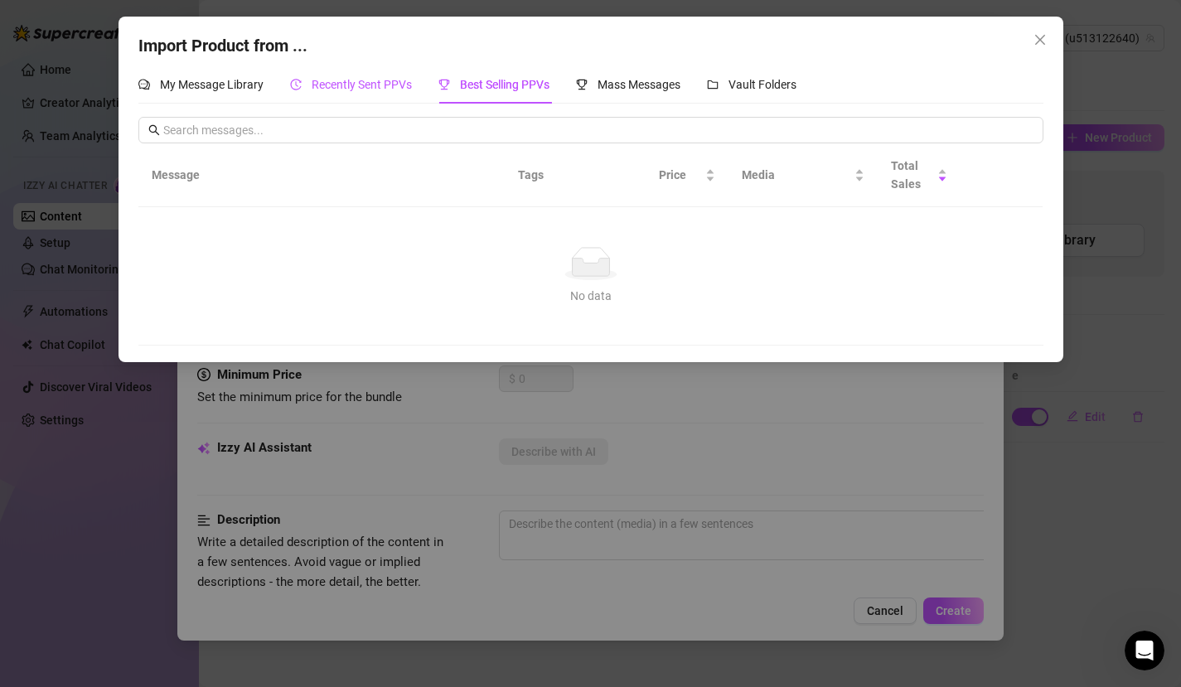
click at [367, 79] on span "Recently Sent PPVs" at bounding box center [362, 84] width 100 height 13
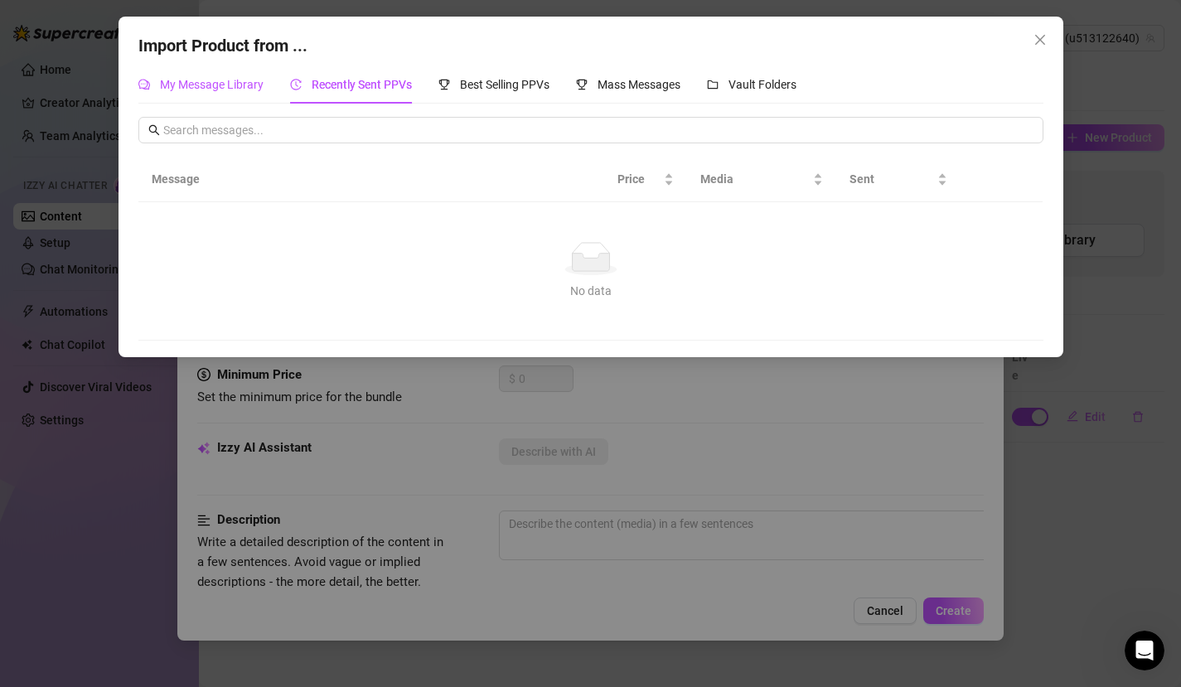
click at [221, 82] on span "My Message Library" at bounding box center [212, 84] width 104 height 13
click at [1040, 47] on button "Close" at bounding box center [1040, 40] width 27 height 27
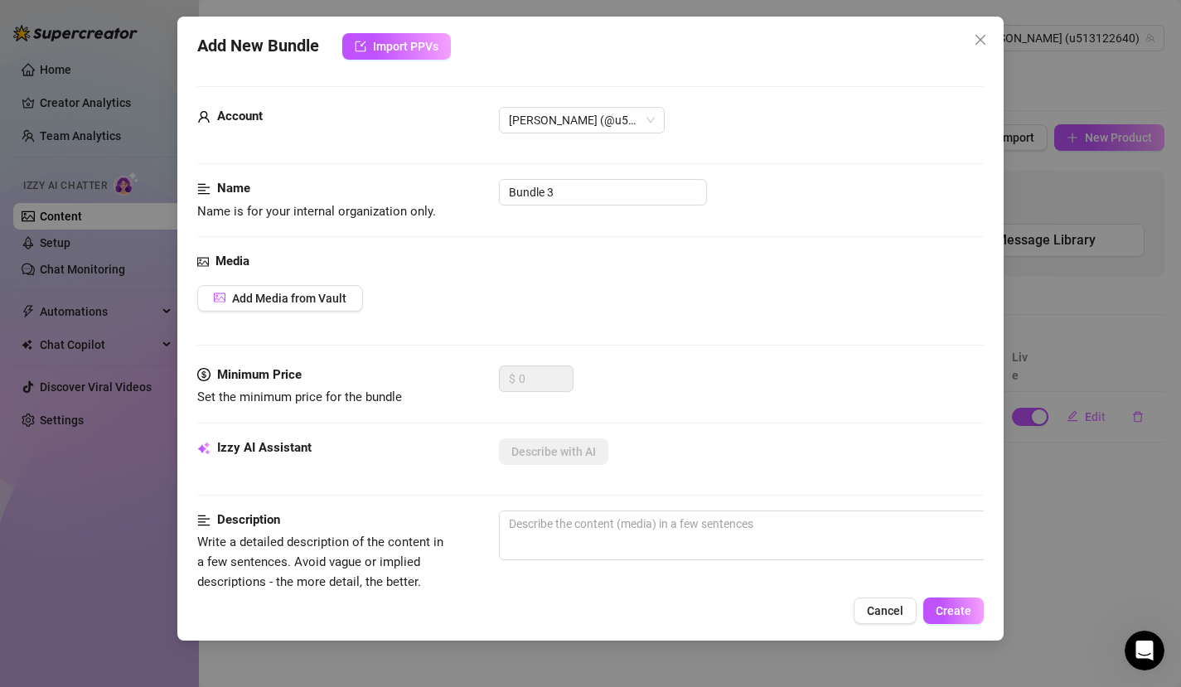
click at [844, 54] on div "Add New Bundle Import PPVs" at bounding box center [591, 46] width 788 height 27
click at [979, 41] on icon "close" at bounding box center [981, 40] width 10 height 10
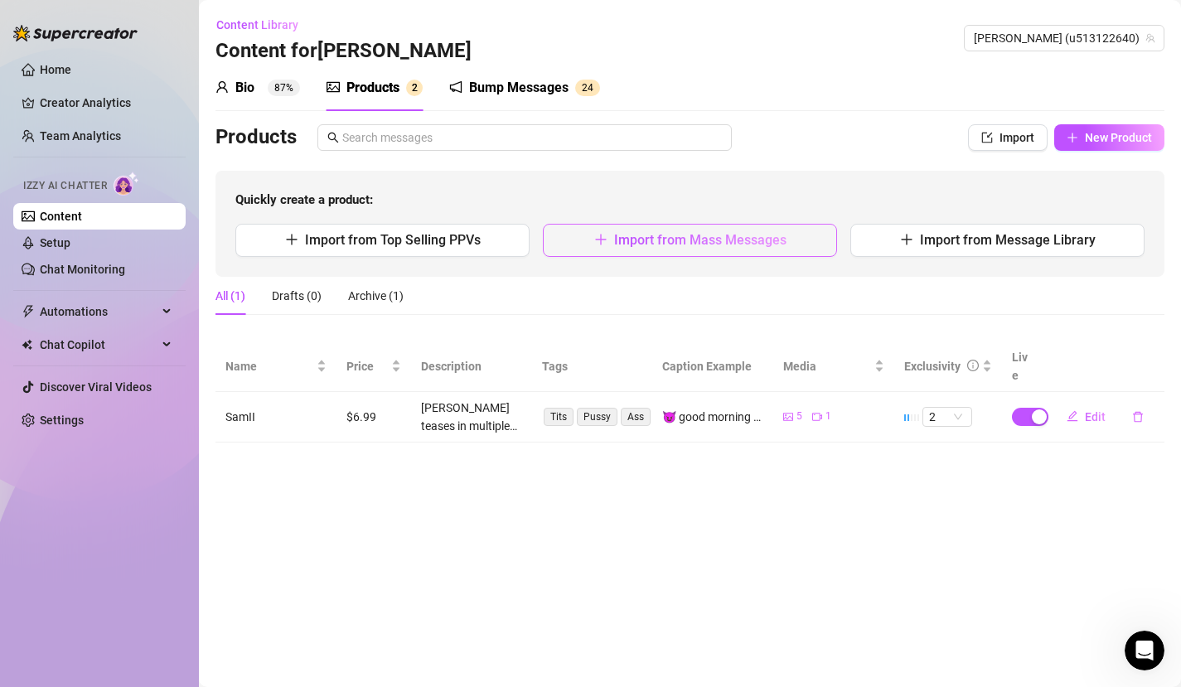
click at [701, 242] on span "Import from Mass Messages" at bounding box center [700, 240] width 172 height 16
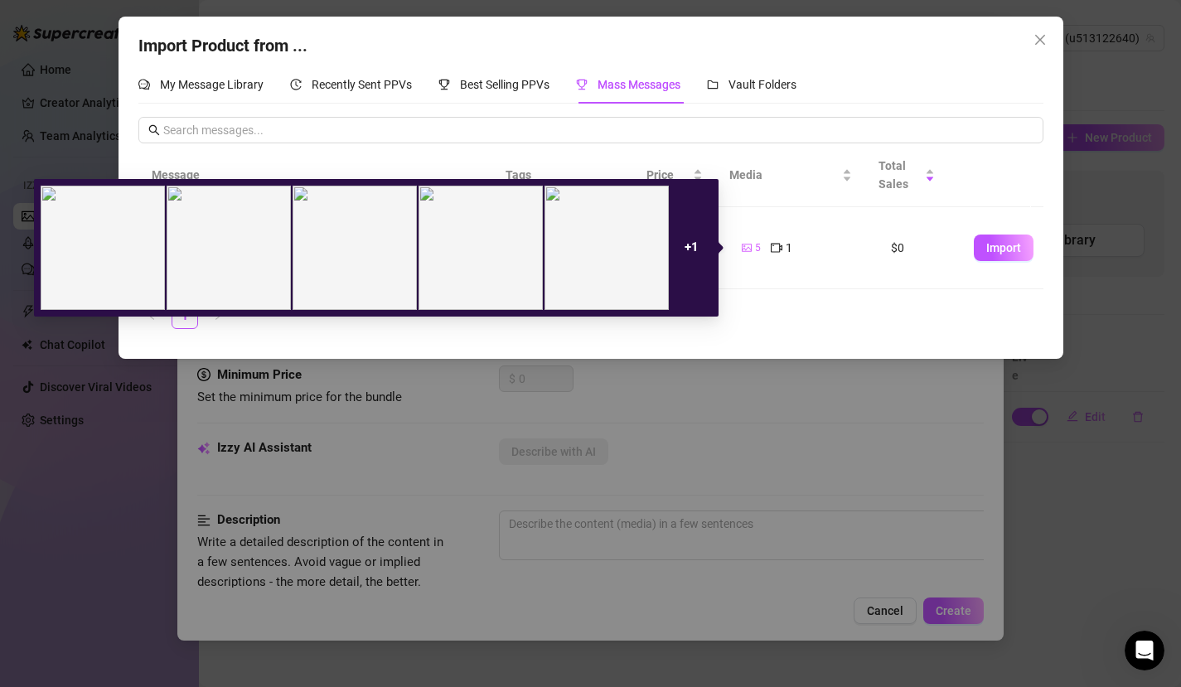
click at [683, 249] on div "+ 1" at bounding box center [691, 248] width 41 height 124
click at [695, 251] on strong "+ 1" at bounding box center [692, 247] width 14 height 15
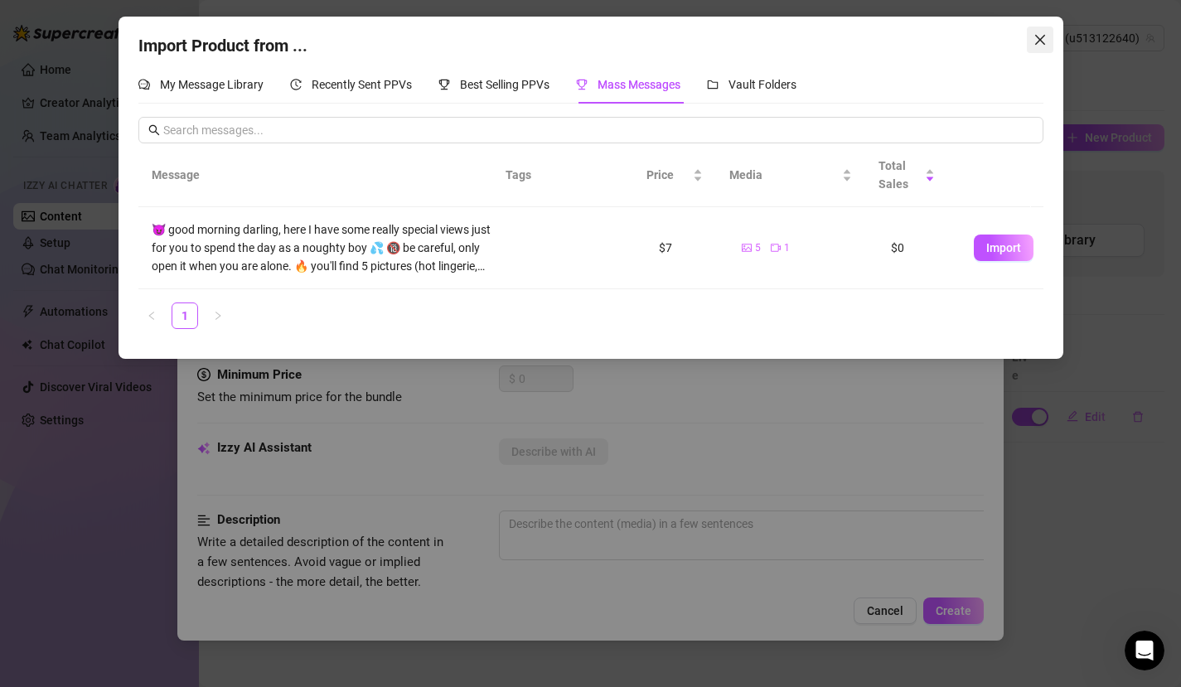
click at [1031, 41] on span "Close" at bounding box center [1040, 39] width 27 height 13
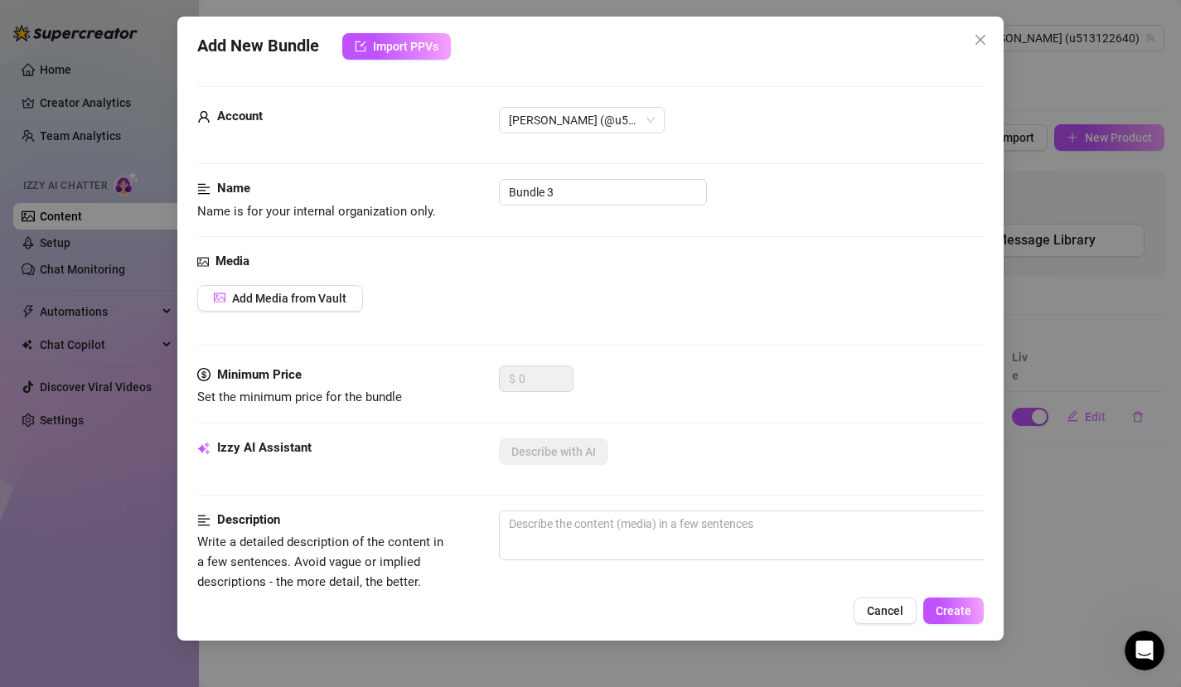
click at [684, 56] on div "Add New Bundle Import PPVs" at bounding box center [591, 46] width 788 height 27
click at [974, 40] on icon "close" at bounding box center [980, 39] width 13 height 13
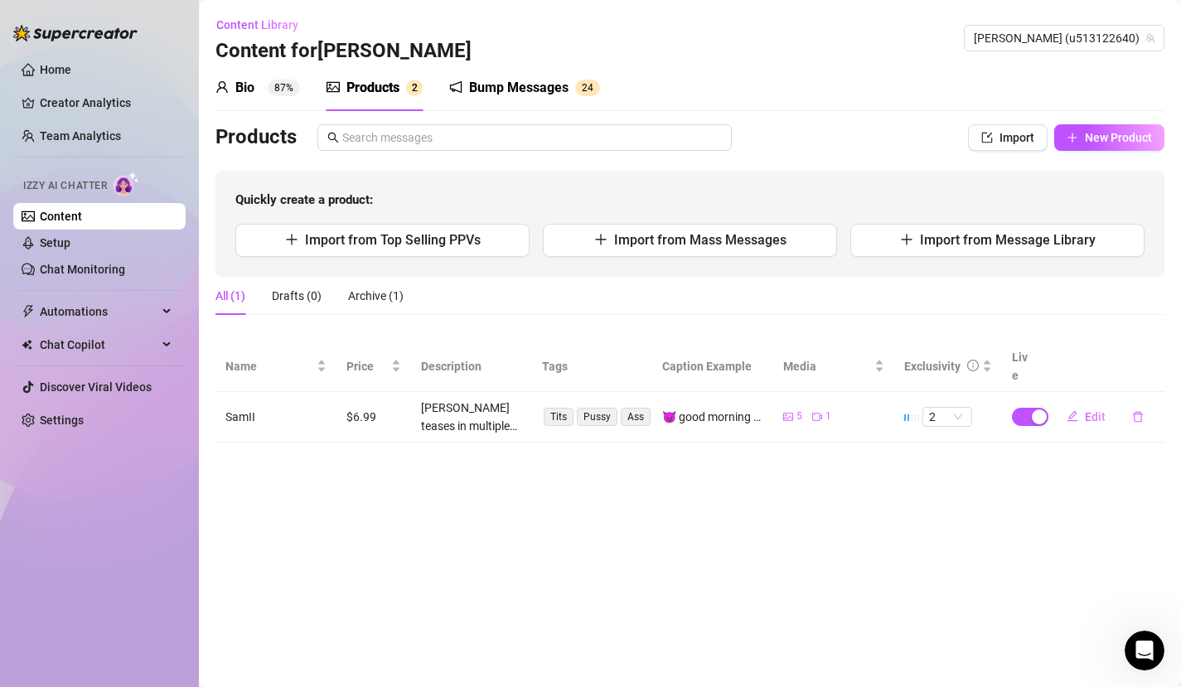
click at [774, 62] on div "Content Library Content for [PERSON_NAME] [PERSON_NAME] (u513122640)" at bounding box center [690, 38] width 949 height 53
click at [238, 91] on div "Bio" at bounding box center [244, 88] width 19 height 20
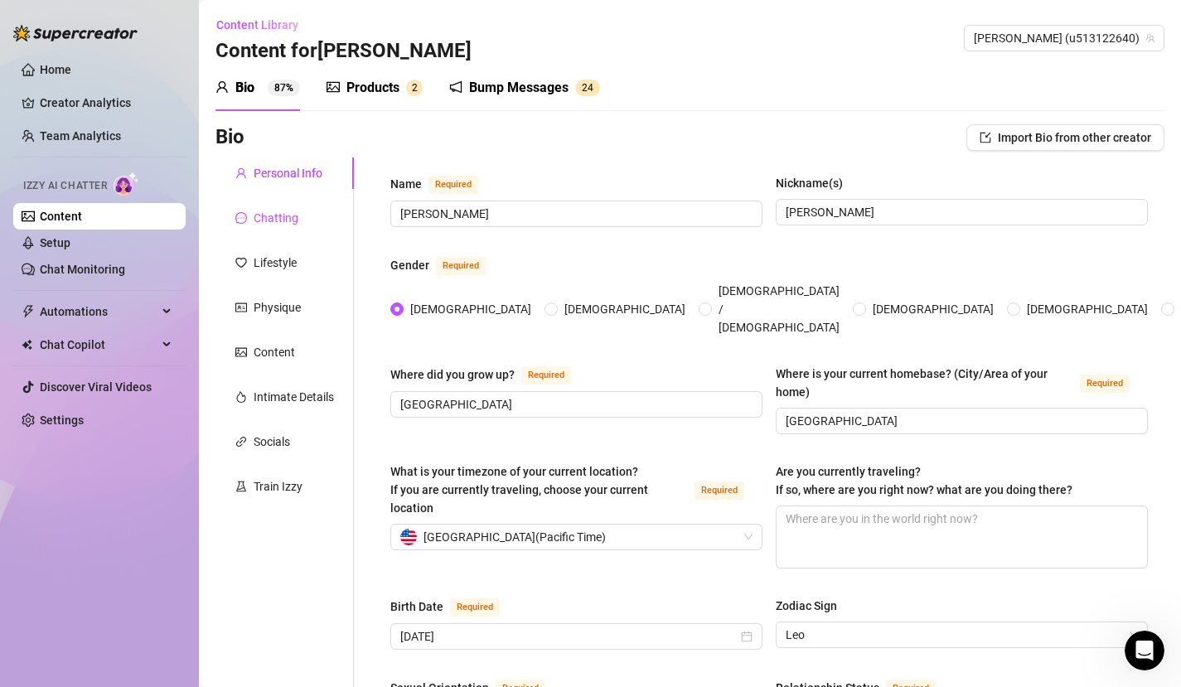
click at [281, 221] on div "Chatting" at bounding box center [276, 218] width 45 height 18
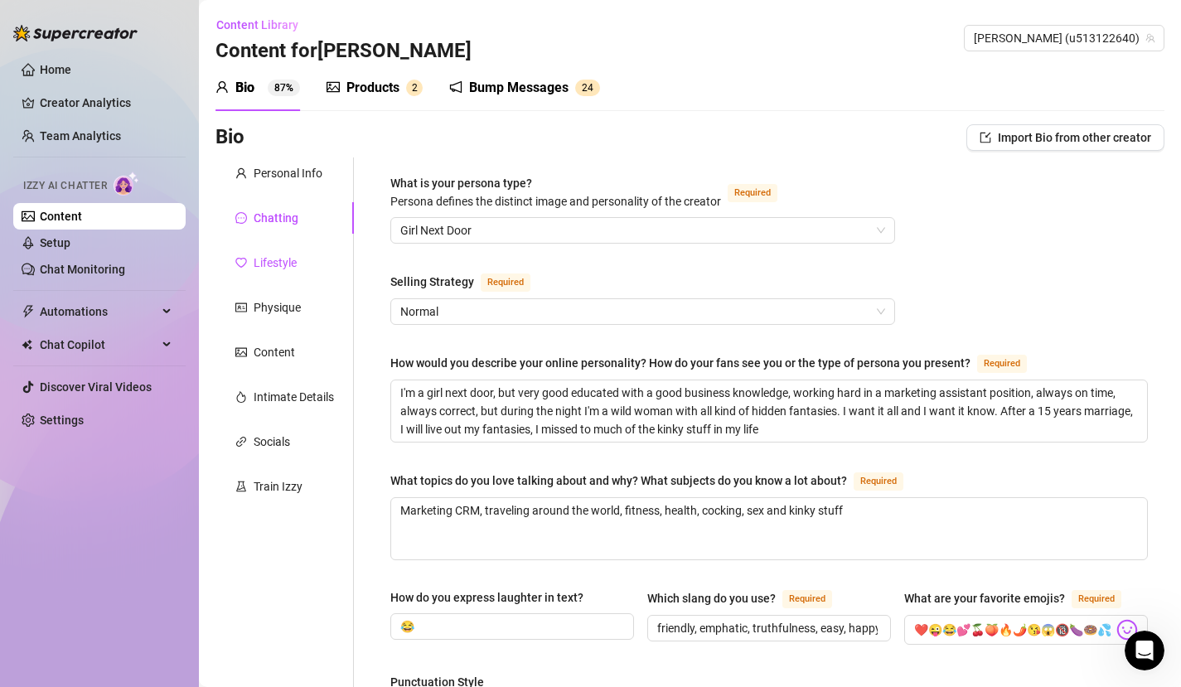
click at [279, 257] on div "Lifestyle" at bounding box center [275, 263] width 43 height 18
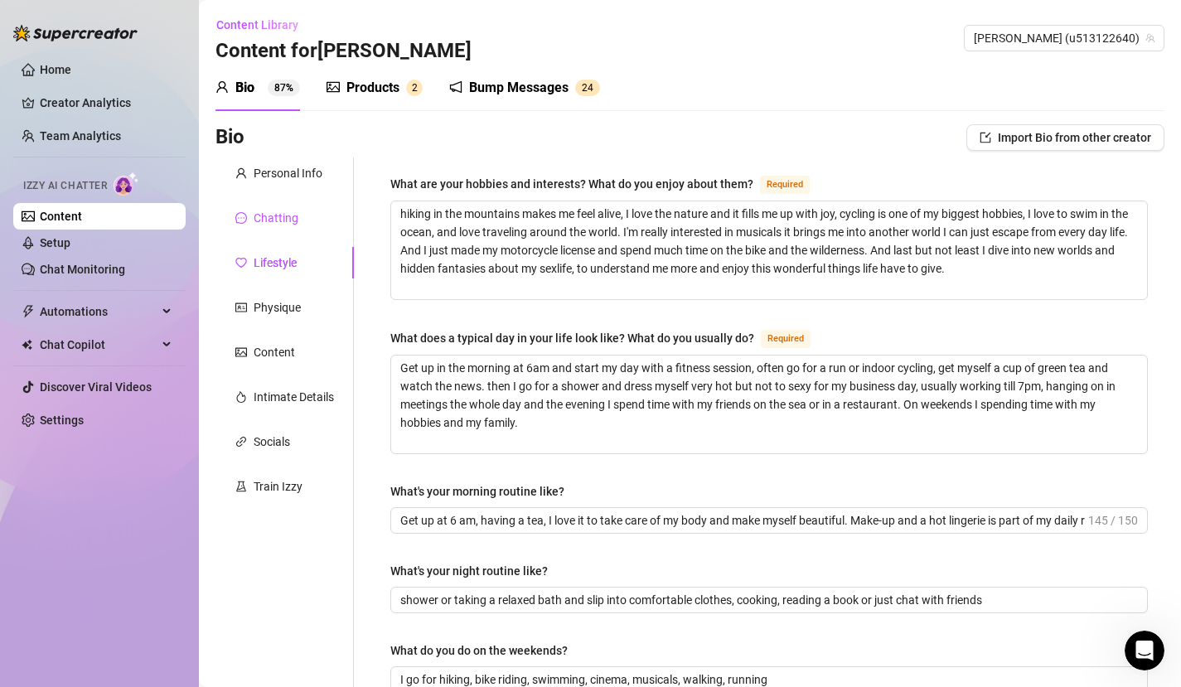
click at [293, 212] on div "Chatting" at bounding box center [276, 218] width 45 height 18
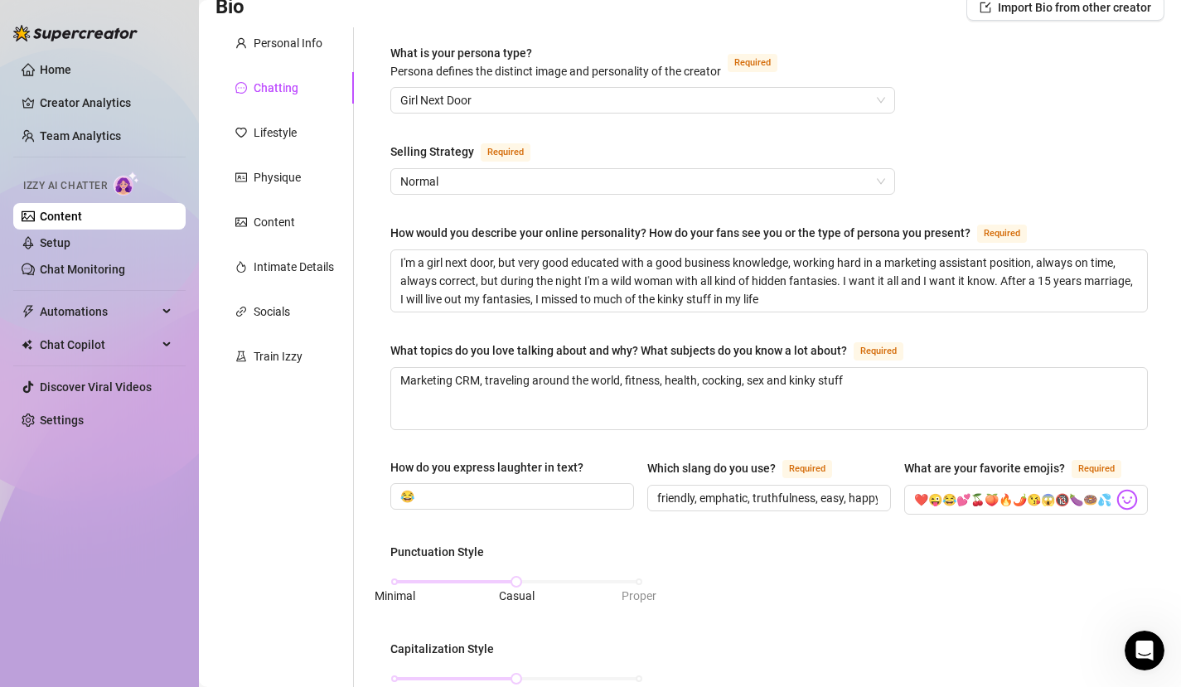
scroll to position [127, 0]
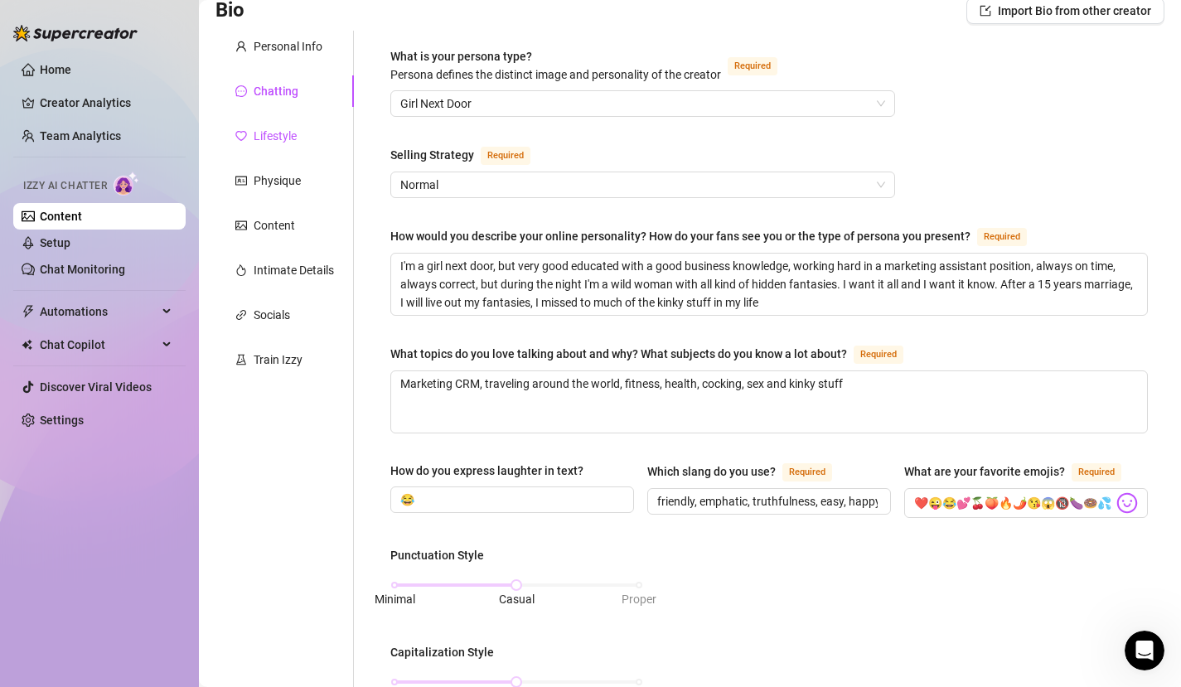
click at [266, 136] on div "Lifestyle" at bounding box center [275, 136] width 43 height 18
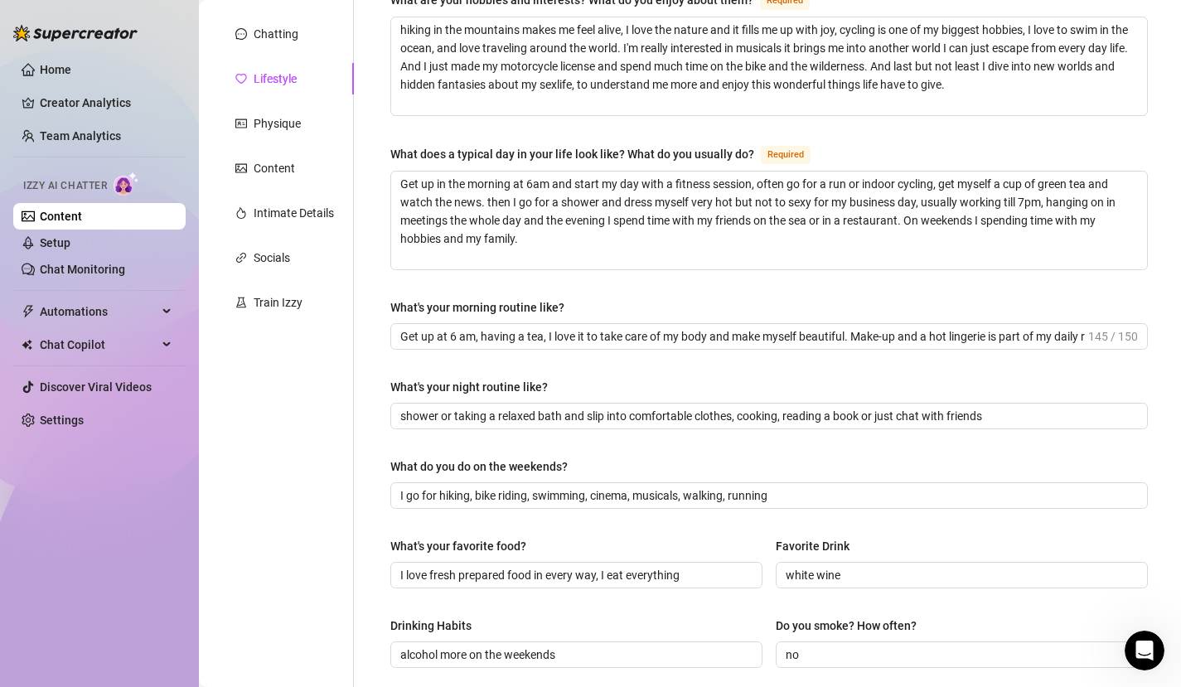
scroll to position [182, 0]
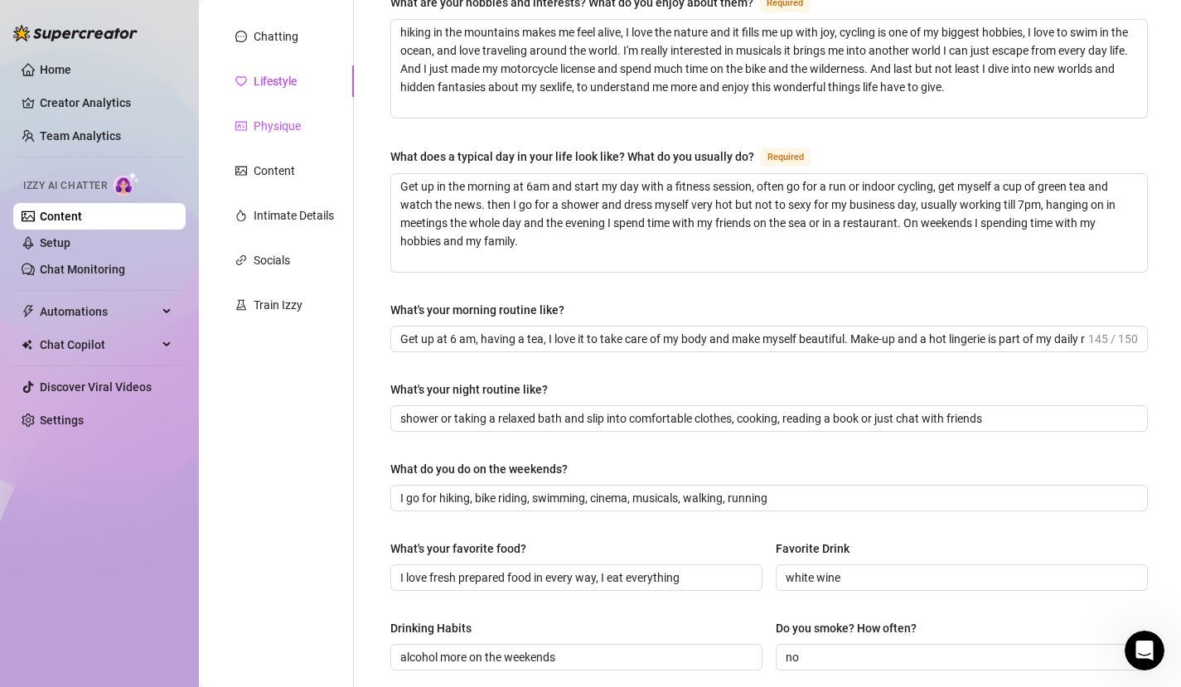
click at [277, 125] on div "Physique" at bounding box center [277, 126] width 47 height 18
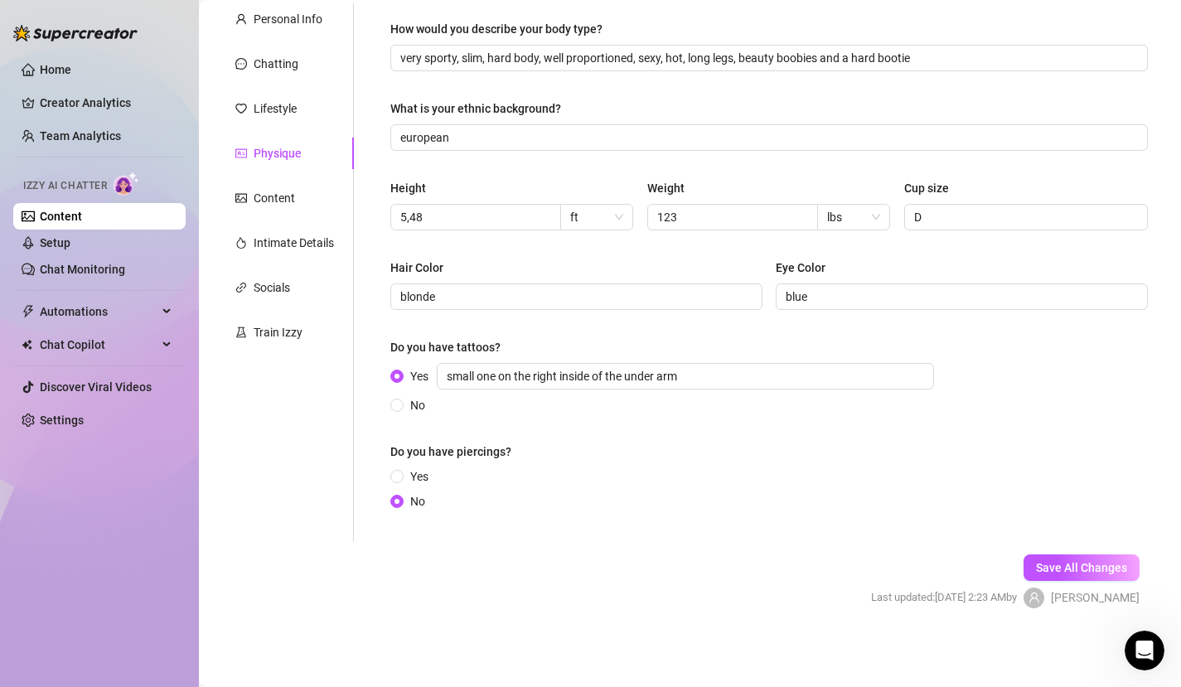
scroll to position [154, 0]
click at [622, 217] on div "ft" at bounding box center [596, 217] width 73 height 27
click at [609, 245] on div "cm" at bounding box center [594, 250] width 46 height 18
drag, startPoint x: 485, startPoint y: 216, endPoint x: 381, endPoint y: 227, distance: 105.0
click at [379, 228] on div "How would you describe your body type? very sporty, slim, hard body, well propo…" at bounding box center [769, 272] width 791 height 539
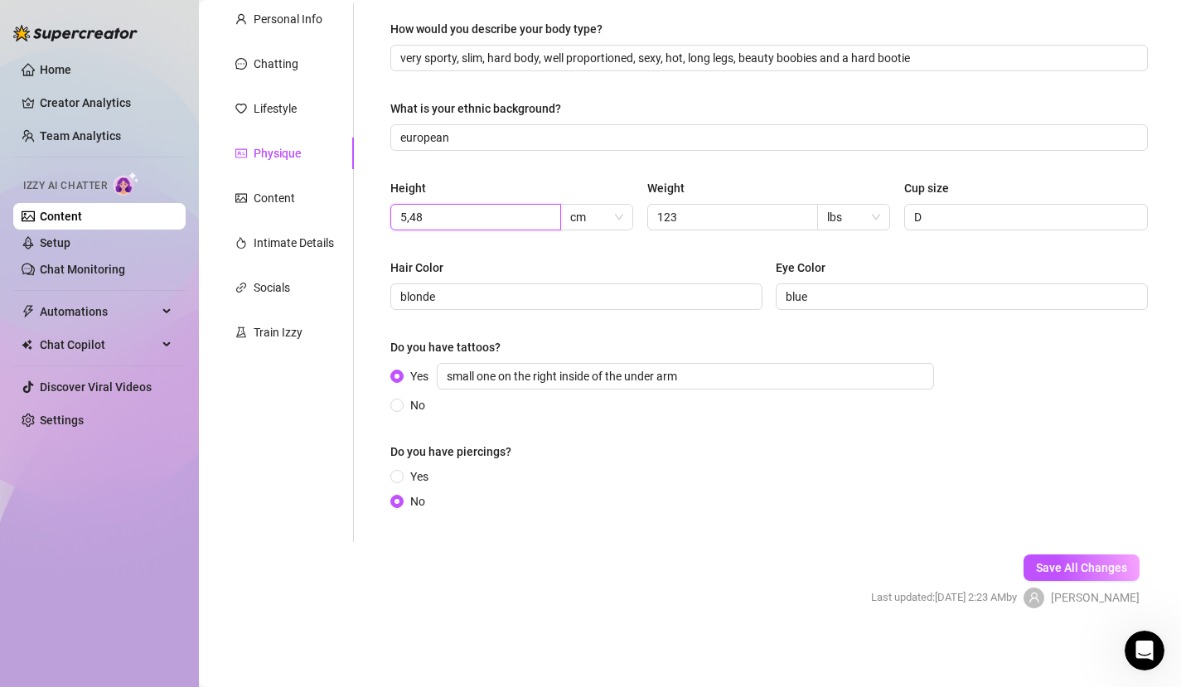
drag, startPoint x: 424, startPoint y: 212, endPoint x: 390, endPoint y: 214, distance: 33.2
click at [390, 214] on span "5,48" at bounding box center [475, 217] width 171 height 27
click at [725, 211] on input "123" at bounding box center [731, 217] width 148 height 18
click at [877, 216] on div "lbs" at bounding box center [853, 217] width 73 height 27
click at [865, 244] on div "kg" at bounding box center [847, 250] width 46 height 18
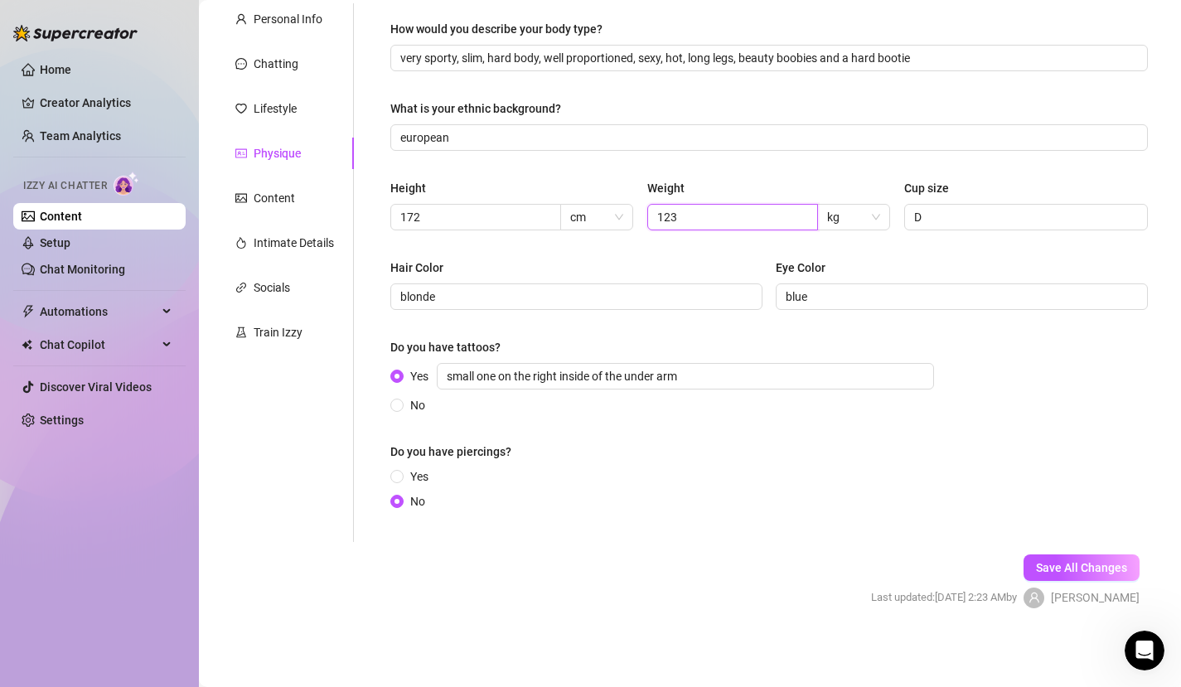
drag, startPoint x: 750, startPoint y: 218, endPoint x: 638, endPoint y: 218, distance: 112.7
click at [638, 218] on div "Height 172 cm Weight 123 kg Cup size D" at bounding box center [769, 212] width 758 height 66
click at [1054, 565] on span "Save All Changes" at bounding box center [1081, 567] width 91 height 13
click at [284, 201] on div "Content" at bounding box center [274, 198] width 41 height 18
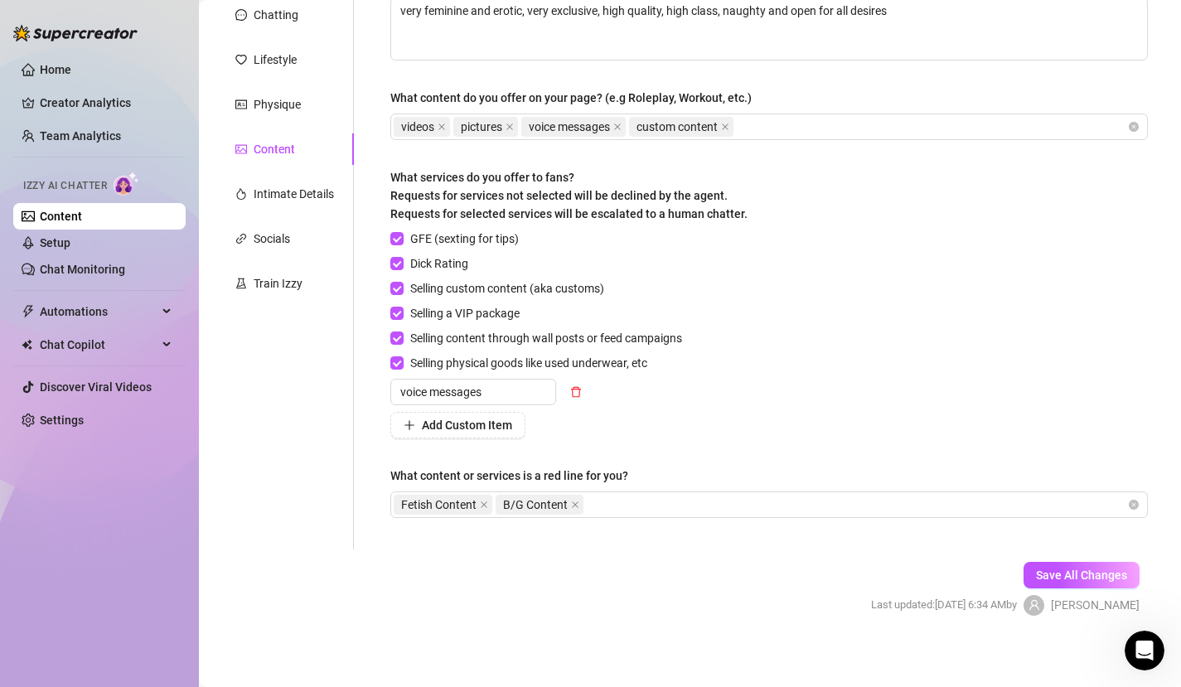
scroll to position [210, 0]
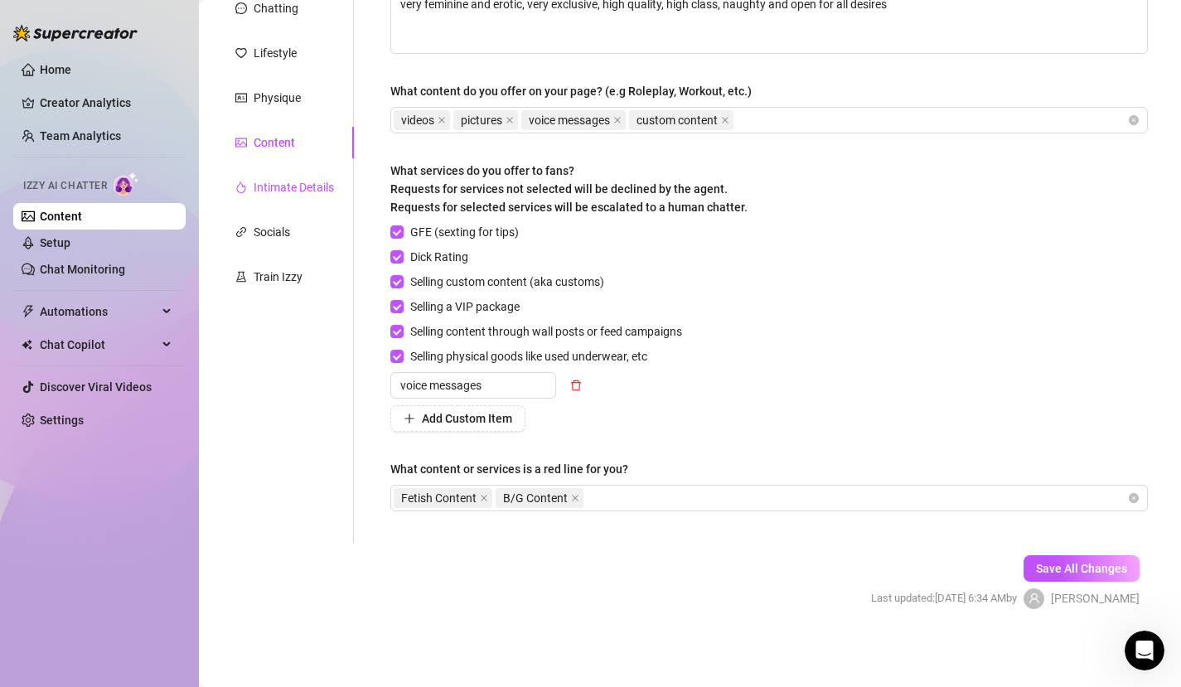
click at [292, 186] on div "Intimate Details" at bounding box center [294, 187] width 80 height 18
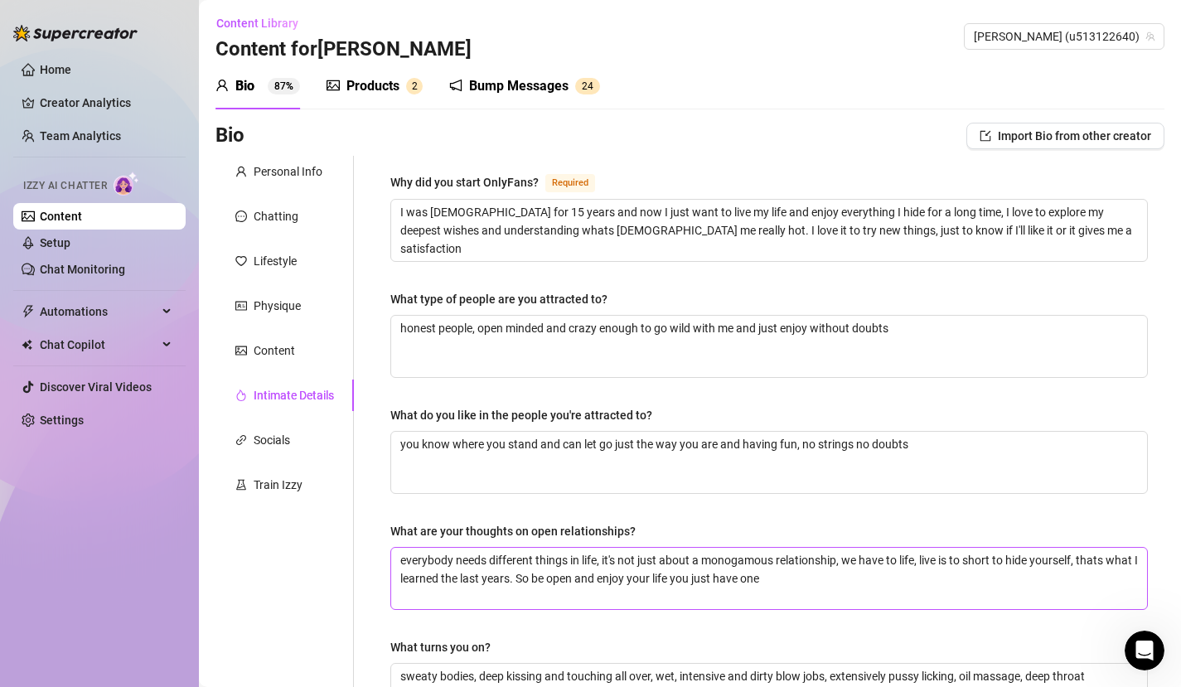
scroll to position [0, 0]
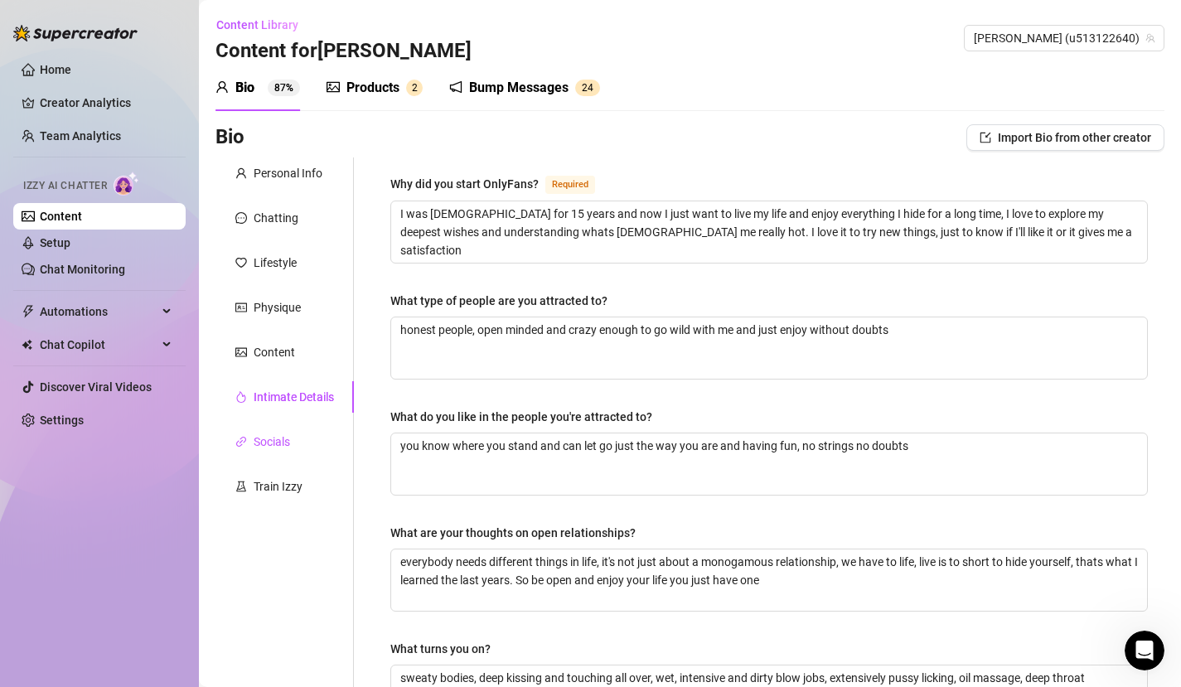
click at [272, 444] on div "Socials" at bounding box center [272, 442] width 36 height 18
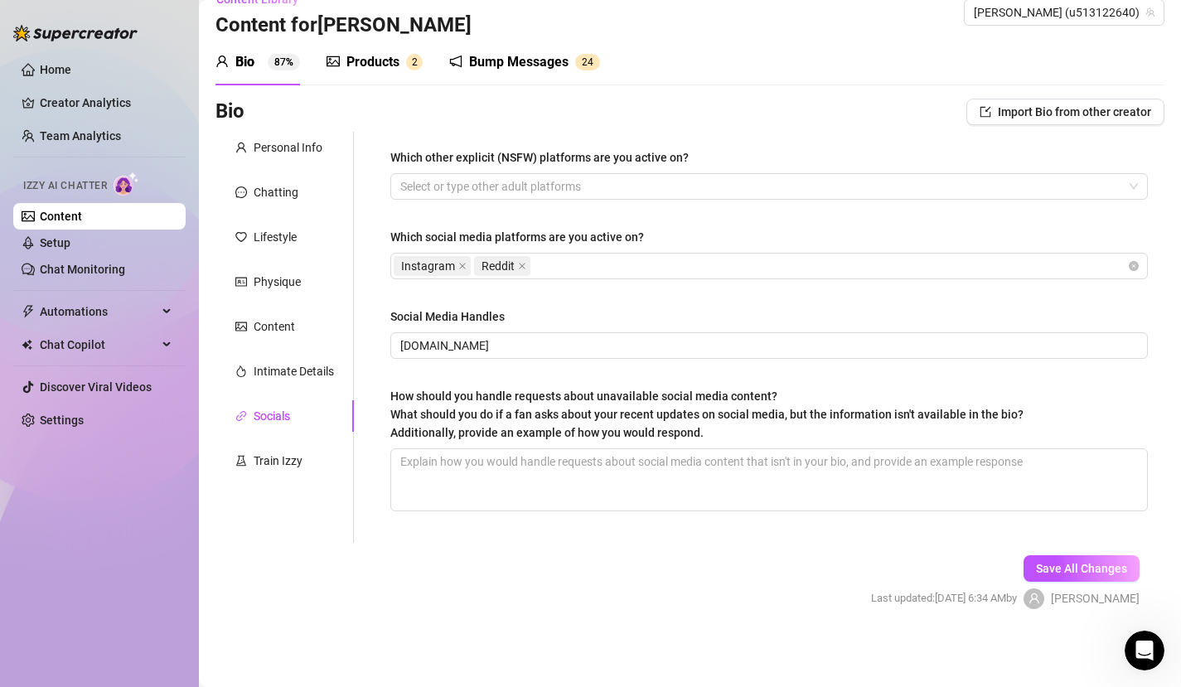
scroll to position [27, 0]
click at [267, 456] on div "Train Izzy" at bounding box center [278, 460] width 49 height 18
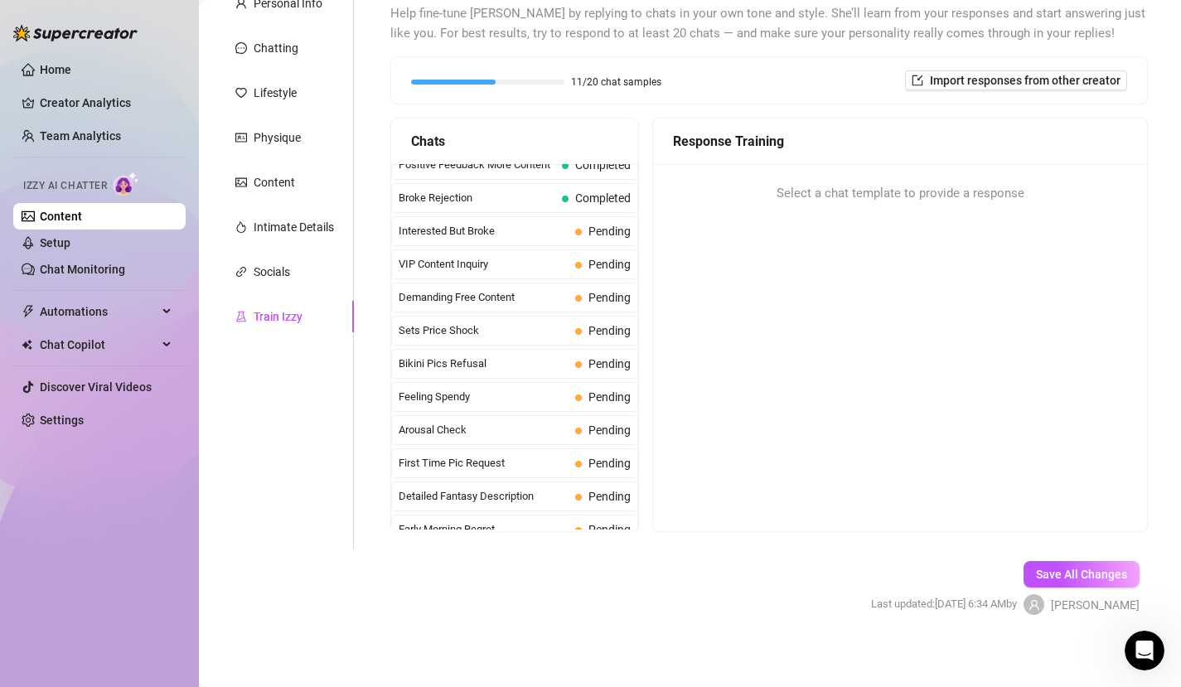
scroll to position [289, 0]
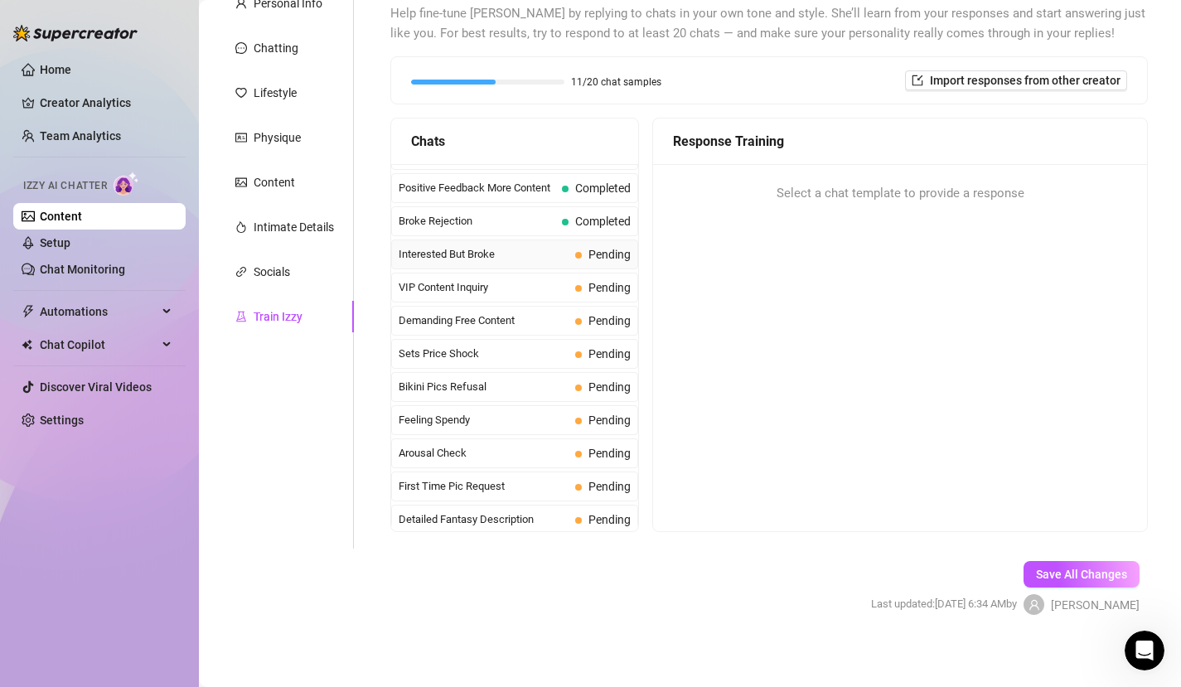
click at [495, 255] on span "Interested But Broke" at bounding box center [484, 254] width 170 height 17
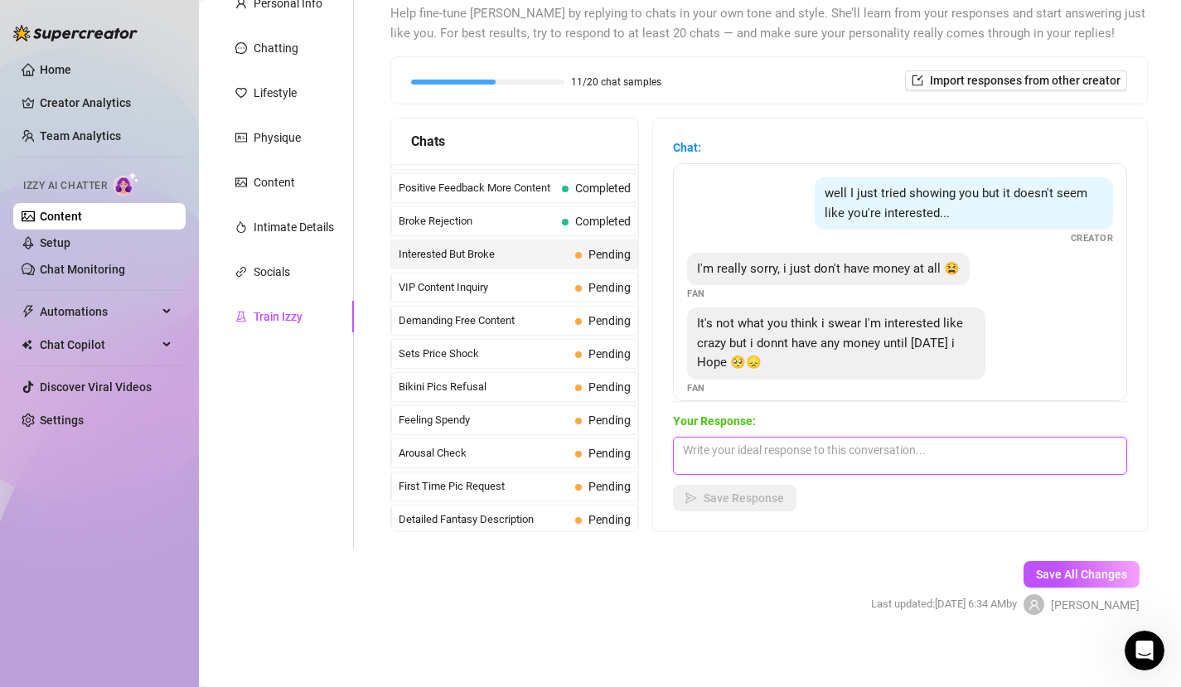
click at [749, 443] on textarea at bounding box center [900, 456] width 454 height 38
click at [820, 450] on textarea "Then let's hope, that I'm [DATE] still here" at bounding box center [900, 456] width 454 height 38
click at [826, 449] on textarea "Then let's hope, that I'm [DATE] still here" at bounding box center [900, 456] width 454 height 38
click at [942, 460] on textarea "Then let's hope, that I'm [DATE] still here" at bounding box center [900, 456] width 454 height 38
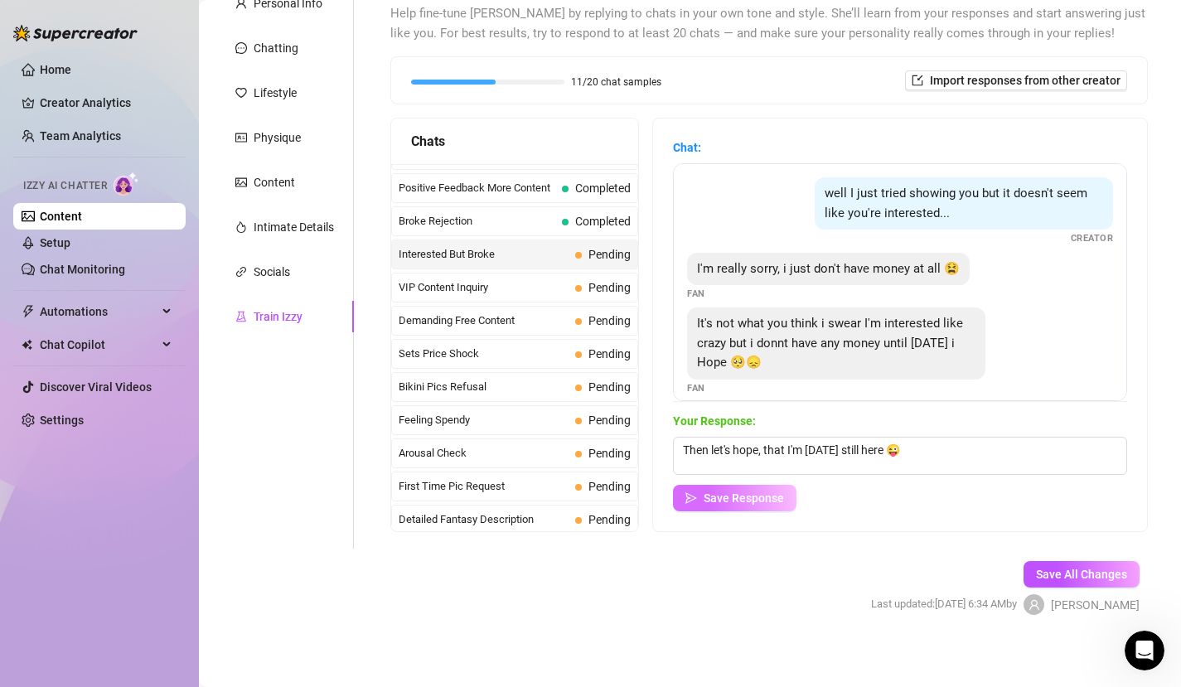
click at [738, 506] on button "Save Response" at bounding box center [735, 498] width 124 height 27
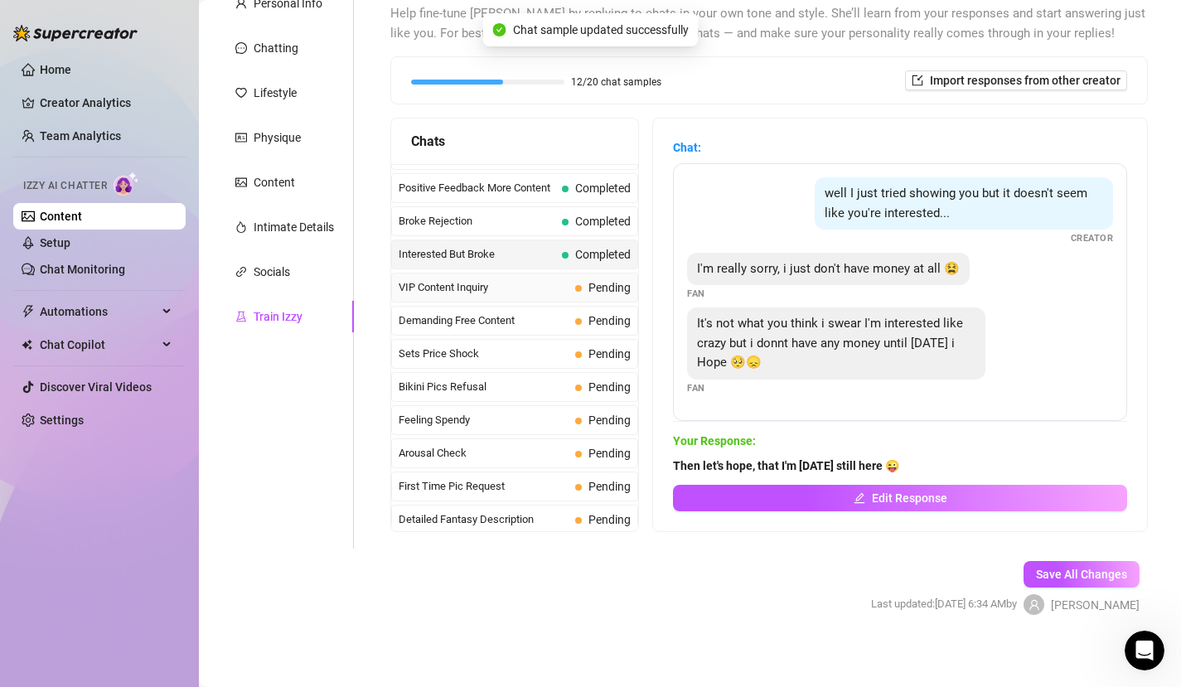
click at [541, 286] on span "VIP Content Inquiry" at bounding box center [484, 287] width 170 height 17
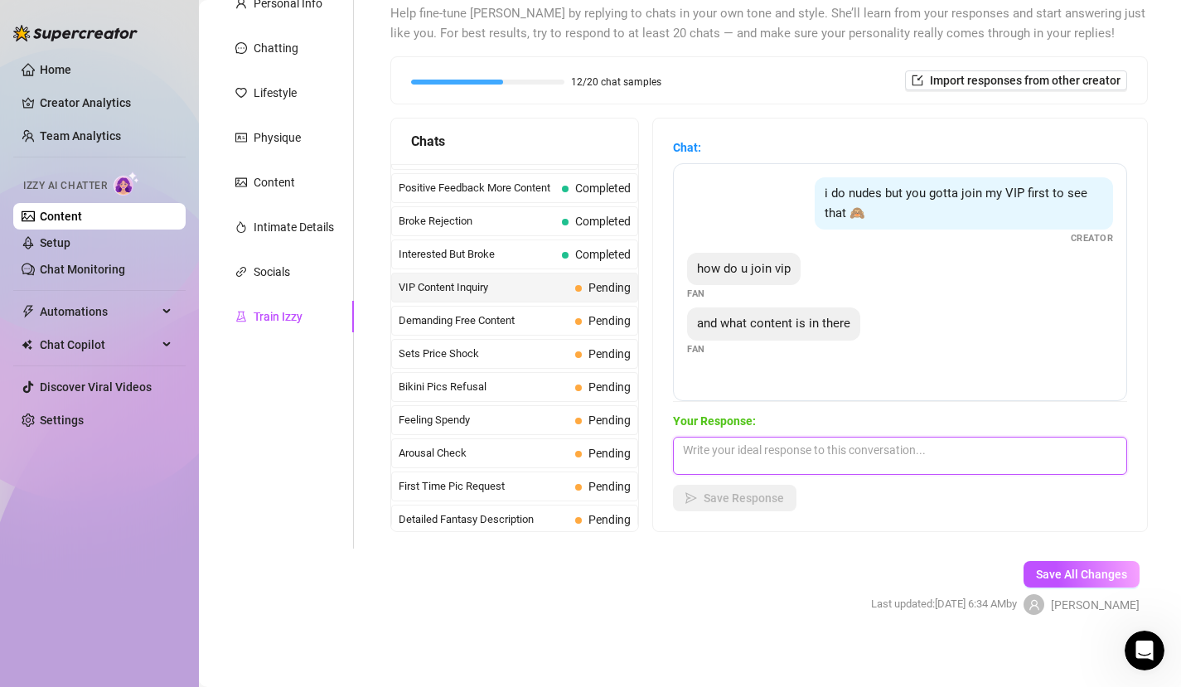
click at [730, 456] on textarea at bounding box center [900, 456] width 454 height 38
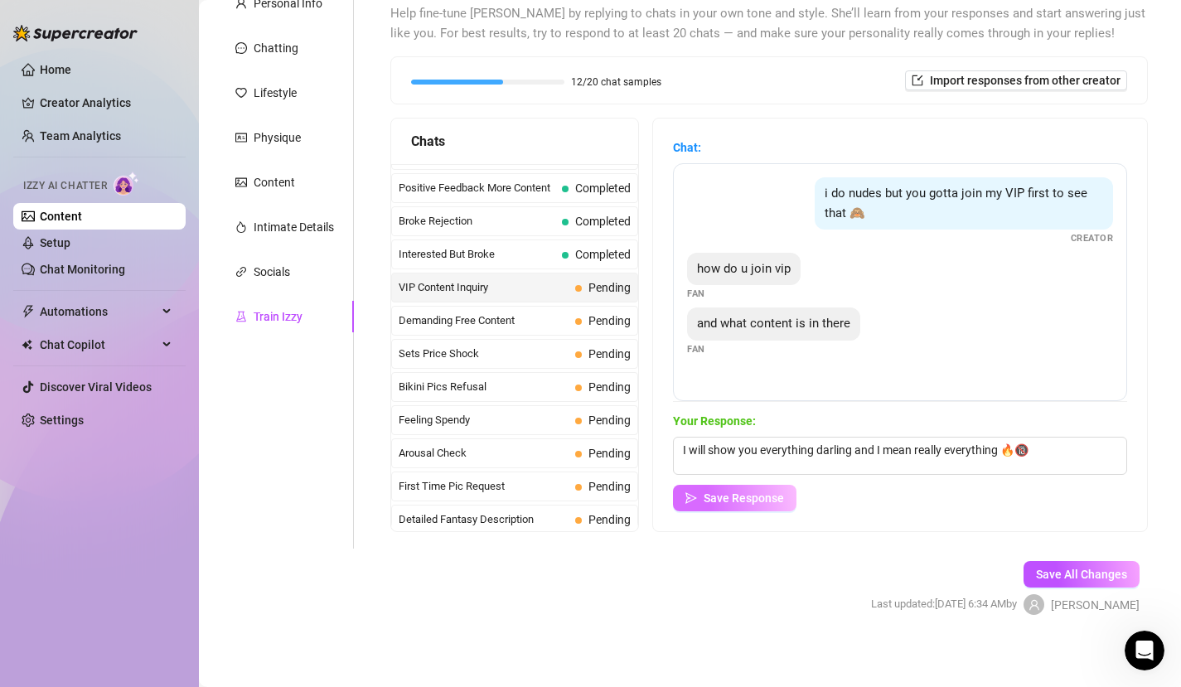
click at [772, 490] on button "Save Response" at bounding box center [735, 498] width 124 height 27
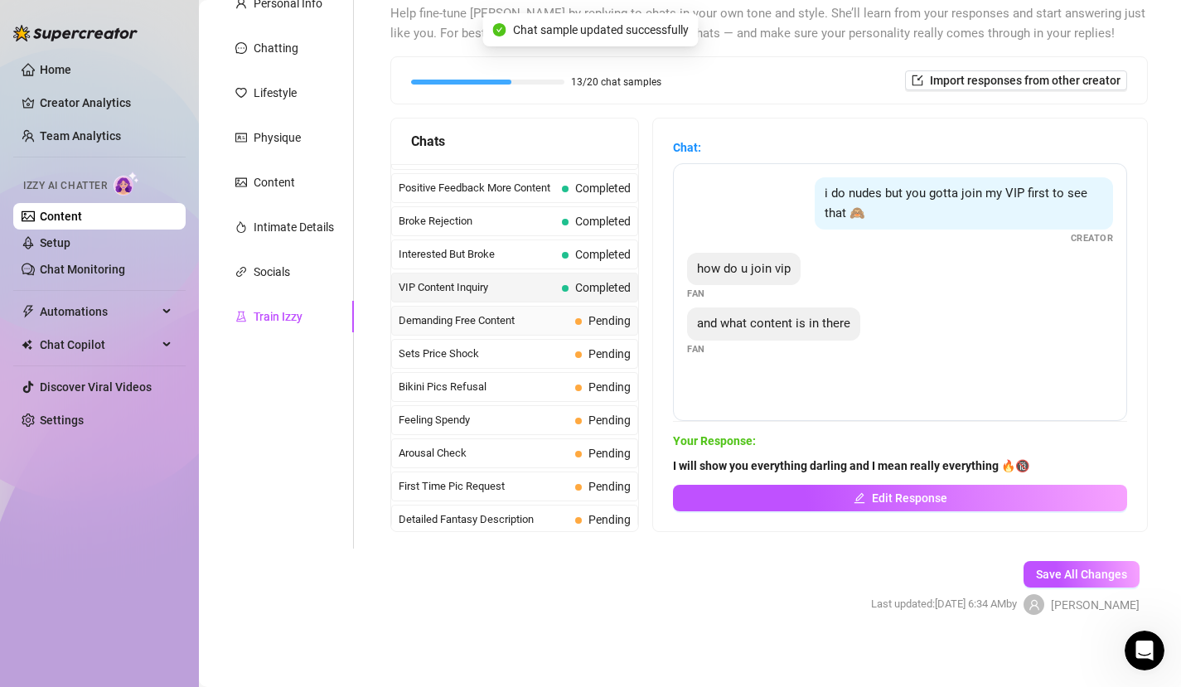
click at [583, 315] on span "Pending" at bounding box center [603, 321] width 56 height 18
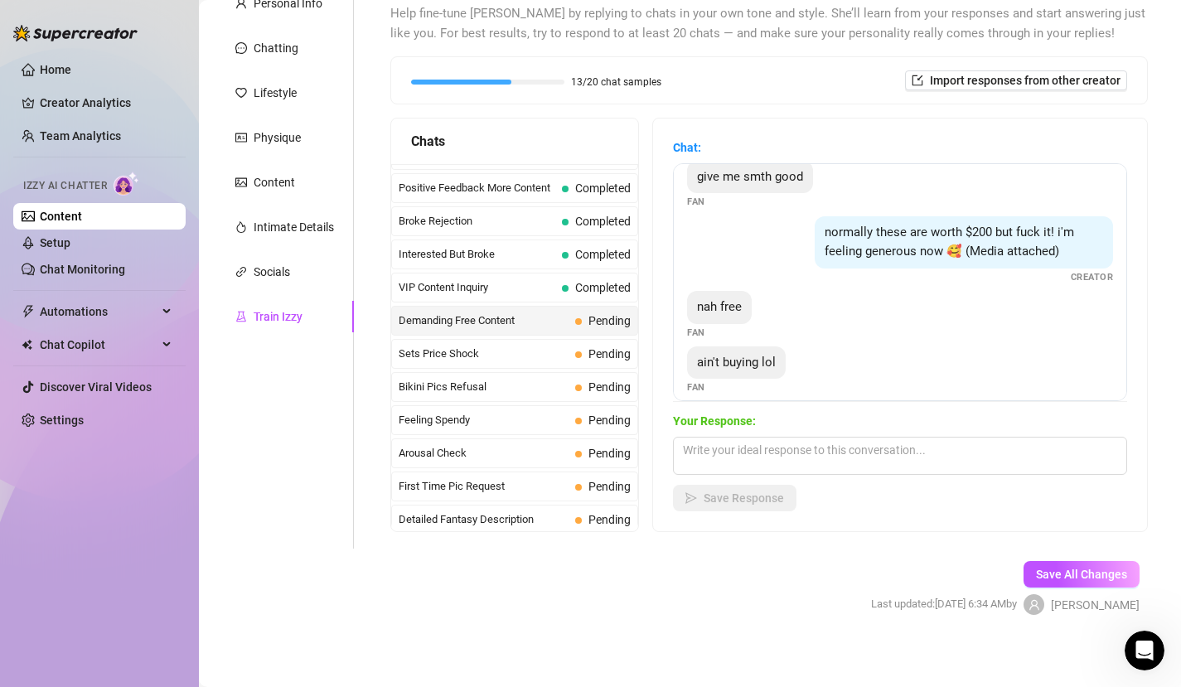
scroll to position [142, 0]
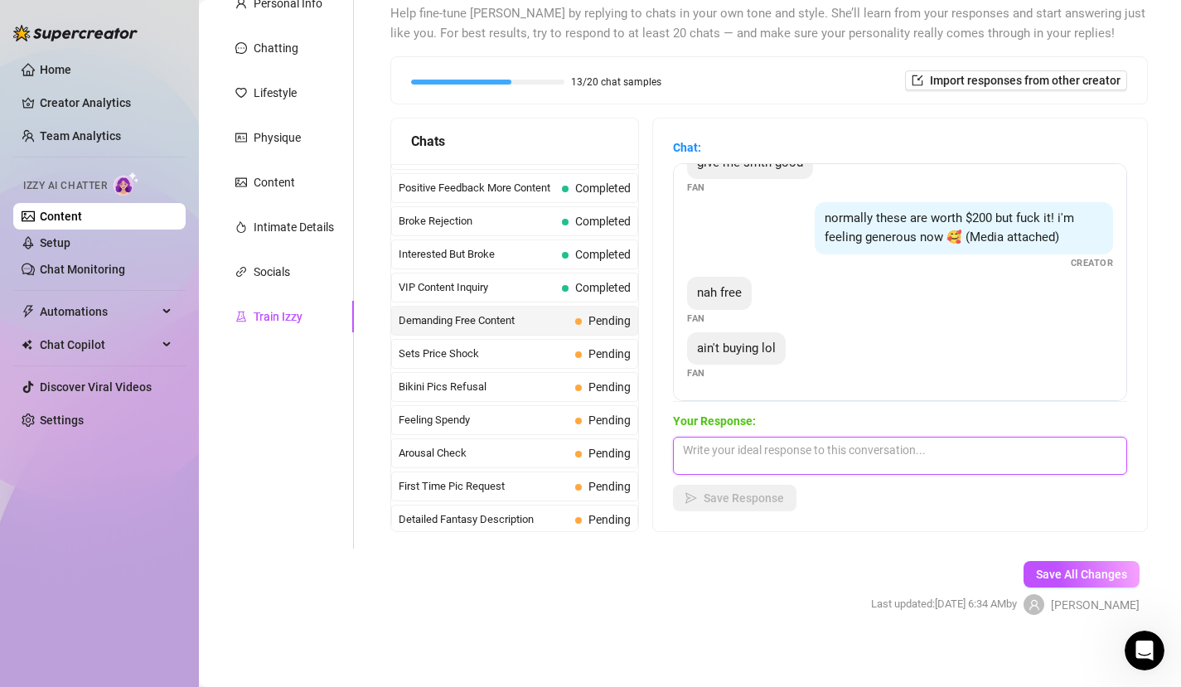
click at [786, 450] on textarea at bounding box center [900, 456] width 454 height 38
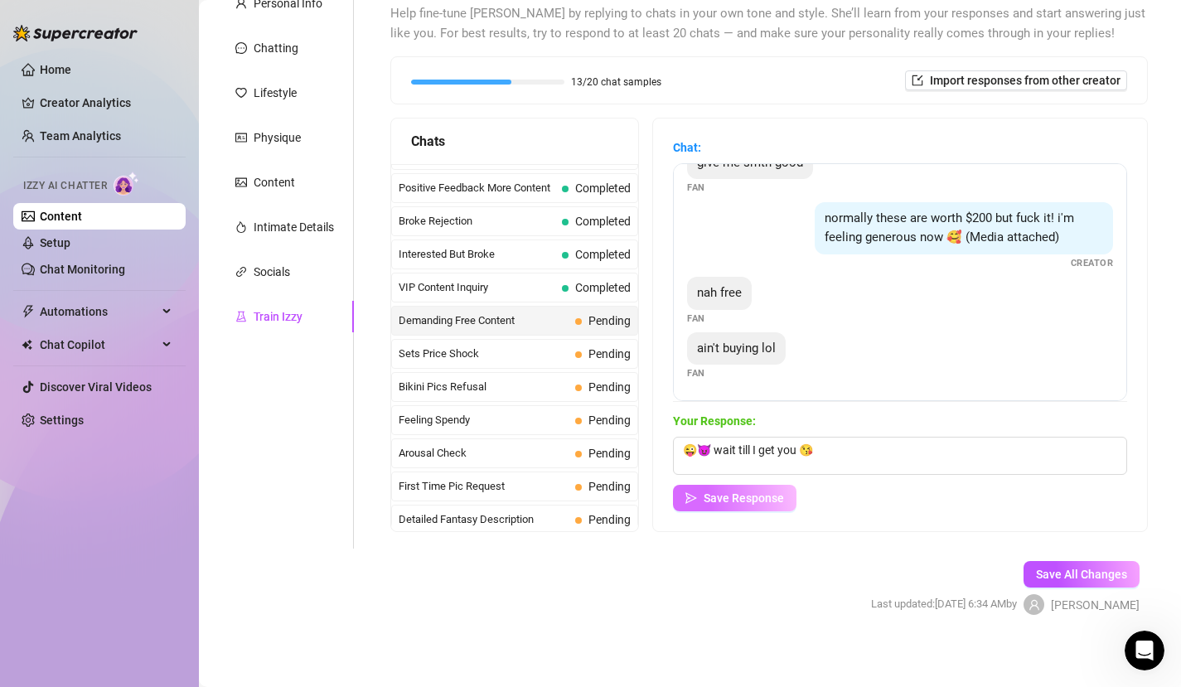
click at [759, 489] on button "Save Response" at bounding box center [735, 498] width 124 height 27
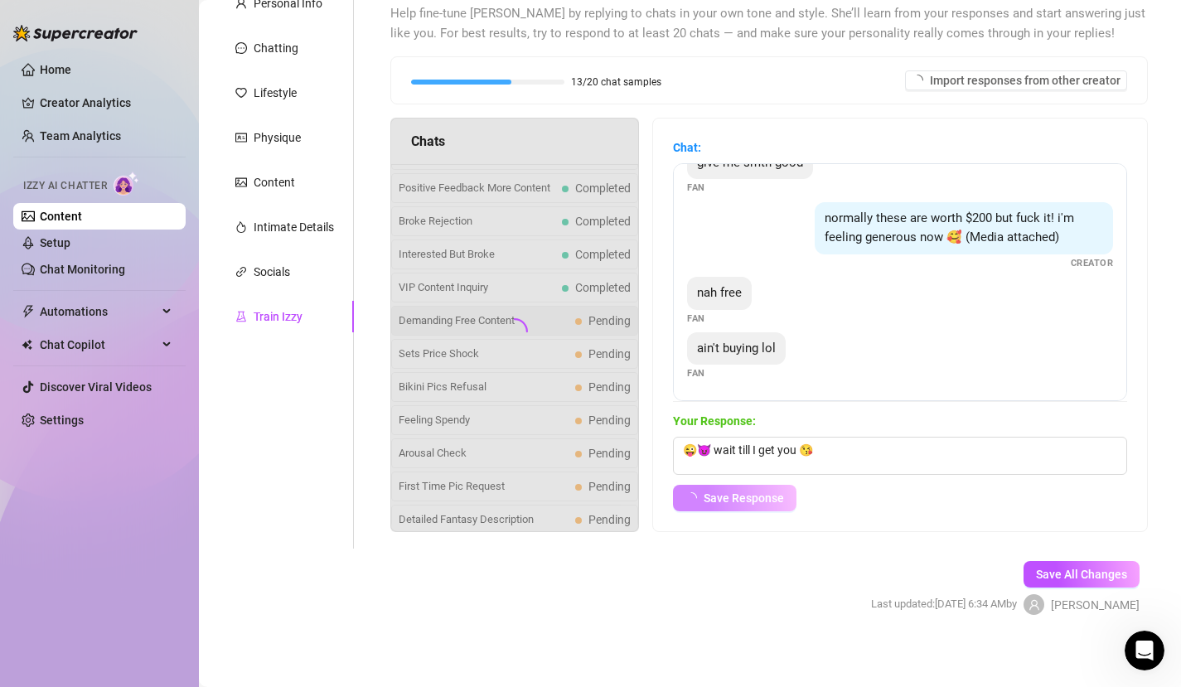
scroll to position [122, 0]
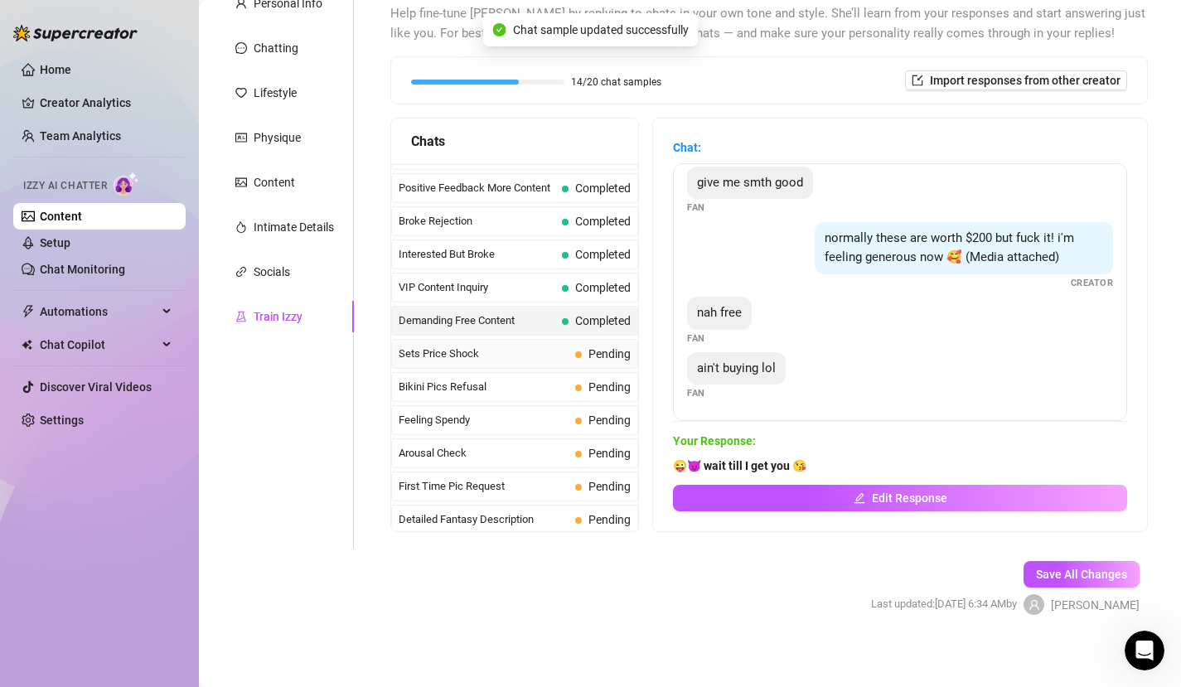
click at [554, 353] on span "Sets Price Shock" at bounding box center [484, 354] width 170 height 17
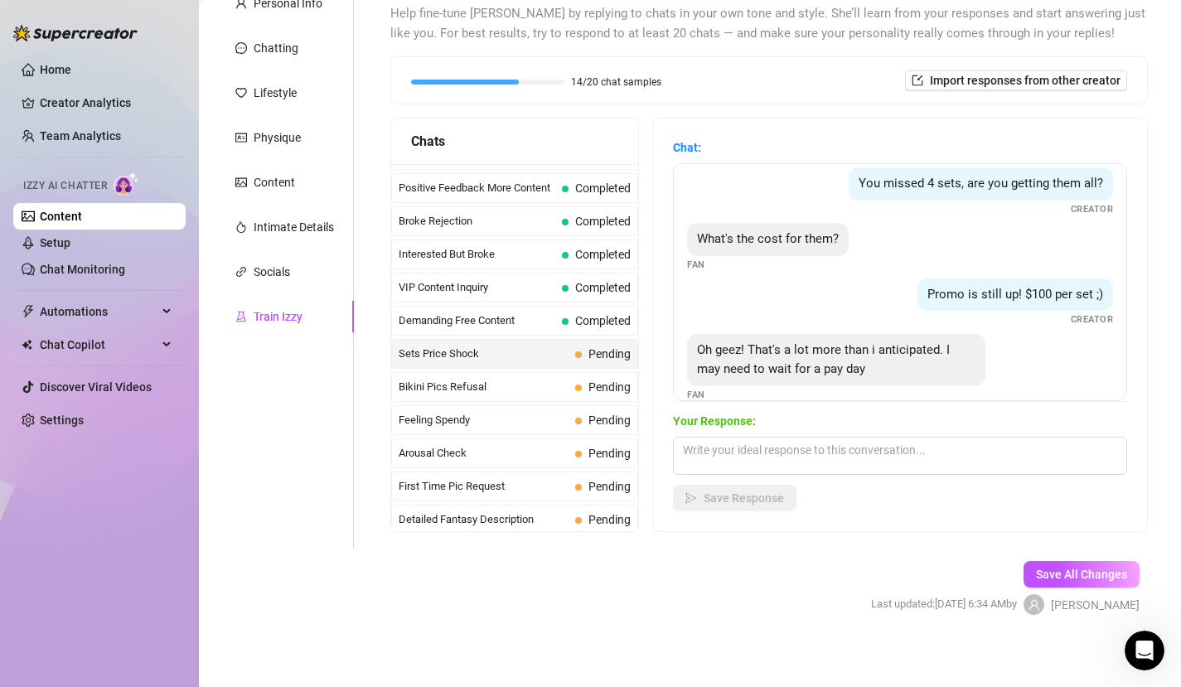
scroll to position [22, 0]
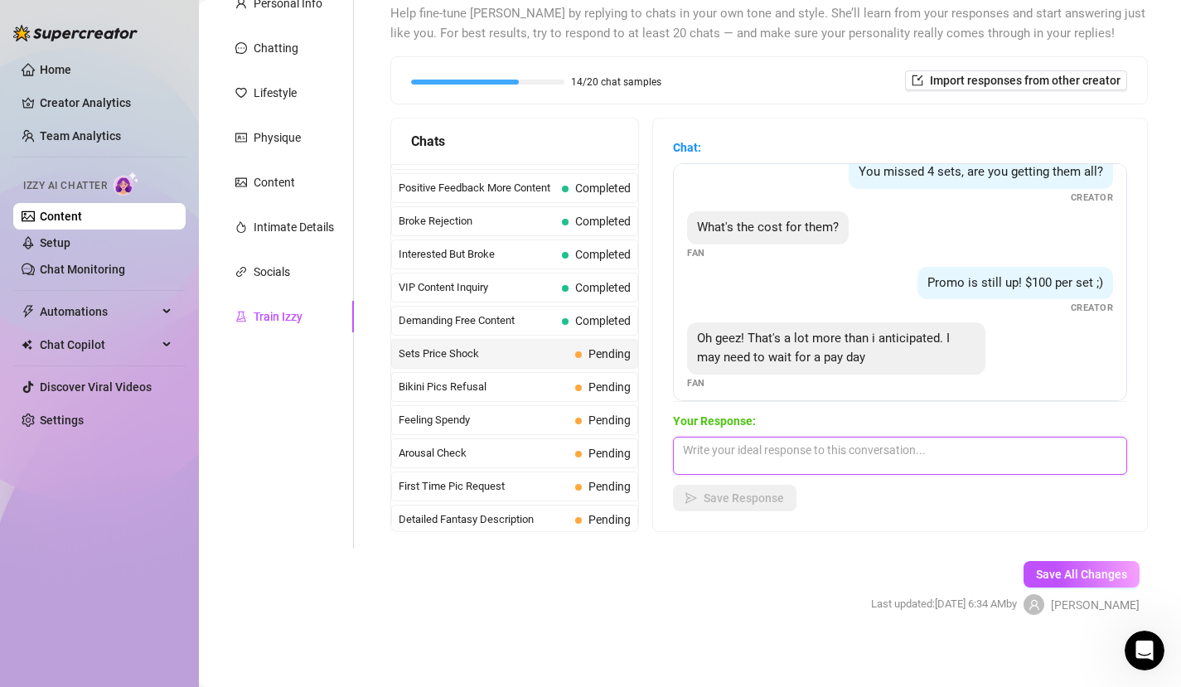
click at [739, 462] on textarea at bounding box center [900, 456] width 454 height 38
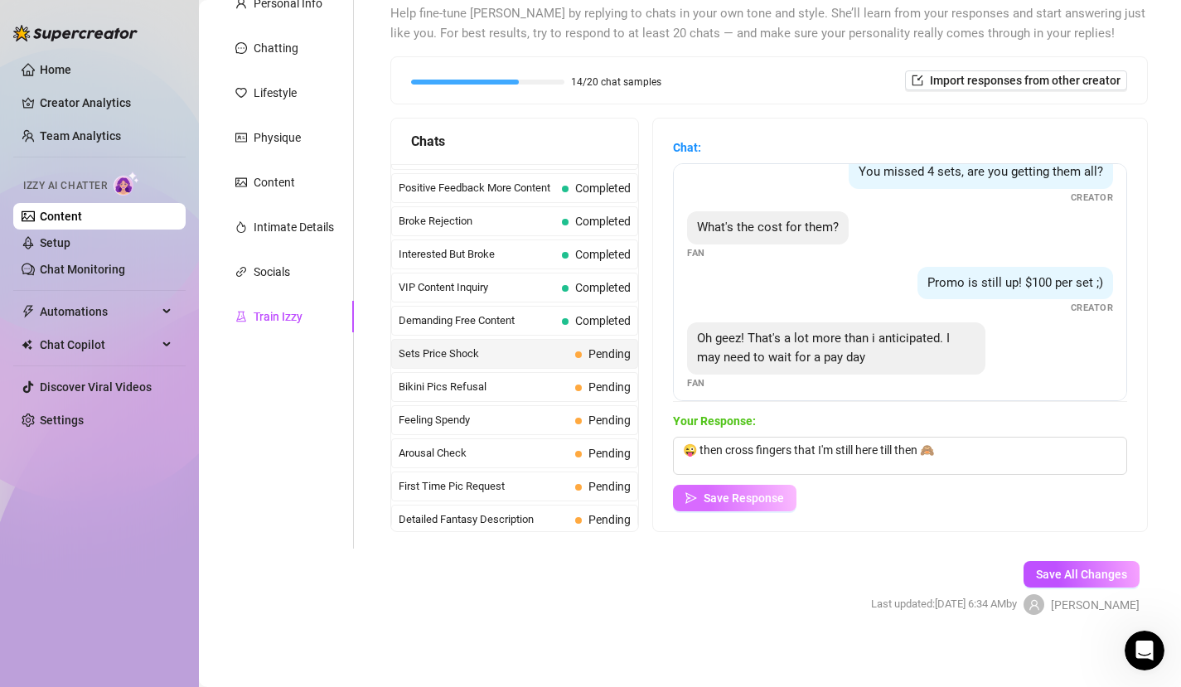
click at [751, 495] on span "Save Response" at bounding box center [744, 498] width 80 height 13
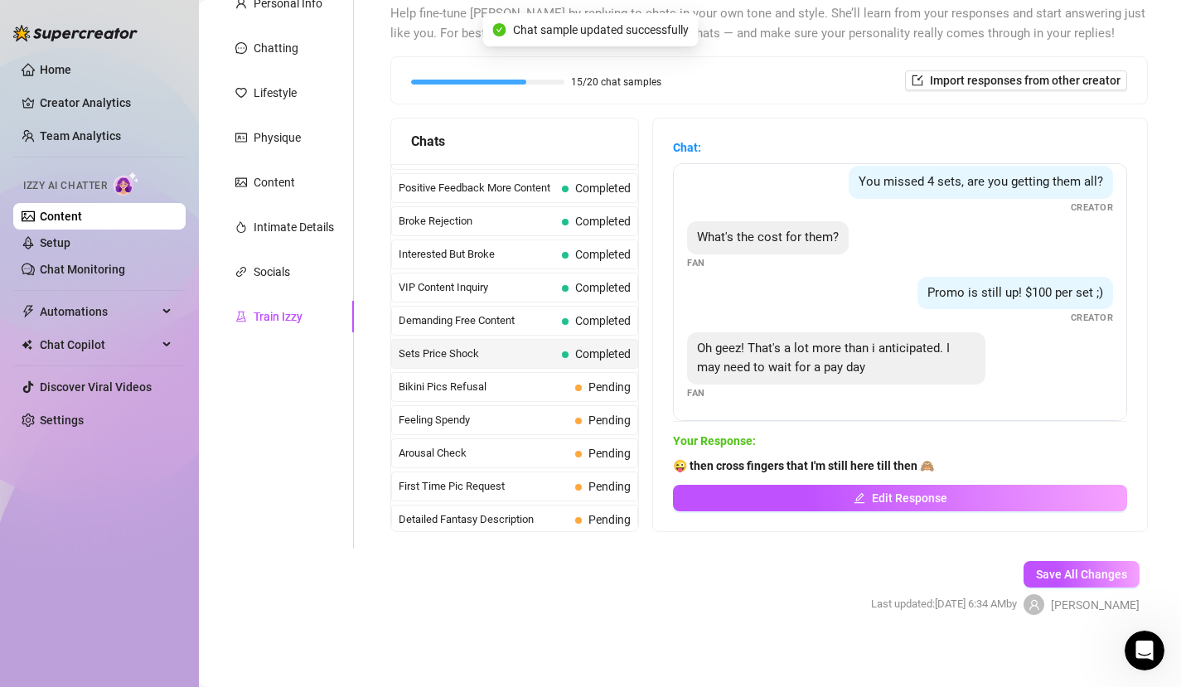
scroll to position [12, 0]
click at [550, 382] on span "Bikini Pics Refusal" at bounding box center [484, 387] width 170 height 17
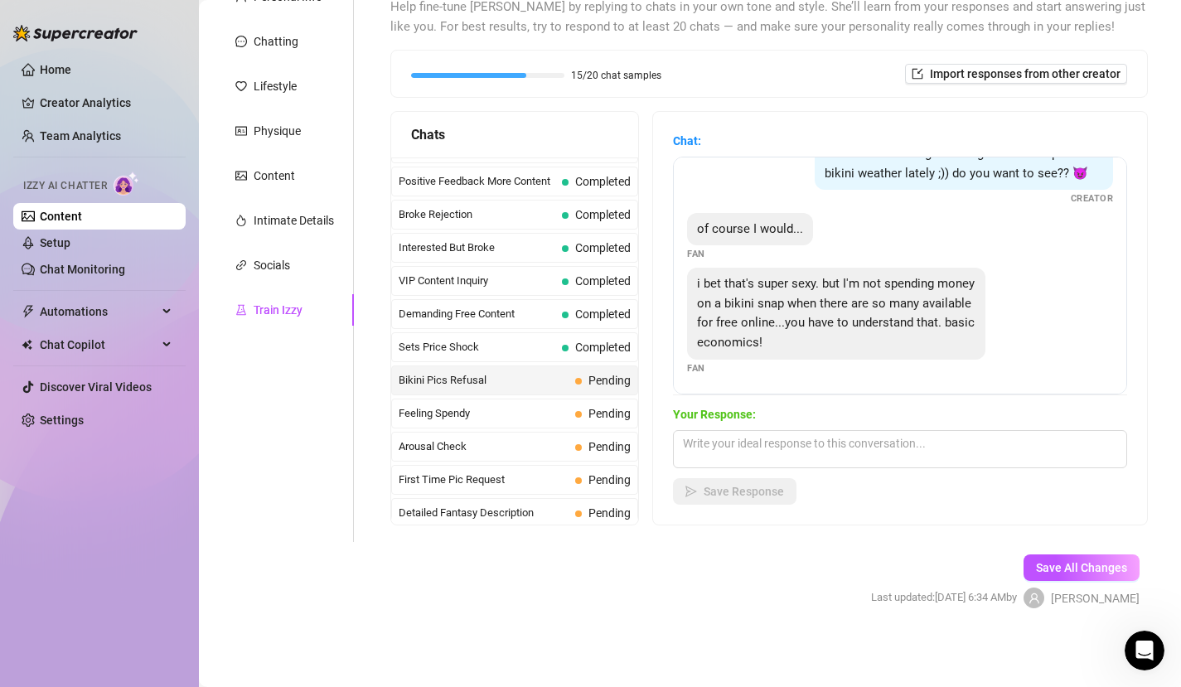
scroll to position [54, 0]
drag, startPoint x: 758, startPoint y: 451, endPoint x: 765, endPoint y: 442, distance: 11.8
click at [758, 450] on textarea at bounding box center [900, 449] width 454 height 38
click at [768, 489] on span "Save Response" at bounding box center [744, 491] width 80 height 13
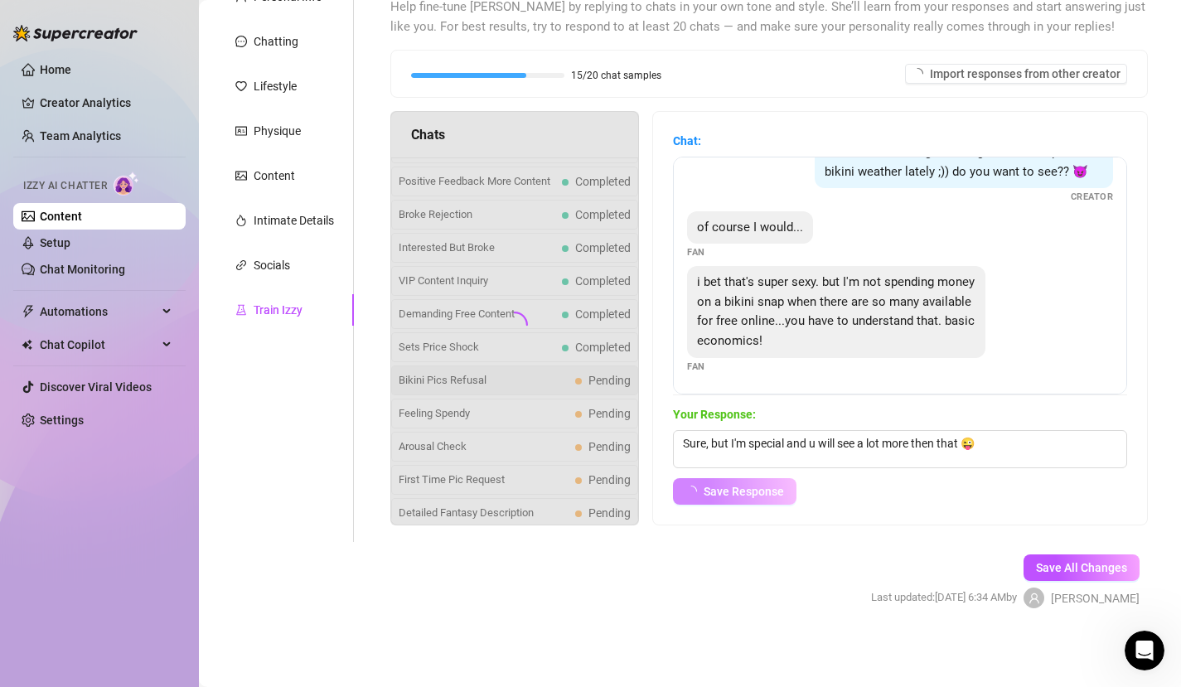
scroll to position [34, 0]
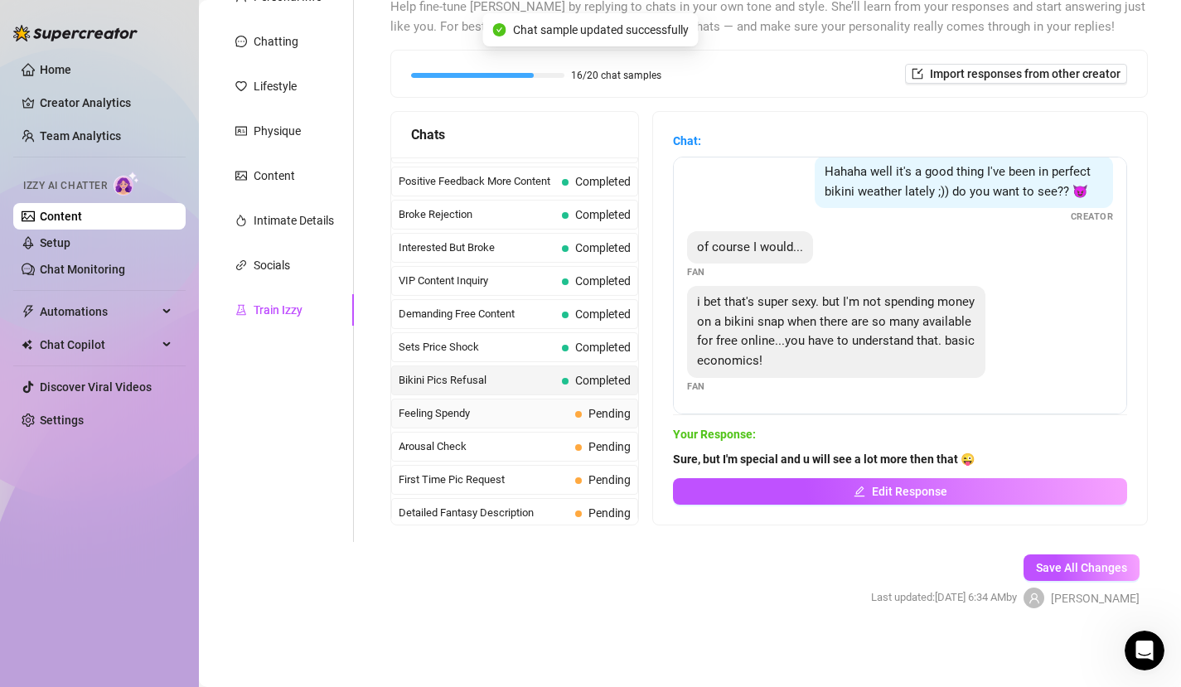
click at [497, 410] on span "Feeling Spendy" at bounding box center [484, 413] width 170 height 17
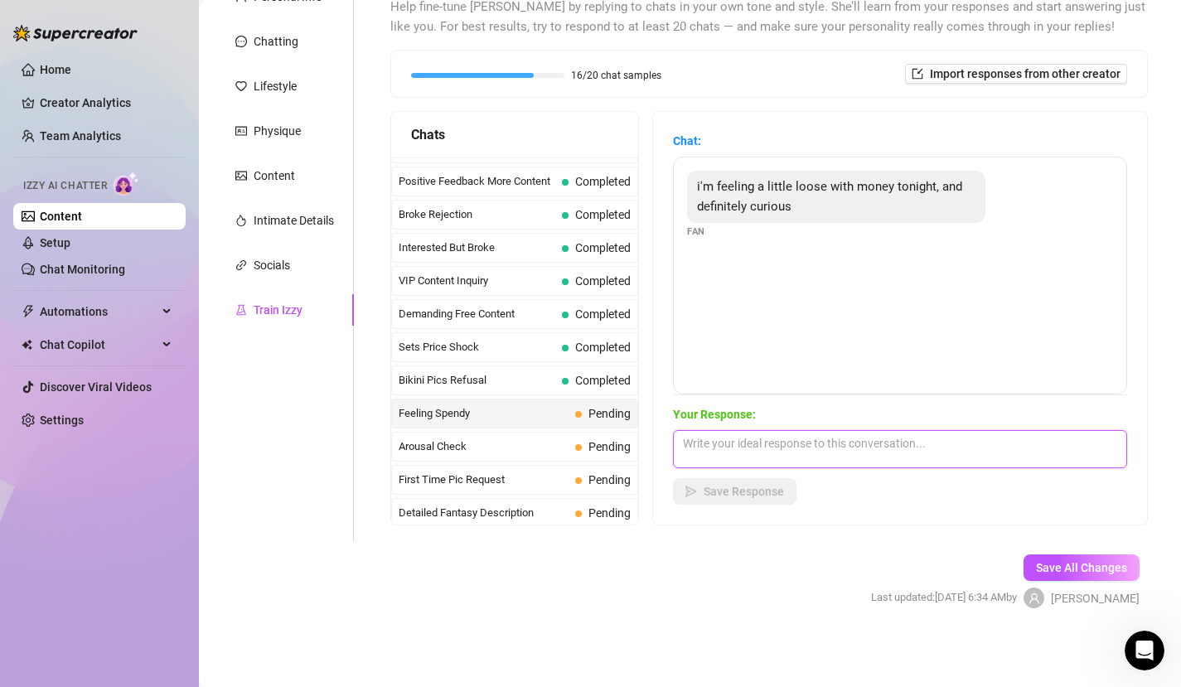
click at [754, 435] on textarea at bounding box center [900, 449] width 454 height 38
click at [863, 452] on textarea "😜 ok I'm here waiting for you comming back" at bounding box center [900, 449] width 454 height 38
click at [772, 495] on span "Save Response" at bounding box center [744, 491] width 80 height 13
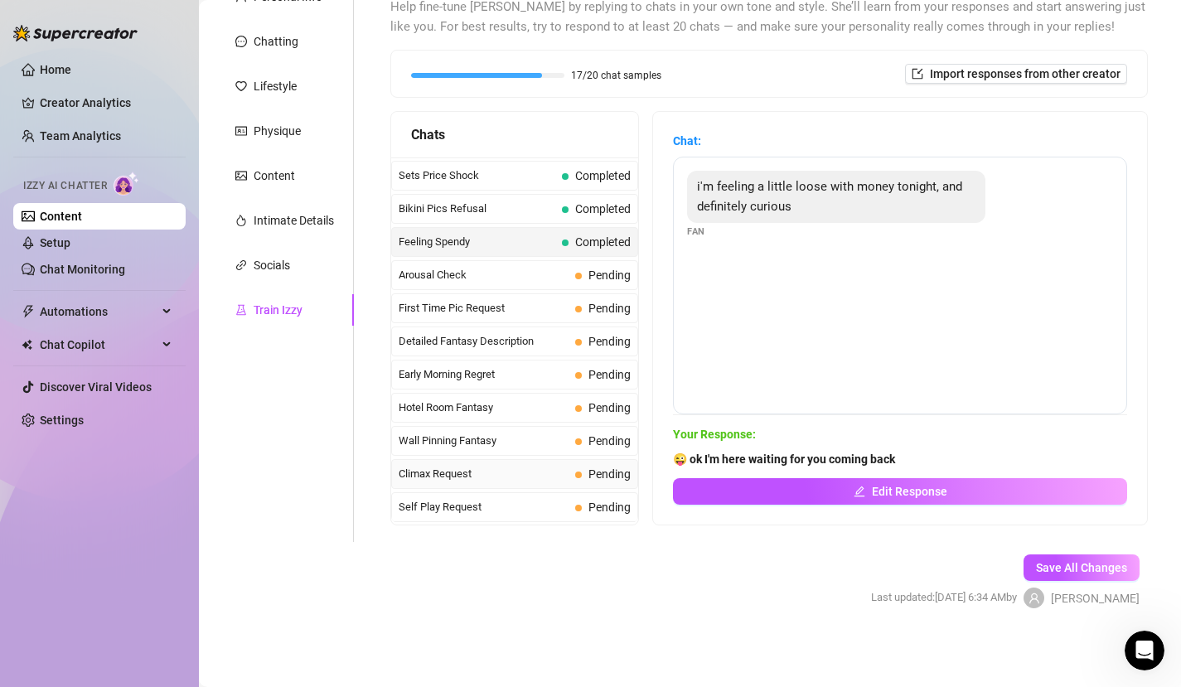
scroll to position [450, 0]
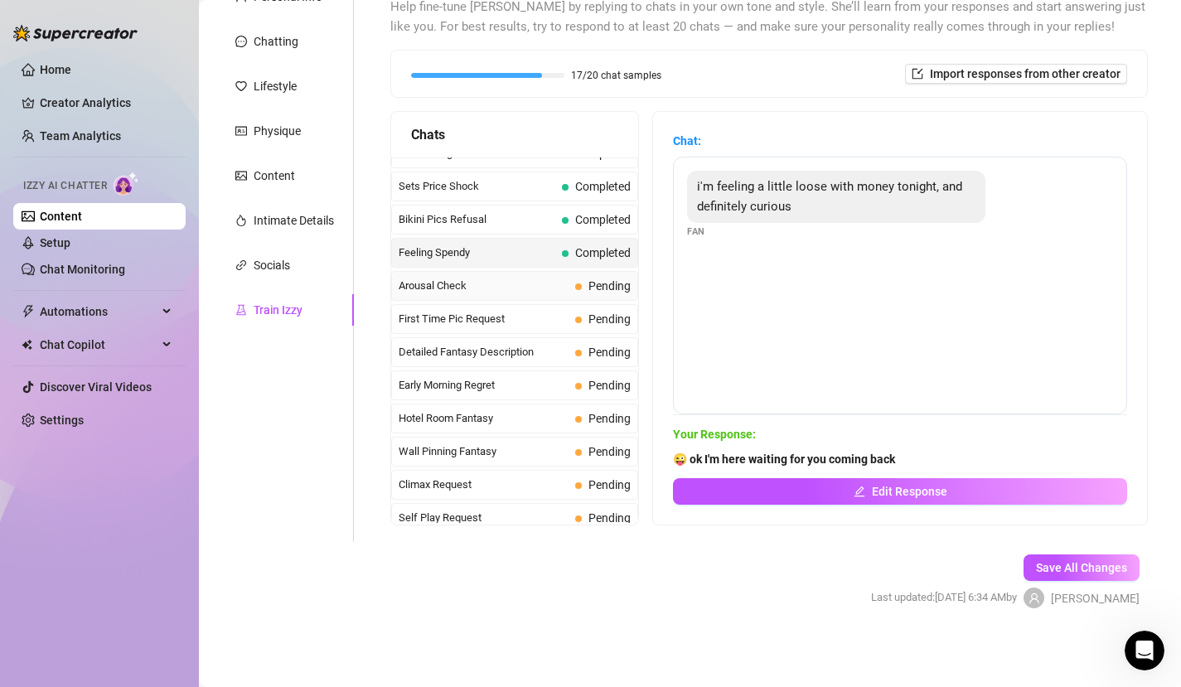
click at [497, 279] on span "Arousal Check" at bounding box center [484, 286] width 170 height 17
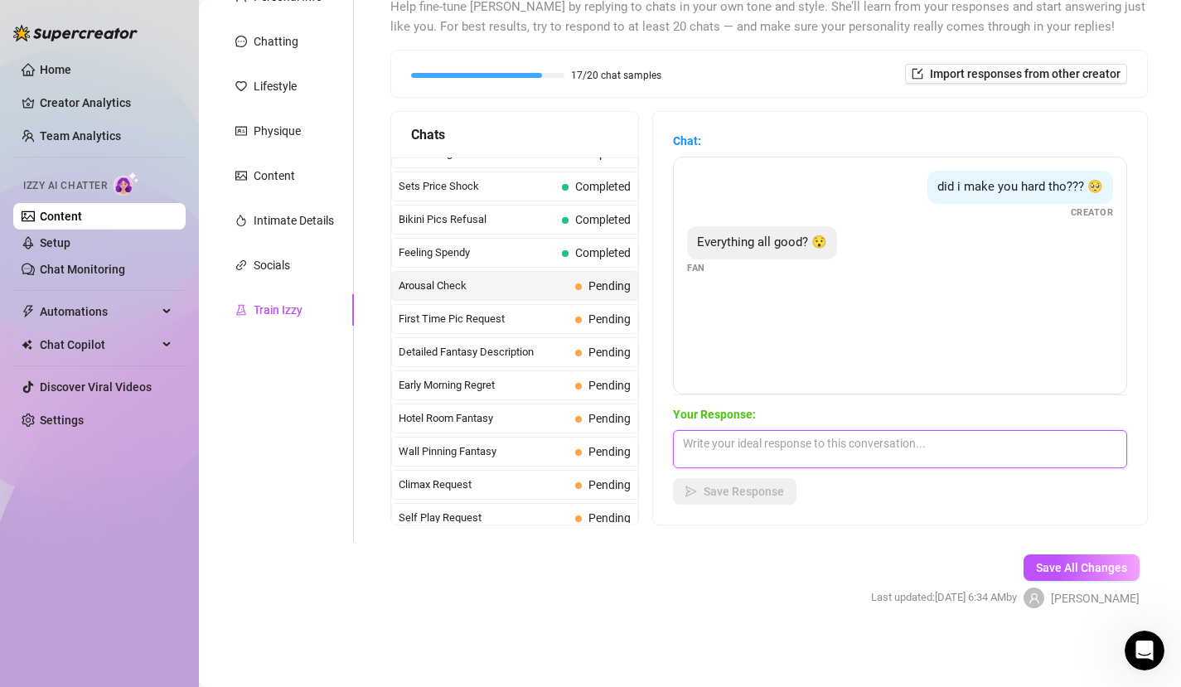
click at [777, 456] on textarea at bounding box center [900, 449] width 454 height 38
click at [796, 496] on button "Save Response" at bounding box center [735, 491] width 124 height 27
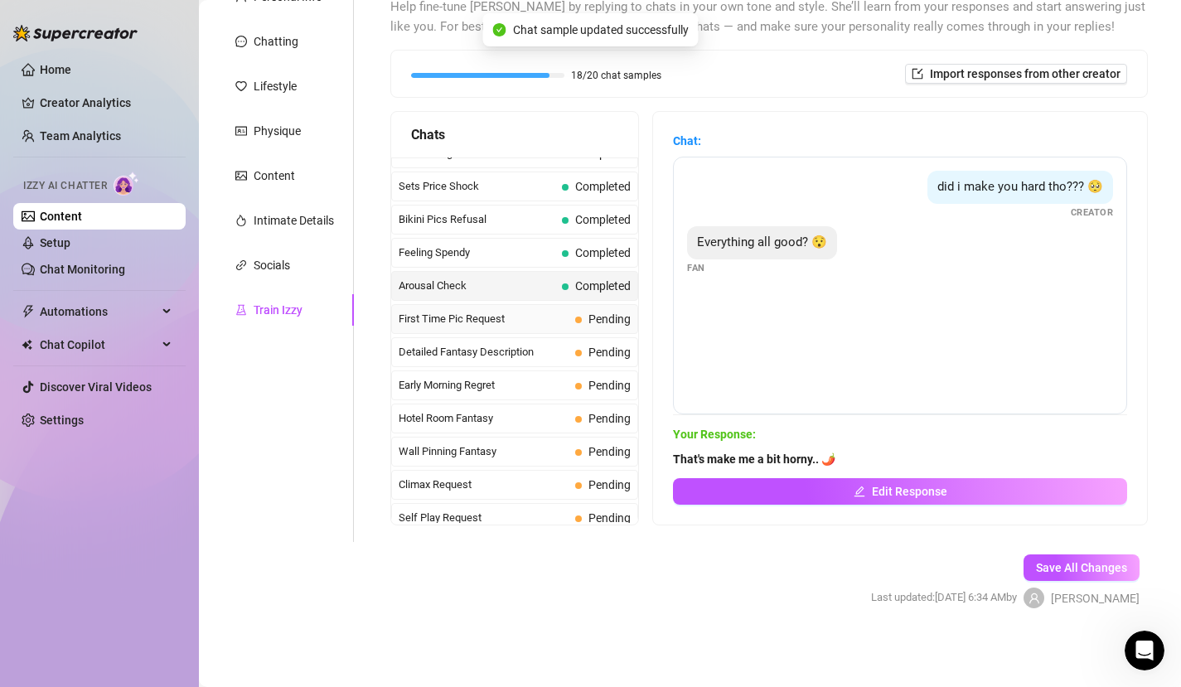
click at [545, 313] on span "First Time Pic Request" at bounding box center [484, 319] width 170 height 17
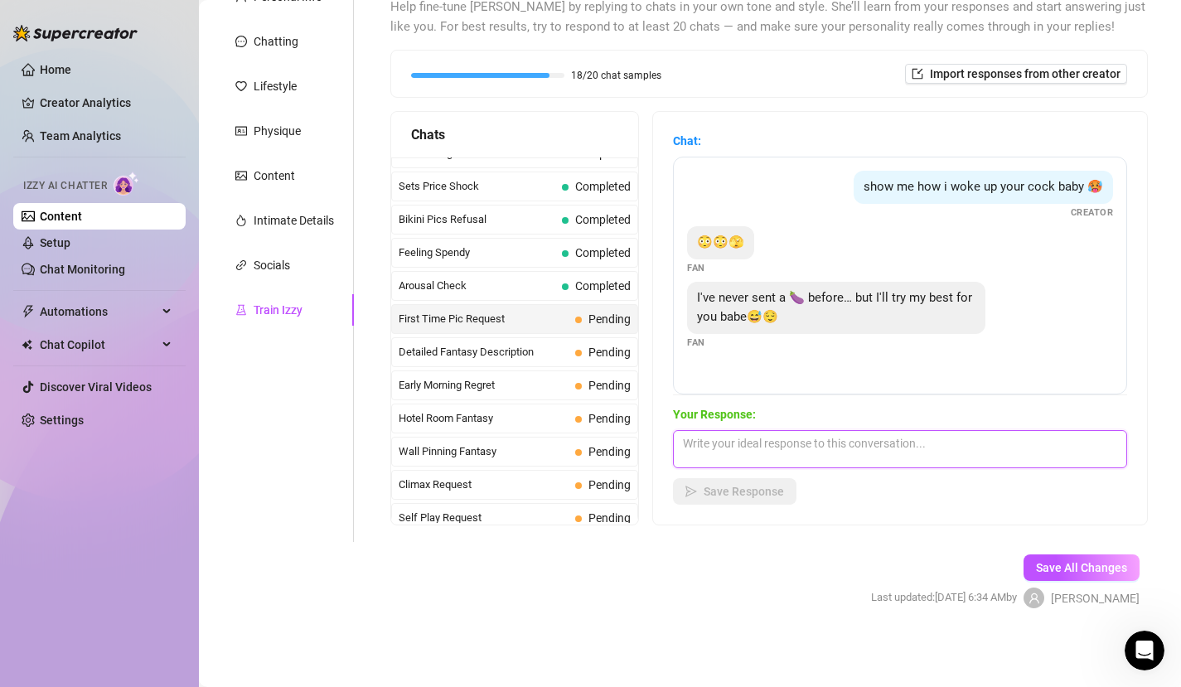
click at [768, 451] on textarea at bounding box center [900, 449] width 454 height 38
click at [763, 499] on button "Save Response" at bounding box center [735, 491] width 124 height 27
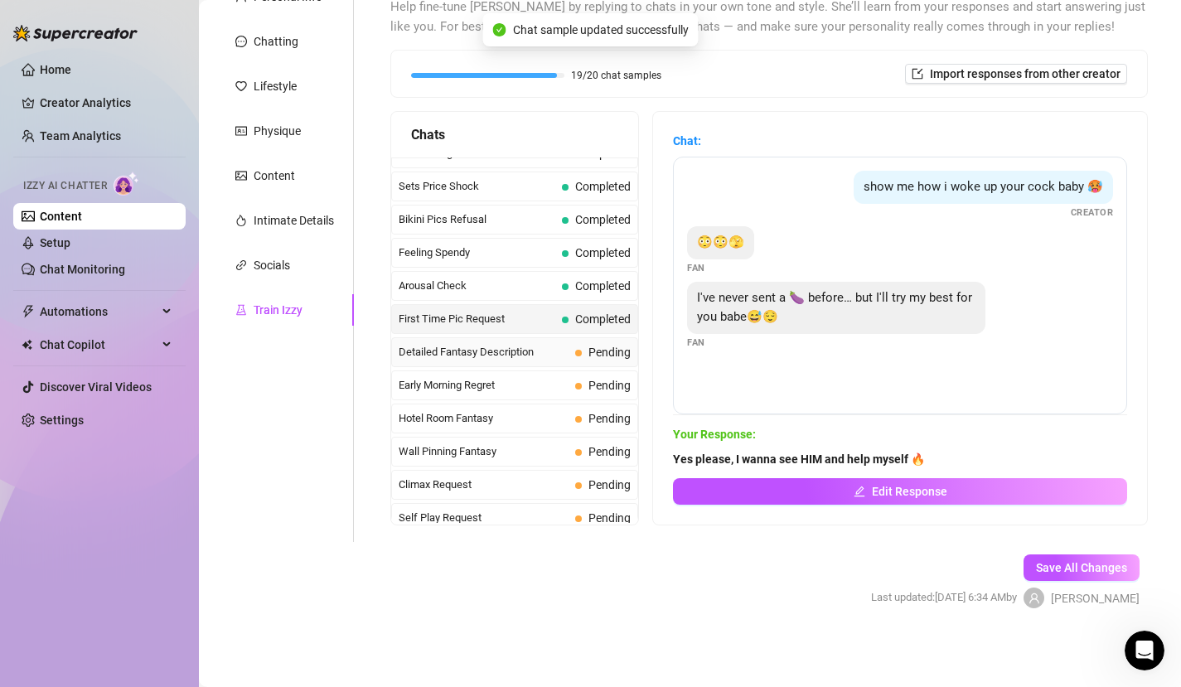
click at [573, 354] on div "Detailed Fantasy Description Pending" at bounding box center [514, 352] width 247 height 30
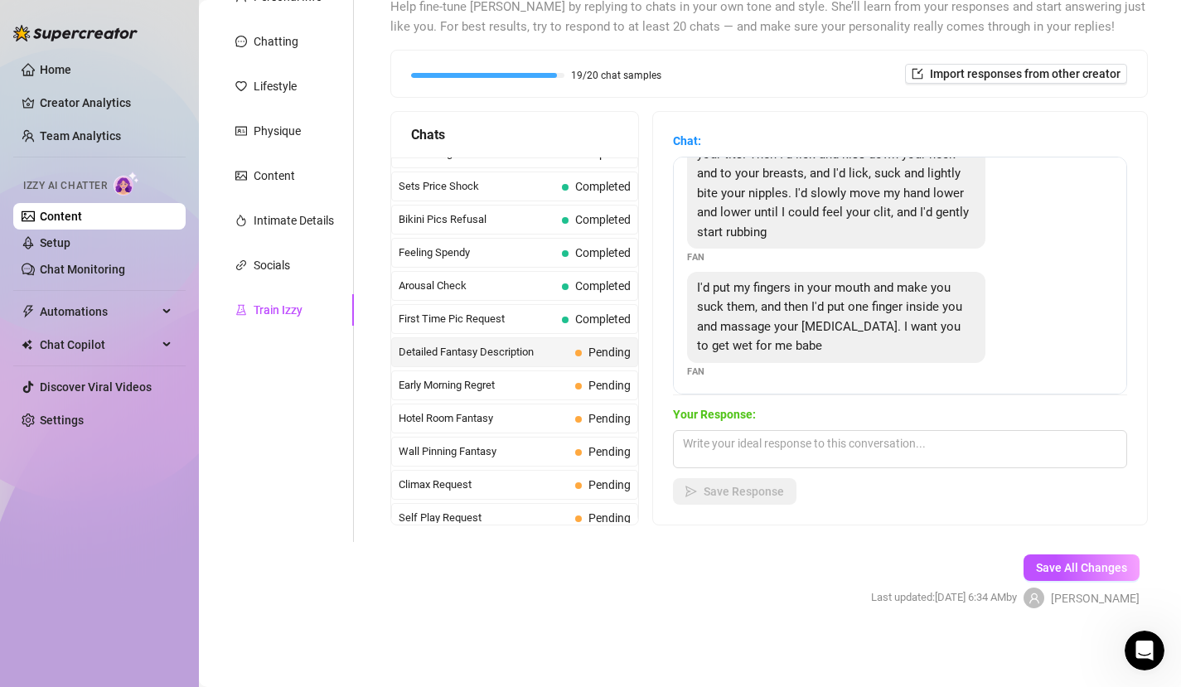
scroll to position [57, 0]
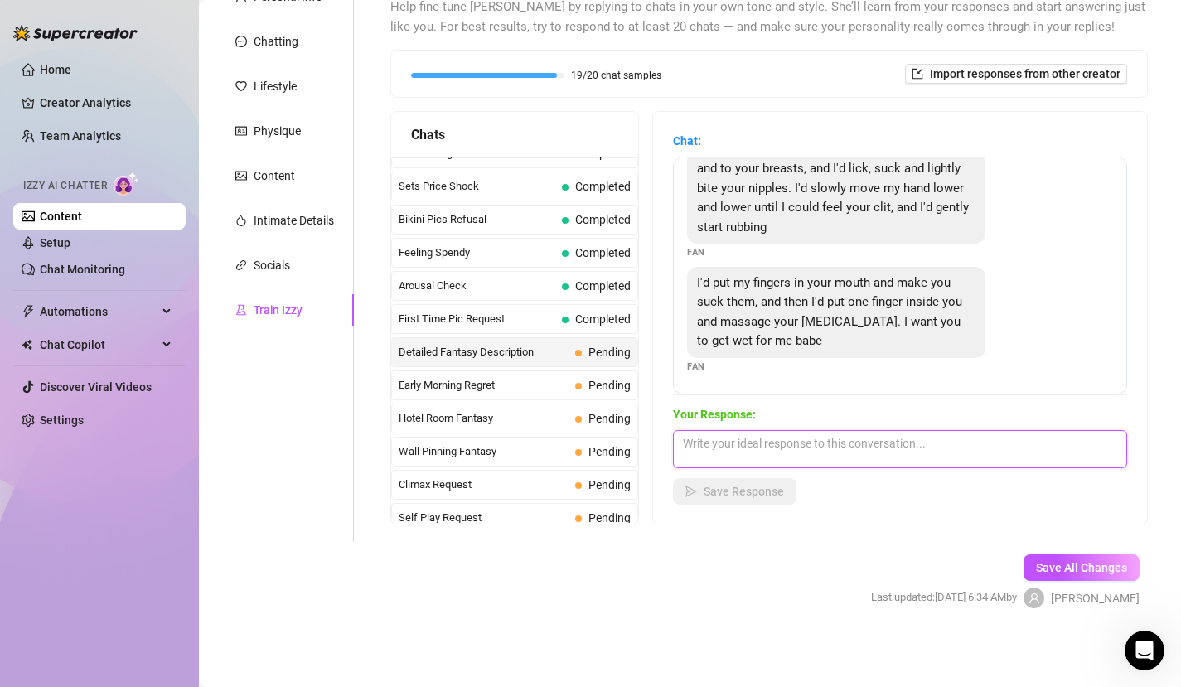
click at [739, 451] on textarea at bounding box center [900, 449] width 454 height 38
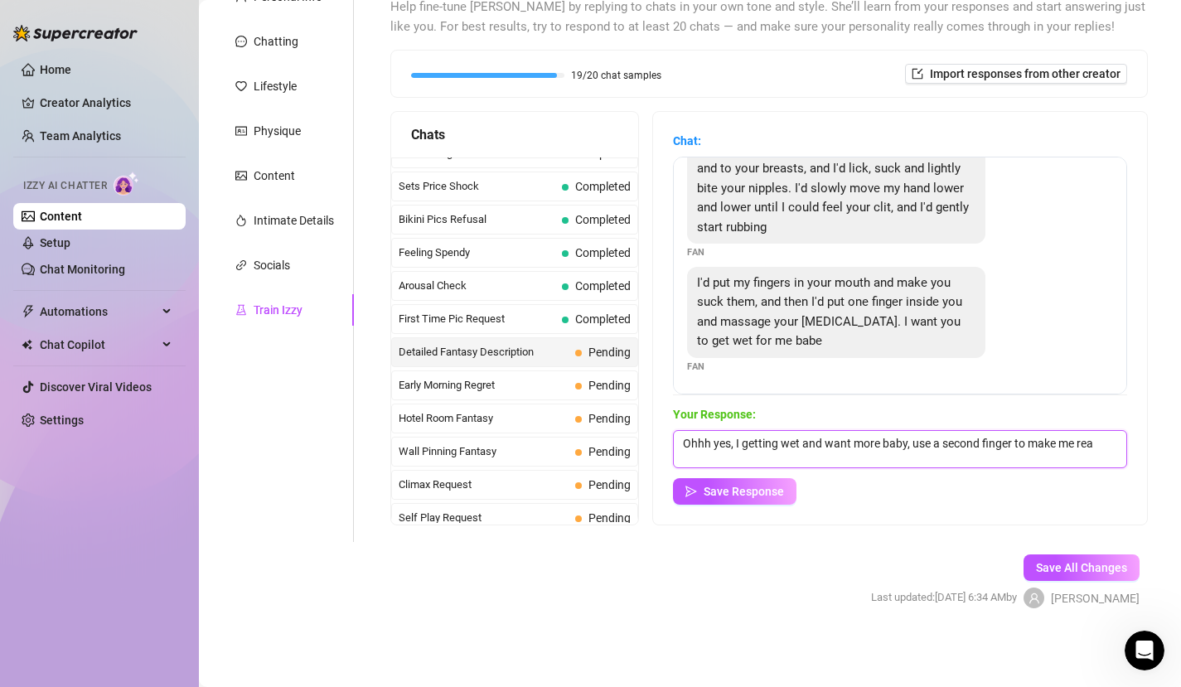
scroll to position [1, 0]
click at [739, 491] on span "Save Response" at bounding box center [744, 491] width 80 height 13
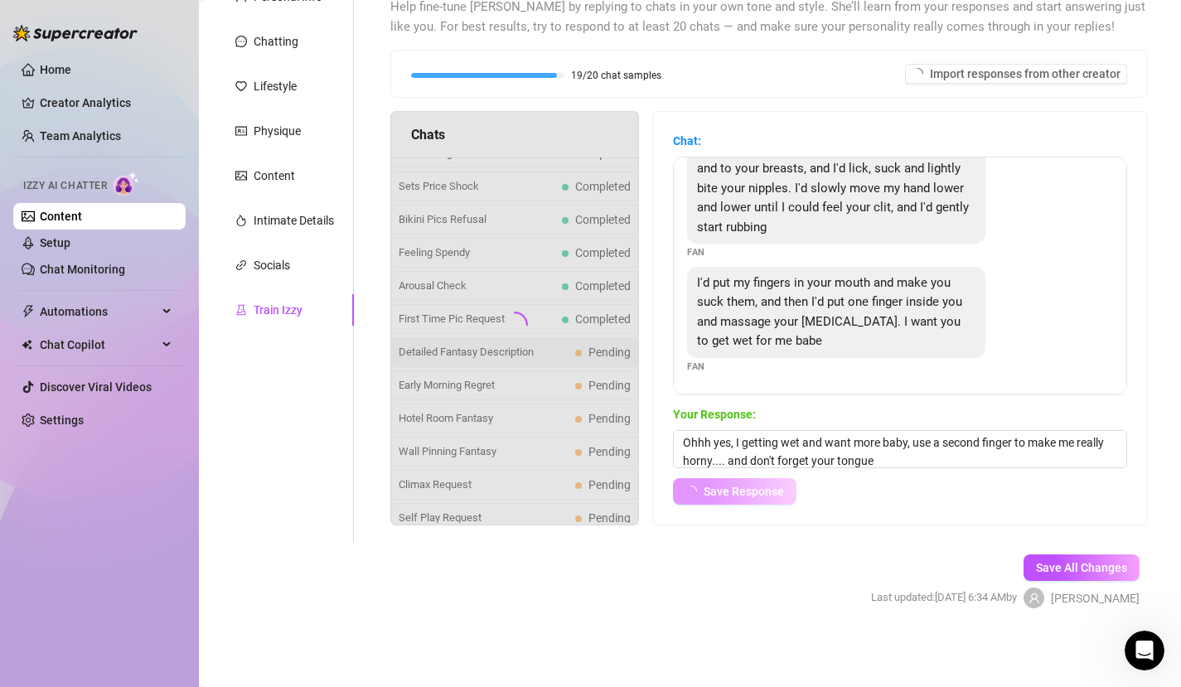
scroll to position [56, 0]
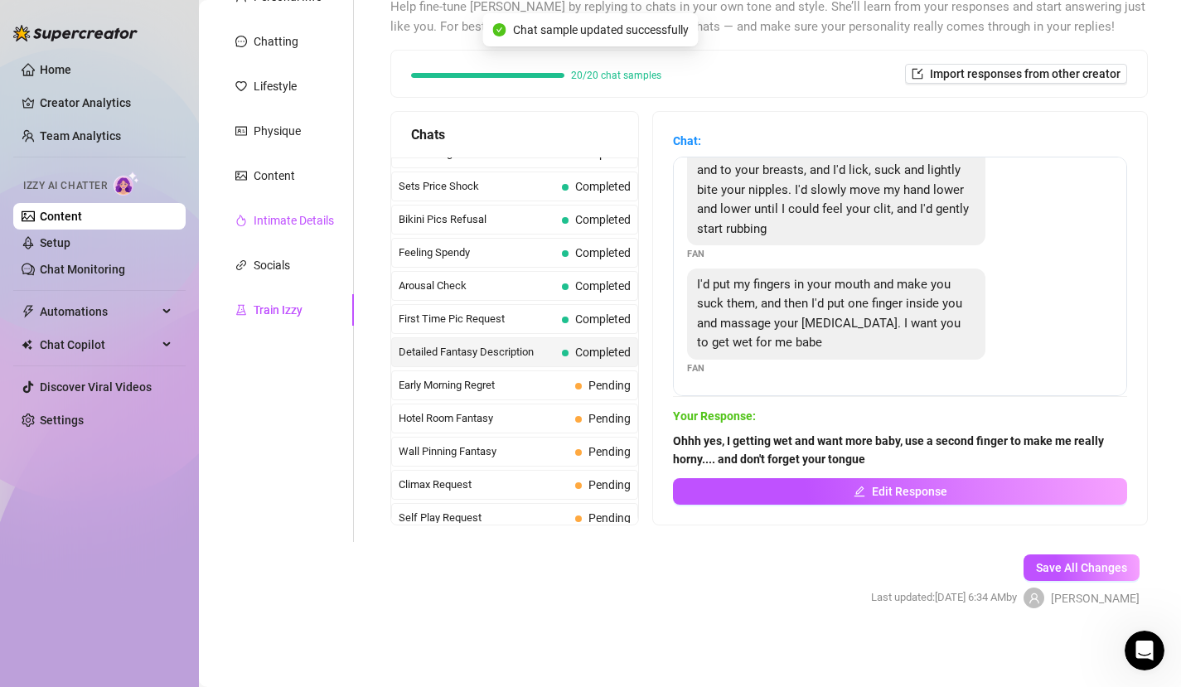
click at [318, 214] on div "Intimate Details" at bounding box center [294, 220] width 80 height 18
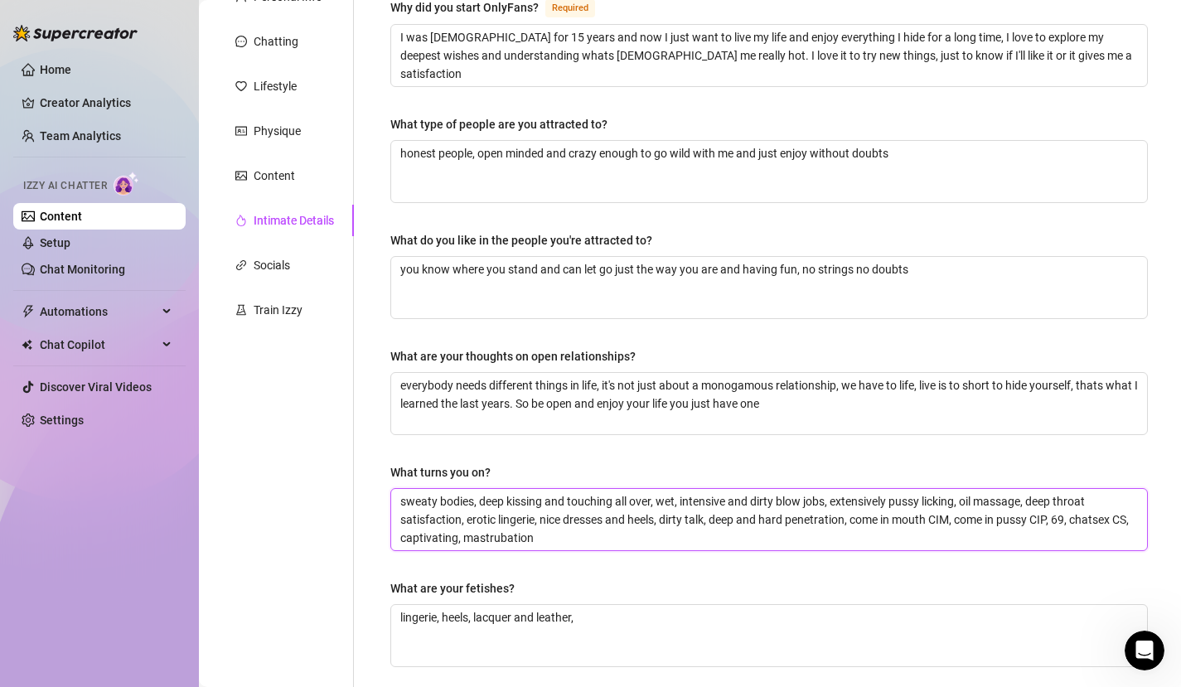
click at [584, 536] on textarea "sweaty bodies, deep kissing and touching all over, wet, intensive and dirty blo…" at bounding box center [769, 519] width 756 height 61
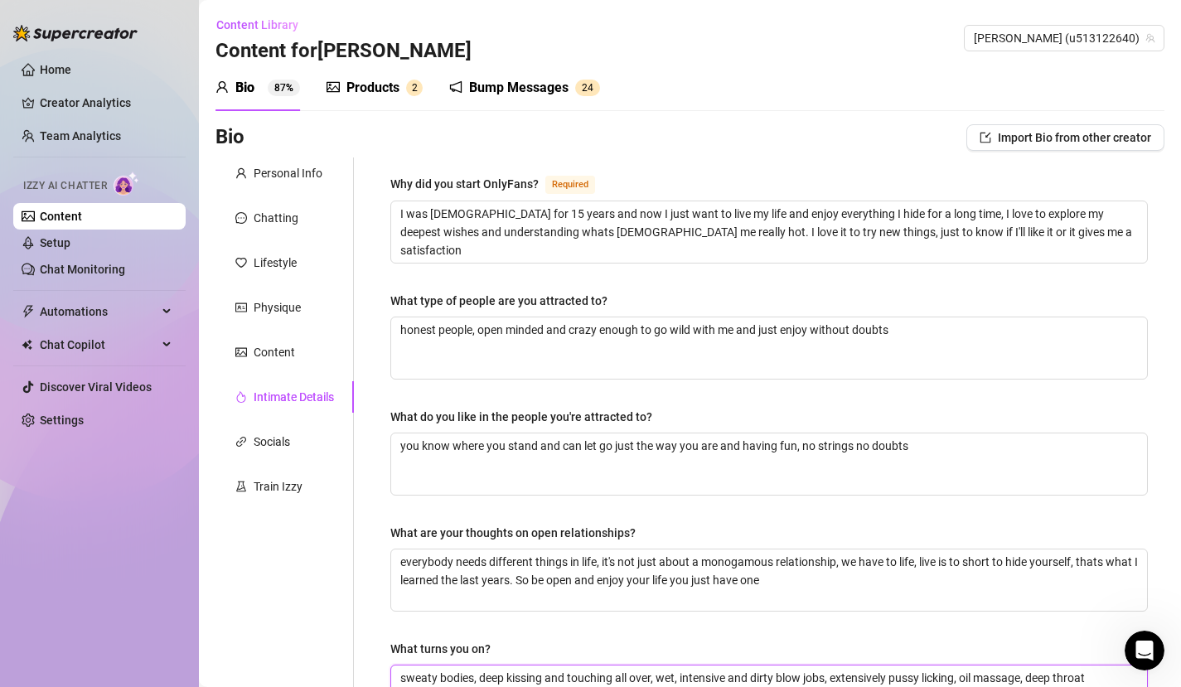
scroll to position [448, 0]
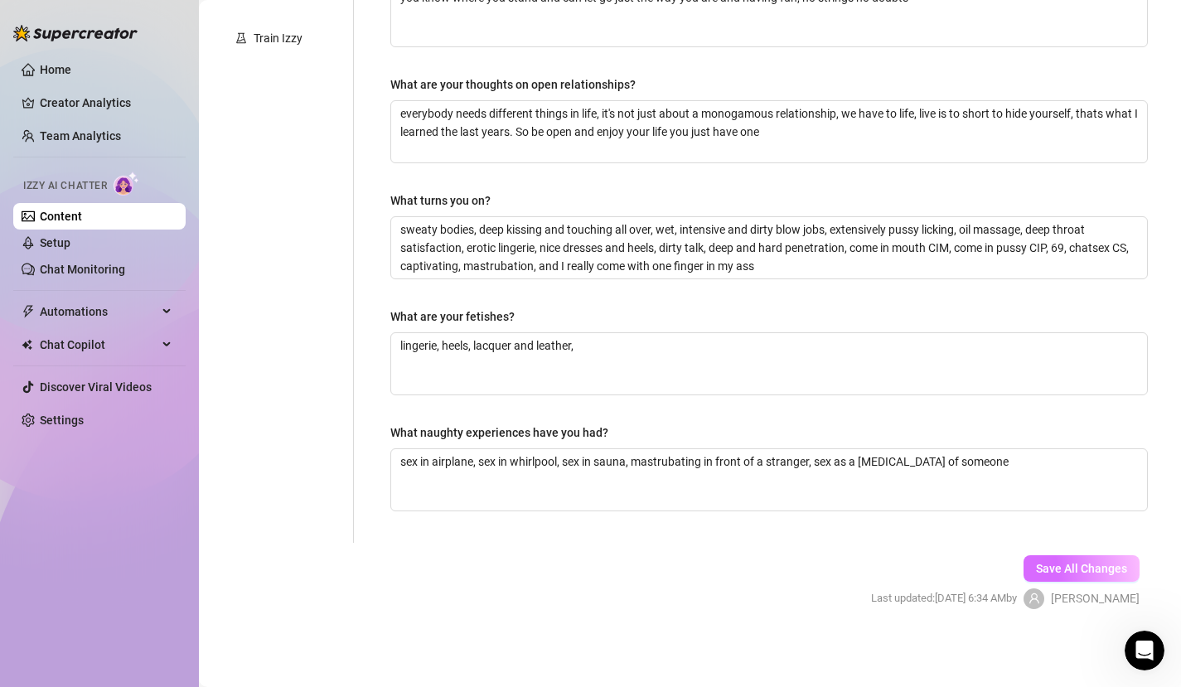
click at [1064, 567] on span "Save All Changes" at bounding box center [1081, 568] width 91 height 13
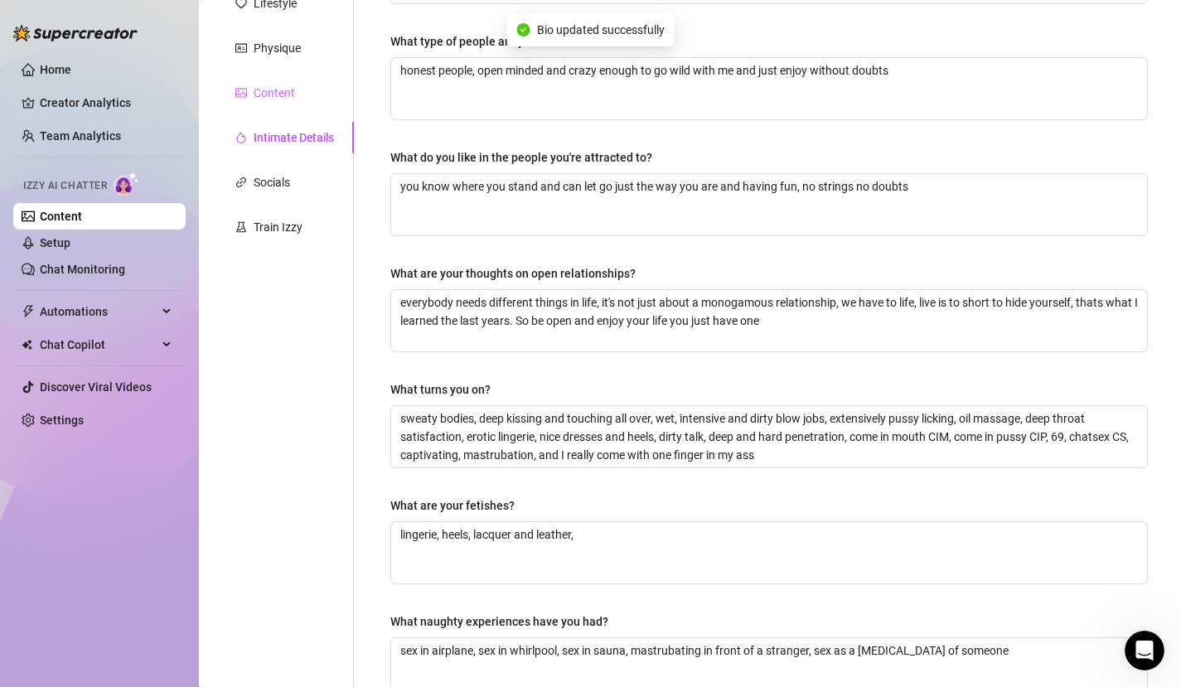
scroll to position [110, 0]
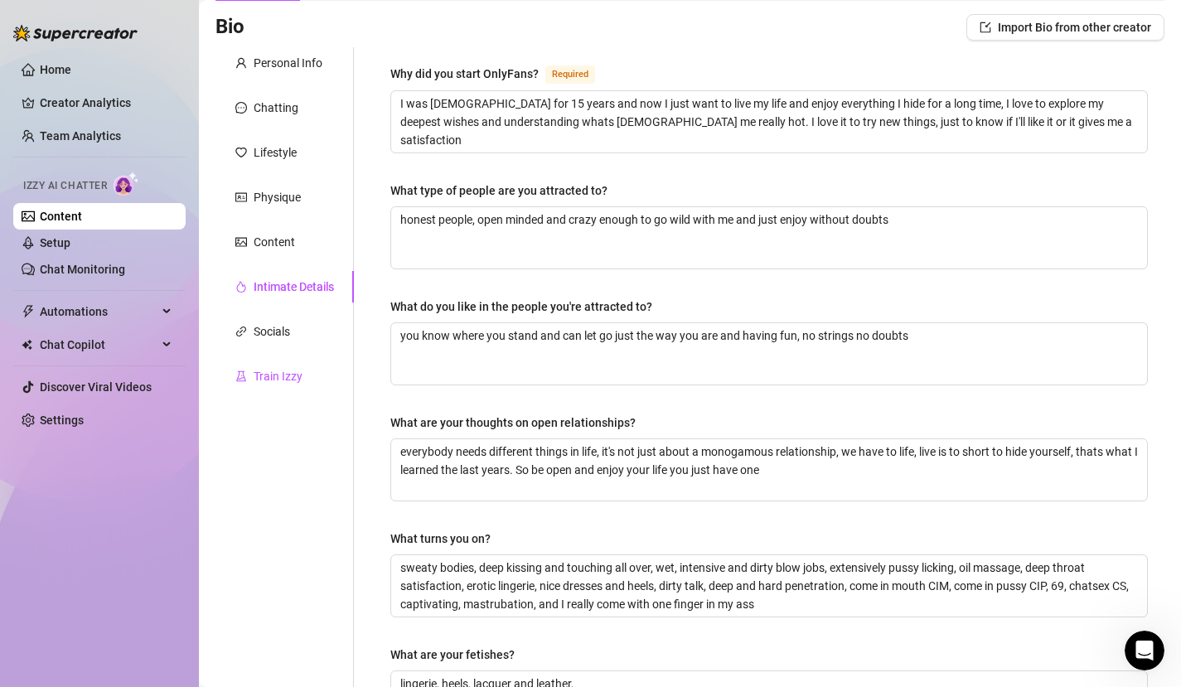
click at [284, 377] on div "Train Izzy" at bounding box center [278, 376] width 49 height 18
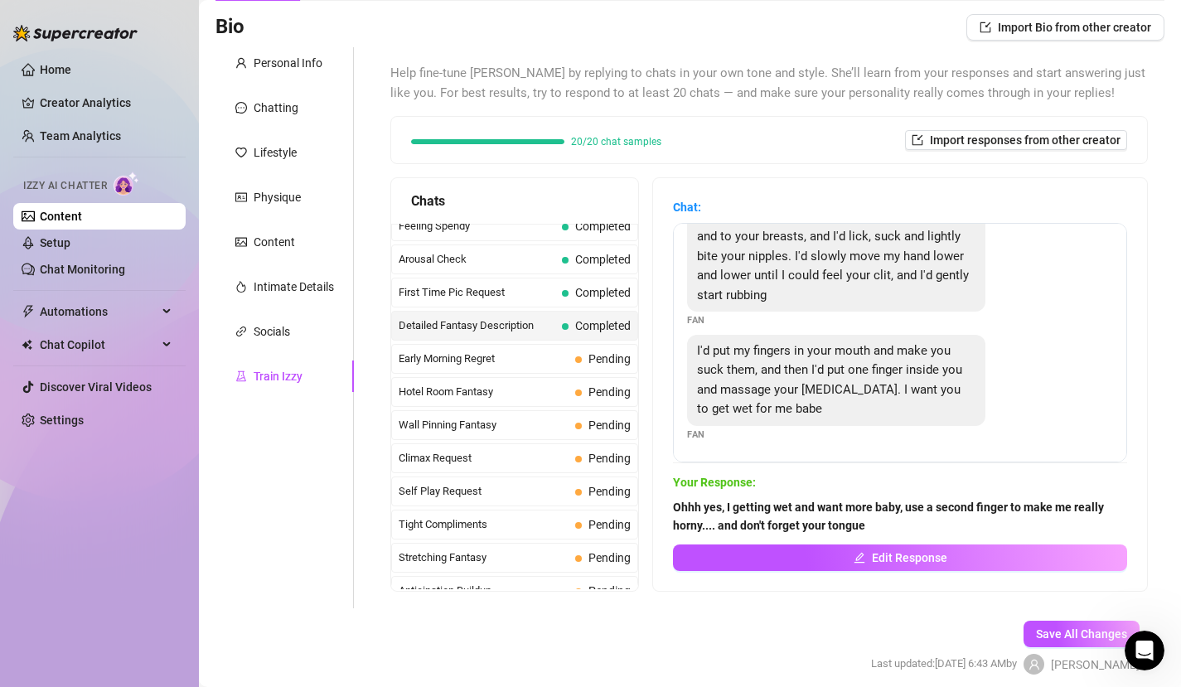
scroll to position [522, 0]
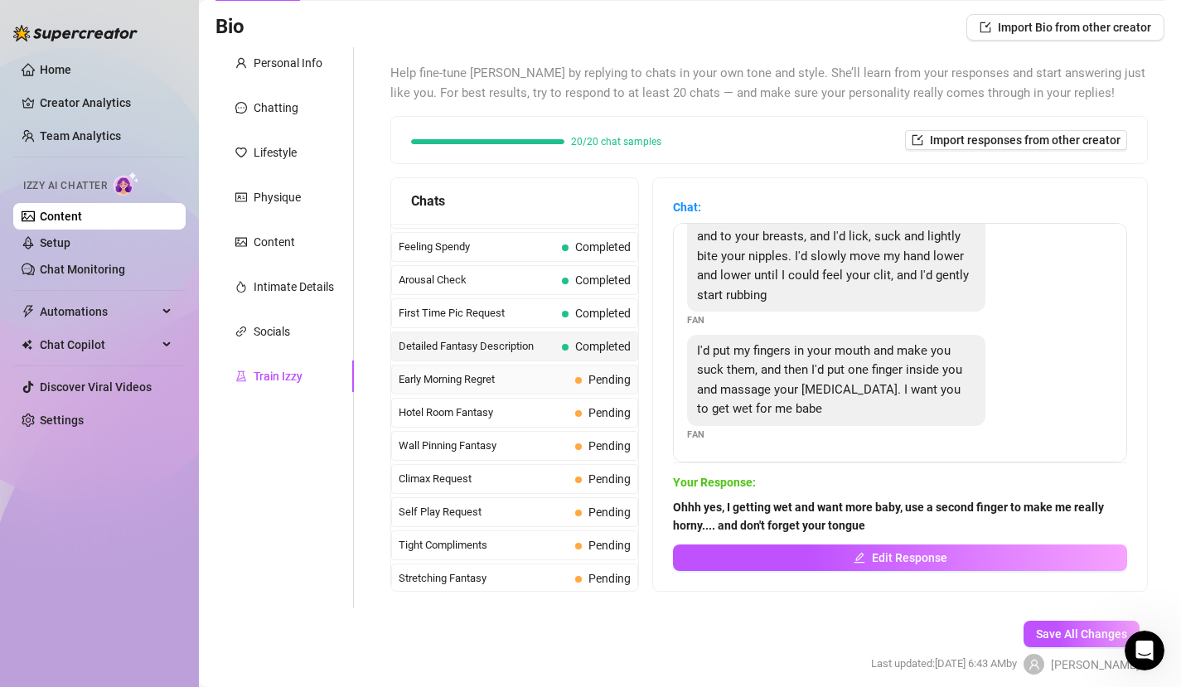
click at [525, 377] on span "Early Morning Regret" at bounding box center [484, 379] width 170 height 17
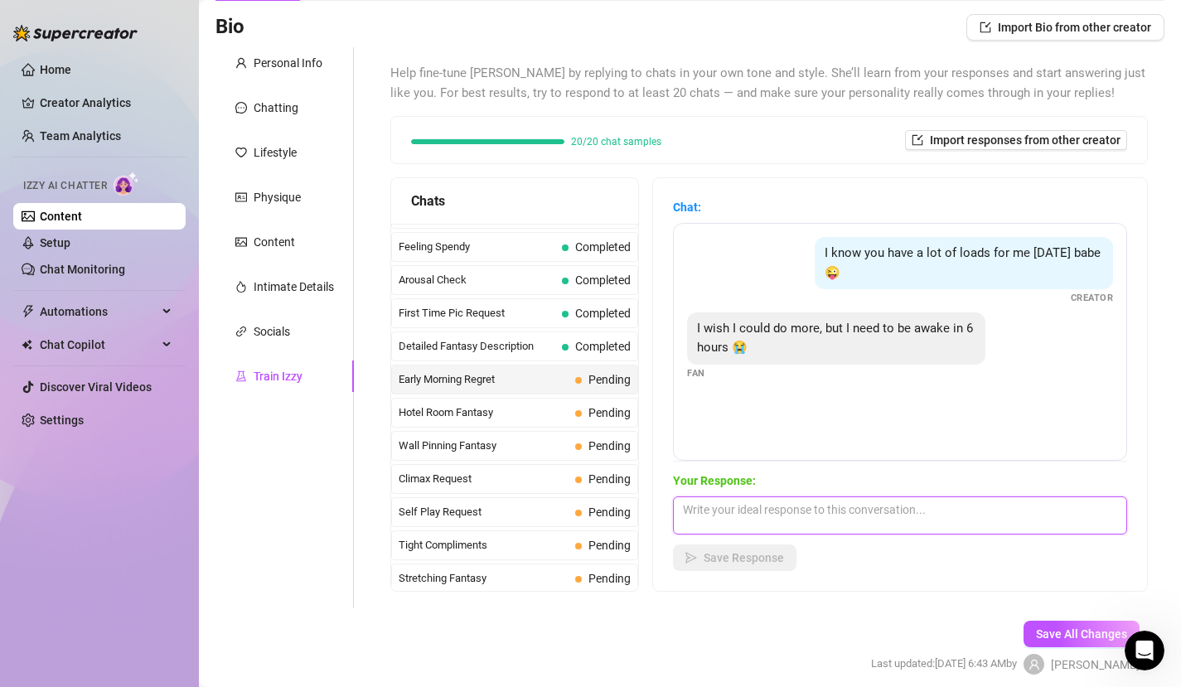
click at [773, 507] on textarea at bounding box center [900, 516] width 454 height 38
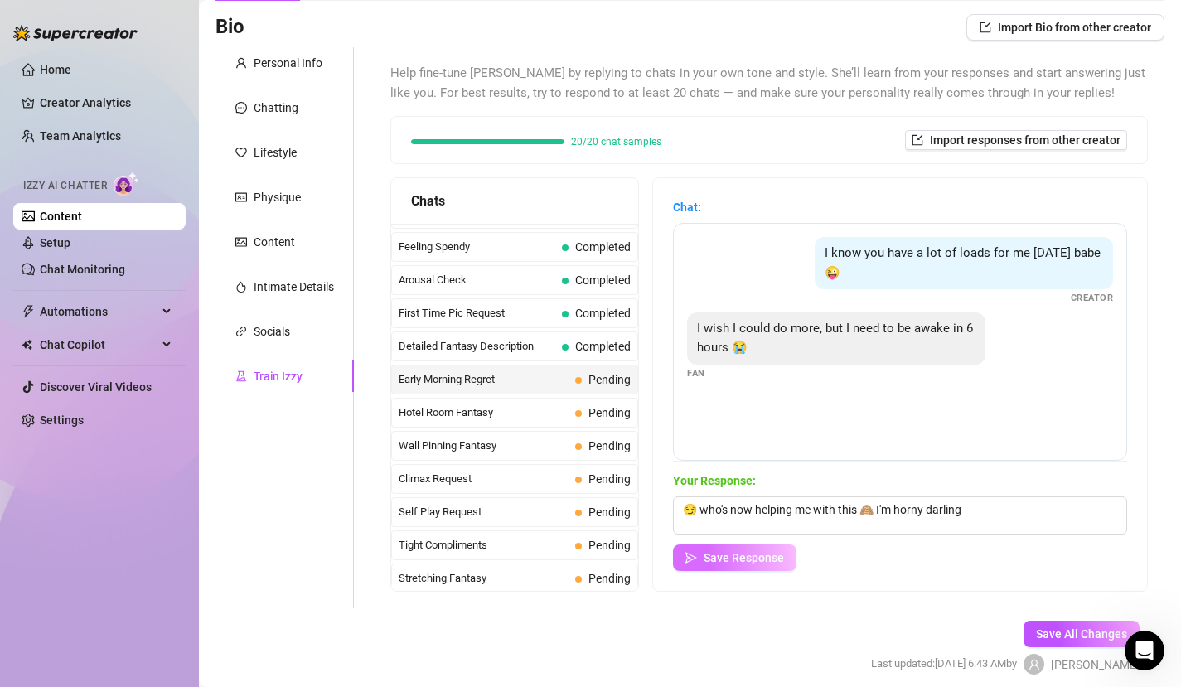
click at [743, 559] on span "Save Response" at bounding box center [744, 557] width 80 height 13
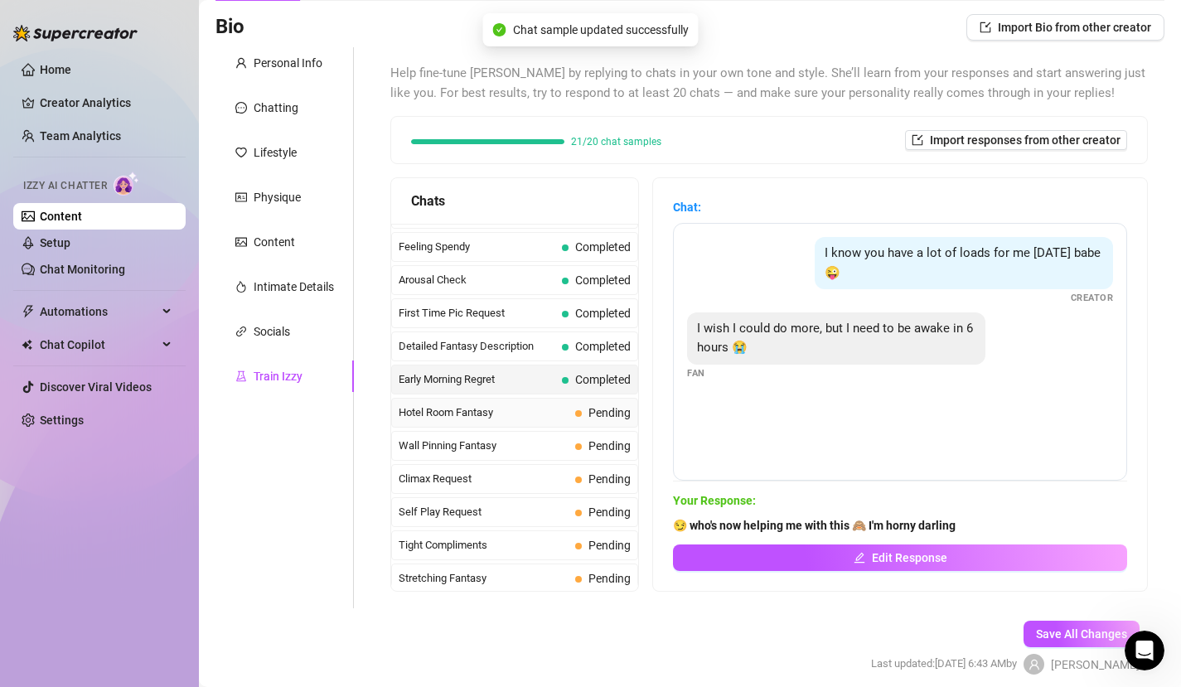
click at [489, 410] on span "Hotel Room Fantasy" at bounding box center [484, 413] width 170 height 17
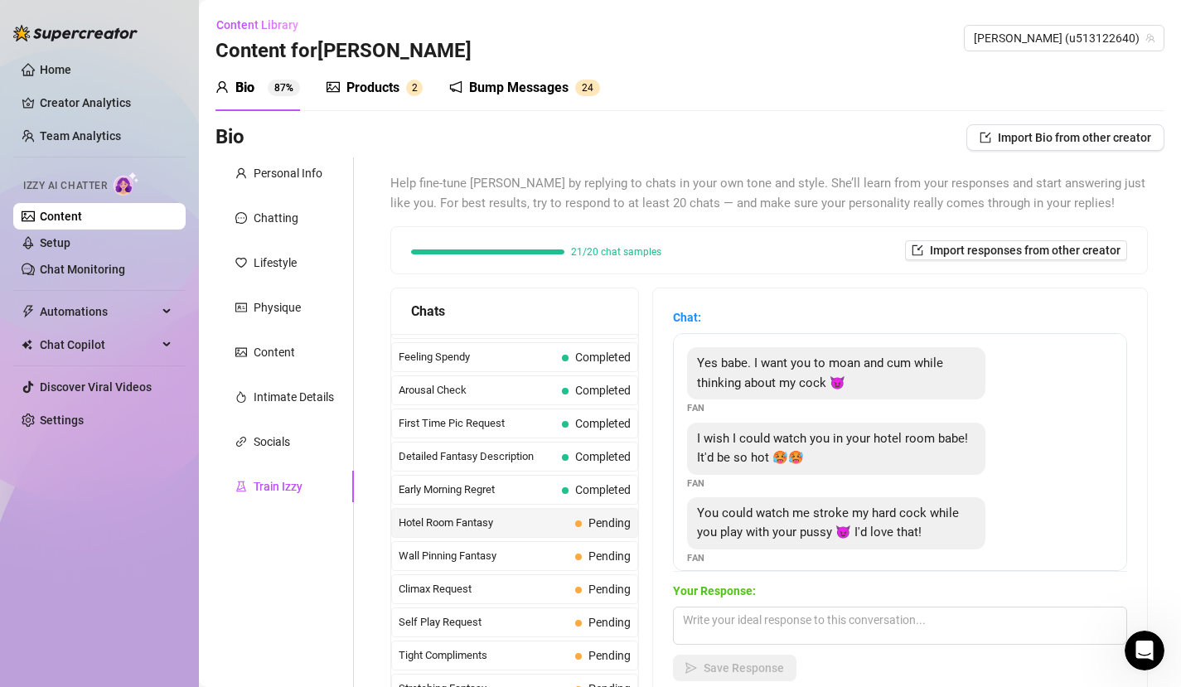
scroll to position [15, 0]
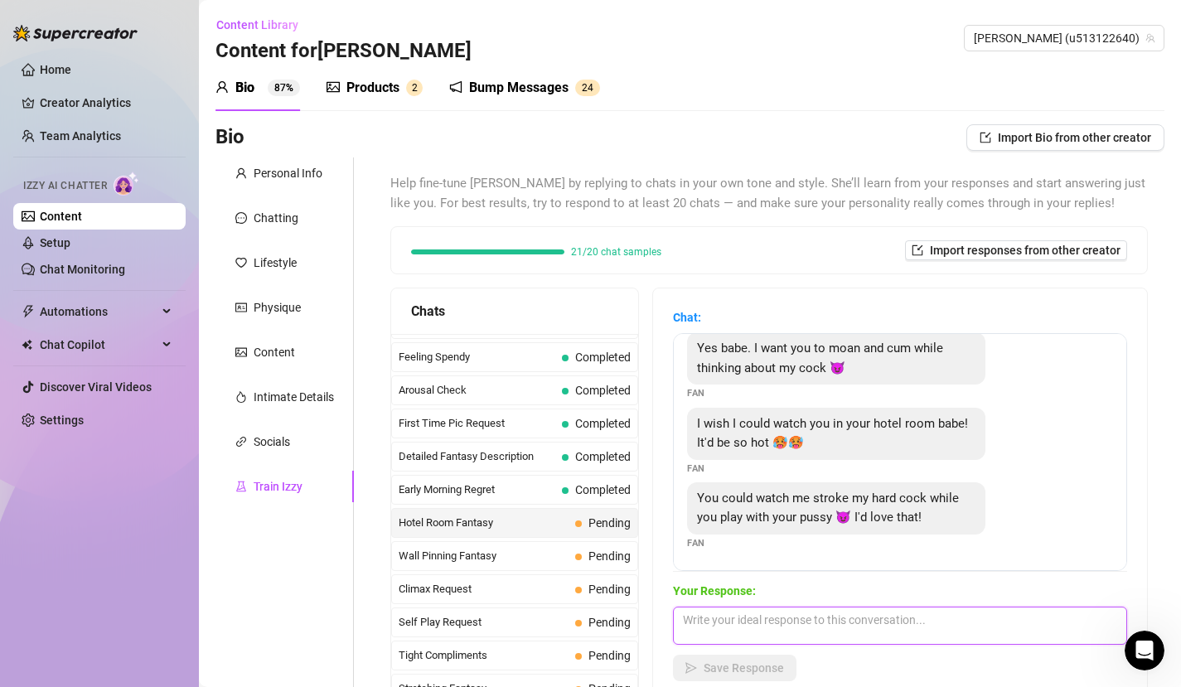
click at [798, 624] on textarea at bounding box center [900, 626] width 454 height 38
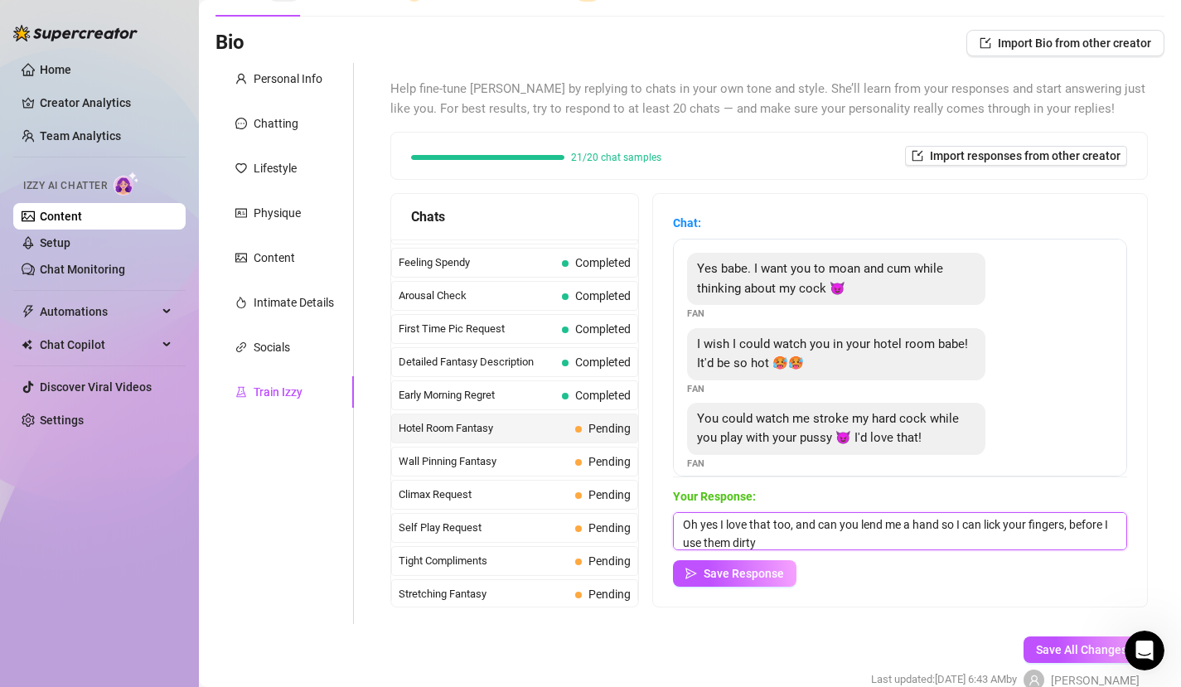
scroll to position [152, 0]
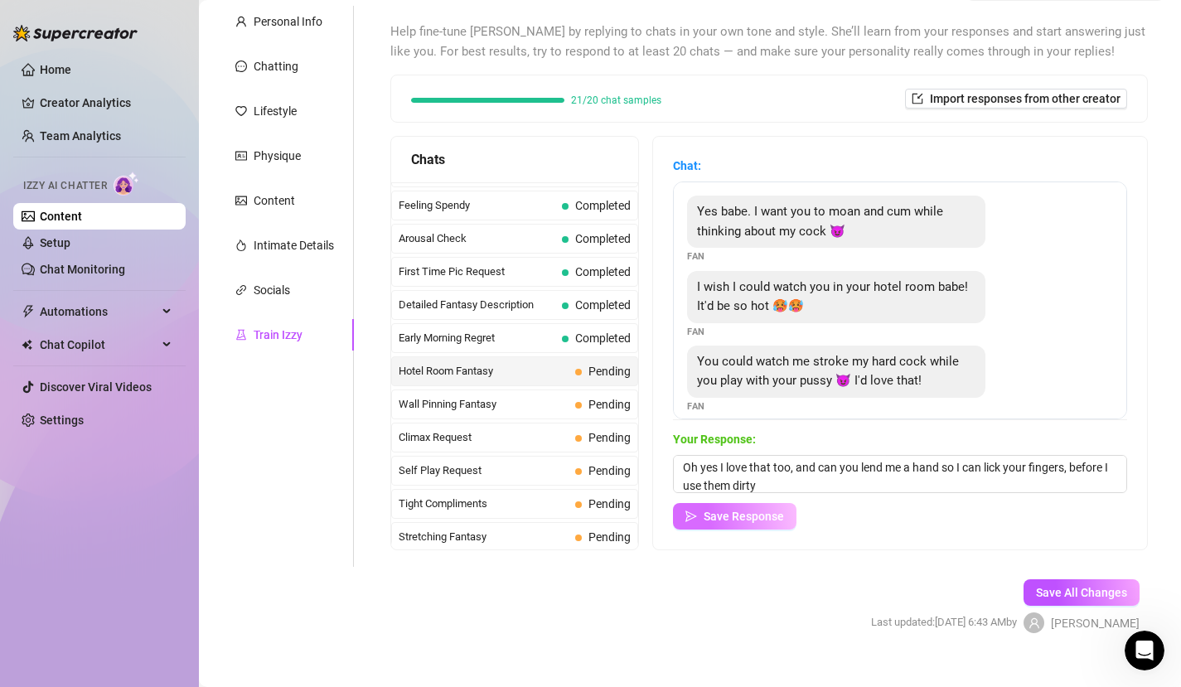
click at [723, 520] on span "Save Response" at bounding box center [744, 516] width 80 height 13
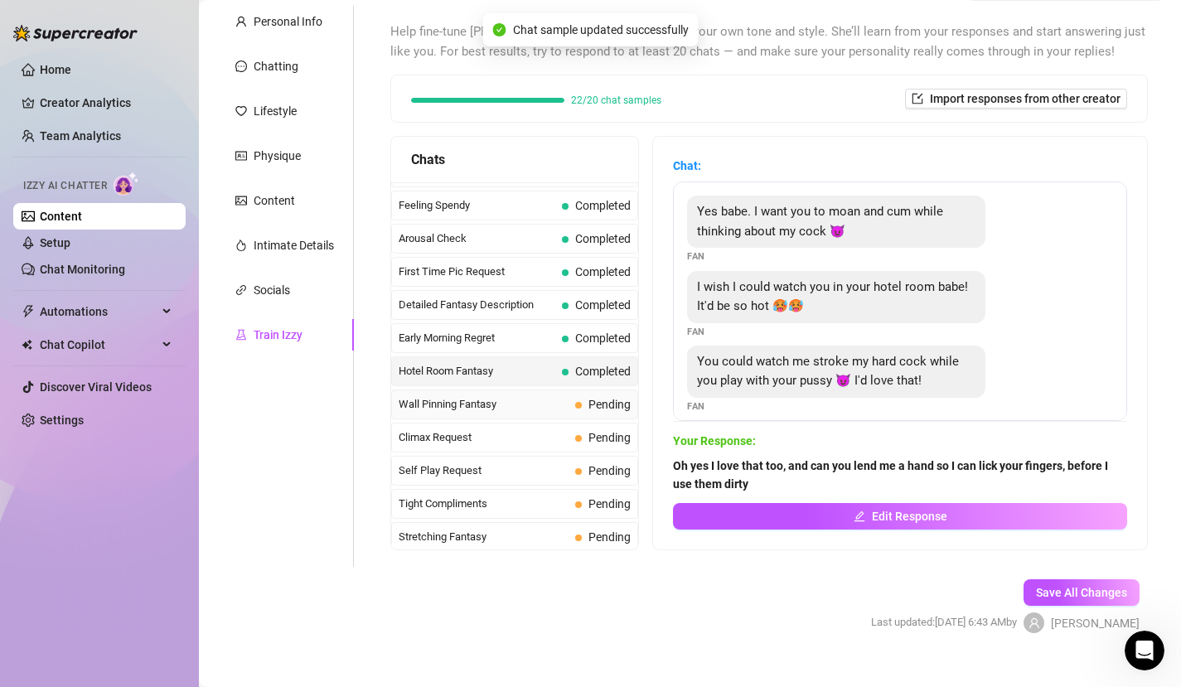
click at [563, 407] on span "Wall Pinning Fantasy" at bounding box center [484, 404] width 170 height 17
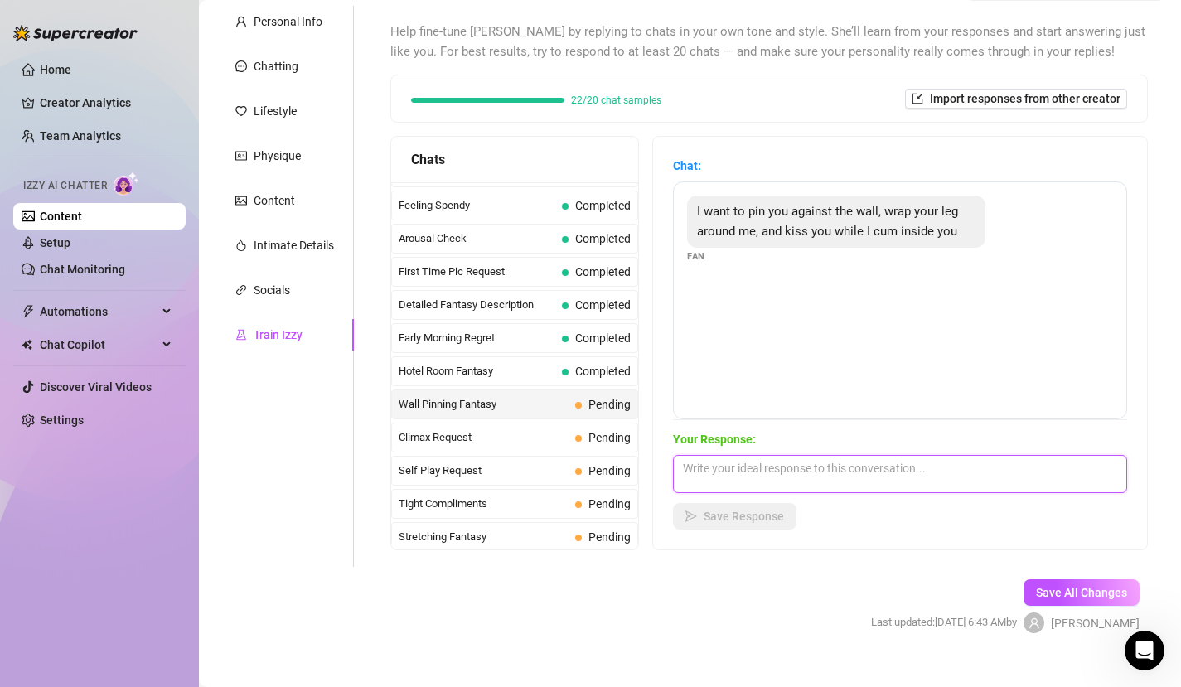
click at [737, 464] on textarea at bounding box center [900, 474] width 454 height 38
click at [766, 516] on span "Save Response" at bounding box center [744, 516] width 80 height 13
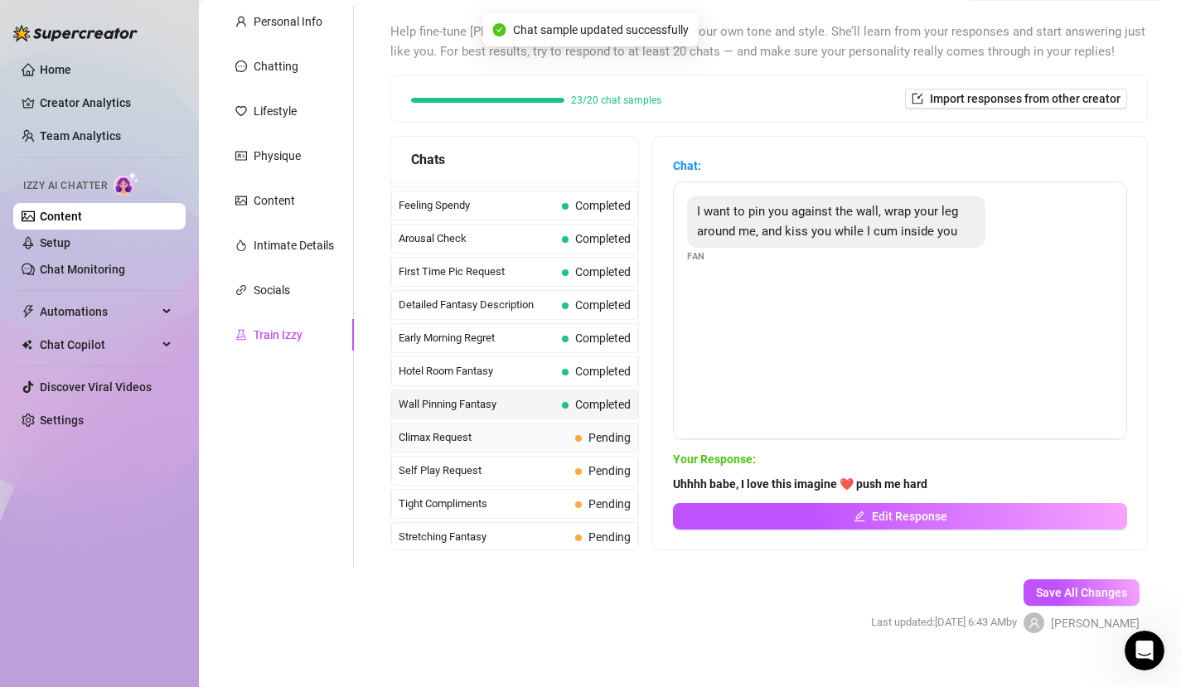
click at [579, 436] on span at bounding box center [578, 438] width 7 height 7
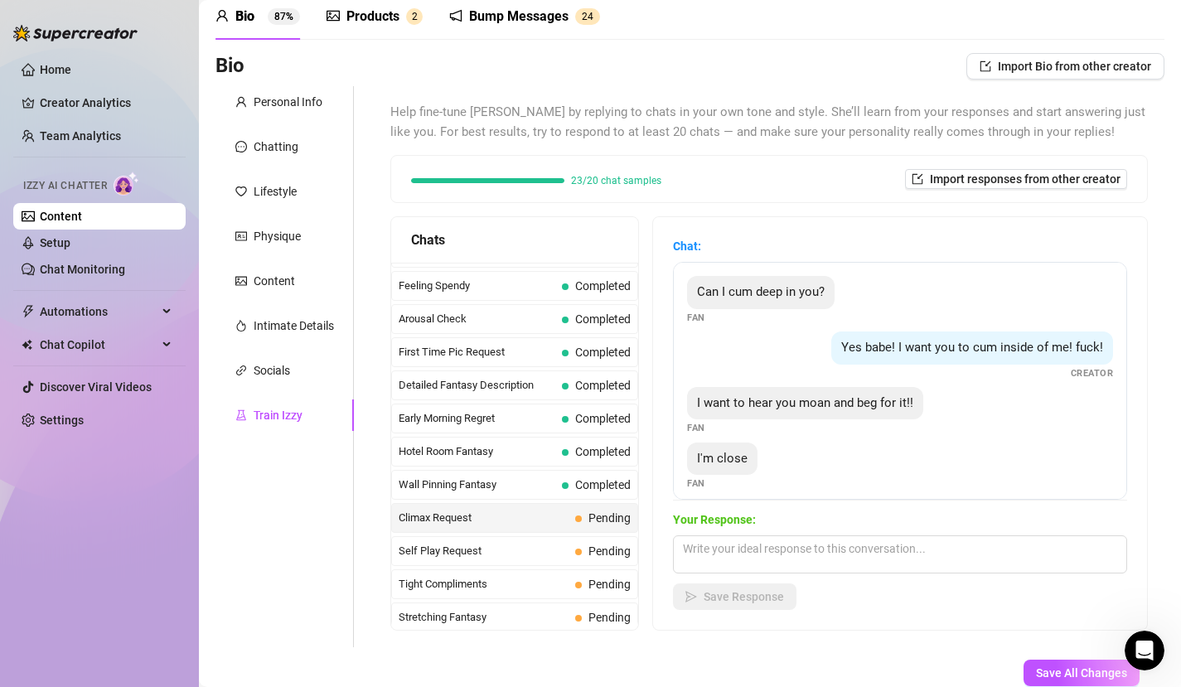
scroll to position [32, 0]
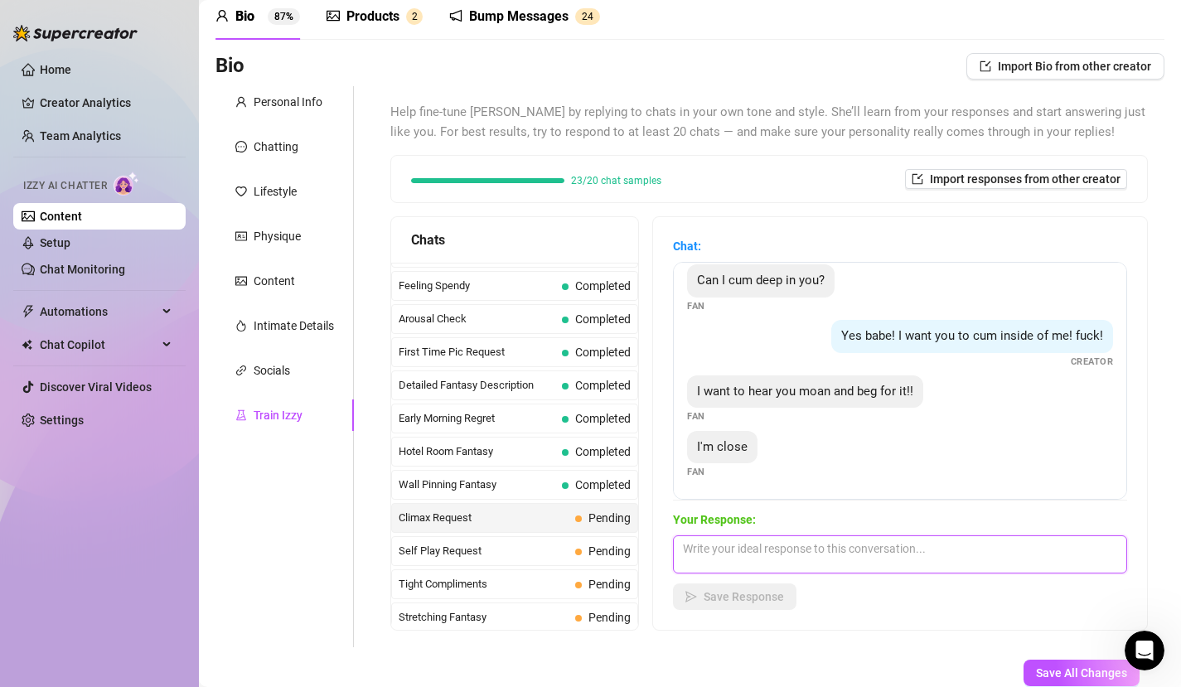
click at [811, 560] on textarea at bounding box center [900, 555] width 454 height 38
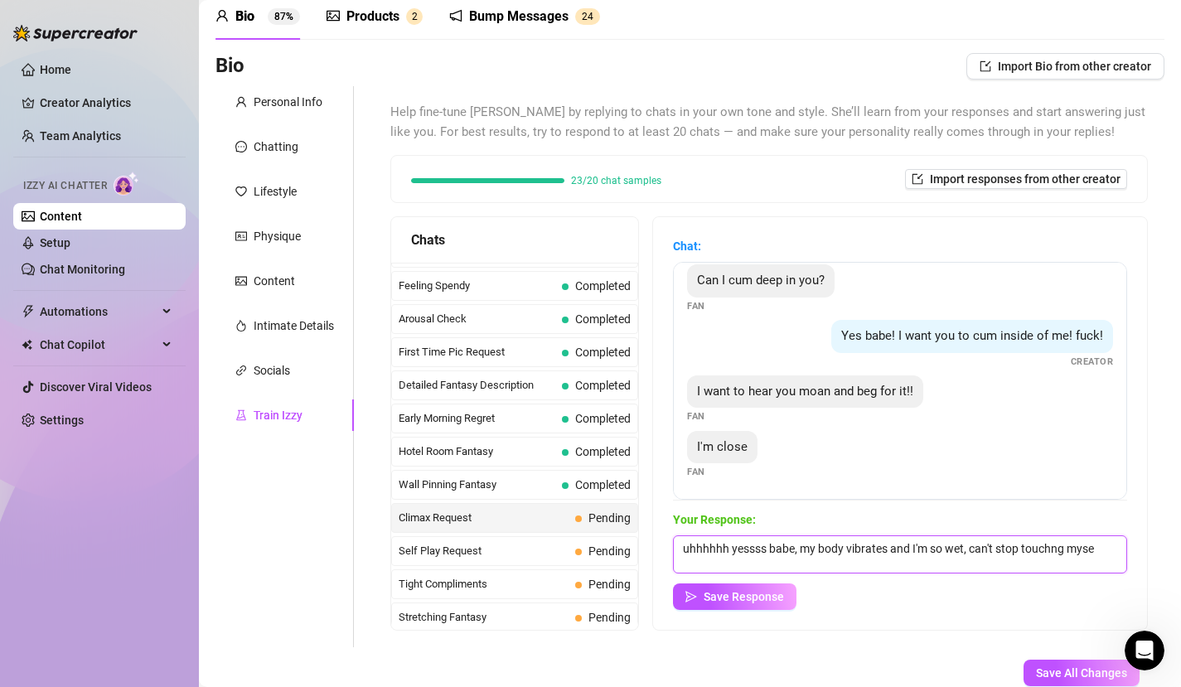
scroll to position [1, 0]
click at [1066, 547] on textarea "uhhhhhh yessss babe, my body vibrates and I'm so wet, can't stop touchng myself" at bounding box center [900, 555] width 454 height 38
click at [752, 565] on textarea "uhhhhhh yessss babe, my body vibrates and I'm so wet, can't stop touching myself" at bounding box center [900, 555] width 454 height 38
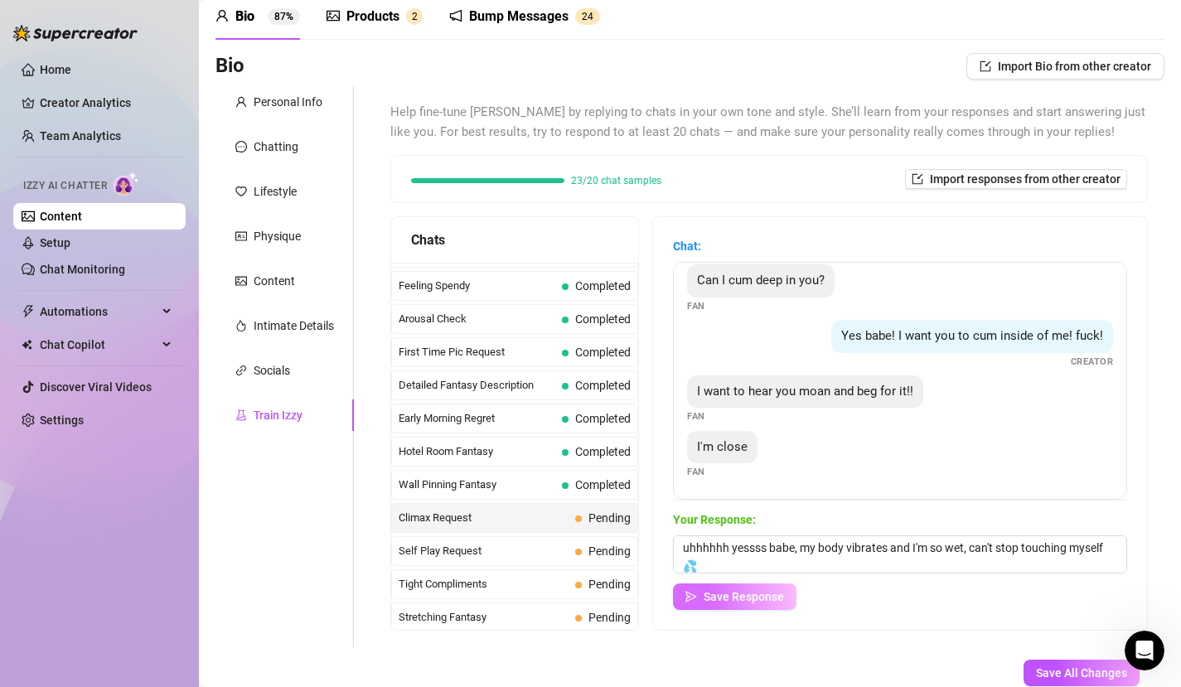
click at [754, 594] on span "Save Response" at bounding box center [744, 596] width 80 height 13
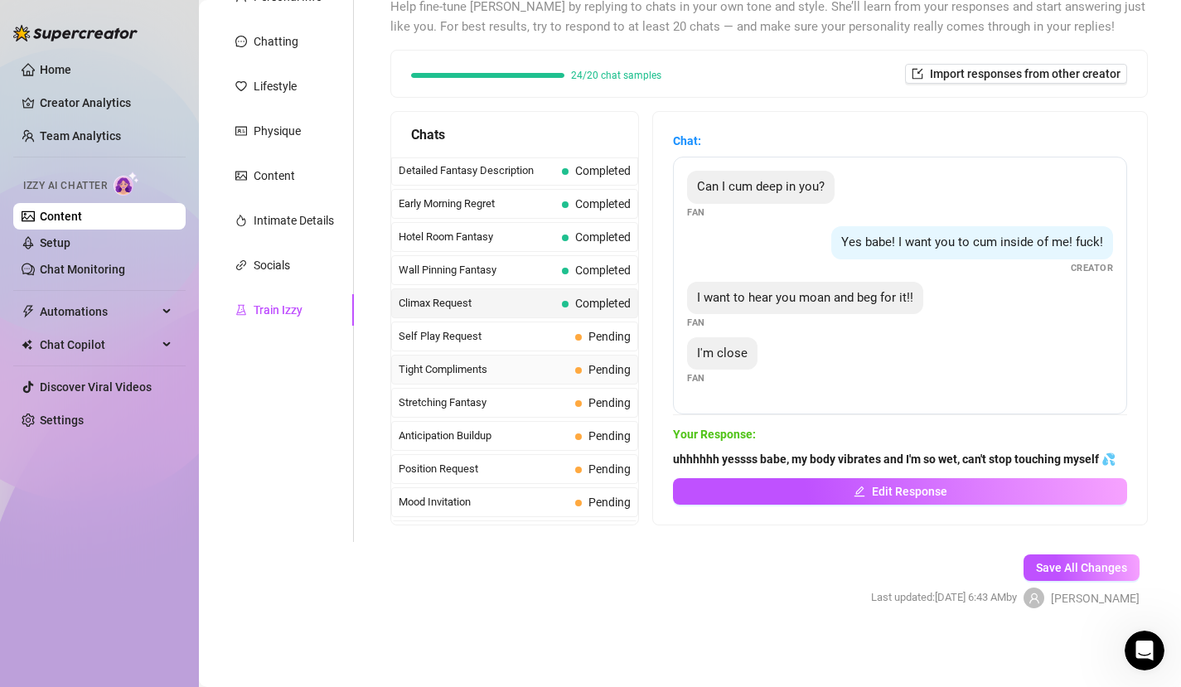
scroll to position [631, 0]
drag, startPoint x: 514, startPoint y: 33, endPoint x: 800, endPoint y: 23, distance: 286.2
click at [800, 23] on span "Help fine-tune [PERSON_NAME] by replying to chats in your own tone and style. S…" at bounding box center [769, 17] width 758 height 39
click at [485, 333] on span "Self Play Request" at bounding box center [484, 337] width 170 height 17
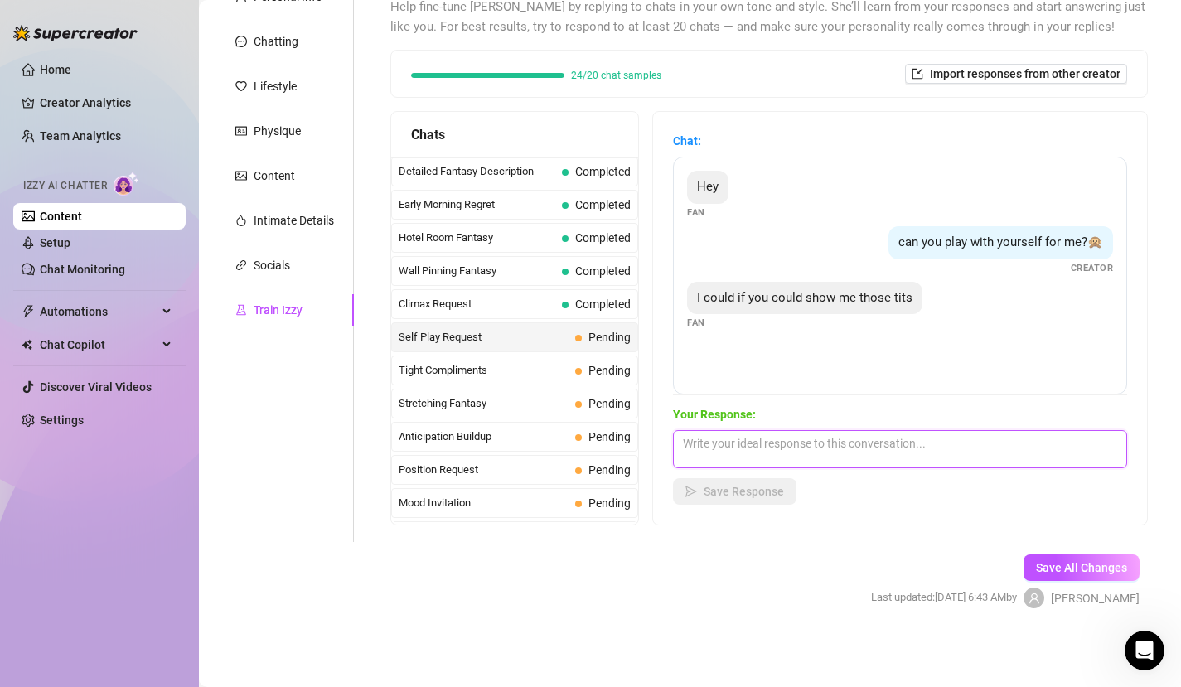
click at [750, 444] on textarea at bounding box center [900, 449] width 454 height 38
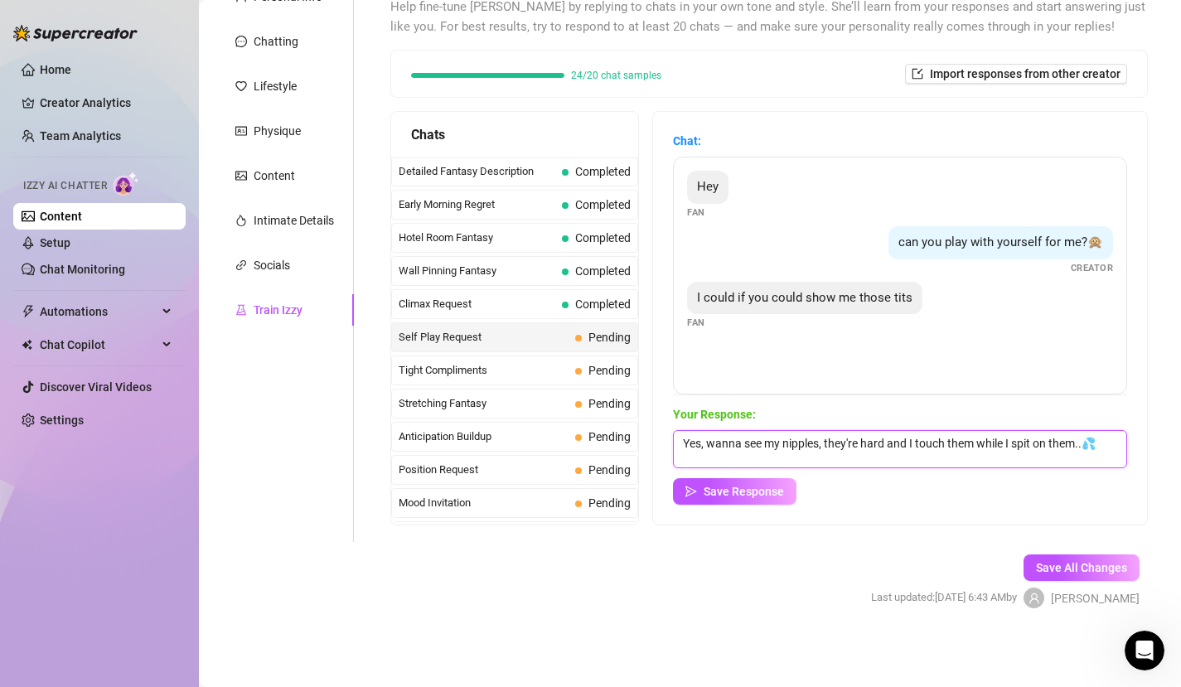
scroll to position [1, 0]
click at [768, 496] on span "Save Response" at bounding box center [744, 491] width 80 height 13
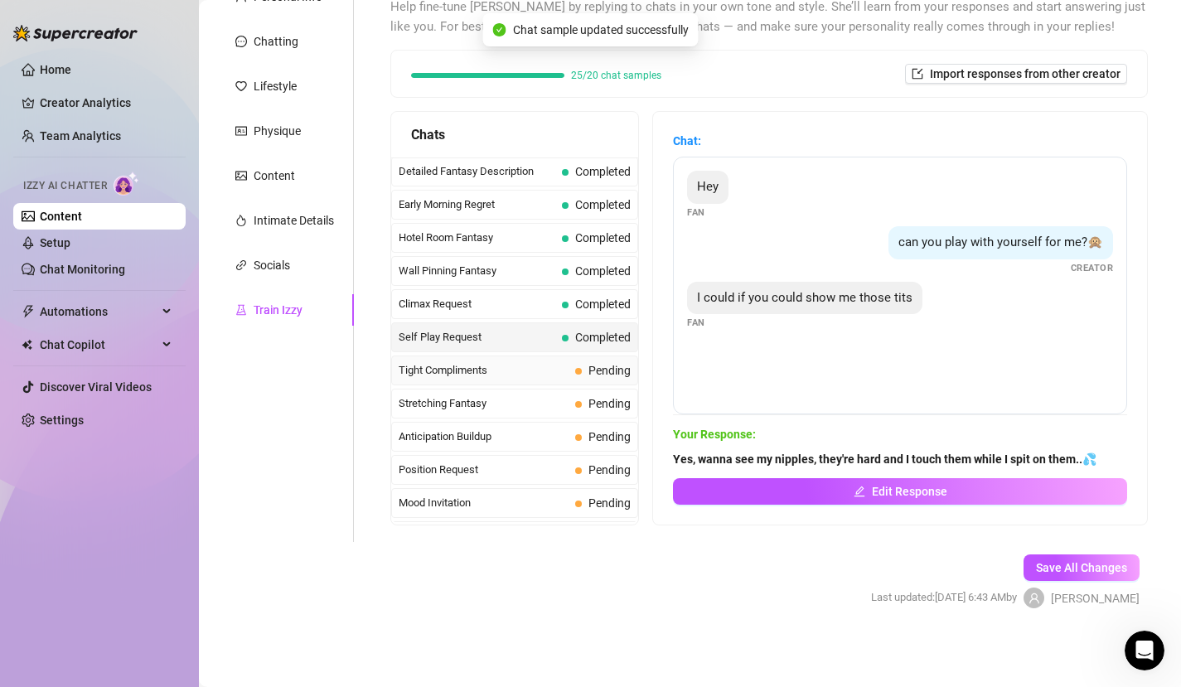
click at [547, 371] on span "Tight Compliments" at bounding box center [484, 370] width 170 height 17
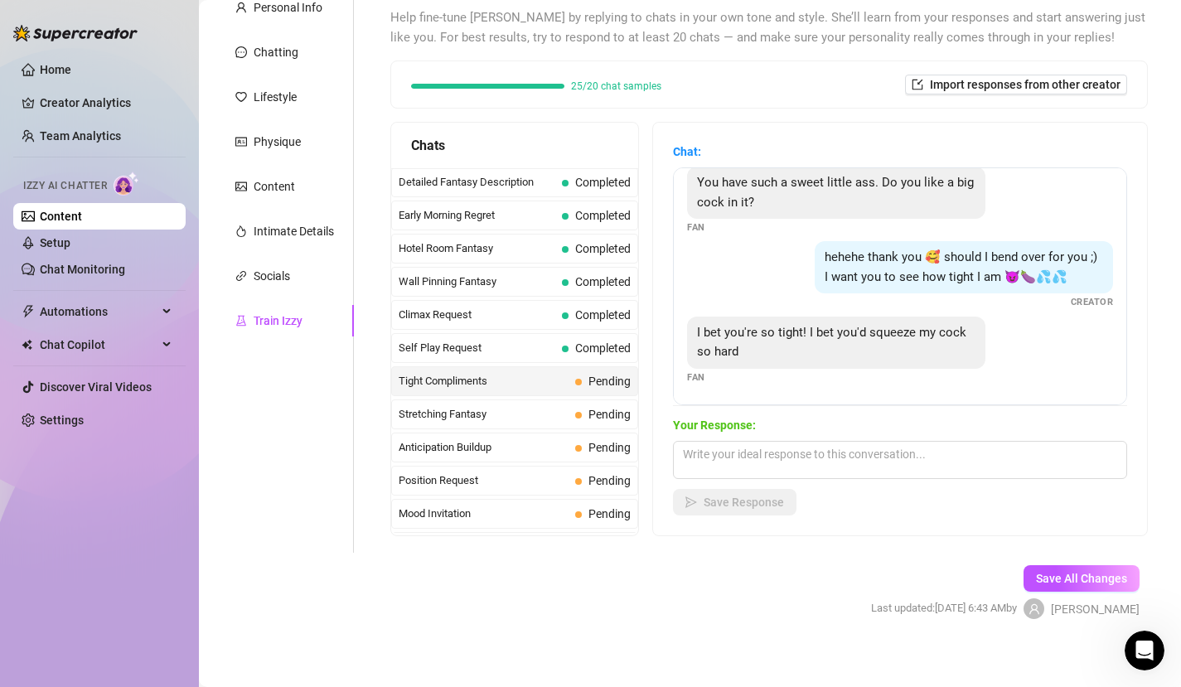
scroll to position [109, 0]
click at [776, 449] on textarea at bounding box center [900, 460] width 454 height 38
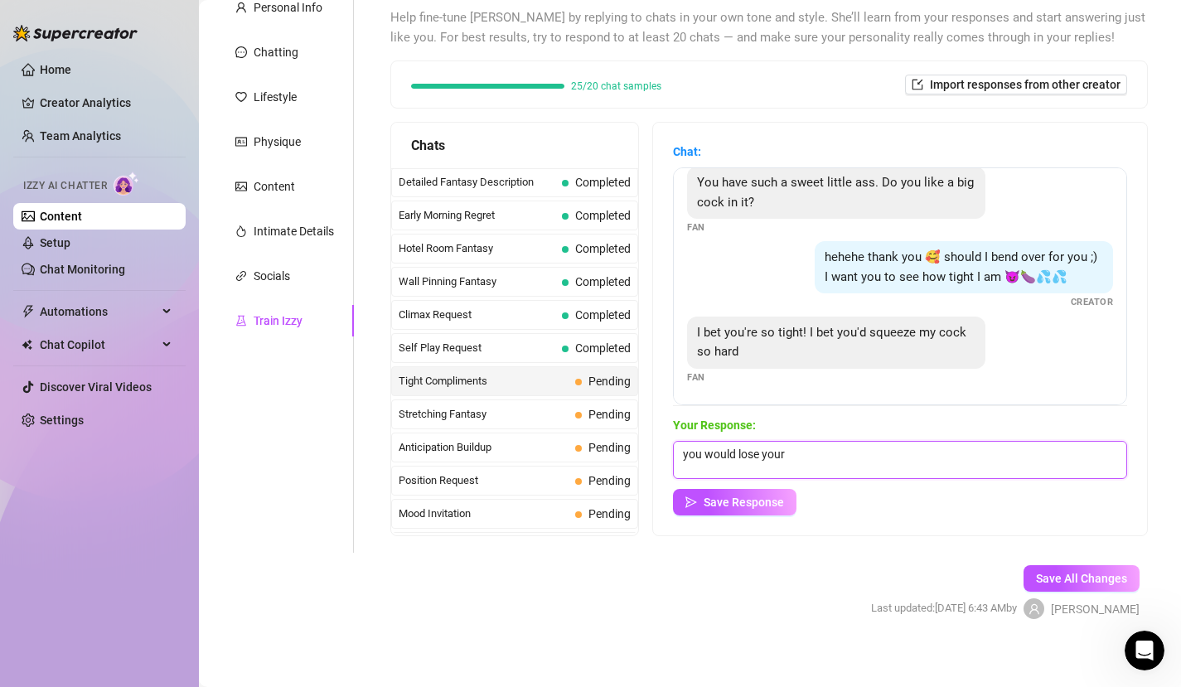
click at [751, 453] on textarea "you would lose your" at bounding box center [900, 460] width 454 height 38
click at [1005, 458] on textarea "You'll lose your mind when I first squirt all over you and then really deep" at bounding box center [900, 460] width 454 height 38
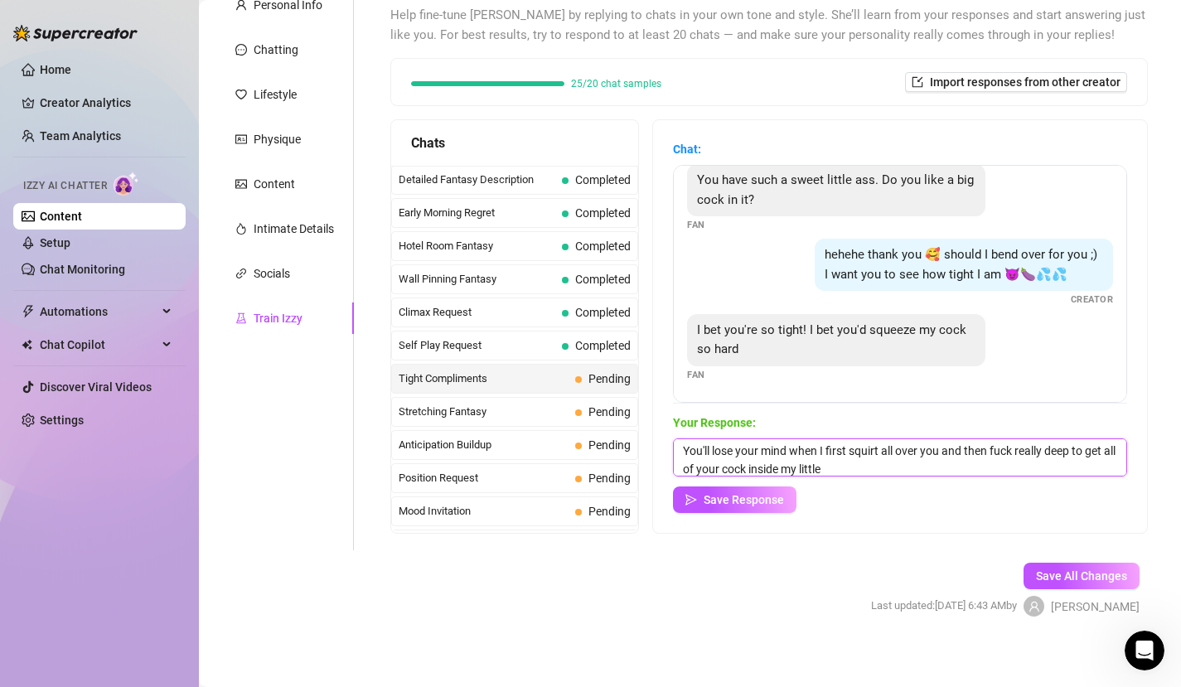
click at [919, 468] on textarea "You'll lose your mind when I first squirt all over you and then fuck really dee…" at bounding box center [900, 458] width 454 height 38
click at [760, 494] on span "Save Response" at bounding box center [744, 499] width 80 height 13
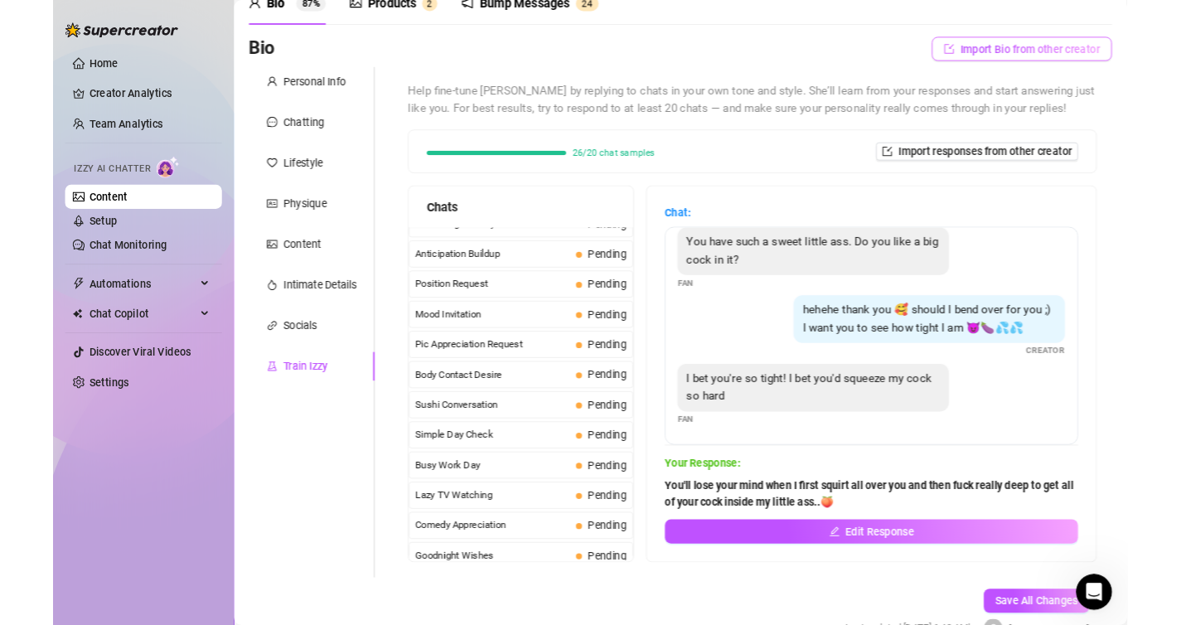
scroll to position [0, 0]
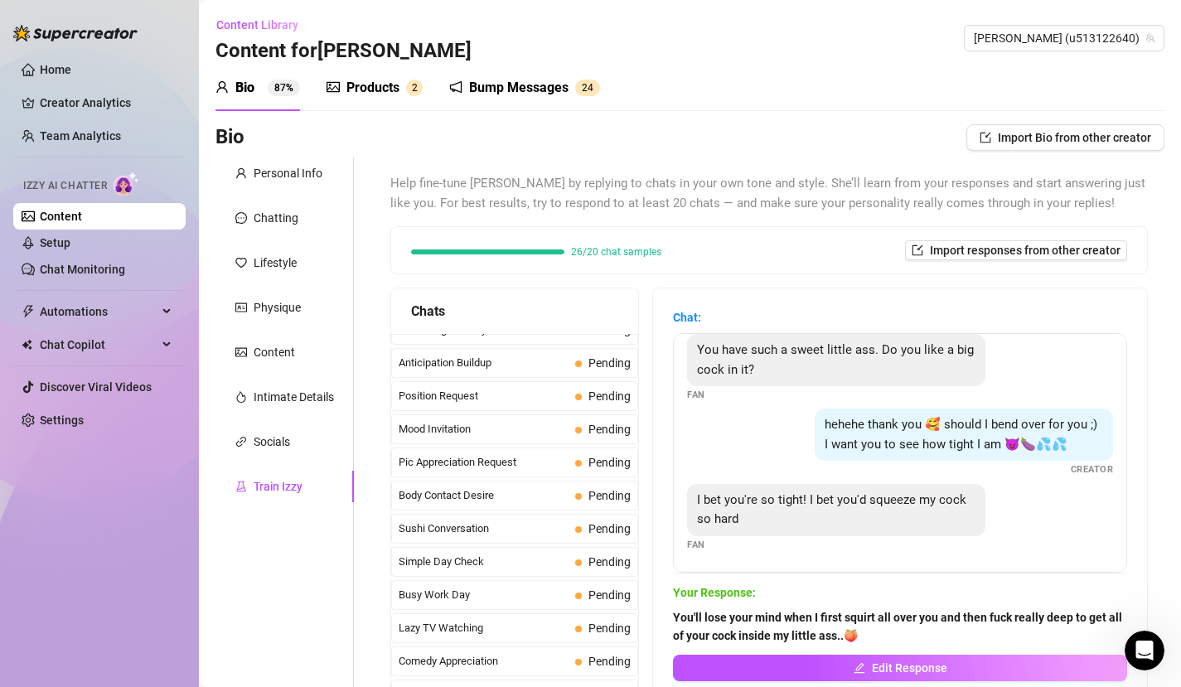
click at [531, 88] on div "Bump Messages" at bounding box center [518, 88] width 99 height 20
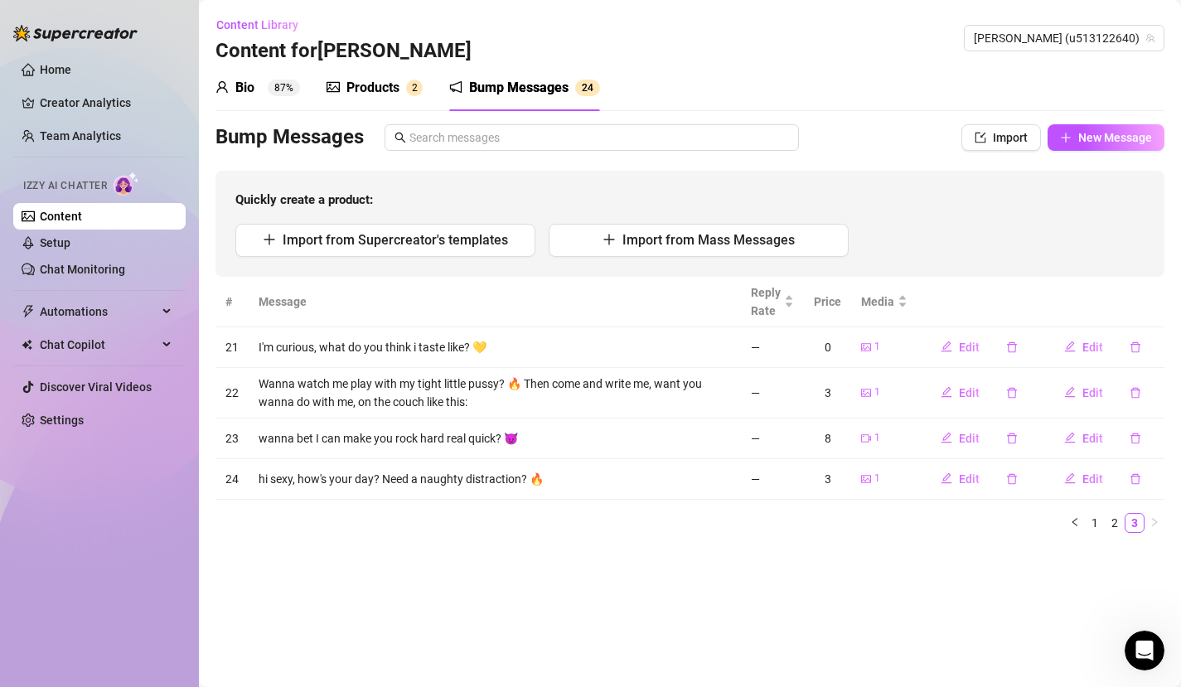
click at [379, 81] on div "Products" at bounding box center [373, 88] width 53 height 20
